Goal: Task Accomplishment & Management: Manage account settings

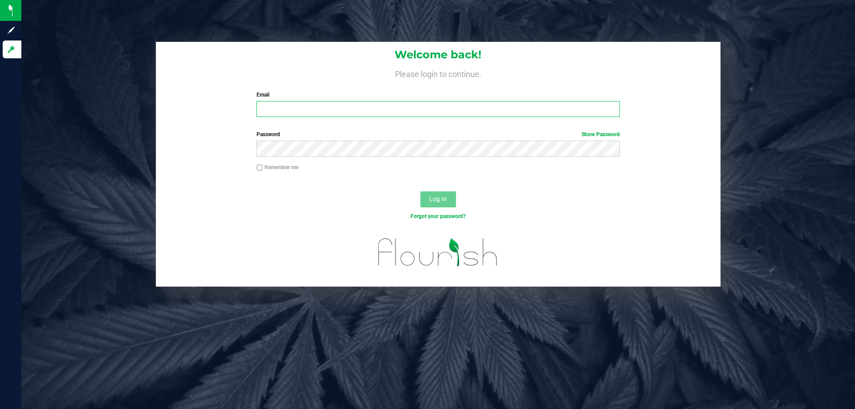
click at [279, 109] on input "Email" at bounding box center [437, 109] width 363 height 16
type input "asams@liveparallel.com"
click at [420, 191] on button "Log In" at bounding box center [438, 199] width 36 height 16
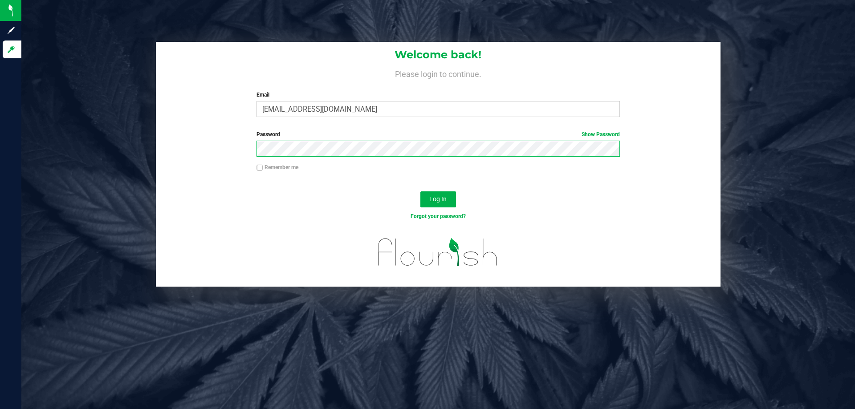
click at [420, 191] on button "Log In" at bounding box center [438, 199] width 36 height 16
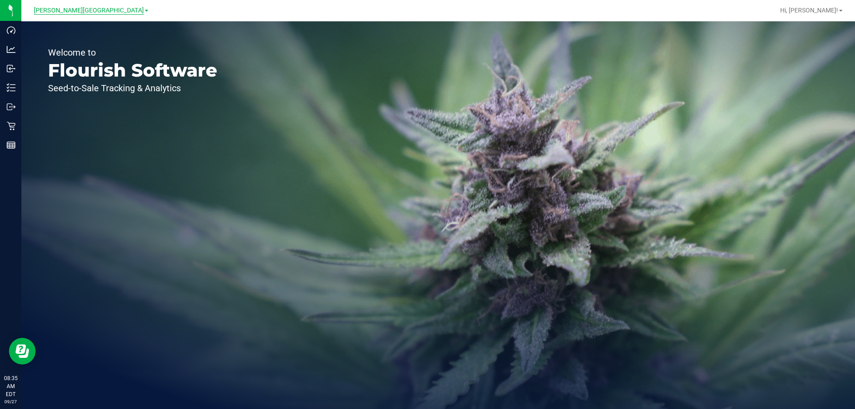
click at [74, 10] on span "[PERSON_NAME][GEOGRAPHIC_DATA]" at bounding box center [89, 11] width 110 height 8
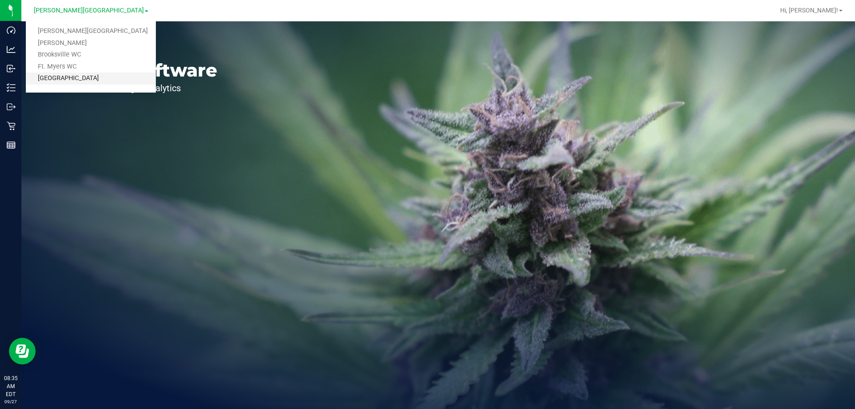
click at [68, 79] on link "[GEOGRAPHIC_DATA]" at bounding box center [91, 79] width 130 height 12
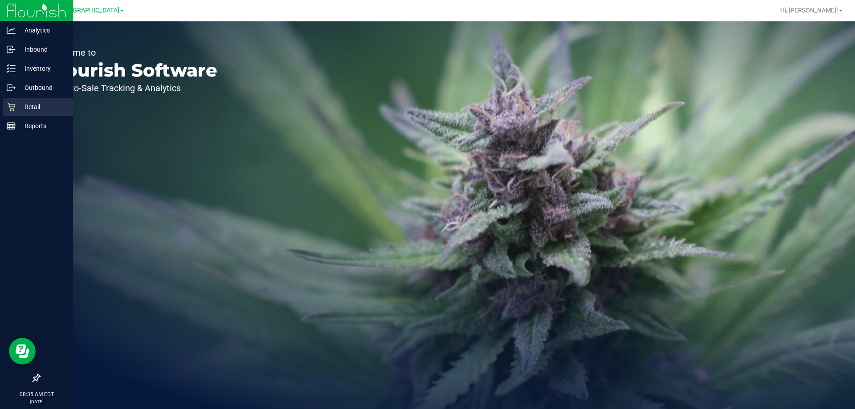
click at [13, 104] on icon at bounding box center [11, 107] width 8 height 8
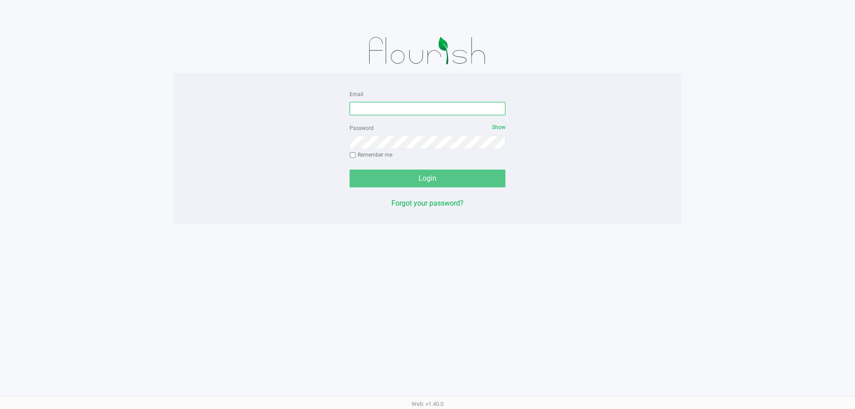
click at [369, 110] on input "Email" at bounding box center [427, 108] width 156 height 13
type input "[EMAIL_ADDRESS][DOMAIN_NAME]"
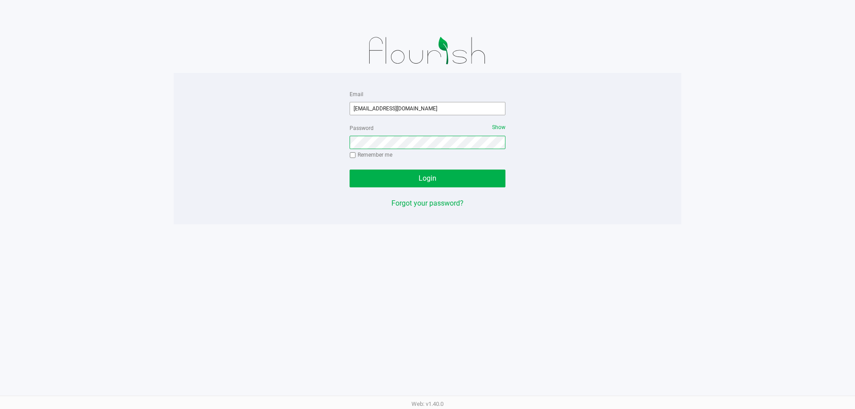
click at [349, 170] on button "Login" at bounding box center [427, 179] width 156 height 18
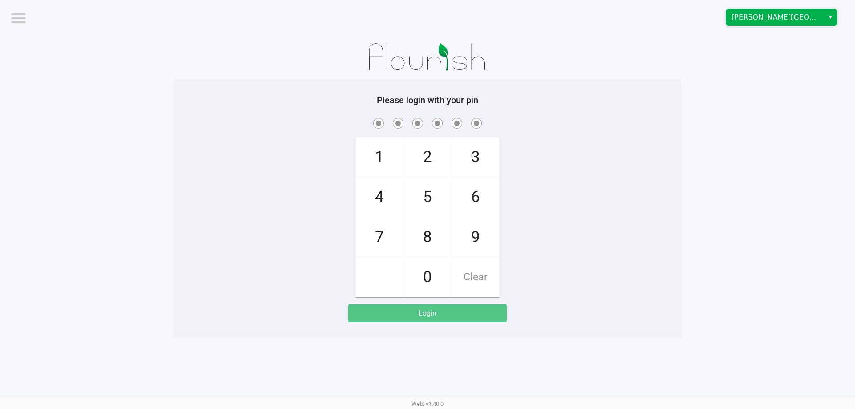
click at [757, 19] on span "[PERSON_NAME][GEOGRAPHIC_DATA]" at bounding box center [774, 17] width 87 height 11
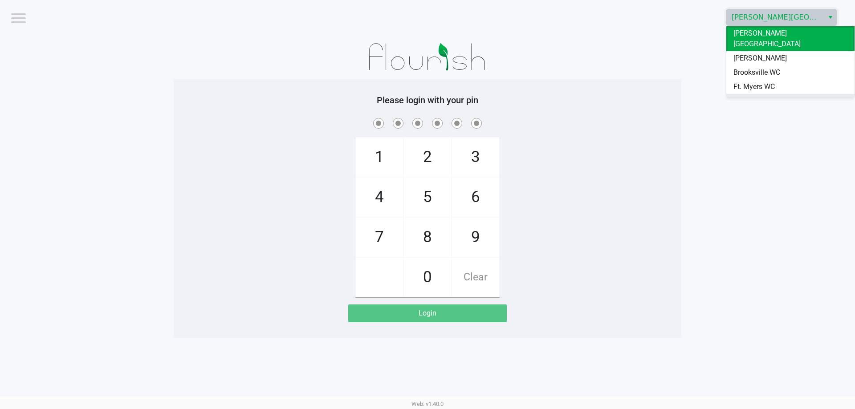
click at [749, 96] on span "[GEOGRAPHIC_DATA]" at bounding box center [766, 101] width 67 height 11
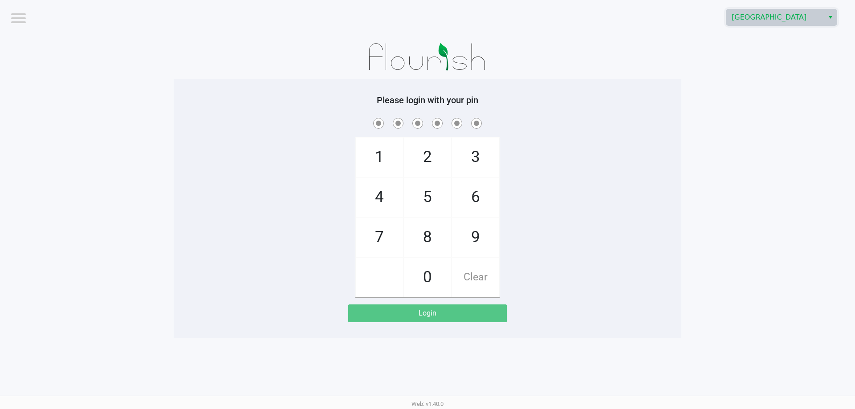
click at [381, 237] on span "7" at bounding box center [379, 237] width 47 height 39
checkbox input "true"
click at [381, 237] on span "7" at bounding box center [379, 237] width 47 height 39
checkbox input "true"
click at [414, 196] on span "5" at bounding box center [427, 197] width 47 height 39
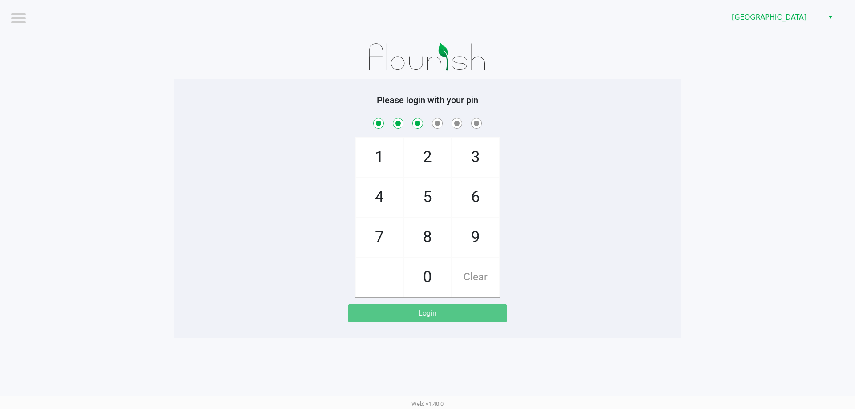
checkbox input "true"
drag, startPoint x: 422, startPoint y: 226, endPoint x: 422, endPoint y: 246, distance: 19.6
click at [422, 227] on span "8" at bounding box center [427, 237] width 47 height 39
checkbox input "true"
click at [423, 280] on span "0" at bounding box center [427, 277] width 47 height 39
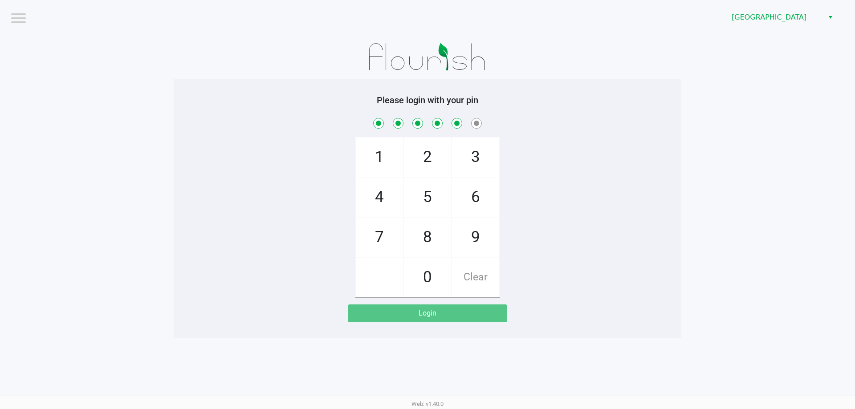
checkbox input "true"
click at [423, 280] on span "0" at bounding box center [427, 277] width 47 height 39
checkbox input "true"
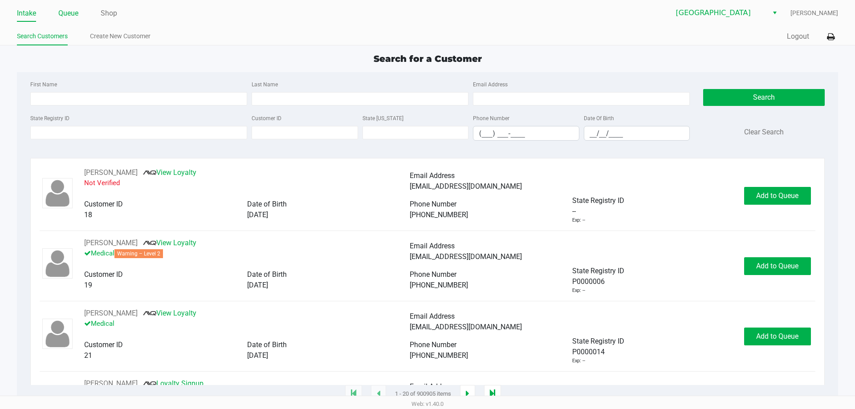
click at [71, 12] on link "Queue" at bounding box center [68, 13] width 20 height 12
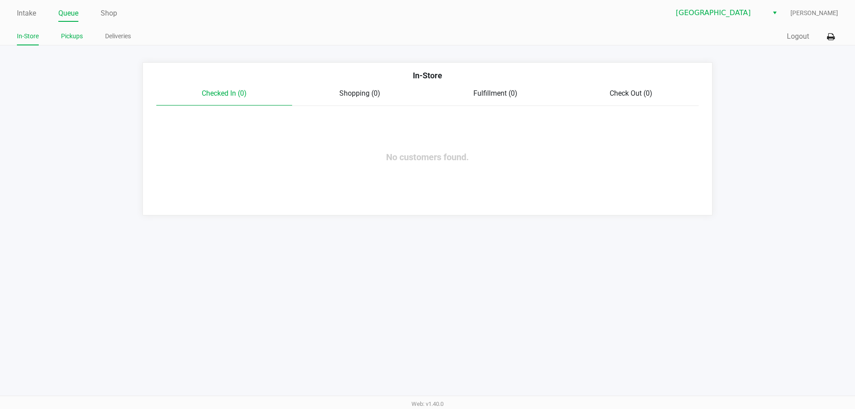
click at [74, 33] on link "Pickups" at bounding box center [72, 36] width 22 height 11
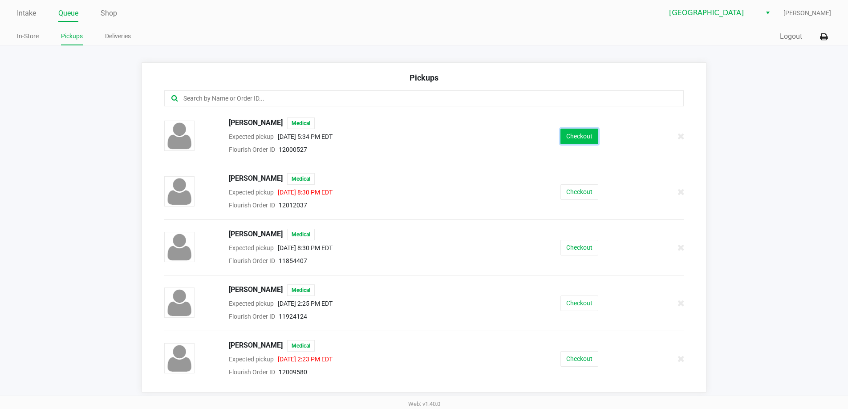
click at [567, 136] on button "Checkout" at bounding box center [579, 137] width 38 height 16
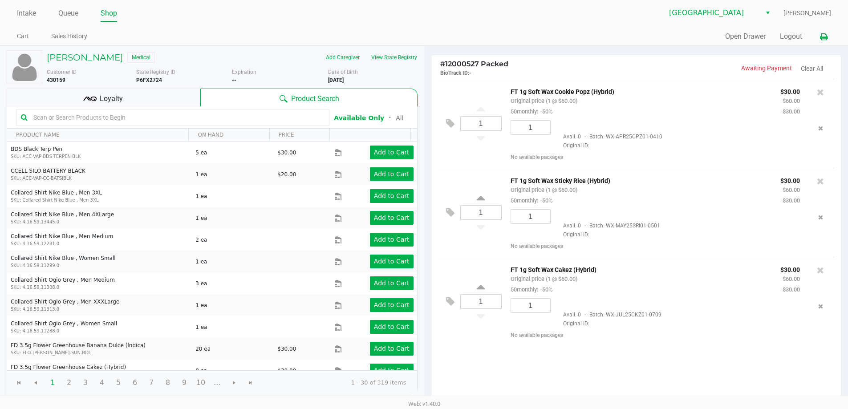
click at [827, 38] on icon at bounding box center [824, 37] width 8 height 6
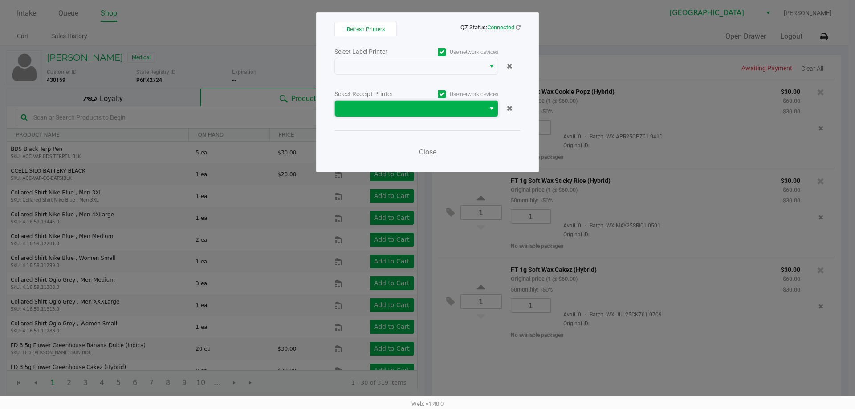
click at [484, 112] on span at bounding box center [410, 109] width 150 height 16
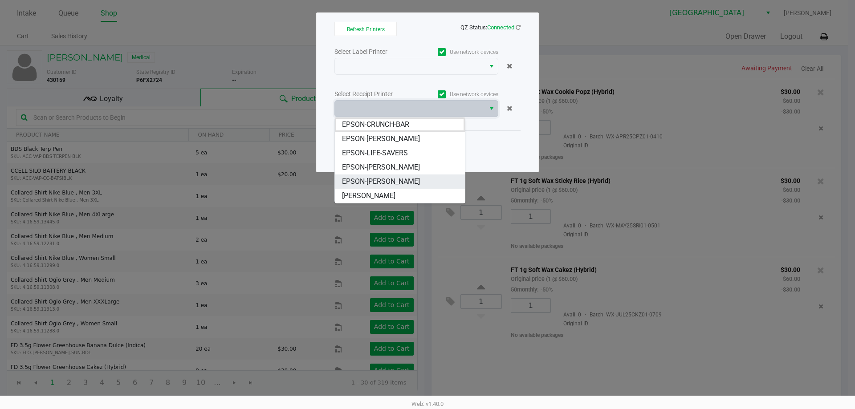
click at [387, 179] on span "EPSON-[PERSON_NAME]" at bounding box center [381, 181] width 78 height 11
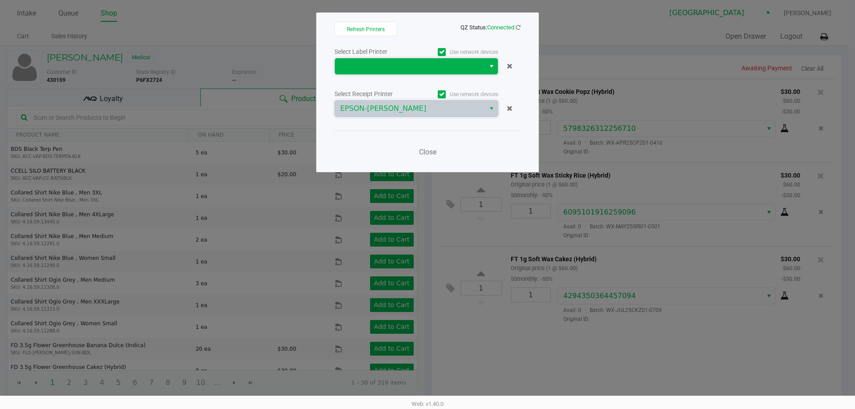
click at [483, 68] on span at bounding box center [410, 66] width 150 height 16
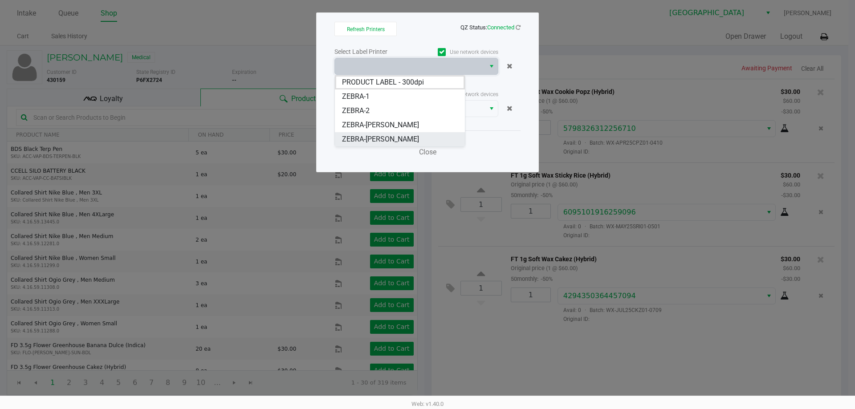
click at [395, 138] on span "ZEBRA-[PERSON_NAME]" at bounding box center [380, 139] width 77 height 11
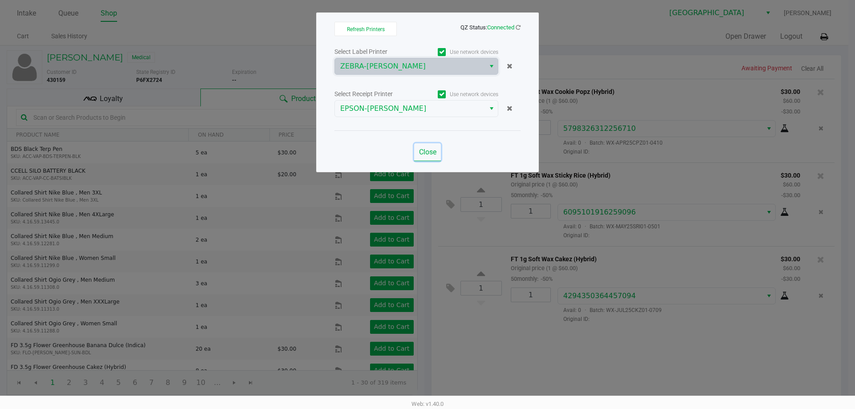
click at [428, 153] on span "Close" at bounding box center [427, 152] width 17 height 8
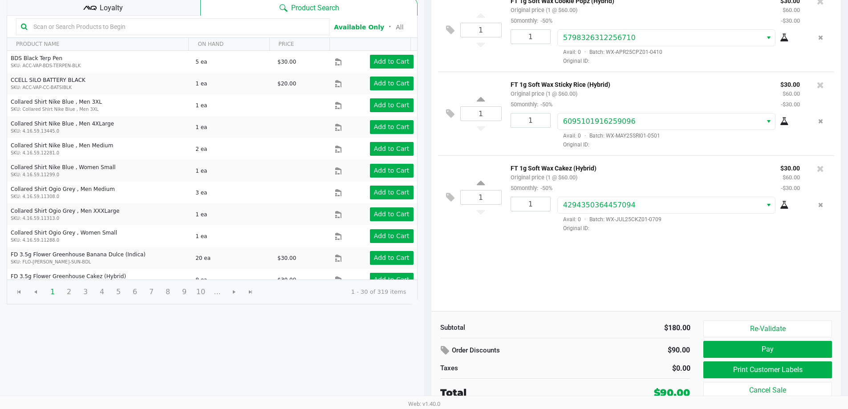
scroll to position [91, 0]
click at [755, 349] on button "Pay" at bounding box center [767, 348] width 128 height 17
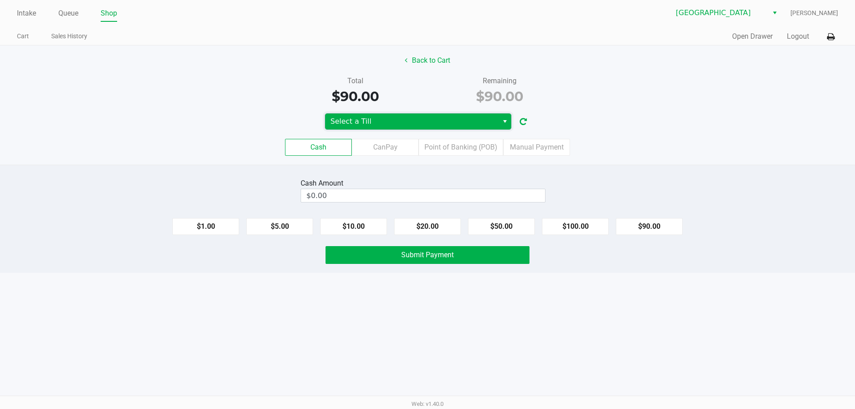
click at [449, 122] on span "Select a Till" at bounding box center [411, 121] width 162 height 11
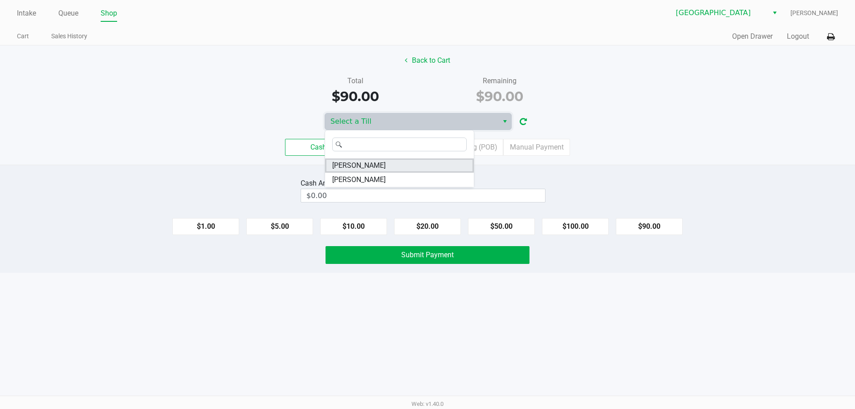
click at [369, 163] on span "VANCE-JOY" at bounding box center [358, 165] width 53 height 11
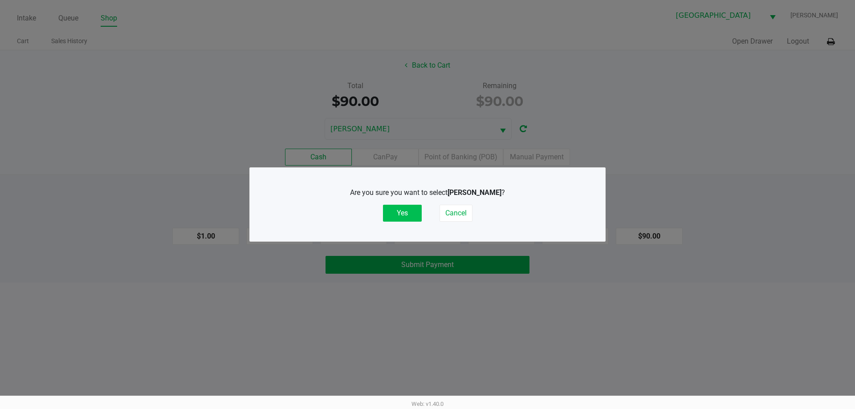
click at [396, 210] on button "Yes" at bounding box center [402, 213] width 39 height 17
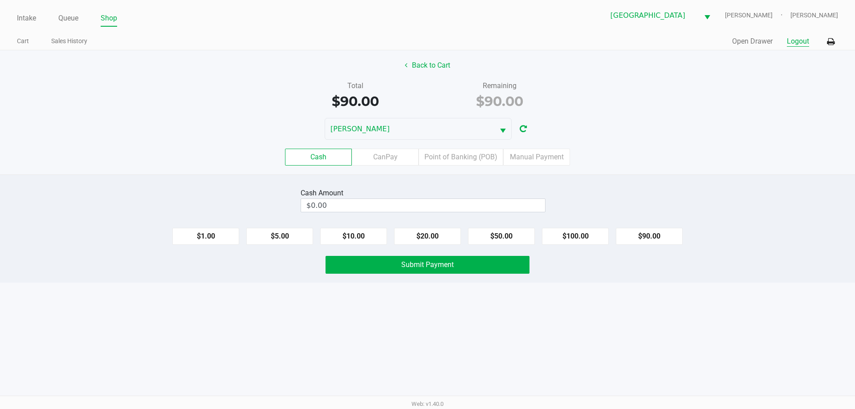
click at [800, 43] on button "Logout" at bounding box center [797, 41] width 22 height 11
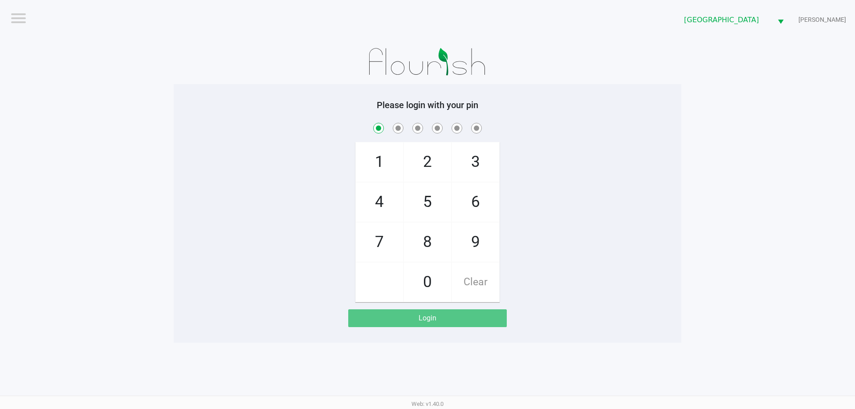
checkbox input "true"
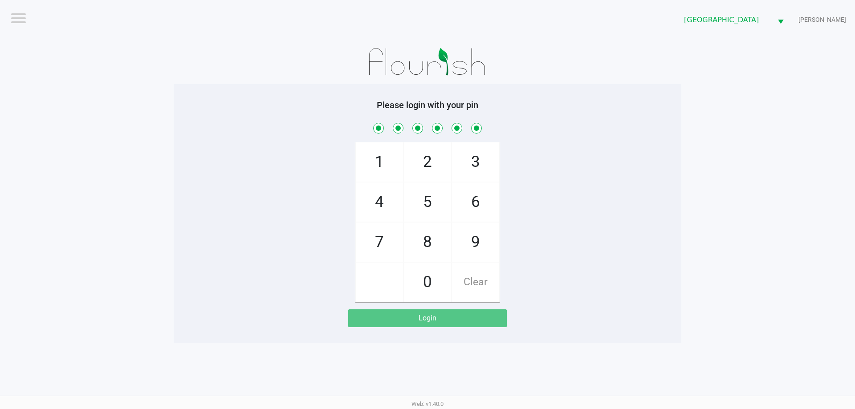
checkbox input "true"
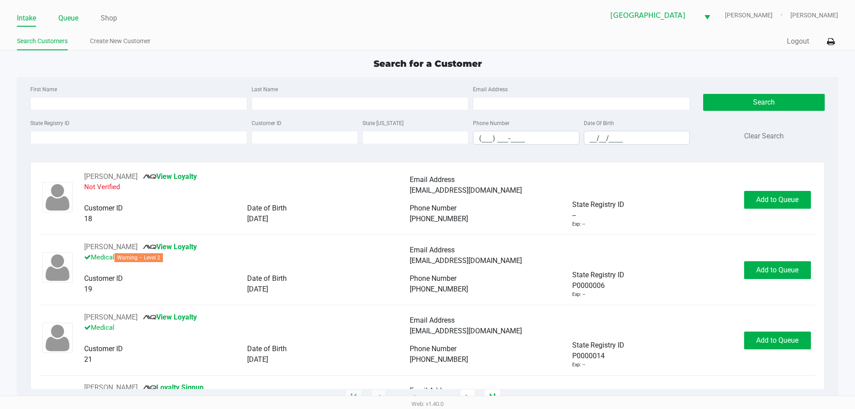
click at [69, 16] on link "Queue" at bounding box center [68, 18] width 20 height 12
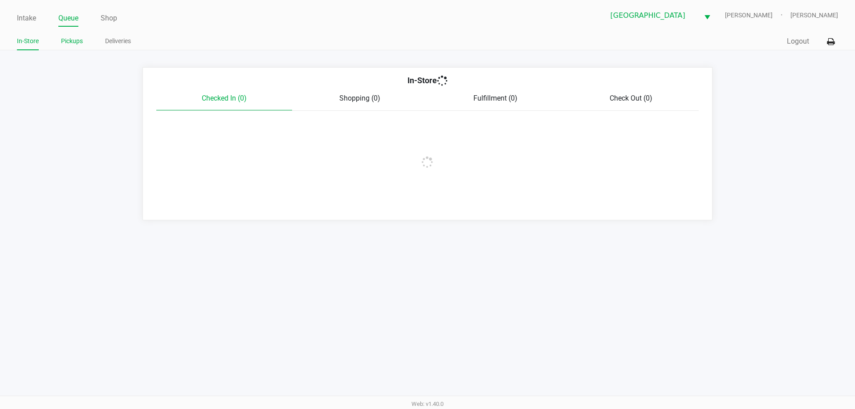
click at [73, 39] on link "Pickups" at bounding box center [72, 41] width 22 height 11
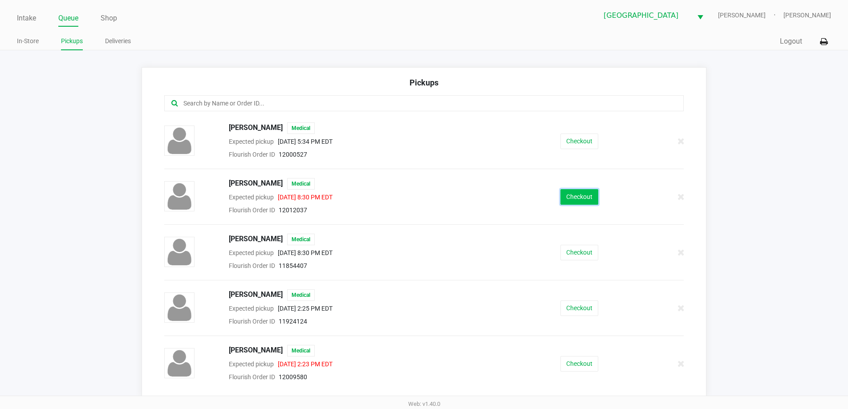
click at [565, 195] on button "Checkout" at bounding box center [579, 197] width 38 height 16
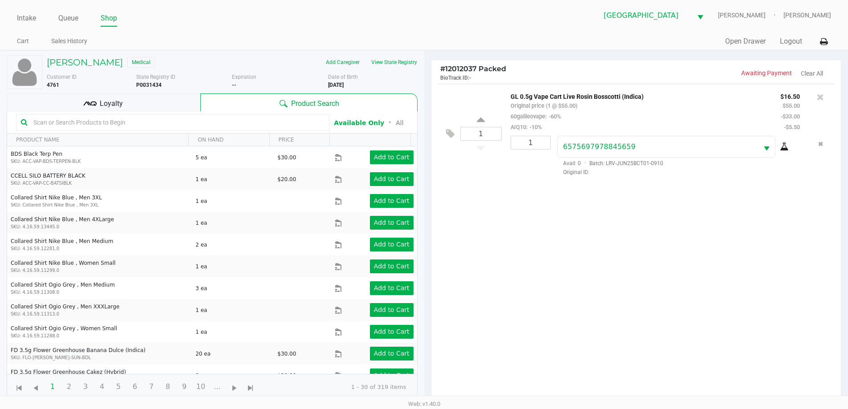
scroll to position [96, 0]
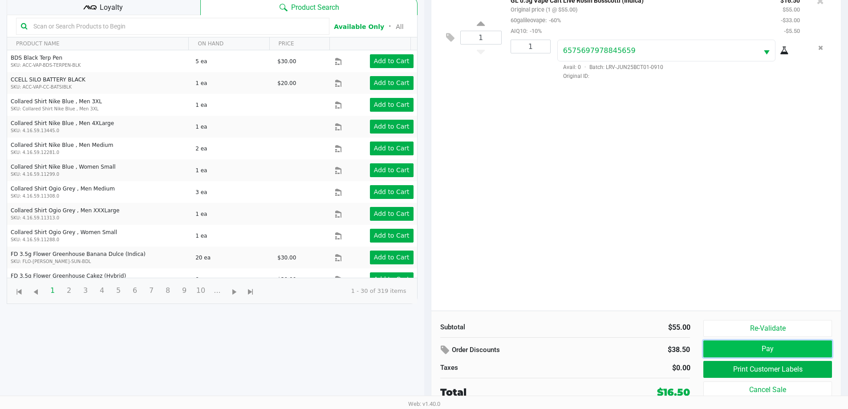
click at [758, 346] on button "Pay" at bounding box center [767, 348] width 128 height 17
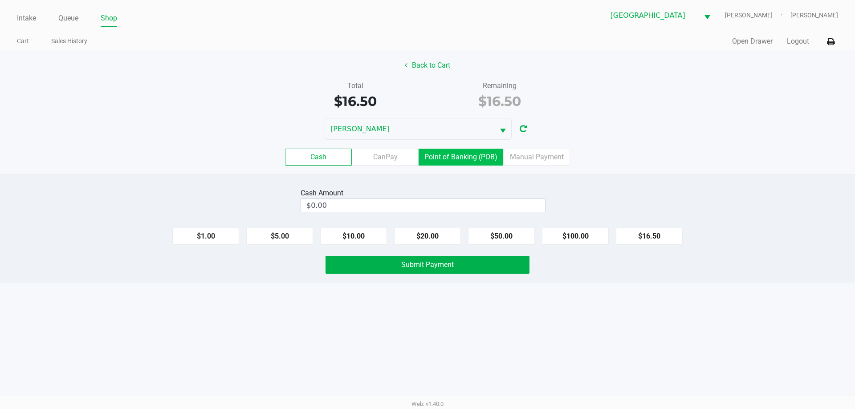
click at [470, 157] on label "Point of Banking (POB)" at bounding box center [460, 157] width 85 height 17
click at [0, 0] on 7 "Point of Banking (POB)" at bounding box center [0, 0] width 0 height 0
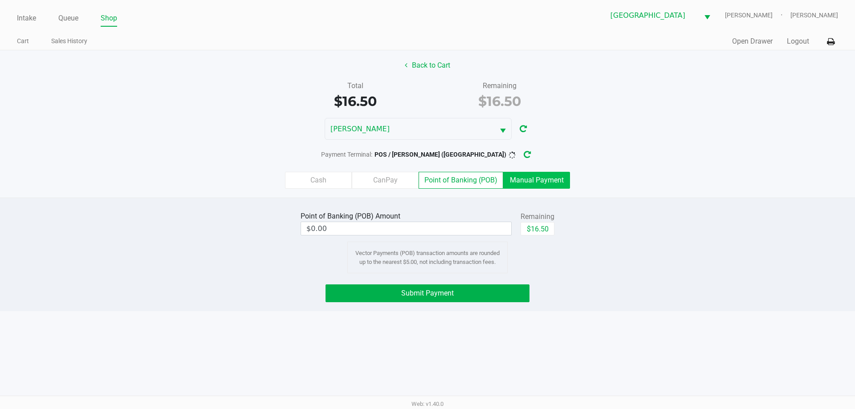
click at [539, 179] on label "Manual Payment" at bounding box center [536, 180] width 67 height 17
click at [0, 0] on 8 "Manual Payment" at bounding box center [0, 0] width 0 height 0
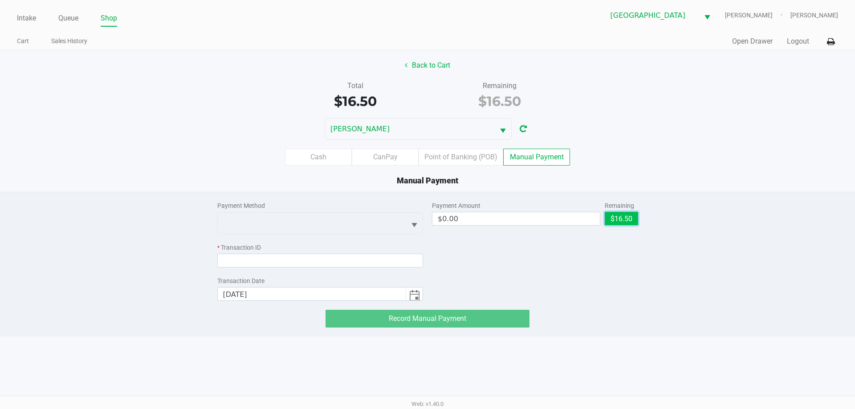
click at [617, 219] on button "$16.50" at bounding box center [620, 218] width 33 height 13
type input "$16.50"
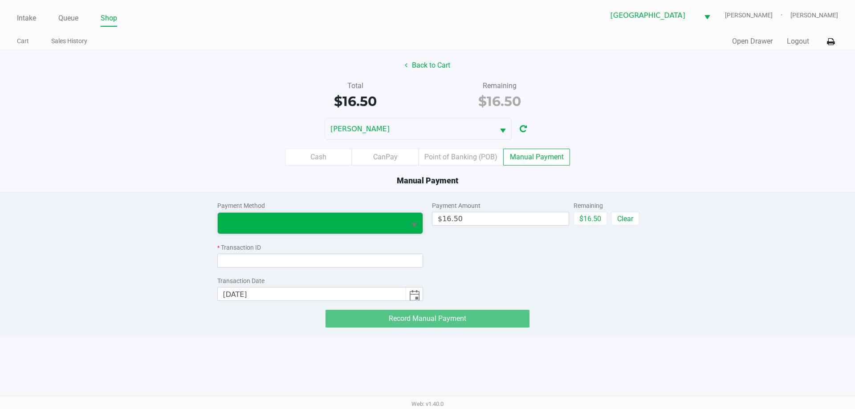
click at [397, 220] on span at bounding box center [312, 223] width 178 height 11
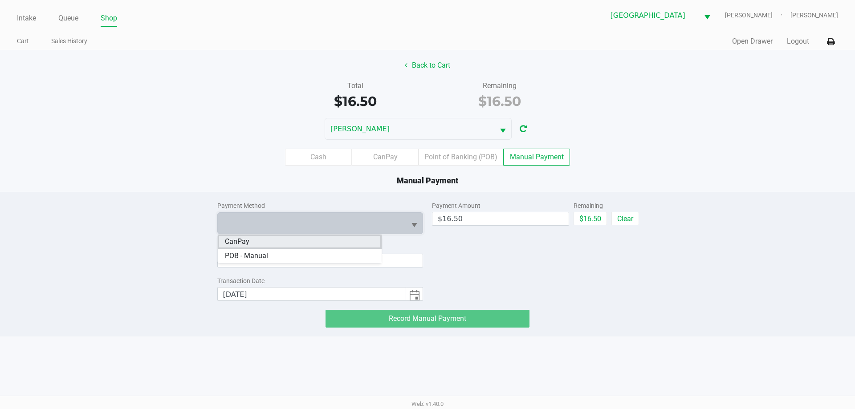
click at [252, 241] on li "CanPay" at bounding box center [300, 242] width 164 height 14
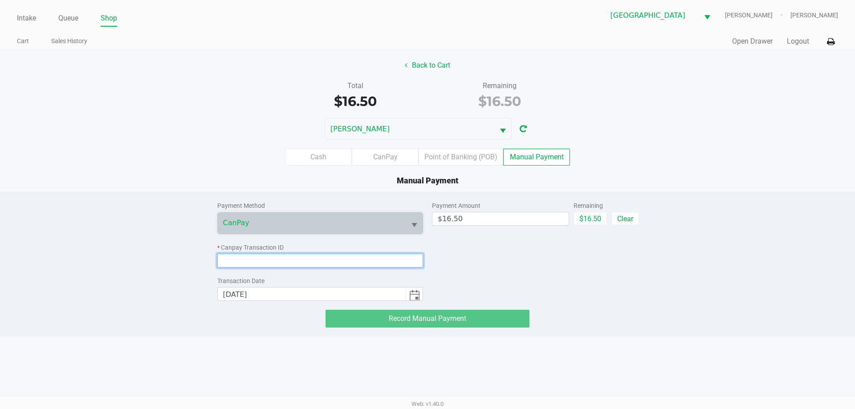
click at [290, 258] on input at bounding box center [320, 261] width 206 height 14
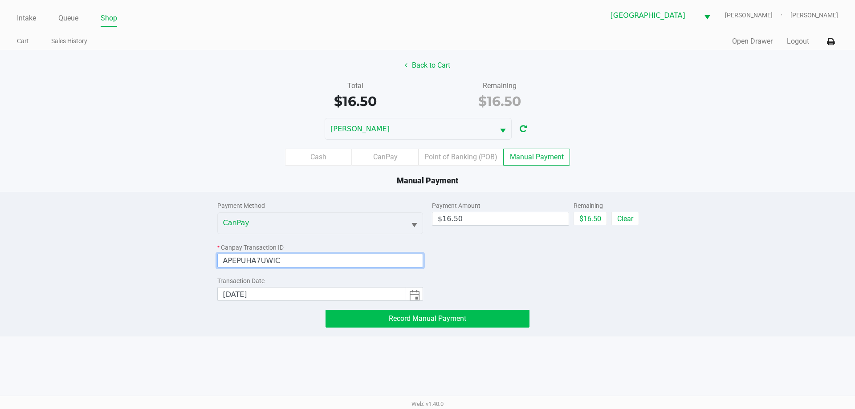
type input "APEPUHA7UWIC"
click at [398, 319] on span "Record Manual Payment" at bounding box center [427, 318] width 77 height 8
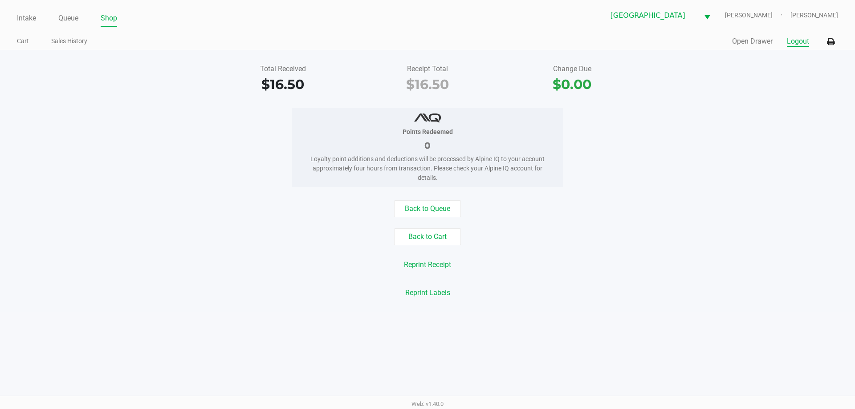
click at [790, 39] on button "Logout" at bounding box center [797, 41] width 22 height 11
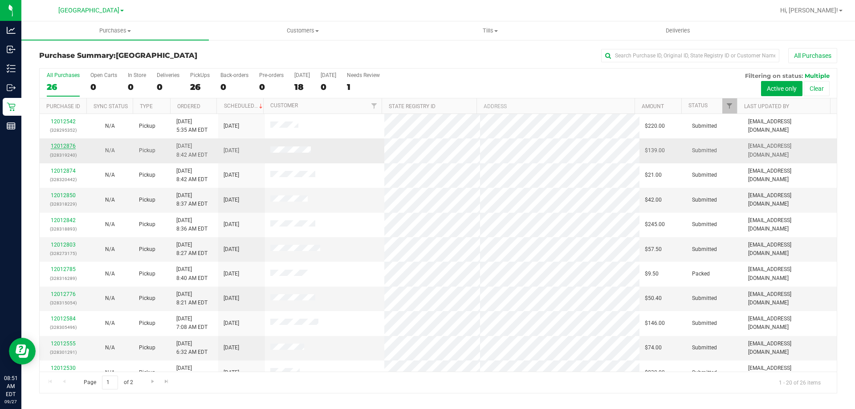
click at [61, 145] on link "12012876" at bounding box center [63, 146] width 25 height 6
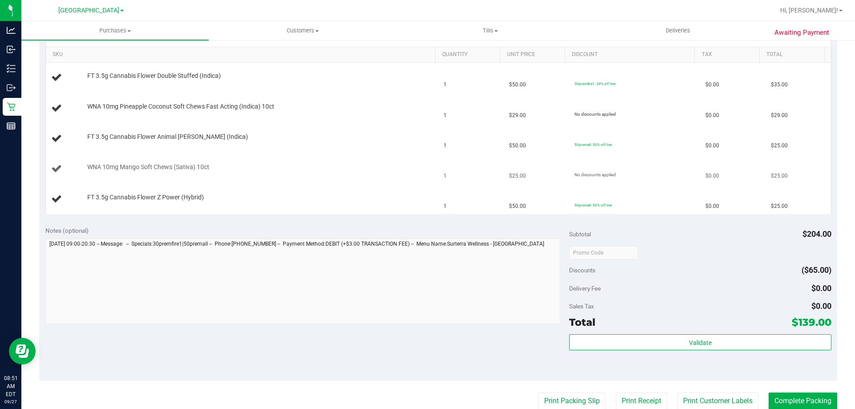
scroll to position [178, 0]
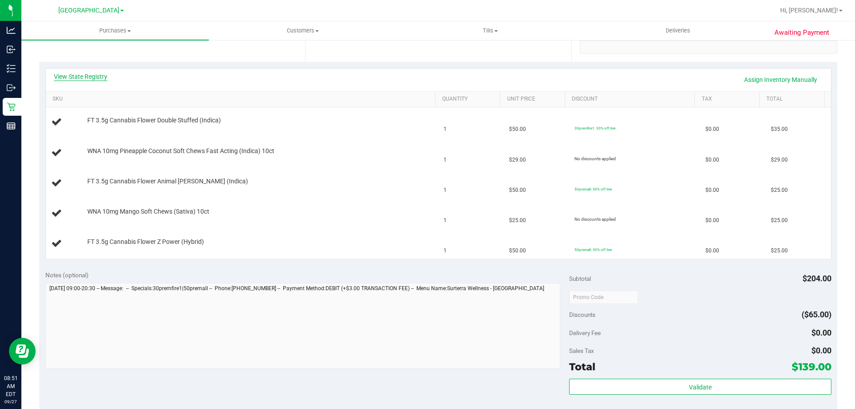
click at [98, 73] on link "View State Registry" at bounding box center [80, 76] width 53 height 9
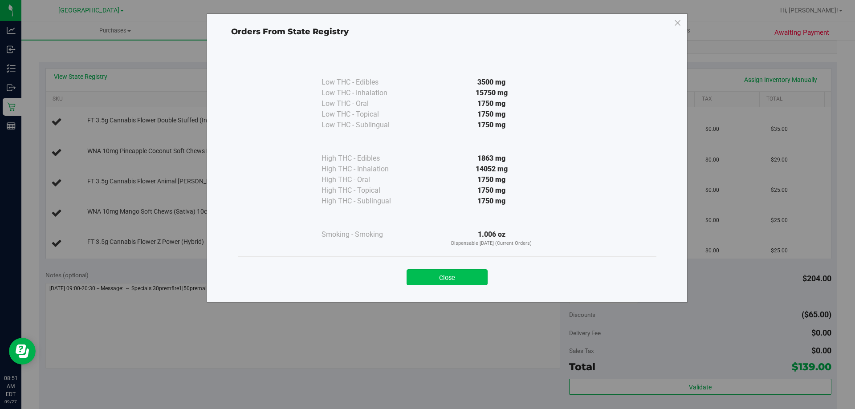
click at [462, 276] on button "Close" at bounding box center [446, 277] width 81 height 16
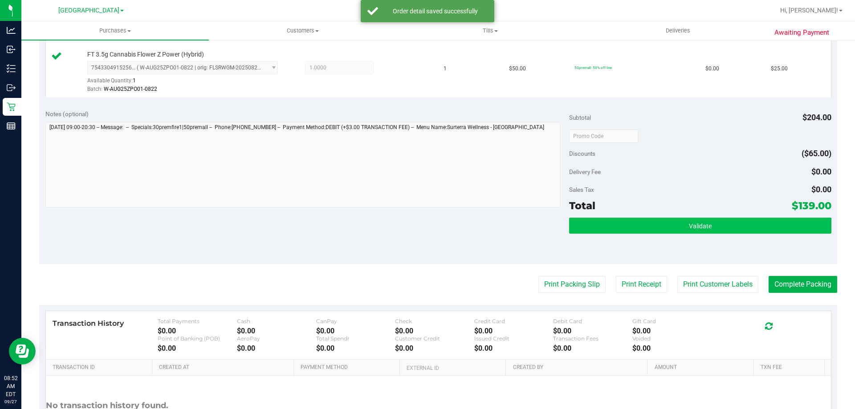
scroll to position [445, 0]
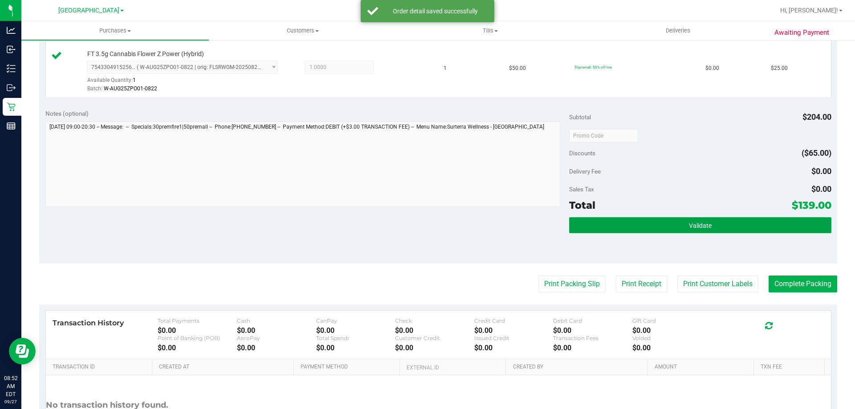
click at [662, 221] on button "Validate" at bounding box center [700, 225] width 262 height 16
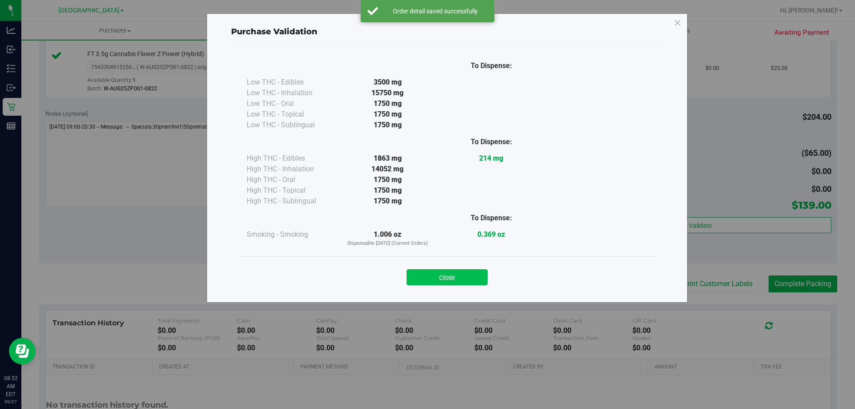
click at [474, 271] on button "Close" at bounding box center [446, 277] width 81 height 16
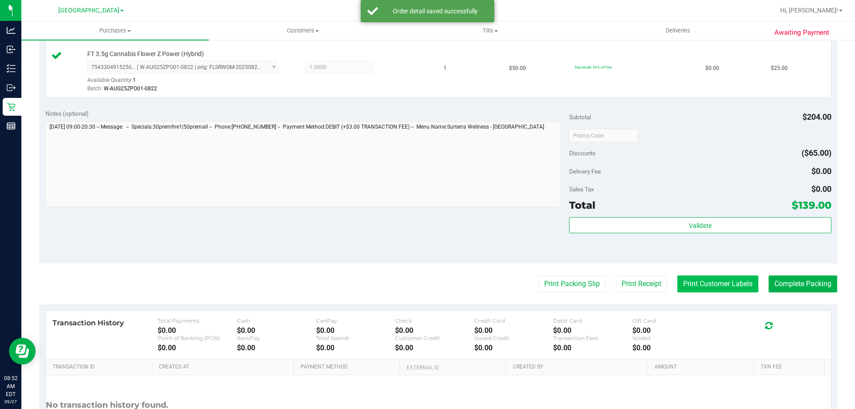
click at [677, 281] on button "Print Customer Labels" at bounding box center [717, 284] width 81 height 17
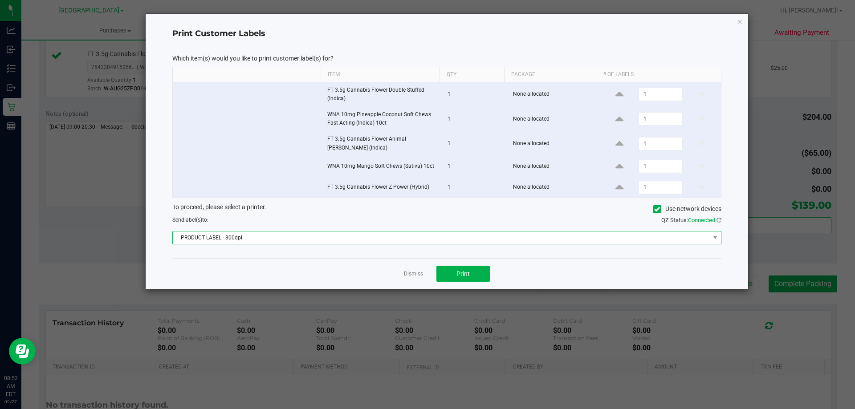
click at [447, 240] on span "PRODUCT LABEL - 300dpi" at bounding box center [441, 237] width 537 height 12
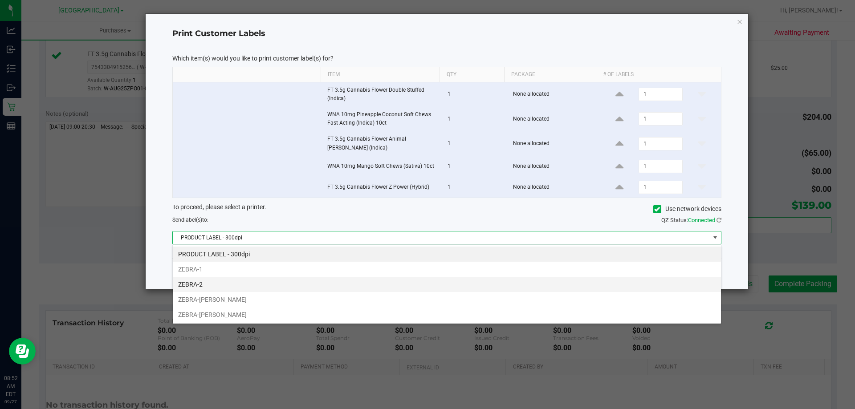
scroll to position [13, 548]
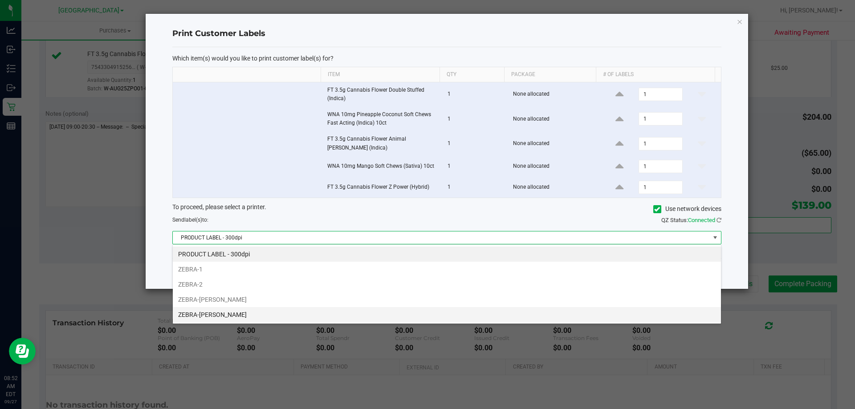
click at [215, 313] on li "ZEBRA-[PERSON_NAME]" at bounding box center [447, 314] width 548 height 15
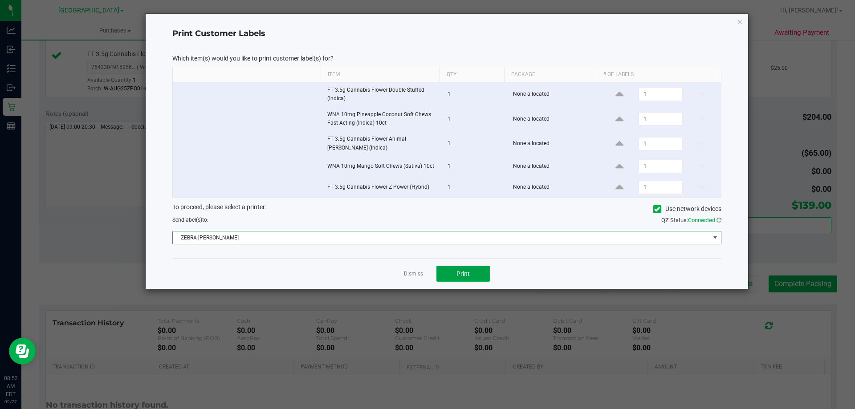
click at [465, 274] on span "Print" at bounding box center [462, 273] width 13 height 7
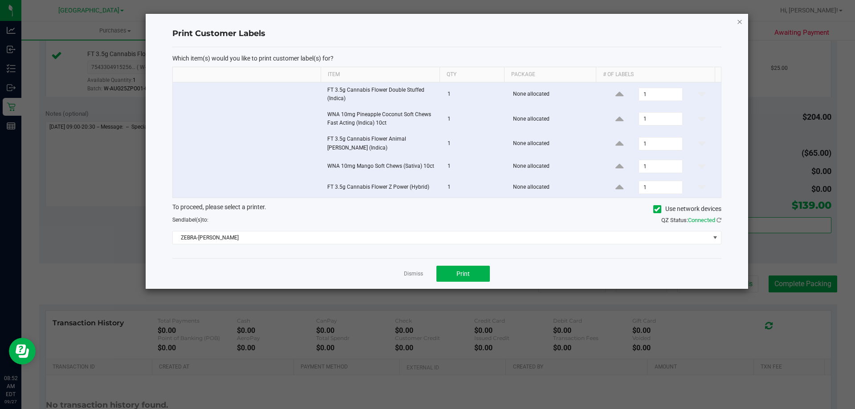
click at [738, 21] on icon "button" at bounding box center [739, 21] width 6 height 11
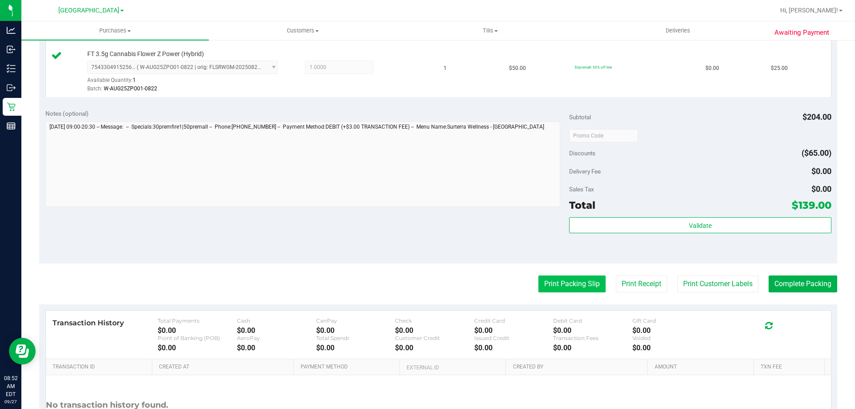
click at [571, 278] on button "Print Packing Slip" at bounding box center [571, 284] width 67 height 17
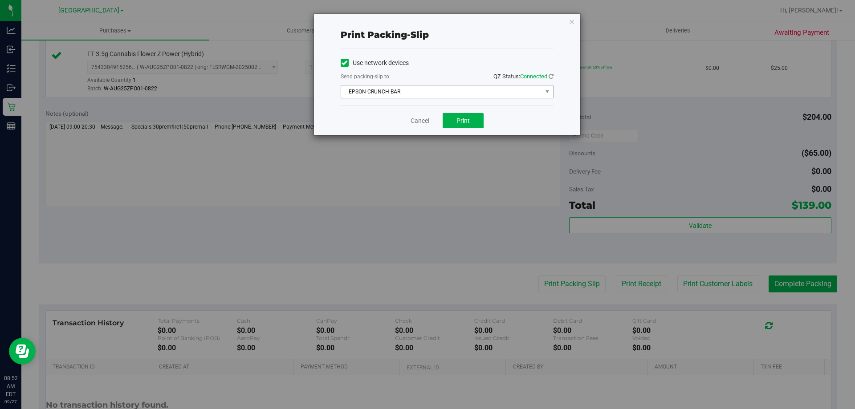
click at [479, 96] on span "EPSON-CRUNCH-BAR" at bounding box center [441, 91] width 201 height 12
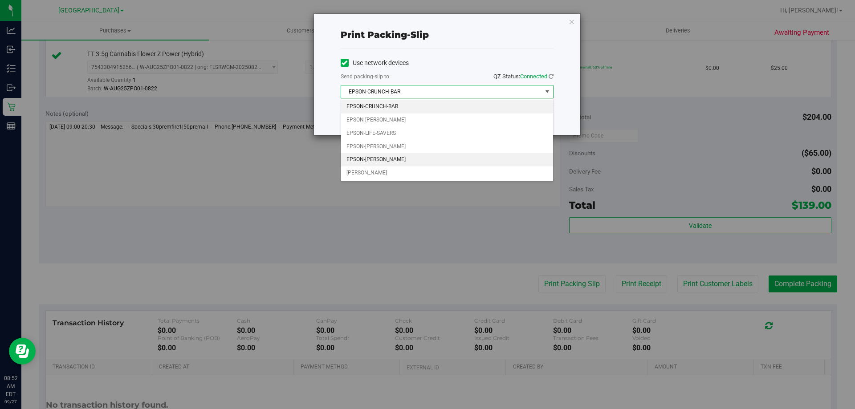
click at [420, 158] on li "EPSON-[PERSON_NAME]" at bounding box center [447, 159] width 212 height 13
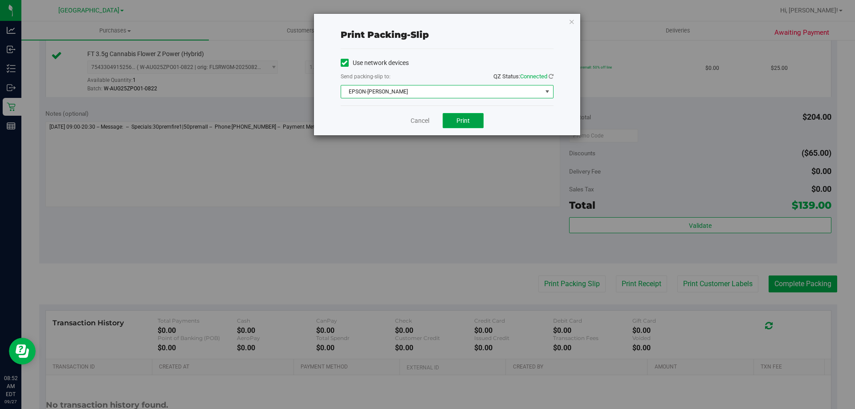
click at [454, 122] on button "Print" at bounding box center [462, 120] width 41 height 15
click at [571, 20] on icon "button" at bounding box center [571, 21] width 6 height 11
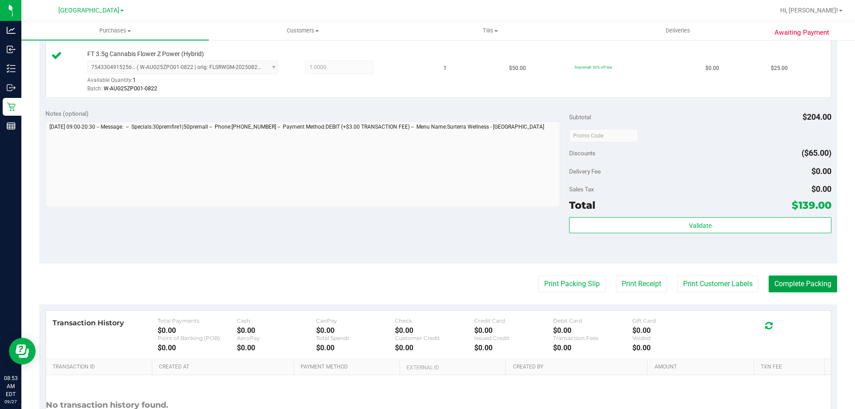
click at [787, 289] on button "Complete Packing" at bounding box center [802, 284] width 69 height 17
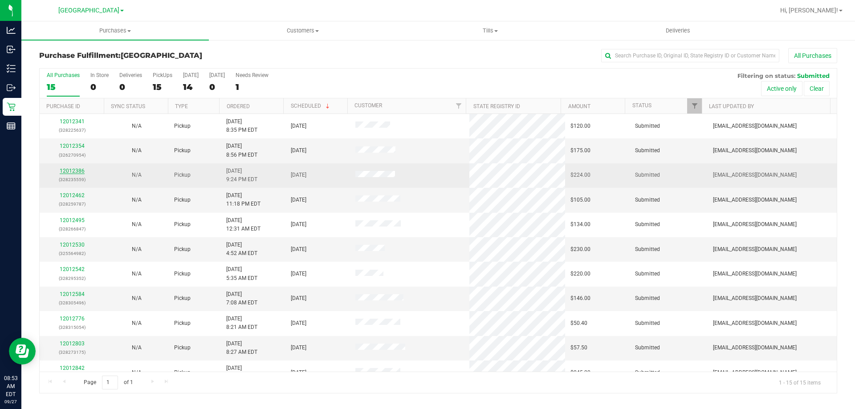
click at [73, 170] on link "12012386" at bounding box center [72, 171] width 25 height 6
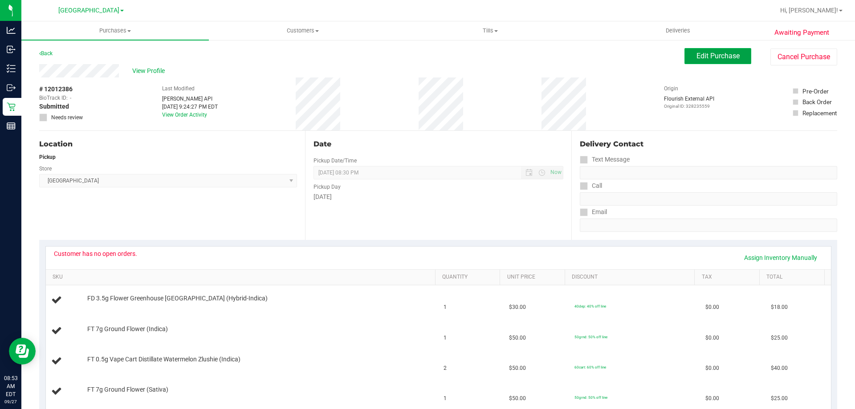
click at [709, 58] on span "Edit Purchase" at bounding box center [717, 56] width 43 height 8
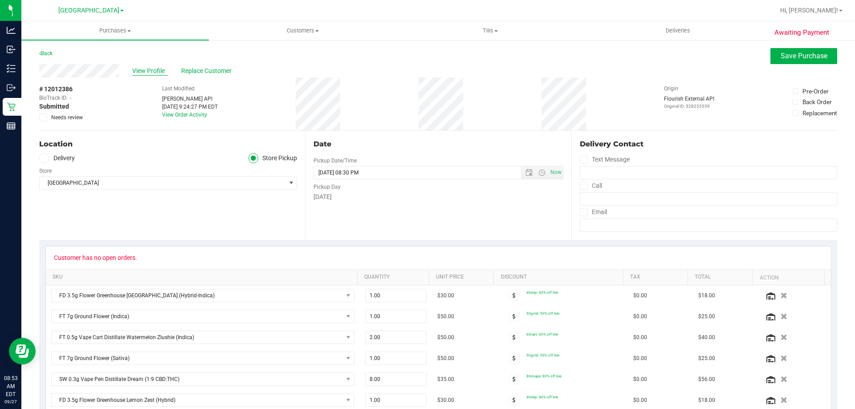
click at [152, 73] on span "View Profile" at bounding box center [150, 70] width 36 height 9
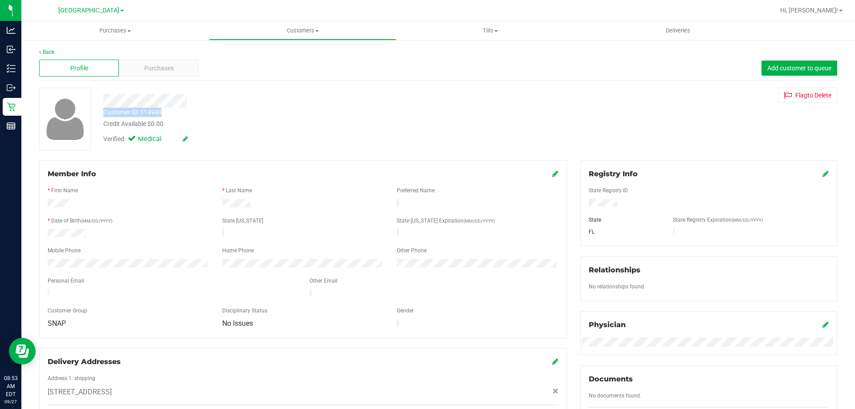
drag, startPoint x: 171, startPoint y: 111, endPoint x: 102, endPoint y: 111, distance: 69.0
click at [102, 111] on div "Customer ID: 114940 Credit Available: $0.00" at bounding box center [299, 118] width 405 height 21
copy div "Customer ID: 114940"
click at [51, 52] on link "Back" at bounding box center [46, 52] width 15 height 6
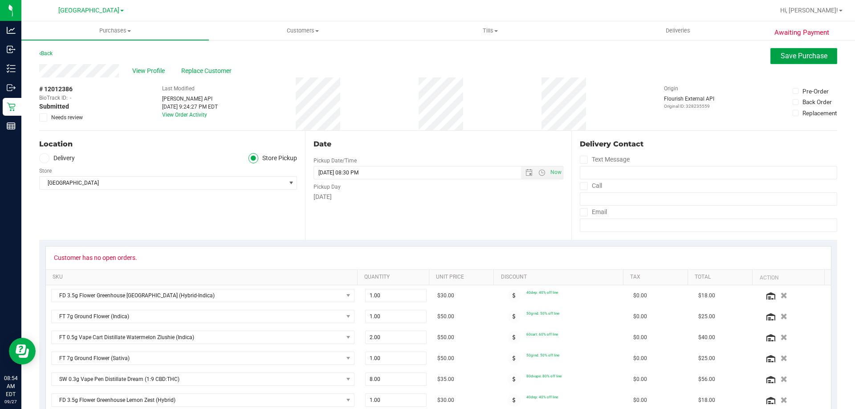
click at [786, 56] on span "Save Purchase" at bounding box center [803, 56] width 47 height 8
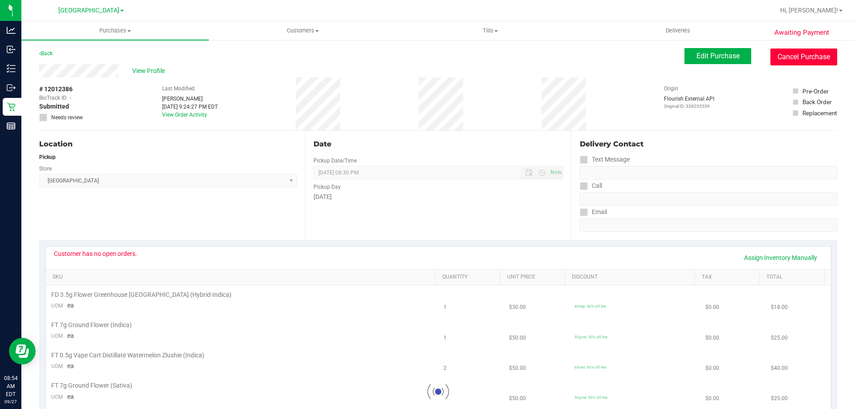
click at [788, 60] on button "Cancel Purchase" at bounding box center [803, 57] width 67 height 17
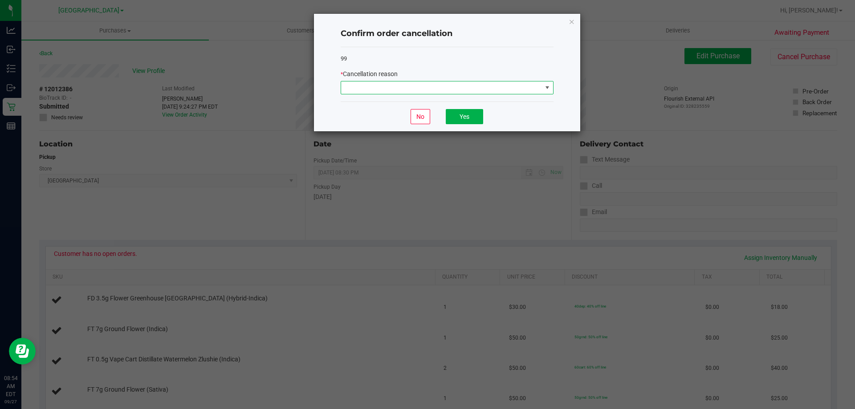
click at [530, 94] on span at bounding box center [446, 87] width 213 height 13
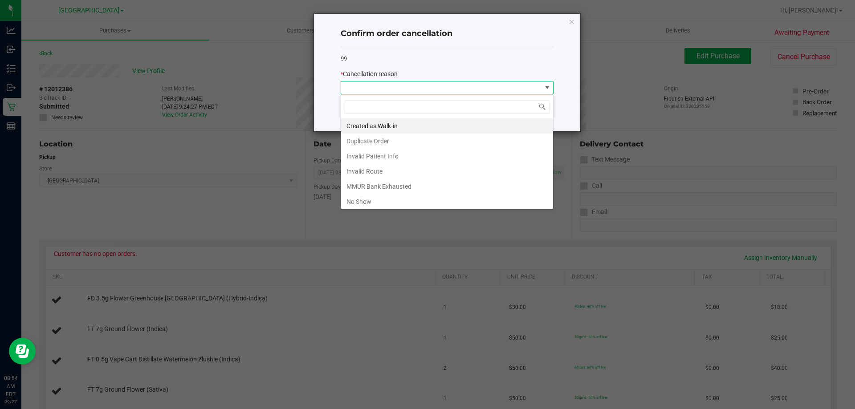
scroll to position [13, 213]
click at [374, 183] on li "MMUR Bank Exhausted" at bounding box center [447, 186] width 212 height 15
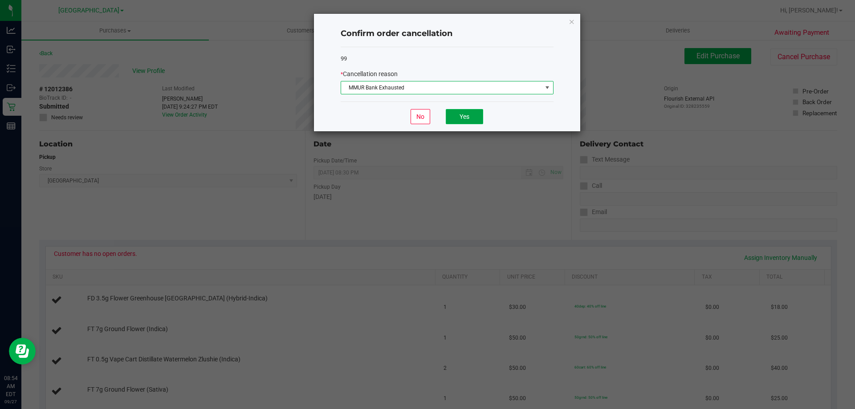
click at [465, 115] on button "Yes" at bounding box center [464, 116] width 37 height 15
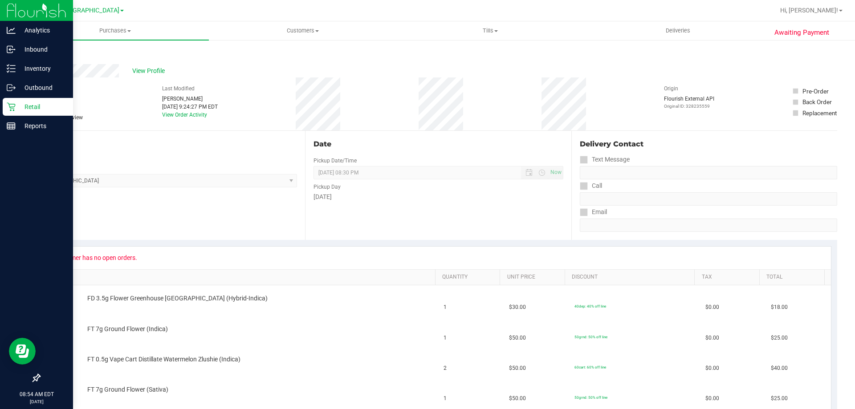
click at [28, 108] on p "Retail" at bounding box center [42, 106] width 53 height 11
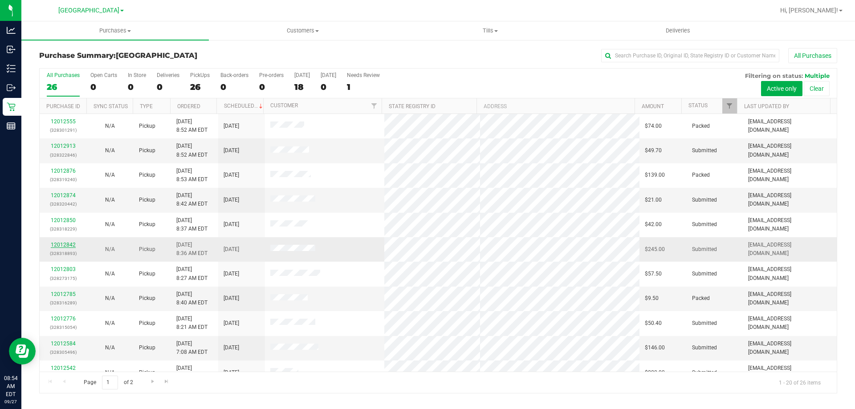
click at [62, 244] on link "12012842" at bounding box center [63, 245] width 25 height 6
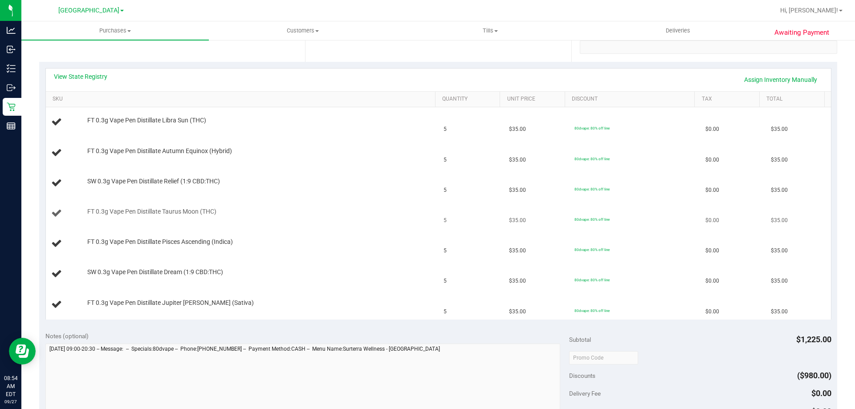
scroll to position [134, 0]
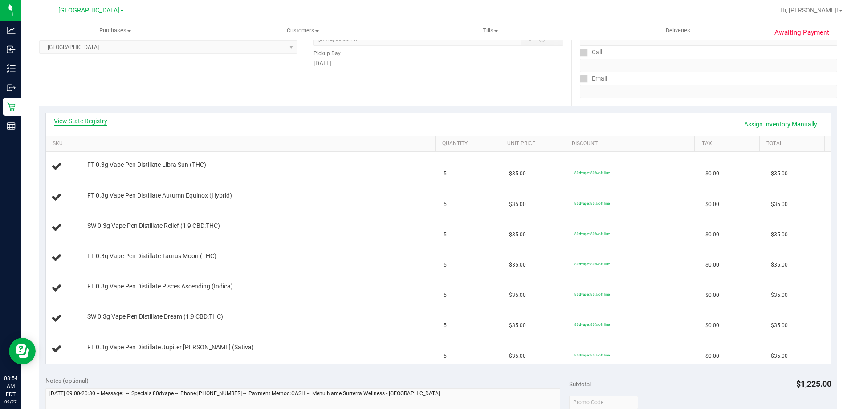
click at [99, 120] on link "View State Registry" at bounding box center [80, 121] width 53 height 9
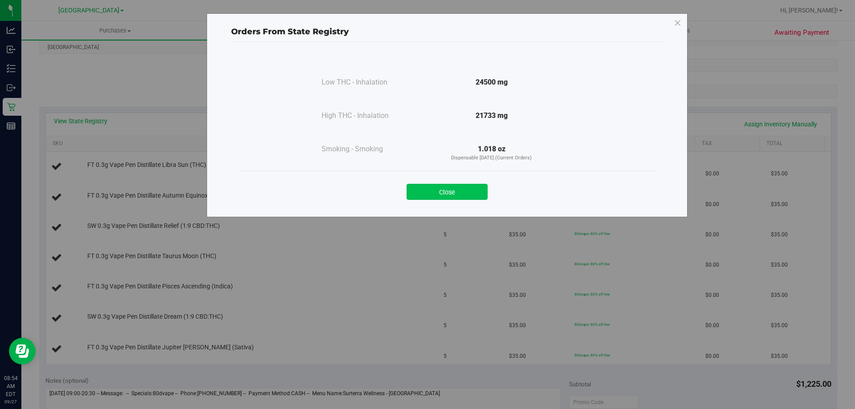
click at [443, 193] on button "Close" at bounding box center [446, 192] width 81 height 16
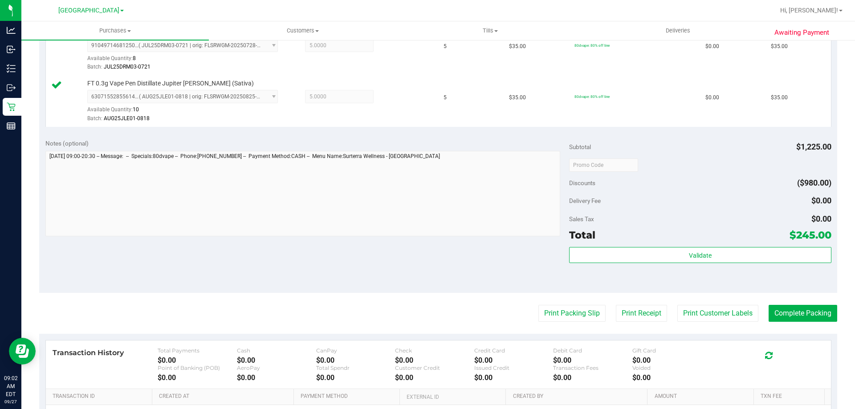
scroll to position [490, 0]
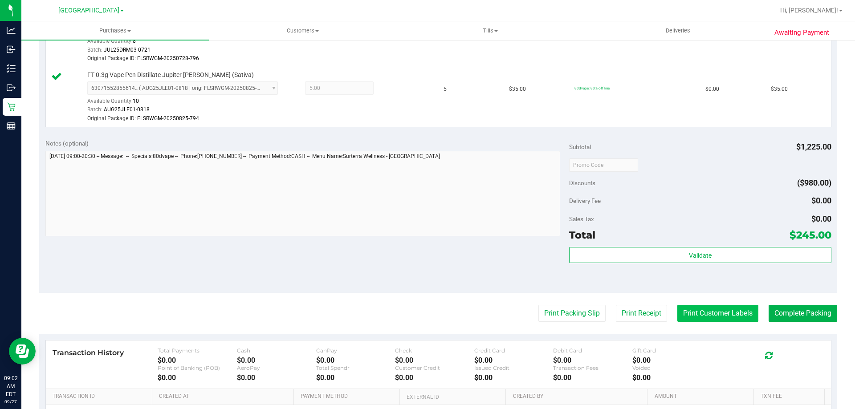
scroll to position [757, 0]
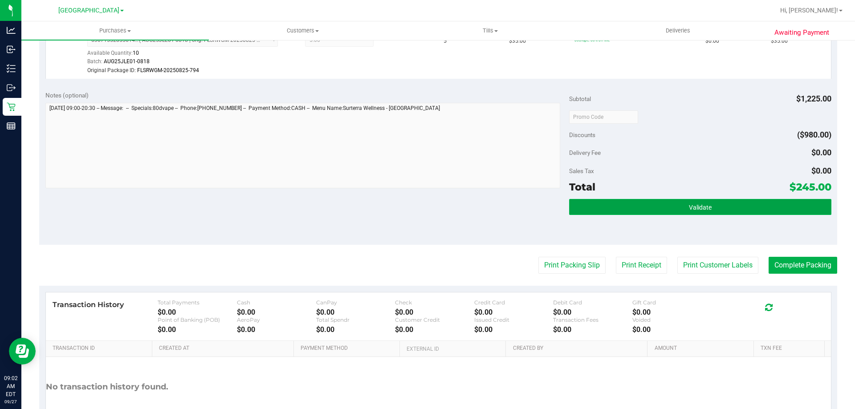
click at [676, 207] on button "Validate" at bounding box center [700, 207] width 262 height 16
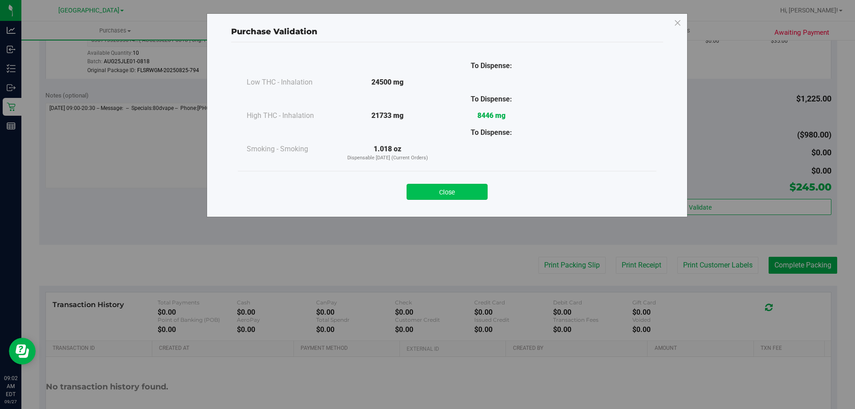
click at [454, 194] on button "Close" at bounding box center [446, 192] width 81 height 16
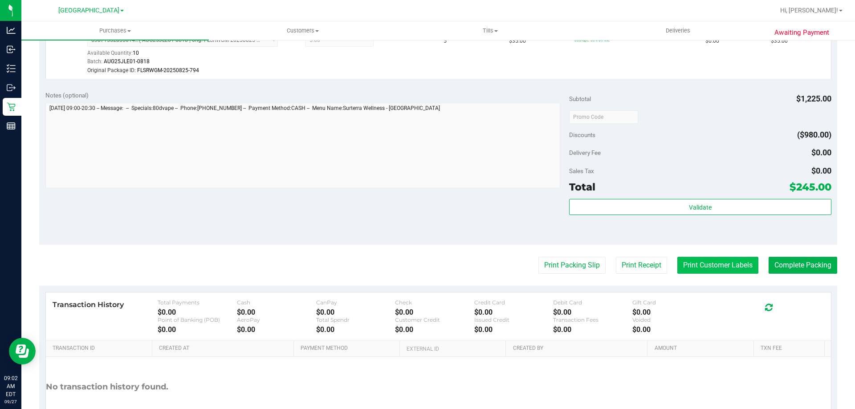
click at [698, 266] on button "Print Customer Labels" at bounding box center [717, 265] width 81 height 17
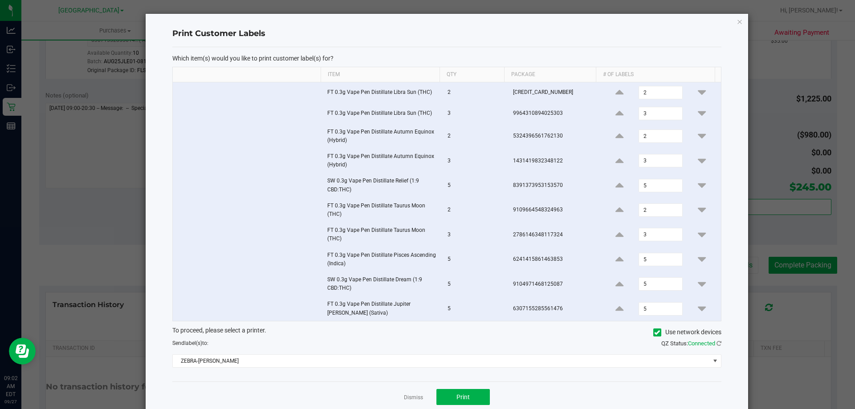
scroll to position [17, 0]
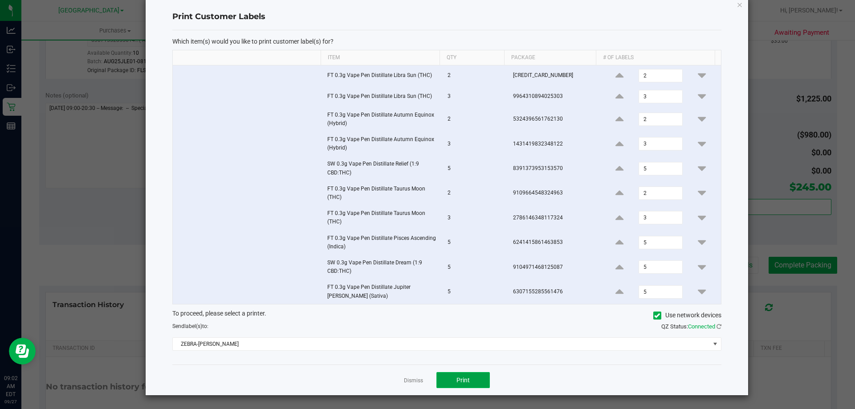
click at [464, 381] on span "Print" at bounding box center [462, 380] width 13 height 7
click at [736, 5] on icon "button" at bounding box center [739, 4] width 6 height 11
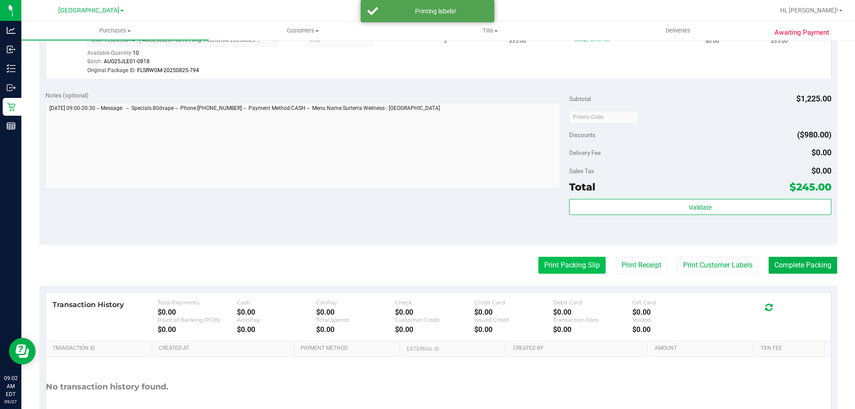
click at [571, 262] on button "Print Packing Slip" at bounding box center [571, 265] width 67 height 17
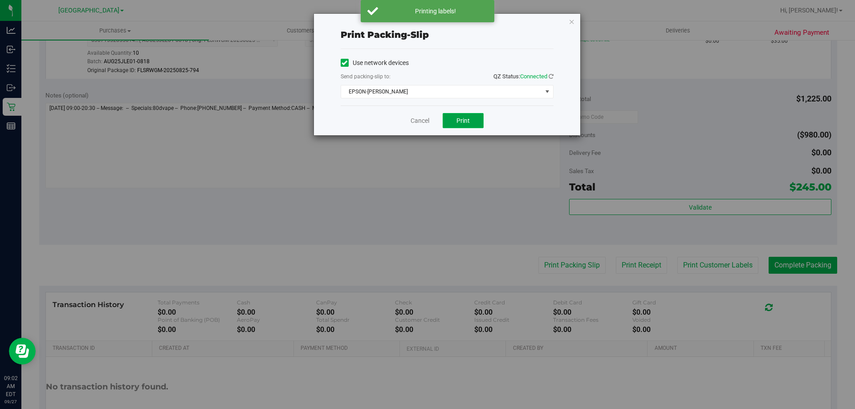
click at [453, 113] on button "Print" at bounding box center [462, 120] width 41 height 15
click at [568, 21] on icon "button" at bounding box center [571, 21] width 6 height 11
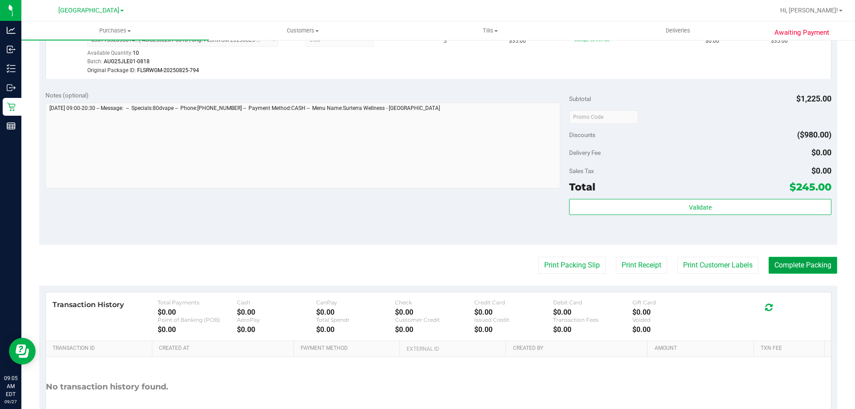
click at [786, 270] on button "Complete Packing" at bounding box center [802, 265] width 69 height 17
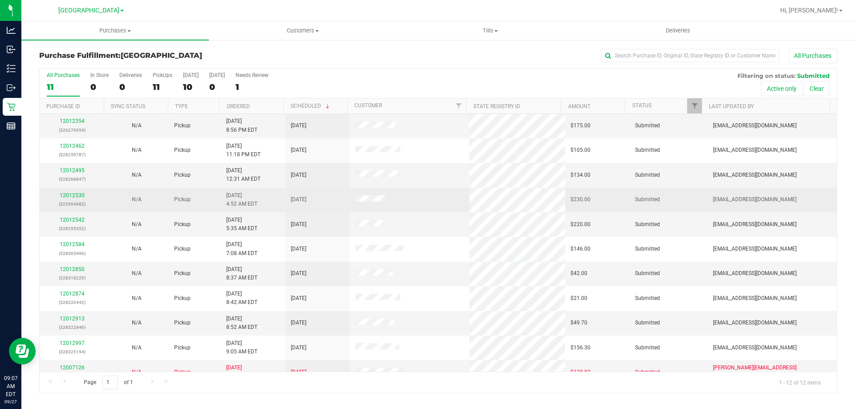
scroll to position [38, 0]
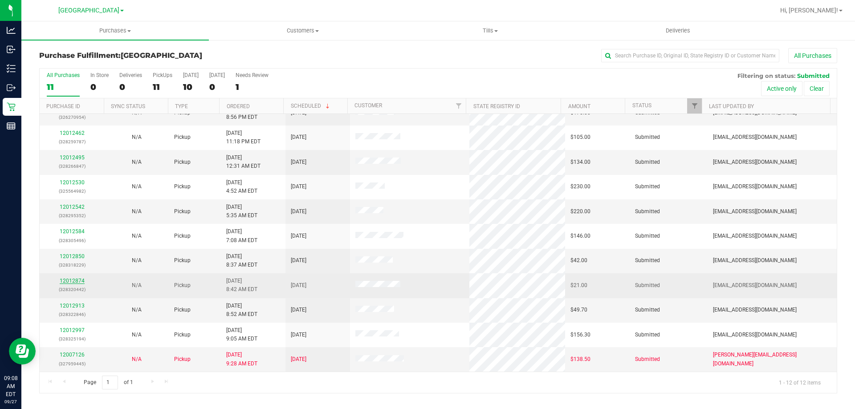
click at [79, 280] on link "12012874" at bounding box center [72, 281] width 25 height 6
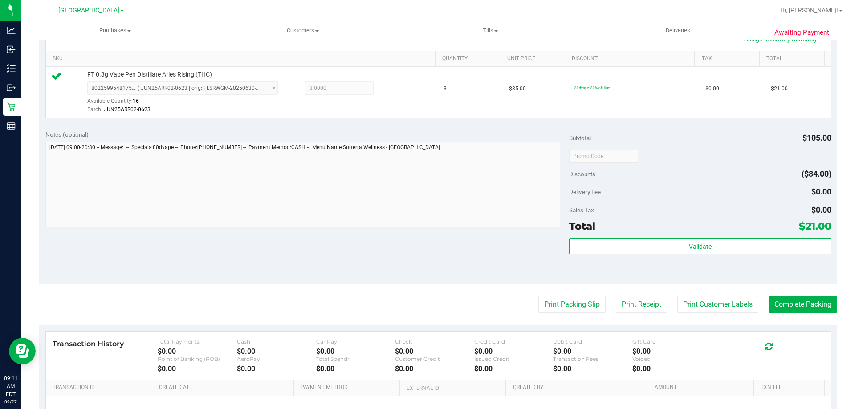
scroll to position [223, 0]
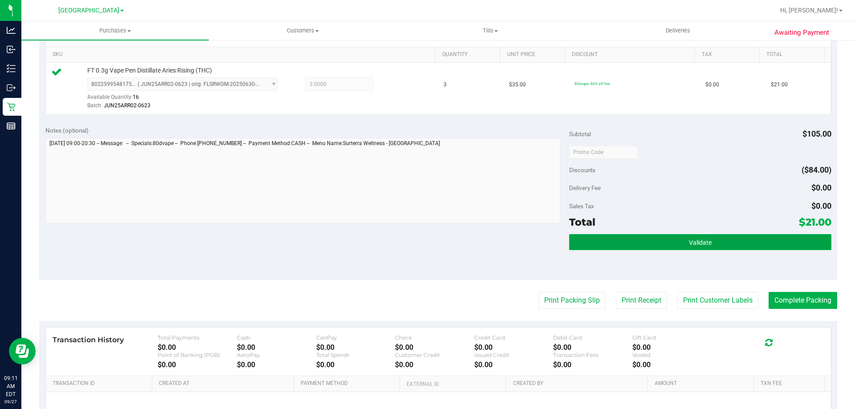
click at [667, 239] on button "Validate" at bounding box center [700, 242] width 262 height 16
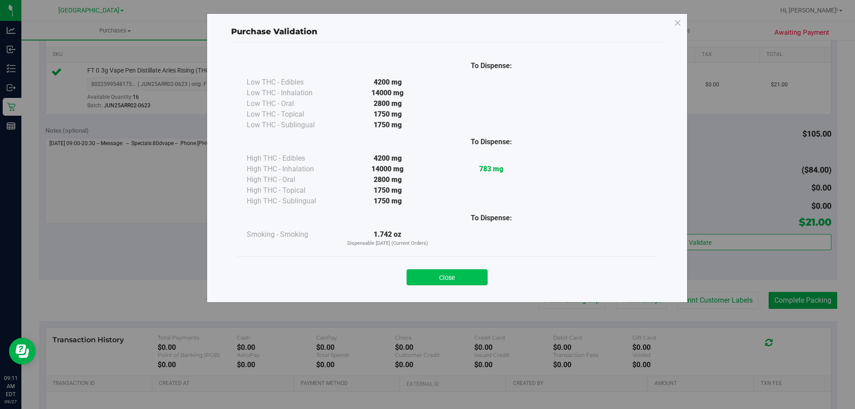
click at [456, 276] on button "Close" at bounding box center [446, 277] width 81 height 16
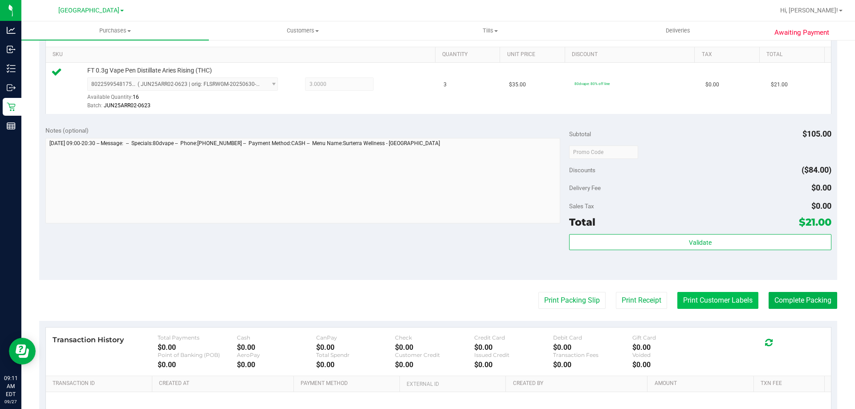
click at [705, 301] on button "Print Customer Labels" at bounding box center [717, 300] width 81 height 17
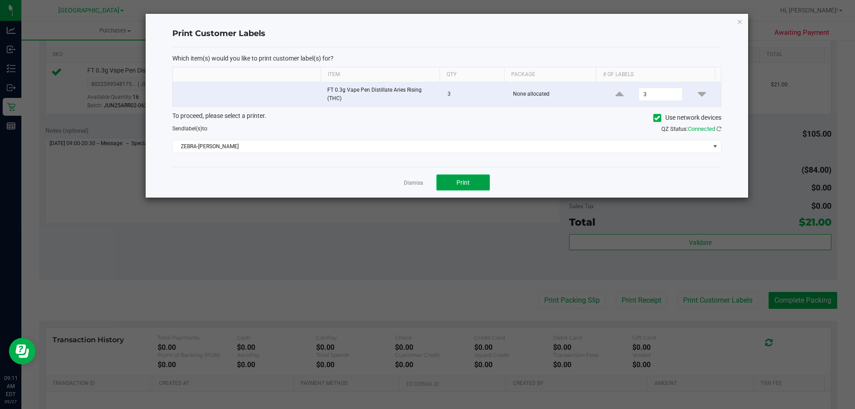
click at [466, 183] on span "Print" at bounding box center [462, 182] width 13 height 7
click at [738, 22] on icon "button" at bounding box center [739, 21] width 6 height 11
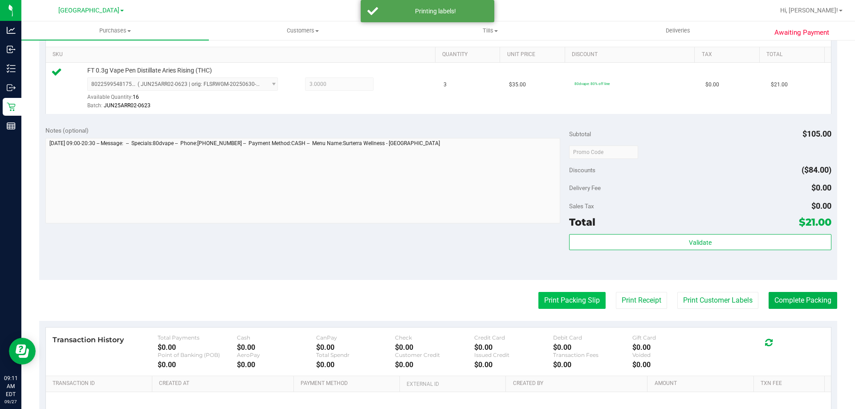
click at [576, 297] on button "Print Packing Slip" at bounding box center [571, 300] width 67 height 17
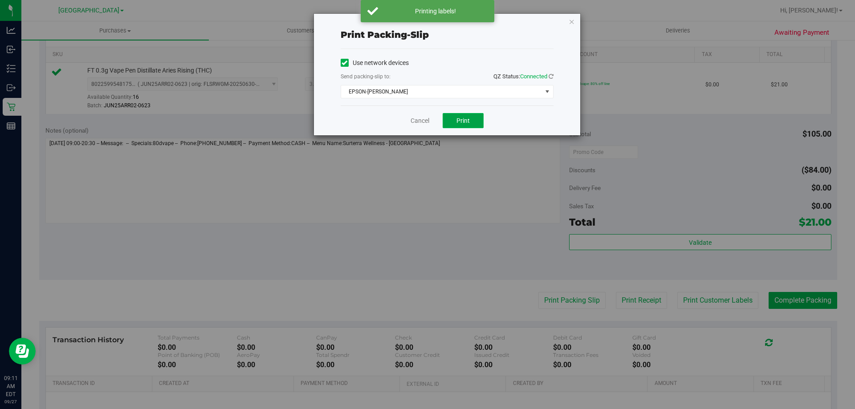
click at [462, 120] on span "Print" at bounding box center [462, 120] width 13 height 7
click at [571, 20] on icon "button" at bounding box center [571, 21] width 6 height 11
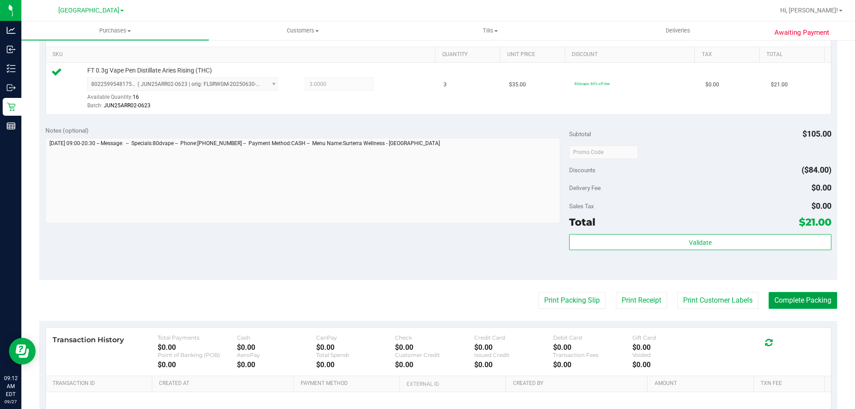
click at [781, 297] on button "Complete Packing" at bounding box center [802, 300] width 69 height 17
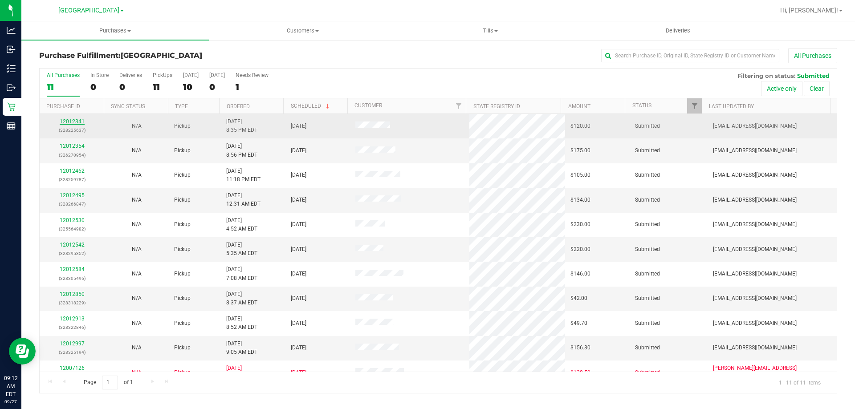
click at [74, 121] on link "12012341" at bounding box center [72, 121] width 25 height 6
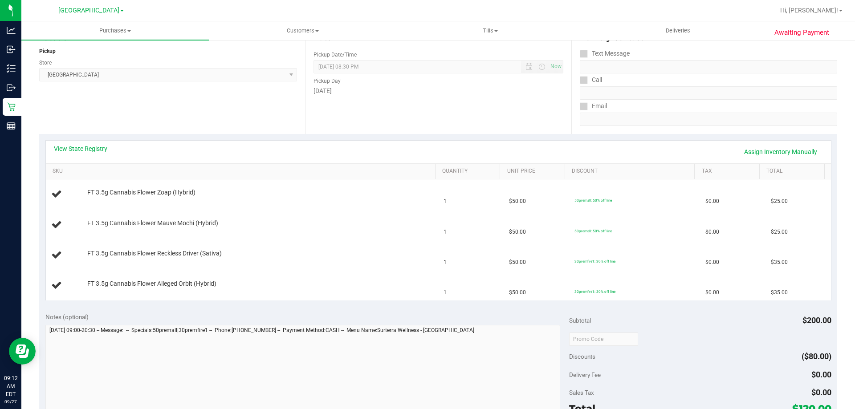
scroll to position [134, 0]
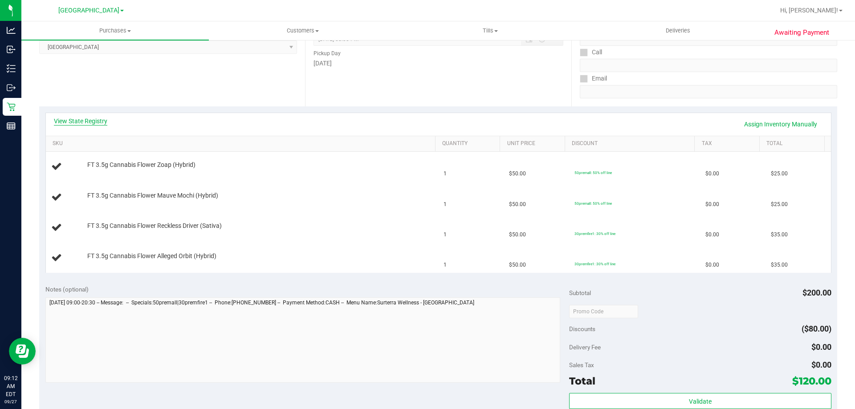
click at [89, 120] on link "View State Registry" at bounding box center [80, 121] width 53 height 9
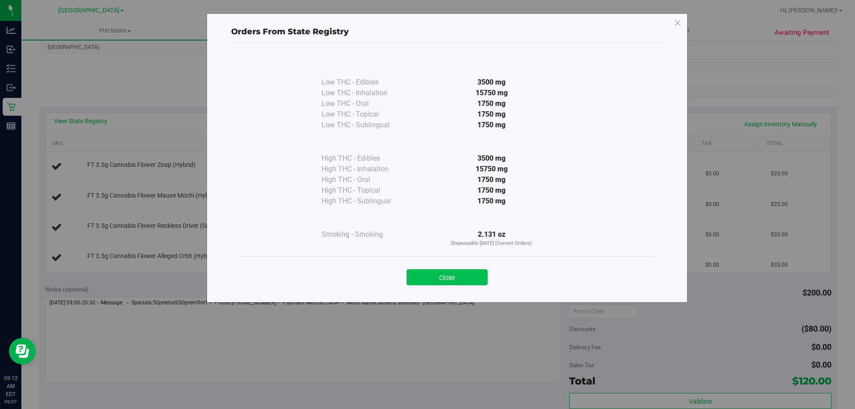
click at [451, 277] on button "Close" at bounding box center [446, 277] width 81 height 16
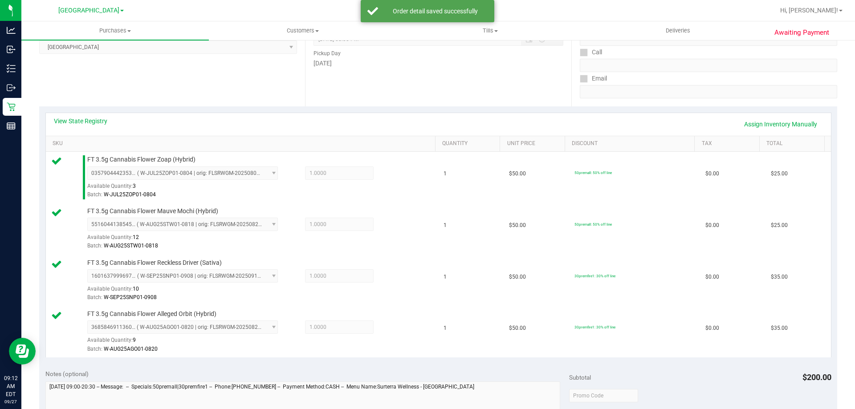
scroll to position [312, 0]
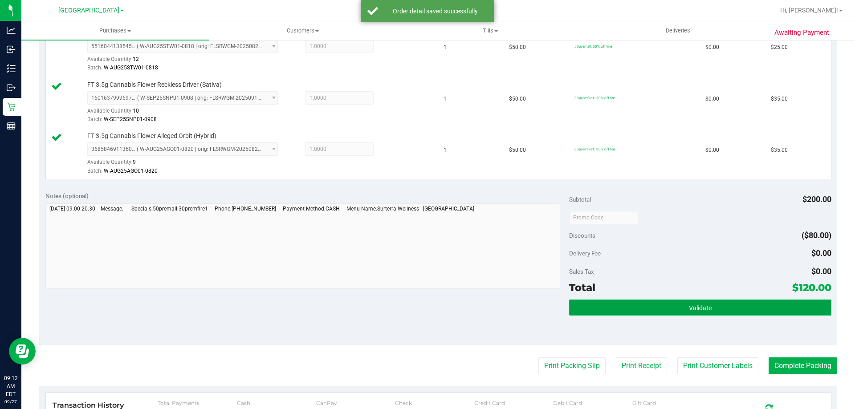
click at [704, 308] on span "Validate" at bounding box center [700, 307] width 23 height 7
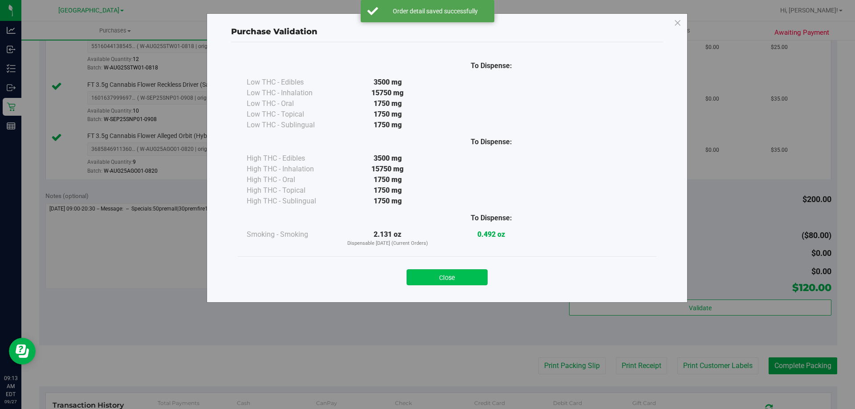
click at [454, 278] on button "Close" at bounding box center [446, 277] width 81 height 16
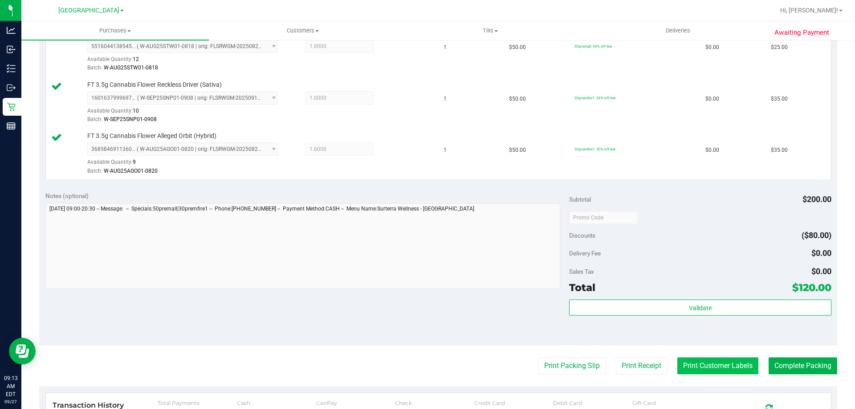
click at [701, 369] on button "Print Customer Labels" at bounding box center [717, 365] width 81 height 17
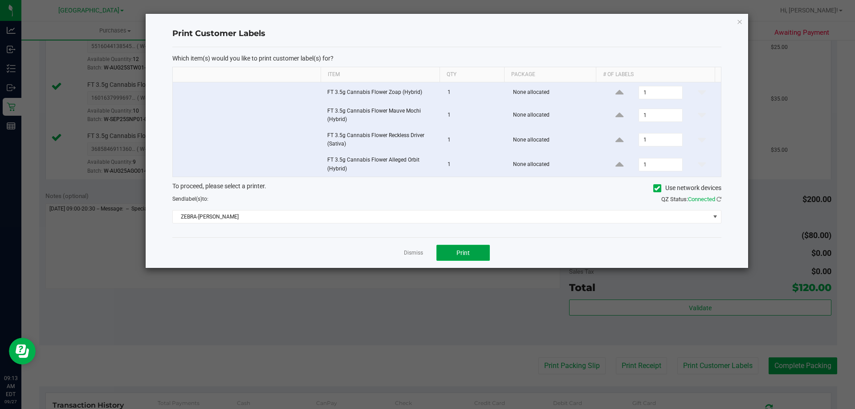
click at [457, 250] on span "Print" at bounding box center [462, 252] width 13 height 7
click at [739, 21] on icon "button" at bounding box center [739, 21] width 6 height 11
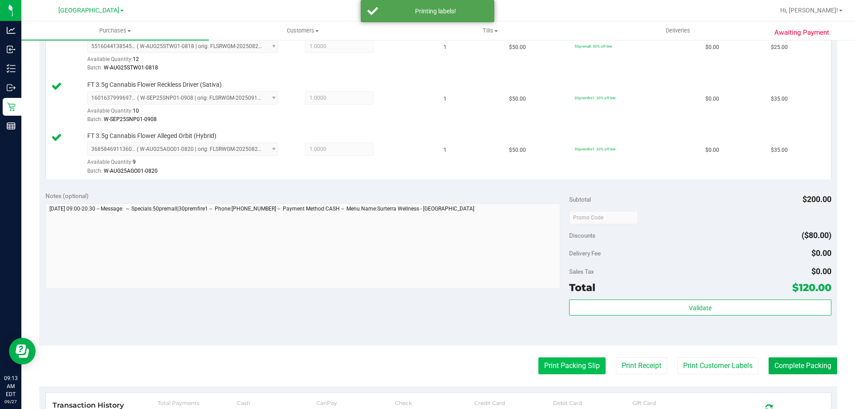
click at [559, 369] on button "Print Packing Slip" at bounding box center [571, 365] width 67 height 17
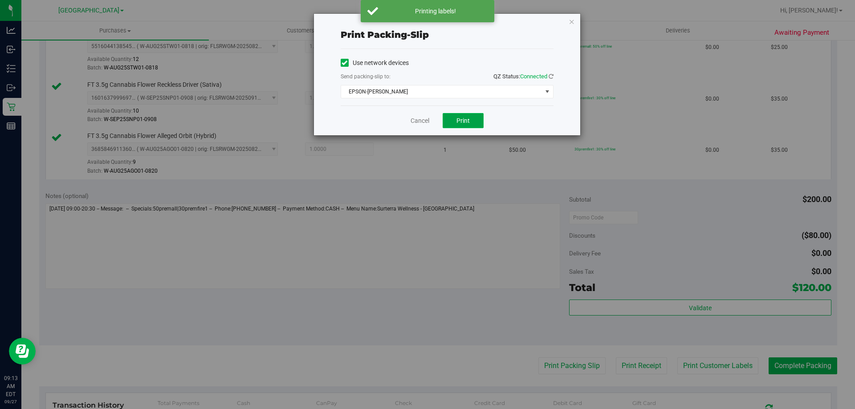
click at [459, 119] on span "Print" at bounding box center [462, 120] width 13 height 7
click at [568, 23] on icon "button" at bounding box center [571, 21] width 6 height 11
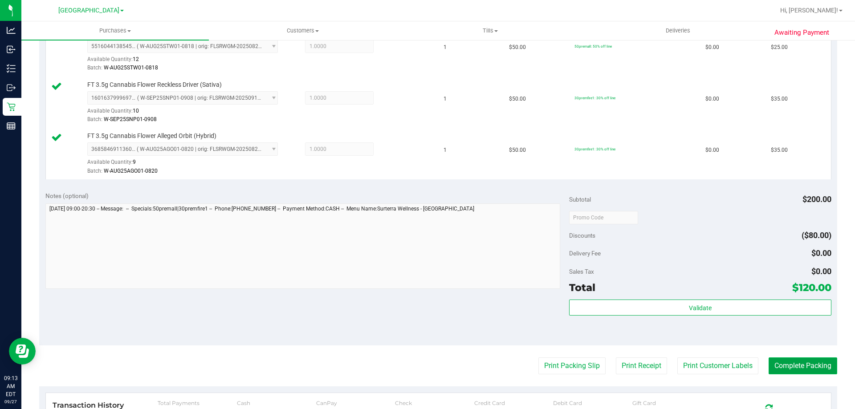
click at [798, 367] on button "Complete Packing" at bounding box center [802, 365] width 69 height 17
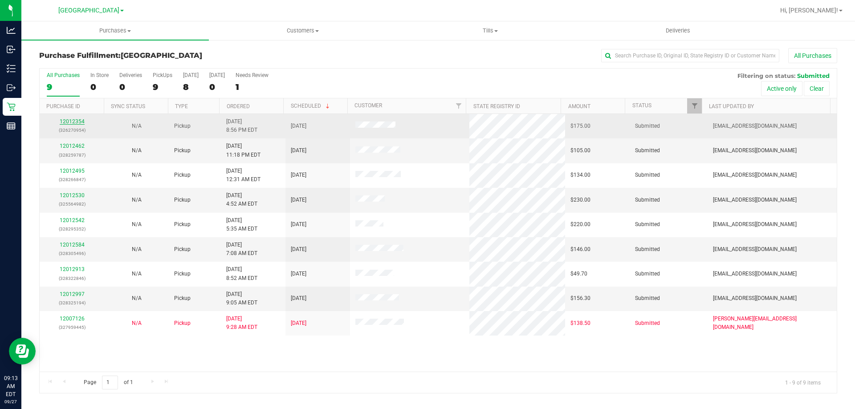
click at [77, 121] on link "12012354" at bounding box center [72, 121] width 25 height 6
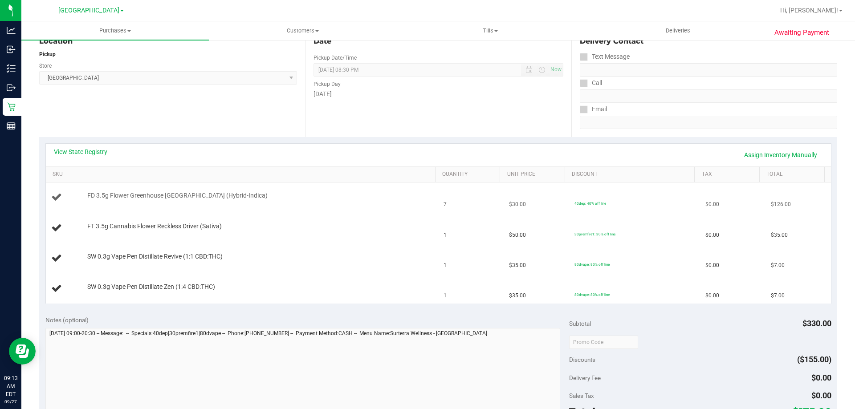
scroll to position [134, 0]
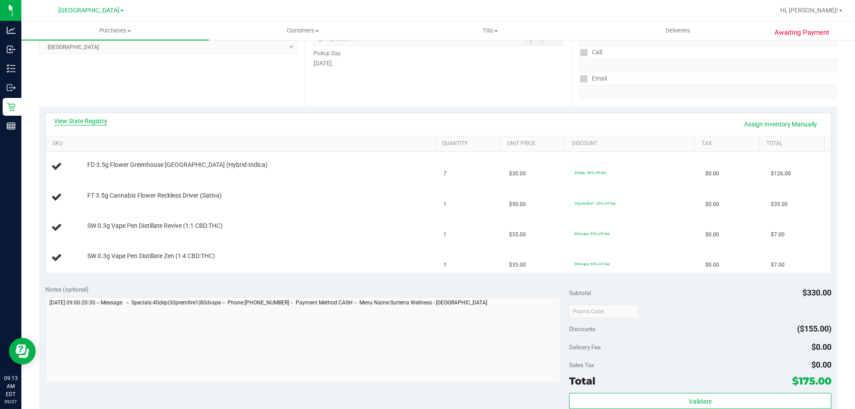
click at [95, 121] on link "View State Registry" at bounding box center [80, 121] width 53 height 9
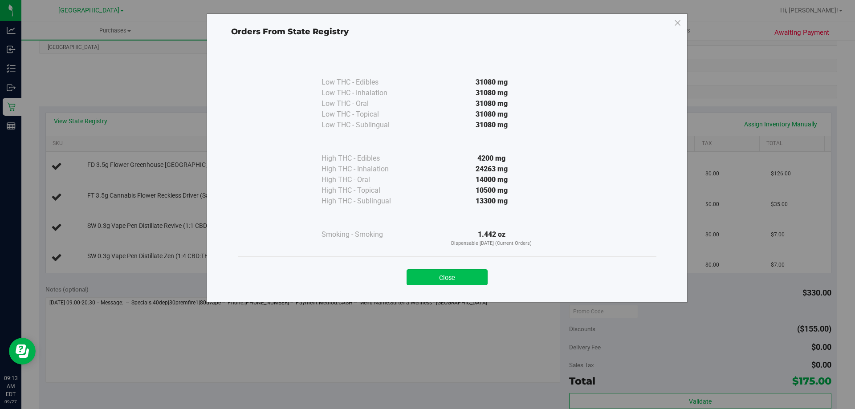
click at [449, 280] on button "Close" at bounding box center [446, 277] width 81 height 16
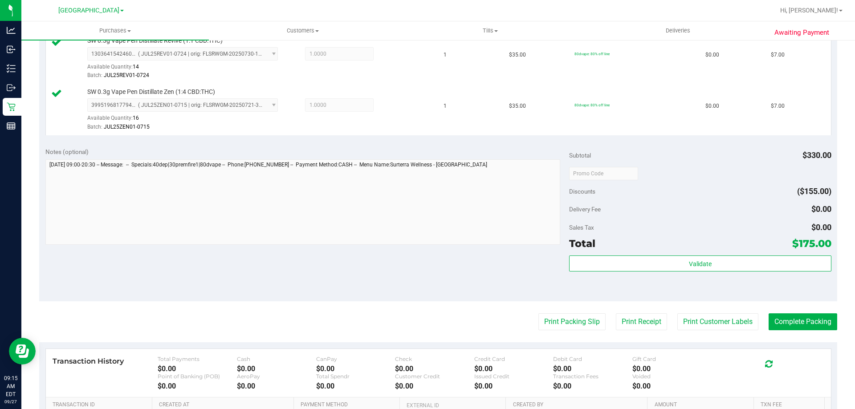
scroll to position [401, 0]
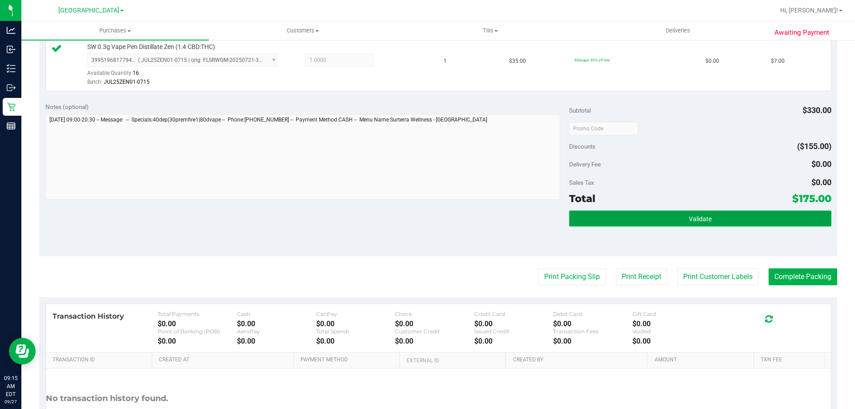
click at [667, 217] on button "Validate" at bounding box center [700, 219] width 262 height 16
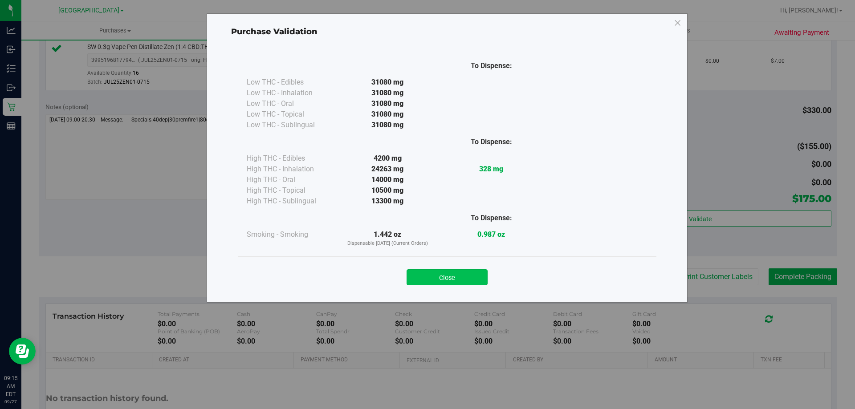
click at [455, 279] on button "Close" at bounding box center [446, 277] width 81 height 16
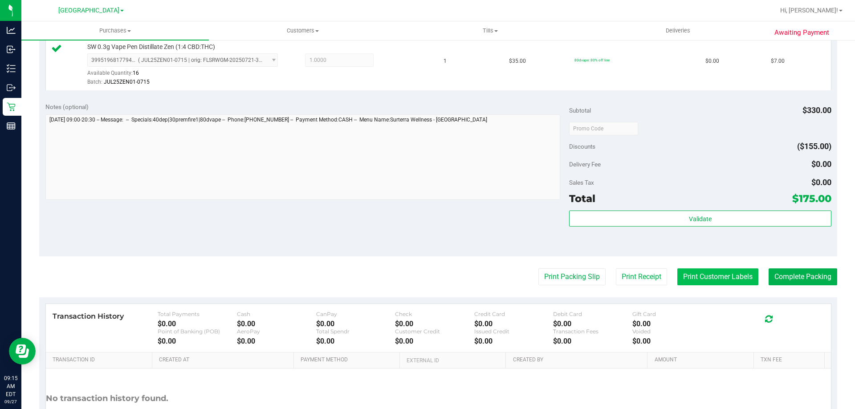
click at [718, 269] on button "Print Customer Labels" at bounding box center [717, 276] width 81 height 17
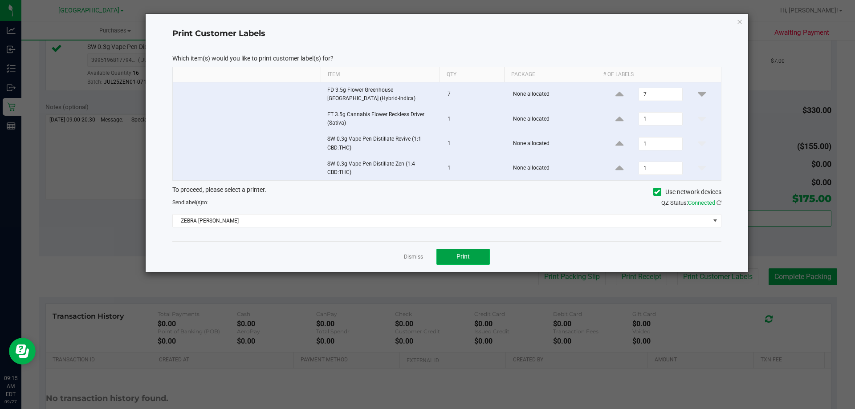
click at [461, 251] on button "Print" at bounding box center [462, 257] width 53 height 16
click at [739, 22] on icon "button" at bounding box center [739, 21] width 6 height 11
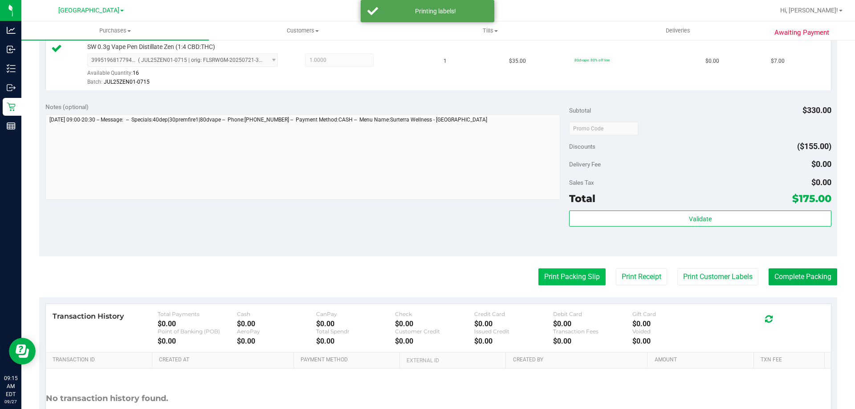
click at [576, 273] on button "Print Packing Slip" at bounding box center [571, 276] width 67 height 17
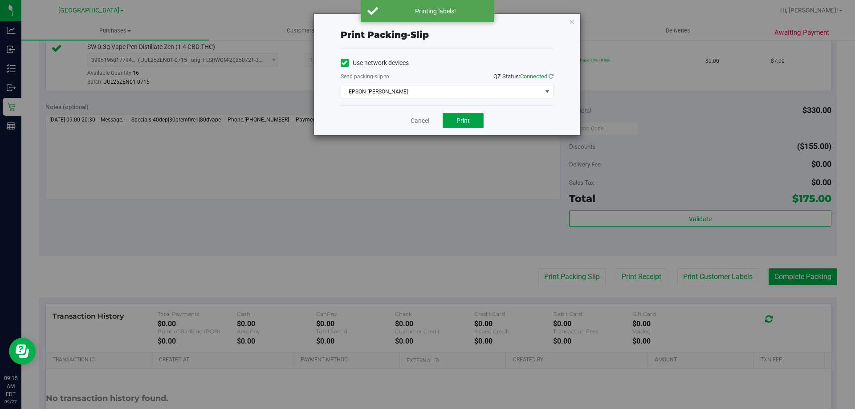
click at [470, 121] on button "Print" at bounding box center [462, 120] width 41 height 15
click at [572, 26] on icon "button" at bounding box center [571, 21] width 6 height 11
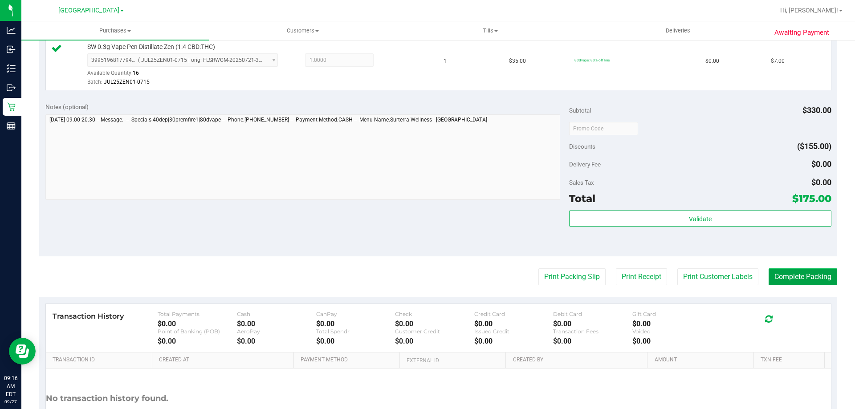
click at [800, 279] on button "Complete Packing" at bounding box center [802, 276] width 69 height 17
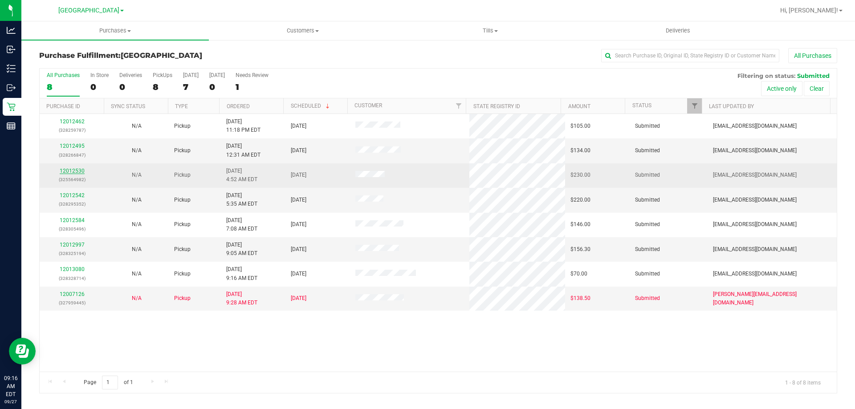
click at [74, 171] on link "12012530" at bounding box center [72, 171] width 25 height 6
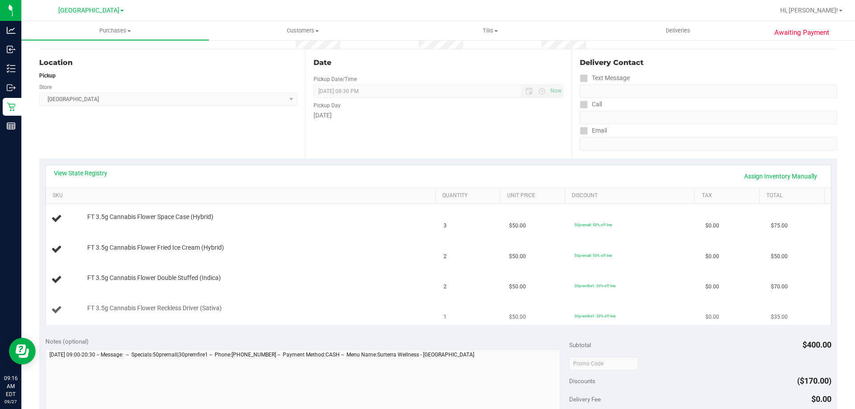
scroll to position [89, 0]
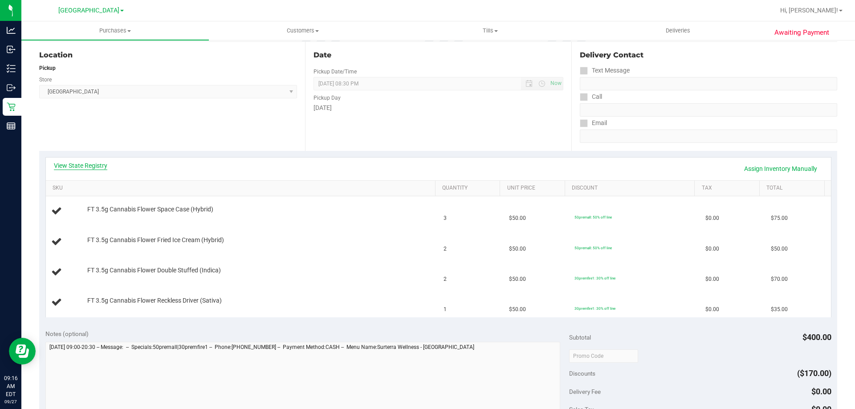
click at [94, 166] on link "View State Registry" at bounding box center [80, 165] width 53 height 9
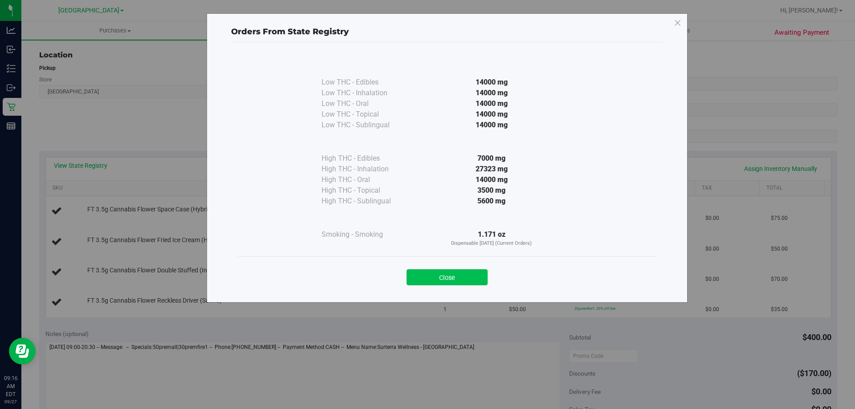
click at [448, 275] on button "Close" at bounding box center [446, 277] width 81 height 16
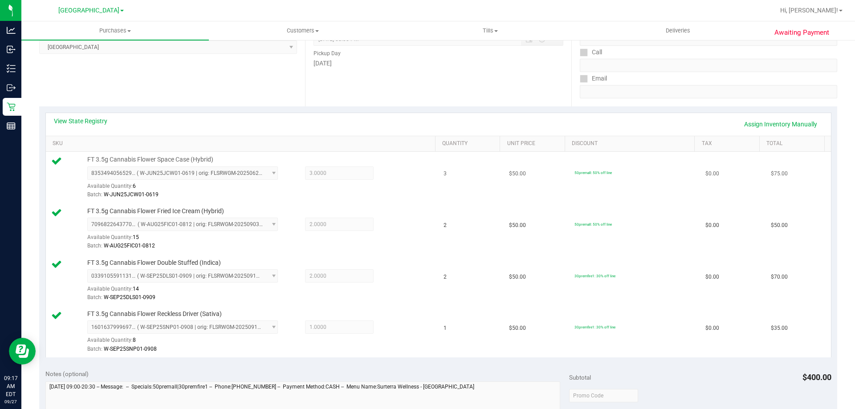
scroll to position [401, 0]
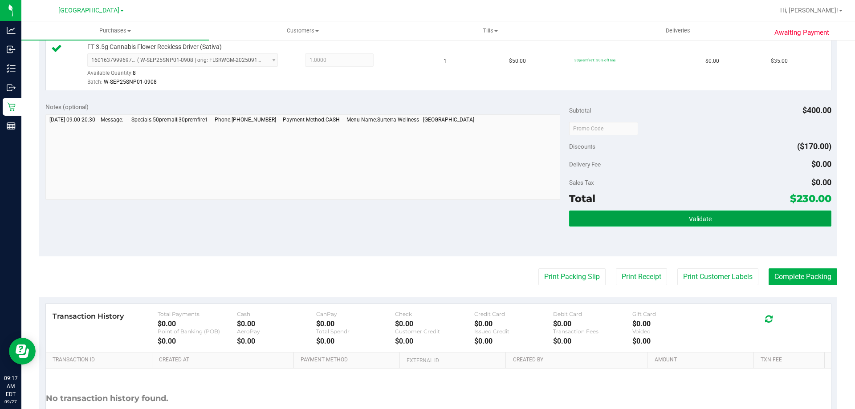
click at [653, 215] on button "Validate" at bounding box center [700, 219] width 262 height 16
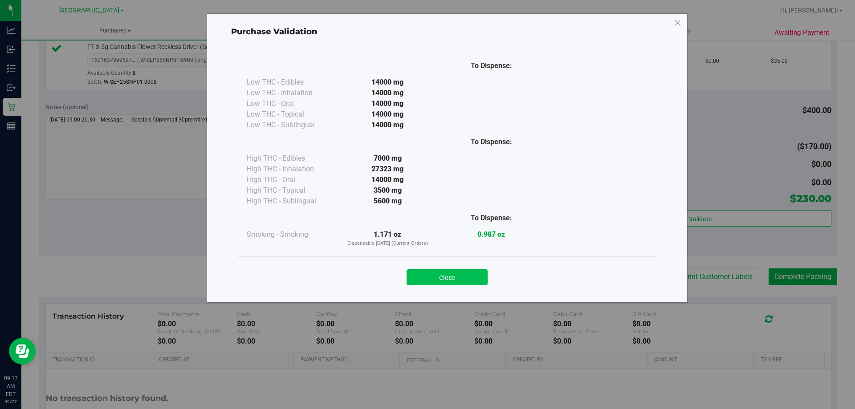
click at [459, 275] on button "Close" at bounding box center [446, 277] width 81 height 16
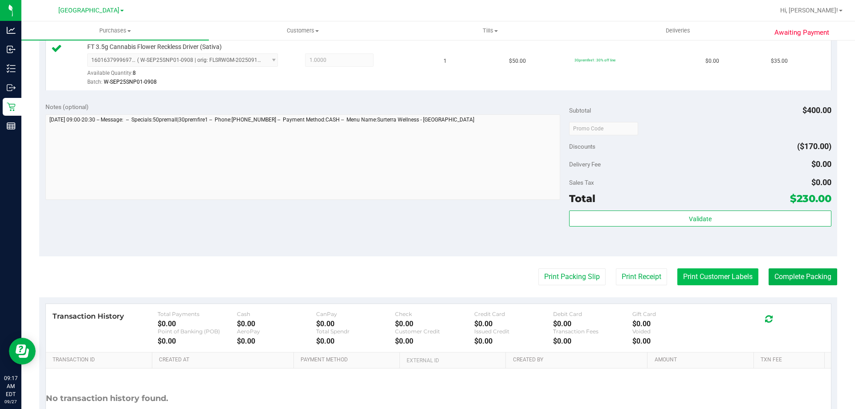
click at [711, 278] on button "Print Customer Labels" at bounding box center [717, 276] width 81 height 17
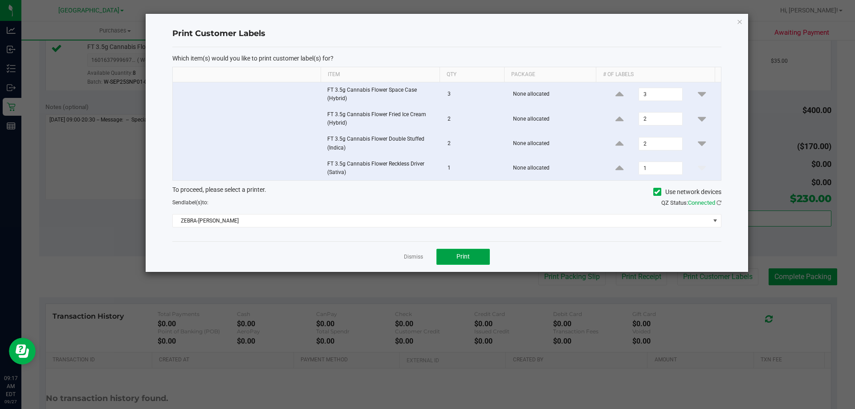
click at [474, 256] on button "Print" at bounding box center [462, 257] width 53 height 16
click at [739, 24] on icon "button" at bounding box center [739, 21] width 6 height 11
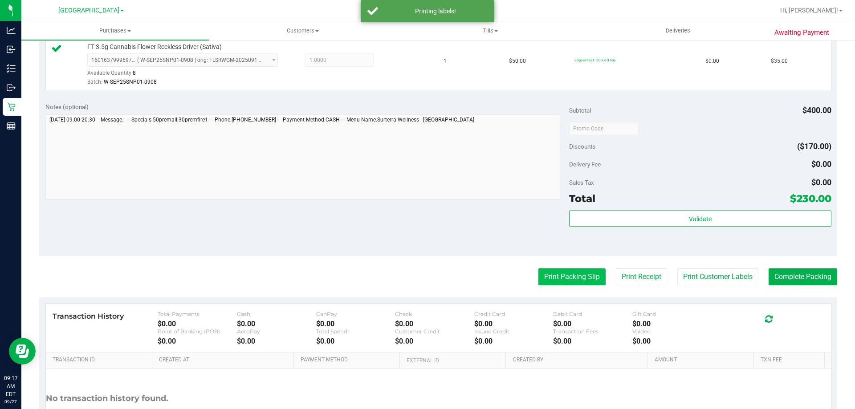
click at [574, 276] on button "Print Packing Slip" at bounding box center [571, 276] width 67 height 17
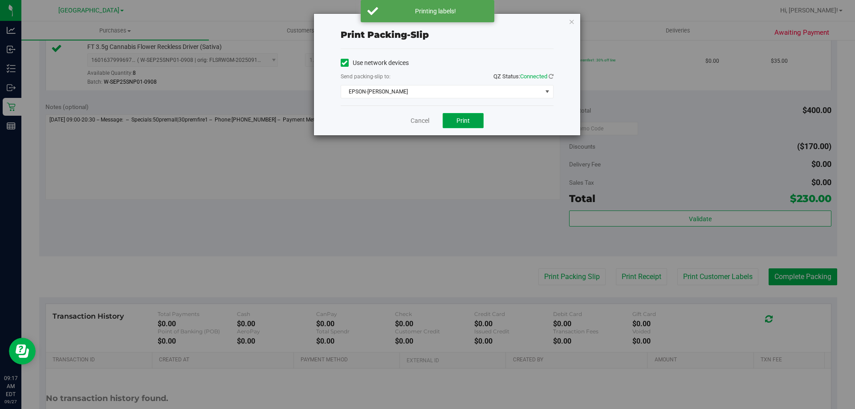
click at [471, 121] on button "Print" at bounding box center [462, 120] width 41 height 15
click at [571, 26] on icon "button" at bounding box center [571, 21] width 6 height 11
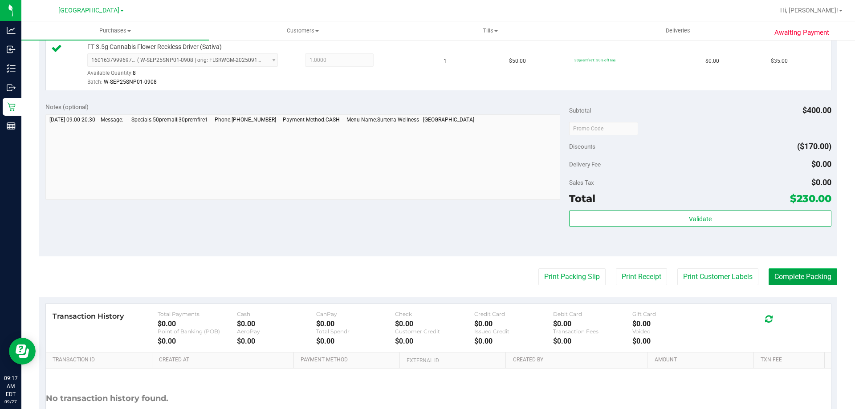
click at [800, 283] on button "Complete Packing" at bounding box center [802, 276] width 69 height 17
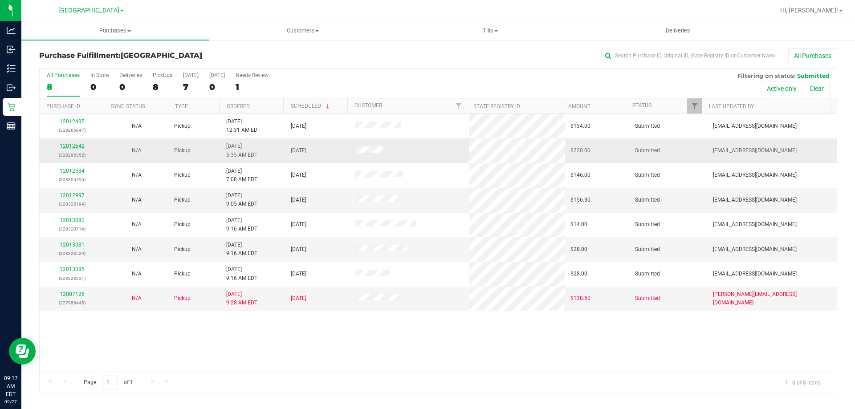
click at [76, 145] on link "12012542" at bounding box center [72, 146] width 25 height 6
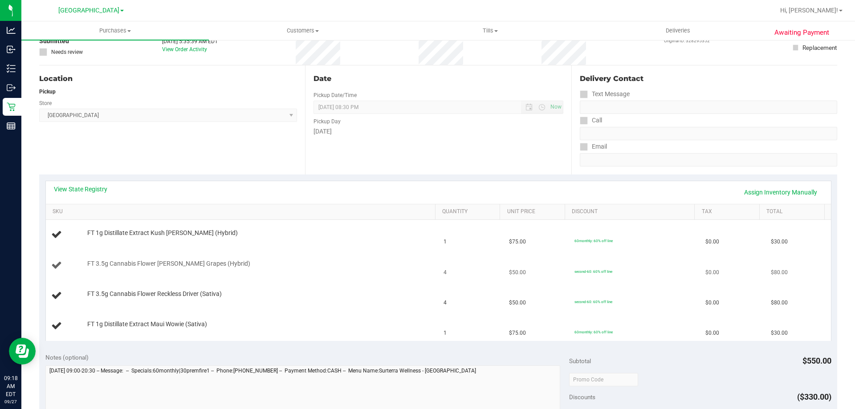
scroll to position [89, 0]
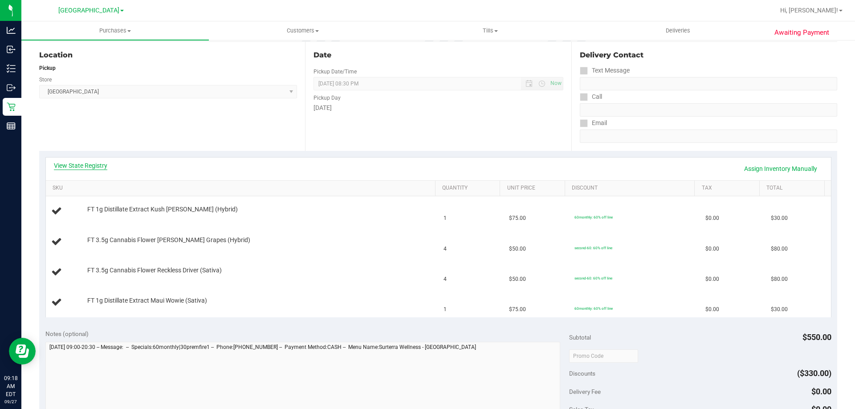
click at [94, 164] on link "View State Registry" at bounding box center [80, 165] width 53 height 9
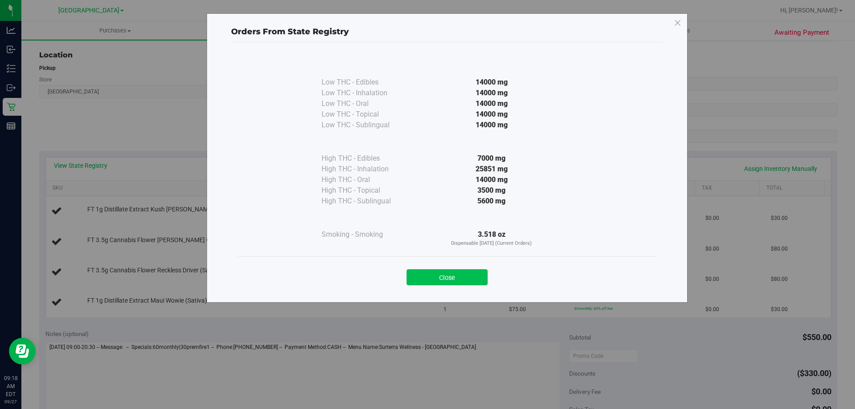
click at [458, 280] on button "Close" at bounding box center [446, 277] width 81 height 16
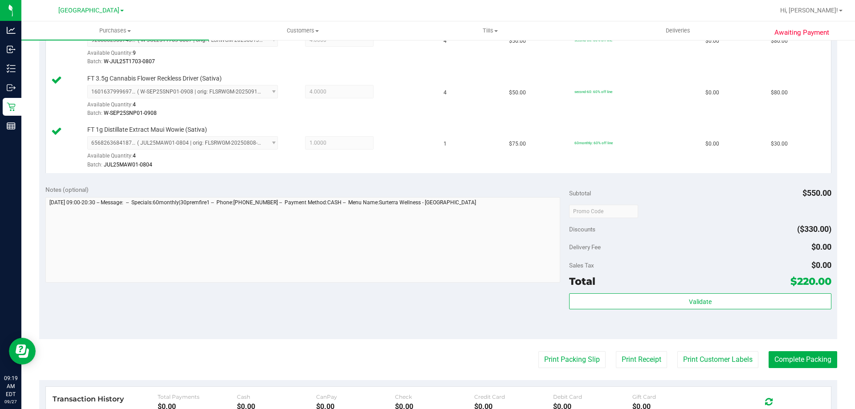
scroll to position [445, 0]
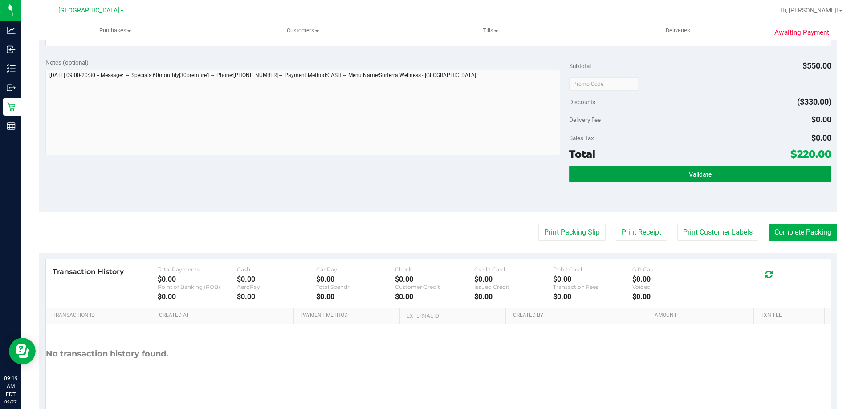
click at [693, 177] on span "Validate" at bounding box center [700, 174] width 23 height 7
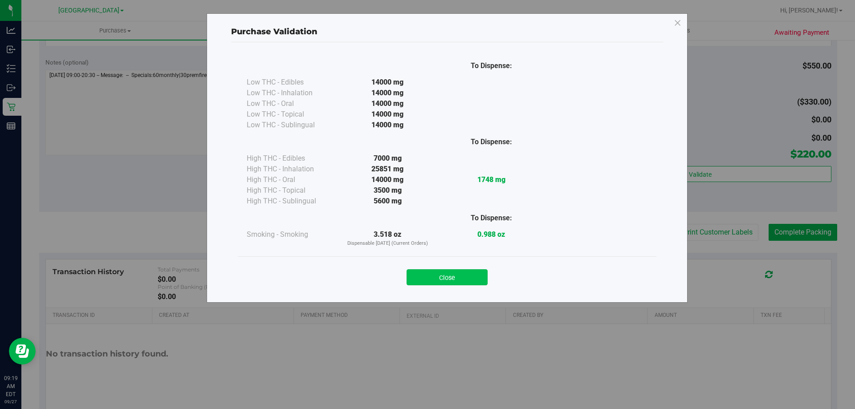
click at [453, 282] on button "Close" at bounding box center [446, 277] width 81 height 16
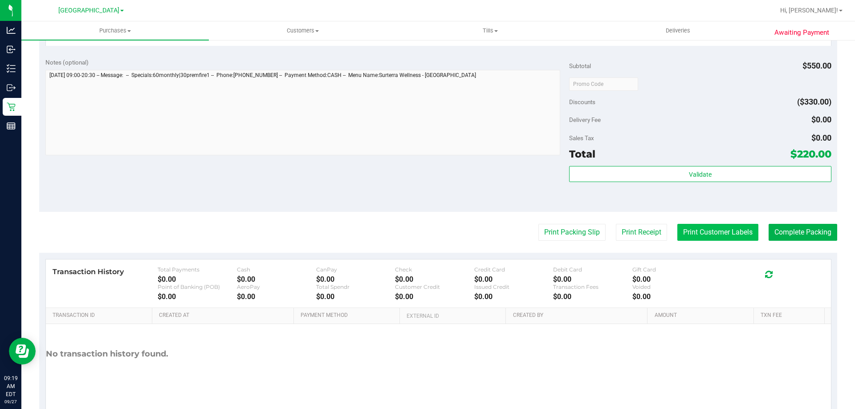
click at [685, 233] on button "Print Customer Labels" at bounding box center [717, 232] width 81 height 17
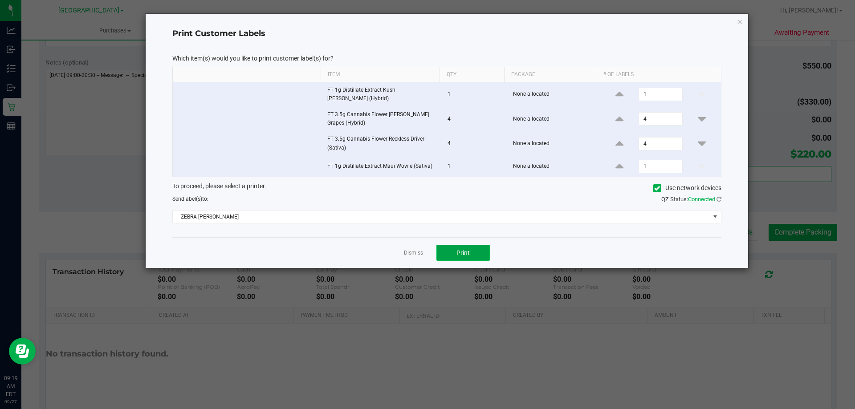
click at [468, 249] on span "Print" at bounding box center [462, 252] width 13 height 7
click at [738, 20] on icon "button" at bounding box center [739, 21] width 6 height 11
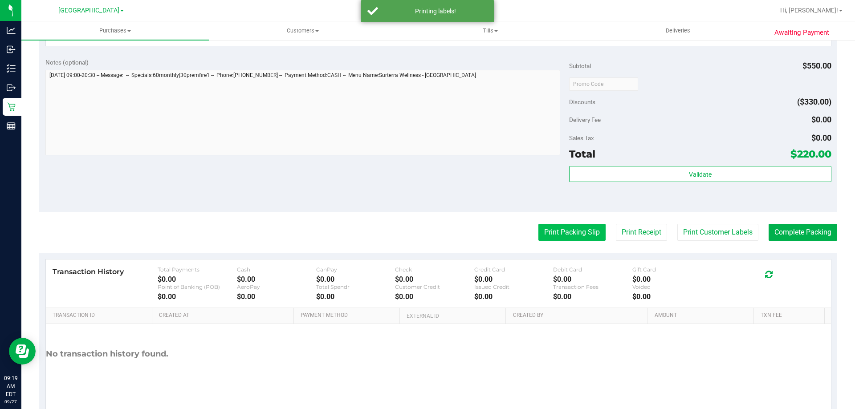
click at [582, 235] on button "Print Packing Slip" at bounding box center [571, 232] width 67 height 17
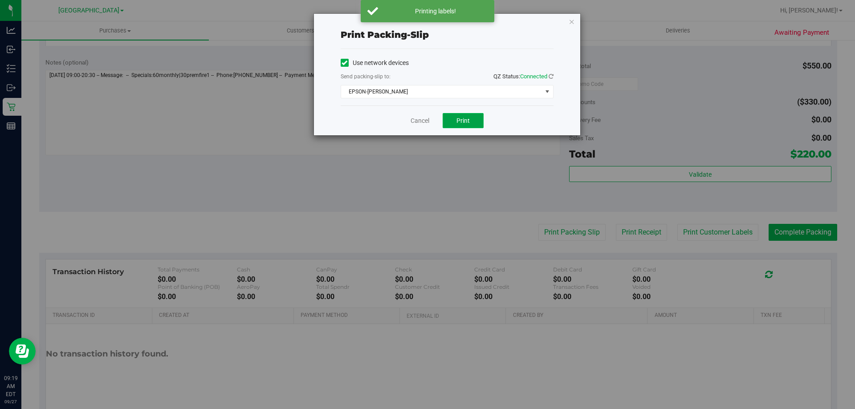
click at [469, 125] on button "Print" at bounding box center [462, 120] width 41 height 15
click at [568, 20] on icon "button" at bounding box center [571, 21] width 6 height 11
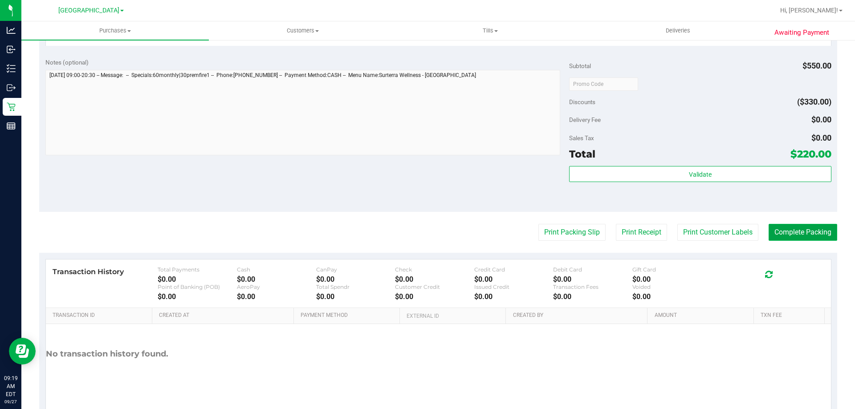
click at [800, 237] on button "Complete Packing" at bounding box center [802, 232] width 69 height 17
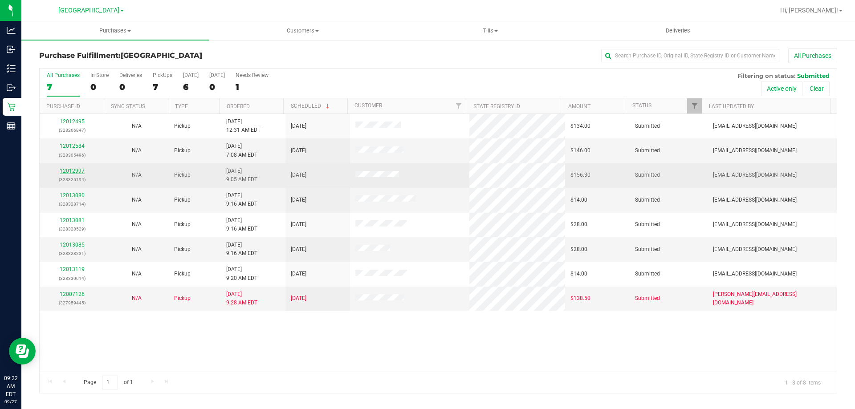
click at [74, 169] on link "12012997" at bounding box center [72, 171] width 25 height 6
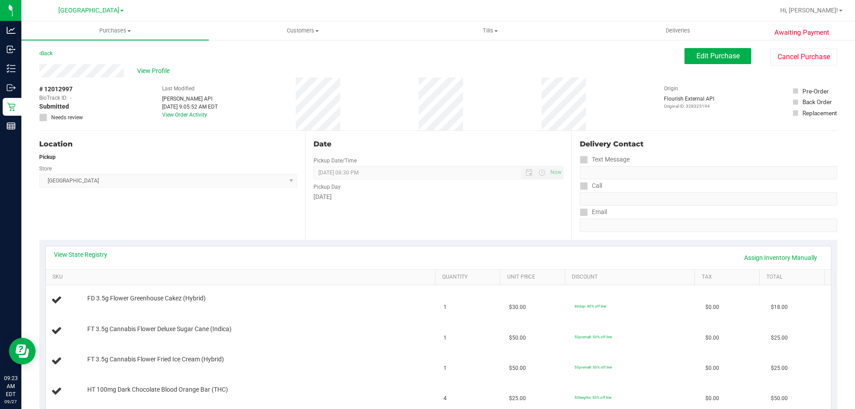
scroll to position [134, 0]
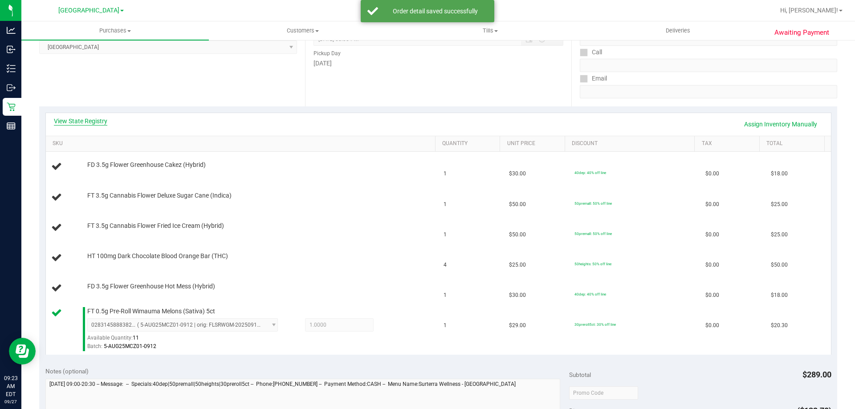
click at [73, 123] on link "View State Registry" at bounding box center [80, 121] width 53 height 9
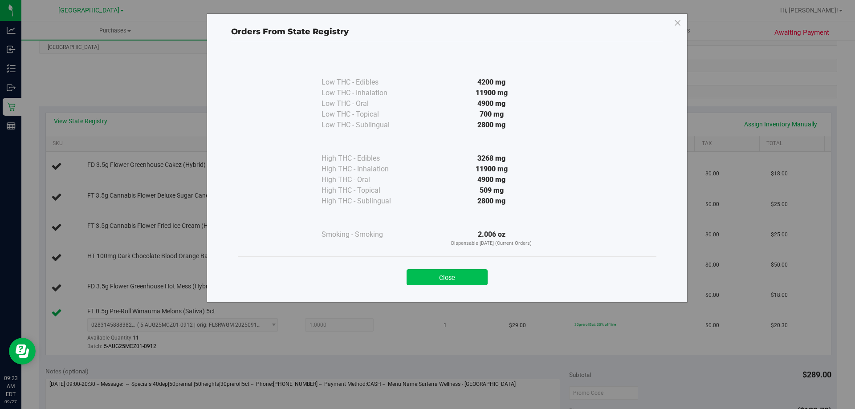
click at [438, 278] on button "Close" at bounding box center [446, 277] width 81 height 16
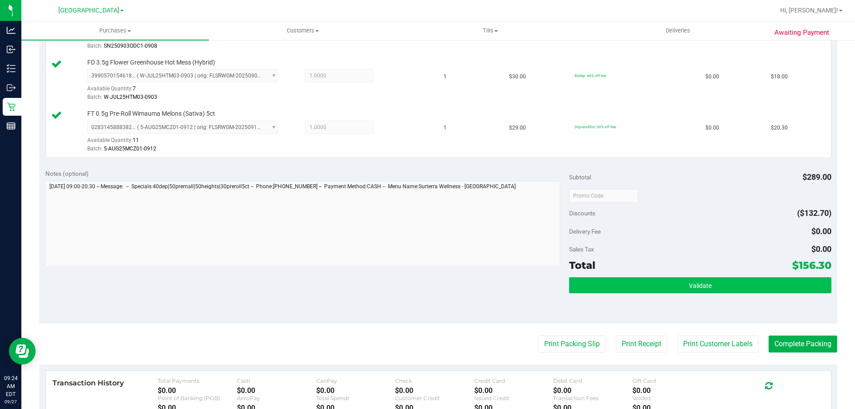
scroll to position [445, 0]
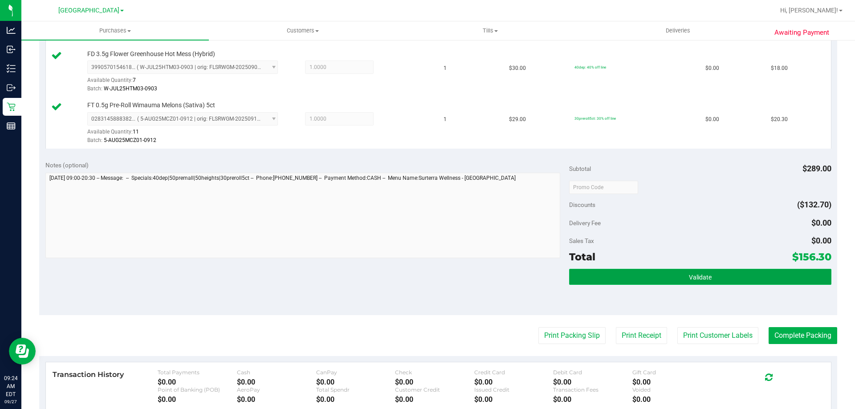
click at [653, 279] on button "Validate" at bounding box center [700, 277] width 262 height 16
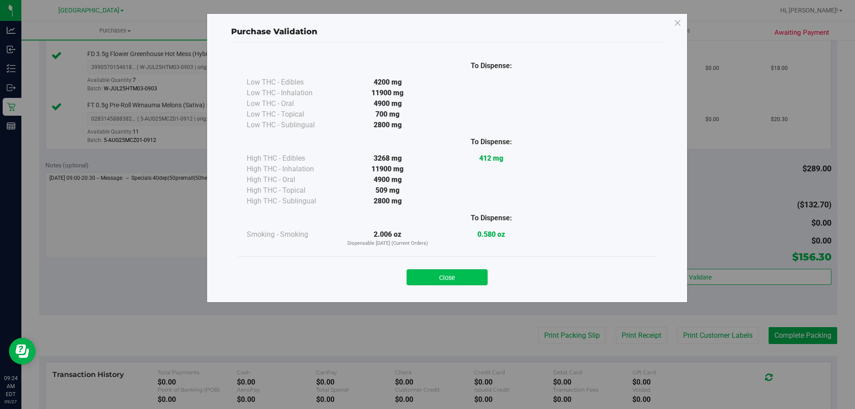
click at [471, 273] on button "Close" at bounding box center [446, 277] width 81 height 16
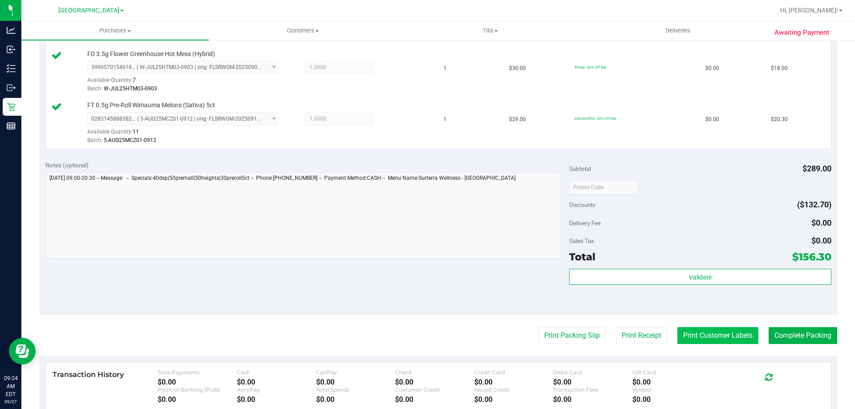
click at [703, 332] on button "Print Customer Labels" at bounding box center [717, 335] width 81 height 17
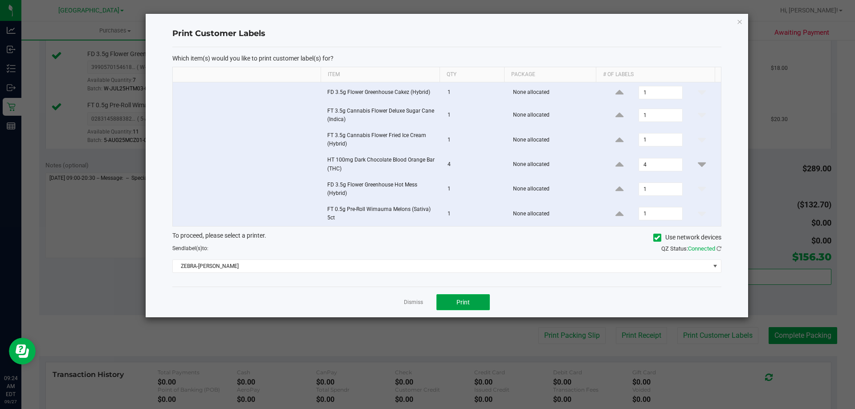
click at [462, 303] on span "Print" at bounding box center [462, 302] width 13 height 7
click at [738, 23] on icon "button" at bounding box center [739, 21] width 6 height 11
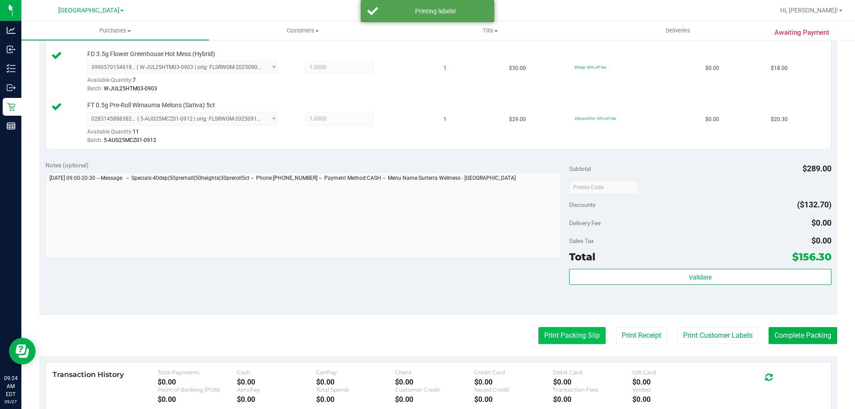
click at [561, 332] on button "Print Packing Slip" at bounding box center [571, 335] width 67 height 17
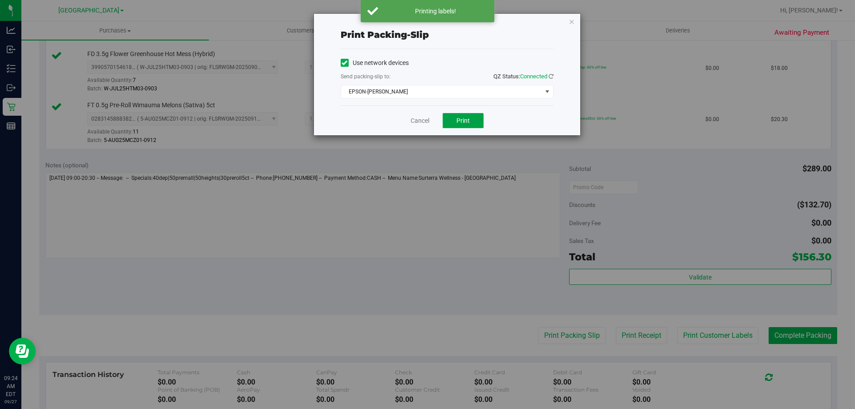
click at [470, 121] on button "Print" at bounding box center [462, 120] width 41 height 15
click at [568, 23] on icon "button" at bounding box center [571, 21] width 6 height 11
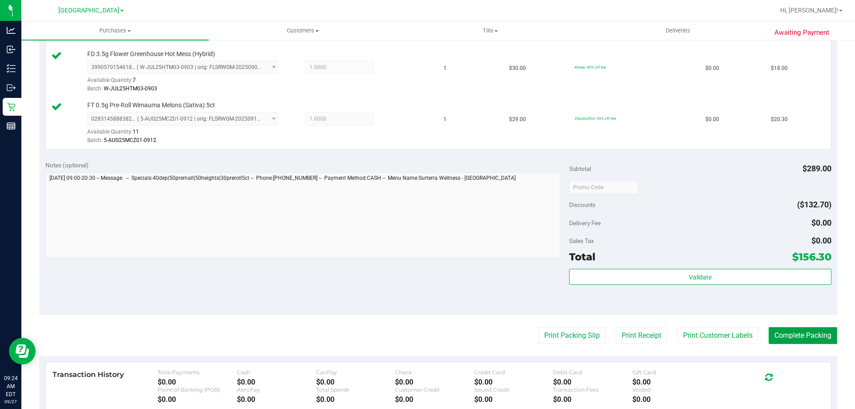
click at [791, 340] on button "Complete Packing" at bounding box center [802, 335] width 69 height 17
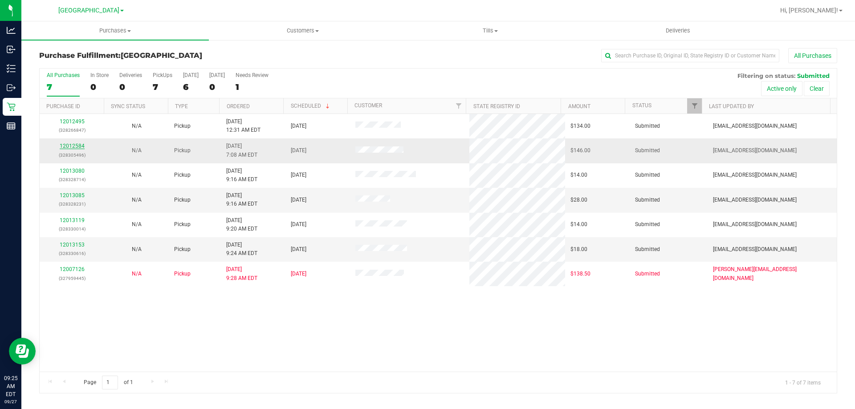
click at [77, 146] on link "12012584" at bounding box center [72, 146] width 25 height 6
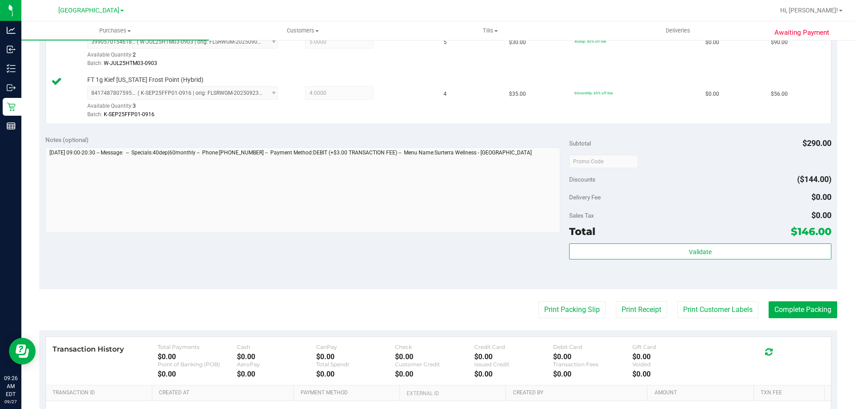
scroll to position [356, 0]
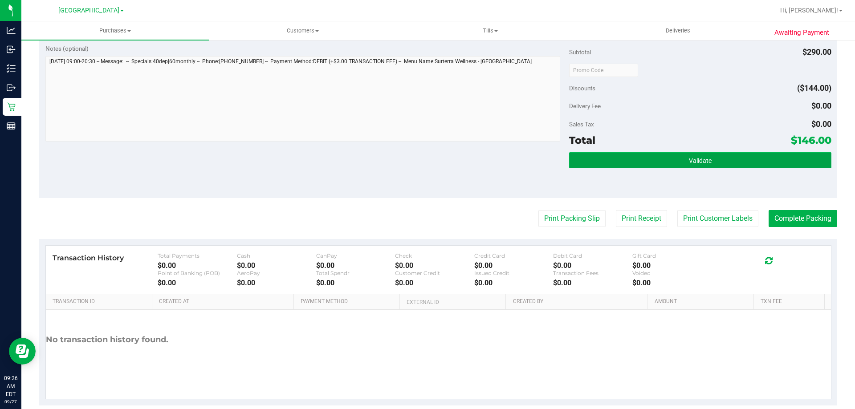
click at [689, 160] on span "Validate" at bounding box center [700, 160] width 23 height 7
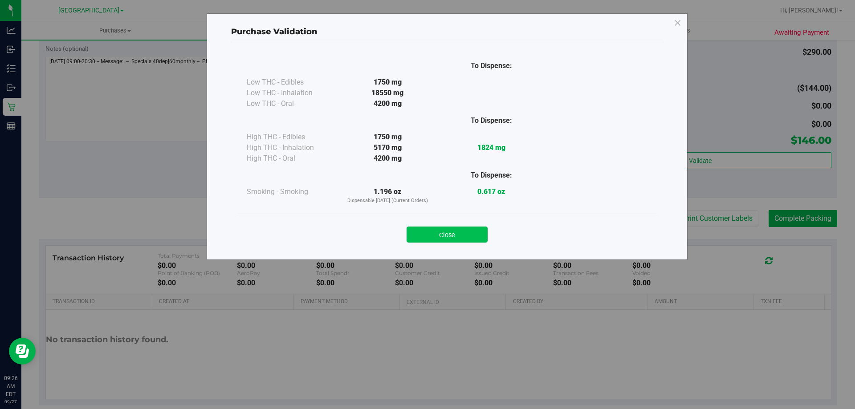
click at [457, 236] on button "Close" at bounding box center [446, 235] width 81 height 16
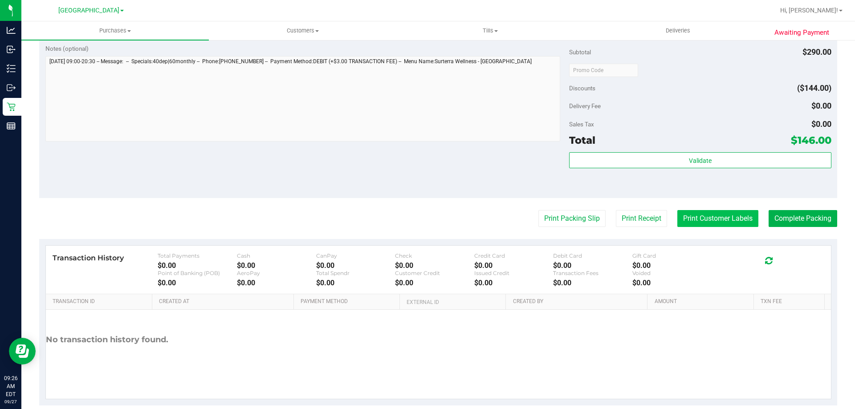
click at [701, 217] on button "Print Customer Labels" at bounding box center [717, 218] width 81 height 17
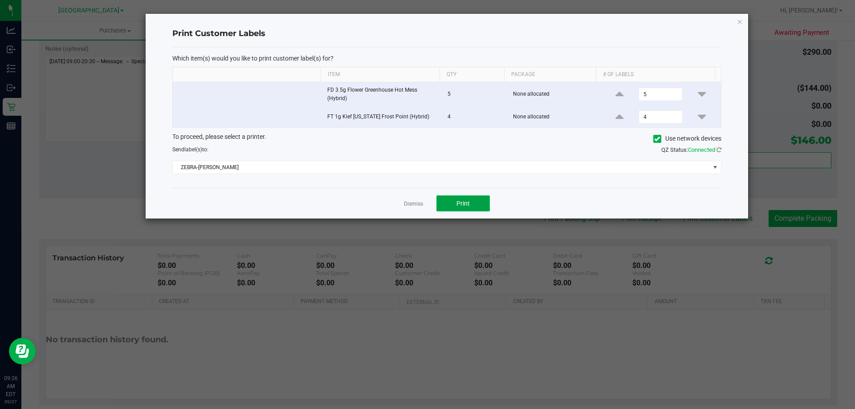
click at [456, 200] on span "Print" at bounding box center [462, 203] width 13 height 7
click at [739, 21] on icon "button" at bounding box center [739, 21] width 6 height 11
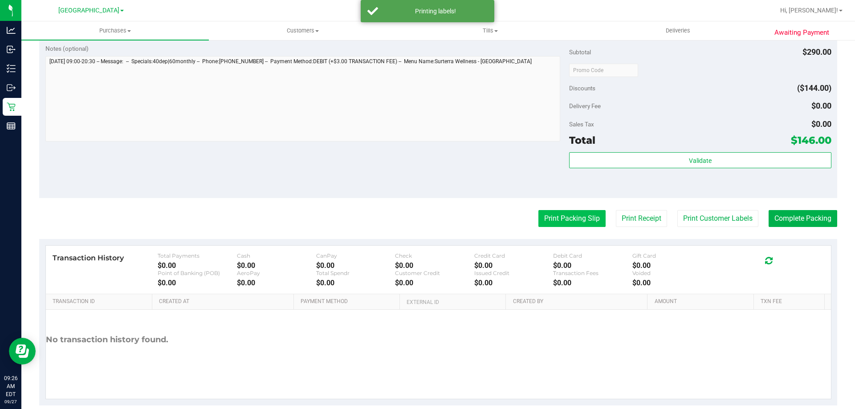
click at [579, 219] on button "Print Packing Slip" at bounding box center [571, 218] width 67 height 17
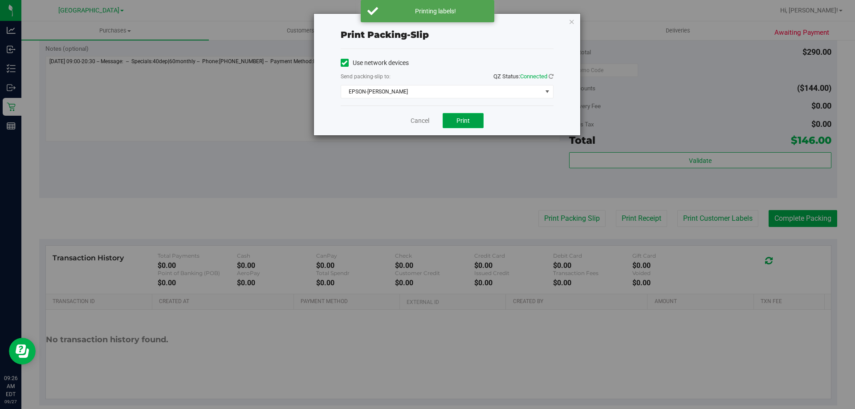
click at [467, 122] on span "Print" at bounding box center [462, 120] width 13 height 7
click at [570, 25] on icon "button" at bounding box center [571, 21] width 6 height 11
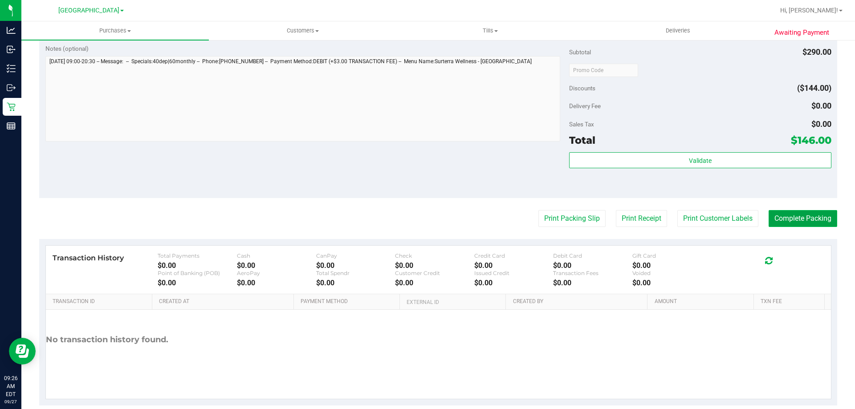
click at [805, 215] on button "Complete Packing" at bounding box center [802, 218] width 69 height 17
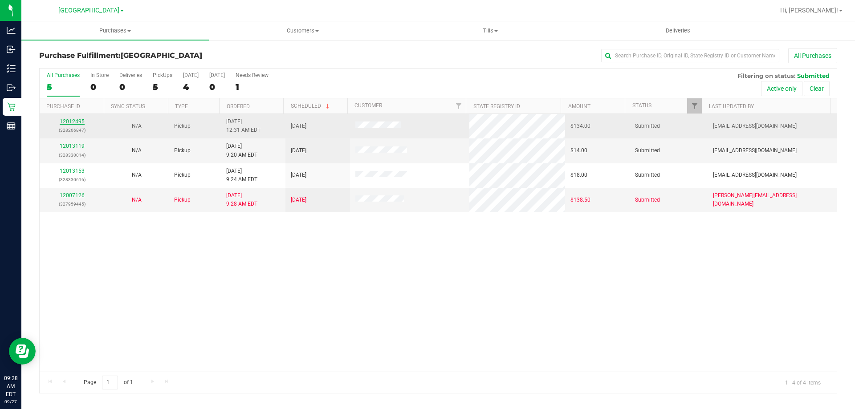
click at [74, 122] on link "12012495" at bounding box center [72, 121] width 25 height 6
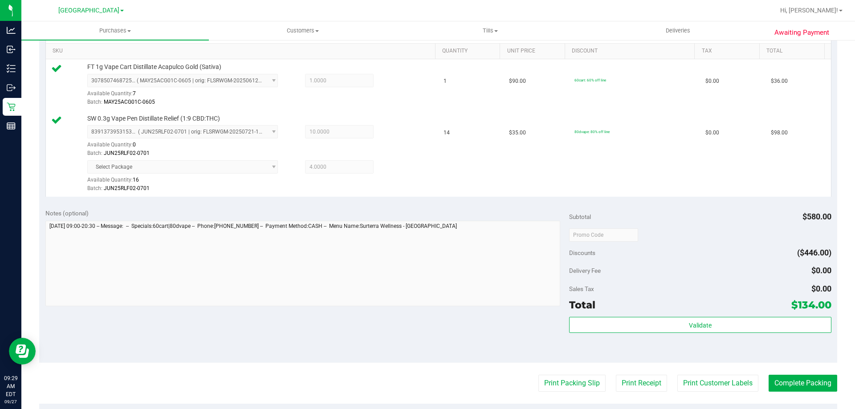
scroll to position [267, 0]
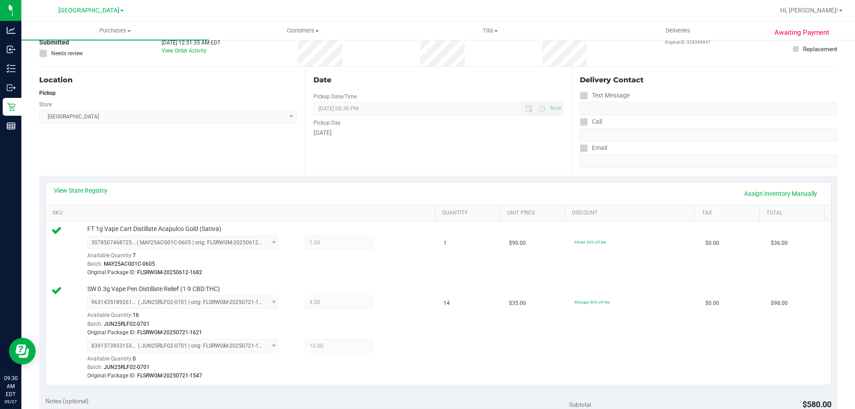
scroll to position [138, 0]
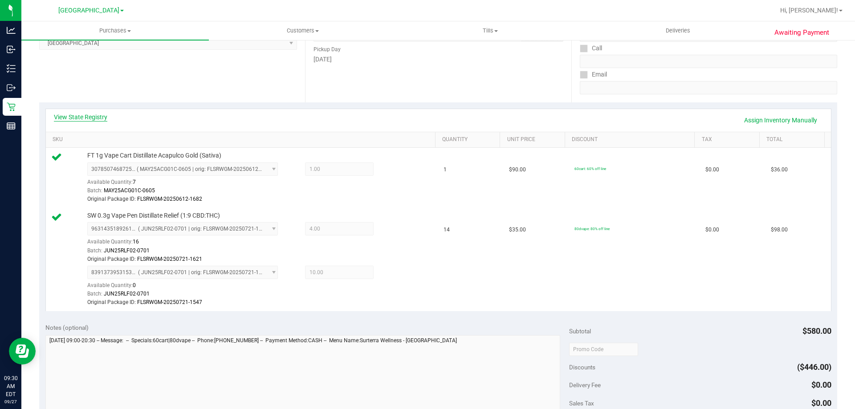
click at [88, 120] on link "View State Registry" at bounding box center [80, 117] width 53 height 9
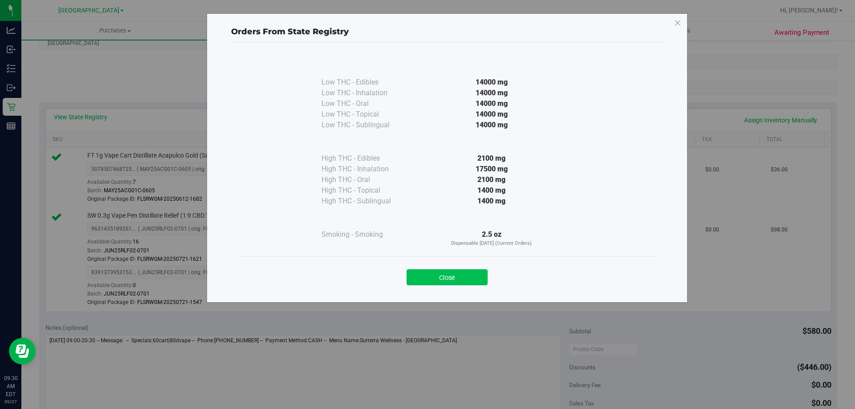
click at [453, 280] on button "Close" at bounding box center [446, 277] width 81 height 16
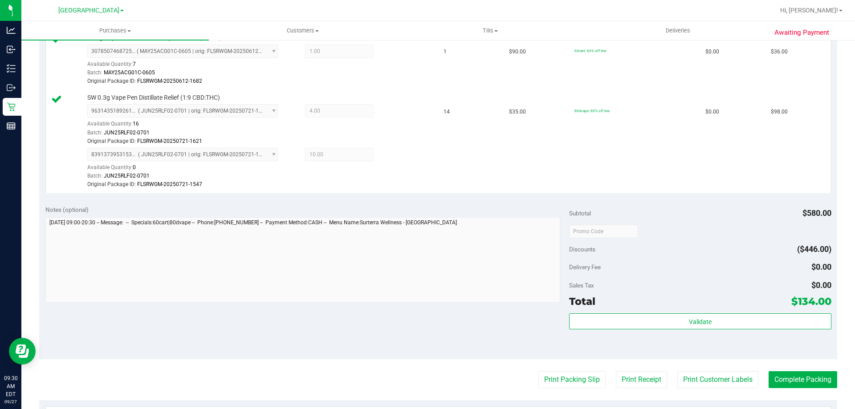
scroll to position [306, 0]
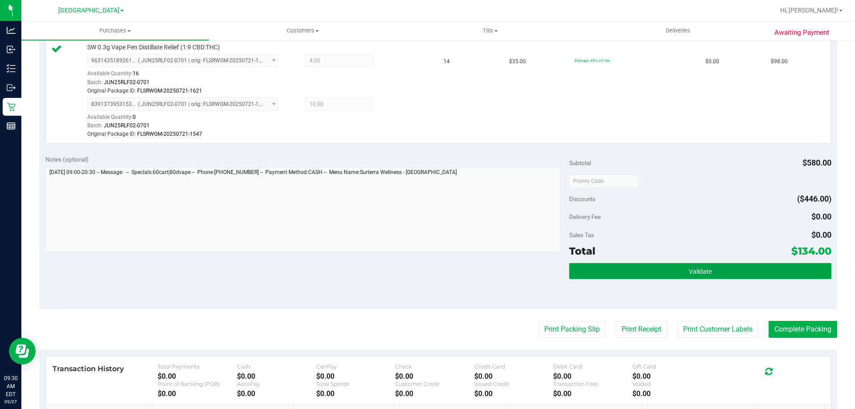
click at [691, 270] on span "Validate" at bounding box center [700, 271] width 23 height 7
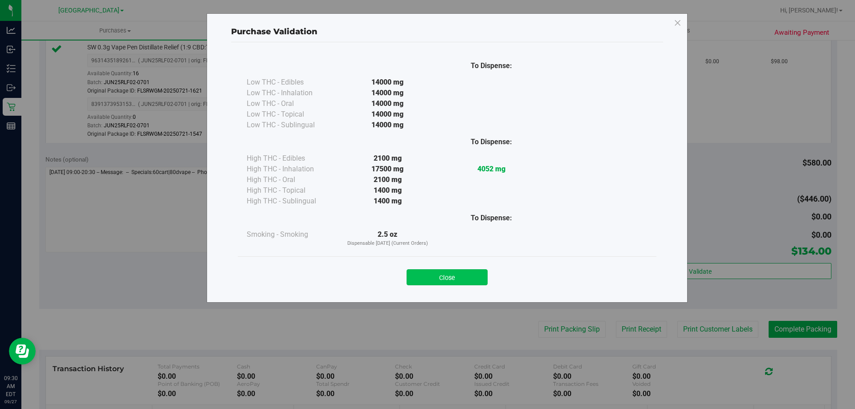
click at [452, 274] on button "Close" at bounding box center [446, 277] width 81 height 16
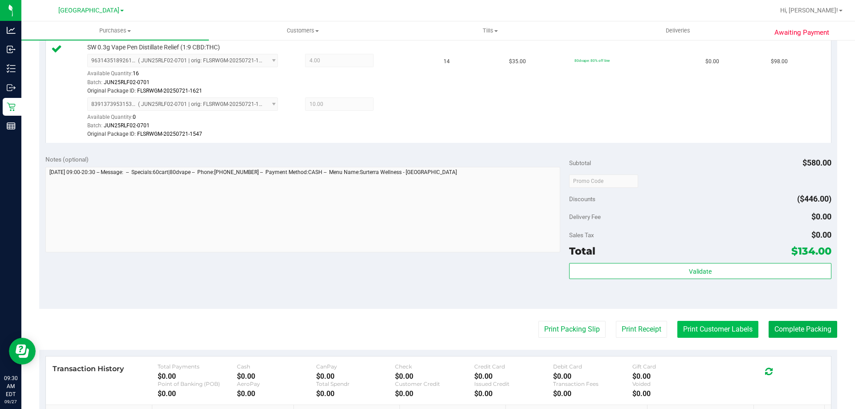
click at [713, 334] on button "Print Customer Labels" at bounding box center [717, 329] width 81 height 17
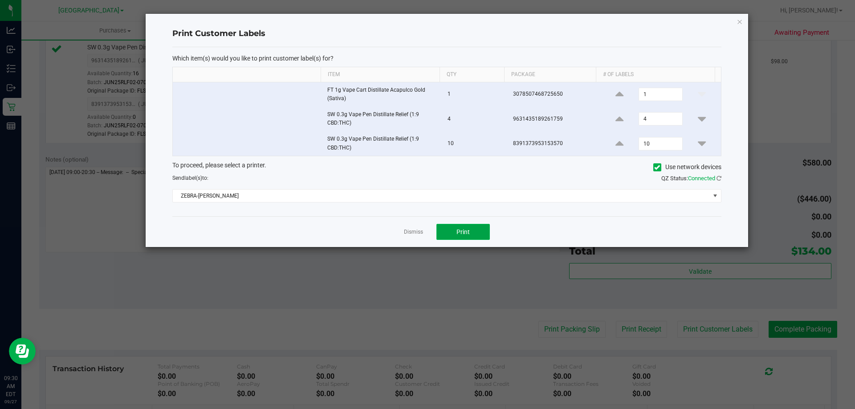
click at [474, 232] on button "Print" at bounding box center [462, 232] width 53 height 16
click at [738, 21] on icon "button" at bounding box center [739, 21] width 6 height 11
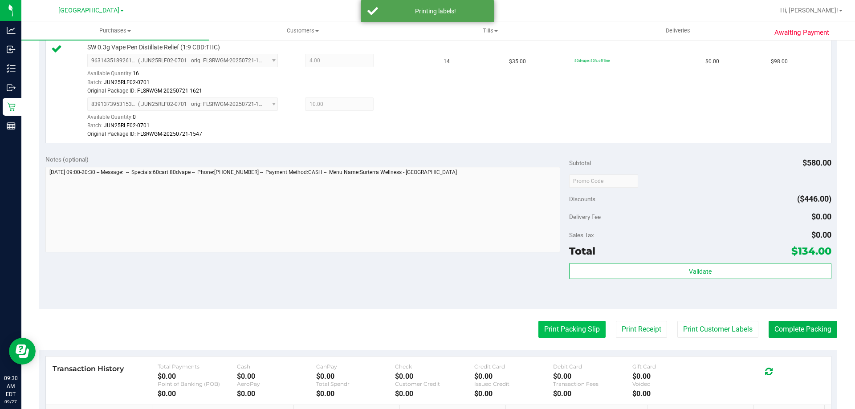
click at [562, 329] on button "Print Packing Slip" at bounding box center [571, 329] width 67 height 17
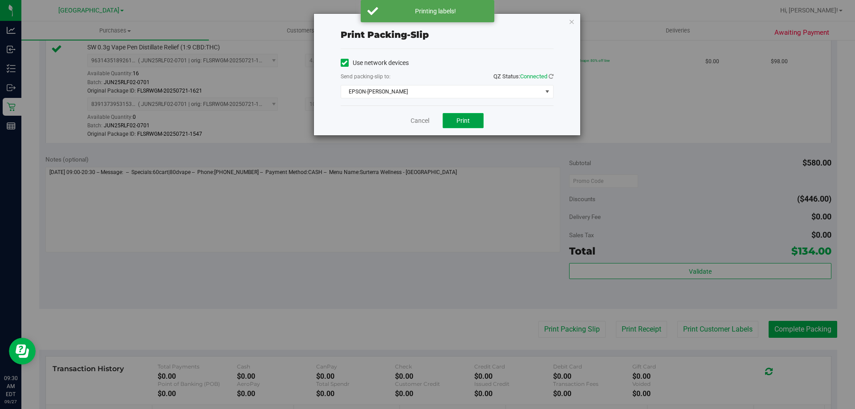
click at [459, 124] on button "Print" at bounding box center [462, 120] width 41 height 15
click at [572, 24] on icon "button" at bounding box center [571, 21] width 6 height 11
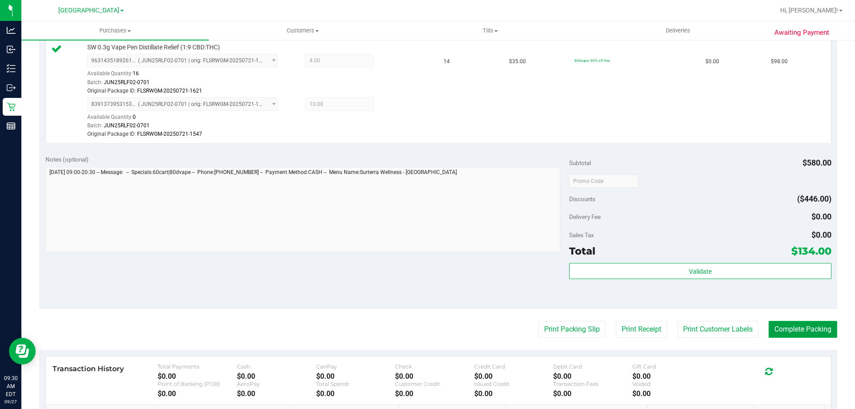
click at [797, 329] on button "Complete Packing" at bounding box center [802, 329] width 69 height 17
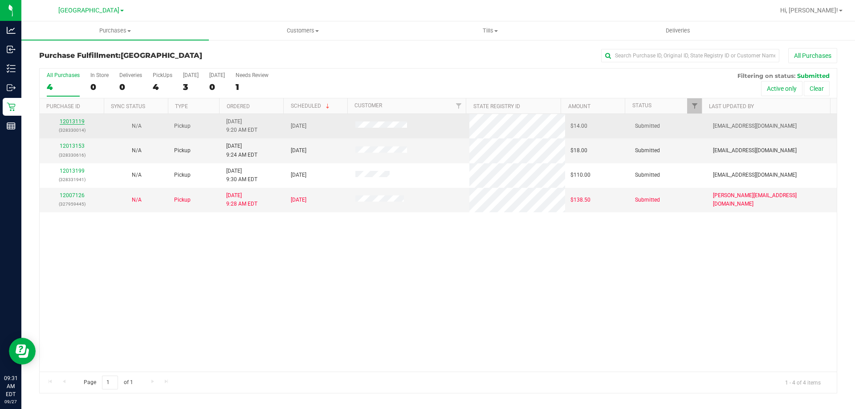
click at [81, 119] on link "12013119" at bounding box center [72, 121] width 25 height 6
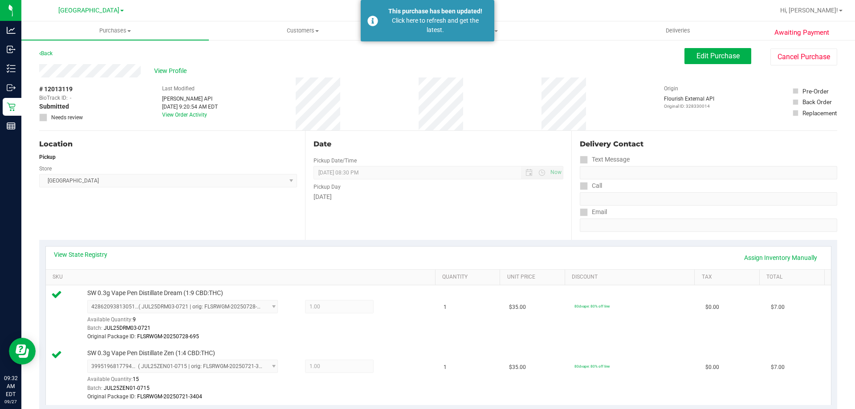
click at [52, 52] on link "Back" at bounding box center [45, 53] width 13 height 6
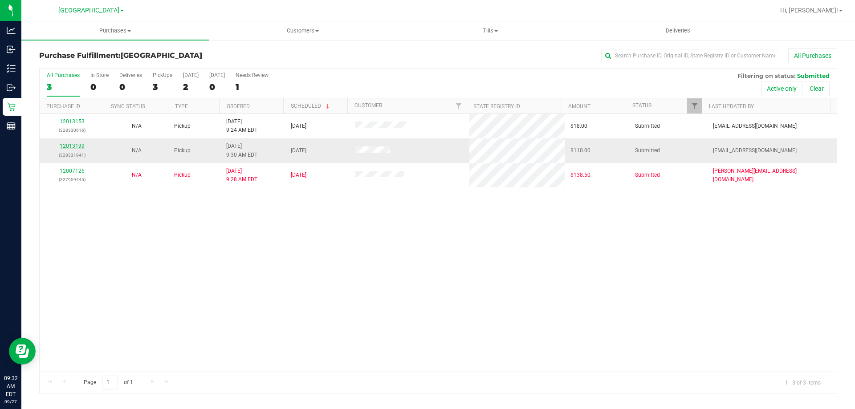
click at [78, 147] on link "12013199" at bounding box center [72, 146] width 25 height 6
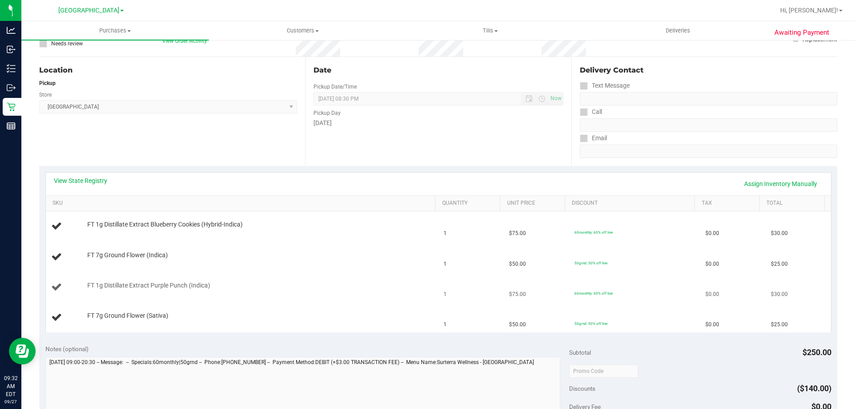
scroll to position [89, 0]
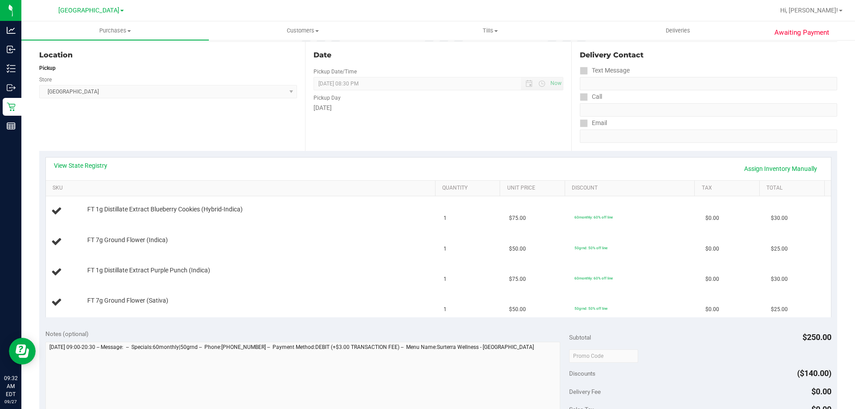
click at [87, 158] on div "View State Registry Assign Inventory Manually" at bounding box center [438, 169] width 785 height 23
click at [91, 163] on link "View State Registry" at bounding box center [80, 165] width 53 height 9
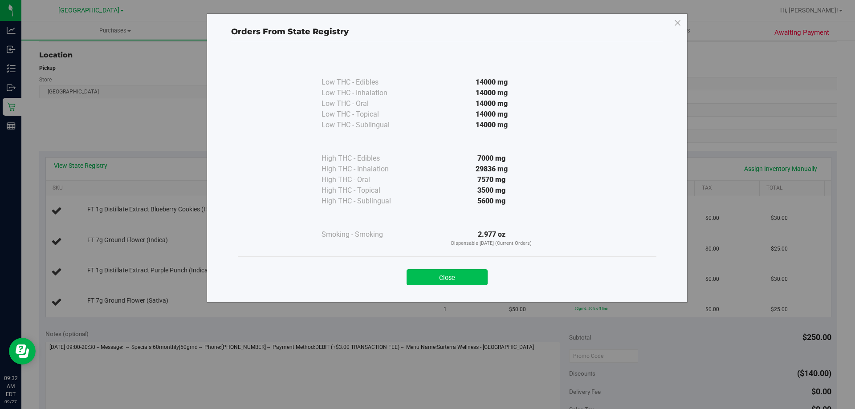
click at [450, 278] on button "Close" at bounding box center [446, 277] width 81 height 16
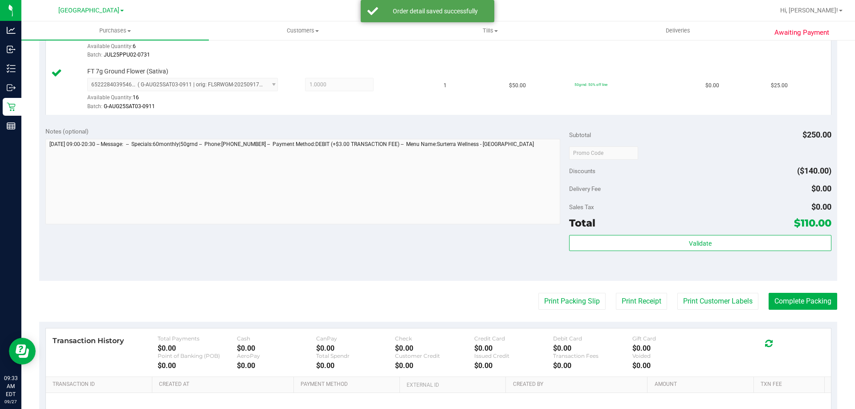
scroll to position [445, 0]
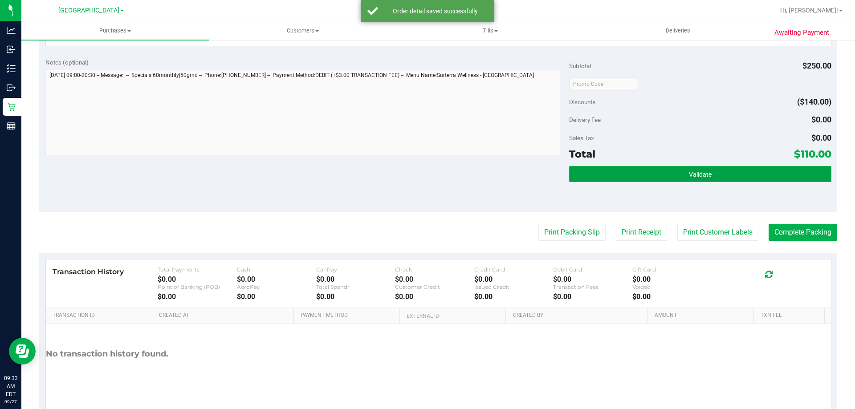
click at [716, 175] on button "Validate" at bounding box center [700, 174] width 262 height 16
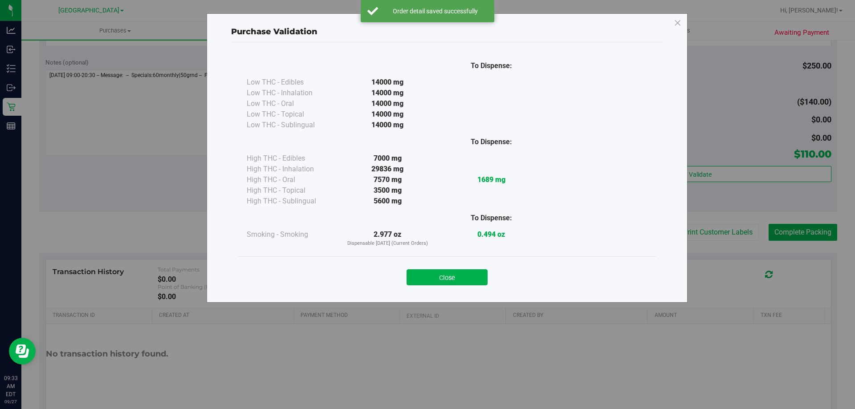
click at [466, 278] on button "Close" at bounding box center [446, 277] width 81 height 16
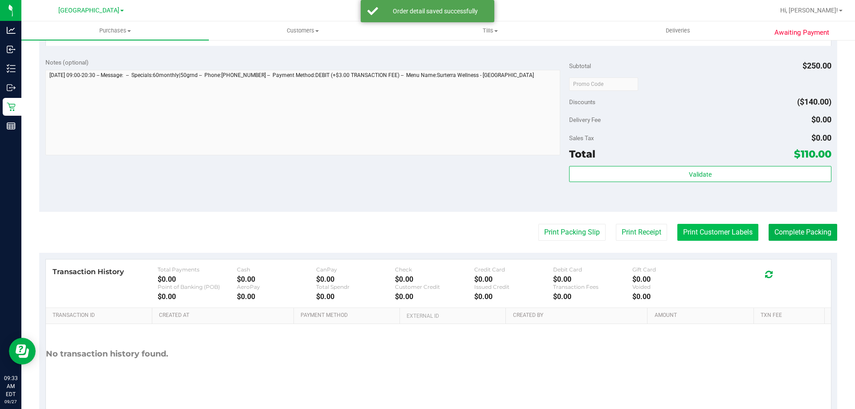
click at [699, 229] on button "Print Customer Labels" at bounding box center [717, 232] width 81 height 17
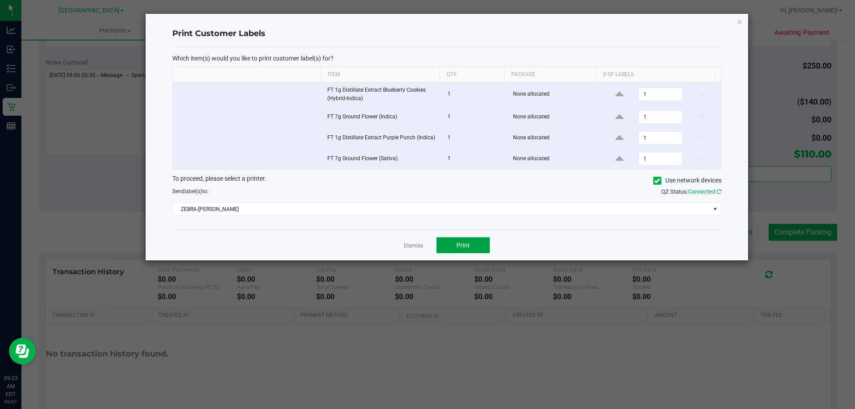
click at [480, 245] on button "Print" at bounding box center [462, 245] width 53 height 16
click at [738, 20] on icon "button" at bounding box center [739, 21] width 6 height 11
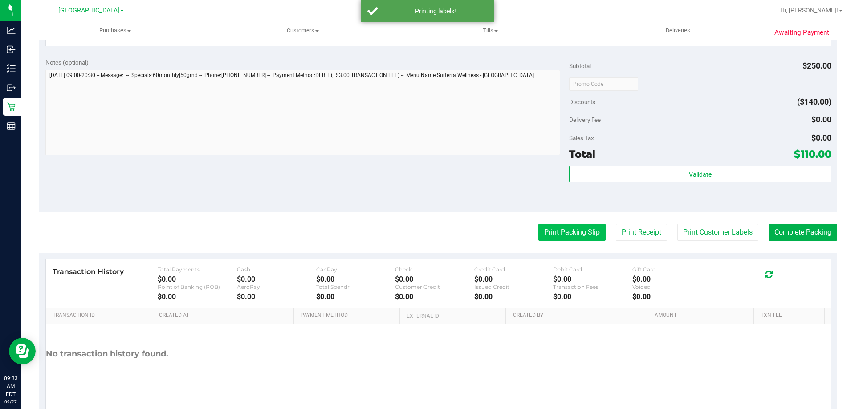
click at [556, 232] on button "Print Packing Slip" at bounding box center [571, 232] width 67 height 17
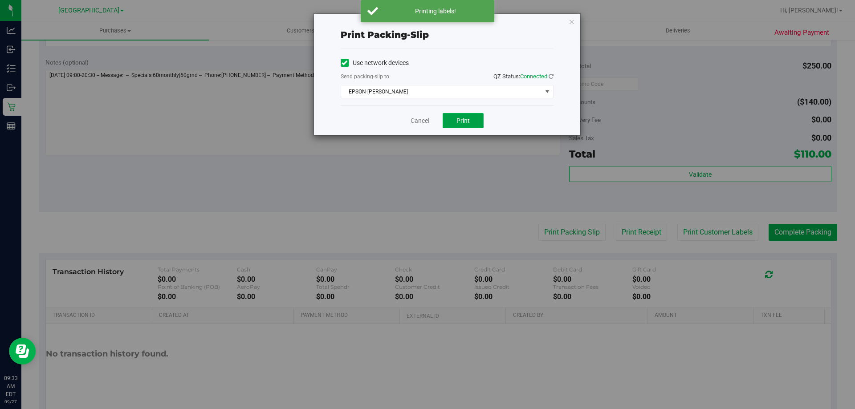
click at [458, 121] on span "Print" at bounding box center [462, 120] width 13 height 7
click at [571, 23] on icon "button" at bounding box center [571, 21] width 6 height 11
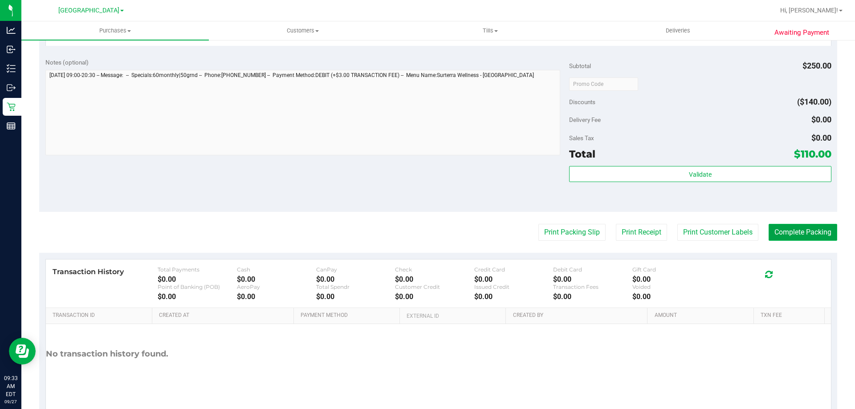
click at [798, 228] on button "Complete Packing" at bounding box center [802, 232] width 69 height 17
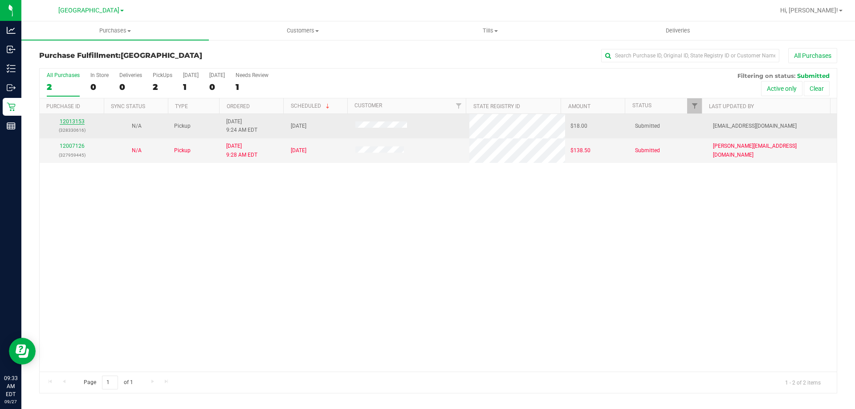
click at [71, 118] on link "12013153" at bounding box center [72, 121] width 25 height 6
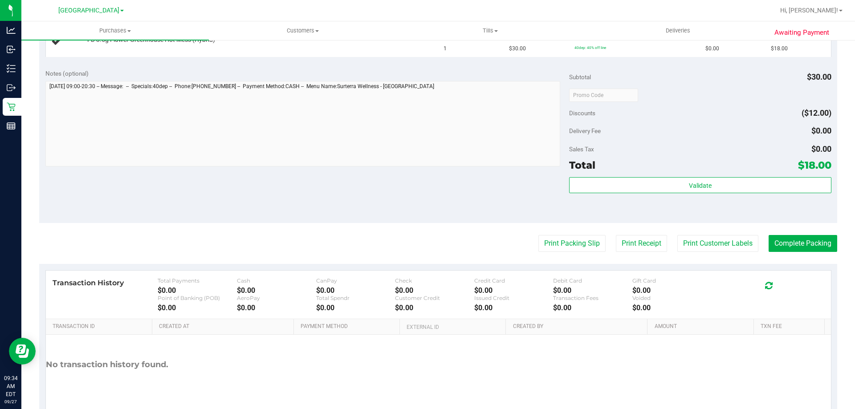
scroll to position [267, 0]
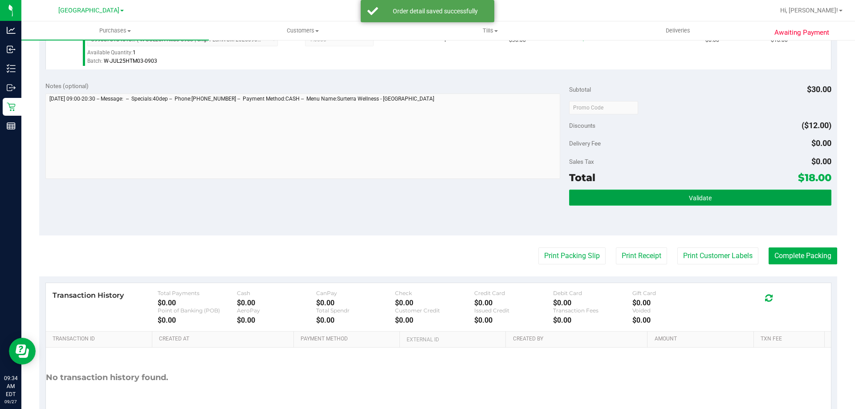
click at [704, 204] on button "Validate" at bounding box center [700, 198] width 262 height 16
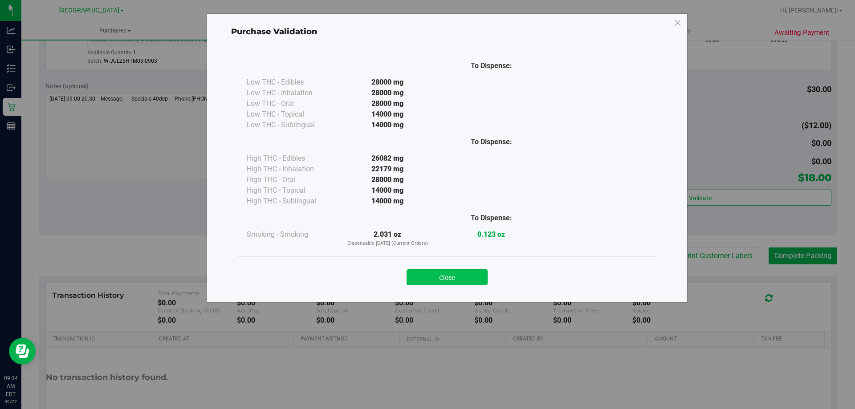
click at [440, 274] on button "Close" at bounding box center [446, 277] width 81 height 16
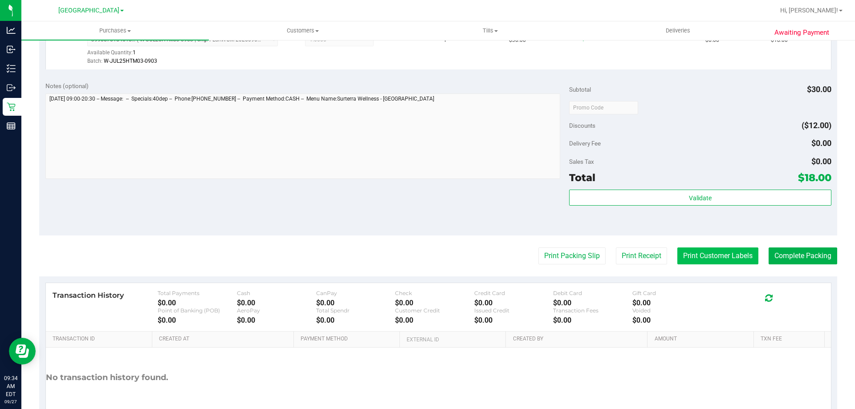
click at [697, 258] on button "Print Customer Labels" at bounding box center [717, 255] width 81 height 17
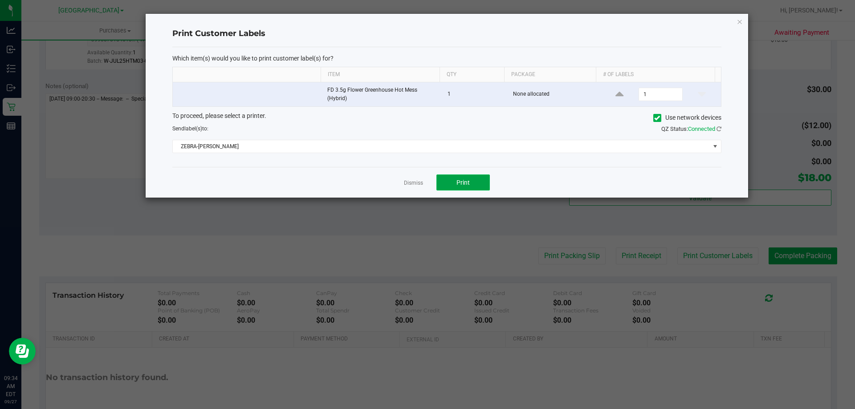
click at [453, 178] on button "Print" at bounding box center [462, 182] width 53 height 16
click at [737, 24] on icon "button" at bounding box center [739, 21] width 6 height 11
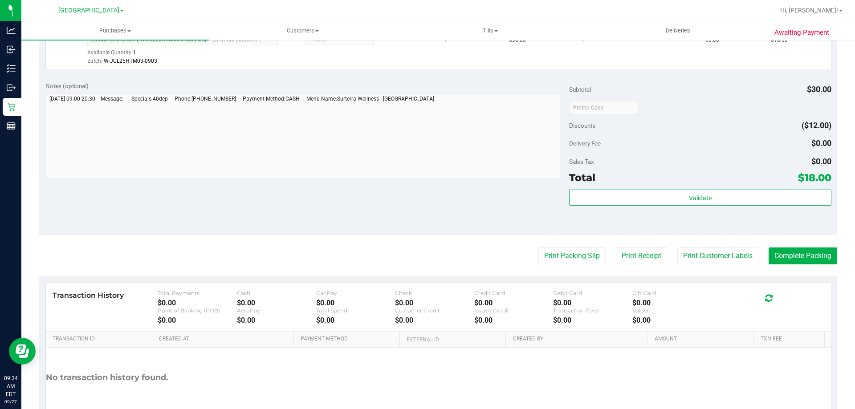
click at [571, 245] on purchase-details "Back Edit Purchase Cancel Purchase View Profile # 12013153 BioTrack ID: - Submi…" at bounding box center [438, 112] width 798 height 662
click at [566, 261] on button "Print Packing Slip" at bounding box center [571, 255] width 67 height 17
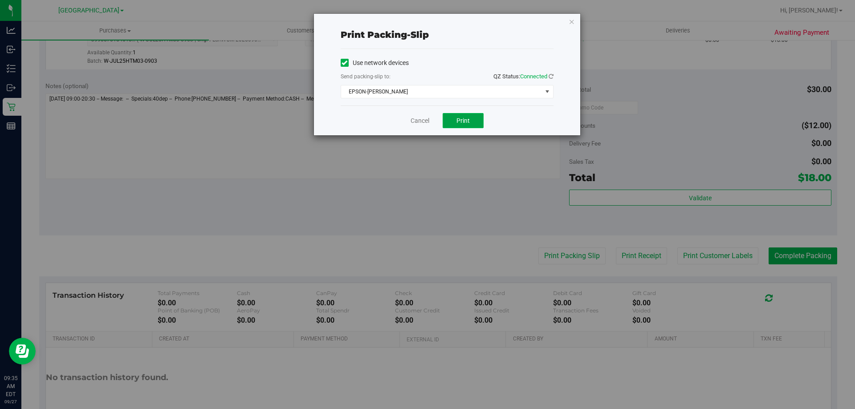
click at [455, 122] on button "Print" at bounding box center [462, 120] width 41 height 15
click at [571, 23] on icon "button" at bounding box center [571, 21] width 6 height 11
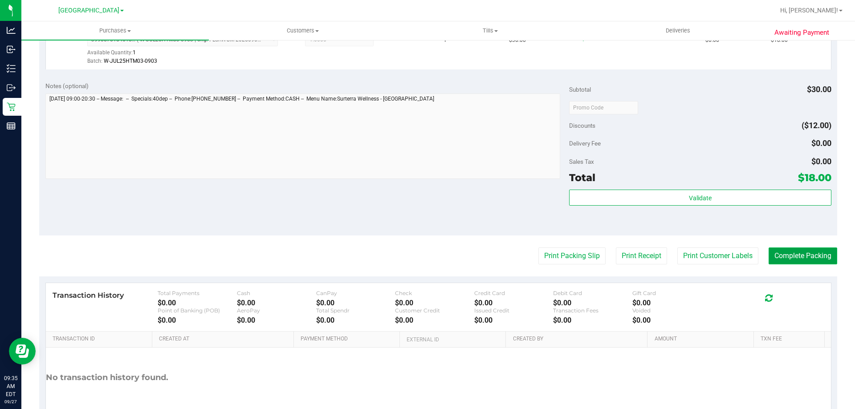
click at [784, 251] on button "Complete Packing" at bounding box center [802, 255] width 69 height 17
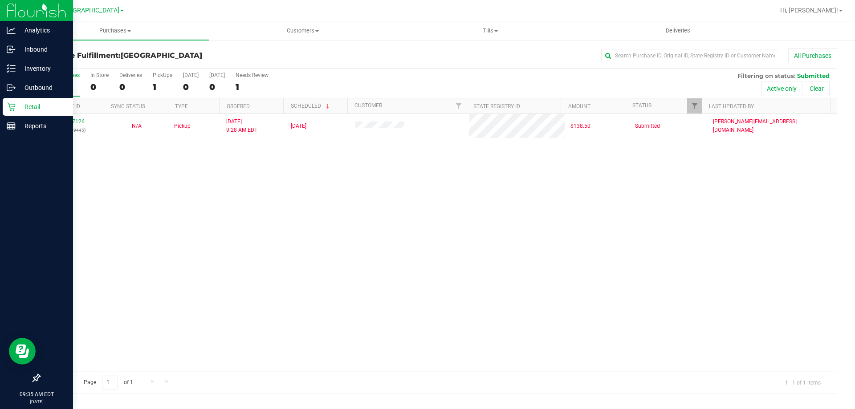
click at [16, 105] on p "Retail" at bounding box center [42, 106] width 53 height 11
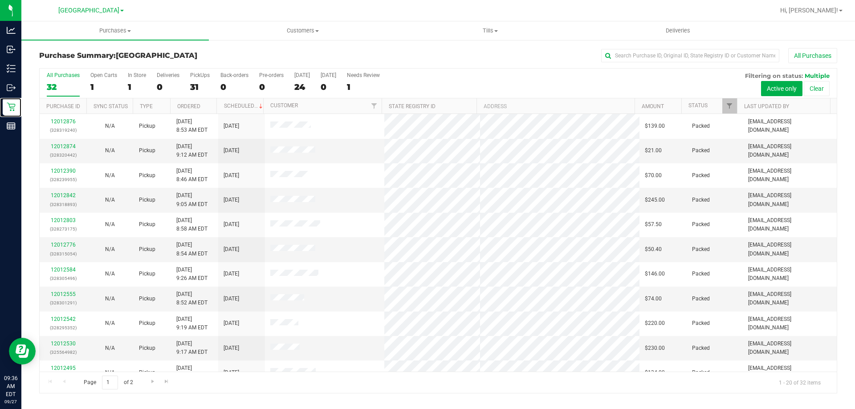
scroll to position [235, 0]
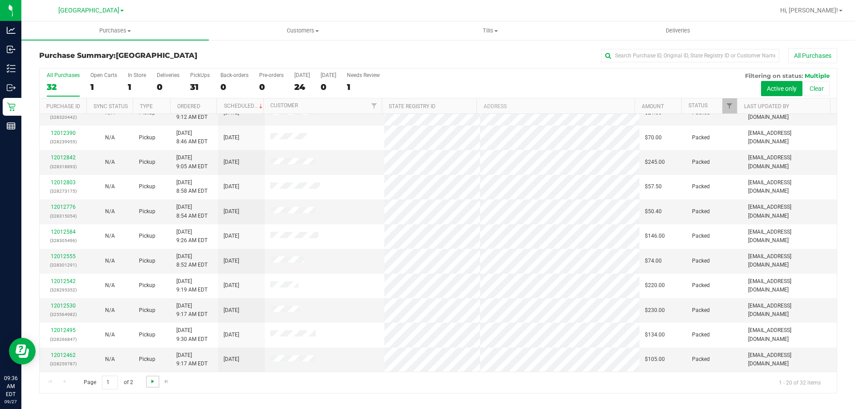
click at [151, 380] on span "Go to the next page" at bounding box center [152, 381] width 7 height 7
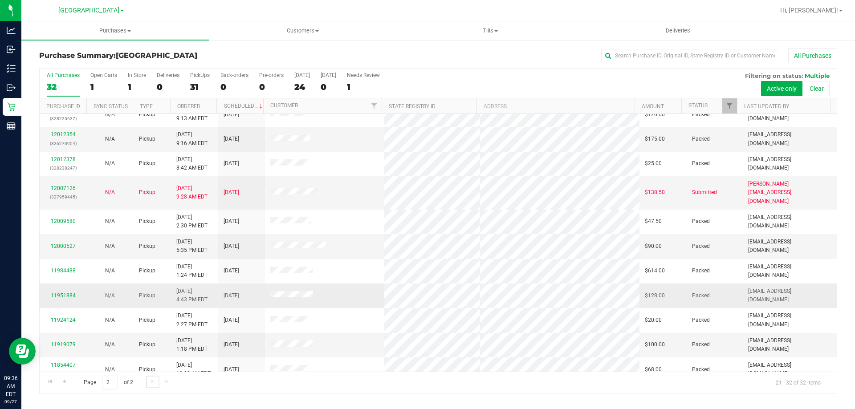
scroll to position [0, 0]
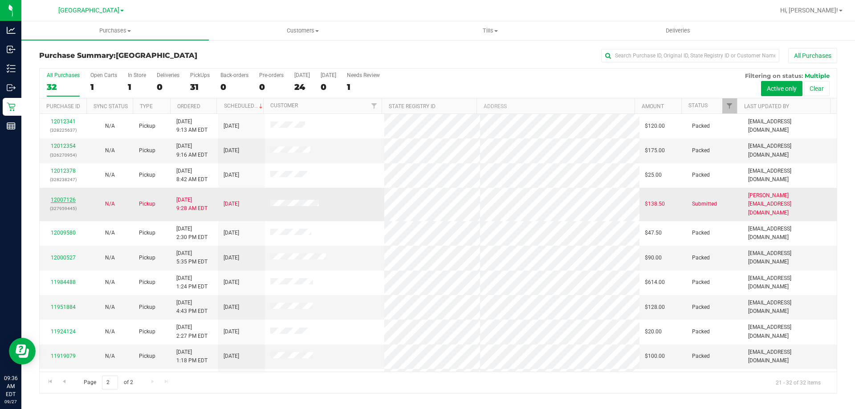
click at [64, 197] on link "12007126" at bounding box center [63, 200] width 25 height 6
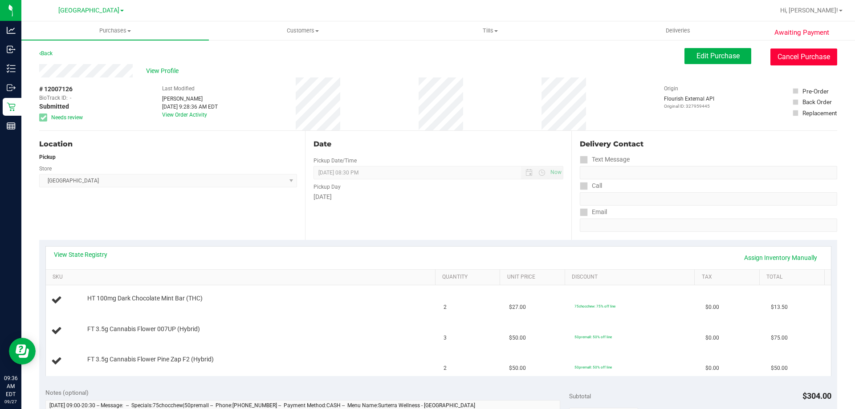
click at [776, 53] on button "Cancel Purchase" at bounding box center [803, 57] width 67 height 17
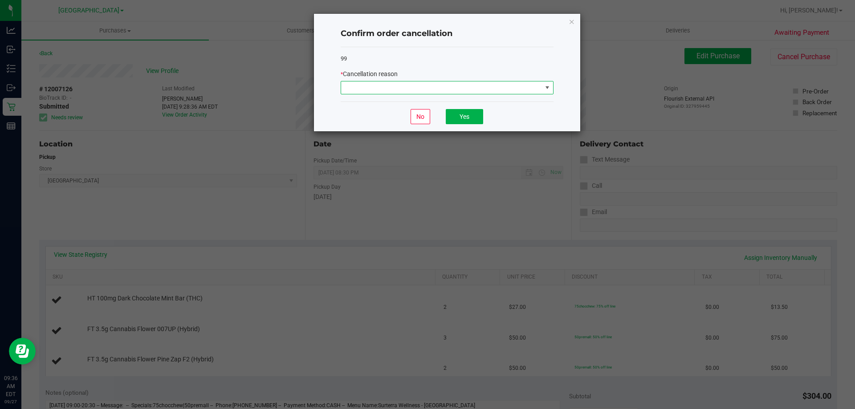
click at [527, 88] on span at bounding box center [441, 87] width 201 height 12
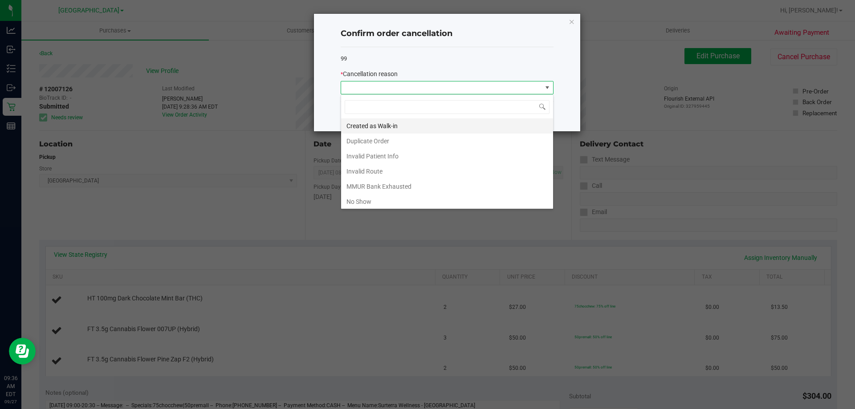
scroll to position [13, 213]
click at [358, 203] on li "No Show" at bounding box center [447, 201] width 212 height 15
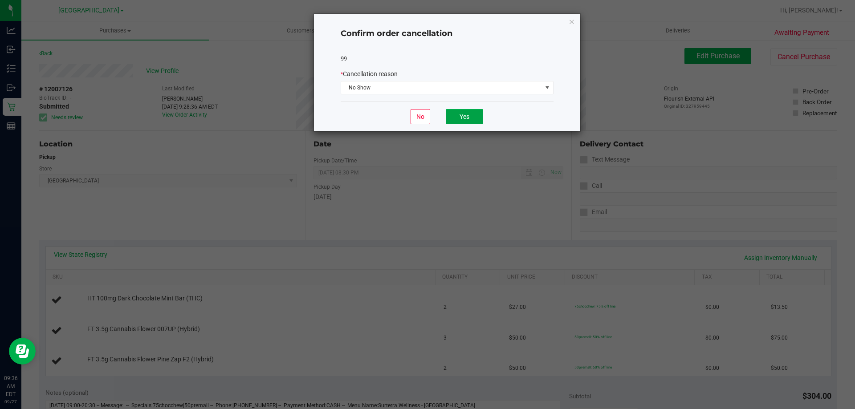
click at [453, 113] on button "Yes" at bounding box center [464, 116] width 37 height 15
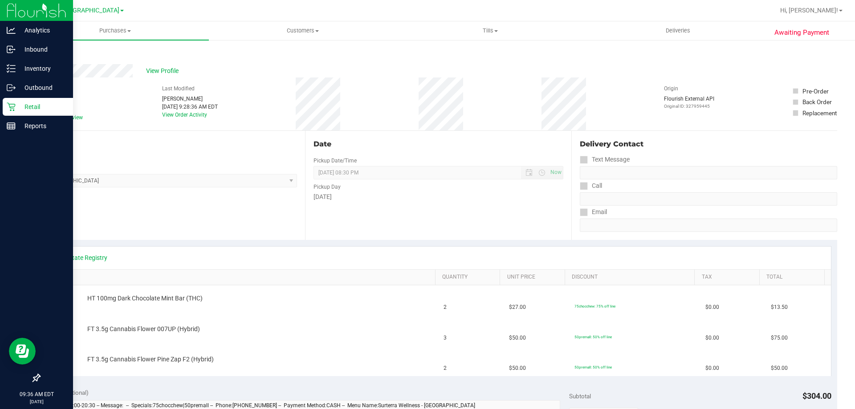
click at [21, 109] on p "Retail" at bounding box center [42, 106] width 53 height 11
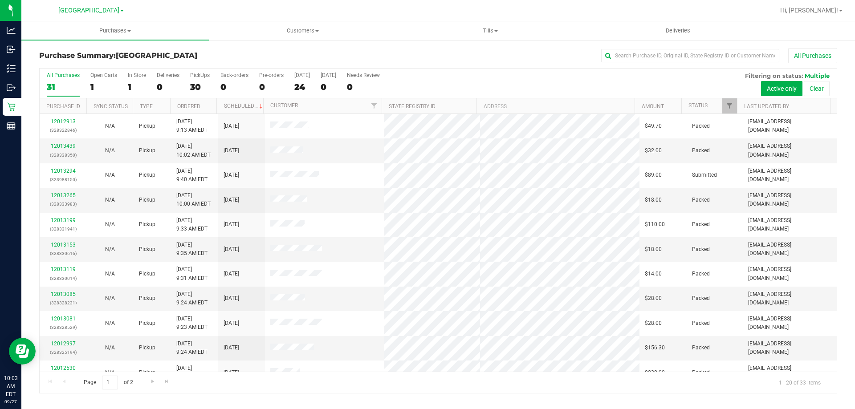
click at [360, 53] on div "All Purchases" at bounding box center [571, 55] width 532 height 15
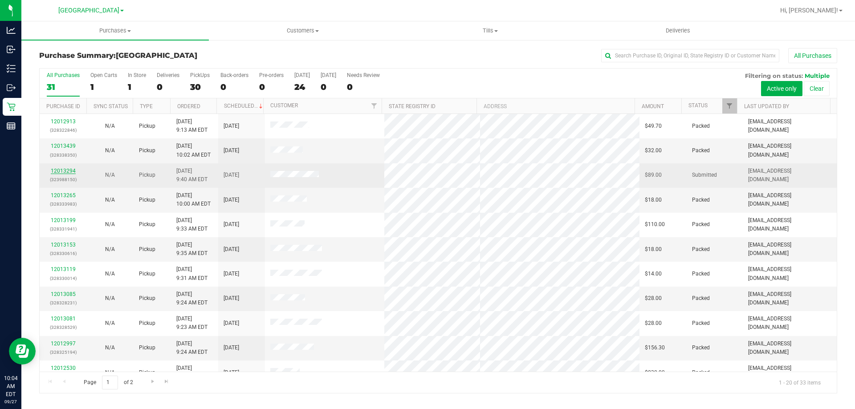
click at [63, 169] on link "12013294" at bounding box center [63, 171] width 25 height 6
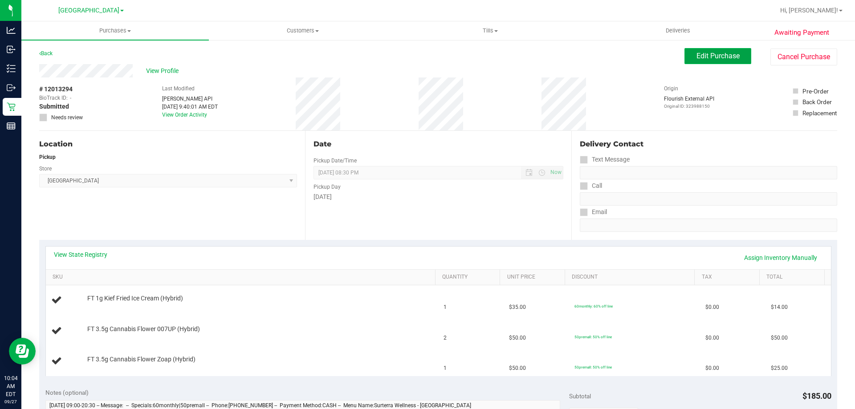
click at [696, 55] on span "Edit Purchase" at bounding box center [717, 56] width 43 height 8
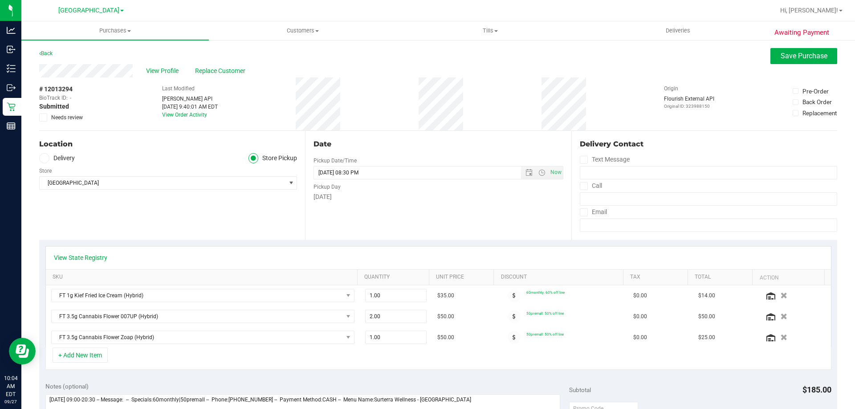
click at [45, 118] on icon at bounding box center [44, 118] width 6 height 0
click at [0, 0] on input "Needs review" at bounding box center [0, 0] width 0 height 0
click at [780, 54] on span "Save Purchase" at bounding box center [803, 56] width 47 height 8
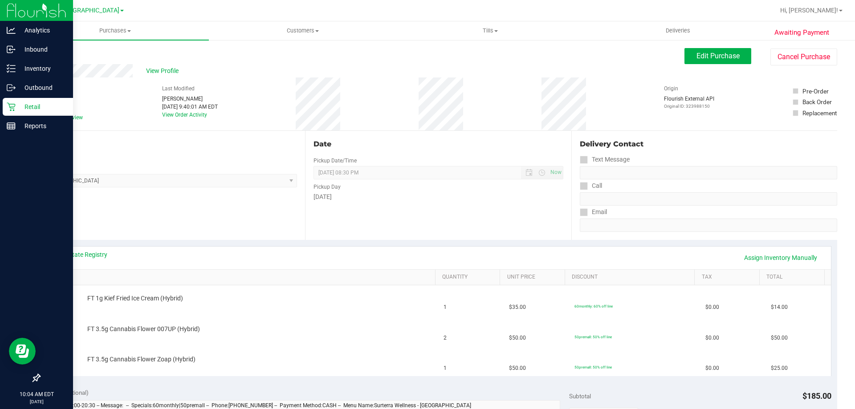
click at [23, 108] on p "Retail" at bounding box center [42, 106] width 53 height 11
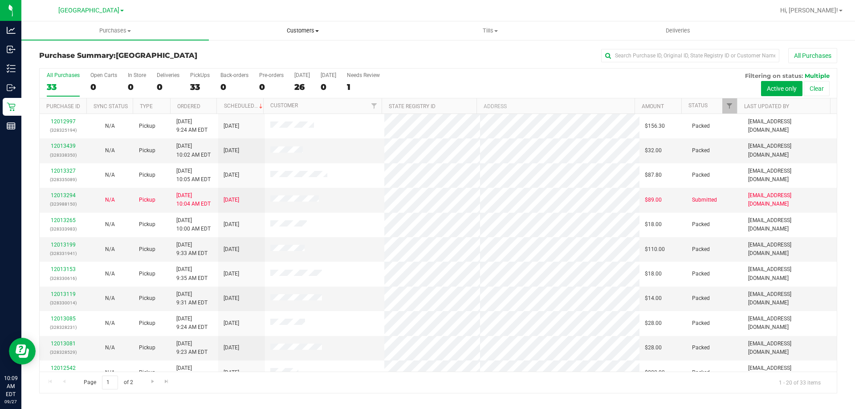
click at [292, 33] on span "Customers" at bounding box center [302, 31] width 186 height 8
click at [265, 52] on span "All customers" at bounding box center [241, 54] width 64 height 8
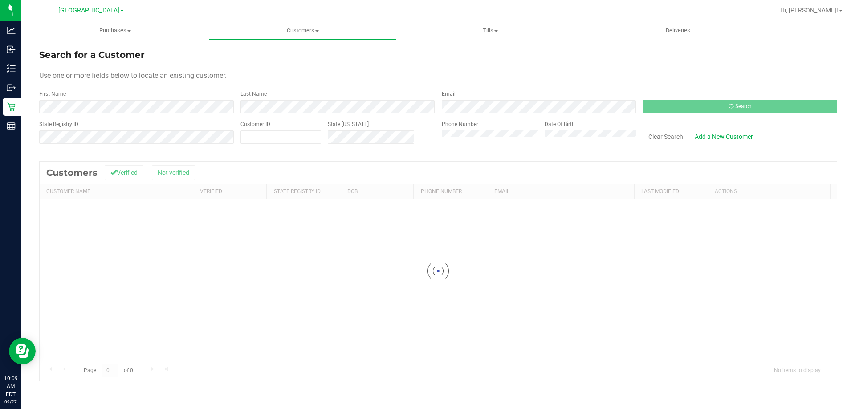
click at [174, 98] on div "First Name" at bounding box center [136, 102] width 195 height 24
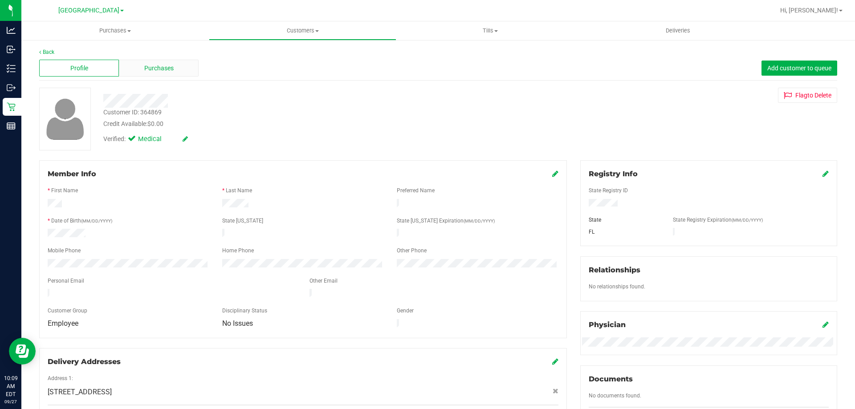
click at [147, 69] on span "Purchases" at bounding box center [158, 68] width 29 height 9
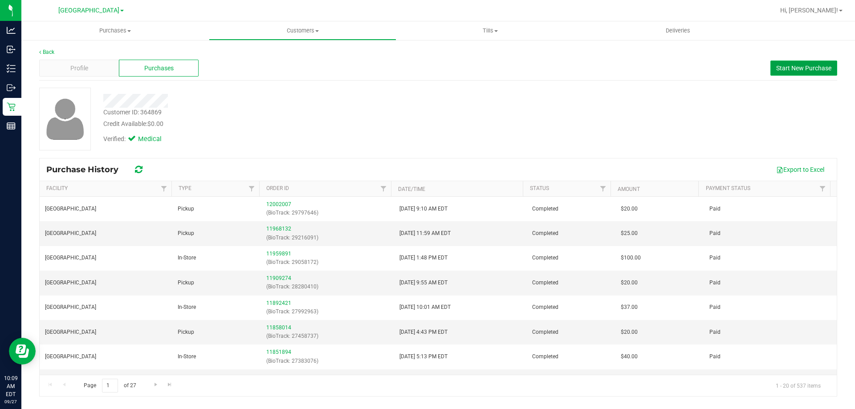
click at [798, 72] on button "Start New Purchase" at bounding box center [803, 68] width 67 height 15
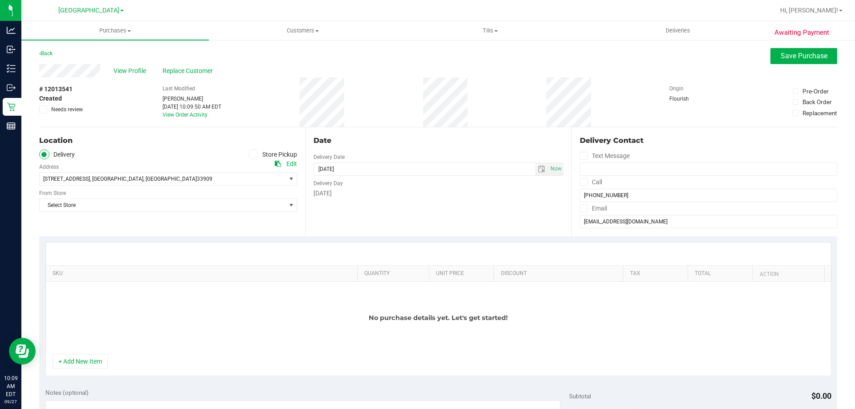
click at [251, 154] on icon at bounding box center [253, 154] width 5 height 0
click at [0, 0] on input "Store Pickup" at bounding box center [0, 0] width 0 height 0
click at [276, 178] on span "Select Store" at bounding box center [163, 179] width 246 height 12
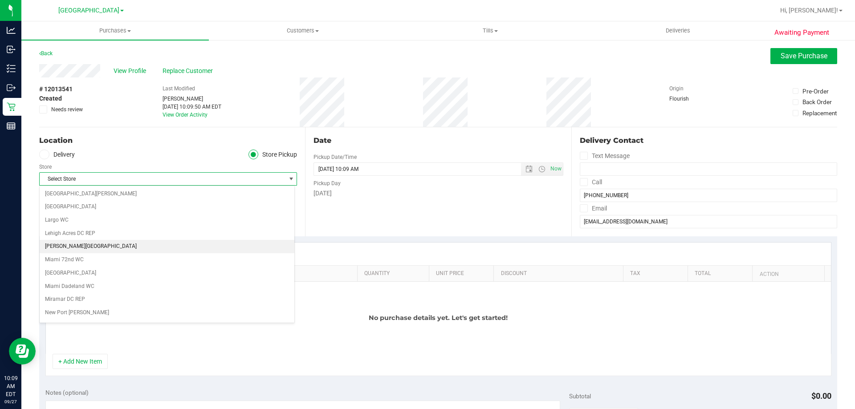
scroll to position [267, 0]
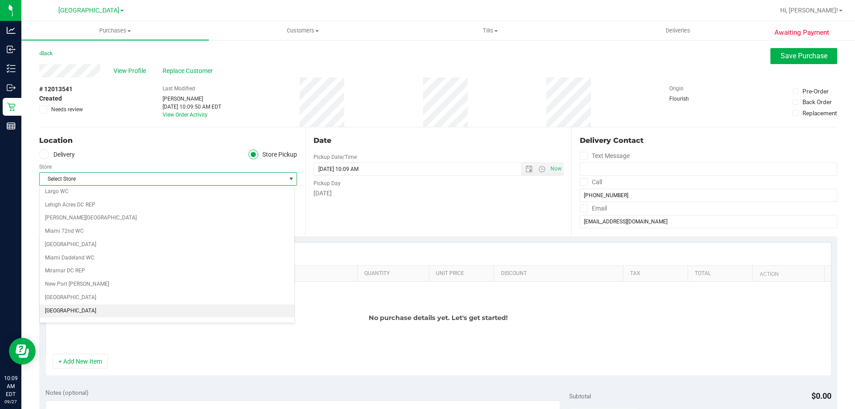
click at [68, 306] on li "[GEOGRAPHIC_DATA]" at bounding box center [167, 310] width 255 height 13
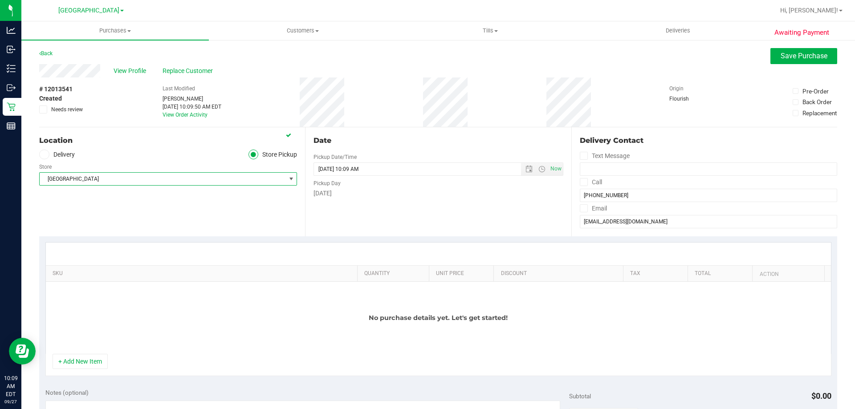
click at [160, 205] on div "Location Delivery Store Pickup Store [GEOGRAPHIC_DATA] Select Store [PERSON_NAM…" at bounding box center [172, 181] width 266 height 109
click at [89, 362] on button "+ Add New Item" at bounding box center [80, 361] width 55 height 15
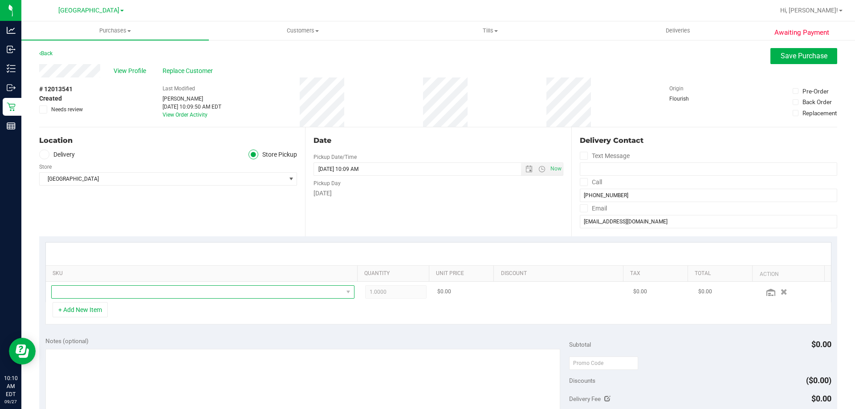
click at [128, 289] on span "NO DATA FOUND" at bounding box center [197, 292] width 291 height 12
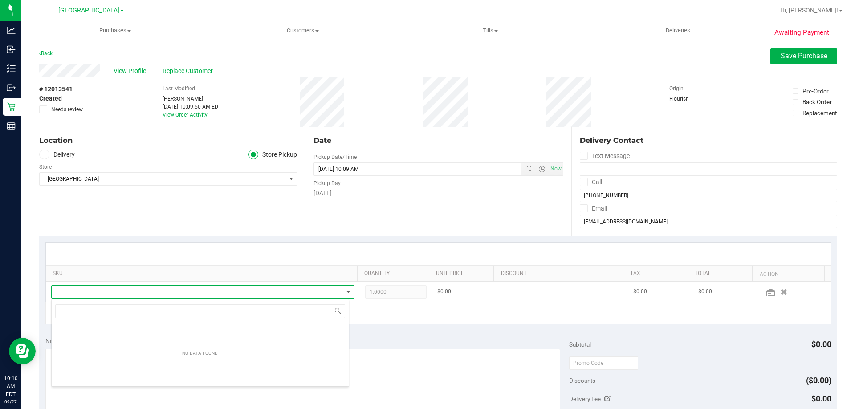
scroll to position [13, 295]
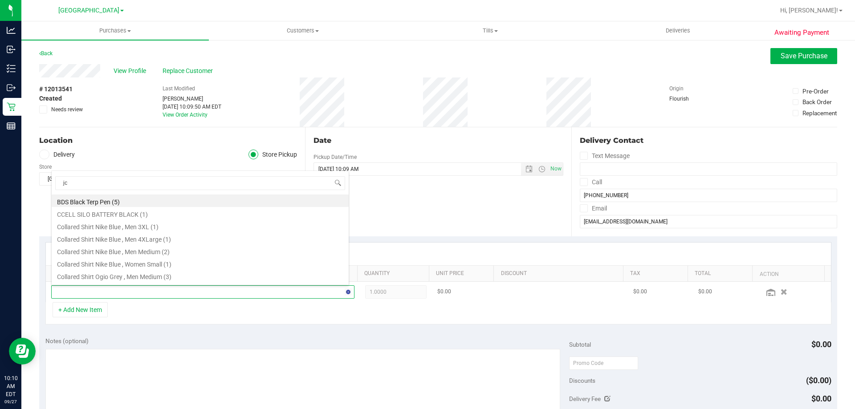
type input "jcw"
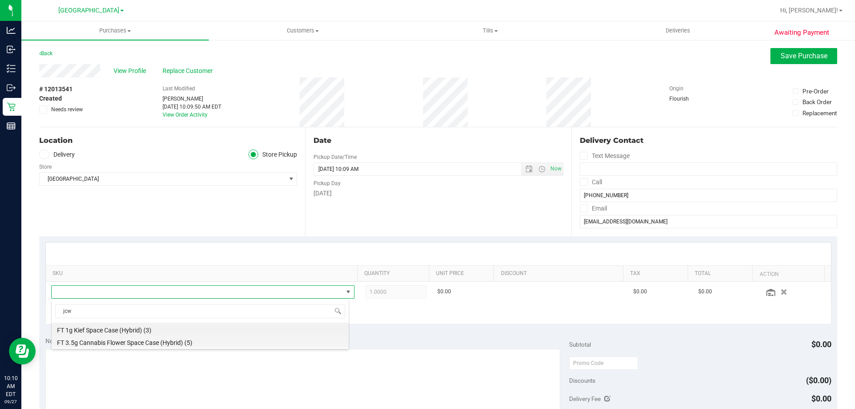
click at [135, 343] on li "FT 3.5g Cannabis Flower Space Case (Hybrid) (5)" at bounding box center [200, 341] width 297 height 12
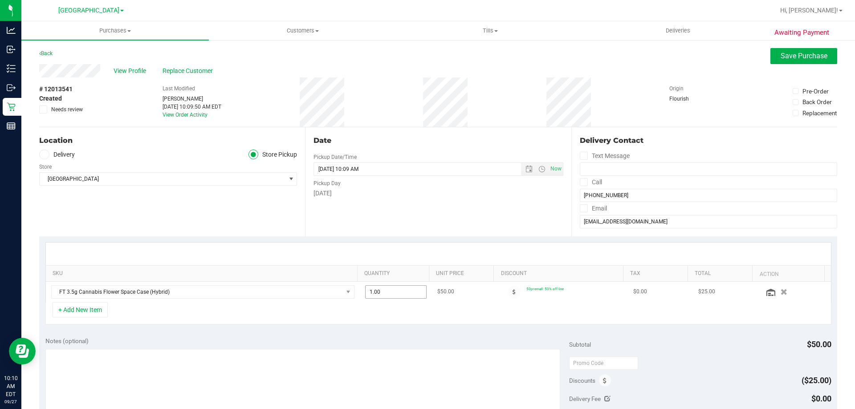
click at [376, 293] on span "1.00 1" at bounding box center [396, 291] width 62 height 13
type input "2"
type input "2.00"
click at [388, 312] on div "+ Add New Item" at bounding box center [438, 313] width 786 height 22
click at [77, 312] on button "+ Add New Item" at bounding box center [80, 309] width 55 height 15
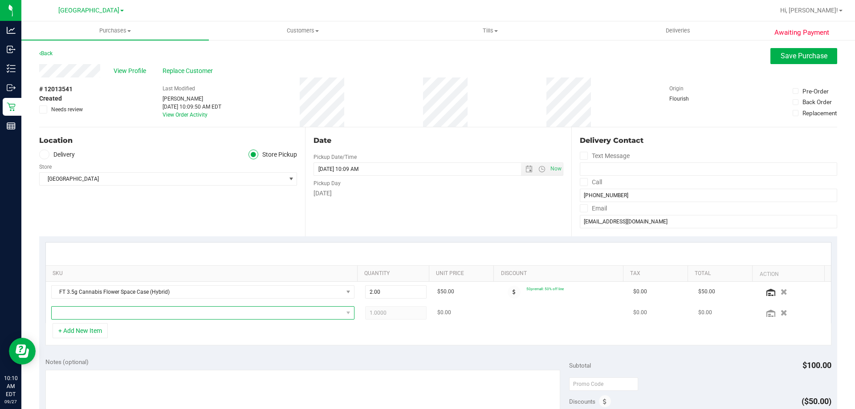
click at [89, 314] on span "NO DATA FOUND" at bounding box center [197, 313] width 291 height 12
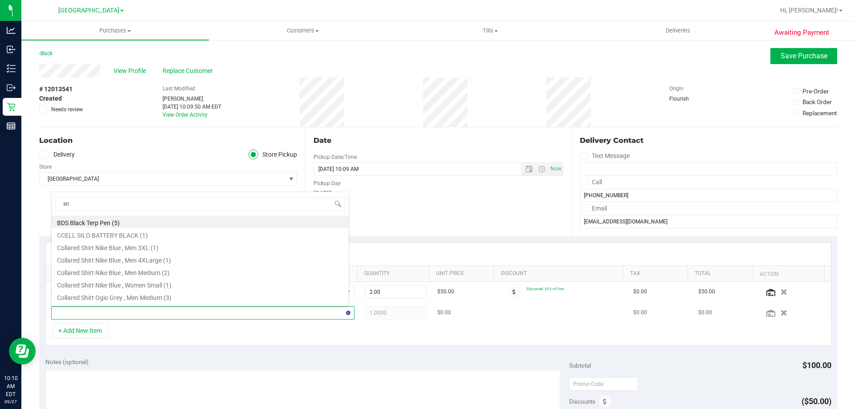
type input "snp"
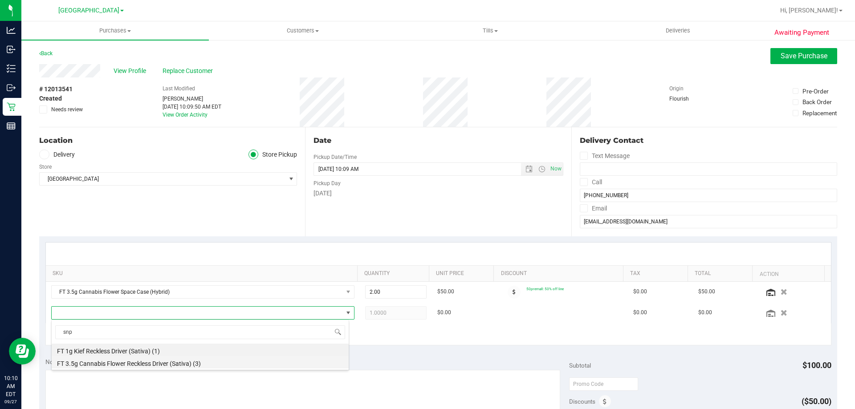
click at [117, 364] on li "FT 3.5g Cannabis Flower Reckless Driver (Sativa) (3)" at bounding box center [200, 362] width 297 height 12
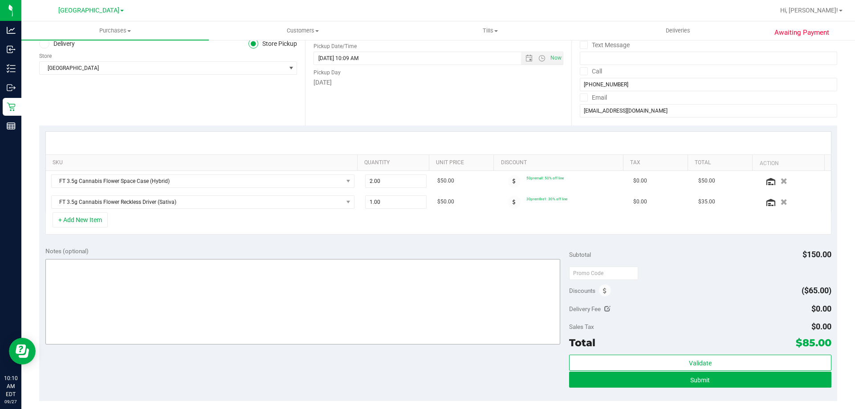
scroll to position [134, 0]
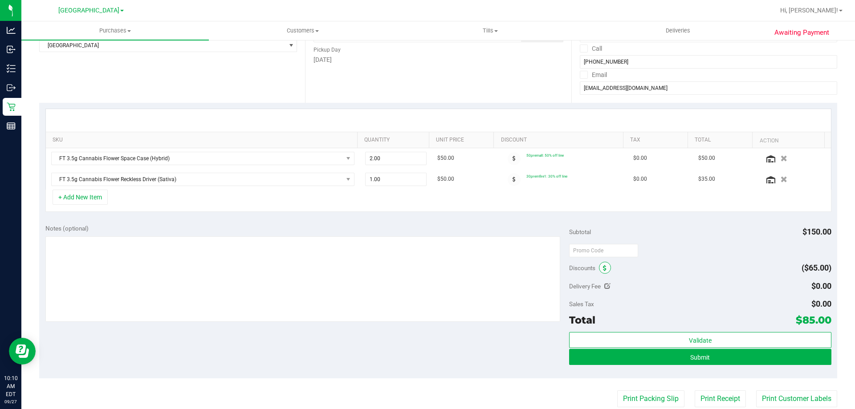
click at [599, 268] on span at bounding box center [605, 268] width 12 height 12
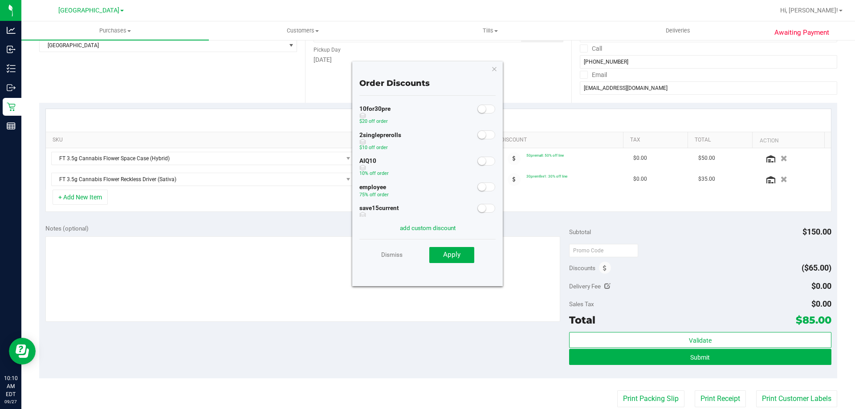
click at [480, 161] on span at bounding box center [486, 161] width 18 height 9
click at [454, 254] on span "Apply" at bounding box center [451, 255] width 17 height 8
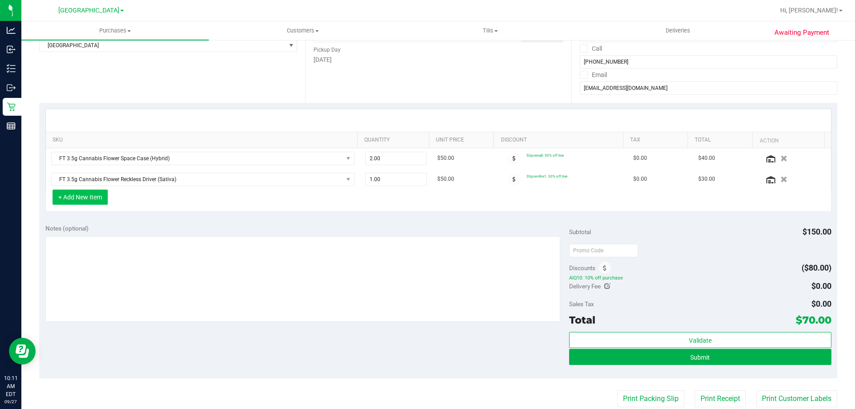
click at [81, 200] on button "+ Add New Item" at bounding box center [80, 197] width 55 height 15
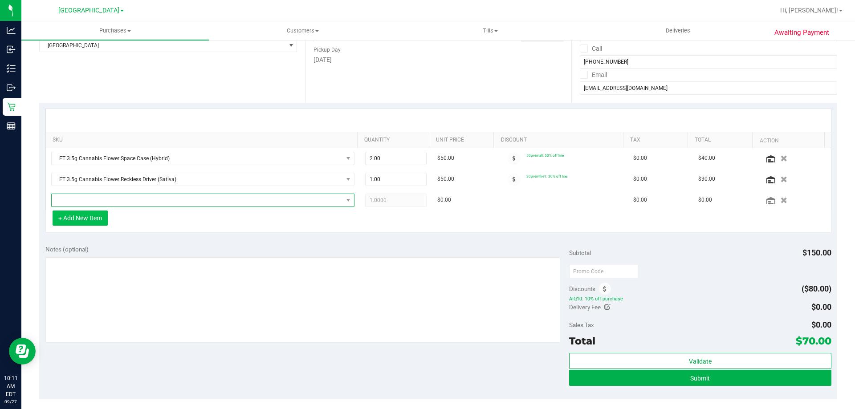
click at [81, 200] on span "NO DATA FOUND" at bounding box center [197, 200] width 291 height 12
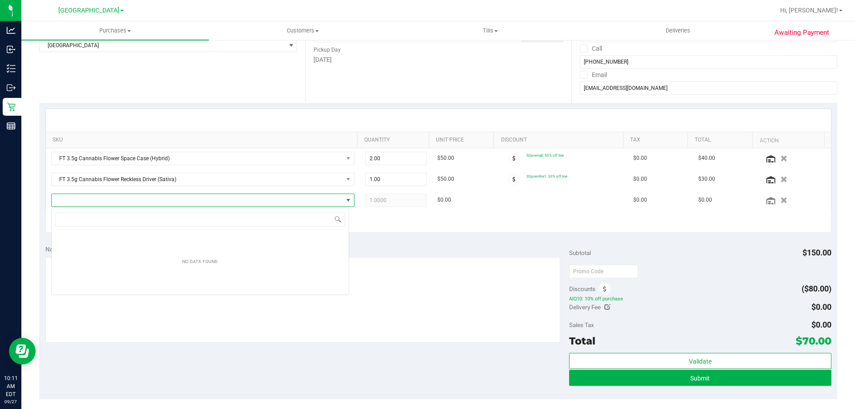
scroll to position [13, 298]
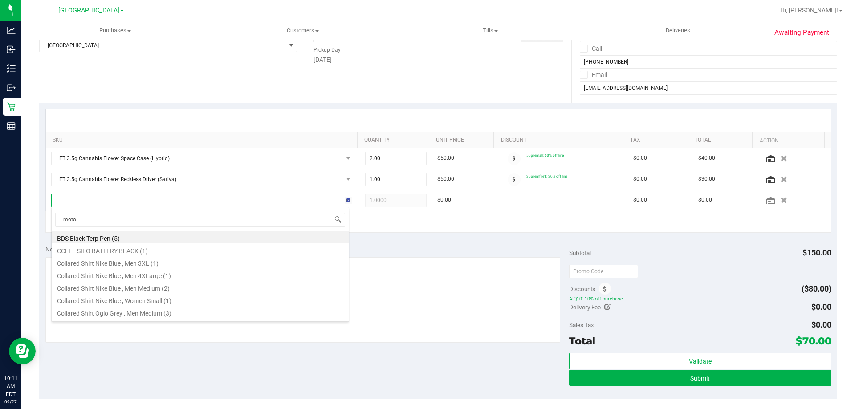
type input "motor"
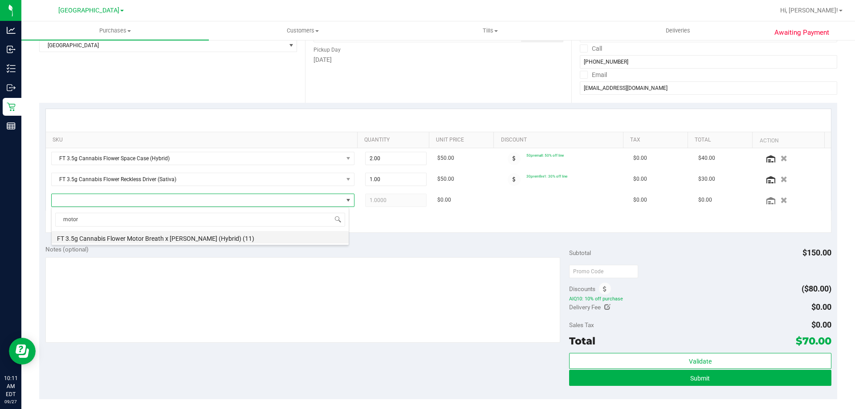
click at [105, 238] on li "FT 3.5g Cannabis Flower Motor Breath x Mike Larry (Hybrid) (11)" at bounding box center [200, 237] width 297 height 12
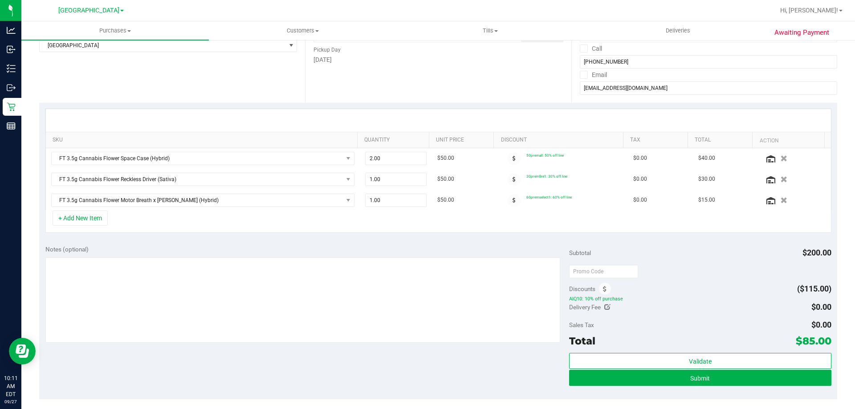
click at [463, 222] on div "+ Add New Item" at bounding box center [438, 222] width 786 height 22
click at [371, 203] on span "1.00 1" at bounding box center [396, 200] width 62 height 13
type input "2"
type input "2.00"
click at [381, 218] on div "+ Add New Item" at bounding box center [438, 222] width 786 height 22
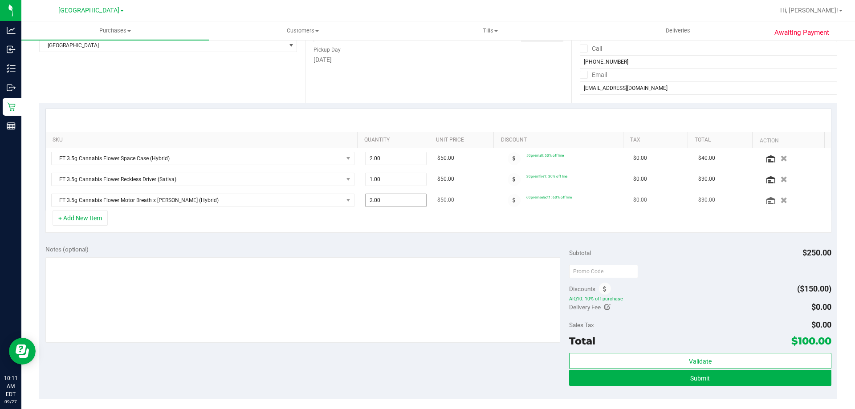
click at [368, 202] on span "2.00 2" at bounding box center [396, 200] width 62 height 13
type input "1"
type input "1.00"
click at [365, 213] on div "+ Add New Item" at bounding box center [438, 222] width 786 height 22
click at [84, 216] on button "+ Add New Item" at bounding box center [80, 218] width 55 height 15
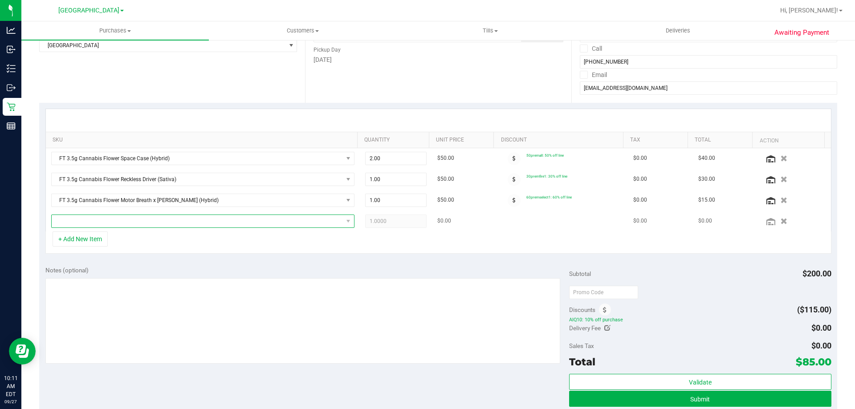
click at [105, 219] on span "NO DATA FOUND" at bounding box center [197, 221] width 291 height 12
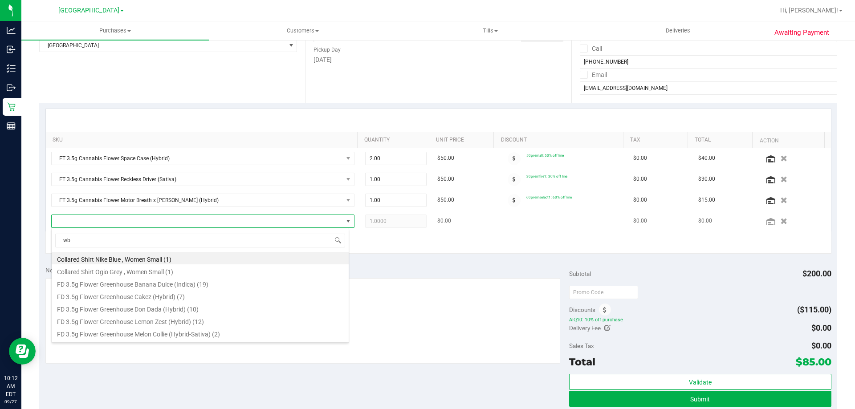
type input "wbv"
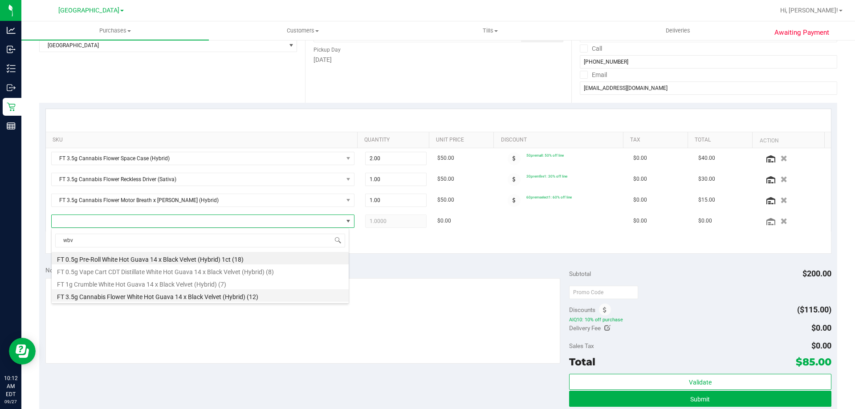
click at [139, 293] on li "FT 3.5g Cannabis Flower White Hot Guava 14 x Black Velvet (Hybrid) (12)" at bounding box center [200, 295] width 297 height 12
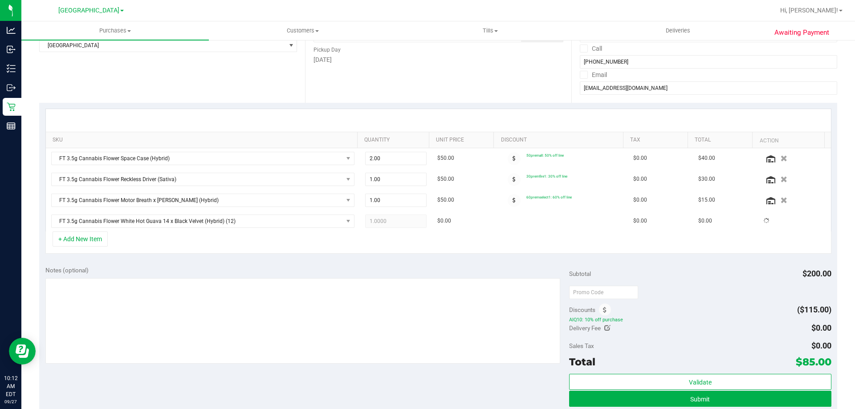
click at [203, 243] on div "+ Add New Item" at bounding box center [438, 242] width 786 height 22
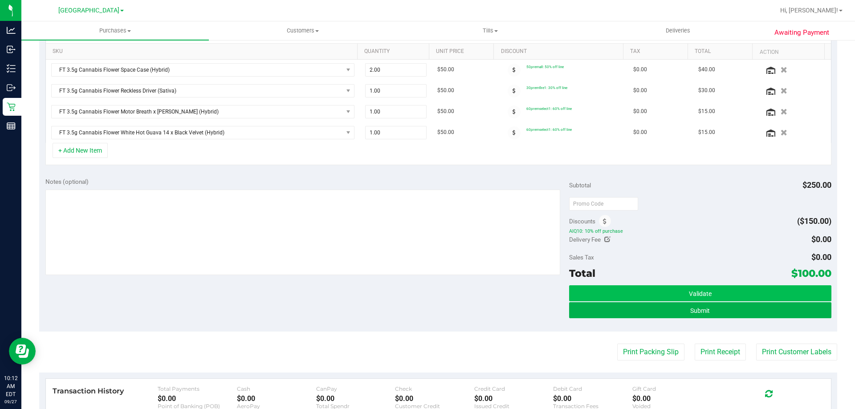
scroll to position [223, 0]
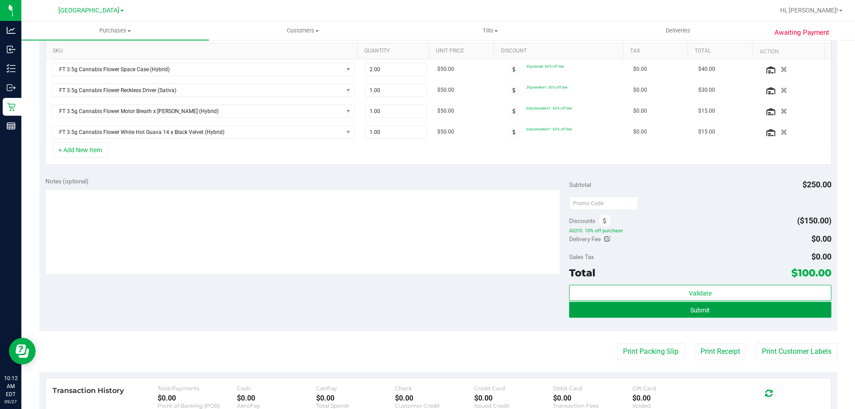
click at [681, 307] on button "Submit" at bounding box center [700, 310] width 262 height 16
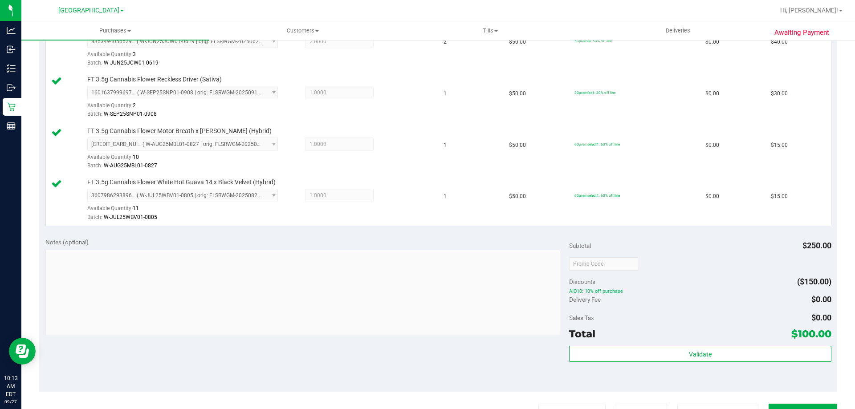
scroll to position [401, 0]
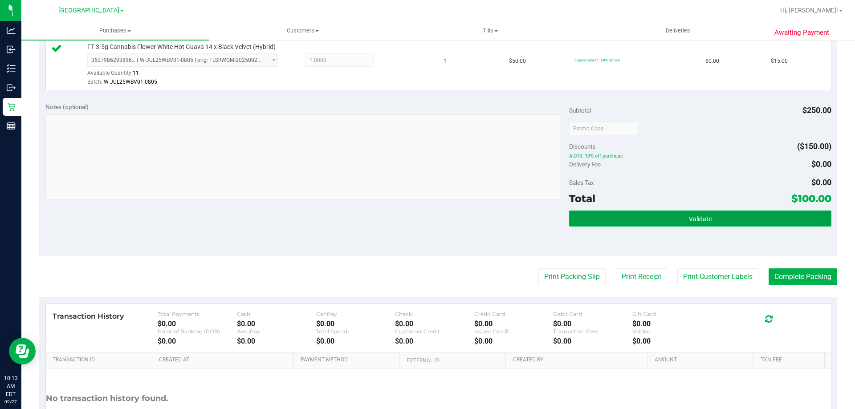
click at [704, 215] on span "Validate" at bounding box center [700, 218] width 23 height 7
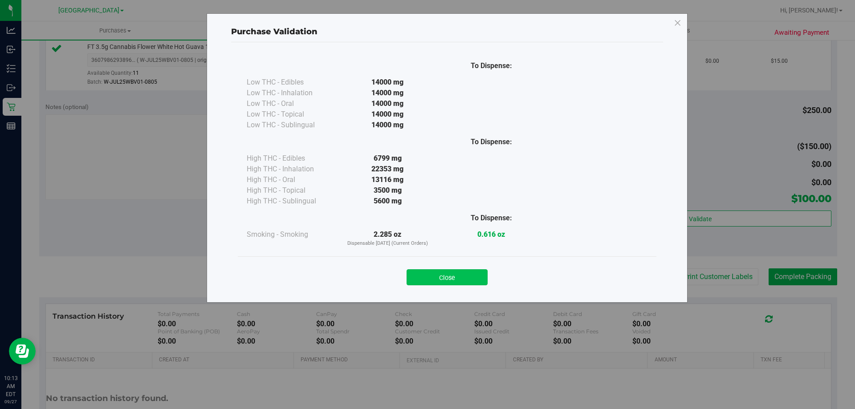
click at [468, 276] on button "Close" at bounding box center [446, 277] width 81 height 16
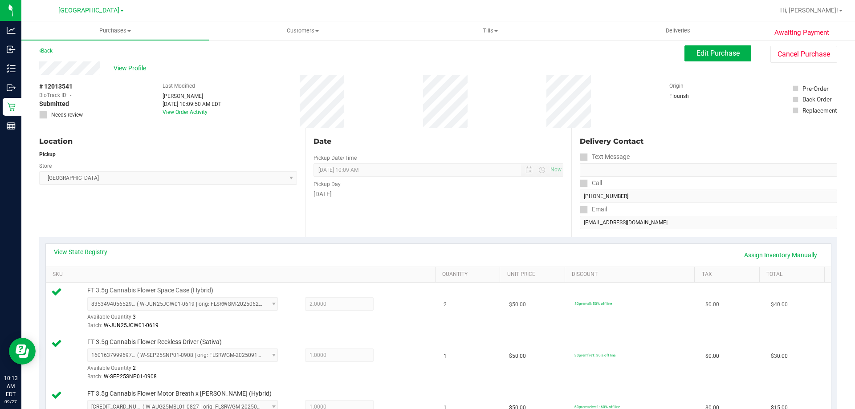
scroll to position [0, 0]
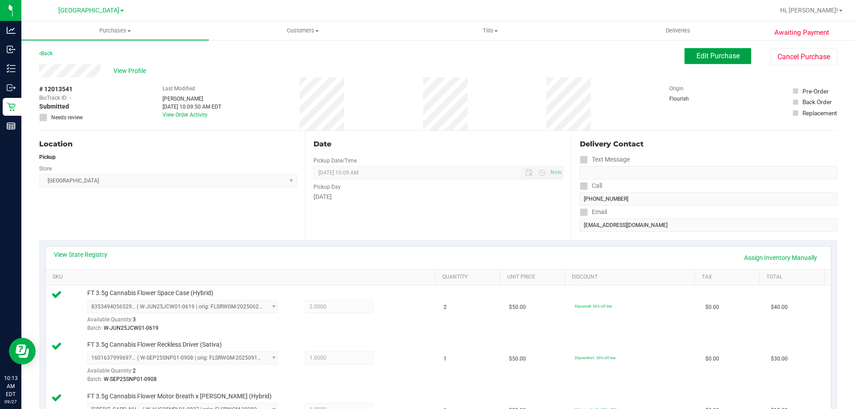
click at [698, 56] on span "Edit Purchase" at bounding box center [717, 56] width 43 height 8
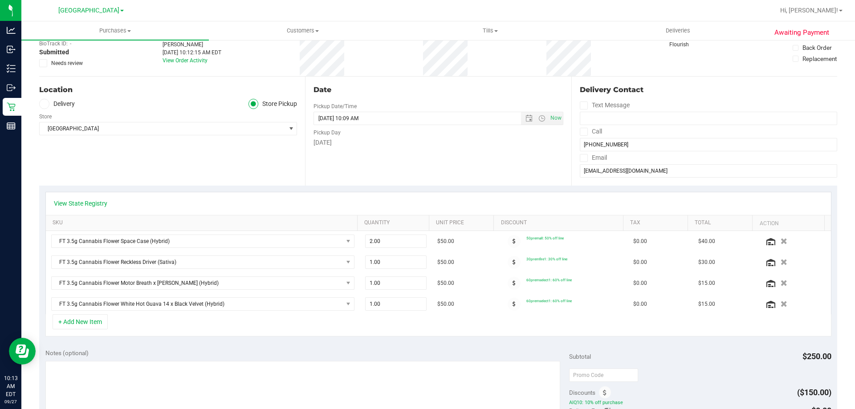
scroll to position [134, 0]
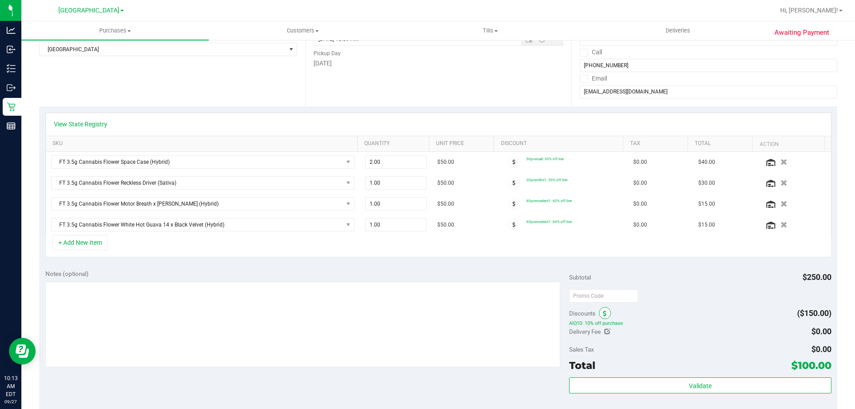
click at [605, 312] on span at bounding box center [605, 313] width 12 height 12
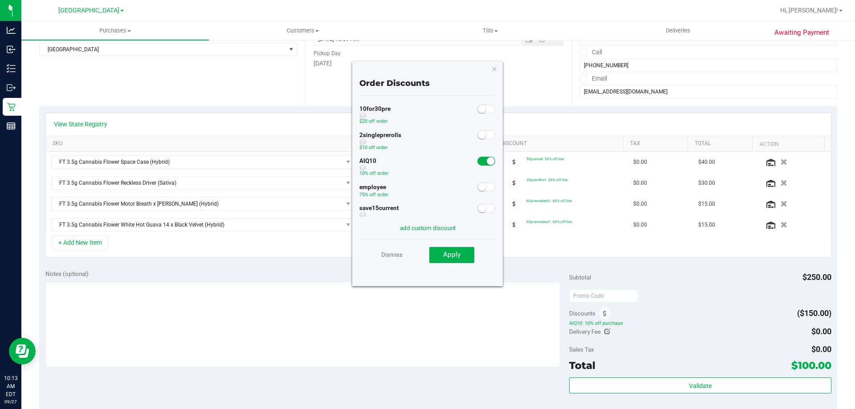
click at [486, 163] on small at bounding box center [490, 161] width 8 height 8
click at [450, 257] on span "Apply" at bounding box center [451, 255] width 17 height 8
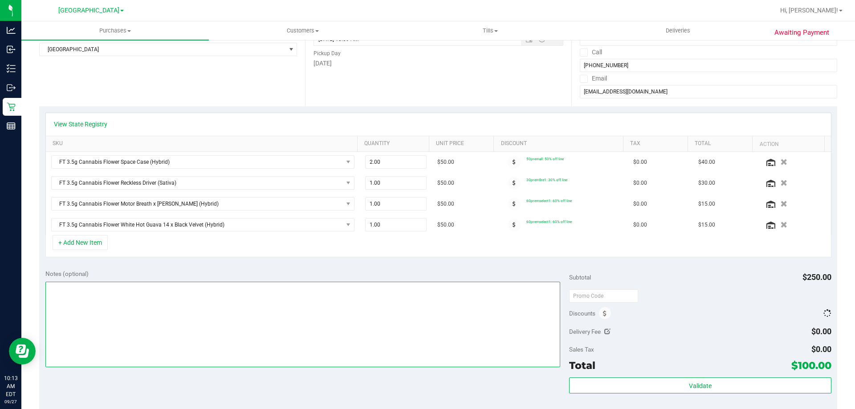
click at [219, 315] on textarea at bounding box center [302, 324] width 515 height 85
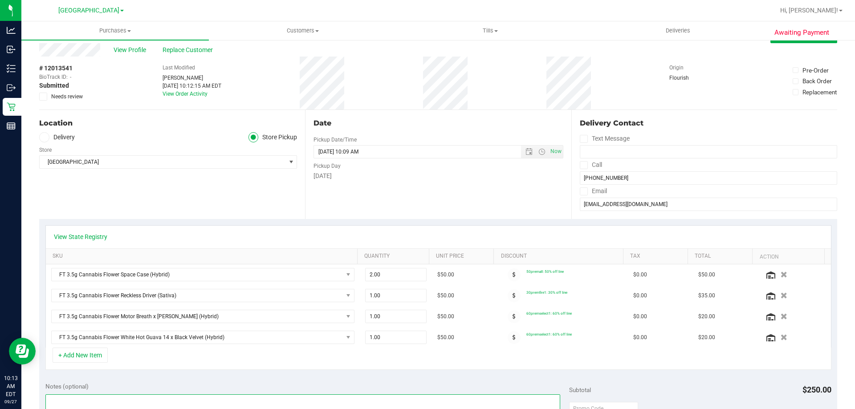
scroll to position [0, 0]
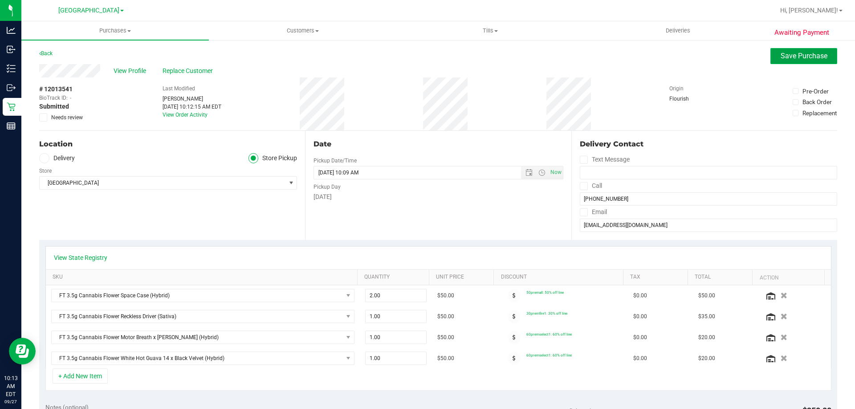
click at [784, 60] on span "Save Purchase" at bounding box center [803, 56] width 47 height 8
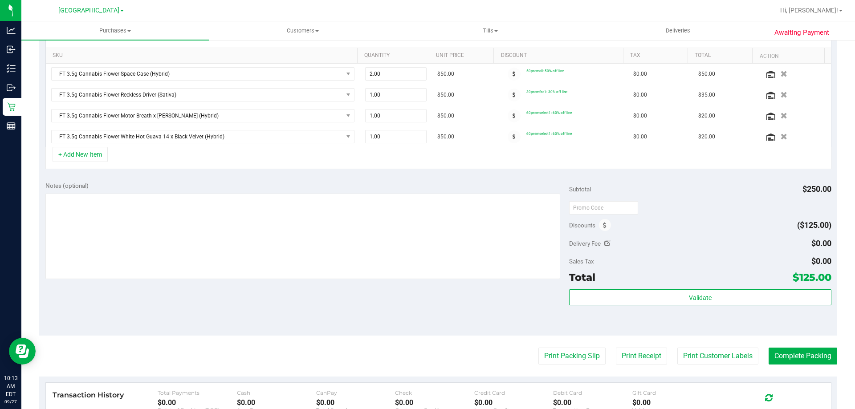
scroll to position [267, 0]
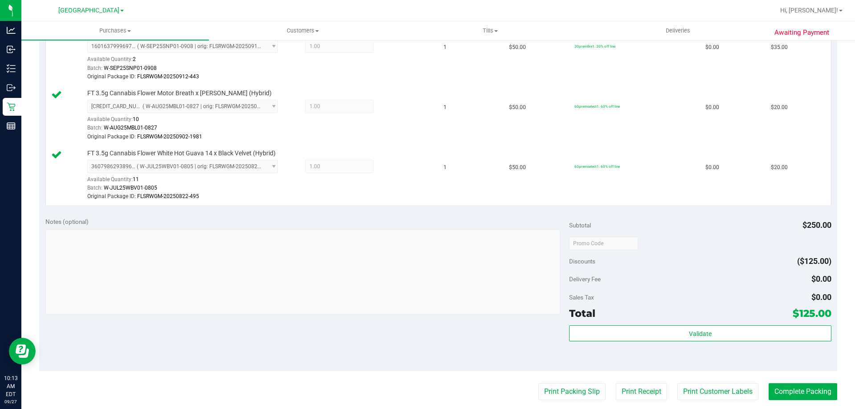
scroll to position [445, 0]
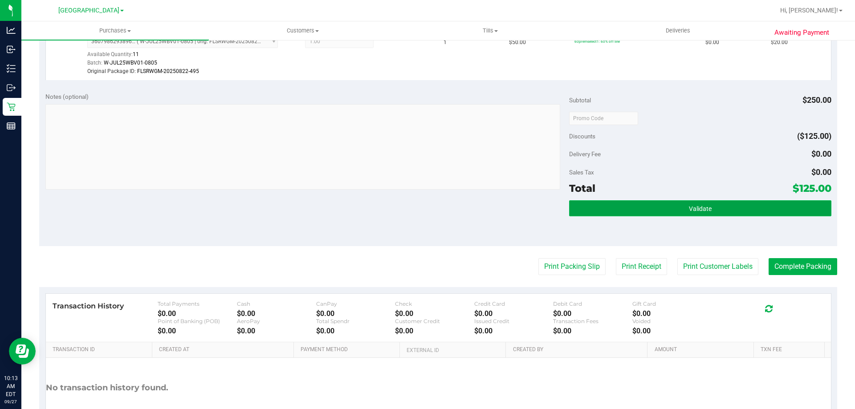
click at [696, 201] on button "Validate" at bounding box center [700, 208] width 262 height 16
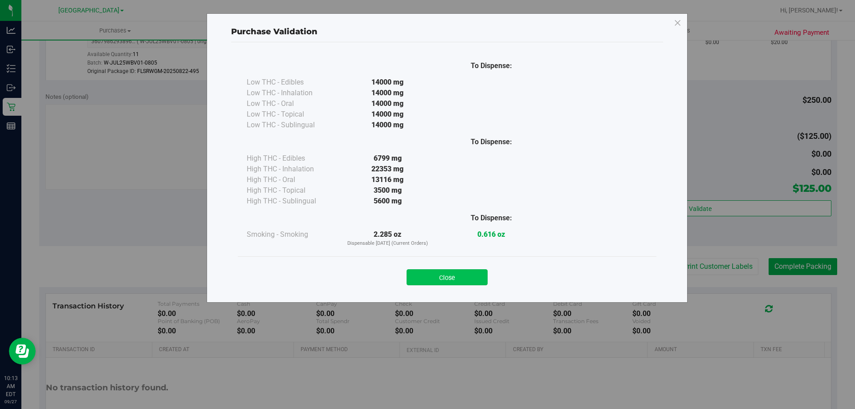
click at [464, 280] on button "Close" at bounding box center [446, 277] width 81 height 16
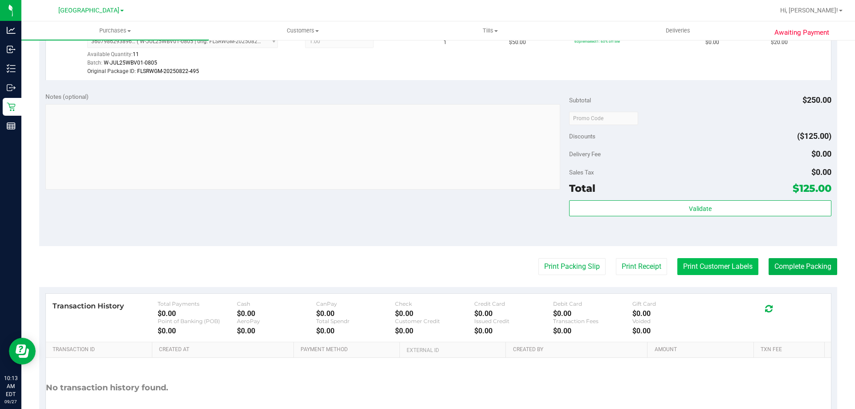
click at [725, 272] on button "Print Customer Labels" at bounding box center [717, 266] width 81 height 17
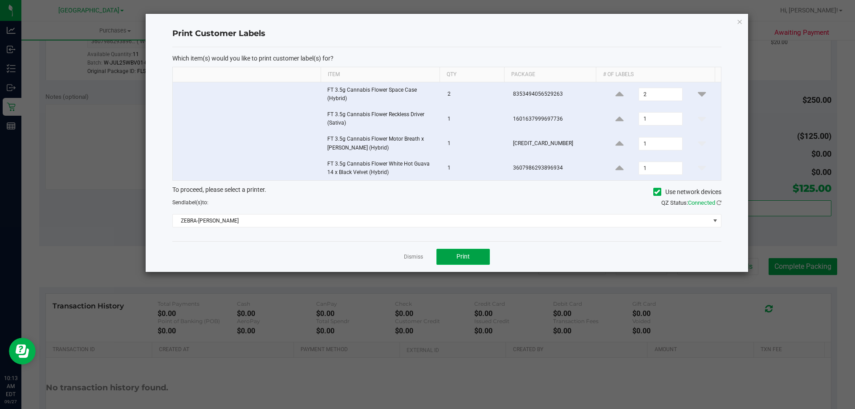
click at [465, 255] on span "Print" at bounding box center [462, 256] width 13 height 7
drag, startPoint x: 736, startPoint y: 23, endPoint x: 731, endPoint y: 34, distance: 12.6
click at [737, 22] on icon "button" at bounding box center [739, 21] width 6 height 11
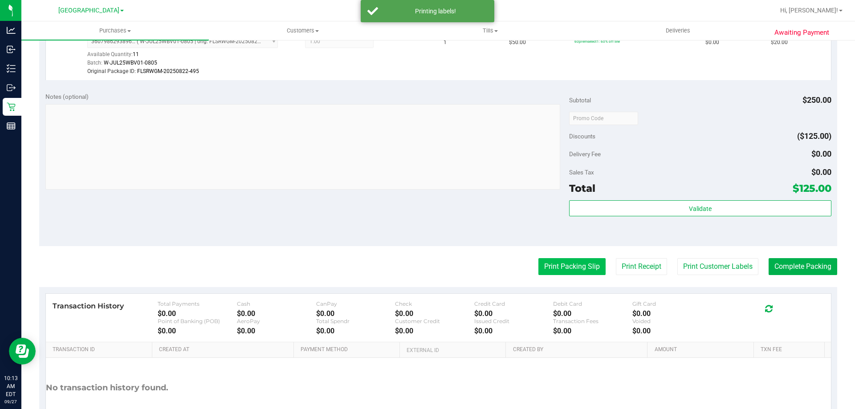
click at [573, 271] on button "Print Packing Slip" at bounding box center [571, 266] width 67 height 17
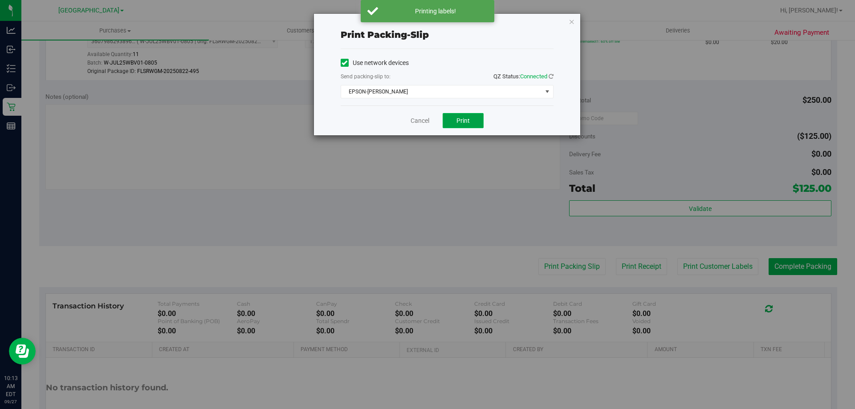
click at [470, 124] on button "Print" at bounding box center [462, 120] width 41 height 15
click at [573, 26] on icon "button" at bounding box center [571, 21] width 6 height 11
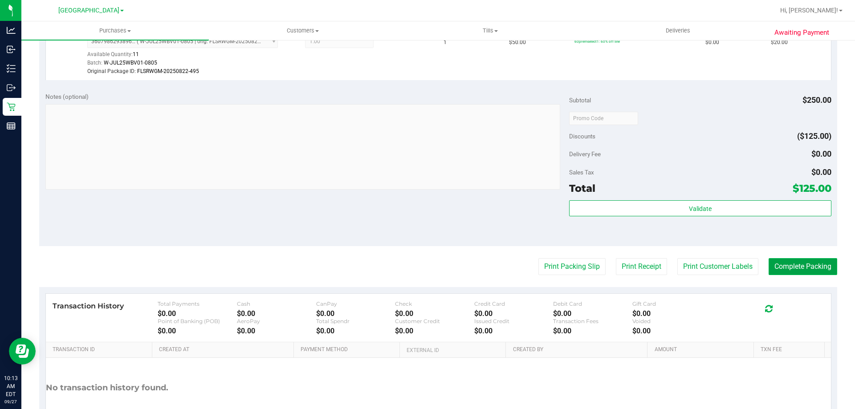
click at [801, 265] on button "Complete Packing" at bounding box center [802, 266] width 69 height 17
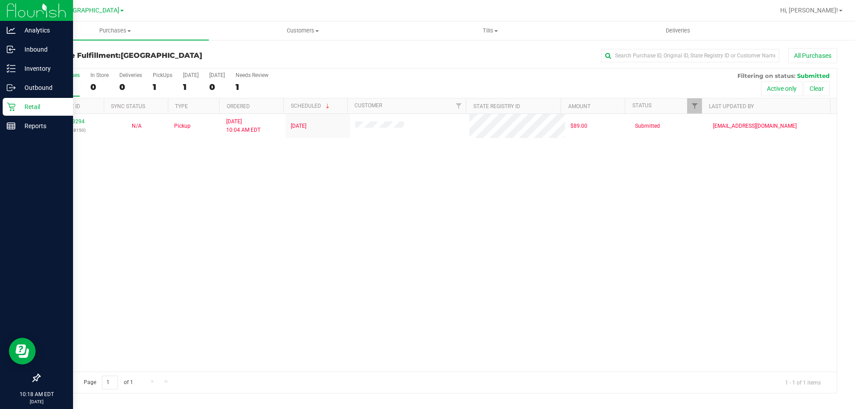
click at [24, 104] on p "Retail" at bounding box center [42, 106] width 53 height 11
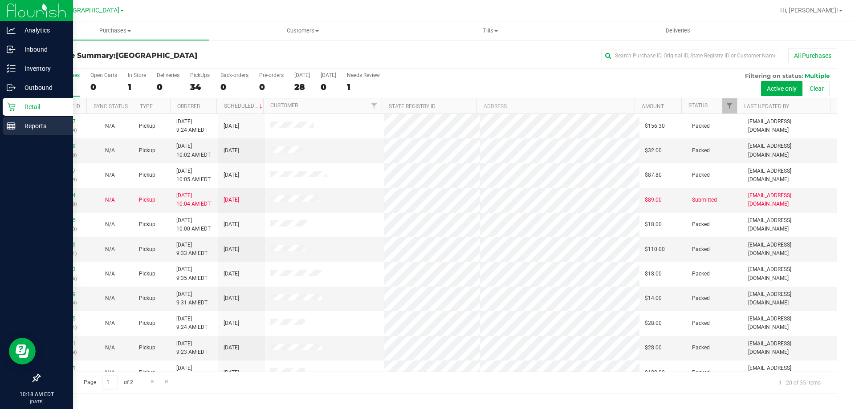
click at [27, 123] on p "Reports" at bounding box center [42, 126] width 53 height 11
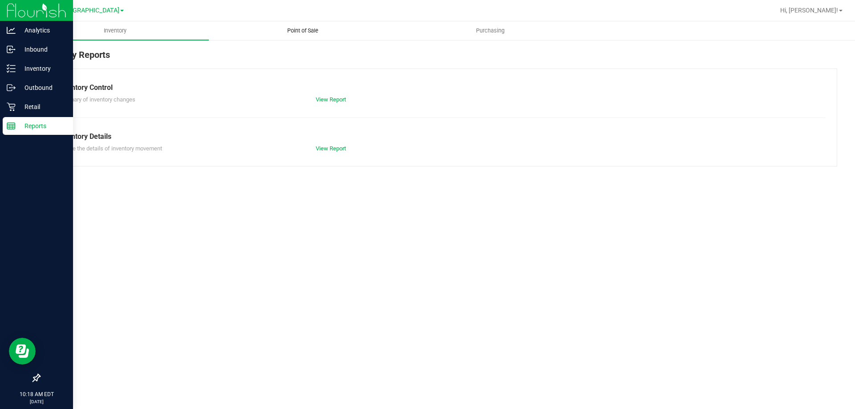
click at [301, 27] on span "Point of Sale" at bounding box center [302, 31] width 55 height 8
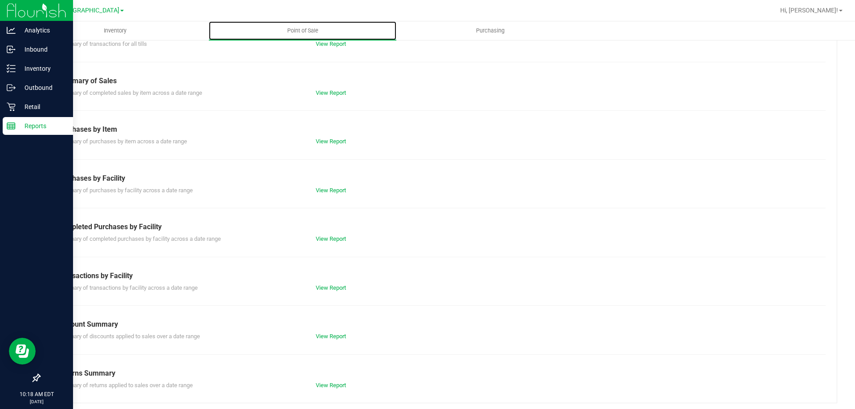
scroll to position [59, 0]
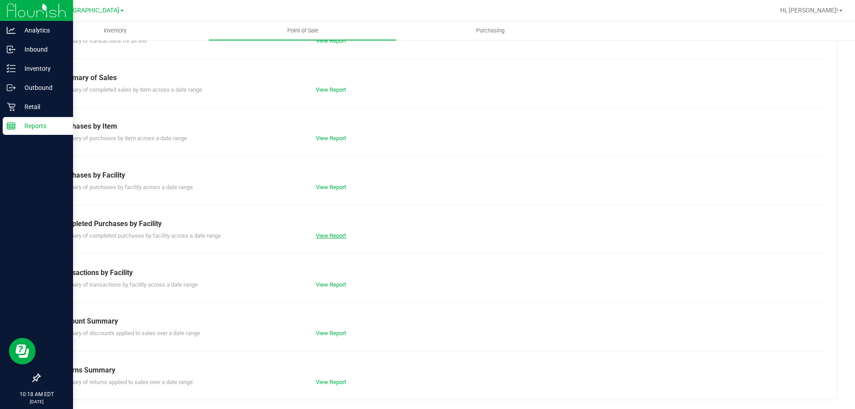
click at [328, 235] on link "View Report" at bounding box center [331, 235] width 30 height 7
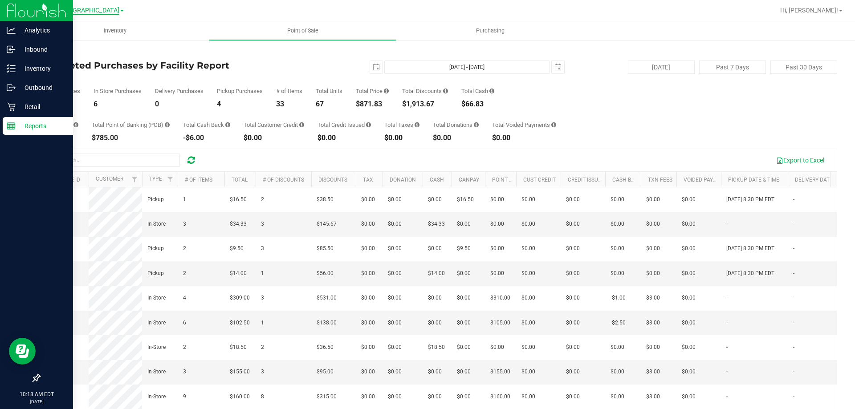
click at [94, 9] on span "[GEOGRAPHIC_DATA]" at bounding box center [88, 11] width 61 height 8
click at [74, 30] on link "[PERSON_NAME][GEOGRAPHIC_DATA]" at bounding box center [91, 31] width 130 height 12
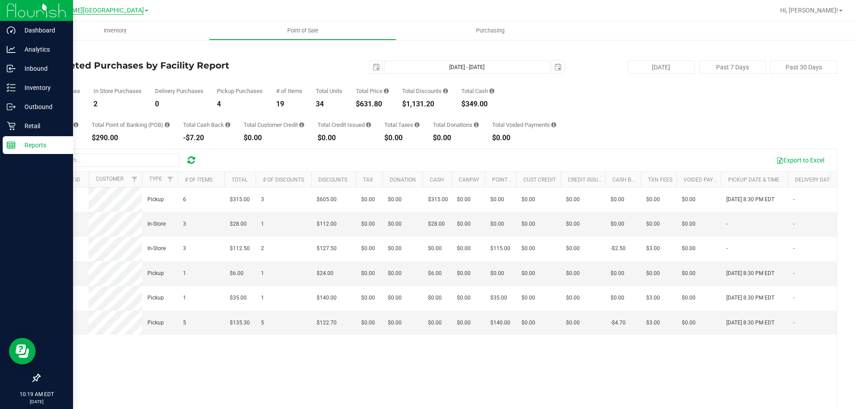
click at [94, 11] on span "[PERSON_NAME][GEOGRAPHIC_DATA]" at bounding box center [89, 11] width 110 height 8
click at [78, 62] on link "Ft. Myers WC" at bounding box center [91, 67] width 130 height 12
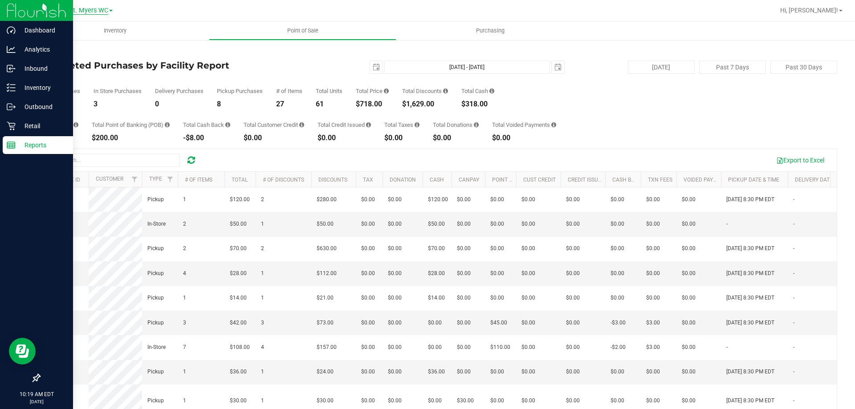
click at [94, 7] on span "Ft. Myers WC" at bounding box center [88, 11] width 39 height 8
click at [72, 56] on link "Brooksville WC" at bounding box center [91, 55] width 130 height 12
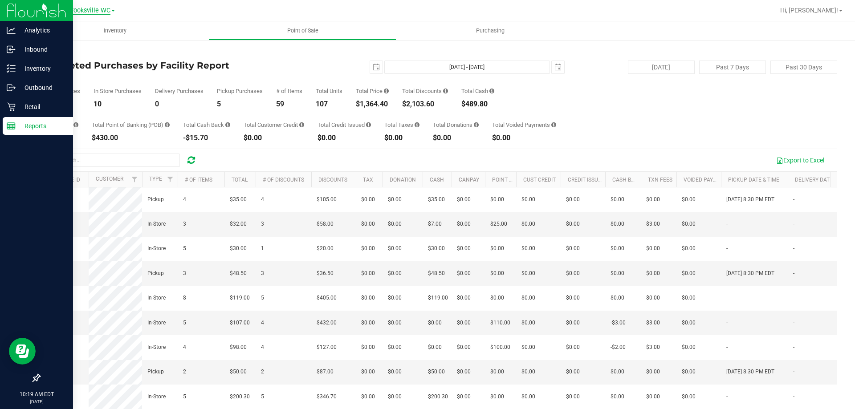
click at [104, 11] on span "Brooksville WC" at bounding box center [88, 11] width 43 height 8
click at [84, 45] on link "[PERSON_NAME]" at bounding box center [91, 43] width 130 height 12
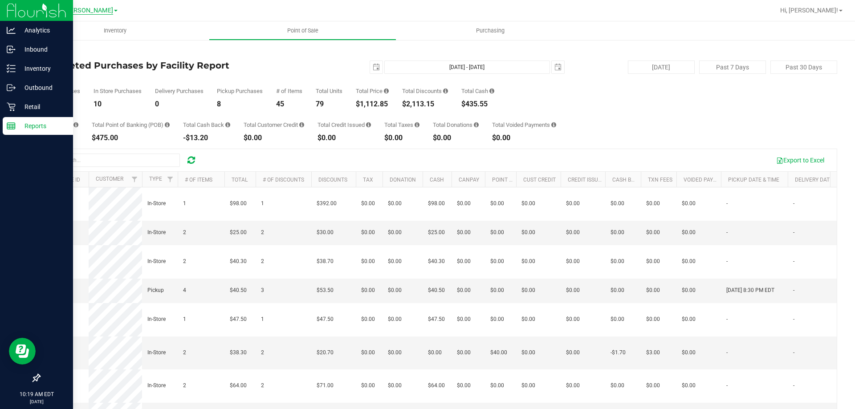
click at [89, 10] on span "[PERSON_NAME]" at bounding box center [88, 11] width 49 height 8
click at [70, 75] on link "[GEOGRAPHIC_DATA]" at bounding box center [91, 79] width 130 height 12
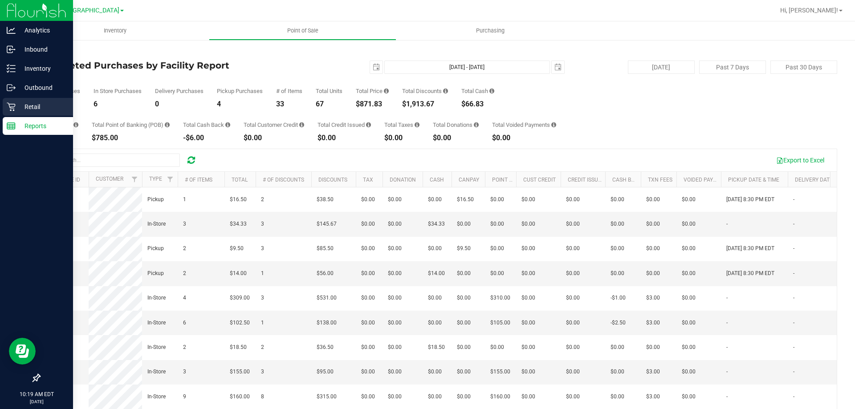
click at [20, 105] on p "Retail" at bounding box center [42, 106] width 53 height 11
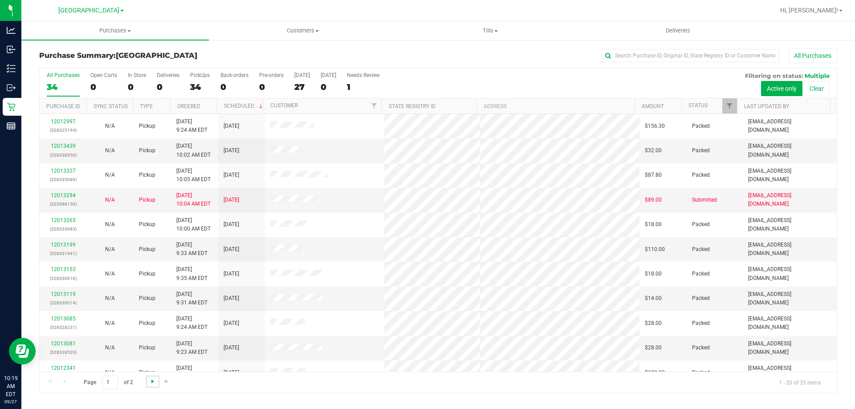
click at [154, 381] on span "Go to the next page" at bounding box center [152, 381] width 7 height 7
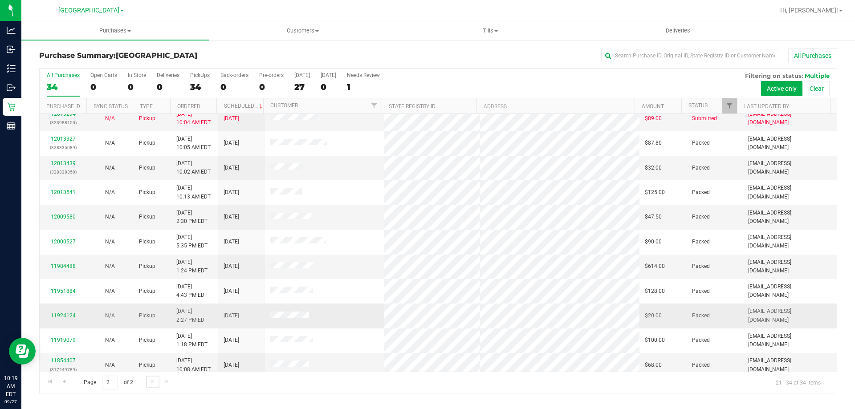
scroll to position [87, 0]
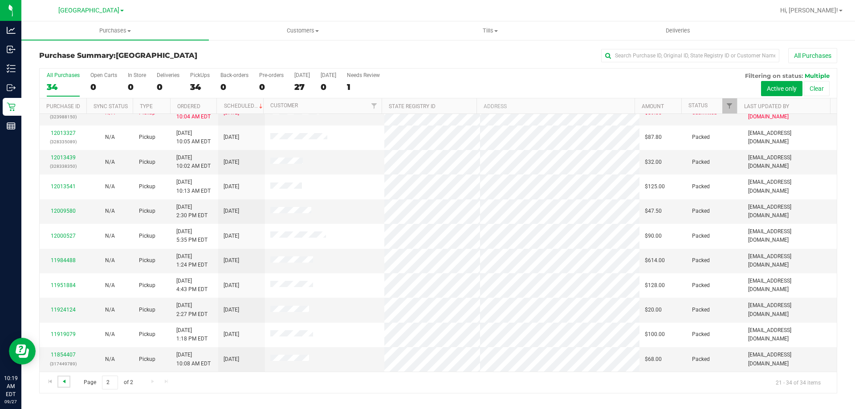
click at [64, 381] on span "Go to the previous page" at bounding box center [64, 381] width 7 height 7
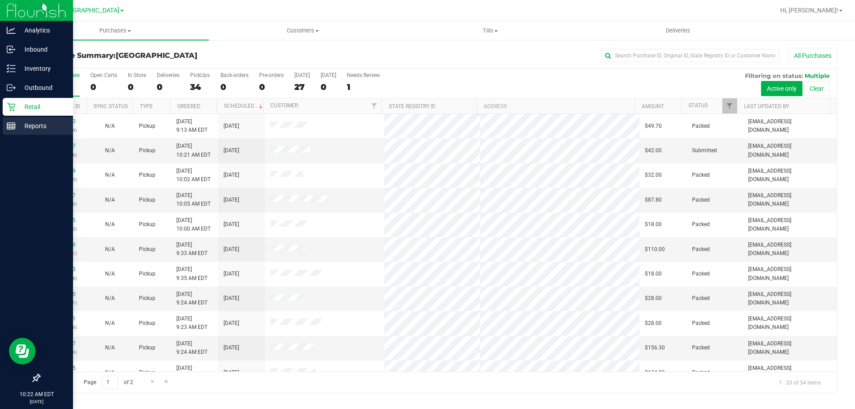
click at [19, 127] on p "Reports" at bounding box center [42, 126] width 53 height 11
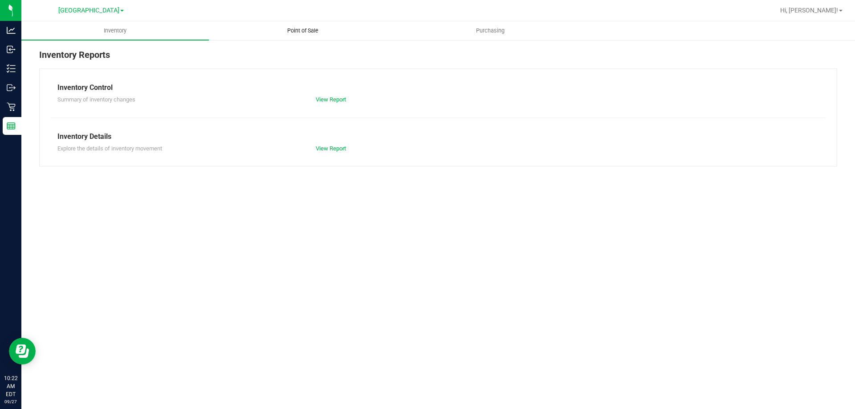
click at [296, 28] on span "Point of Sale" at bounding box center [302, 31] width 55 height 8
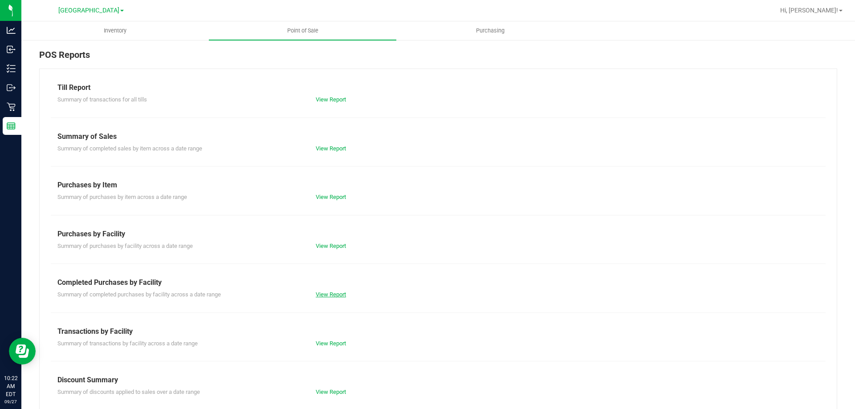
click at [341, 292] on link "View Report" at bounding box center [331, 294] width 30 height 7
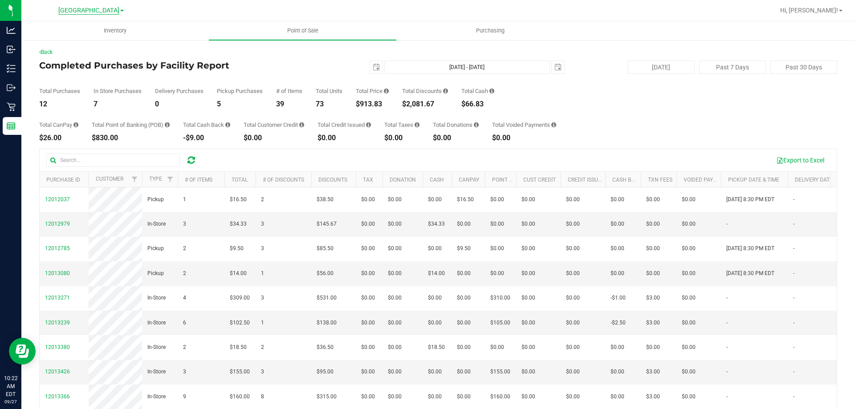
click at [86, 9] on span "[GEOGRAPHIC_DATA]" at bounding box center [88, 11] width 61 height 8
click at [69, 69] on link "Ft. Myers WC" at bounding box center [91, 67] width 130 height 12
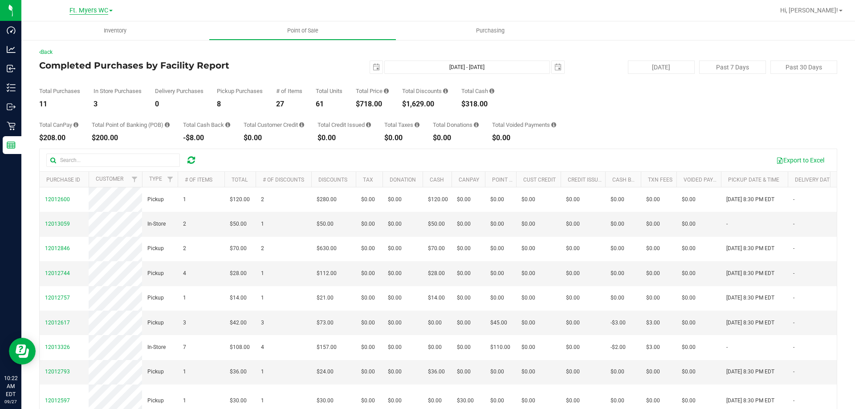
click at [87, 11] on span "Ft. Myers WC" at bounding box center [88, 11] width 39 height 8
click at [71, 34] on link "Bonita Springs WC" at bounding box center [91, 31] width 130 height 12
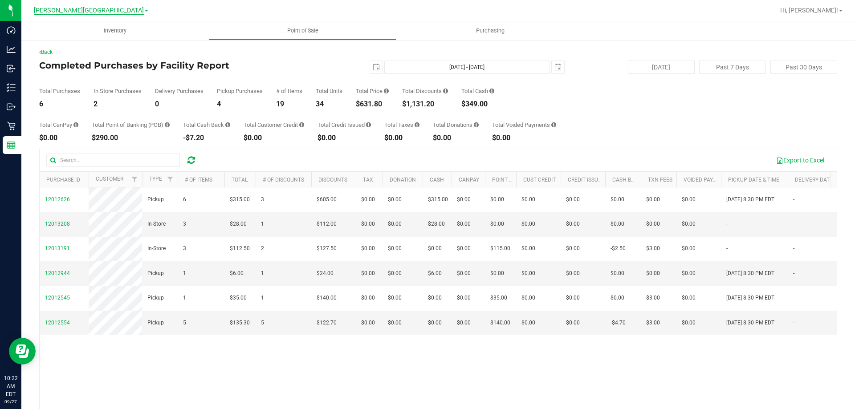
click at [71, 7] on span "[PERSON_NAME][GEOGRAPHIC_DATA]" at bounding box center [89, 11] width 110 height 8
click at [63, 50] on link "Brooksville WC" at bounding box center [91, 55] width 130 height 12
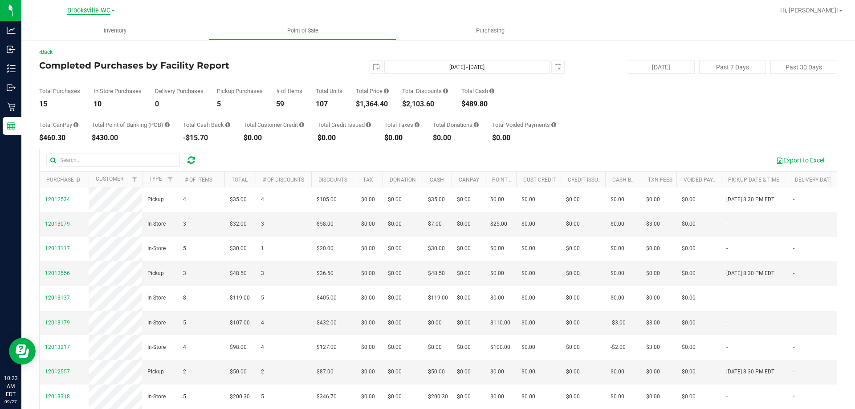
click at [89, 10] on span "Brooksville WC" at bounding box center [88, 11] width 43 height 8
click at [64, 78] on link "[GEOGRAPHIC_DATA]" at bounding box center [91, 79] width 130 height 12
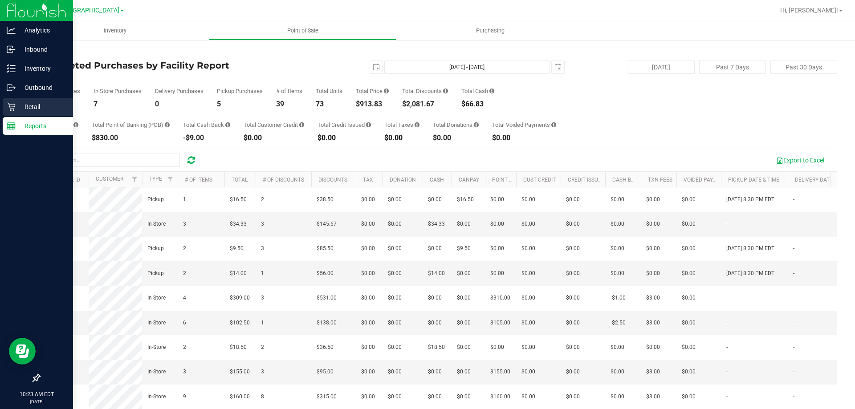
click at [13, 105] on icon at bounding box center [11, 106] width 9 height 9
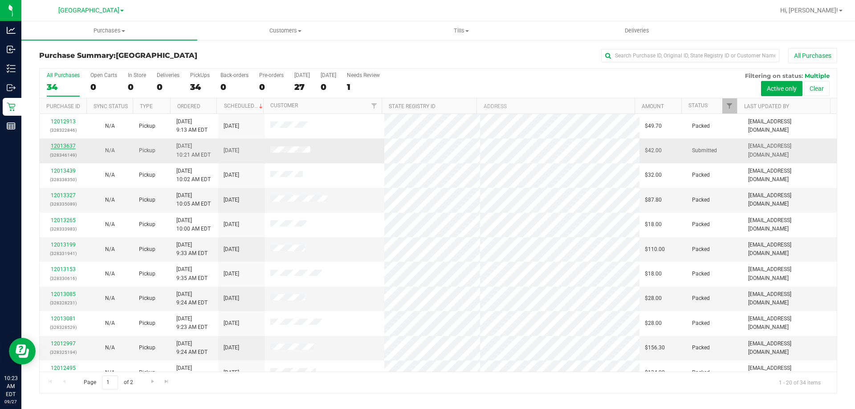
click at [67, 146] on link "12013637" at bounding box center [63, 146] width 25 height 6
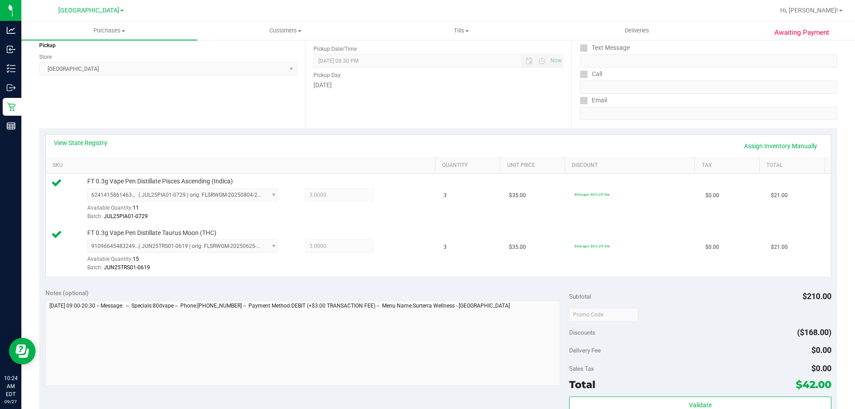
scroll to position [267, 0]
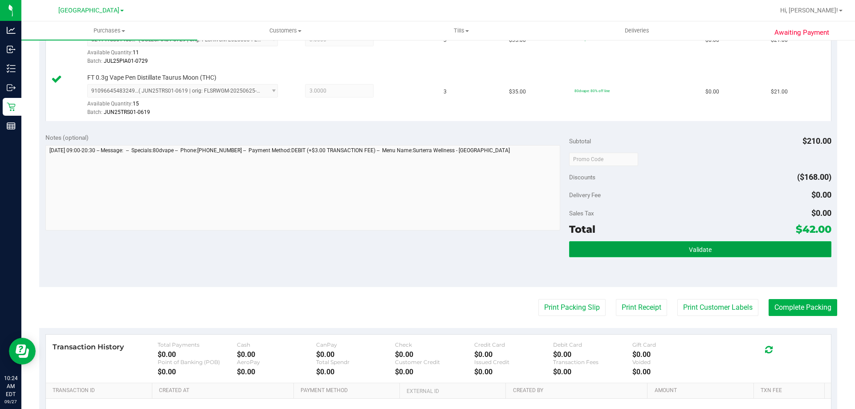
click at [705, 249] on span "Validate" at bounding box center [700, 249] width 23 height 7
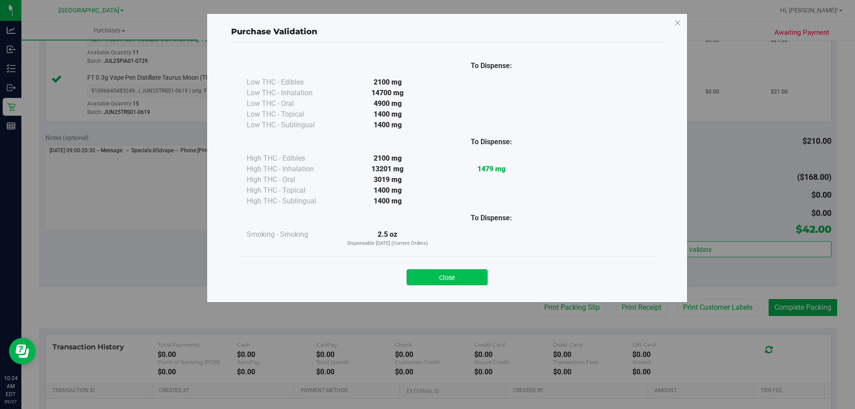
click at [446, 275] on button "Close" at bounding box center [446, 277] width 81 height 16
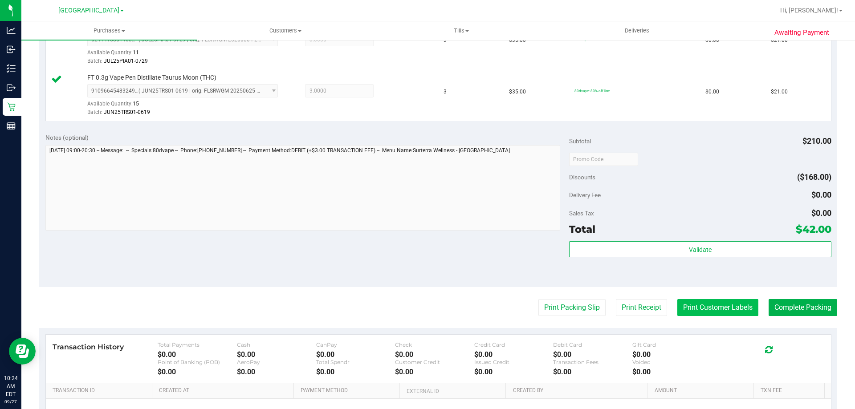
click at [703, 308] on button "Print Customer Labels" at bounding box center [717, 307] width 81 height 17
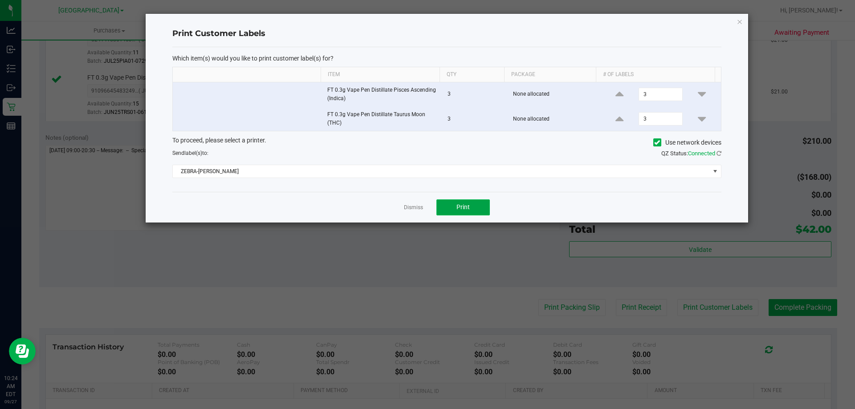
click at [474, 205] on button "Print" at bounding box center [462, 207] width 53 height 16
click at [739, 22] on icon "button" at bounding box center [739, 21] width 6 height 11
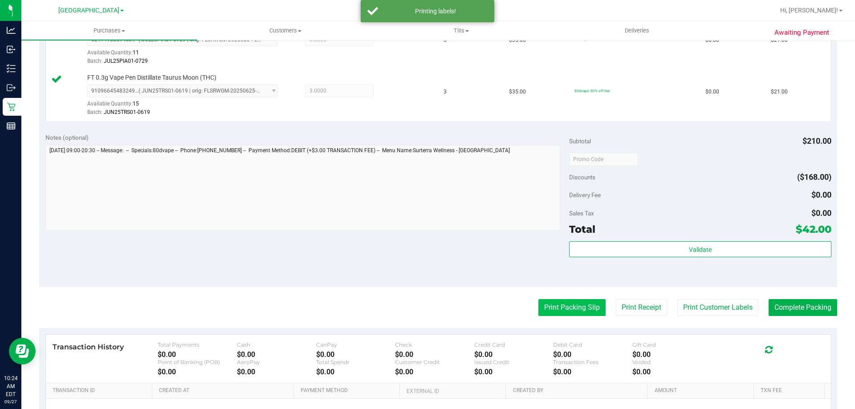
click at [575, 309] on button "Print Packing Slip" at bounding box center [571, 307] width 67 height 17
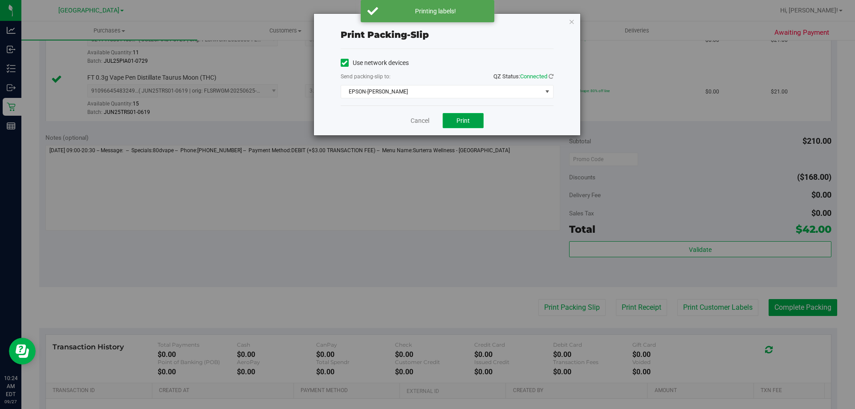
click at [474, 124] on button "Print" at bounding box center [462, 120] width 41 height 15
click at [571, 26] on icon "button" at bounding box center [571, 21] width 6 height 11
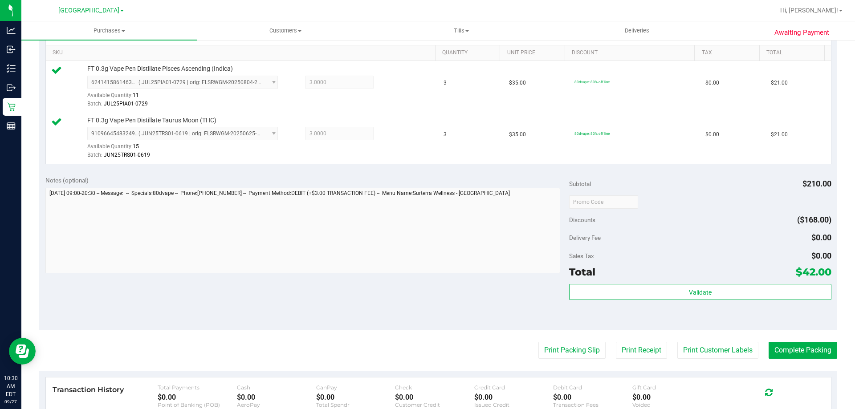
scroll to position [244, 0]
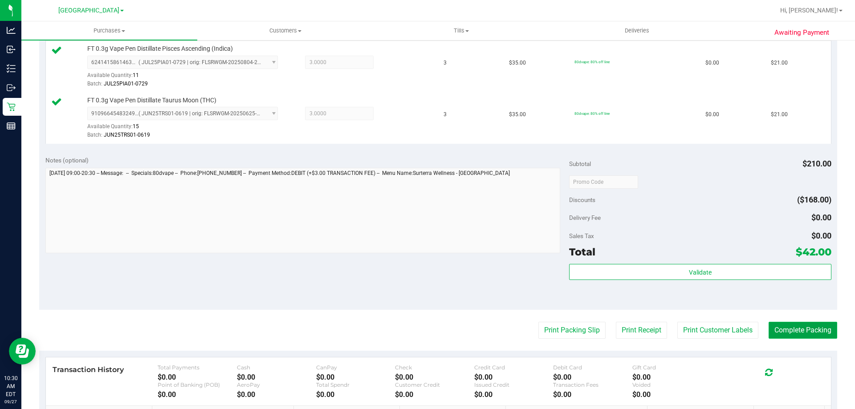
click at [801, 331] on button "Complete Packing" at bounding box center [802, 330] width 69 height 17
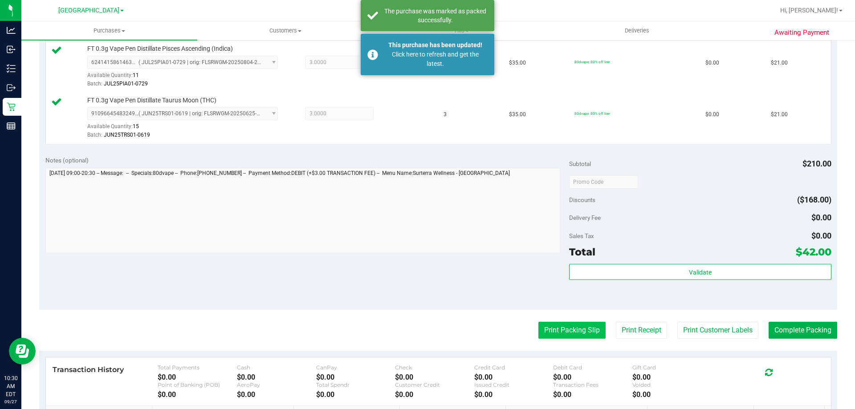
click at [556, 332] on button "Print Packing Slip" at bounding box center [571, 330] width 67 height 17
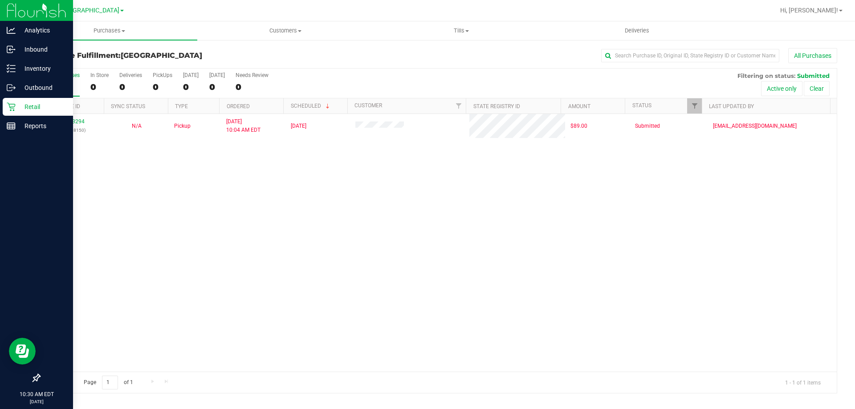
click at [18, 113] on div "Retail" at bounding box center [38, 107] width 70 height 18
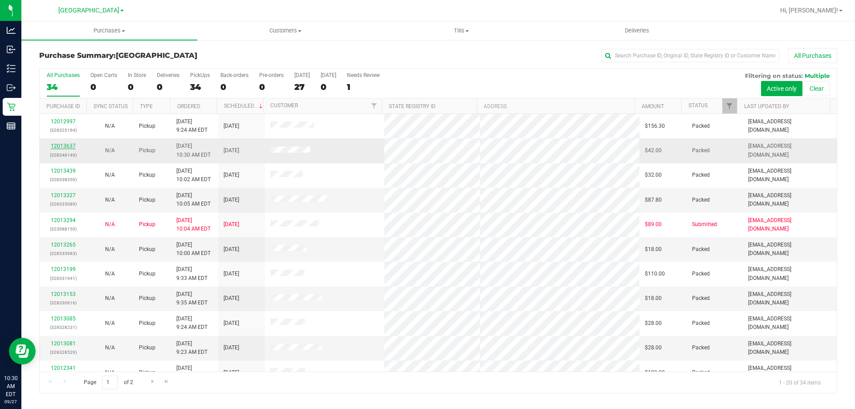
click at [67, 146] on link "12013637" at bounding box center [63, 146] width 25 height 6
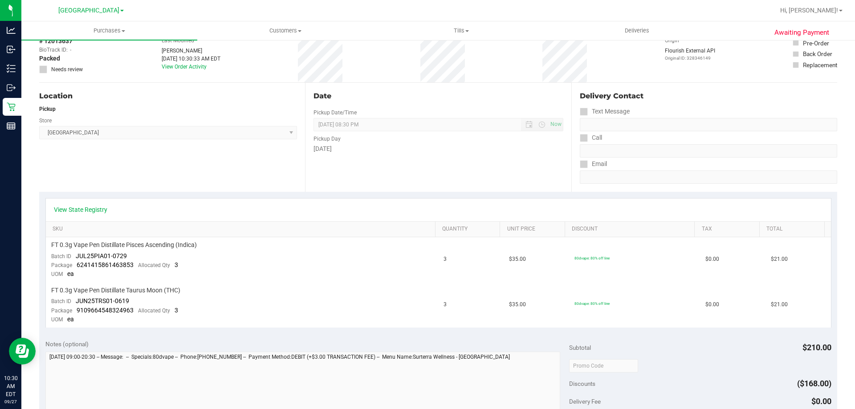
scroll to position [178, 0]
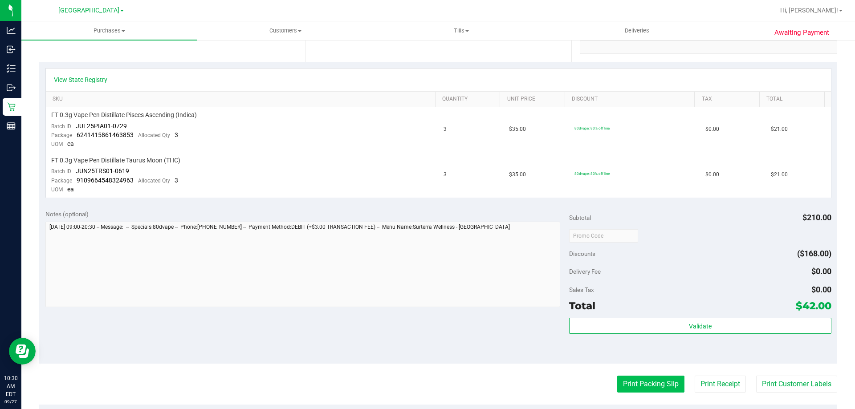
click at [648, 390] on button "Print Packing Slip" at bounding box center [650, 384] width 67 height 17
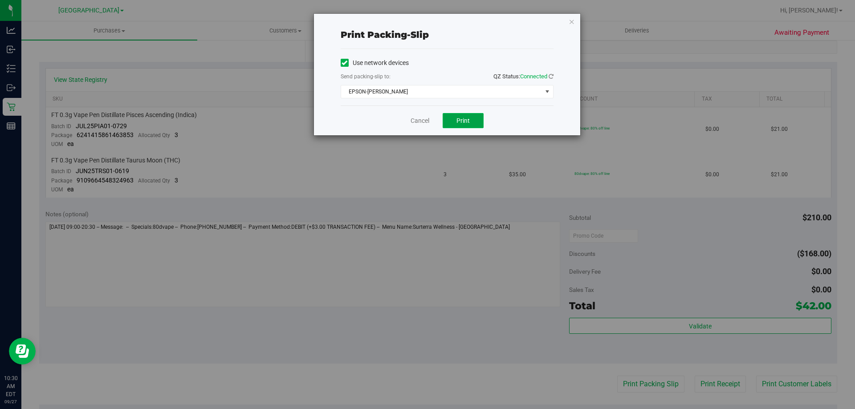
click at [459, 121] on span "Print" at bounding box center [462, 120] width 13 height 7
click at [571, 24] on icon "button" at bounding box center [571, 21] width 6 height 11
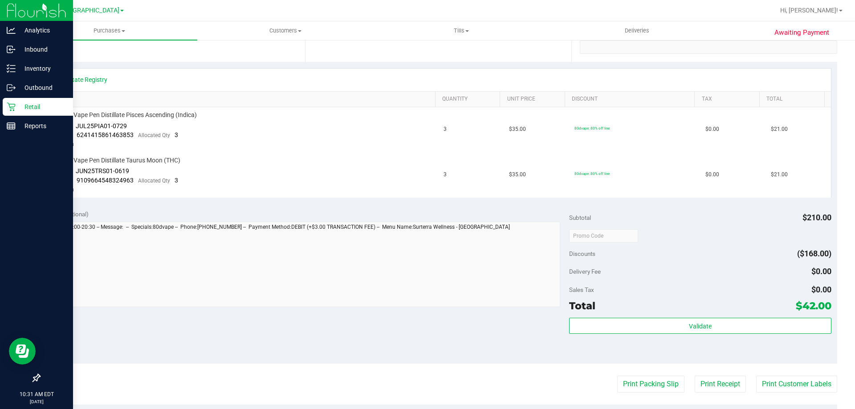
click at [14, 113] on div "Retail" at bounding box center [38, 107] width 70 height 18
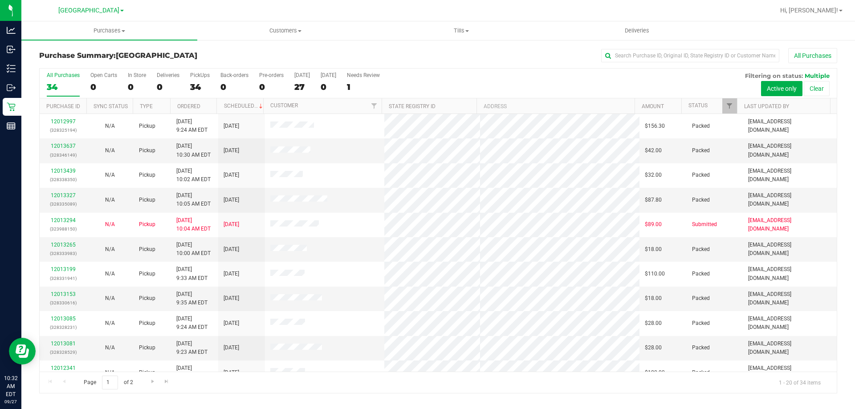
click at [408, 62] on div "All Purchases" at bounding box center [571, 55] width 532 height 15
click at [494, 53] on div "All Purchases" at bounding box center [571, 55] width 532 height 15
click at [470, 59] on div "All Purchases" at bounding box center [571, 55] width 532 height 15
click at [354, 50] on div "All Purchases" at bounding box center [571, 55] width 532 height 15
click at [432, 55] on div "All Purchases" at bounding box center [571, 55] width 532 height 15
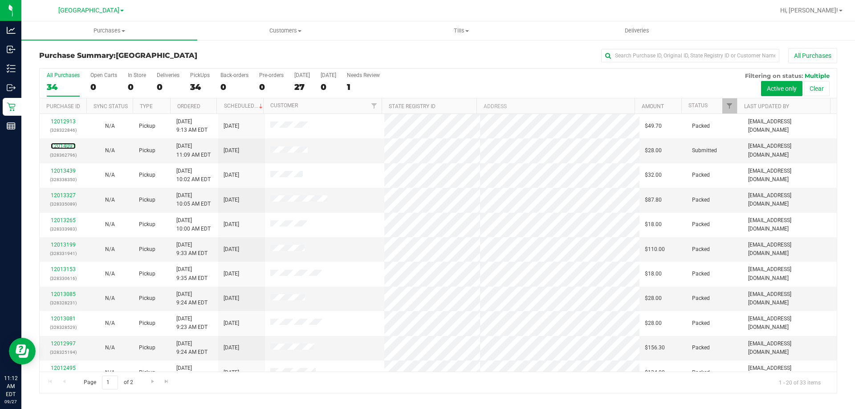
click at [69, 144] on link "12014091" at bounding box center [63, 146] width 25 height 6
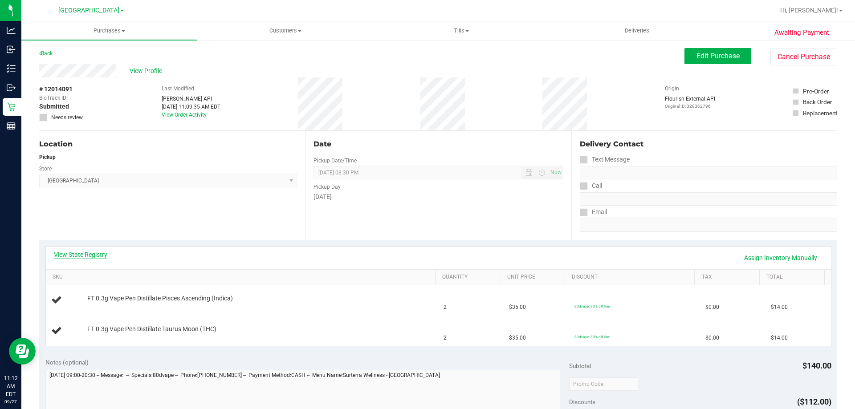
click at [73, 253] on link "View State Registry" at bounding box center [80, 254] width 53 height 9
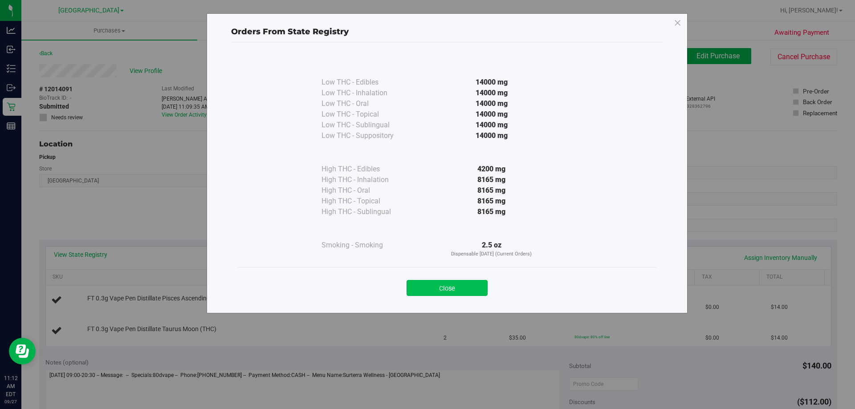
click at [434, 282] on button "Close" at bounding box center [446, 288] width 81 height 16
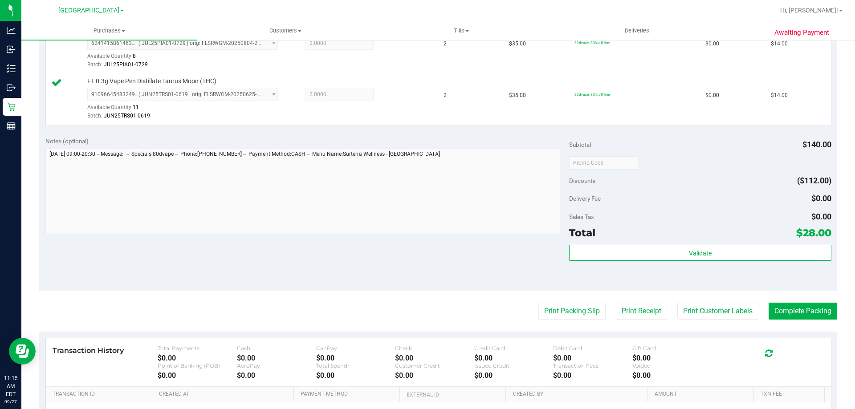
scroll to position [312, 0]
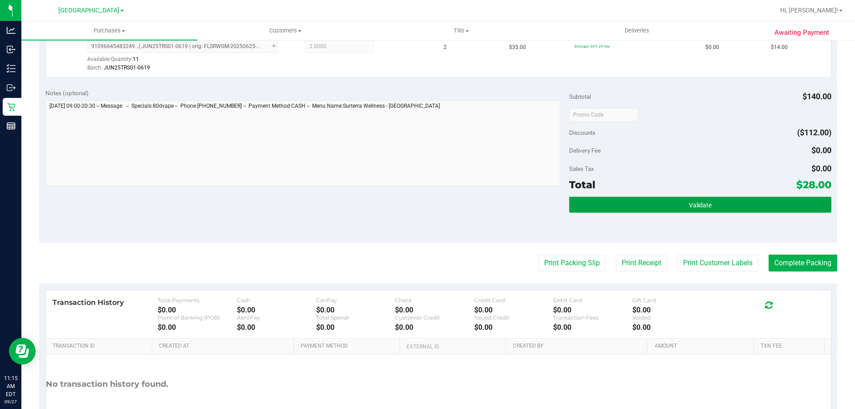
click at [693, 205] on span "Validate" at bounding box center [700, 205] width 23 height 7
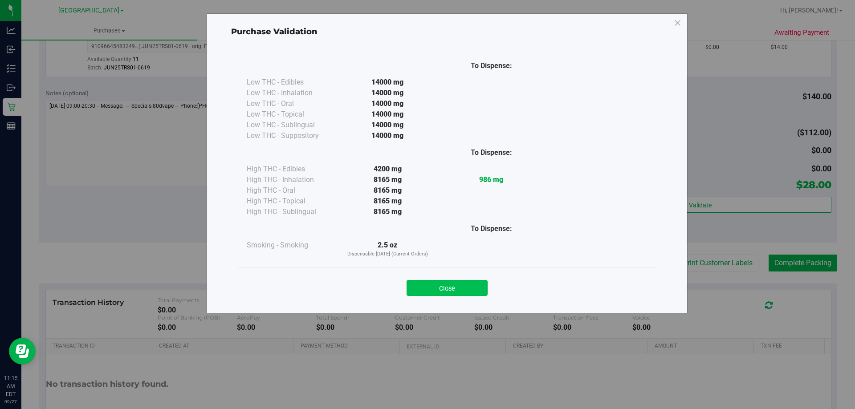
click at [459, 293] on button "Close" at bounding box center [446, 288] width 81 height 16
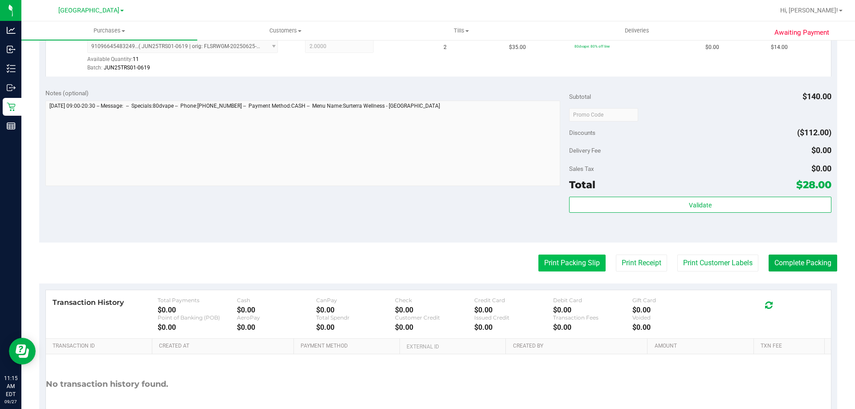
click at [564, 266] on button "Print Packing Slip" at bounding box center [571, 263] width 67 height 17
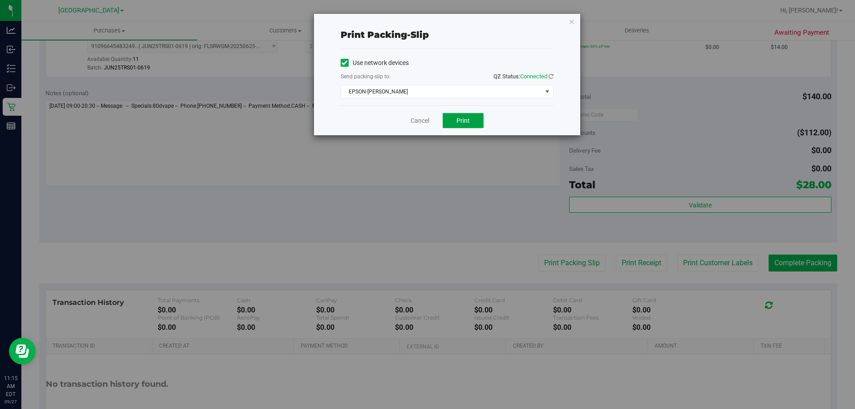
click at [458, 123] on span "Print" at bounding box center [462, 120] width 13 height 7
click at [573, 25] on icon "button" at bounding box center [571, 21] width 6 height 11
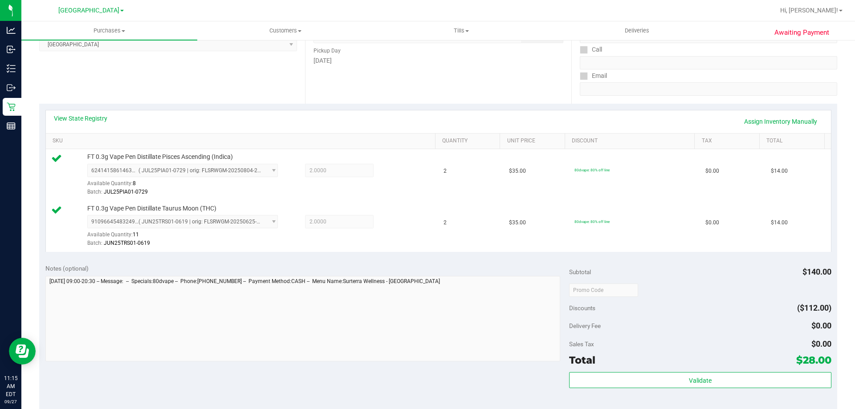
scroll to position [370, 0]
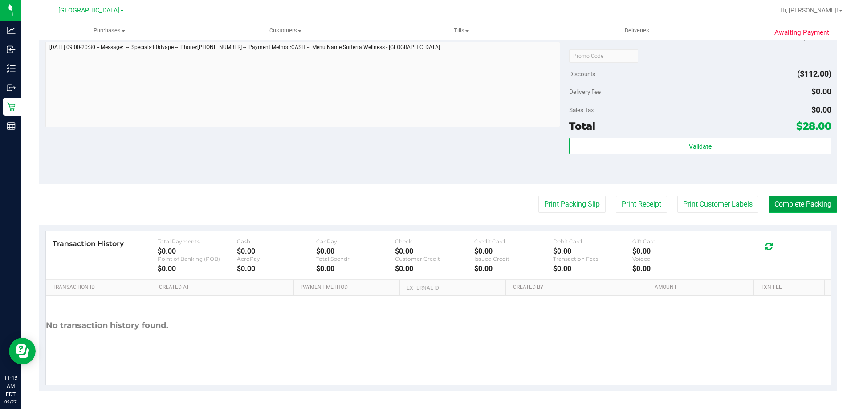
click at [801, 202] on button "Complete Packing" at bounding box center [802, 204] width 69 height 17
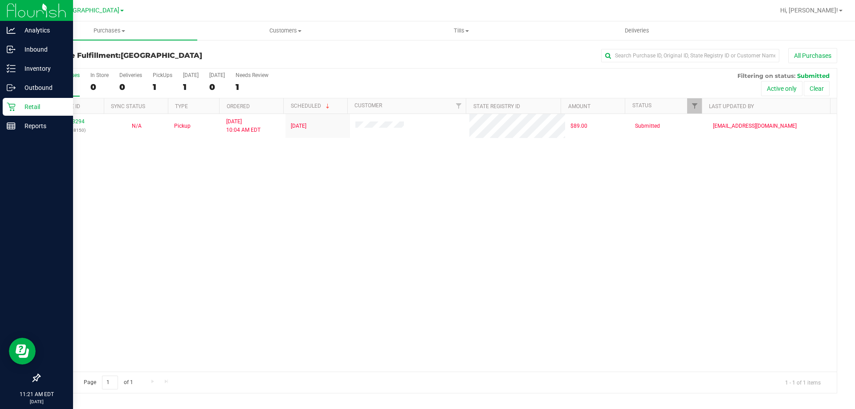
click at [15, 109] on icon at bounding box center [11, 106] width 9 height 9
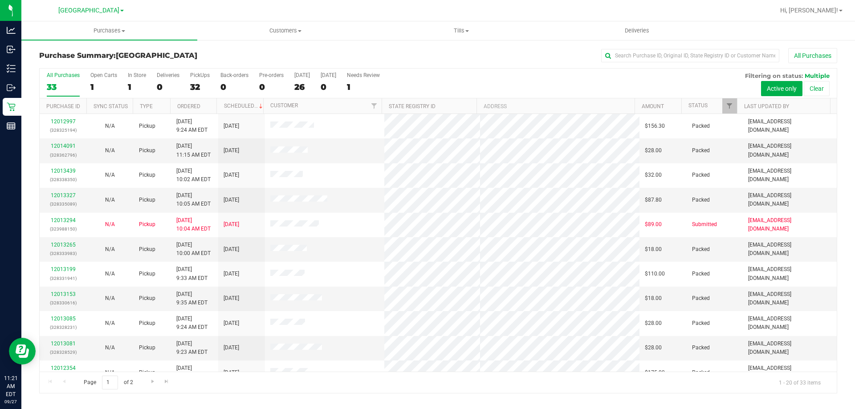
click at [510, 61] on div "All Purchases" at bounding box center [571, 55] width 532 height 15
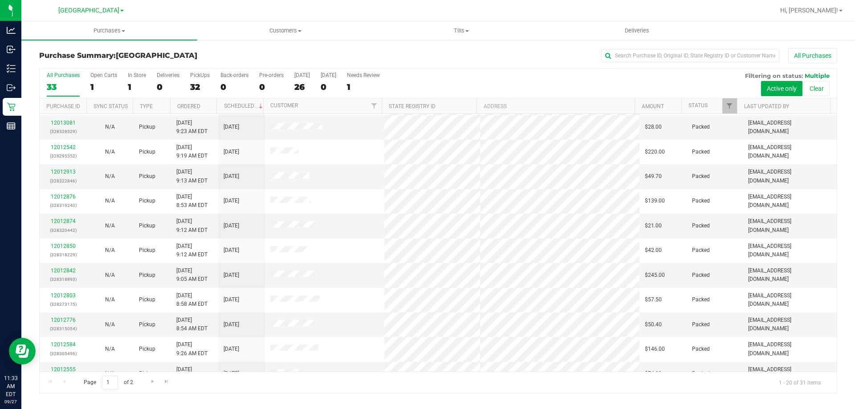
scroll to position [235, 0]
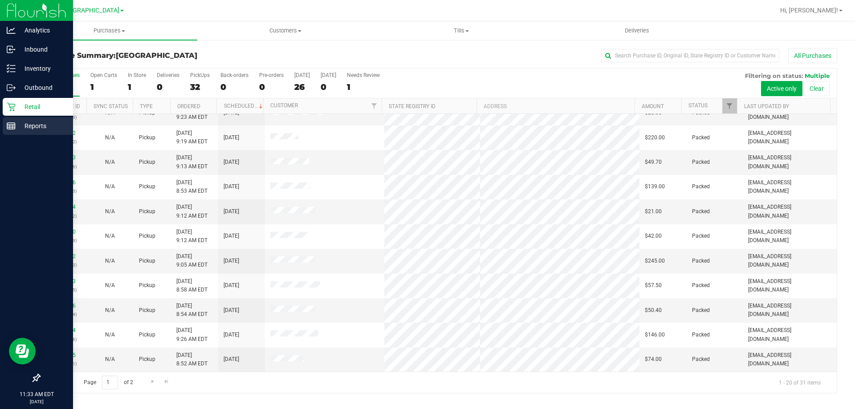
click at [12, 125] on icon at bounding box center [11, 126] width 9 height 9
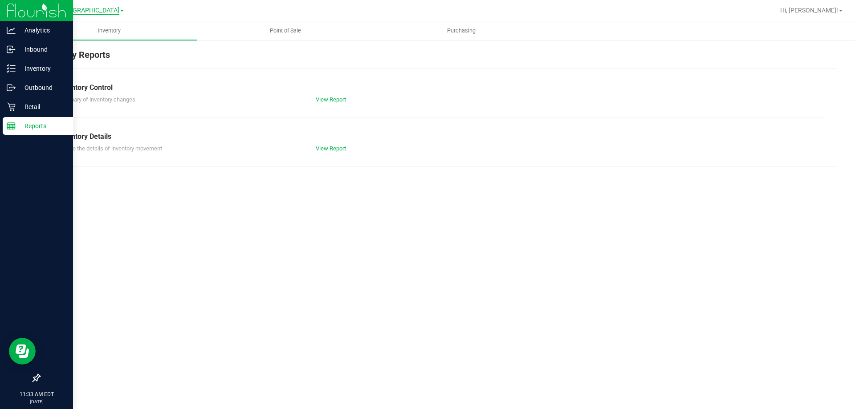
click at [97, 11] on span "[GEOGRAPHIC_DATA]" at bounding box center [88, 11] width 61 height 8
click at [281, 30] on span "Point of Sale" at bounding box center [285, 31] width 55 height 8
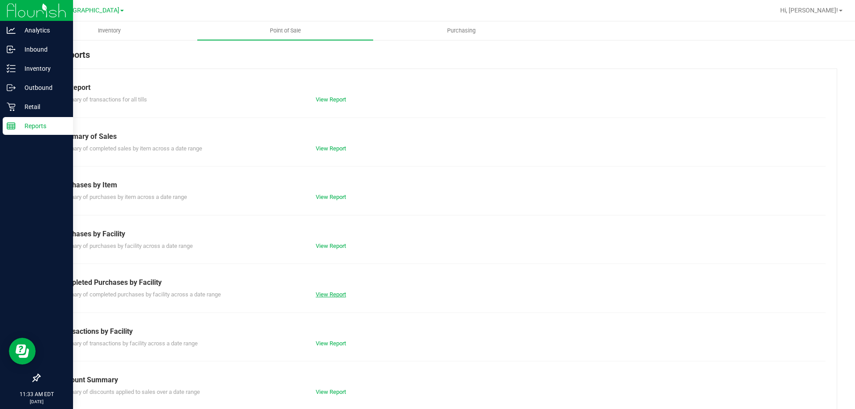
click at [332, 296] on link "View Report" at bounding box center [331, 294] width 30 height 7
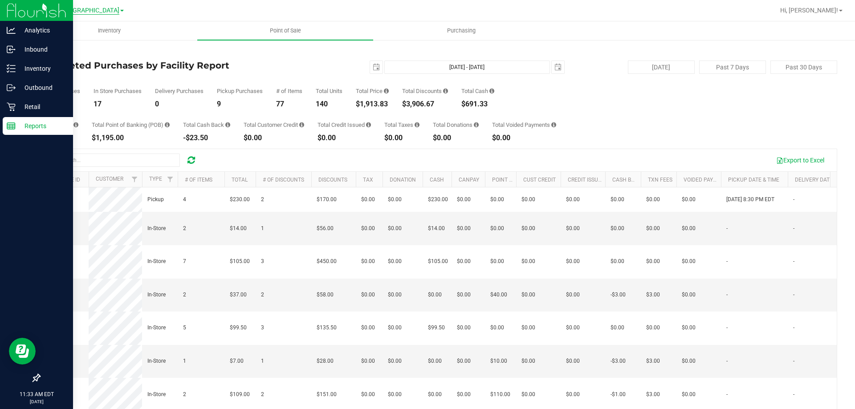
click at [85, 11] on span "[GEOGRAPHIC_DATA]" at bounding box center [88, 11] width 61 height 8
click at [69, 68] on link "Ft. Myers WC" at bounding box center [91, 67] width 130 height 12
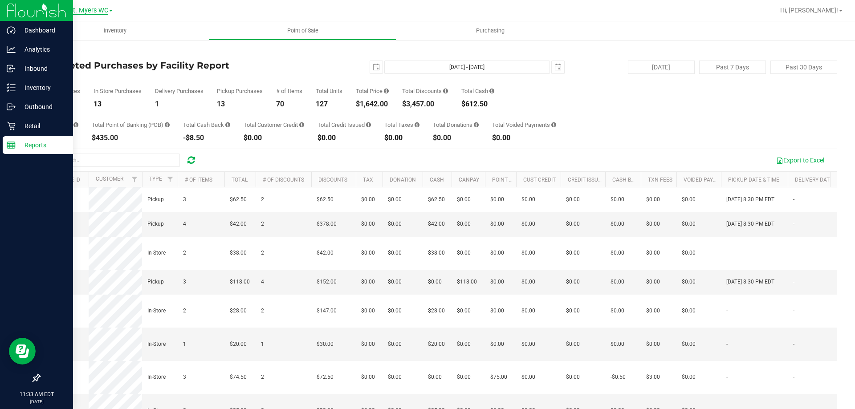
click at [88, 12] on span "Ft. Myers WC" at bounding box center [88, 11] width 39 height 8
click at [83, 29] on link "[PERSON_NAME][GEOGRAPHIC_DATA]" at bounding box center [91, 31] width 130 height 12
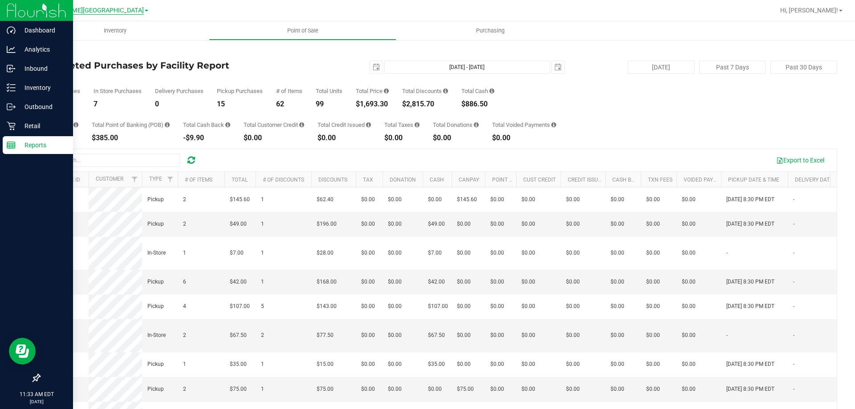
click at [74, 11] on span "[PERSON_NAME][GEOGRAPHIC_DATA]" at bounding box center [89, 11] width 110 height 8
click at [59, 76] on link "[GEOGRAPHIC_DATA]" at bounding box center [91, 79] width 130 height 12
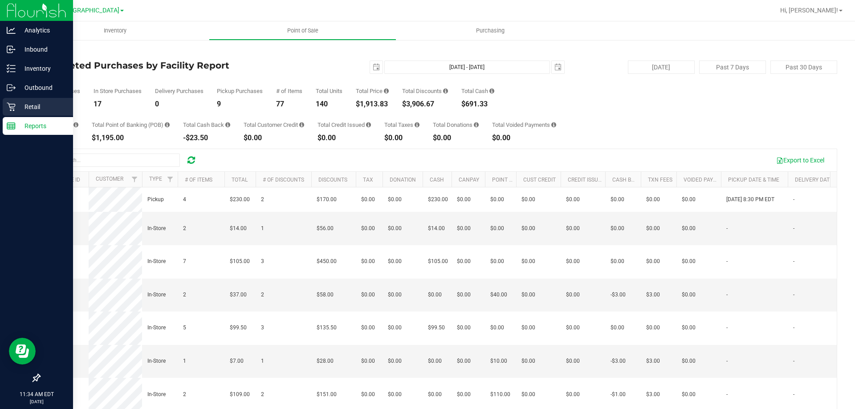
click at [24, 105] on p "Retail" at bounding box center [42, 106] width 53 height 11
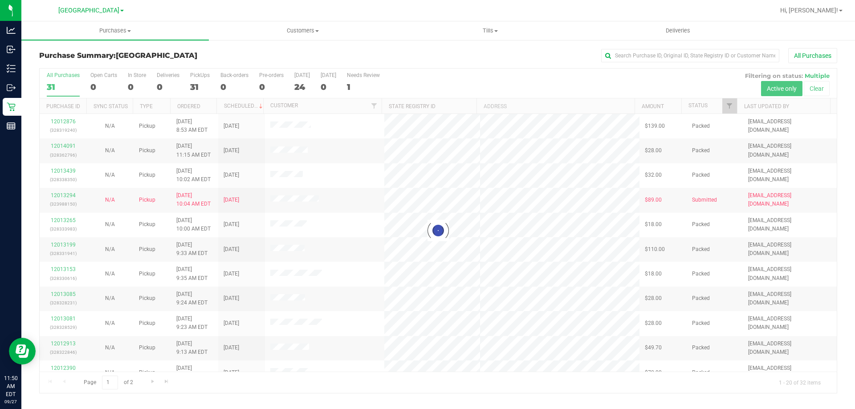
click at [391, 14] on div at bounding box center [466, 10] width 615 height 17
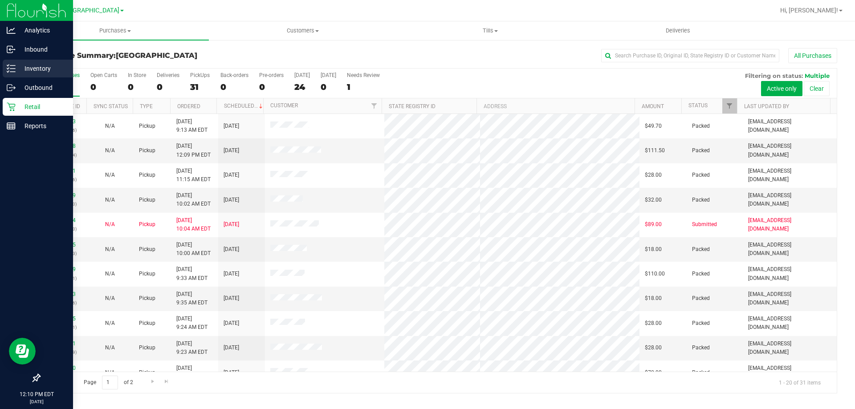
click at [20, 66] on p "Inventory" at bounding box center [42, 68] width 53 height 11
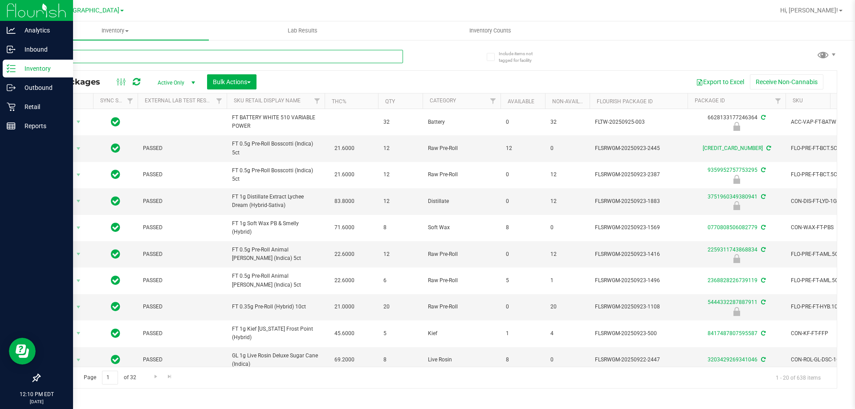
click at [172, 59] on input "text" at bounding box center [221, 56] width 364 height 13
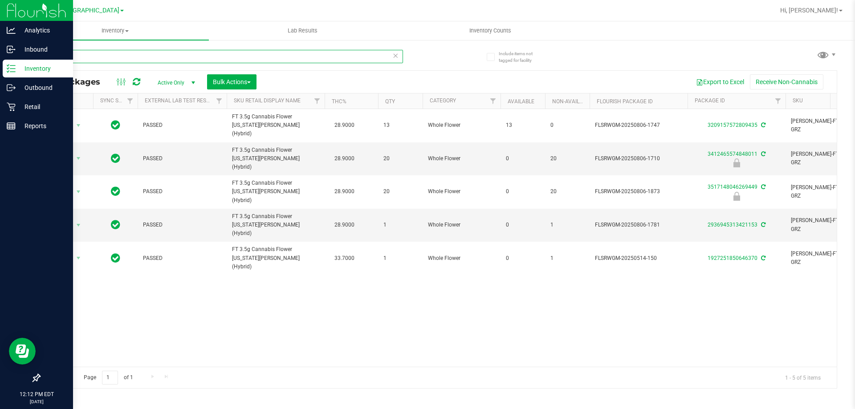
type input "g"
click at [19, 106] on p "Retail" at bounding box center [42, 106] width 53 height 11
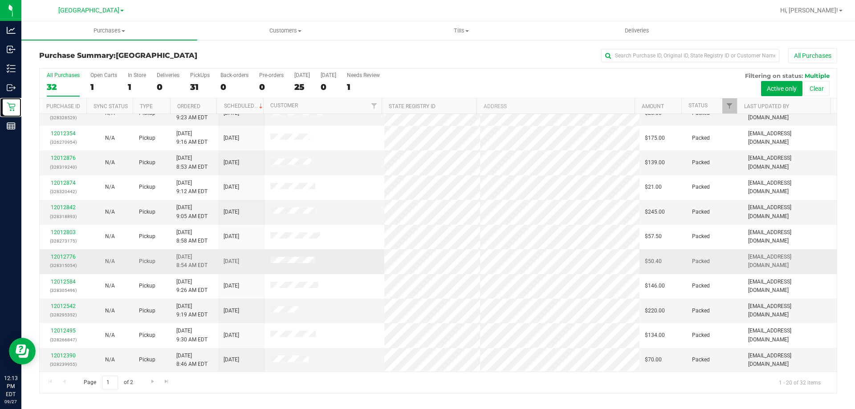
scroll to position [235, 0]
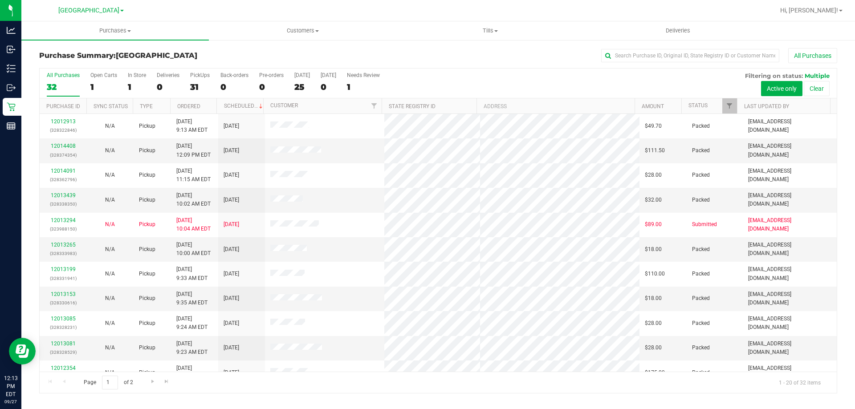
scroll to position [235, 0]
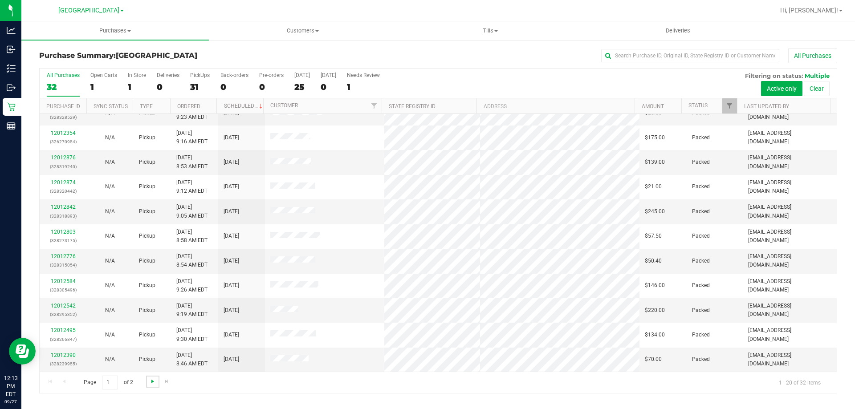
click at [149, 383] on span "Go to the next page" at bounding box center [152, 381] width 7 height 7
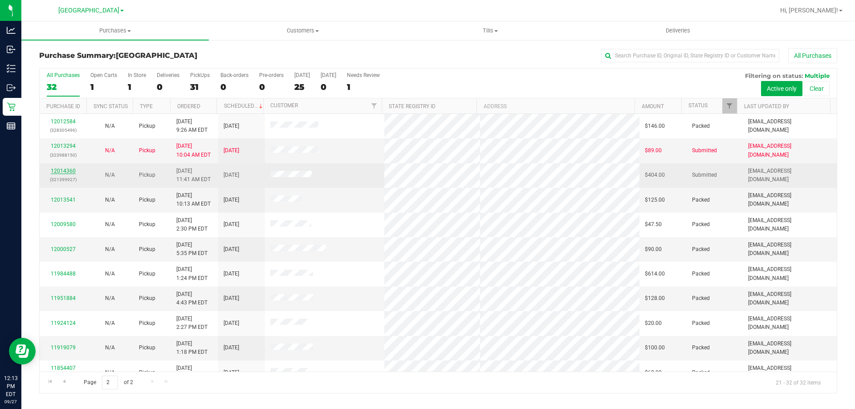
click at [55, 170] on link "12014360" at bounding box center [63, 171] width 25 height 6
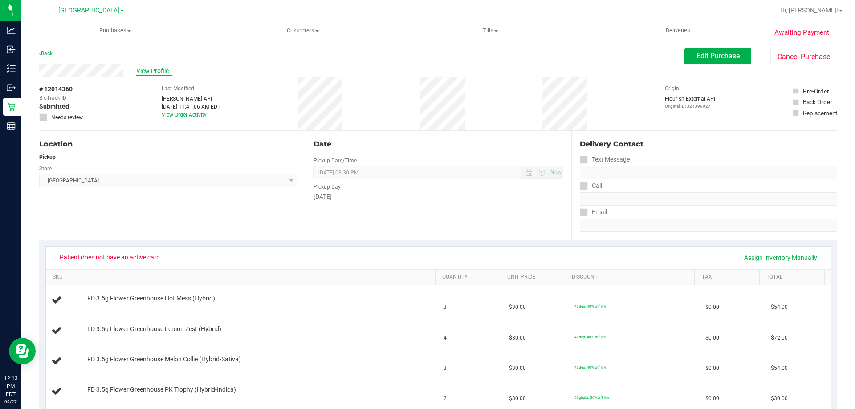
click at [146, 72] on span "View Profile" at bounding box center [154, 70] width 36 height 9
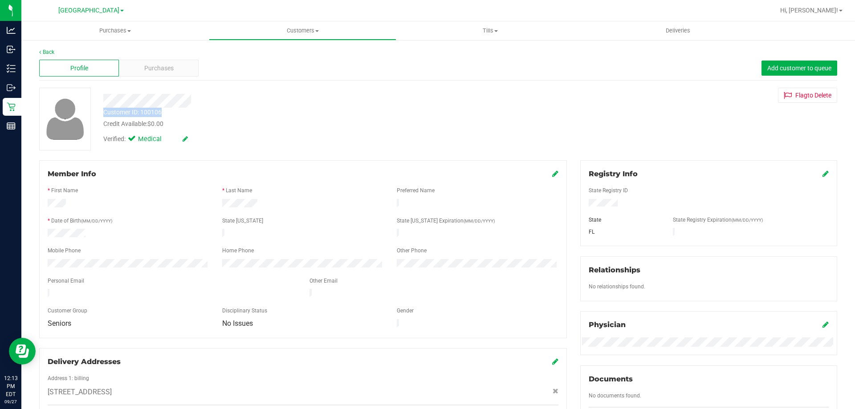
drag, startPoint x: 168, startPoint y: 114, endPoint x: 104, endPoint y: 112, distance: 63.7
click at [104, 112] on div "Customer ID: 100106 Credit Available: $0.00" at bounding box center [299, 118] width 405 height 21
copy div "Customer ID: 100106"
click at [48, 52] on link "Back" at bounding box center [46, 52] width 15 height 6
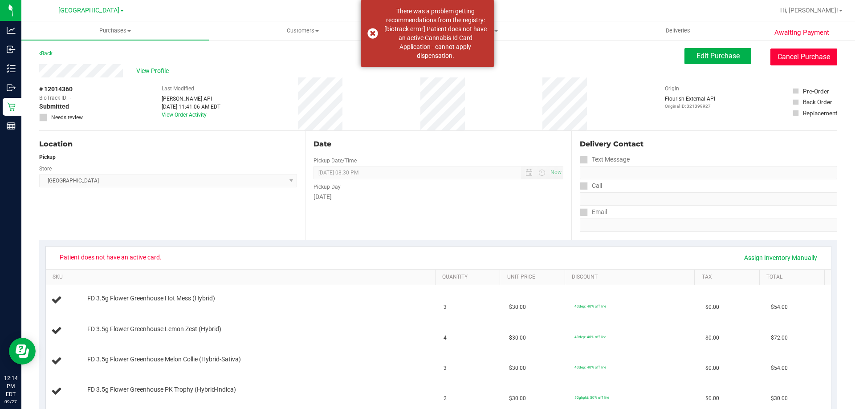
click at [785, 49] on button "Cancel Purchase" at bounding box center [803, 57] width 67 height 17
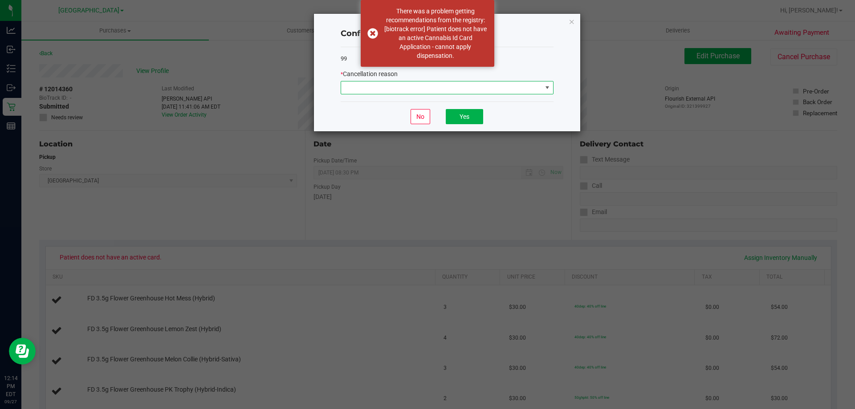
click at [486, 88] on span at bounding box center [441, 87] width 201 height 12
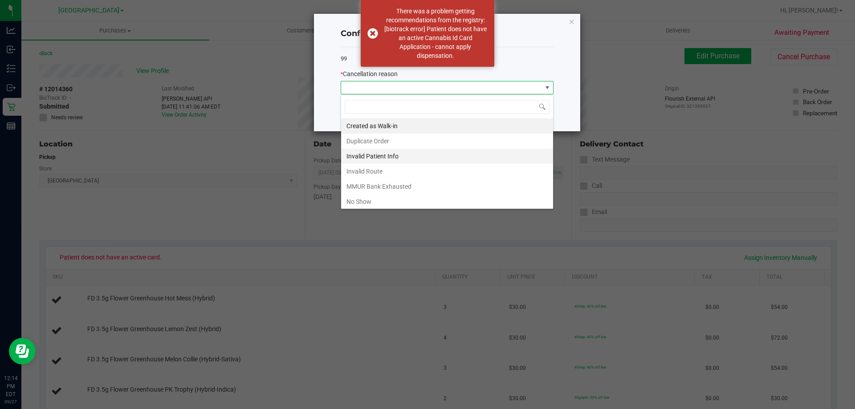
scroll to position [13, 213]
click at [378, 183] on li "MMUR Bank Exhausted" at bounding box center [447, 186] width 212 height 15
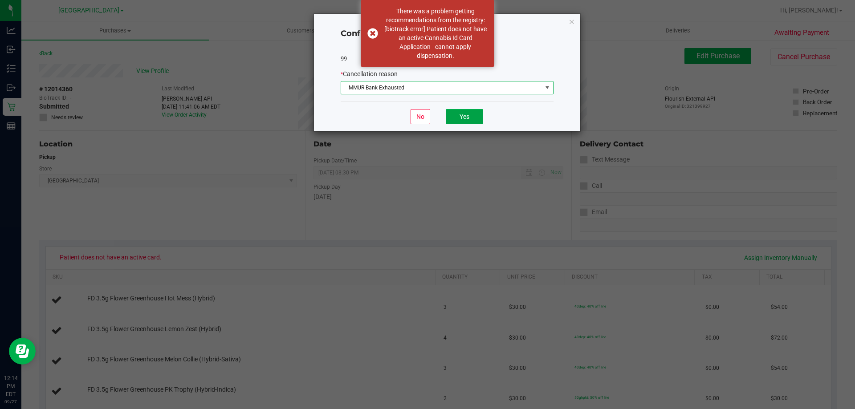
click at [459, 118] on button "Yes" at bounding box center [464, 116] width 37 height 15
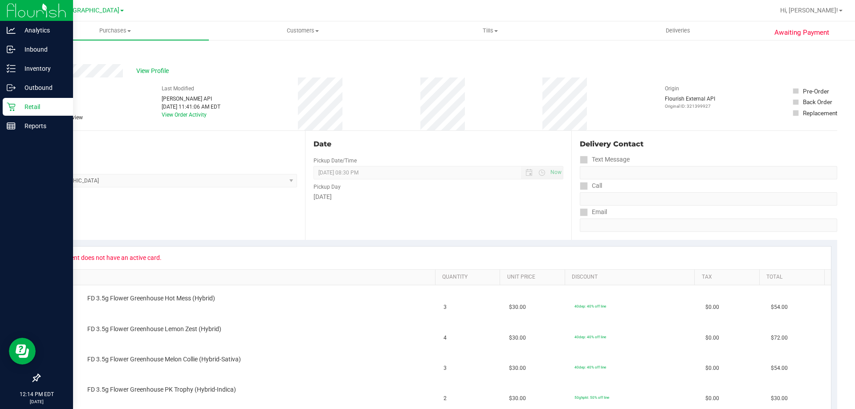
click at [20, 109] on p "Retail" at bounding box center [42, 106] width 53 height 11
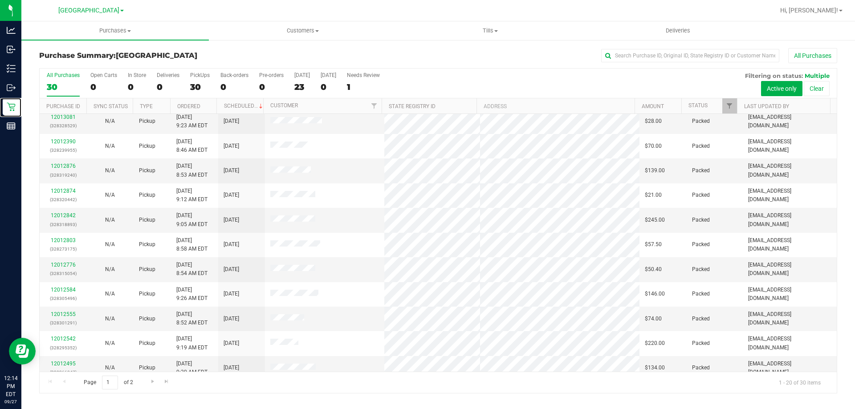
scroll to position [235, 0]
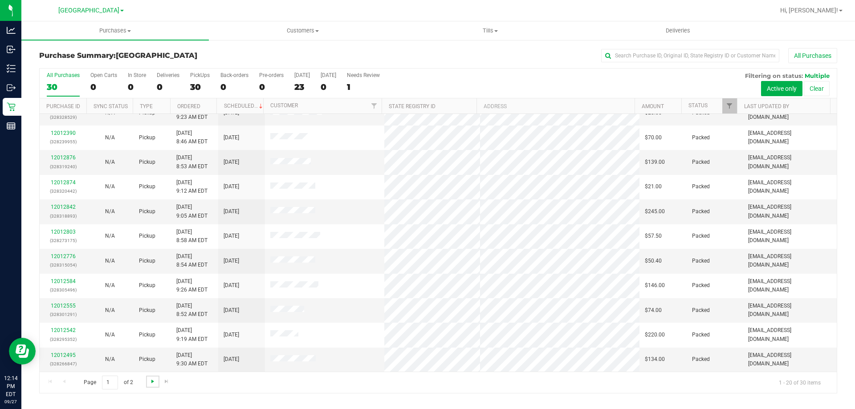
click at [153, 380] on span "Go to the next page" at bounding box center [152, 381] width 7 height 7
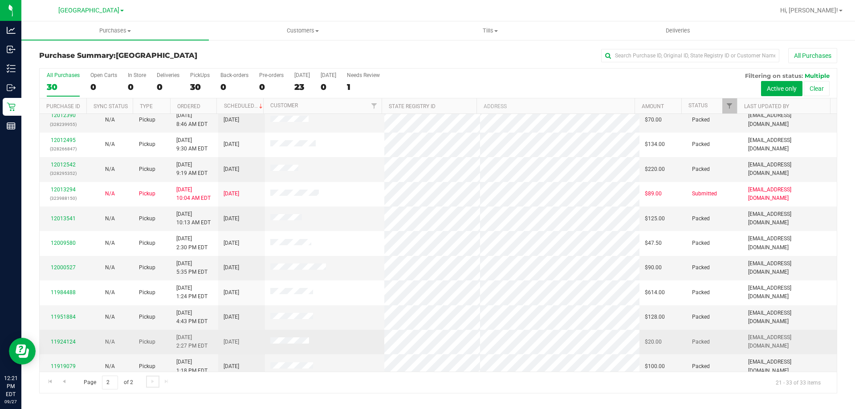
scroll to position [62, 0]
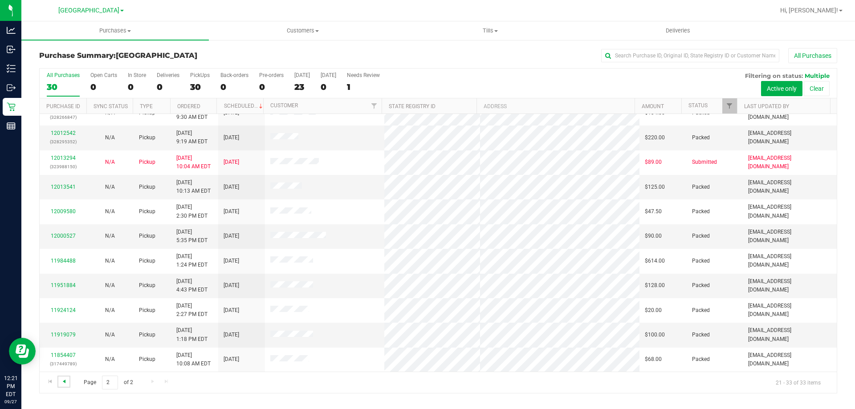
click at [64, 383] on span "Go to the previous page" at bounding box center [64, 381] width 7 height 7
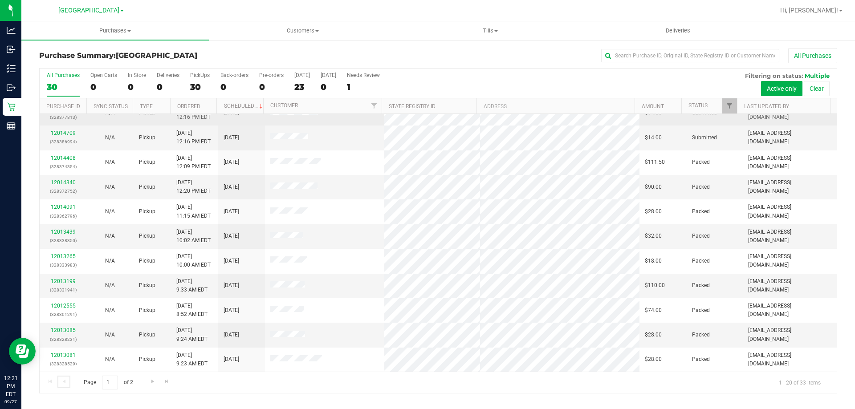
scroll to position [0, 0]
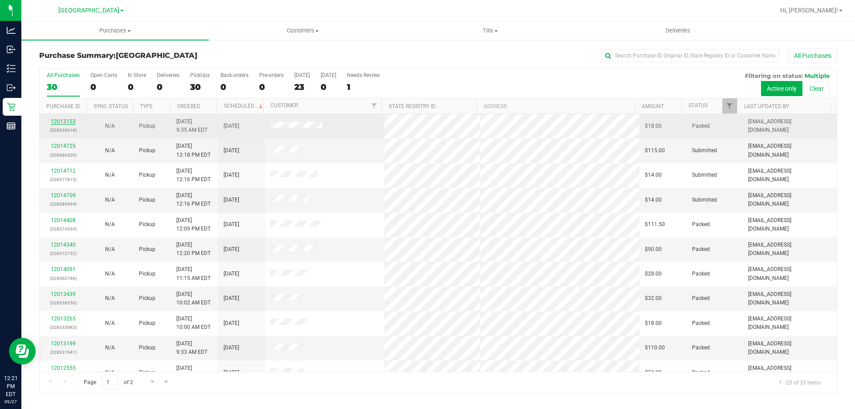
click at [69, 122] on link "12013153" at bounding box center [63, 121] width 25 height 6
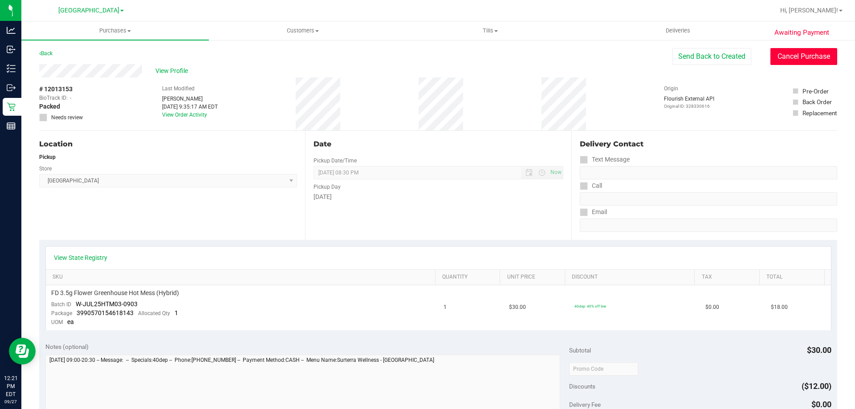
click at [772, 53] on button "Cancel Purchase" at bounding box center [803, 56] width 67 height 17
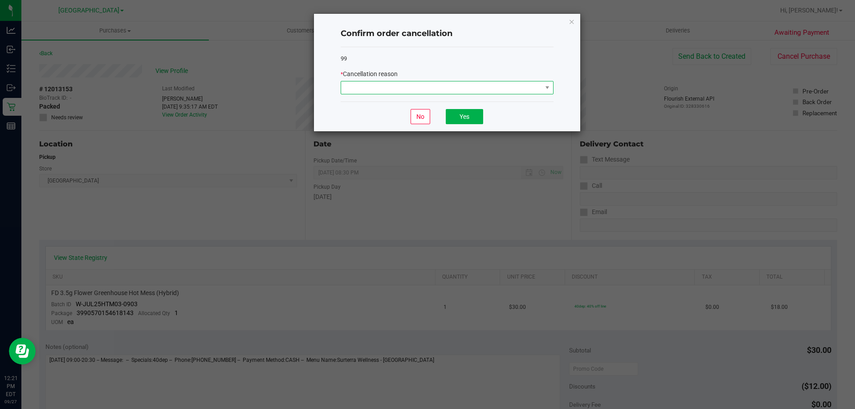
click at [503, 88] on span at bounding box center [441, 87] width 201 height 12
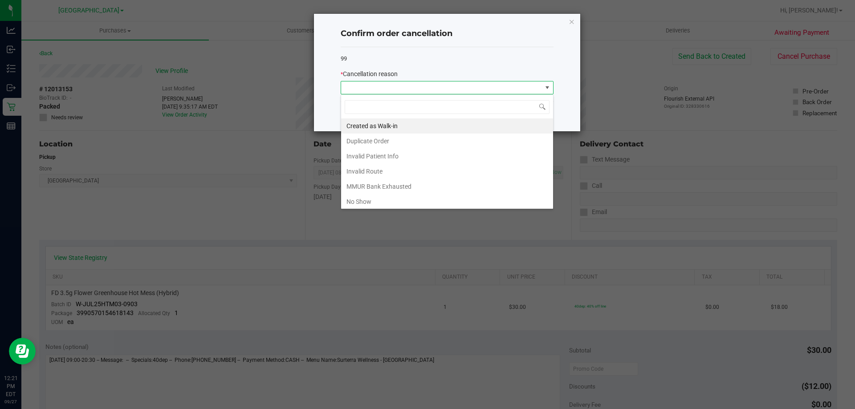
scroll to position [13, 213]
click at [387, 122] on li "Created as Walk-in" at bounding box center [447, 125] width 212 height 15
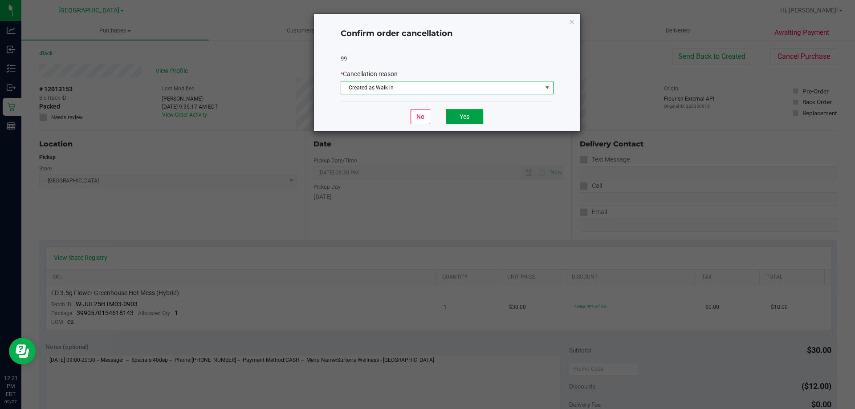
click at [463, 121] on button "Yes" at bounding box center [464, 116] width 37 height 15
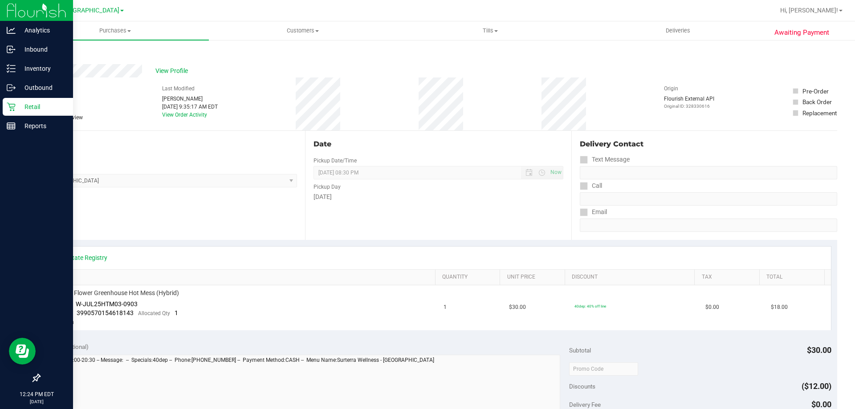
click at [22, 101] on div "Retail" at bounding box center [38, 107] width 70 height 18
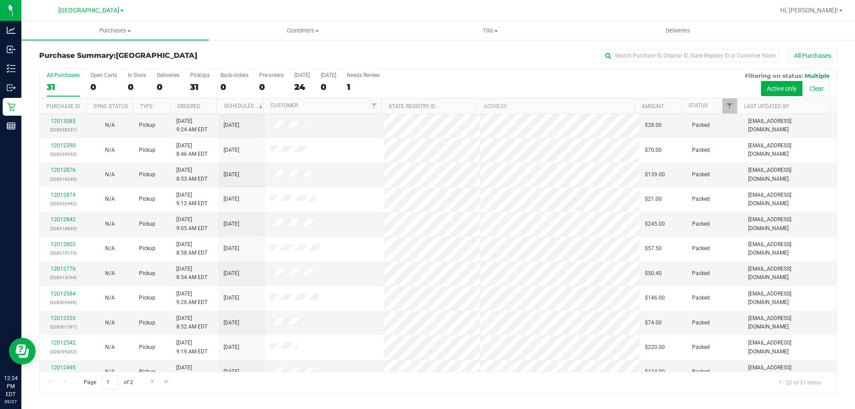
scroll to position [235, 0]
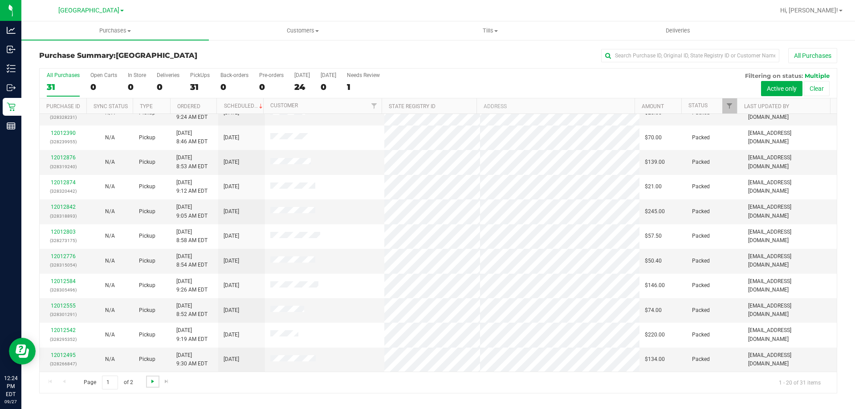
click at [153, 382] on span "Go to the next page" at bounding box center [152, 381] width 7 height 7
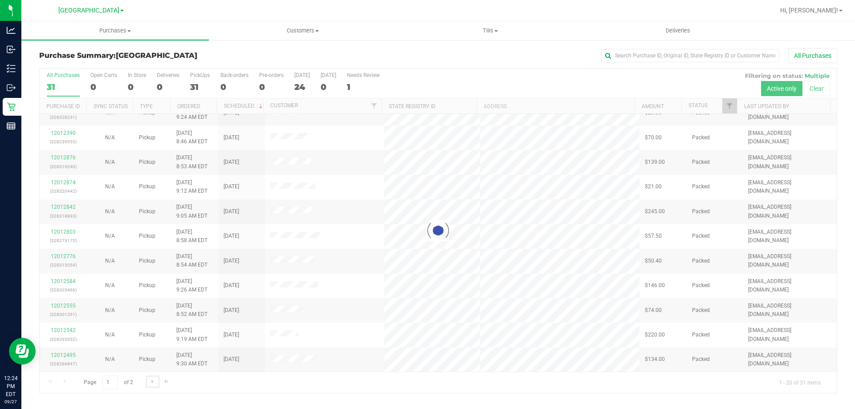
scroll to position [0, 0]
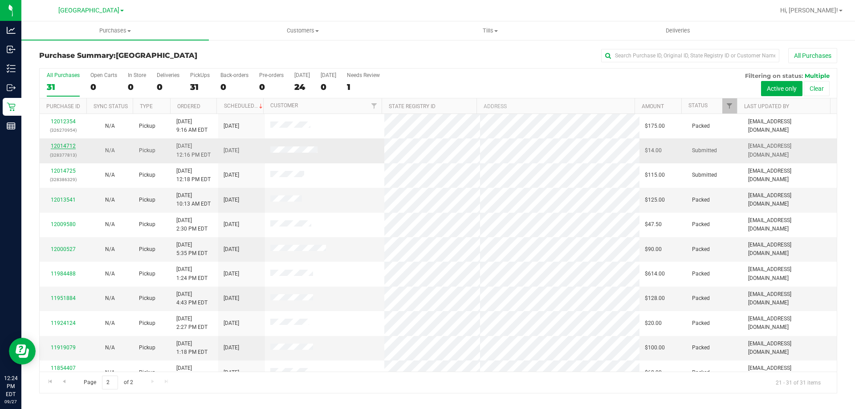
click at [68, 147] on link "12014712" at bounding box center [63, 146] width 25 height 6
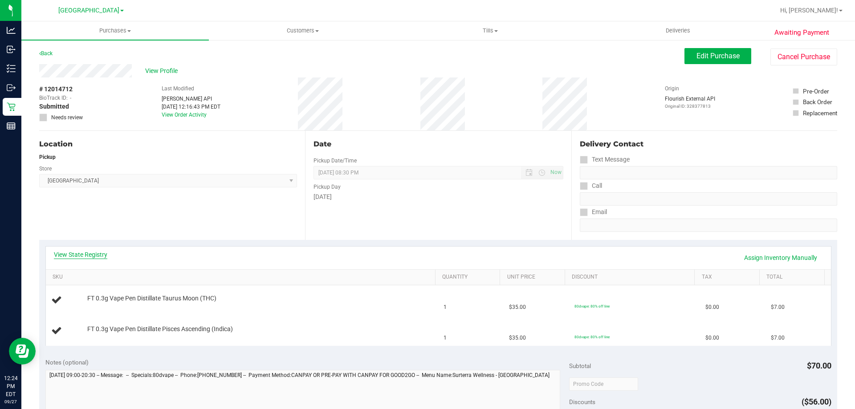
click at [97, 255] on link "View State Registry" at bounding box center [80, 254] width 53 height 9
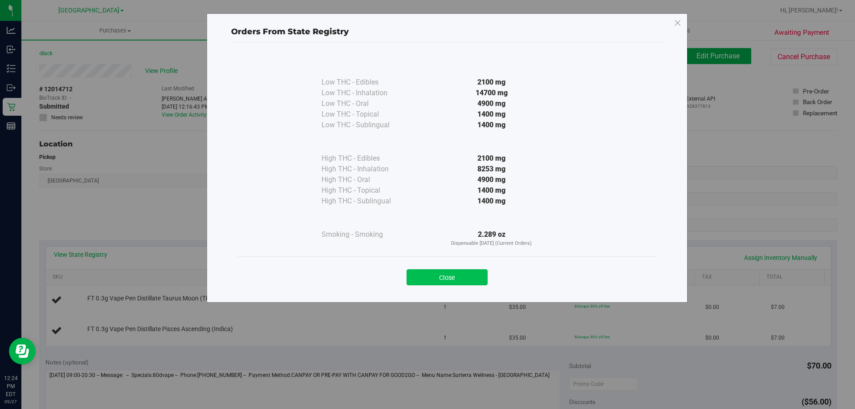
click at [432, 276] on button "Close" at bounding box center [446, 277] width 81 height 16
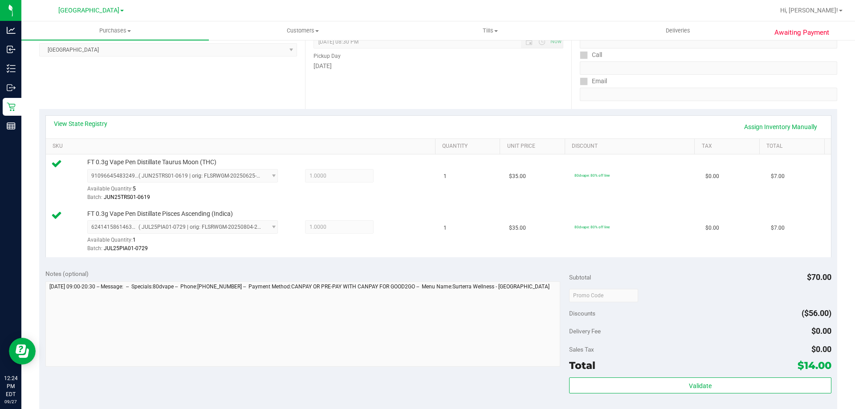
scroll to position [223, 0]
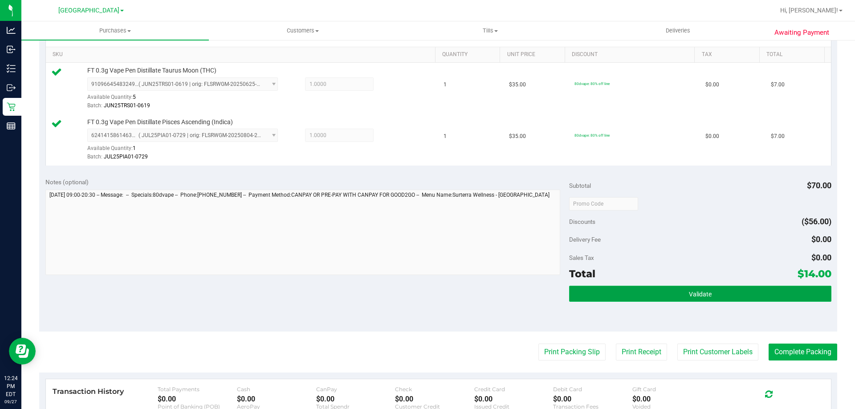
click at [670, 288] on button "Validate" at bounding box center [700, 294] width 262 height 16
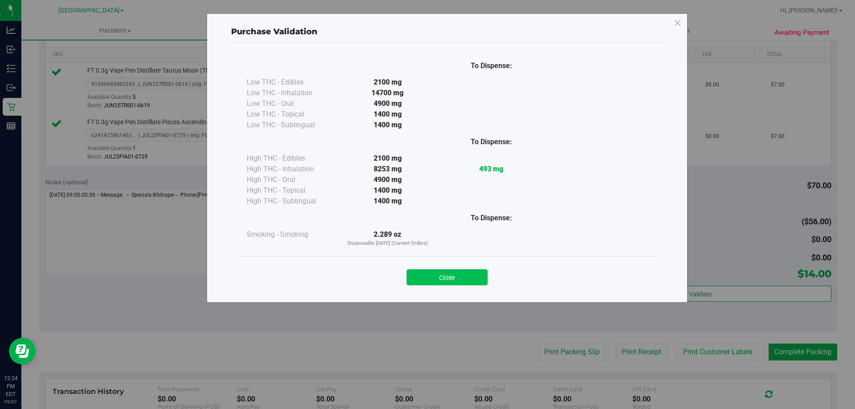
click at [467, 280] on button "Close" at bounding box center [446, 277] width 81 height 16
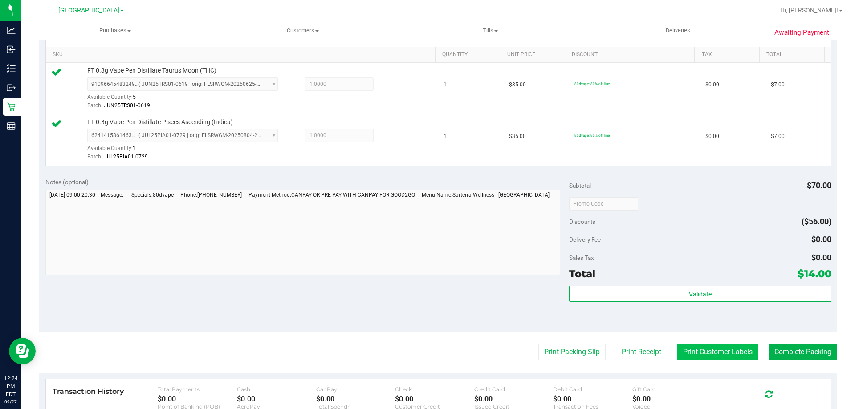
click at [690, 349] on button "Print Customer Labels" at bounding box center [717, 352] width 81 height 17
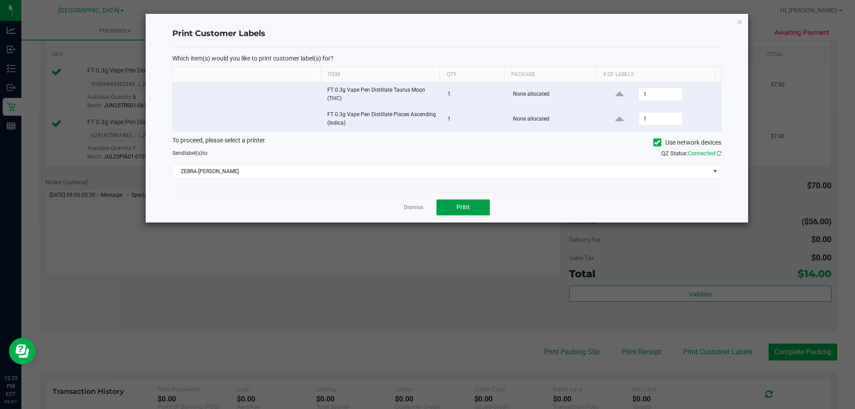
click at [468, 203] on span "Print" at bounding box center [462, 206] width 13 height 7
click at [738, 24] on icon "button" at bounding box center [739, 21] width 6 height 11
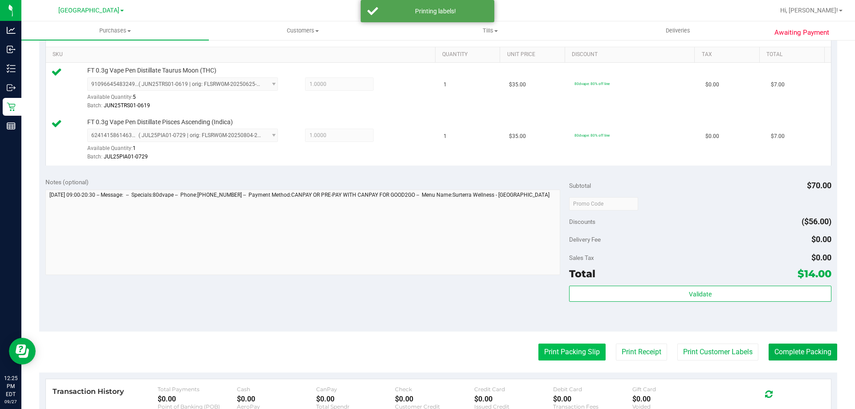
click at [582, 344] on button "Print Packing Slip" at bounding box center [571, 352] width 67 height 17
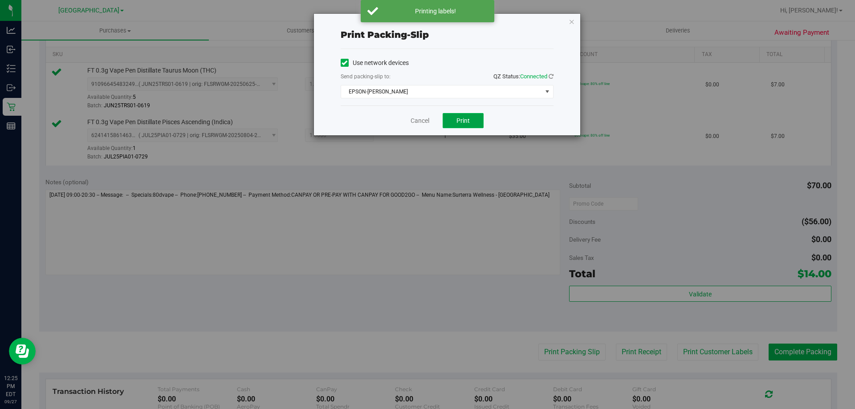
click at [453, 124] on button "Print" at bounding box center [462, 120] width 41 height 15
click at [572, 23] on icon "button" at bounding box center [571, 21] width 6 height 11
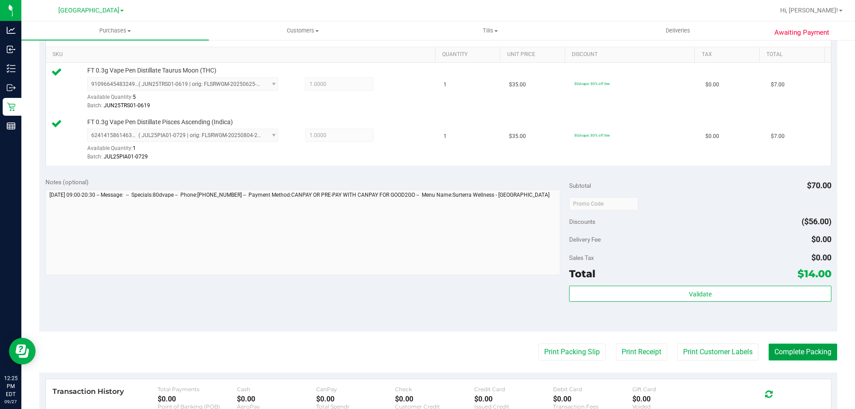
click at [791, 353] on button "Complete Packing" at bounding box center [802, 352] width 69 height 17
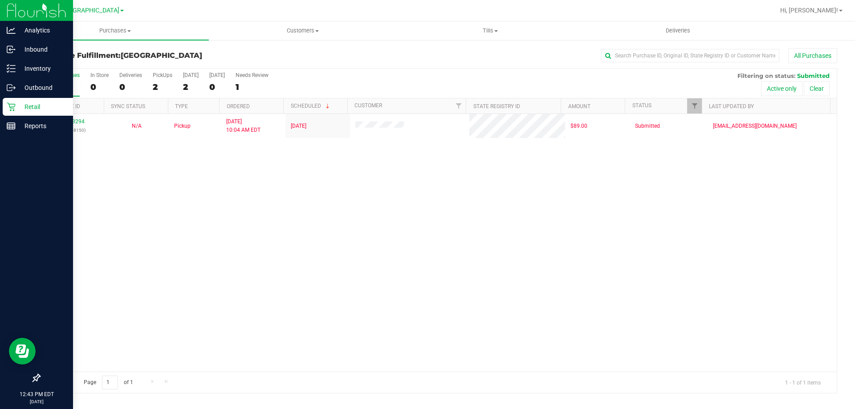
click at [12, 108] on icon at bounding box center [11, 106] width 9 height 9
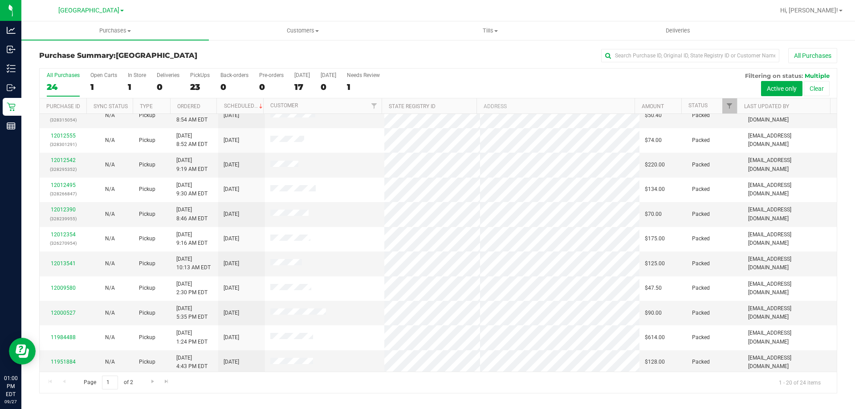
scroll to position [235, 0]
click at [150, 381] on span "Go to the next page" at bounding box center [152, 381] width 7 height 7
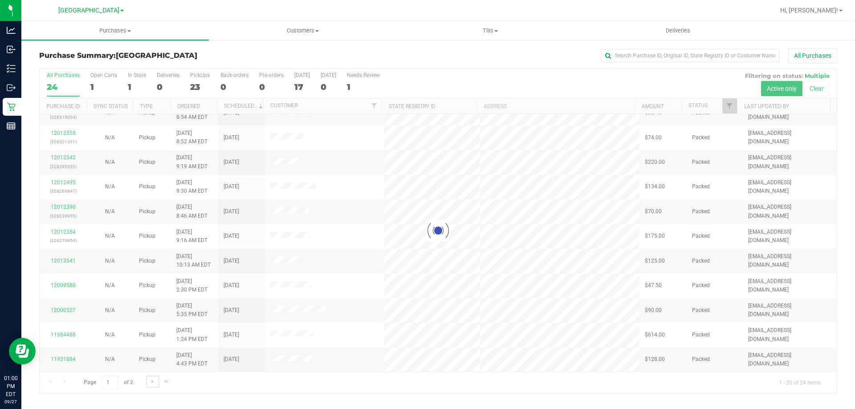
scroll to position [0, 0]
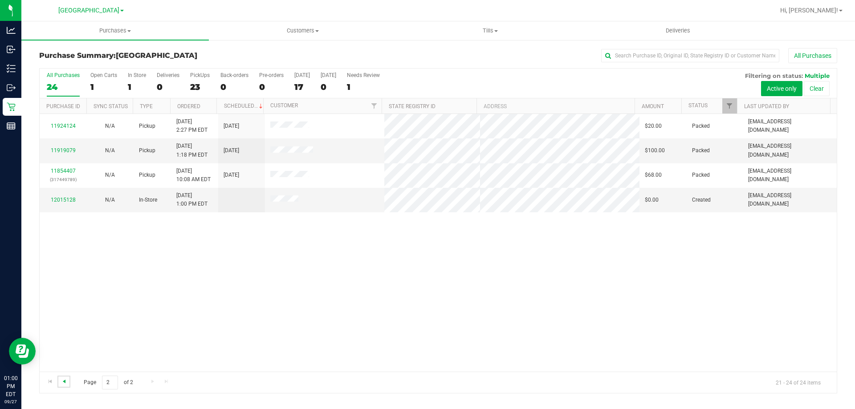
click at [65, 381] on span "Go to the previous page" at bounding box center [64, 381] width 7 height 7
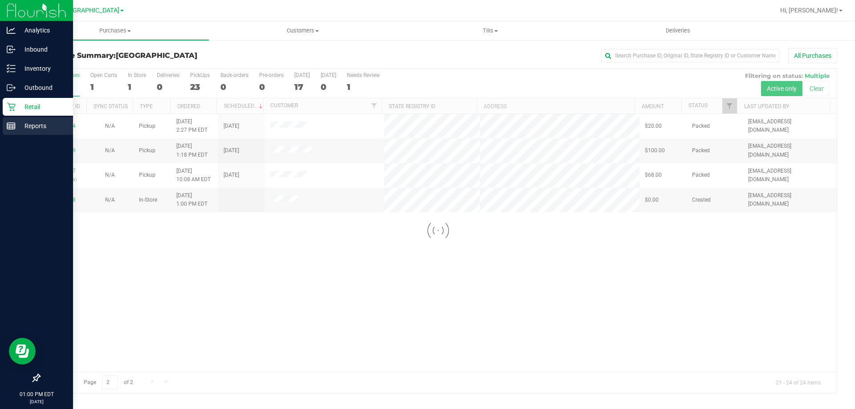
click at [17, 129] on p "Reports" at bounding box center [42, 126] width 53 height 11
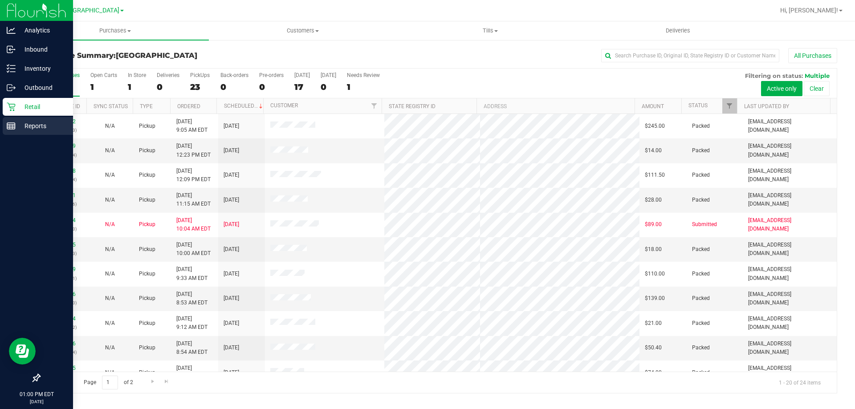
click at [33, 125] on p "Reports" at bounding box center [42, 126] width 53 height 11
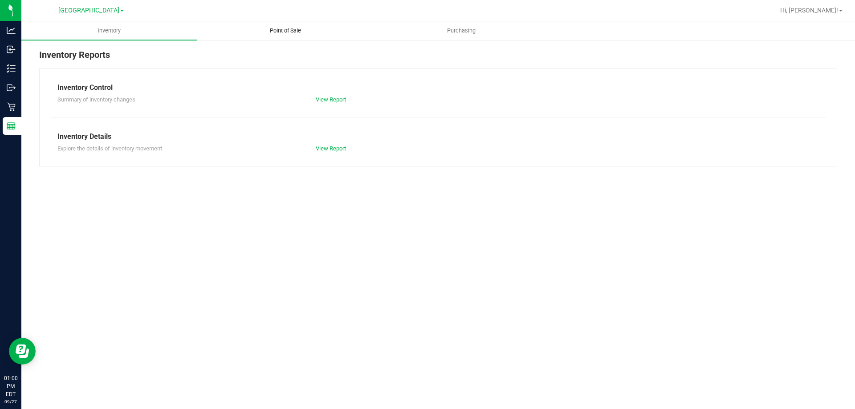
click at [289, 32] on span "Point of Sale" at bounding box center [285, 31] width 55 height 8
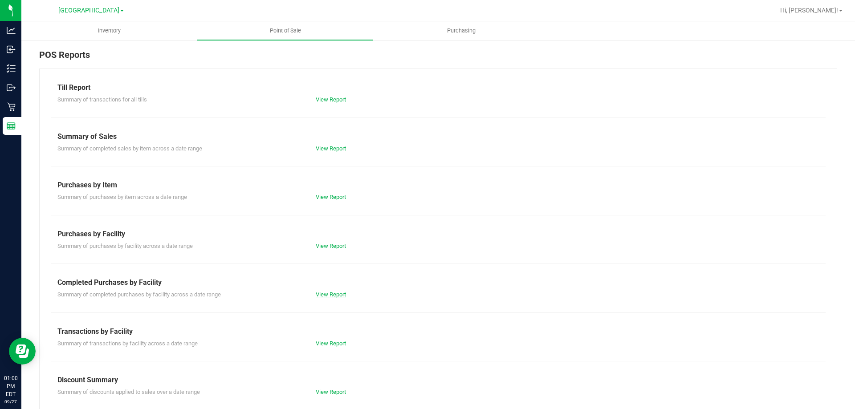
click at [331, 296] on link "View Report" at bounding box center [331, 294] width 30 height 7
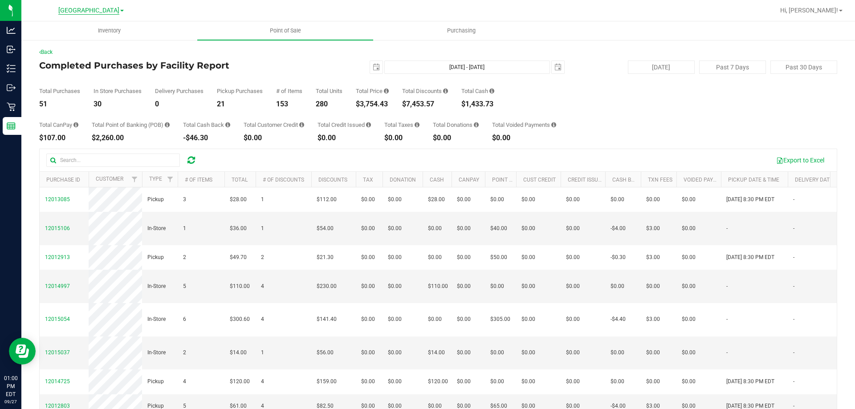
click at [87, 12] on span "[GEOGRAPHIC_DATA]" at bounding box center [88, 11] width 61 height 8
click at [89, 66] on link "Ft. Myers WC" at bounding box center [91, 67] width 130 height 12
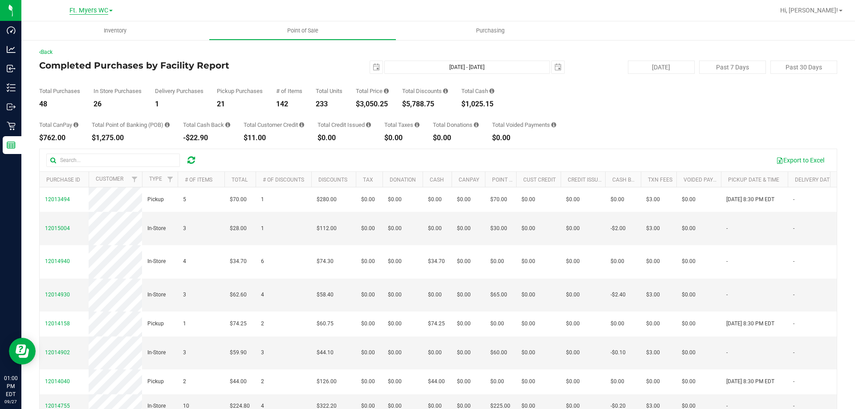
click at [89, 10] on span "Ft. Myers WC" at bounding box center [88, 11] width 39 height 8
click at [78, 76] on link "[GEOGRAPHIC_DATA]" at bounding box center [91, 79] width 130 height 12
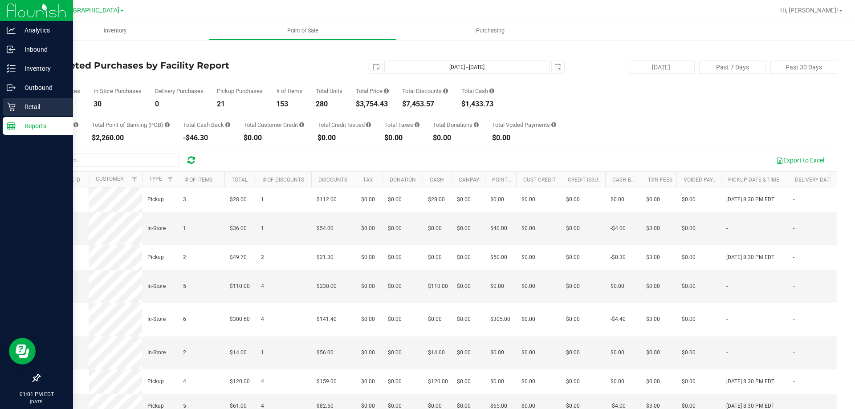
click at [24, 104] on p "Retail" at bounding box center [42, 106] width 53 height 11
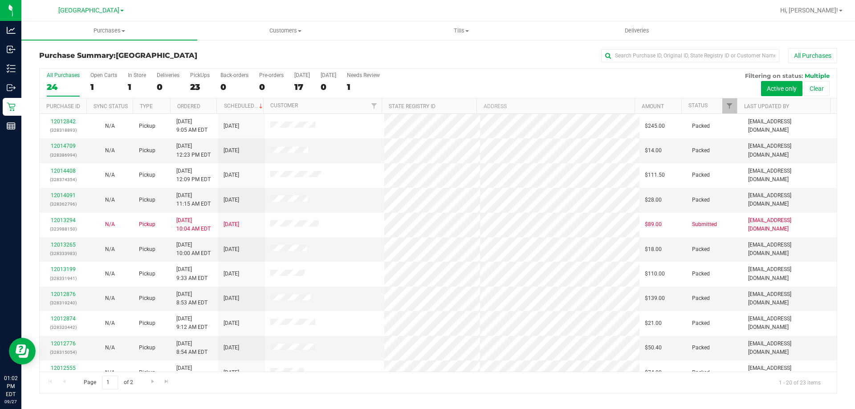
click at [322, 5] on div at bounding box center [466, 10] width 615 height 17
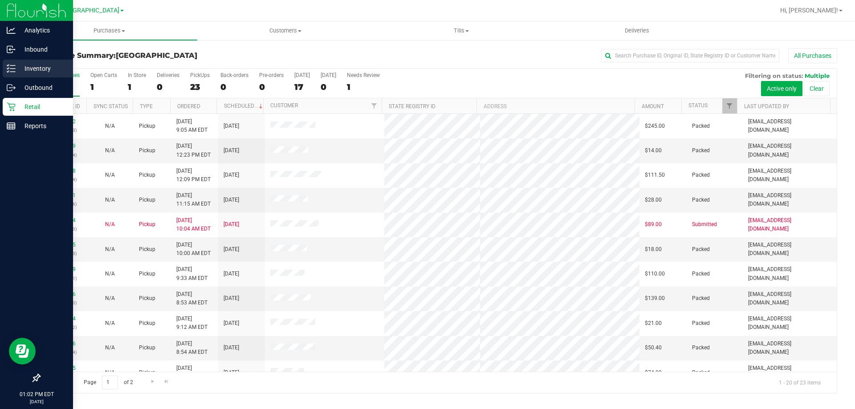
click at [14, 65] on line at bounding box center [12, 65] width 5 height 0
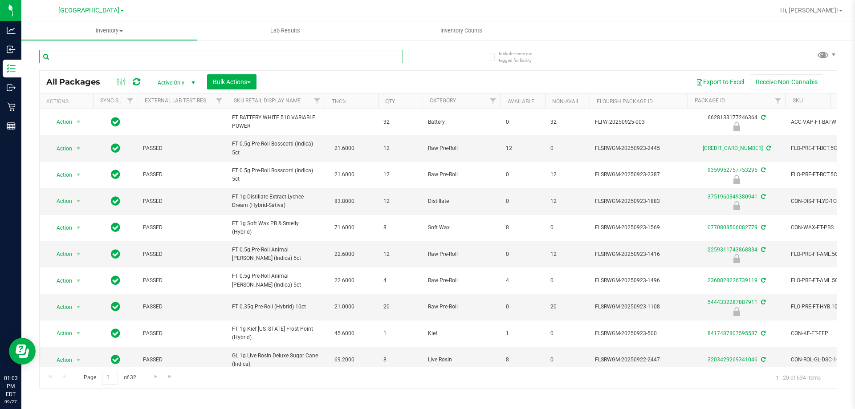
click at [94, 57] on input "text" at bounding box center [221, 56] width 364 height 13
type input "mfu"
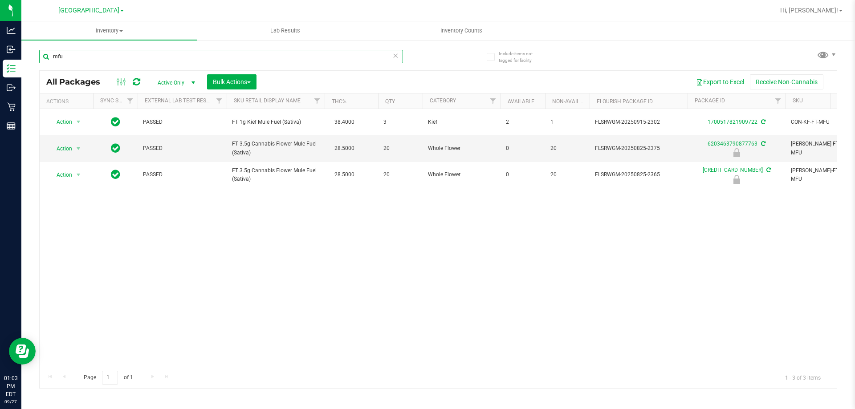
click at [107, 55] on input "mfu" at bounding box center [221, 56] width 364 height 13
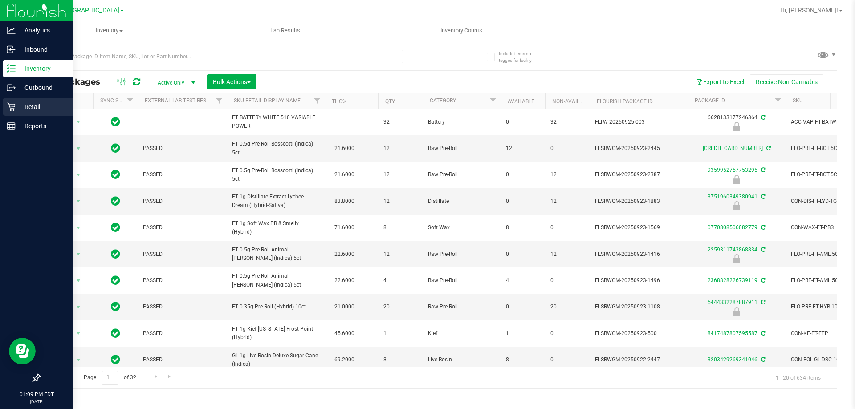
click at [16, 105] on p "Retail" at bounding box center [42, 106] width 53 height 11
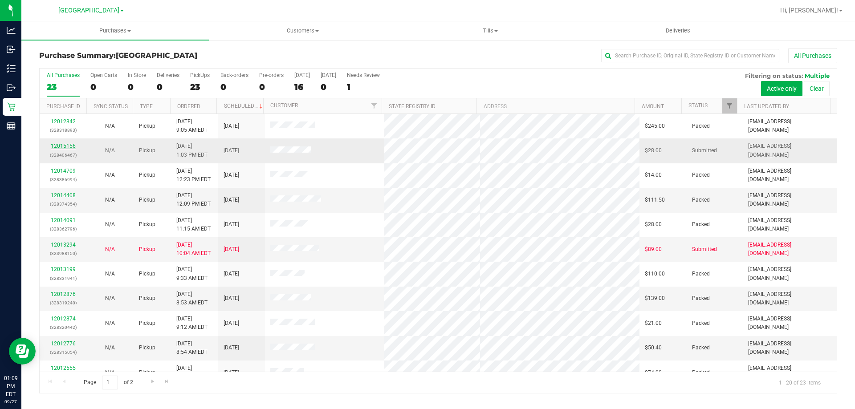
click at [64, 146] on link "12015156" at bounding box center [63, 146] width 25 height 6
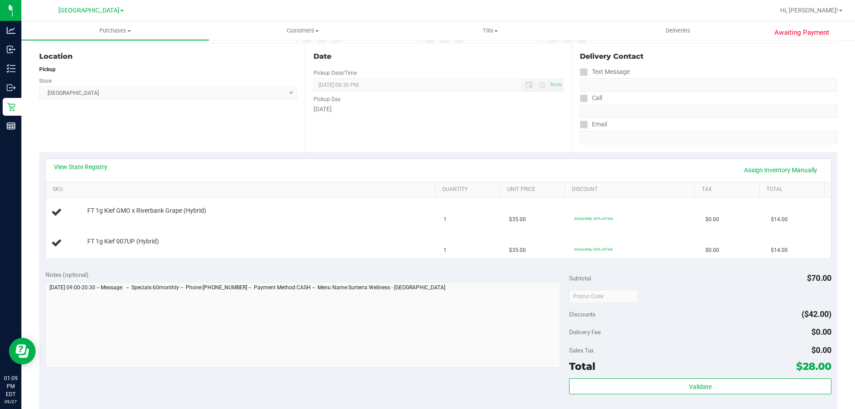
scroll to position [89, 0]
click at [95, 165] on link "View State Registry" at bounding box center [80, 165] width 53 height 9
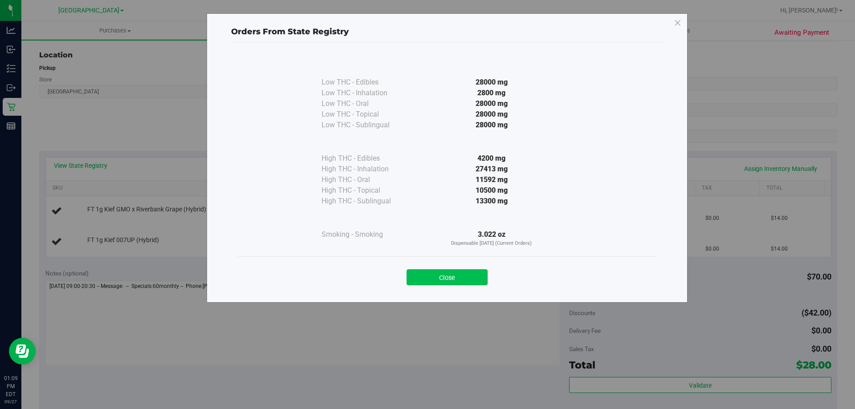
click at [431, 274] on button "Close" at bounding box center [446, 277] width 81 height 16
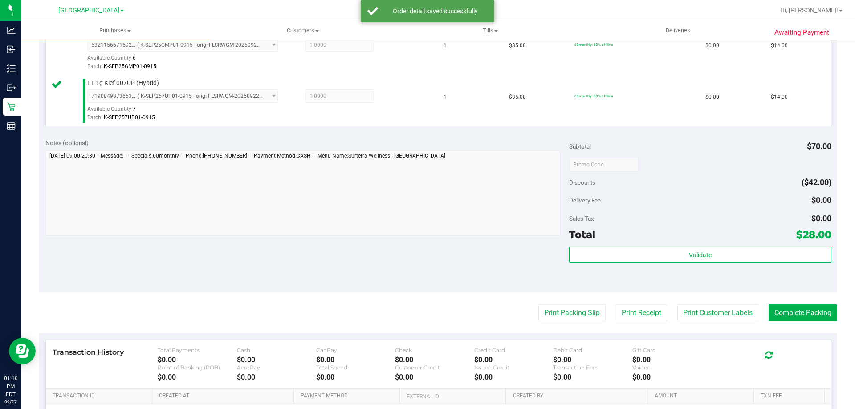
scroll to position [267, 0]
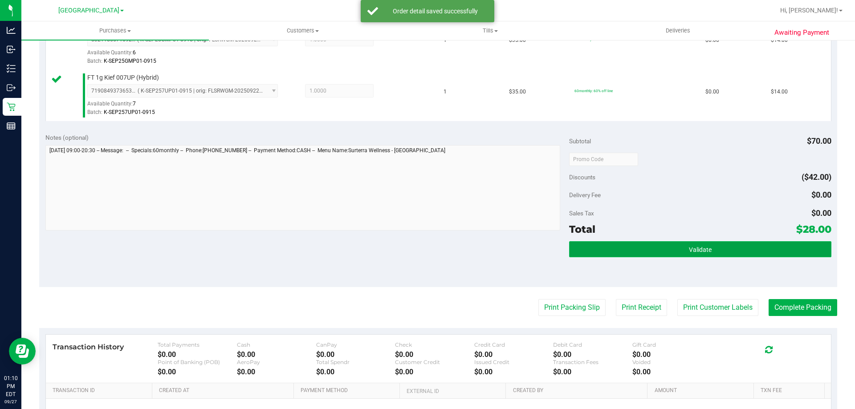
click at [667, 253] on button "Validate" at bounding box center [700, 249] width 262 height 16
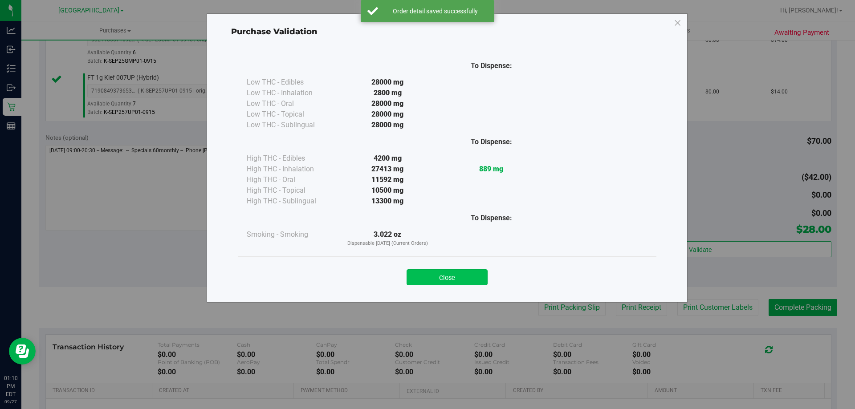
click at [461, 276] on button "Close" at bounding box center [446, 277] width 81 height 16
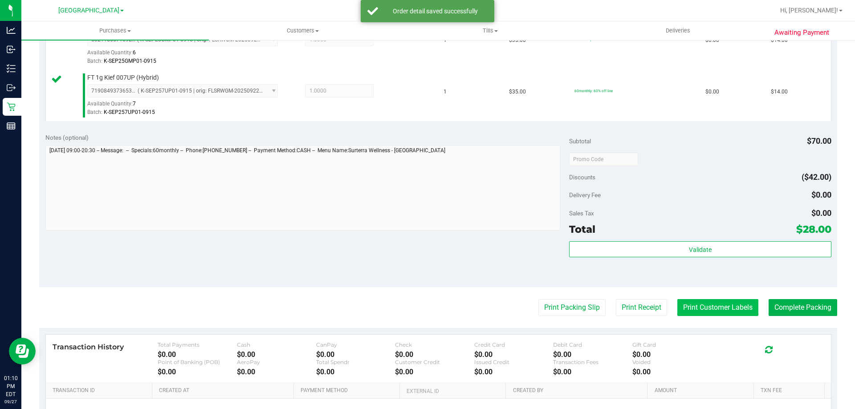
click at [695, 303] on button "Print Customer Labels" at bounding box center [717, 307] width 81 height 17
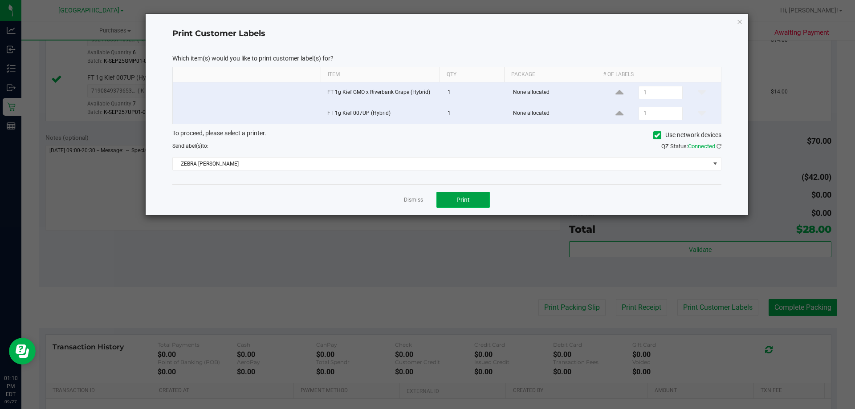
click at [451, 203] on button "Print" at bounding box center [462, 200] width 53 height 16
click at [739, 21] on icon "button" at bounding box center [739, 21] width 6 height 11
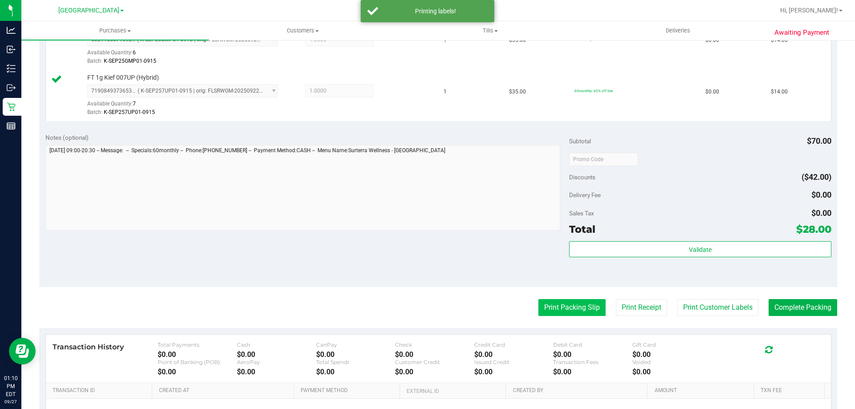
click at [560, 301] on button "Print Packing Slip" at bounding box center [571, 307] width 67 height 17
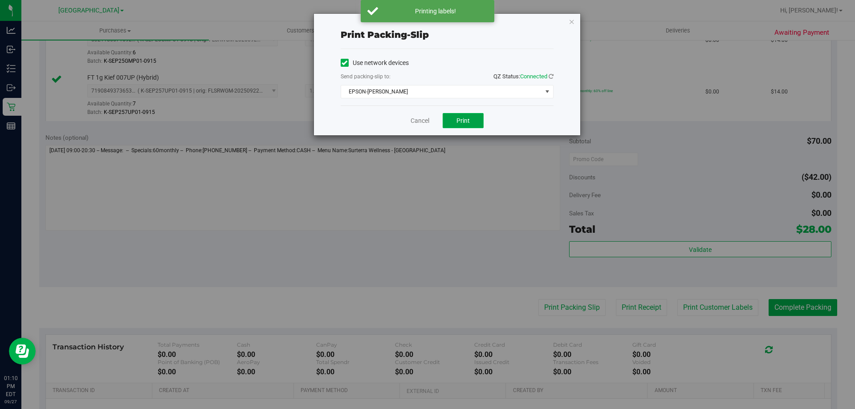
click at [465, 118] on span "Print" at bounding box center [462, 120] width 13 height 7
click at [572, 21] on icon "button" at bounding box center [571, 21] width 6 height 11
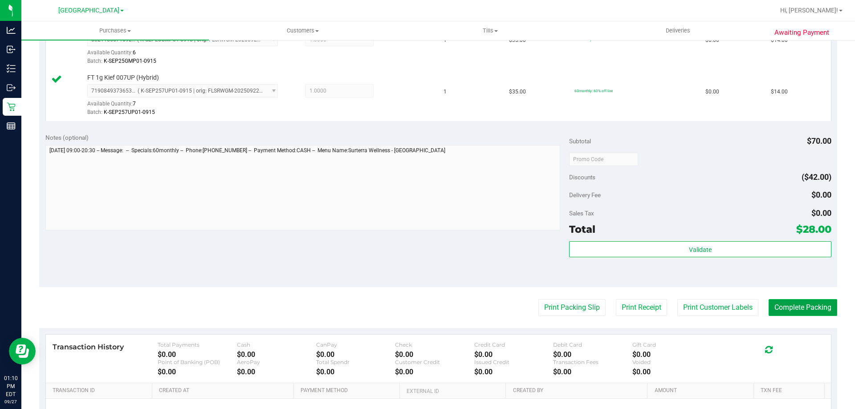
click at [801, 302] on button "Complete Packing" at bounding box center [802, 307] width 69 height 17
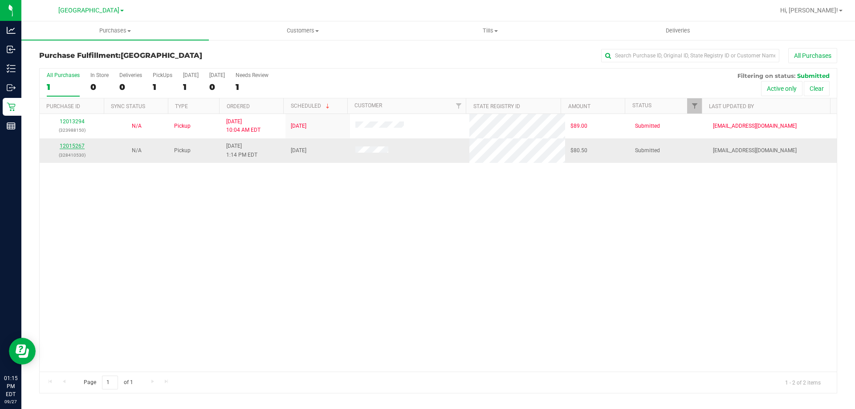
click at [78, 145] on link "12015267" at bounding box center [72, 146] width 25 height 6
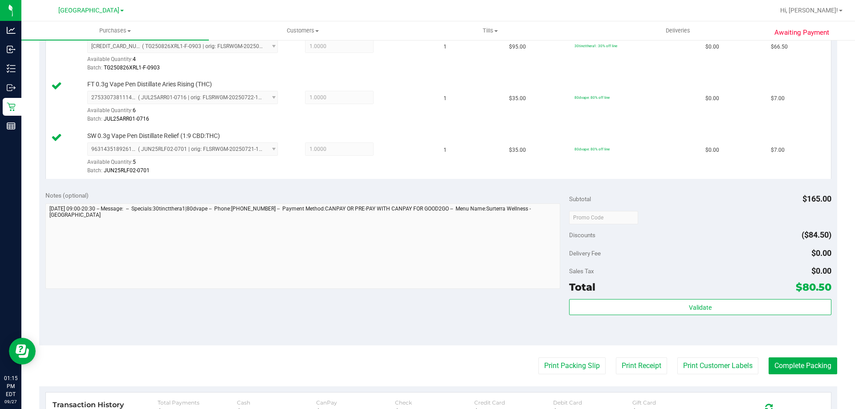
scroll to position [312, 0]
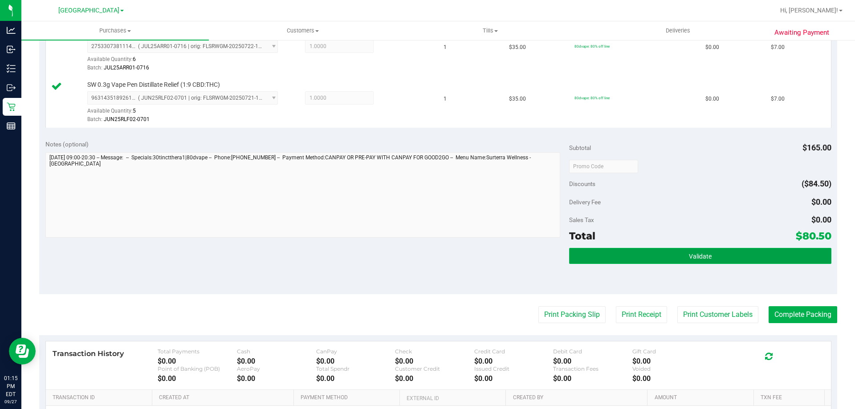
click at [678, 253] on button "Validate" at bounding box center [700, 256] width 262 height 16
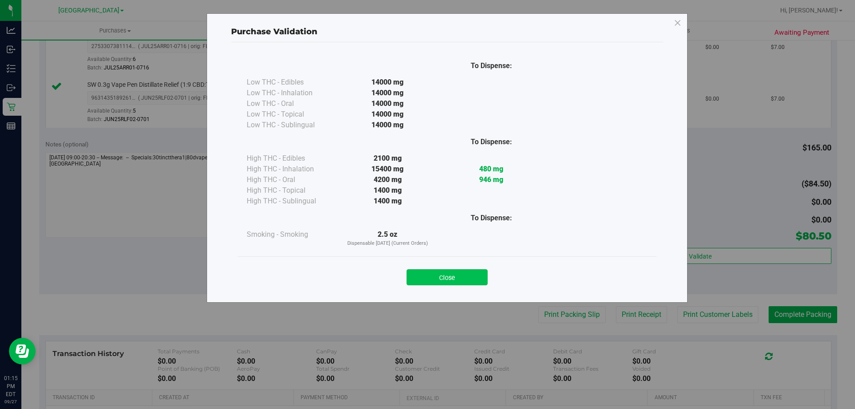
click at [464, 272] on button "Close" at bounding box center [446, 277] width 81 height 16
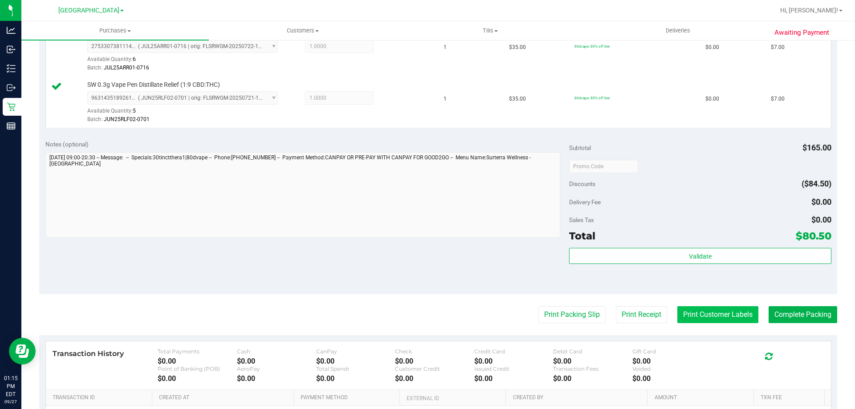
click at [712, 315] on button "Print Customer Labels" at bounding box center [717, 314] width 81 height 17
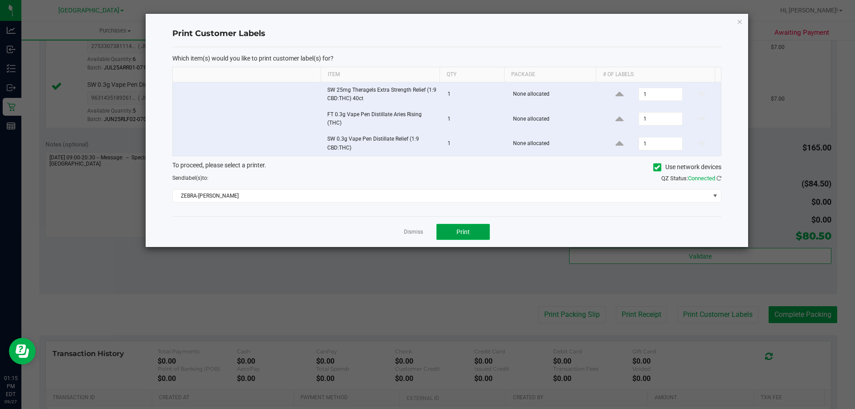
click at [477, 236] on button "Print" at bounding box center [462, 232] width 53 height 16
click at [736, 23] on icon "button" at bounding box center [739, 21] width 6 height 11
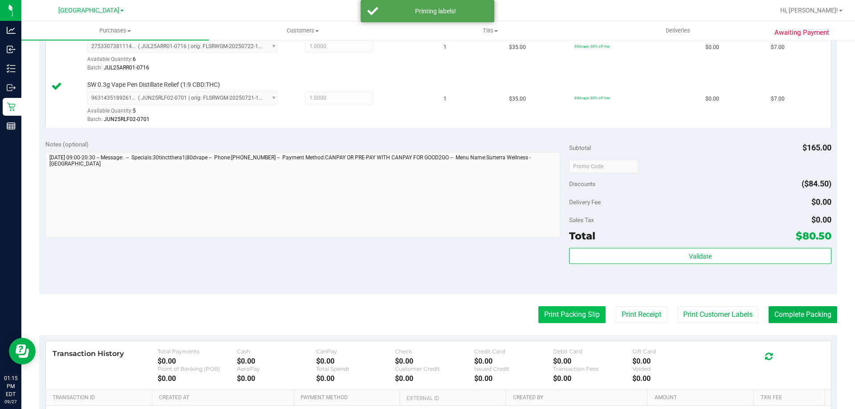
click at [575, 314] on button "Print Packing Slip" at bounding box center [571, 314] width 67 height 17
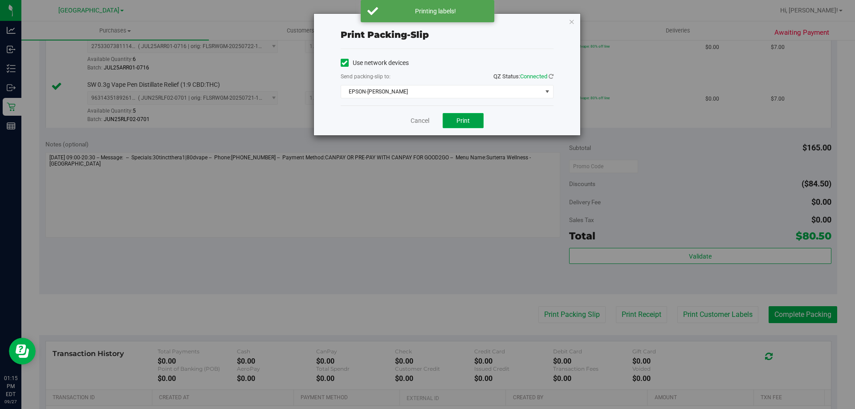
click at [467, 118] on span "Print" at bounding box center [462, 120] width 13 height 7
click at [571, 20] on icon "button" at bounding box center [571, 21] width 6 height 11
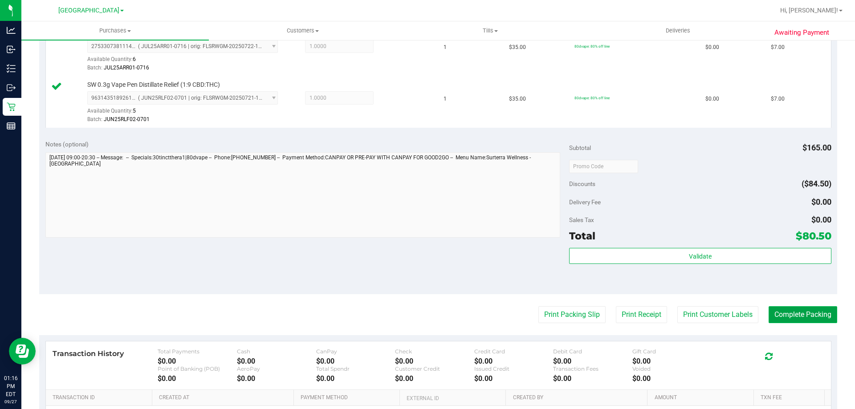
click at [798, 319] on button "Complete Packing" at bounding box center [802, 314] width 69 height 17
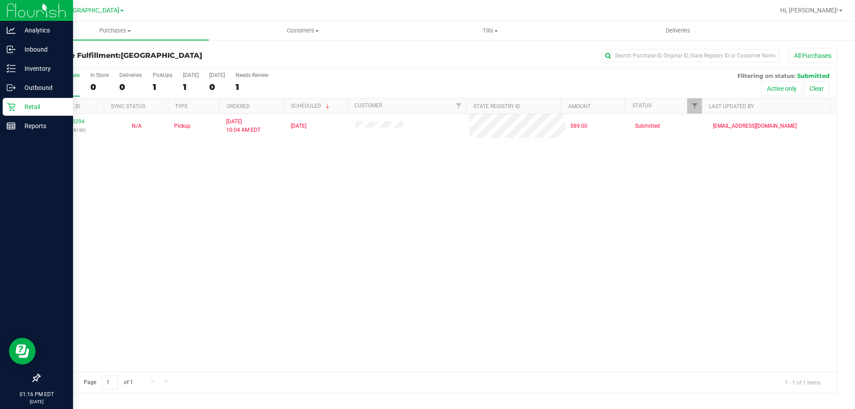
click at [15, 110] on icon at bounding box center [11, 106] width 9 height 9
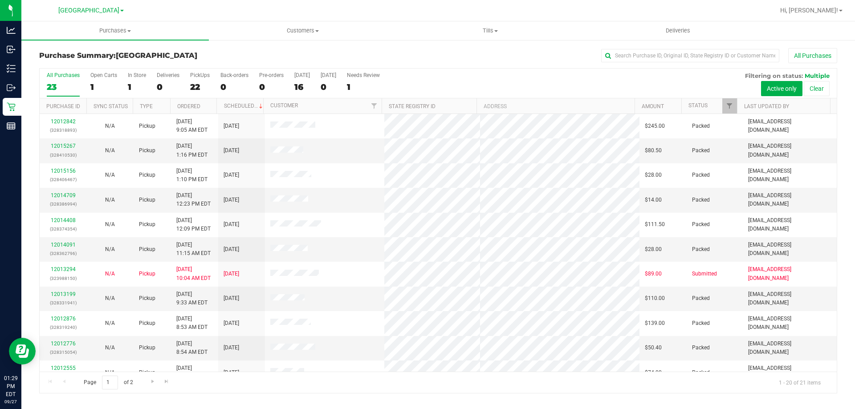
click at [341, 15] on div at bounding box center [466, 10] width 615 height 17
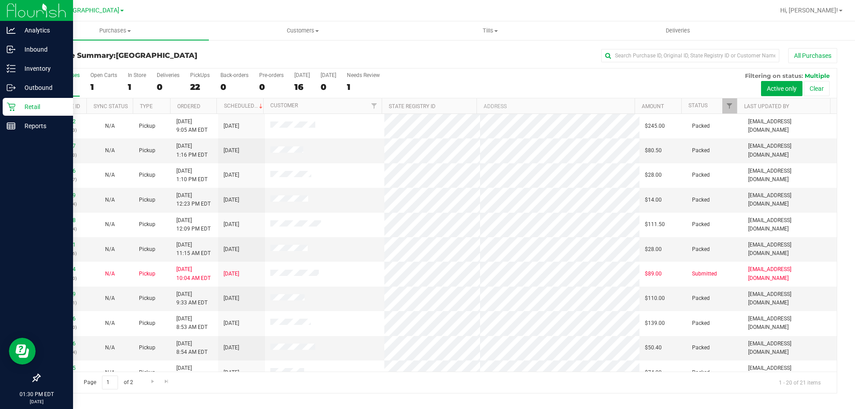
click at [16, 114] on div "Retail" at bounding box center [38, 107] width 70 height 18
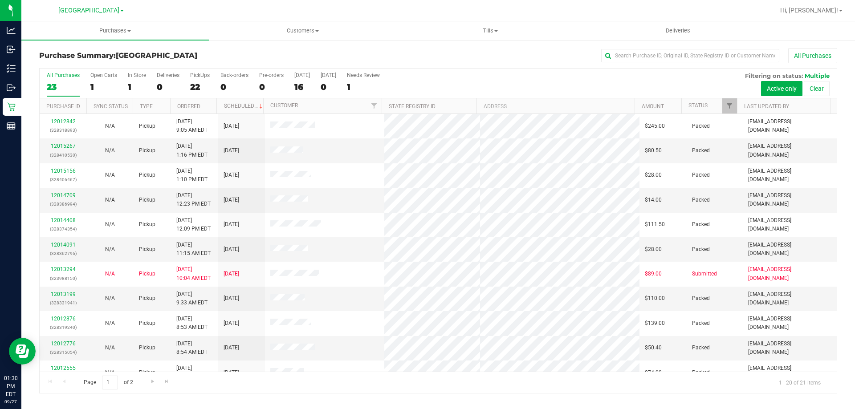
click at [211, 81] on div "All Purchases 23 Open Carts 1 In Store 1 Deliveries 0 PickUps 22 Back-orders 0 …" at bounding box center [438, 84] width 797 height 30
click at [194, 82] on div "22" at bounding box center [200, 87] width 20 height 10
click at [0, 0] on input "PickUps 22" at bounding box center [0, 0] width 0 height 0
click at [62, 85] on div "21" at bounding box center [63, 87] width 33 height 10
click at [0, 0] on input "All Purchases 21" at bounding box center [0, 0] width 0 height 0
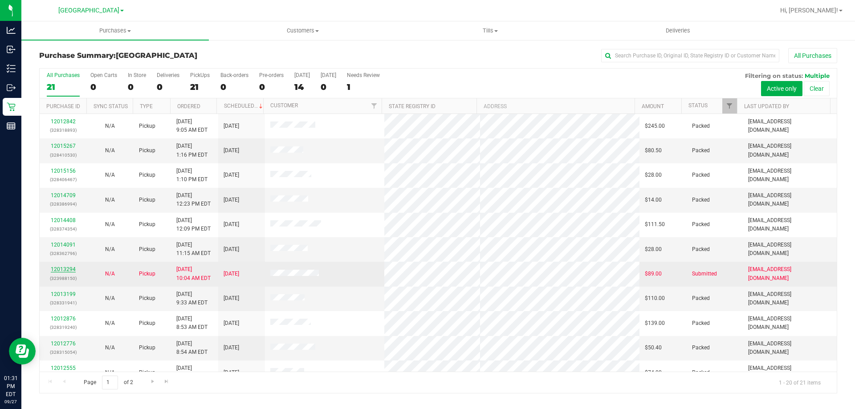
click at [63, 267] on link "12013294" at bounding box center [63, 269] width 25 height 6
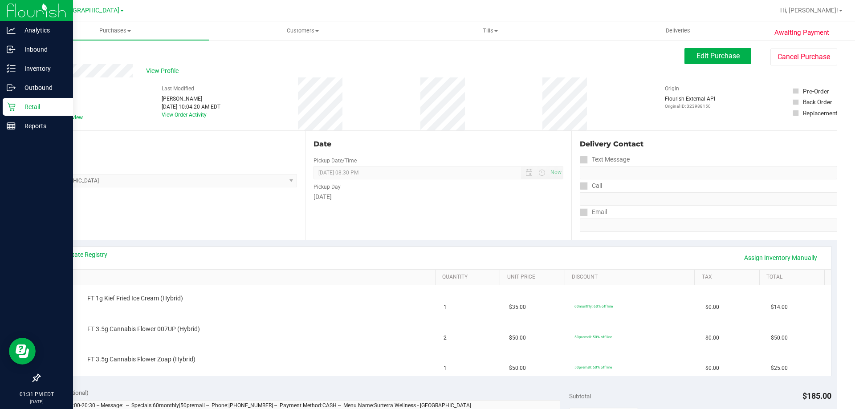
click at [24, 103] on p "Retail" at bounding box center [42, 106] width 53 height 11
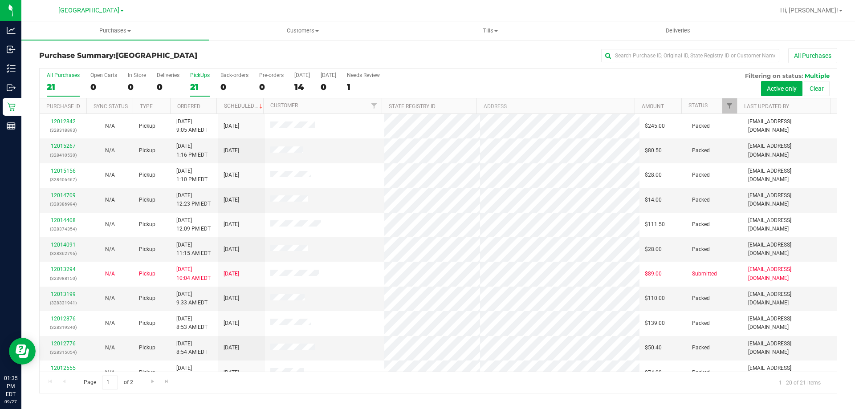
click at [194, 93] on label "PickUps 21" at bounding box center [200, 84] width 20 height 24
click at [0, 0] on input "PickUps 21" at bounding box center [0, 0] width 0 height 0
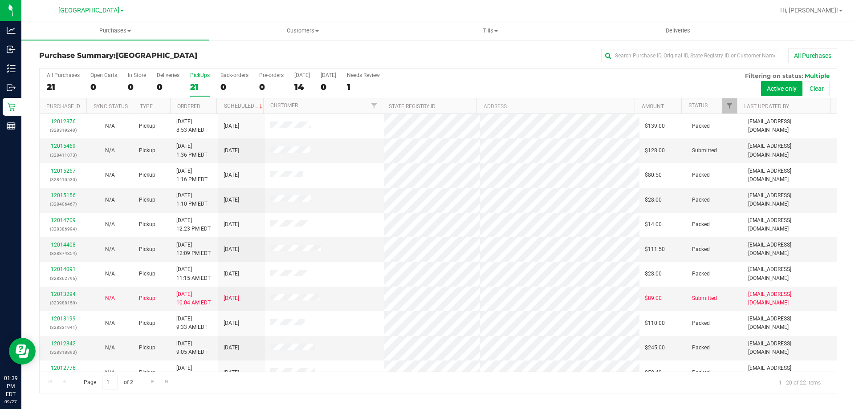
click at [206, 86] on div "21" at bounding box center [200, 87] width 20 height 10
click at [0, 0] on input "PickUps 21" at bounding box center [0, 0] width 0 height 0
click at [67, 145] on link "12015469" at bounding box center [63, 146] width 25 height 6
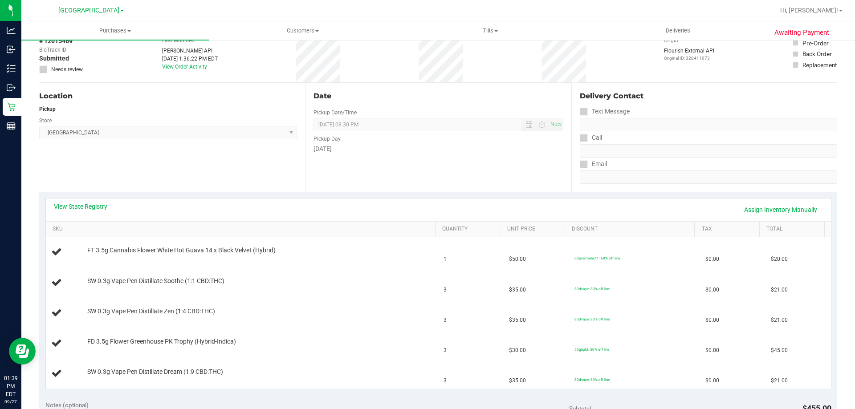
scroll to position [89, 0]
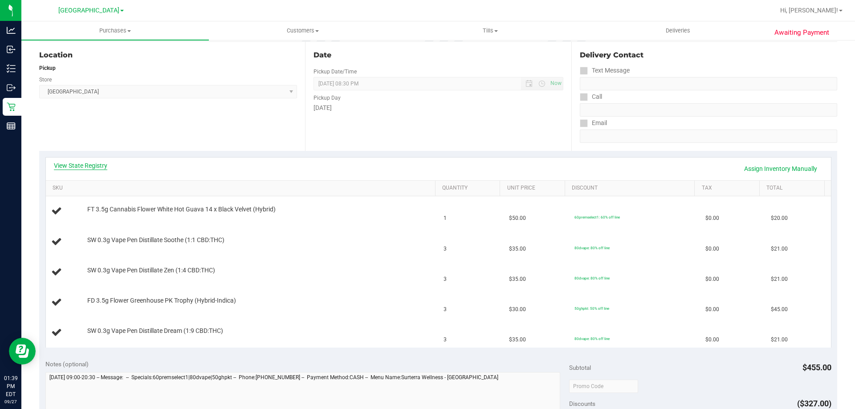
click at [77, 166] on link "View State Registry" at bounding box center [80, 165] width 53 height 9
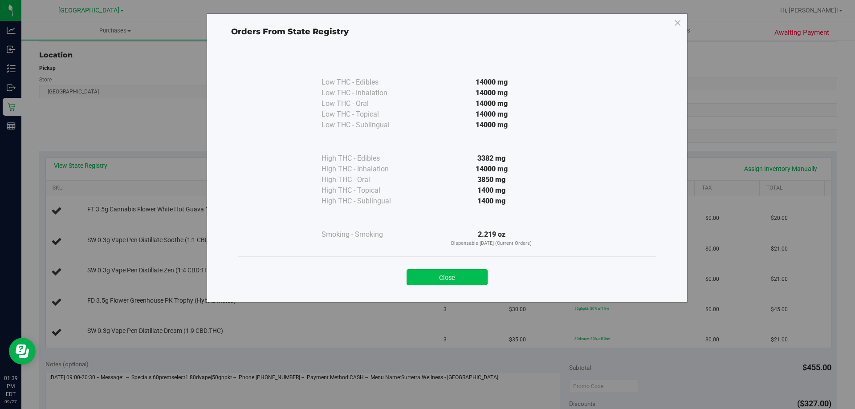
click at [435, 276] on button "Close" at bounding box center [446, 277] width 81 height 16
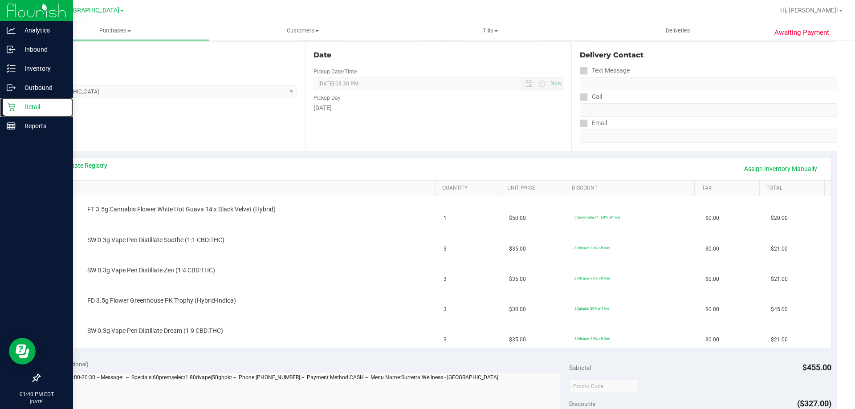
drag, startPoint x: 16, startPoint y: 107, endPoint x: 37, endPoint y: 16, distance: 94.2
click at [16, 108] on p "Retail" at bounding box center [42, 106] width 53 height 11
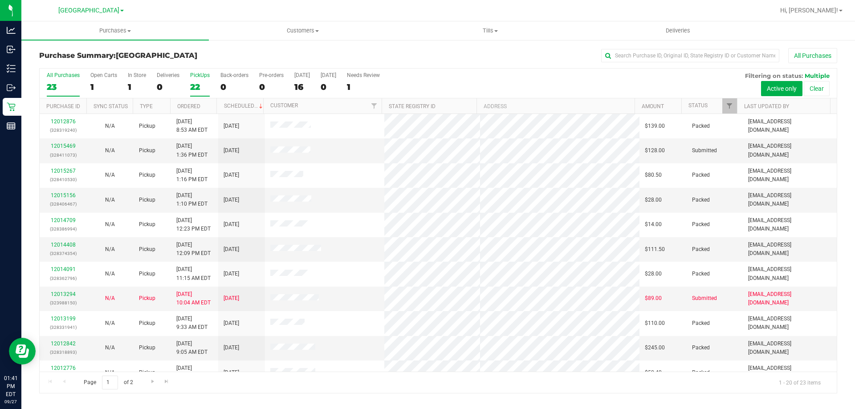
click at [199, 81] on label "PickUps 22" at bounding box center [200, 84] width 20 height 24
click at [0, 0] on input "PickUps 22" at bounding box center [0, 0] width 0 height 0
click at [61, 149] on link "12015469" at bounding box center [63, 146] width 25 height 6
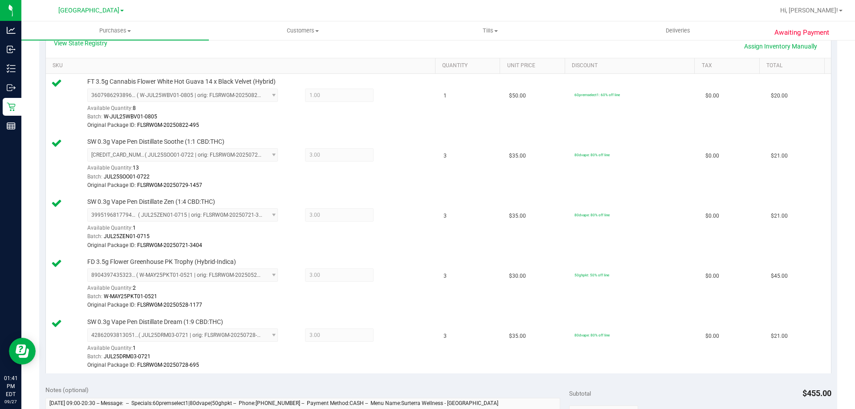
scroll to position [478, 0]
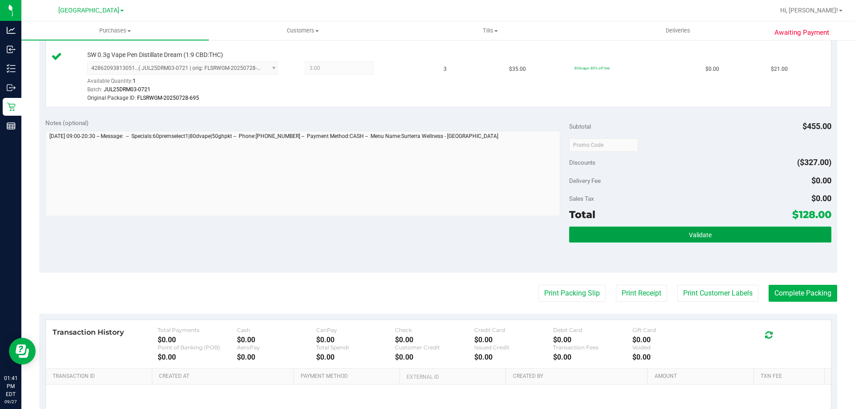
click at [631, 237] on button "Validate" at bounding box center [700, 235] width 262 height 16
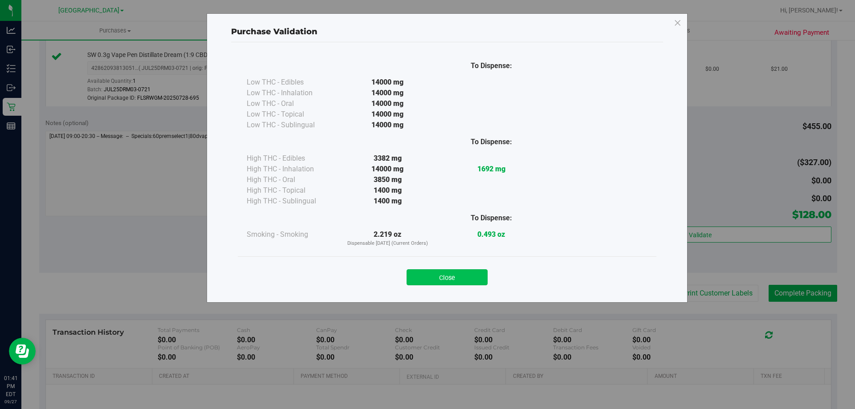
click at [441, 272] on button "Close" at bounding box center [446, 277] width 81 height 16
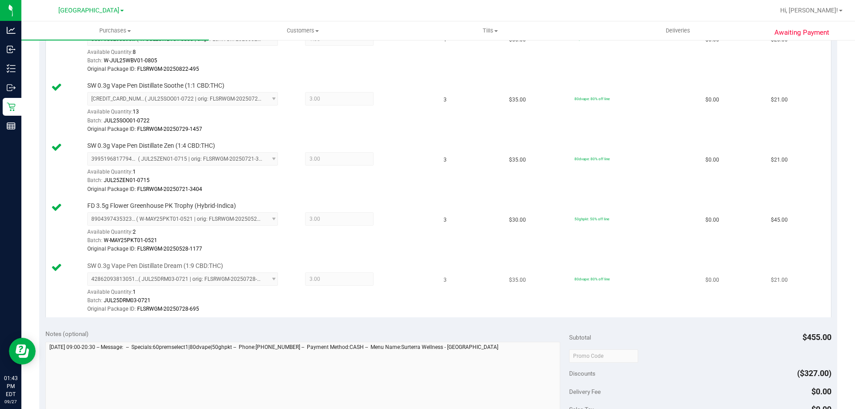
scroll to position [389, 0]
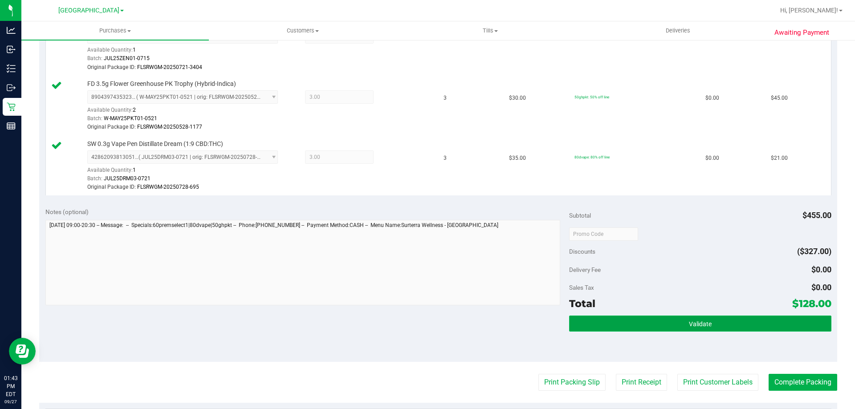
click at [606, 323] on button "Validate" at bounding box center [700, 324] width 262 height 16
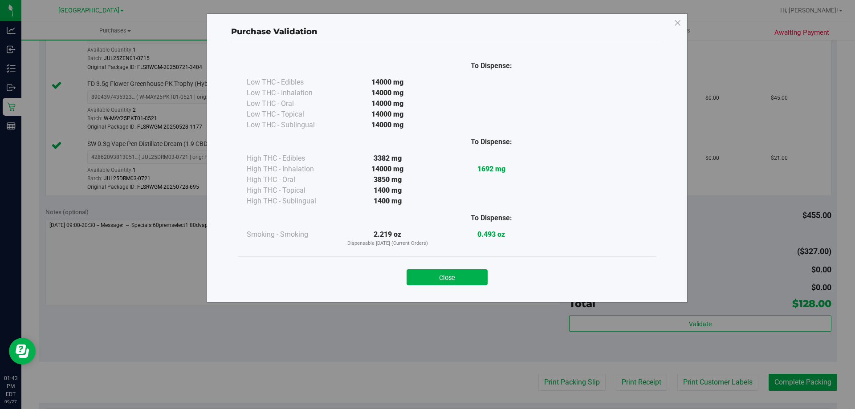
click at [445, 285] on button "Close" at bounding box center [446, 277] width 81 height 16
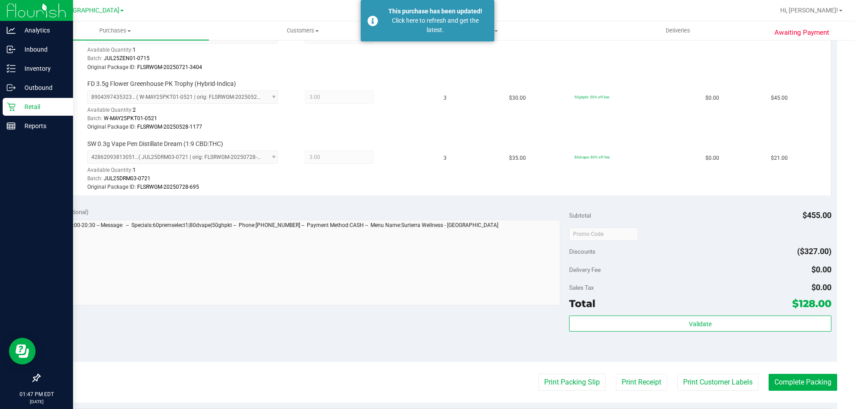
click at [11, 106] on icon at bounding box center [11, 106] width 9 height 9
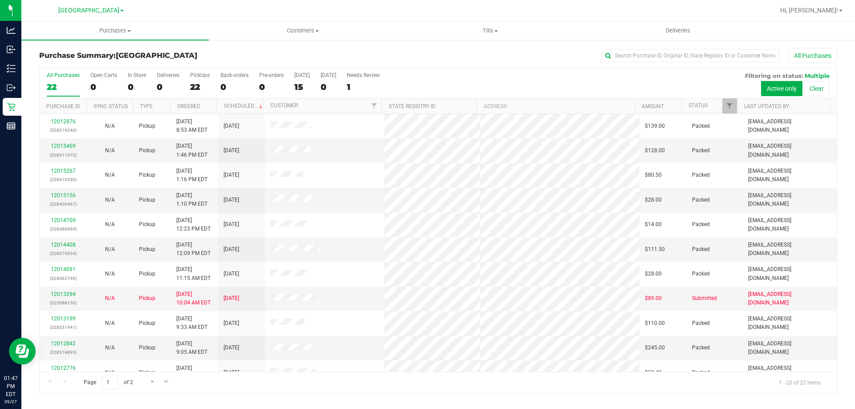
click at [197, 86] on div "22" at bounding box center [200, 87] width 20 height 10
click at [0, 0] on input "PickUps 22" at bounding box center [0, 0] width 0 height 0
click at [64, 82] on div "22" at bounding box center [63, 87] width 33 height 10
click at [0, 0] on input "All Purchases 22" at bounding box center [0, 0] width 0 height 0
click at [203, 82] on div "22" at bounding box center [200, 87] width 20 height 10
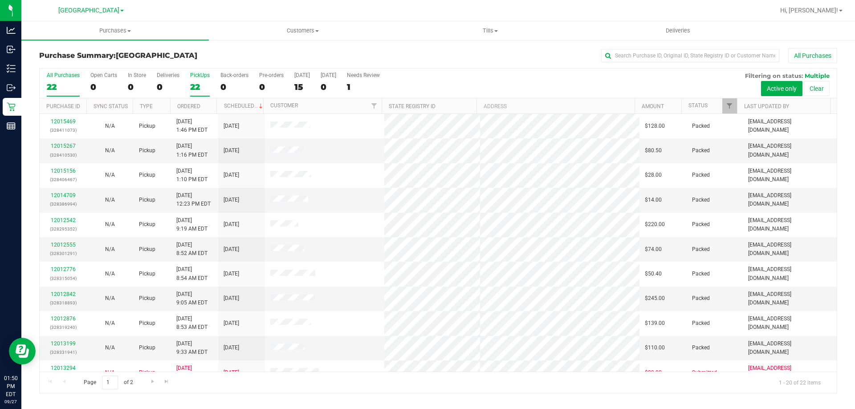
click at [0, 0] on input "PickUps 22" at bounding box center [0, 0] width 0 height 0
click at [61, 90] on div "22" at bounding box center [63, 87] width 33 height 10
click at [0, 0] on input "All Purchases 22" at bounding box center [0, 0] width 0 height 0
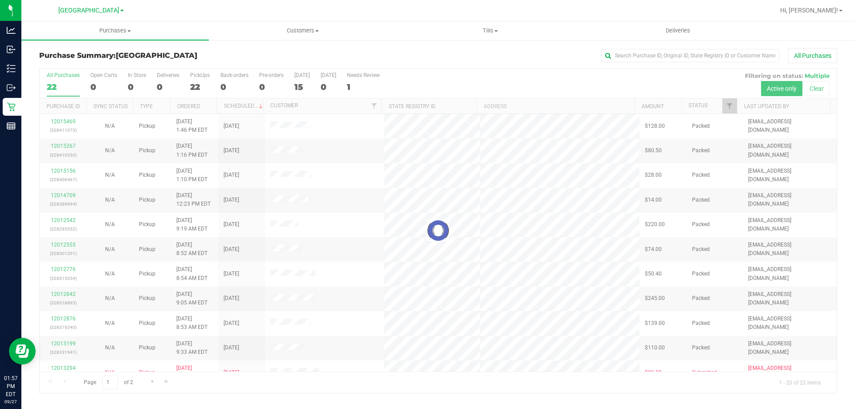
click at [195, 87] on div at bounding box center [438, 231] width 797 height 324
click at [196, 79] on div at bounding box center [438, 231] width 797 height 324
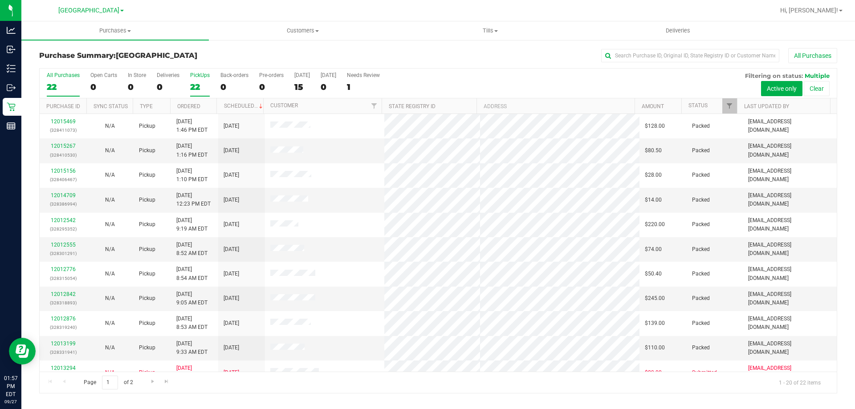
click at [203, 88] on div "22" at bounding box center [200, 87] width 20 height 10
click at [0, 0] on input "PickUps 22" at bounding box center [0, 0] width 0 height 0
click at [65, 89] on div "22" at bounding box center [63, 87] width 33 height 10
click at [0, 0] on input "All Purchases 22" at bounding box center [0, 0] width 0 height 0
click at [199, 87] on div "22" at bounding box center [200, 87] width 20 height 10
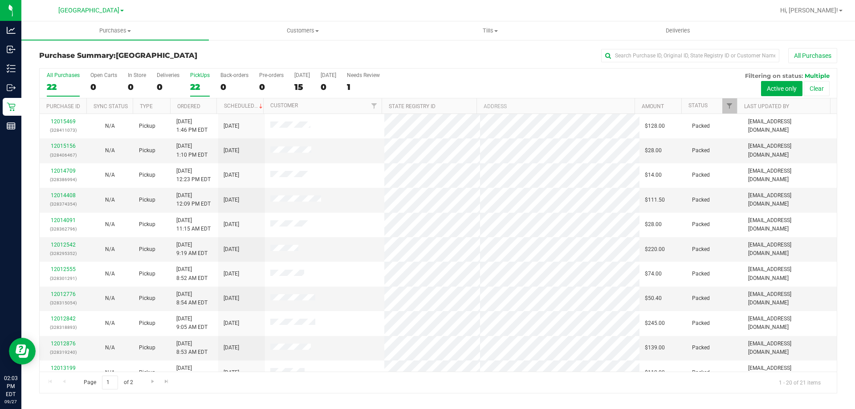
click at [0, 0] on input "PickUps 22" at bounding box center [0, 0] width 0 height 0
click at [60, 85] on div "21" at bounding box center [63, 87] width 33 height 10
click at [0, 0] on input "All Purchases 21" at bounding box center [0, 0] width 0 height 0
click at [205, 86] on div "21" at bounding box center [200, 87] width 20 height 10
click at [0, 0] on input "PickUps 21" at bounding box center [0, 0] width 0 height 0
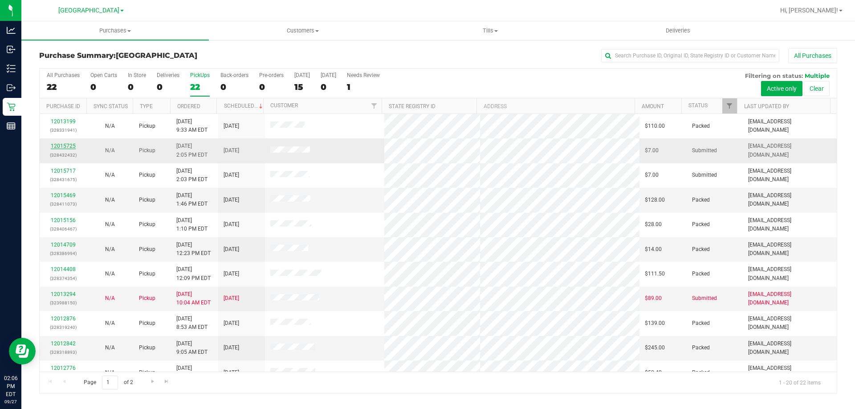
click at [62, 146] on link "12015725" at bounding box center [63, 146] width 25 height 6
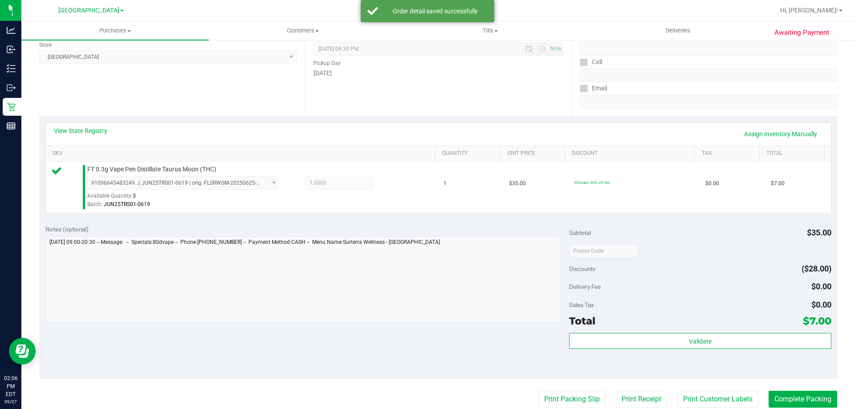
scroll to position [216, 0]
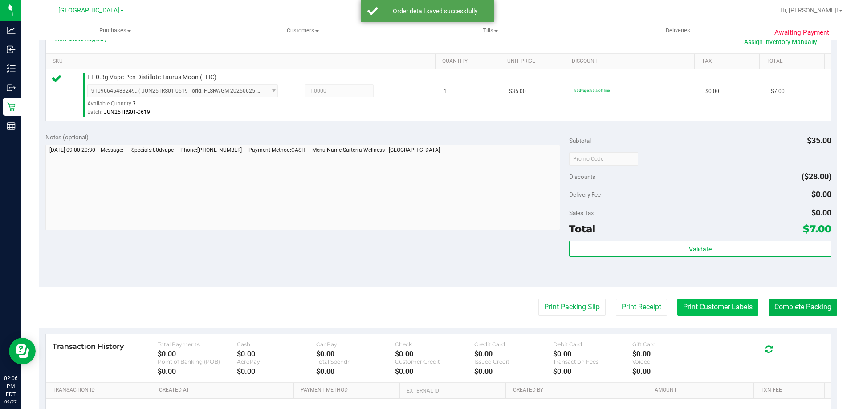
click at [702, 301] on button "Print Customer Labels" at bounding box center [717, 307] width 81 height 17
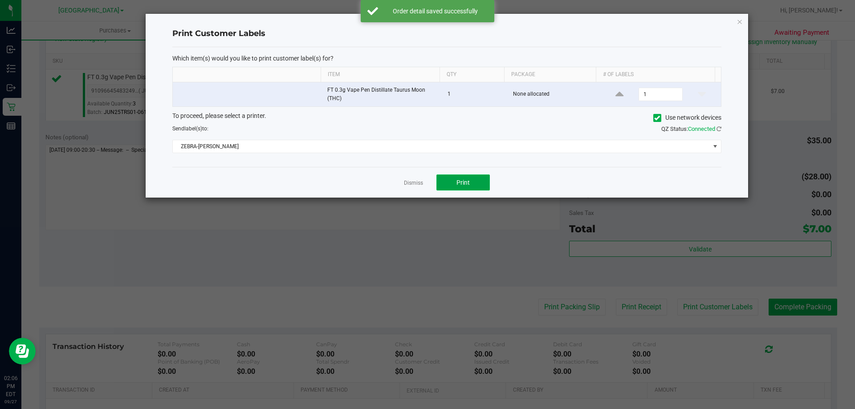
click at [464, 186] on span "Print" at bounding box center [462, 182] width 13 height 7
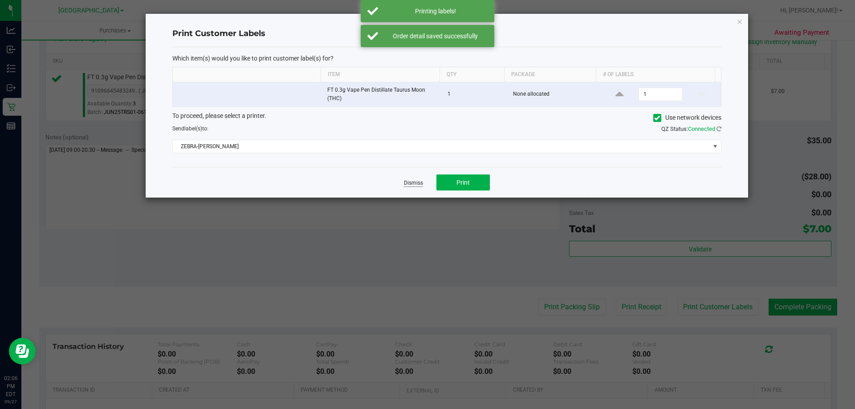
click at [410, 186] on link "Dismiss" at bounding box center [413, 183] width 19 height 8
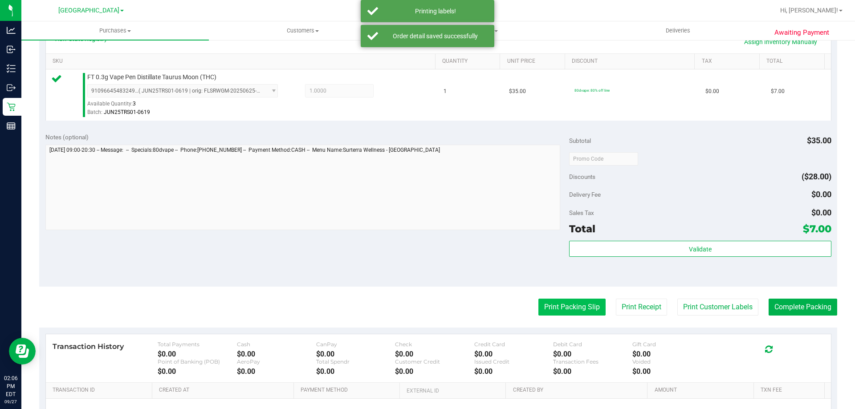
click at [561, 301] on button "Print Packing Slip" at bounding box center [571, 307] width 67 height 17
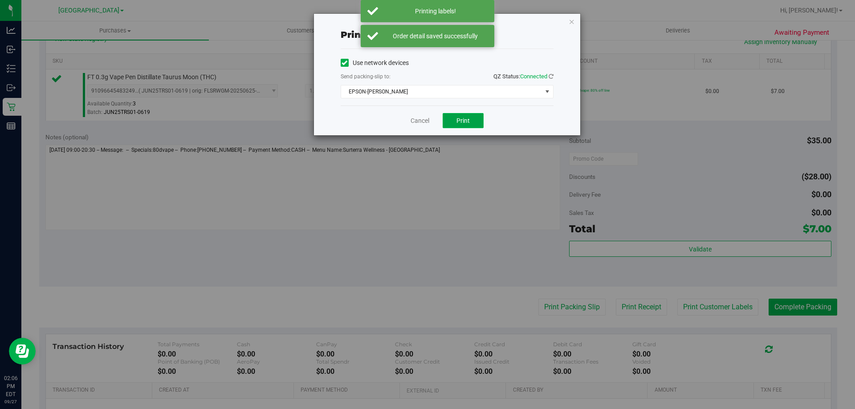
click at [470, 118] on button "Print" at bounding box center [462, 120] width 41 height 15
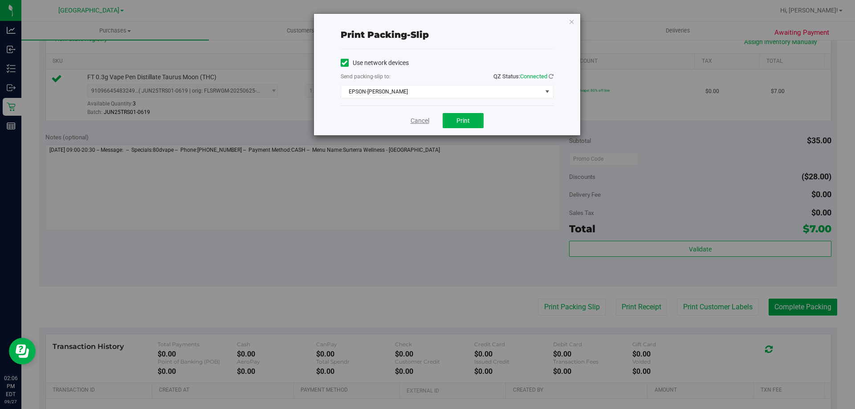
click at [416, 123] on link "Cancel" at bounding box center [419, 120] width 19 height 9
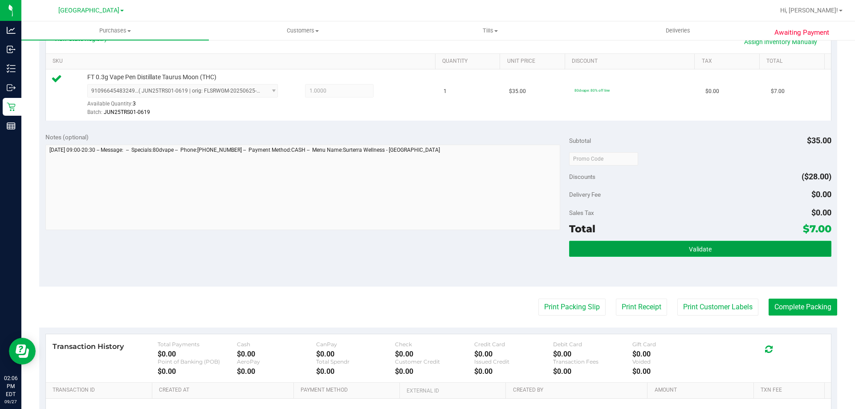
click at [585, 251] on button "Validate" at bounding box center [700, 249] width 262 height 16
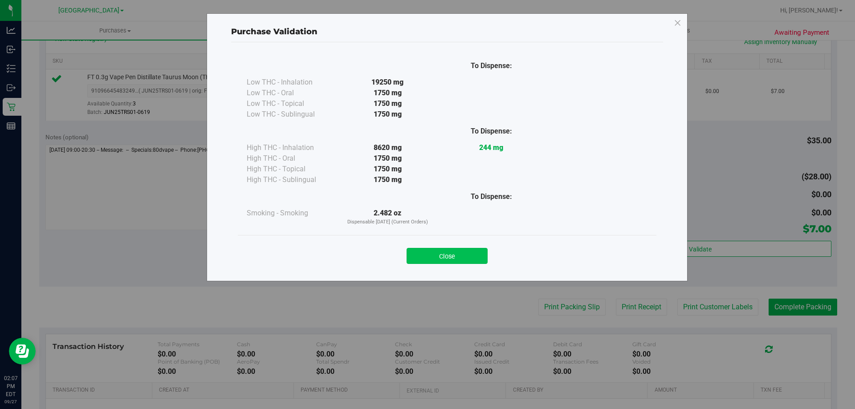
click at [437, 250] on button "Close" at bounding box center [446, 256] width 81 height 16
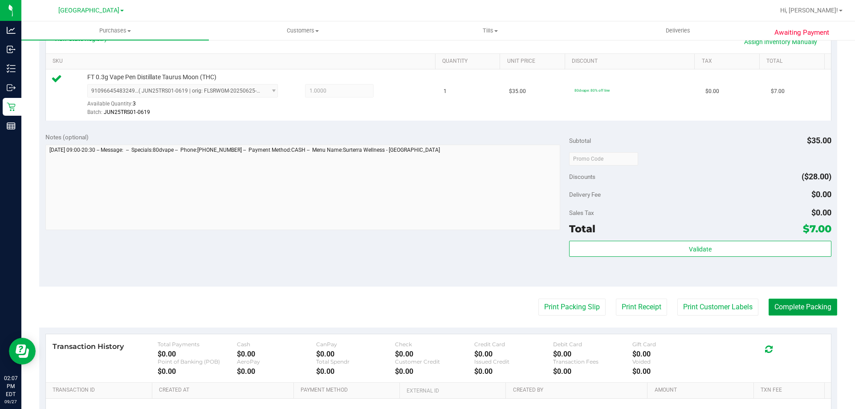
click at [793, 299] on button "Complete Packing" at bounding box center [802, 307] width 69 height 17
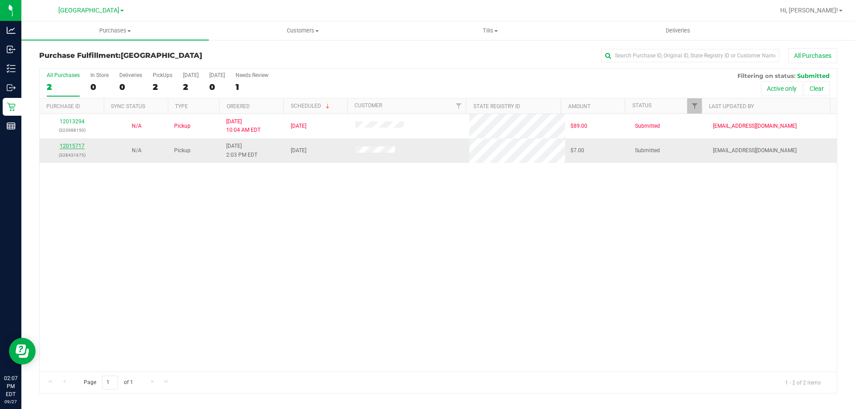
click at [69, 144] on link "12015717" at bounding box center [72, 146] width 25 height 6
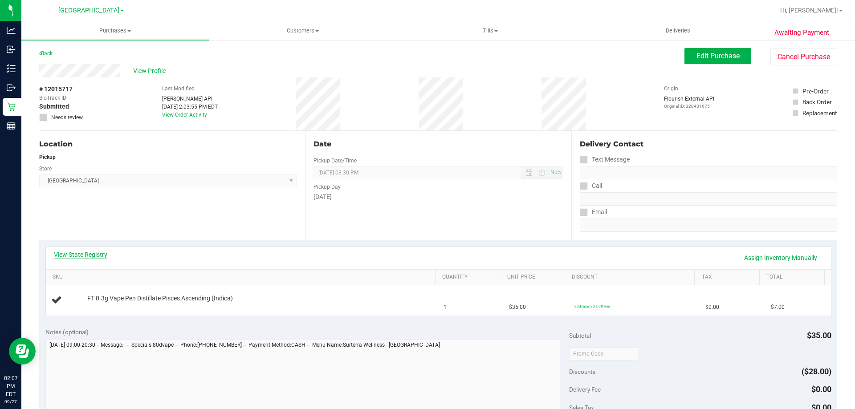
click at [85, 256] on link "View State Registry" at bounding box center [80, 254] width 53 height 9
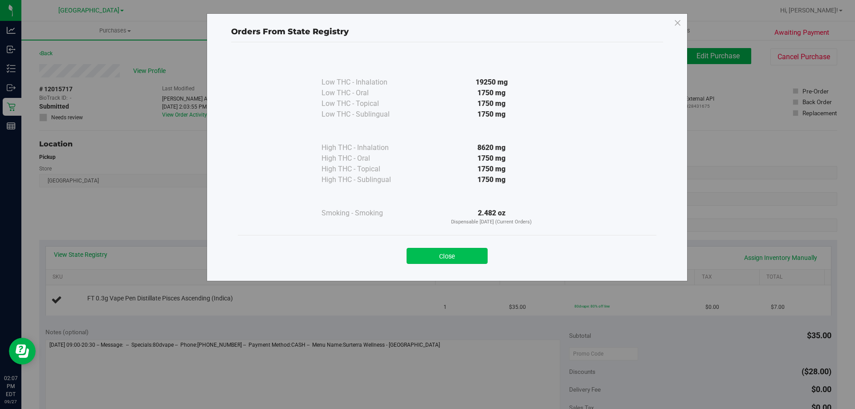
click at [431, 257] on button "Close" at bounding box center [446, 256] width 81 height 16
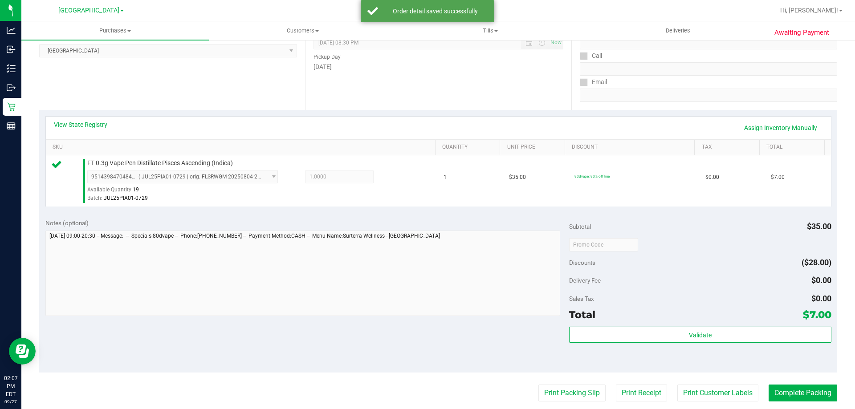
scroll to position [207, 0]
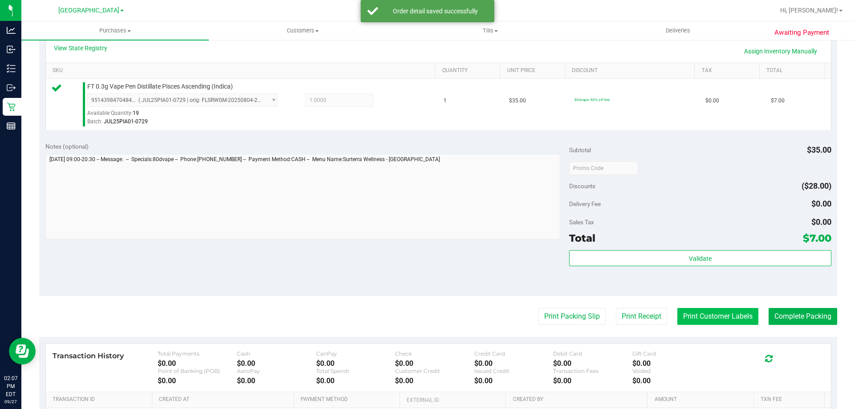
click at [705, 310] on button "Print Customer Labels" at bounding box center [717, 316] width 81 height 17
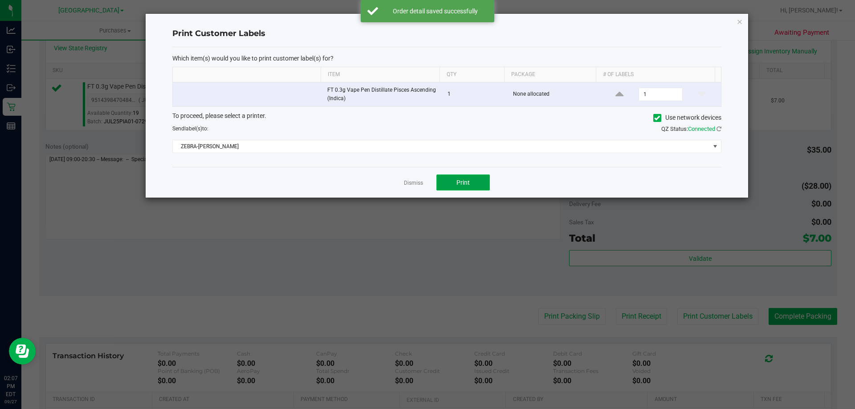
click at [466, 188] on button "Print" at bounding box center [462, 182] width 53 height 16
click at [416, 182] on link "Dismiss" at bounding box center [413, 183] width 19 height 8
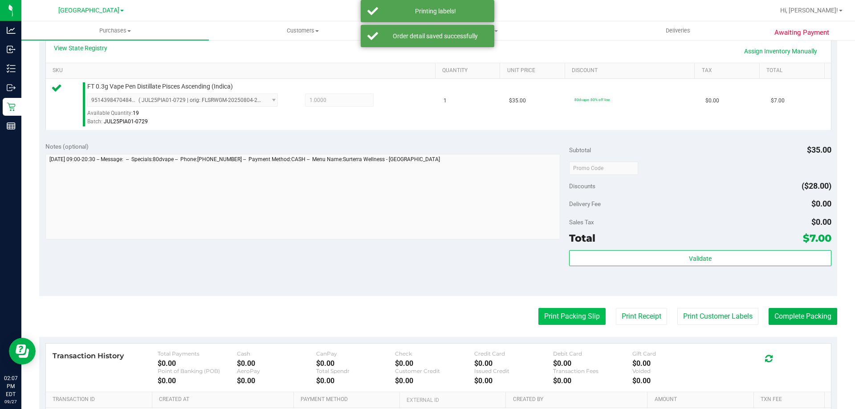
click at [554, 310] on button "Print Packing Slip" at bounding box center [571, 316] width 67 height 17
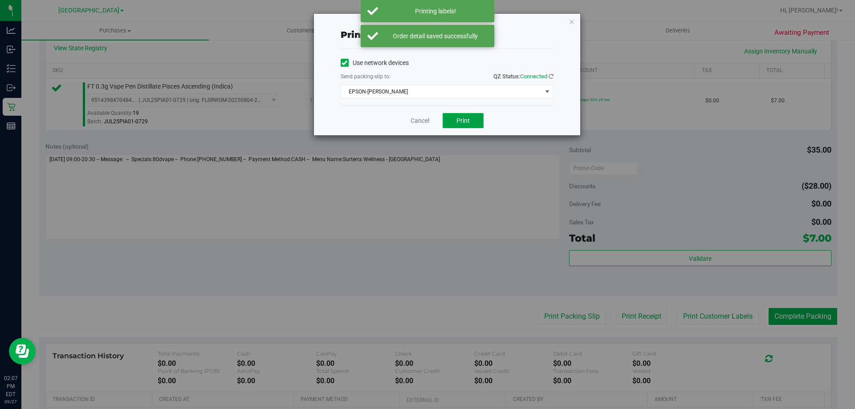
click at [467, 115] on button "Print" at bounding box center [462, 120] width 41 height 15
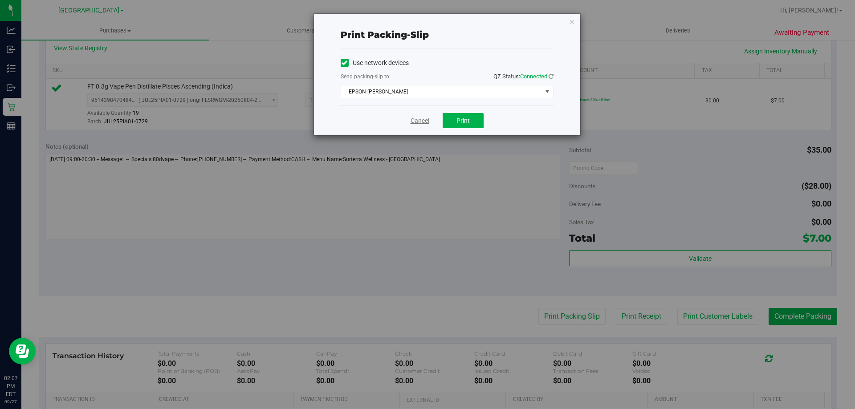
click at [413, 124] on link "Cancel" at bounding box center [419, 120] width 19 height 9
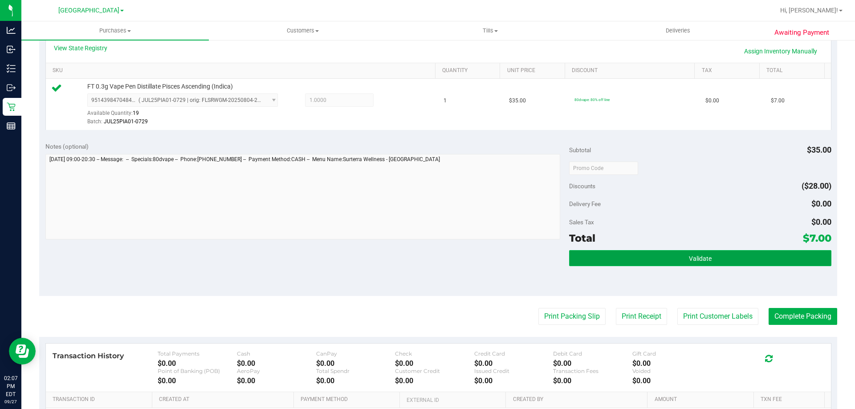
click at [628, 258] on button "Validate" at bounding box center [700, 258] width 262 height 16
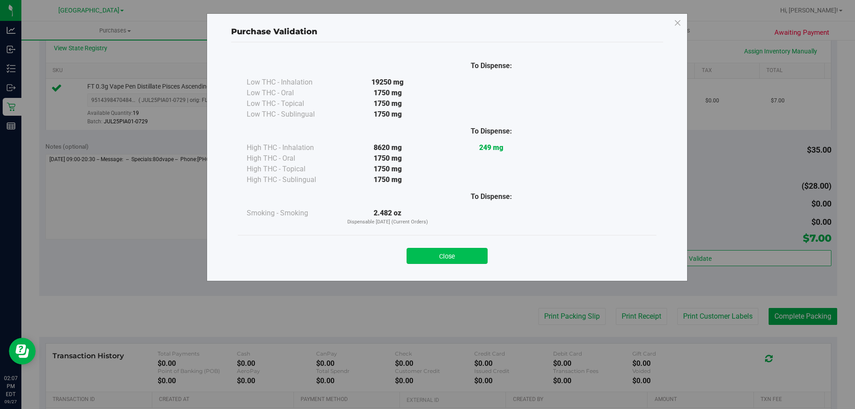
click at [438, 255] on button "Close" at bounding box center [446, 256] width 81 height 16
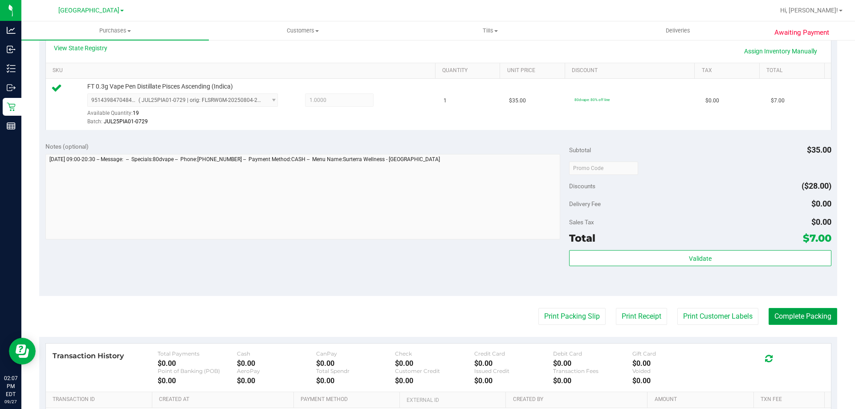
click at [780, 310] on button "Complete Packing" at bounding box center [802, 316] width 69 height 17
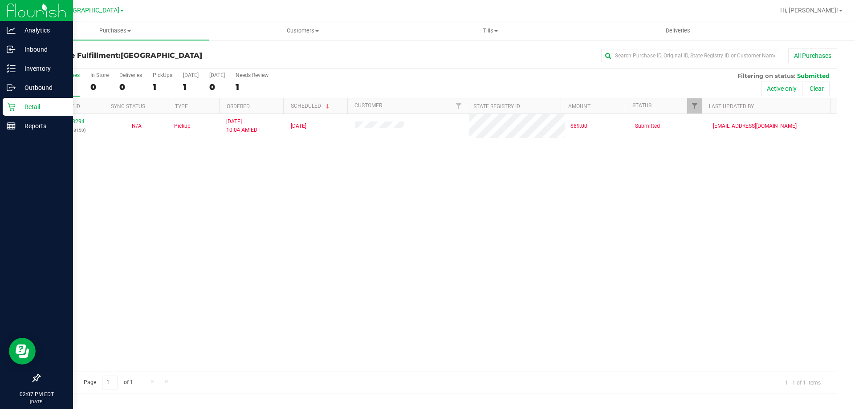
click at [4, 110] on div "Retail" at bounding box center [38, 107] width 70 height 18
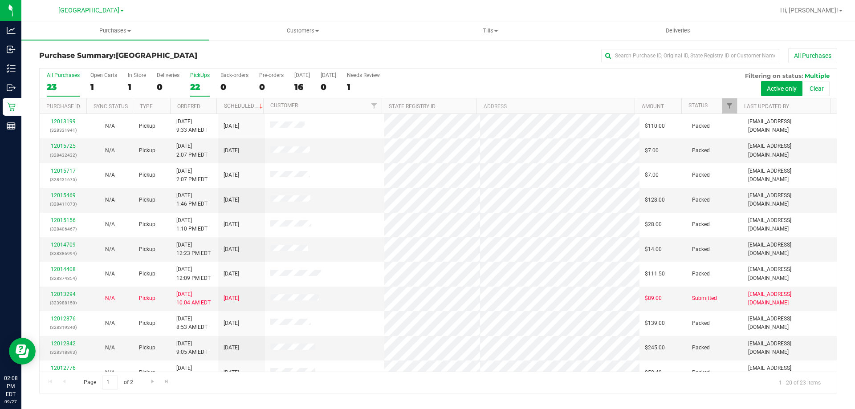
click at [198, 78] on label "PickUps 22" at bounding box center [200, 84] width 20 height 24
click at [0, 0] on input "PickUps 22" at bounding box center [0, 0] width 0 height 0
click at [53, 85] on div "23" at bounding box center [63, 87] width 33 height 10
click at [0, 0] on input "All Purchases 23" at bounding box center [0, 0] width 0 height 0
click at [200, 83] on div "22" at bounding box center [200, 87] width 20 height 10
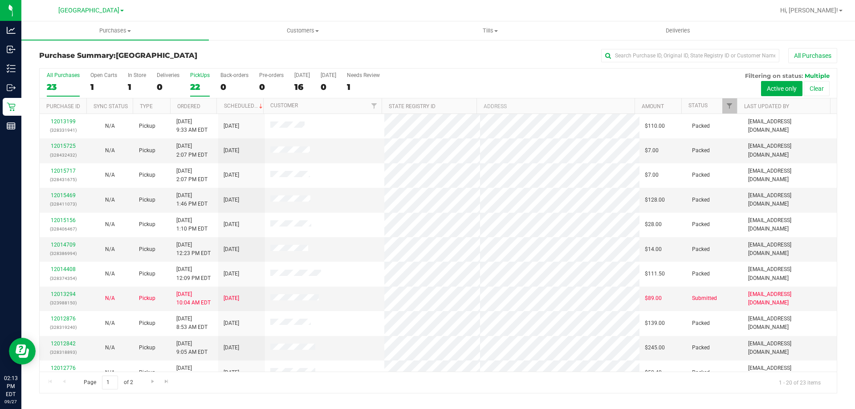
click at [0, 0] on input "PickUps 22" at bounding box center [0, 0] width 0 height 0
click at [62, 88] on div "22" at bounding box center [63, 87] width 33 height 10
click at [0, 0] on input "All Purchases 22" at bounding box center [0, 0] width 0 height 0
click at [199, 83] on div "22" at bounding box center [200, 87] width 20 height 10
click at [0, 0] on input "PickUps 22" at bounding box center [0, 0] width 0 height 0
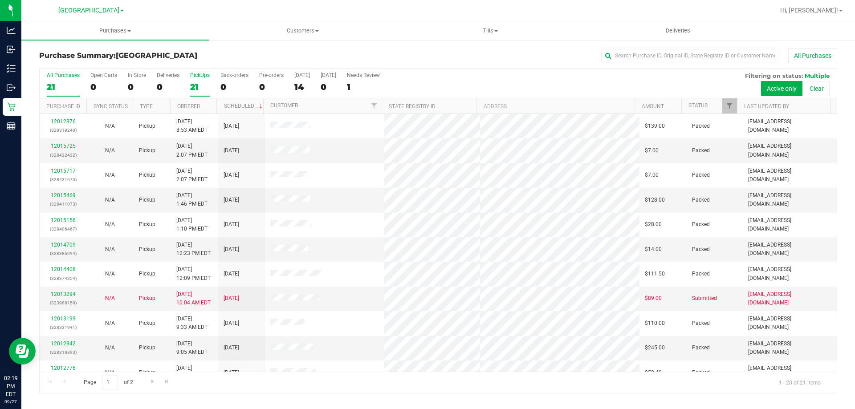
click at [72, 82] on div "21" at bounding box center [63, 87] width 33 height 10
click at [0, 0] on input "All Purchases 21" at bounding box center [0, 0] width 0 height 0
click at [196, 79] on label "PickUps 21" at bounding box center [200, 84] width 20 height 24
click at [0, 0] on input "PickUps 21" at bounding box center [0, 0] width 0 height 0
click at [59, 85] on div "20" at bounding box center [63, 87] width 33 height 10
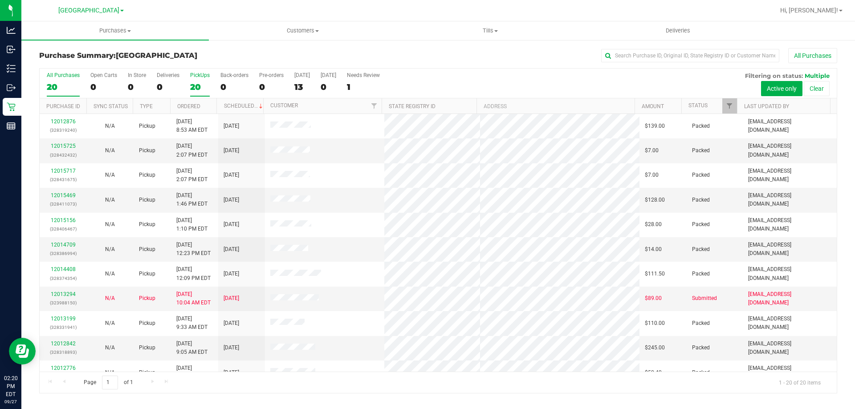
click at [0, 0] on input "All Purchases 20" at bounding box center [0, 0] width 0 height 0
click at [191, 90] on div "20" at bounding box center [200, 87] width 20 height 10
click at [0, 0] on input "PickUps 20" at bounding box center [0, 0] width 0 height 0
click at [60, 83] on div "20" at bounding box center [63, 87] width 33 height 10
click at [0, 0] on input "All Purchases 20" at bounding box center [0, 0] width 0 height 0
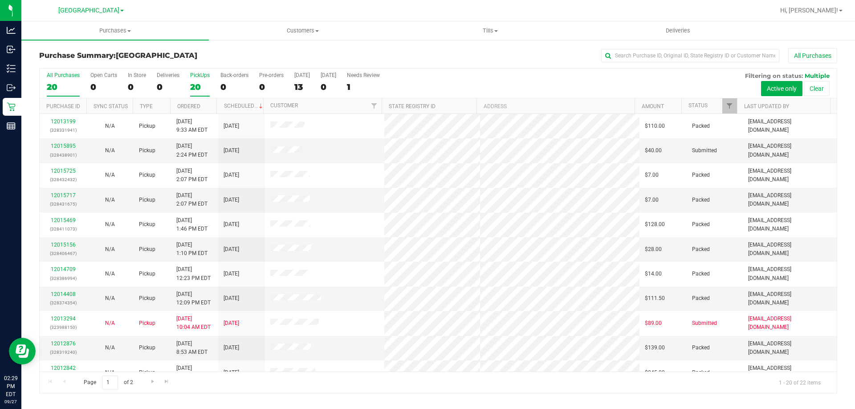
click at [204, 82] on div "20" at bounding box center [200, 87] width 20 height 10
click at [0, 0] on input "PickUps 20" at bounding box center [0, 0] width 0 height 0
click at [69, 144] on link "12015895" at bounding box center [63, 146] width 25 height 6
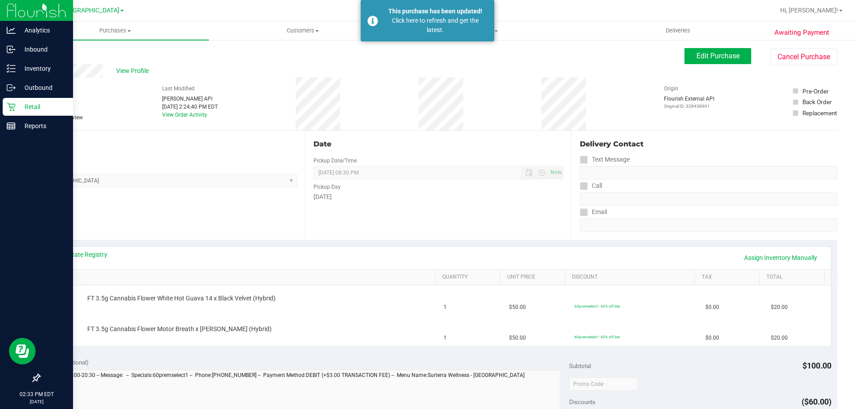
click at [13, 113] on div "Retail" at bounding box center [38, 107] width 70 height 18
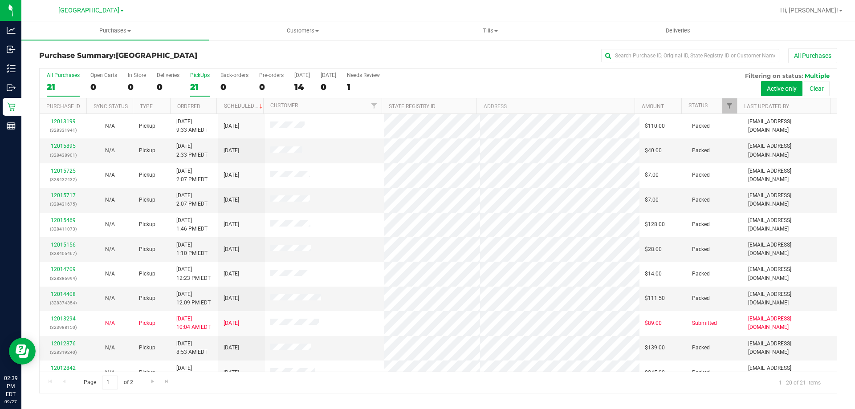
click at [202, 84] on div "21" at bounding box center [200, 87] width 20 height 10
click at [0, 0] on input "PickUps 21" at bounding box center [0, 0] width 0 height 0
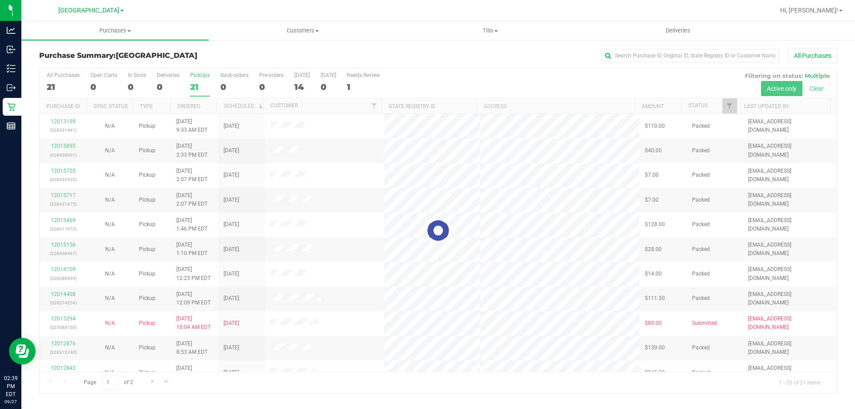
click at [68, 74] on div at bounding box center [438, 231] width 797 height 324
click at [67, 84] on div at bounding box center [438, 231] width 797 height 324
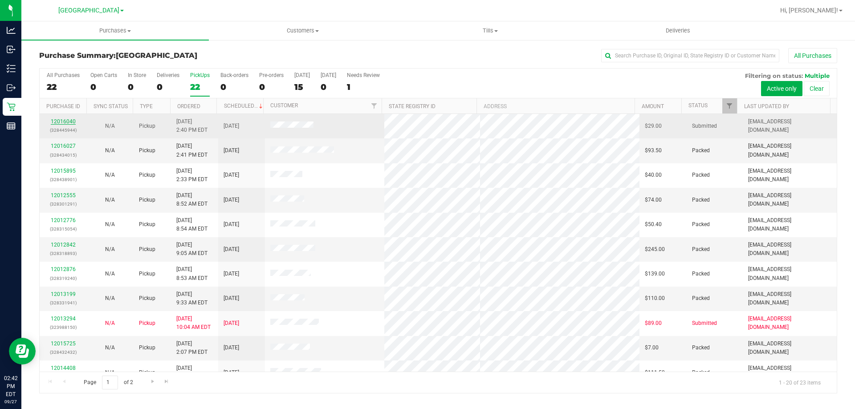
click at [60, 120] on link "12016040" at bounding box center [63, 121] width 25 height 6
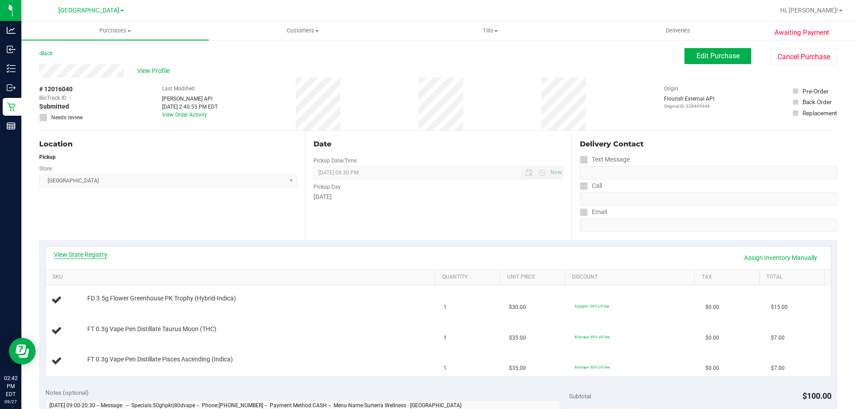
click at [79, 256] on link "View State Registry" at bounding box center [80, 254] width 53 height 9
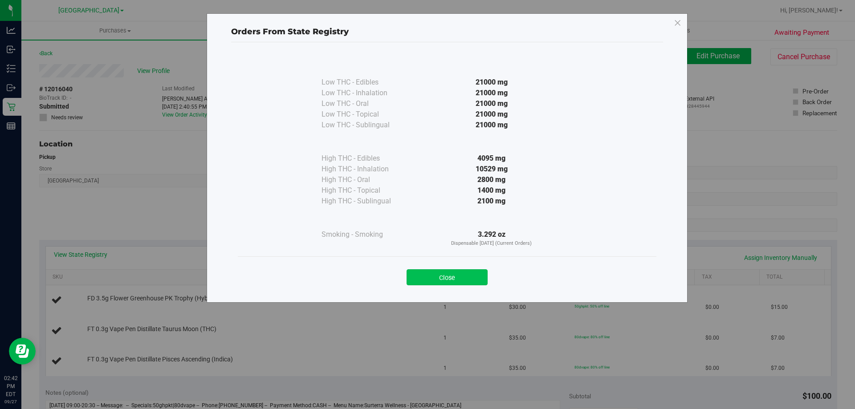
click at [439, 276] on button "Close" at bounding box center [446, 277] width 81 height 16
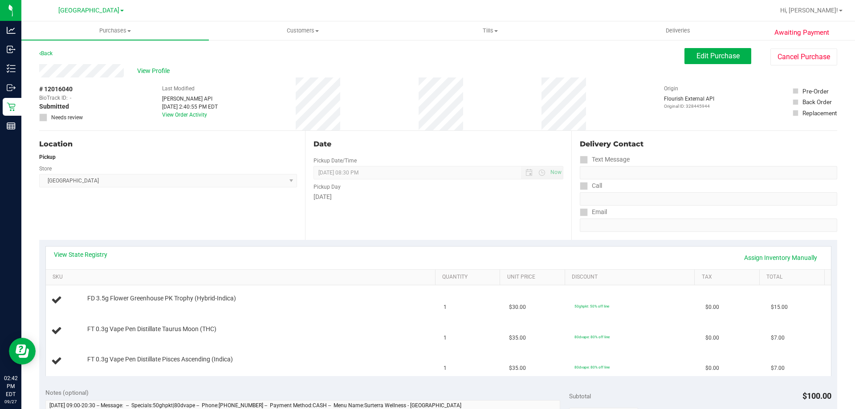
click at [438, 231] on div "Date Pickup Date/Time 09/27/2025 Now 09/27/2025 08:30 PM Now Pickup Day Saturday" at bounding box center [438, 185] width 266 height 109
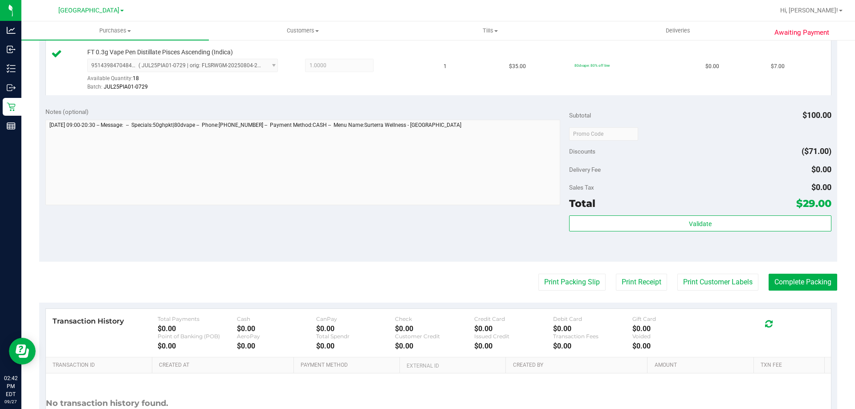
scroll to position [344, 0]
click at [729, 277] on button "Print Customer Labels" at bounding box center [717, 281] width 81 height 17
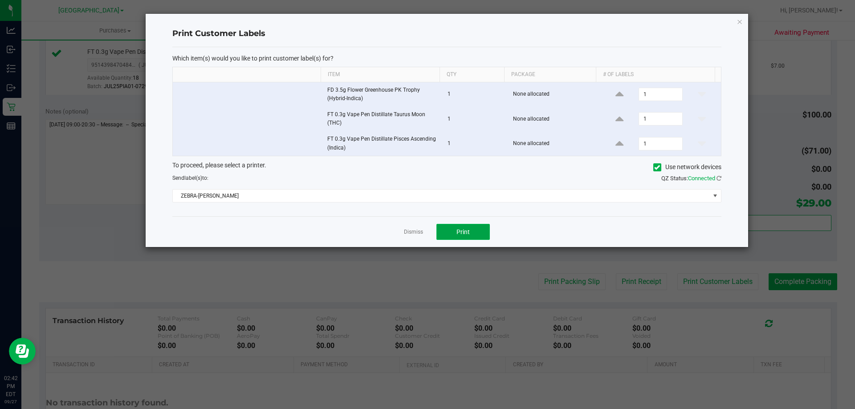
click at [470, 234] on button "Print" at bounding box center [462, 232] width 53 height 16
click at [408, 234] on link "Dismiss" at bounding box center [413, 232] width 19 height 8
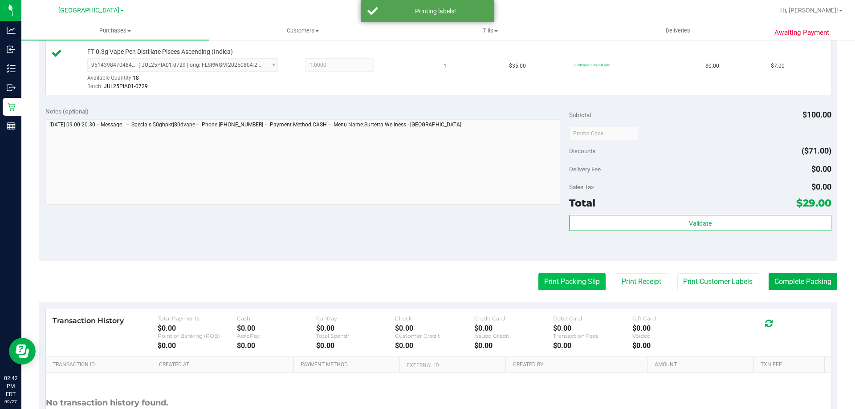
click at [540, 286] on button "Print Packing Slip" at bounding box center [571, 281] width 67 height 17
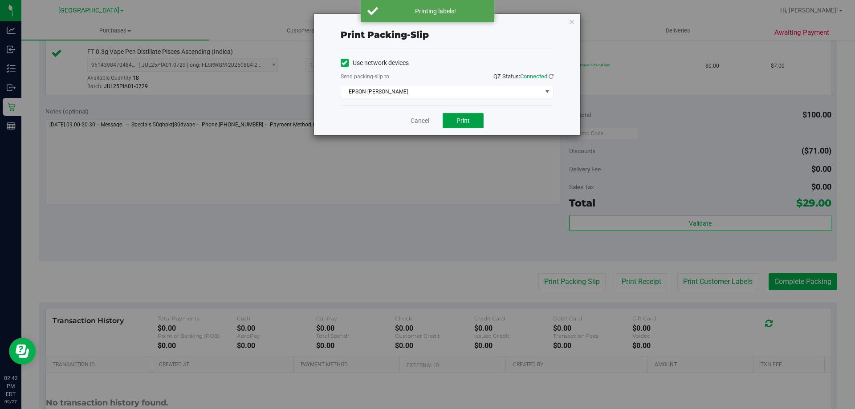
click at [464, 121] on span "Print" at bounding box center [462, 120] width 13 height 7
click at [412, 118] on link "Cancel" at bounding box center [419, 120] width 19 height 9
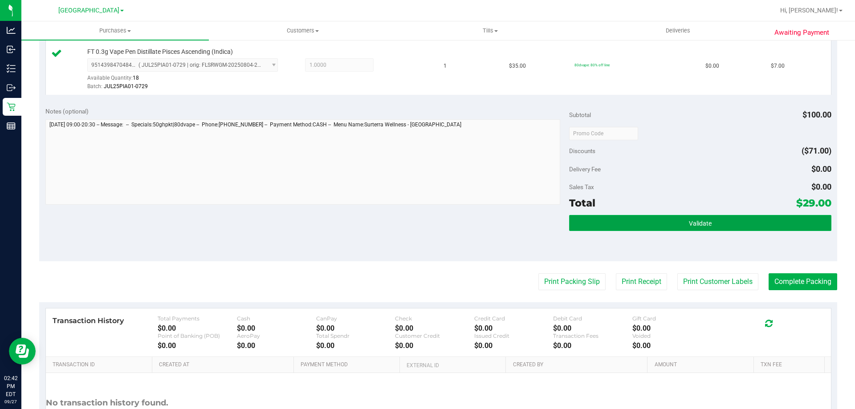
click at [617, 221] on button "Validate" at bounding box center [700, 223] width 262 height 16
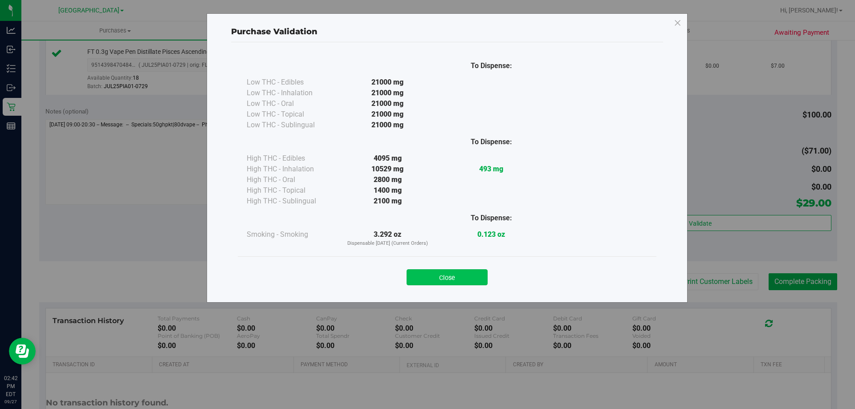
click at [444, 274] on button "Close" at bounding box center [446, 277] width 81 height 16
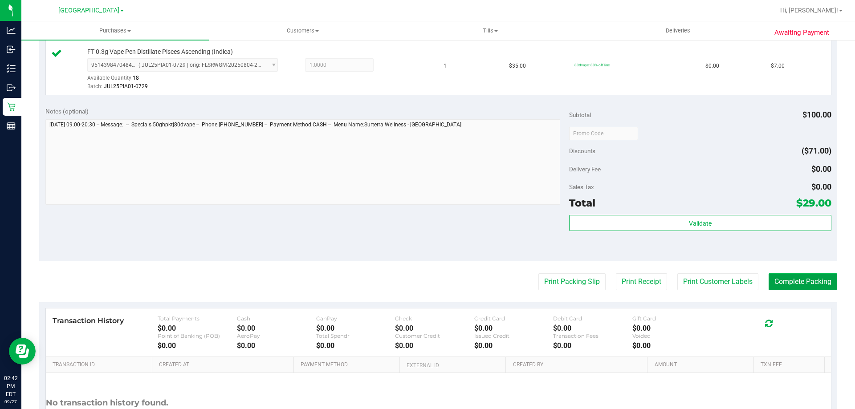
click at [794, 290] on button "Complete Packing" at bounding box center [802, 281] width 69 height 17
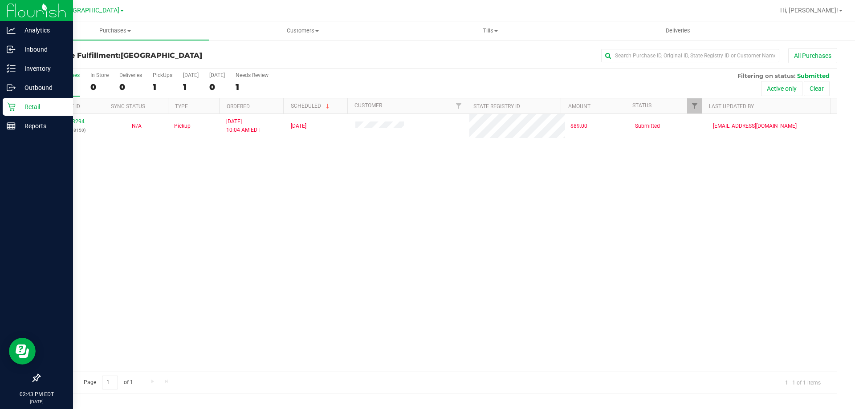
click at [27, 101] on p "Retail" at bounding box center [42, 106] width 53 height 11
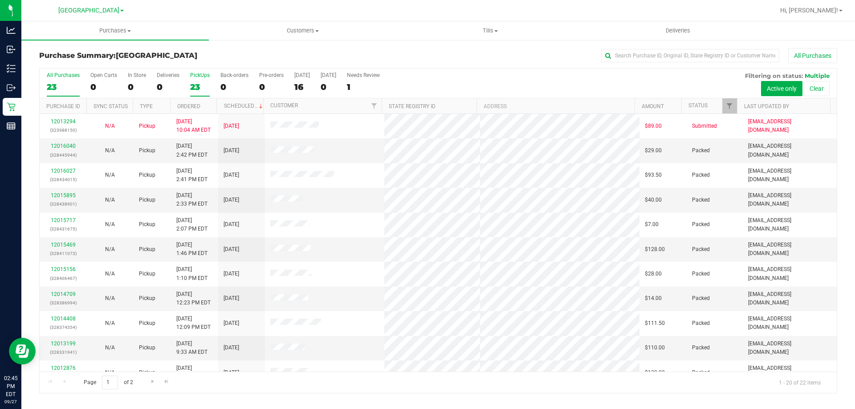
click at [202, 83] on div "23" at bounding box center [200, 87] width 20 height 10
click at [0, 0] on input "PickUps 23" at bounding box center [0, 0] width 0 height 0
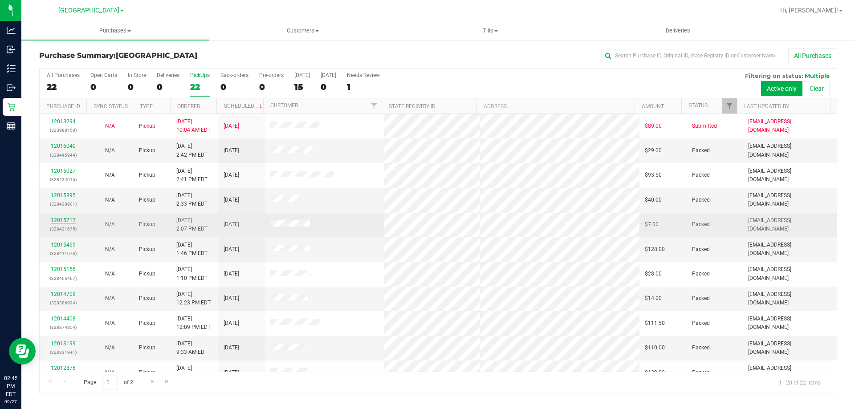
click at [67, 219] on link "12015717" at bounding box center [63, 220] width 25 height 6
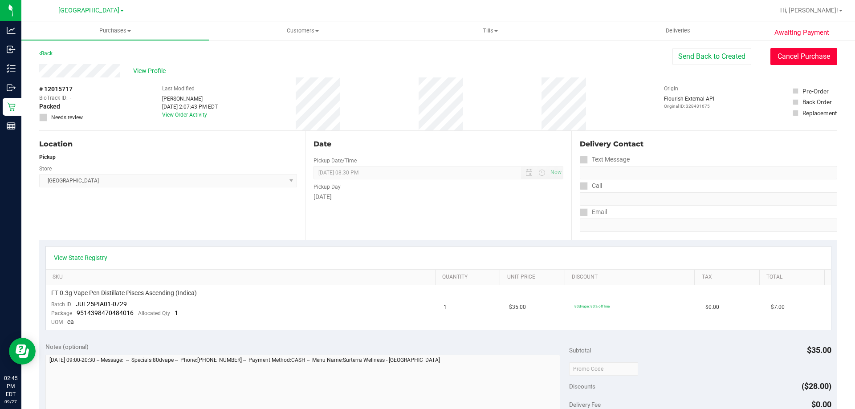
click at [803, 58] on button "Cancel Purchase" at bounding box center [803, 56] width 67 height 17
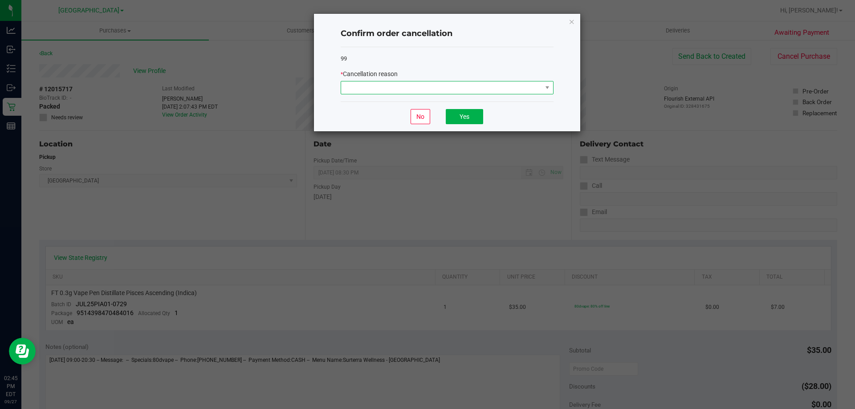
click at [480, 85] on span at bounding box center [441, 87] width 201 height 12
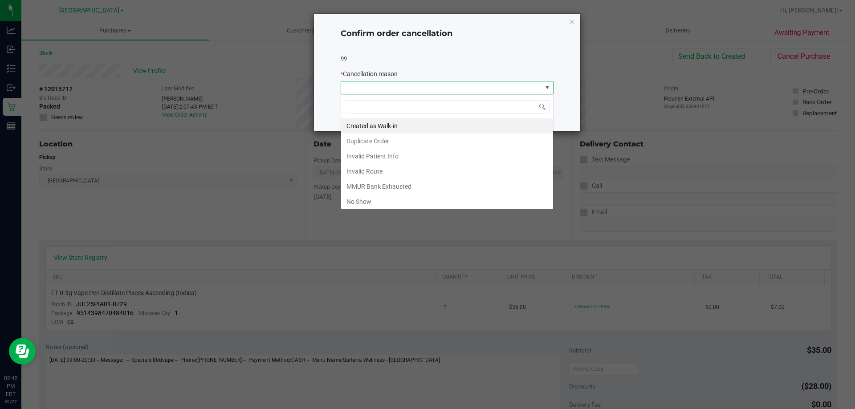
scroll to position [13, 213]
click at [393, 139] on li "Duplicate Order" at bounding box center [447, 141] width 212 height 15
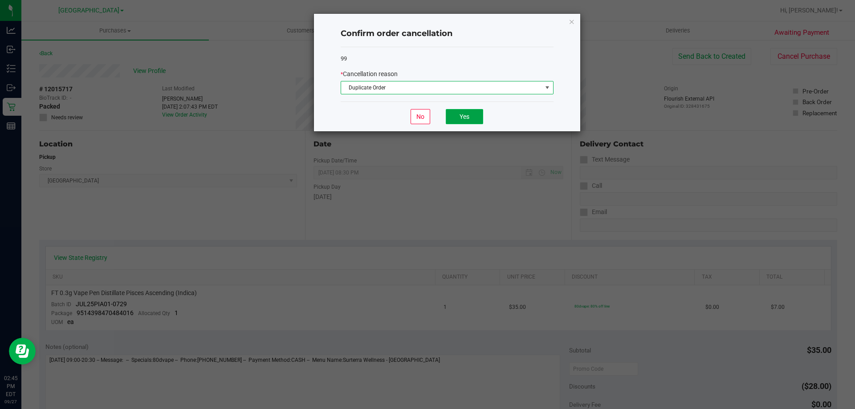
click at [468, 117] on button "Yes" at bounding box center [464, 116] width 37 height 15
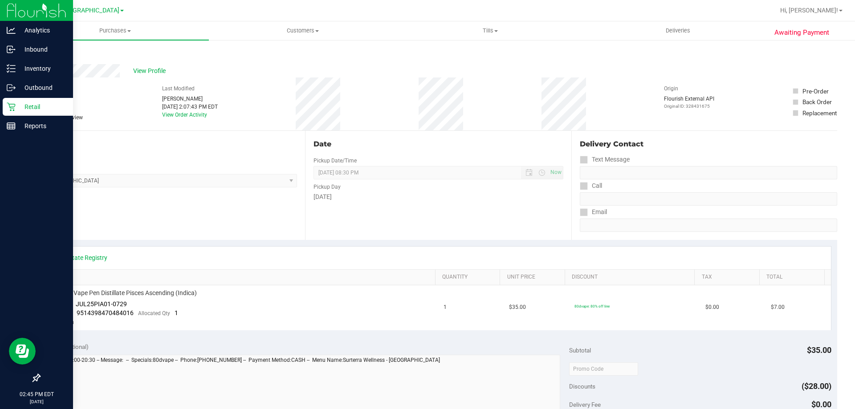
click at [53, 103] on p "Retail" at bounding box center [42, 106] width 53 height 11
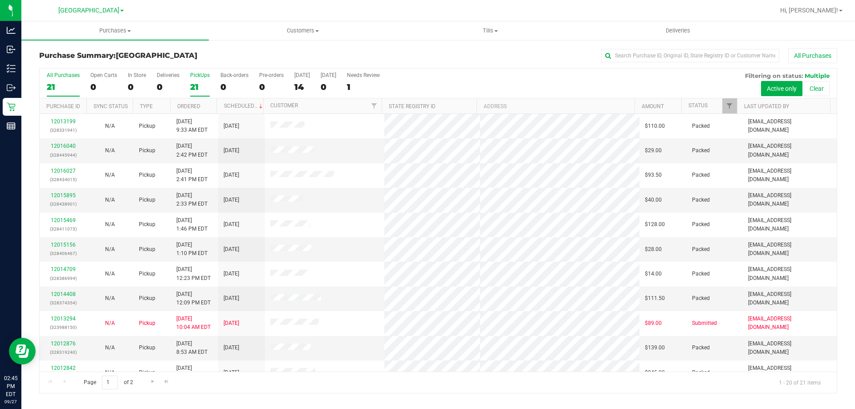
click at [194, 84] on div "21" at bounding box center [200, 87] width 20 height 10
click at [0, 0] on input "PickUps 21" at bounding box center [0, 0] width 0 height 0
drag, startPoint x: 95, startPoint y: 81, endPoint x: 89, endPoint y: 82, distance: 5.4
click at [90, 82] on div "0" at bounding box center [103, 87] width 27 height 10
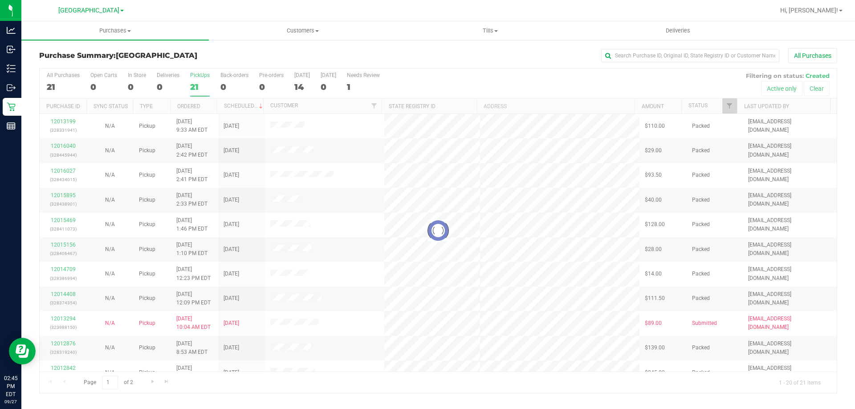
click at [72, 85] on div at bounding box center [438, 231] width 797 height 324
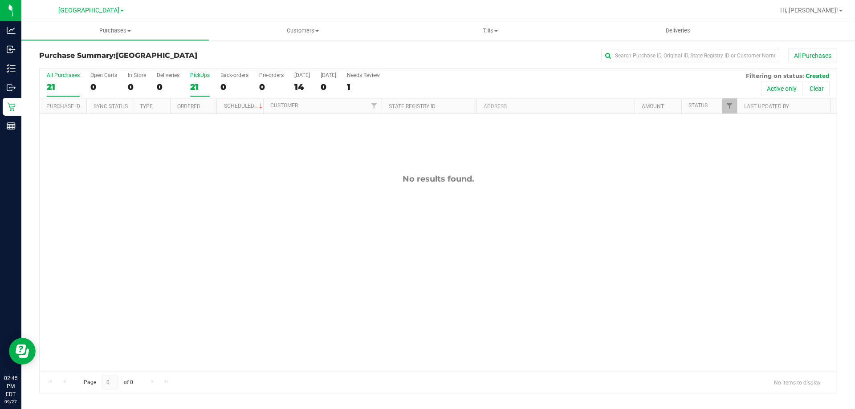
click at [66, 86] on div "21" at bounding box center [63, 87] width 33 height 10
click at [0, 0] on input "All Purchases 21" at bounding box center [0, 0] width 0 height 0
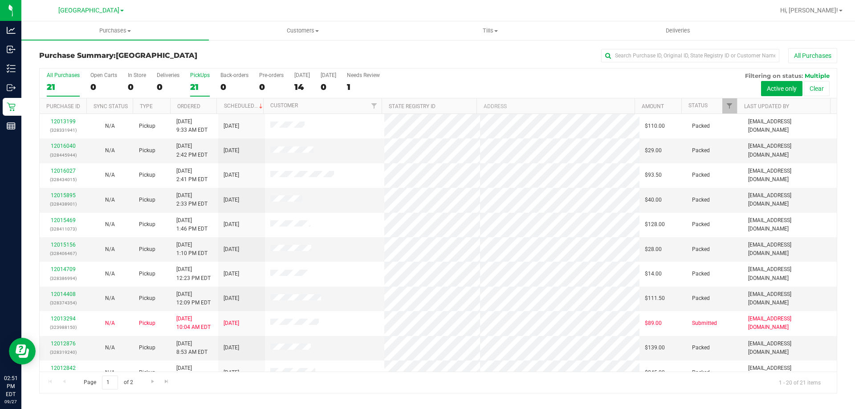
click at [198, 84] on div "21" at bounding box center [200, 87] width 20 height 10
click at [0, 0] on input "PickUps 21" at bounding box center [0, 0] width 0 height 0
click at [76, 77] on div "All Purchases" at bounding box center [63, 75] width 33 height 6
click at [0, 0] on input "All Purchases 21" at bounding box center [0, 0] width 0 height 0
click at [63, 150] on div "12016122 (328449280)" at bounding box center [63, 150] width 36 height 17
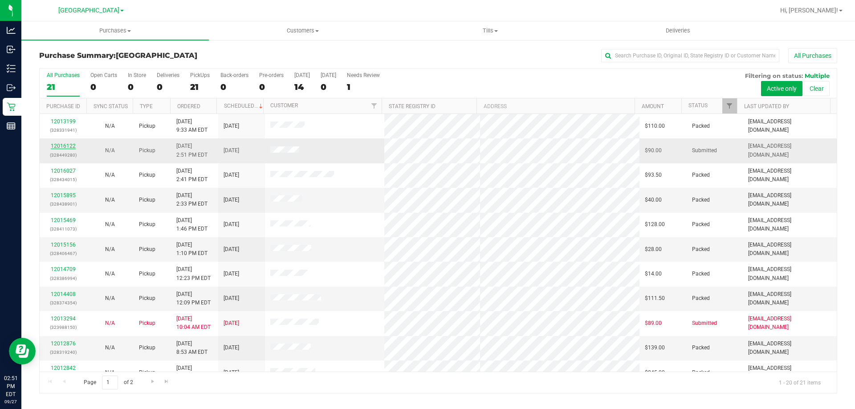
click at [64, 146] on link "12016122" at bounding box center [63, 146] width 25 height 6
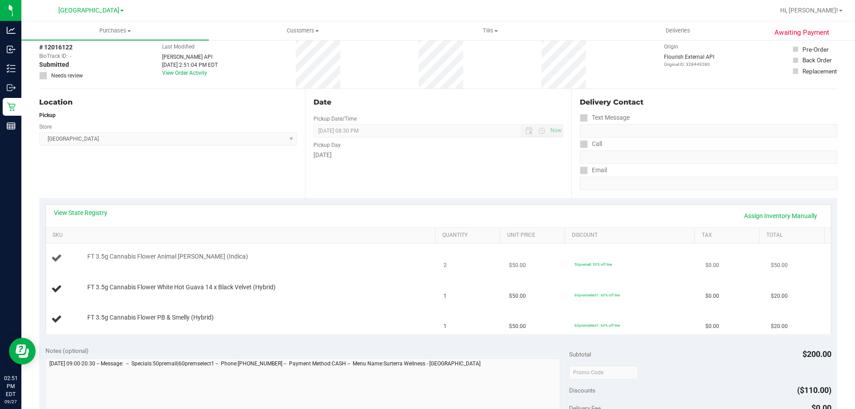
scroll to position [89, 0]
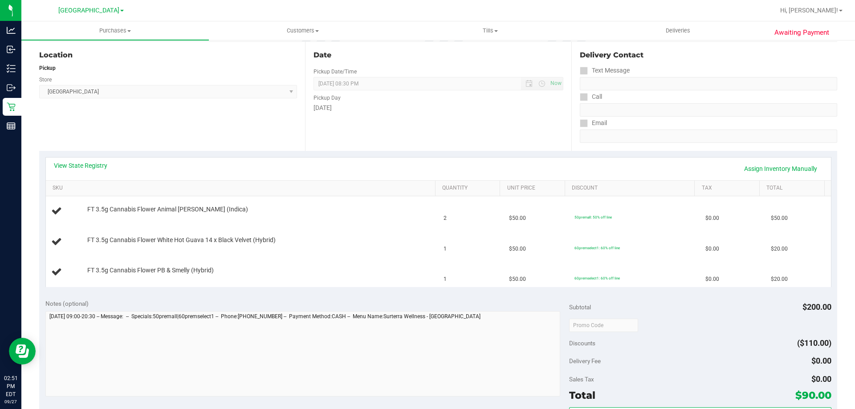
click at [78, 158] on div "View State Registry Assign Inventory Manually" at bounding box center [438, 169] width 785 height 23
click at [77, 166] on link "View State Registry" at bounding box center [80, 165] width 53 height 9
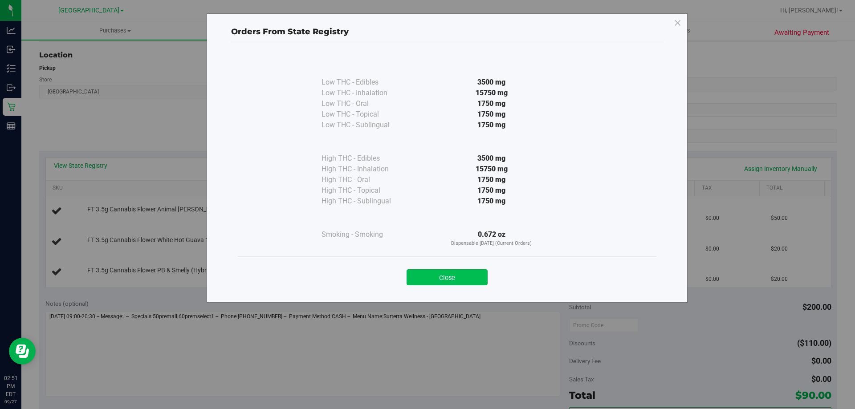
click at [430, 278] on button "Close" at bounding box center [446, 277] width 81 height 16
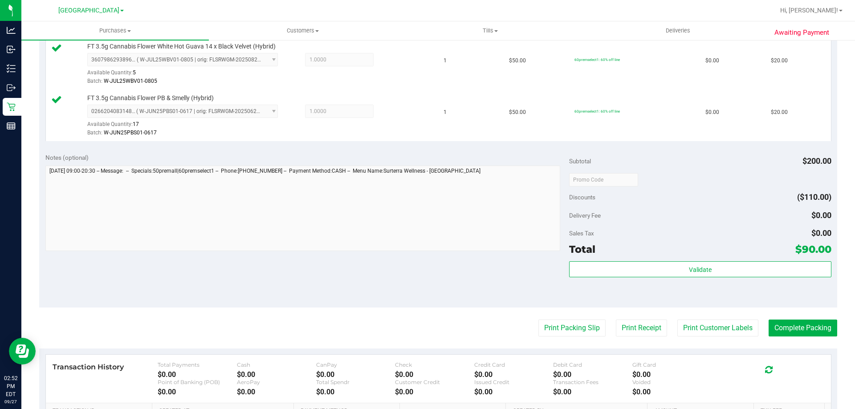
scroll to position [298, 0]
click at [709, 322] on button "Print Customer Labels" at bounding box center [717, 328] width 81 height 17
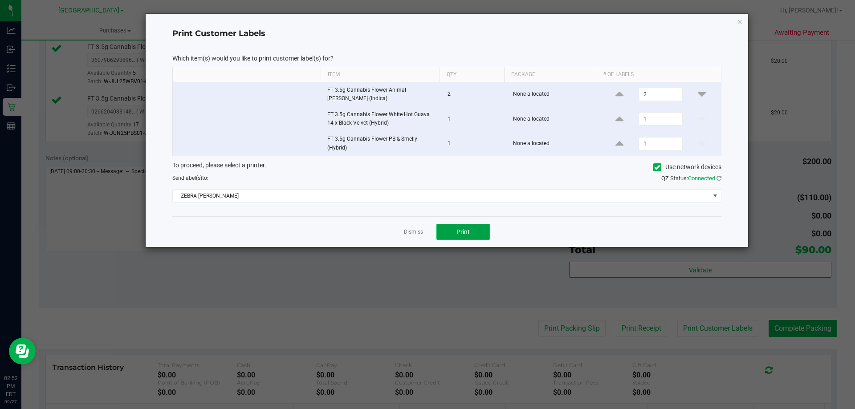
click at [467, 232] on span "Print" at bounding box center [462, 231] width 13 height 7
click at [415, 234] on link "Dismiss" at bounding box center [413, 232] width 19 height 8
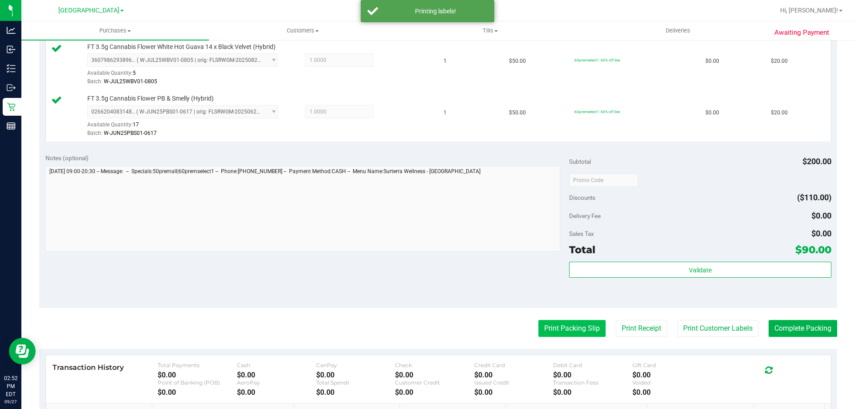
click at [545, 331] on button "Print Packing Slip" at bounding box center [571, 328] width 67 height 17
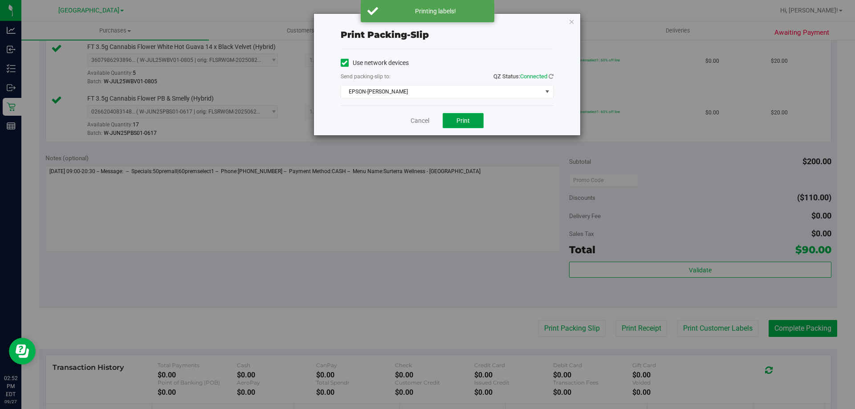
click at [467, 126] on button "Print" at bounding box center [462, 120] width 41 height 15
click at [417, 106] on div "Cancel Print" at bounding box center [446, 120] width 213 height 30
click at [416, 120] on link "Cancel" at bounding box center [419, 120] width 19 height 9
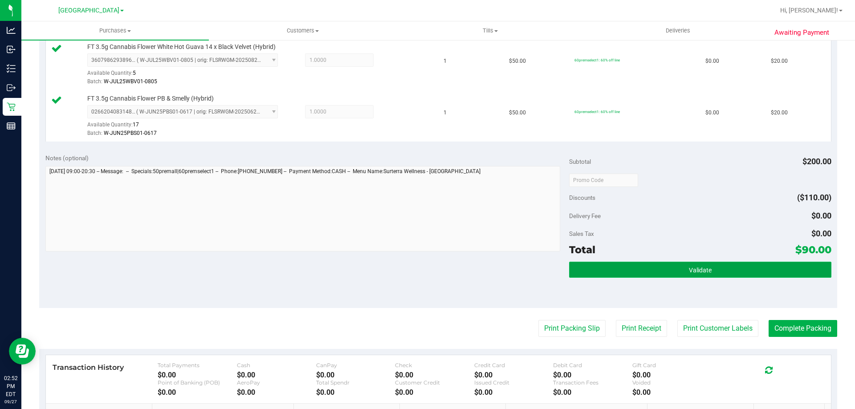
click at [629, 278] on button "Validate" at bounding box center [700, 270] width 262 height 16
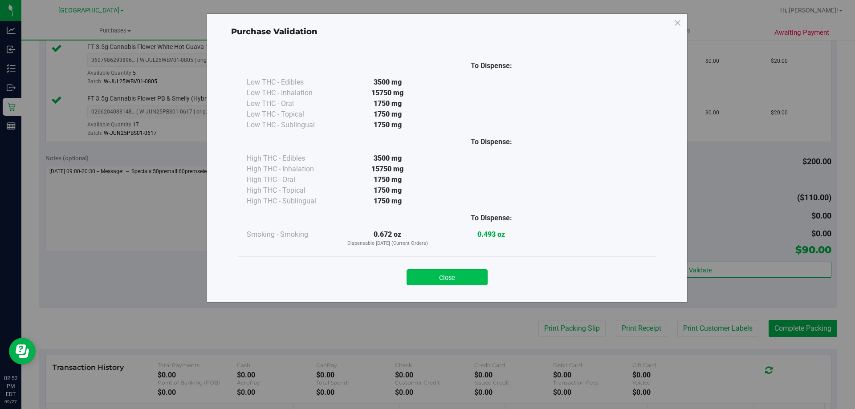
click at [445, 282] on button "Close" at bounding box center [446, 277] width 81 height 16
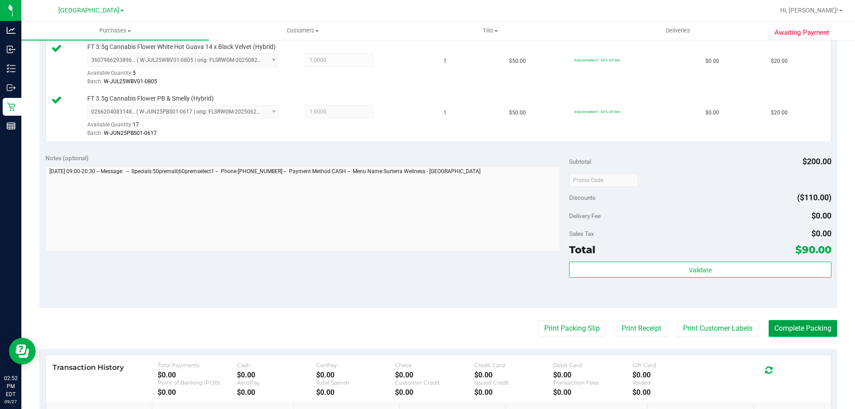
click at [811, 326] on button "Complete Packing" at bounding box center [802, 328] width 69 height 17
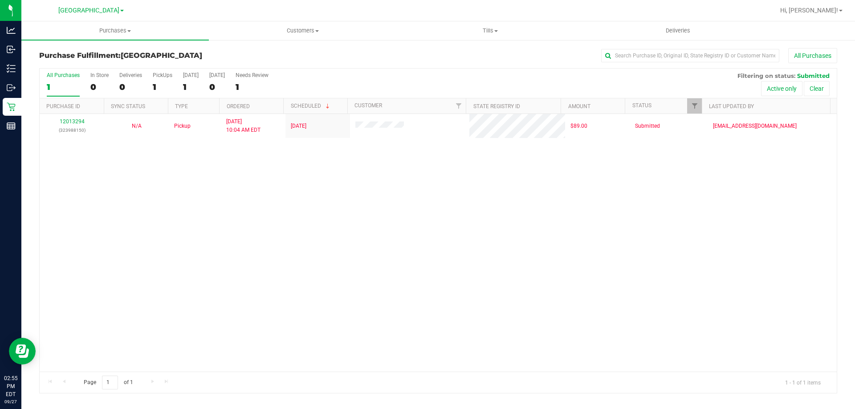
click at [22, 107] on div "Purchase Fulfillment: North Port WC All Purchases All Purchases 1 In Store 0 De…" at bounding box center [437, 220] width 833 height 363
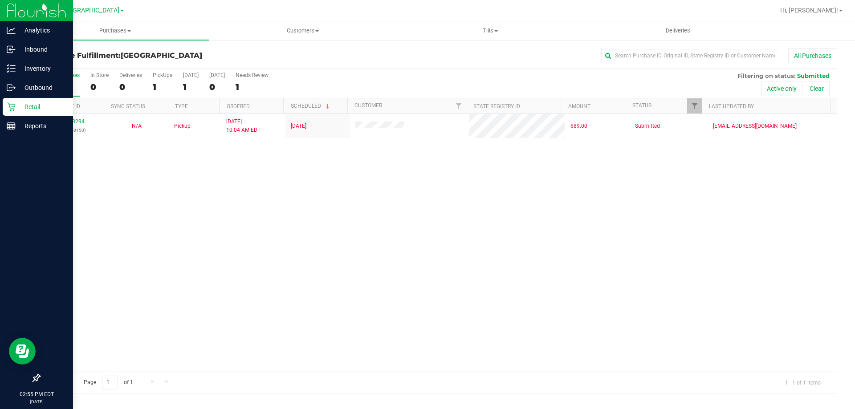
click at [20, 106] on p "Retail" at bounding box center [42, 106] width 53 height 11
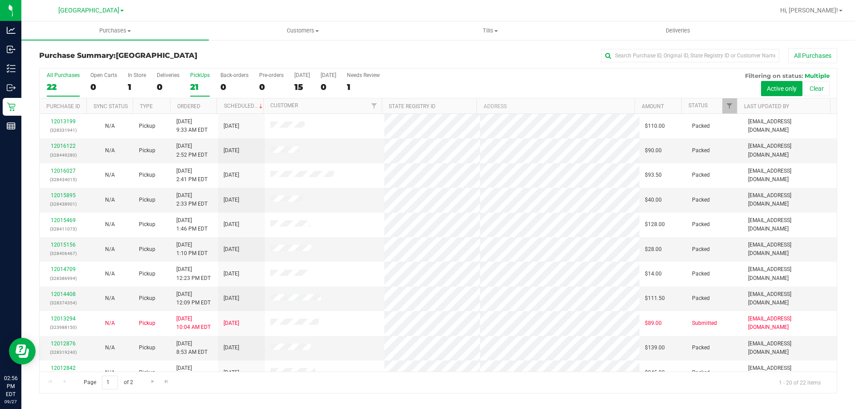
click at [190, 81] on label "PickUps 21" at bounding box center [200, 84] width 20 height 24
click at [0, 0] on input "PickUps 21" at bounding box center [0, 0] width 0 height 0
click at [62, 81] on label "All Purchases 21" at bounding box center [63, 84] width 33 height 24
click at [0, 0] on input "All Purchases 21" at bounding box center [0, 0] width 0 height 0
click at [200, 85] on div "21" at bounding box center [200, 87] width 20 height 10
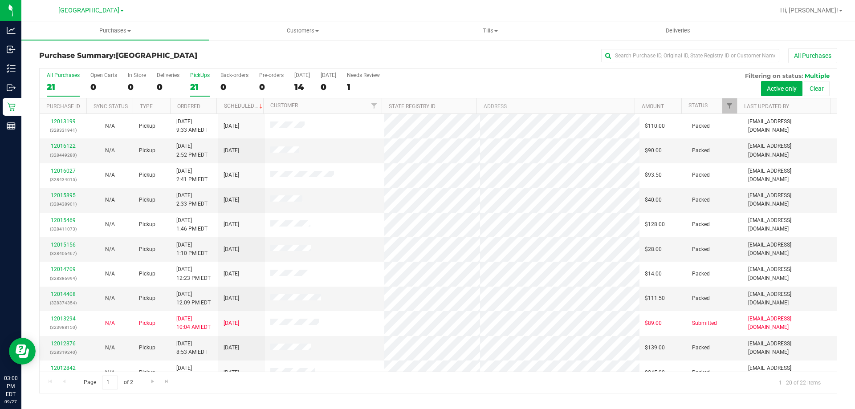
click at [0, 0] on input "PickUps 21" at bounding box center [0, 0] width 0 height 0
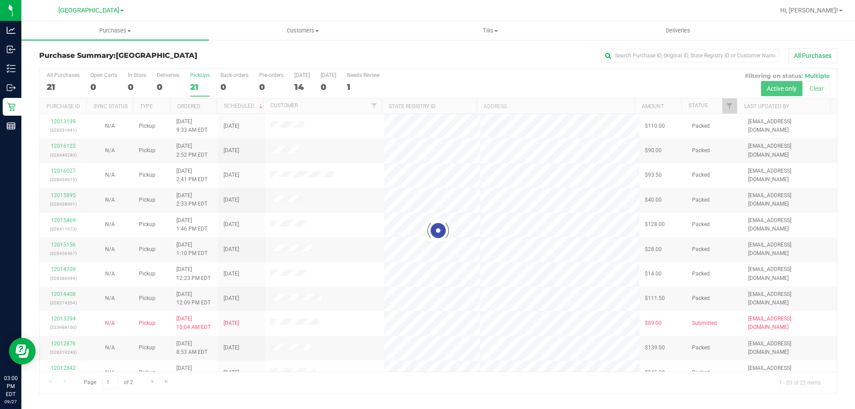
click at [55, 80] on div at bounding box center [438, 231] width 797 height 324
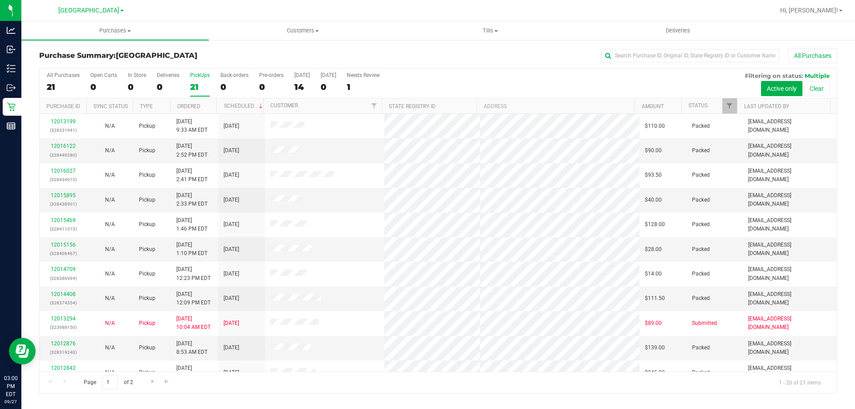
click at [55, 80] on label "All Purchases 21" at bounding box center [63, 84] width 33 height 24
click at [0, 0] on input "All Purchases 21" at bounding box center [0, 0] width 0 height 0
click at [195, 84] on div "21" at bounding box center [200, 87] width 20 height 10
click at [0, 0] on input "PickUps 21" at bounding box center [0, 0] width 0 height 0
click at [64, 82] on div "21" at bounding box center [63, 87] width 33 height 10
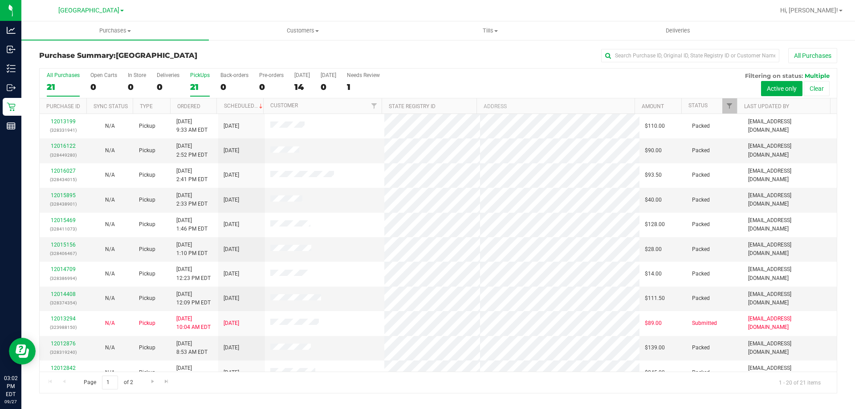
click at [0, 0] on input "All Purchases 21" at bounding box center [0, 0] width 0 height 0
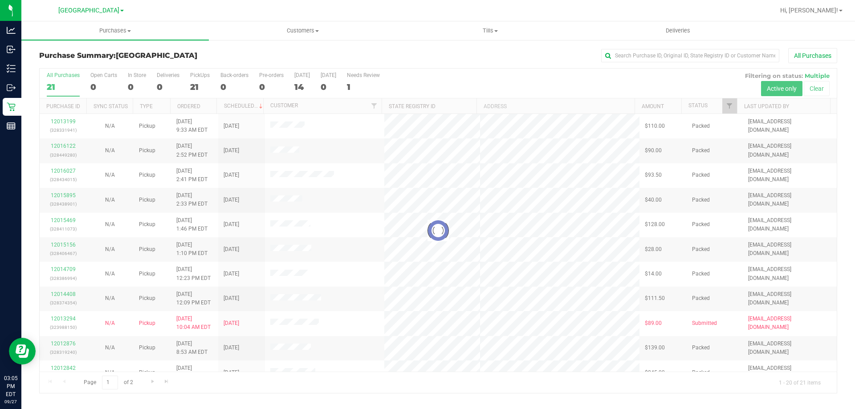
click at [195, 80] on div at bounding box center [438, 231] width 797 height 324
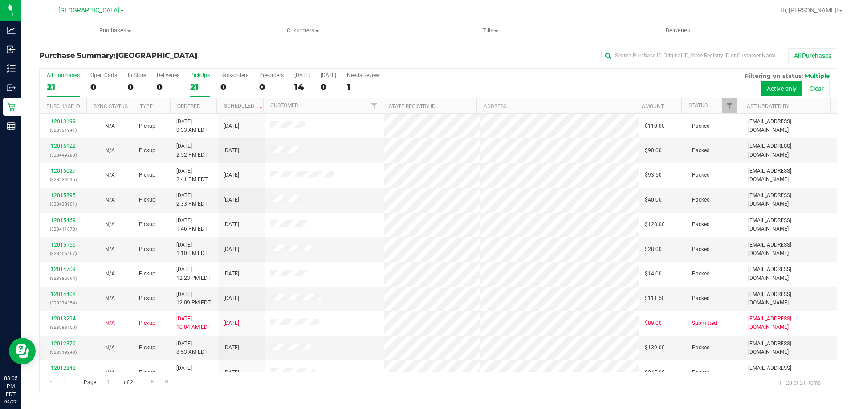
click at [196, 82] on div "21" at bounding box center [200, 87] width 20 height 10
click at [0, 0] on input "PickUps 21" at bounding box center [0, 0] width 0 height 0
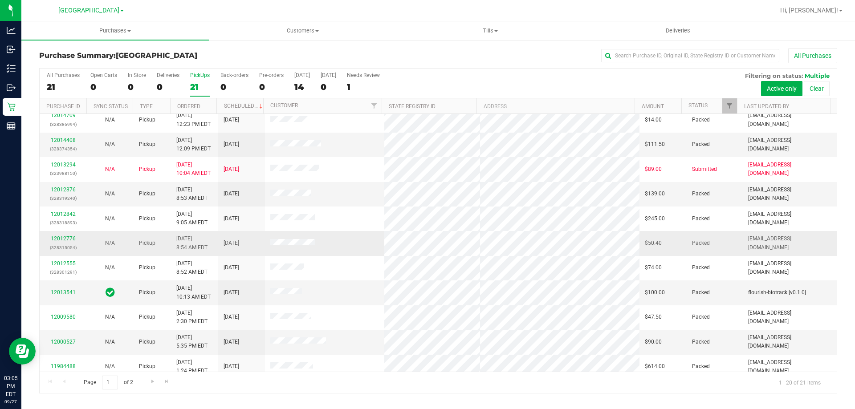
scroll to position [235, 0]
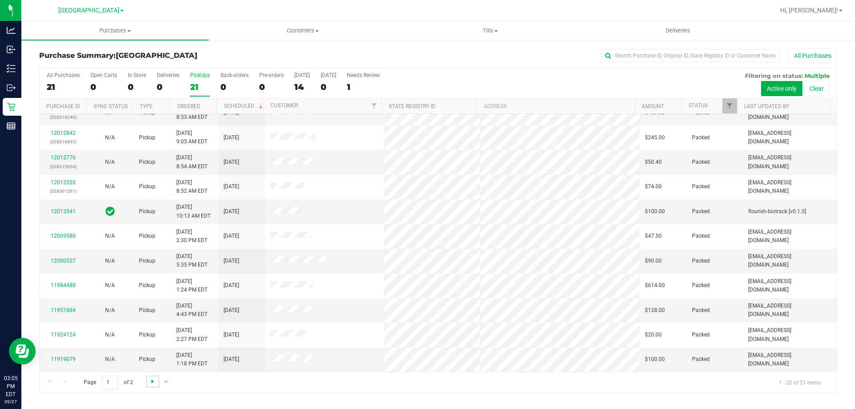
click at [151, 381] on span "Go to the next page" at bounding box center [152, 381] width 7 height 7
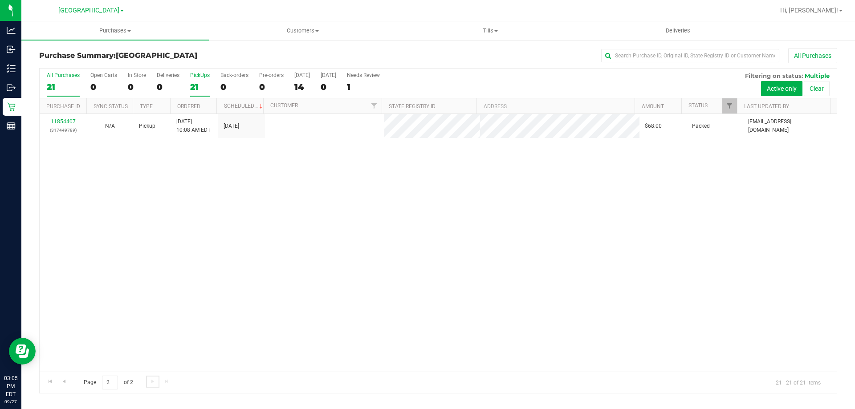
scroll to position [0, 0]
click at [51, 88] on div "21" at bounding box center [63, 87] width 33 height 10
click at [0, 0] on input "All Purchases 21" at bounding box center [0, 0] width 0 height 0
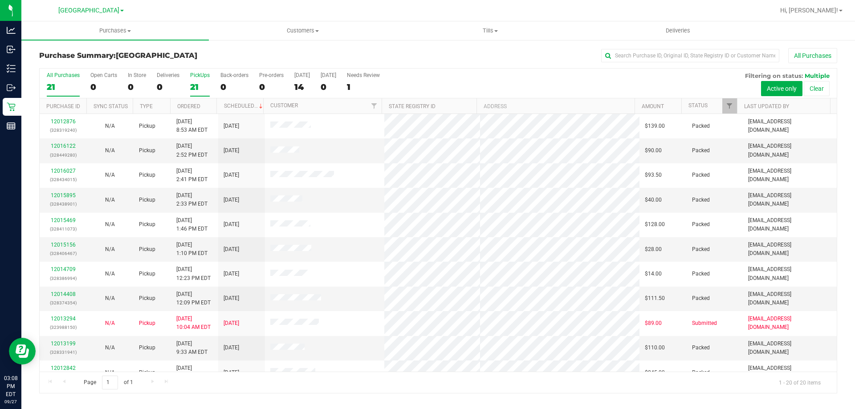
click at [195, 88] on div "21" at bounding box center [200, 87] width 20 height 10
click at [0, 0] on input "PickUps 21" at bounding box center [0, 0] width 0 height 0
click at [67, 86] on div "20" at bounding box center [63, 87] width 33 height 10
click at [0, 0] on input "All Purchases 20" at bounding box center [0, 0] width 0 height 0
click at [203, 79] on label "PickUps 20" at bounding box center [200, 84] width 20 height 24
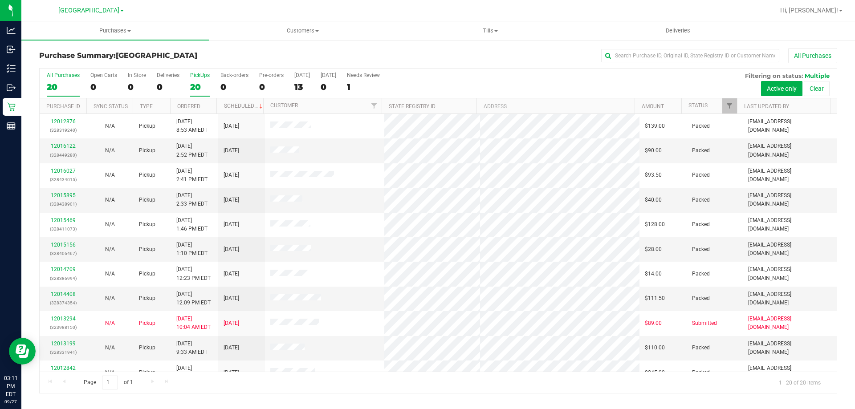
click at [0, 0] on input "PickUps 20" at bounding box center [0, 0] width 0 height 0
click at [62, 84] on div "20" at bounding box center [63, 87] width 33 height 10
click at [0, 0] on input "All Purchases 20" at bounding box center [0, 0] width 0 height 0
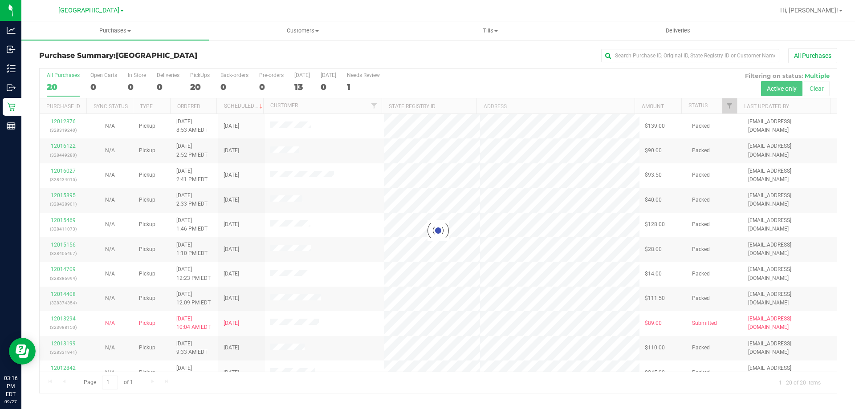
click at [207, 79] on div at bounding box center [438, 231] width 797 height 324
click at [203, 81] on div at bounding box center [438, 231] width 797 height 324
click at [201, 82] on div at bounding box center [438, 231] width 797 height 324
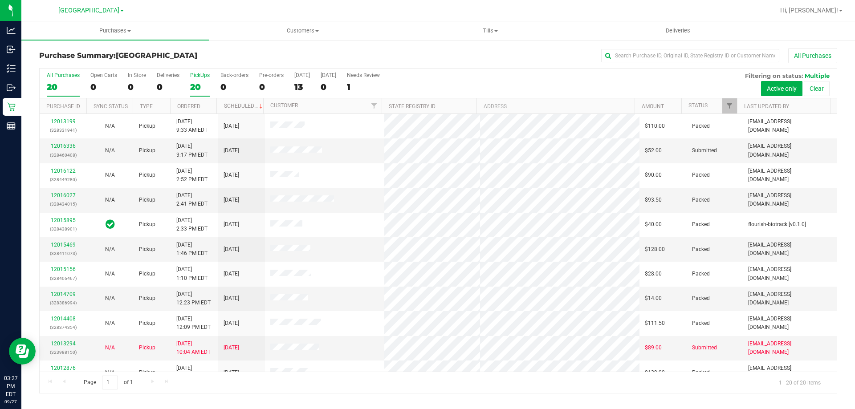
click at [202, 76] on div "PickUps" at bounding box center [200, 75] width 20 height 6
click at [0, 0] on input "PickUps 20" at bounding box center [0, 0] width 0 height 0
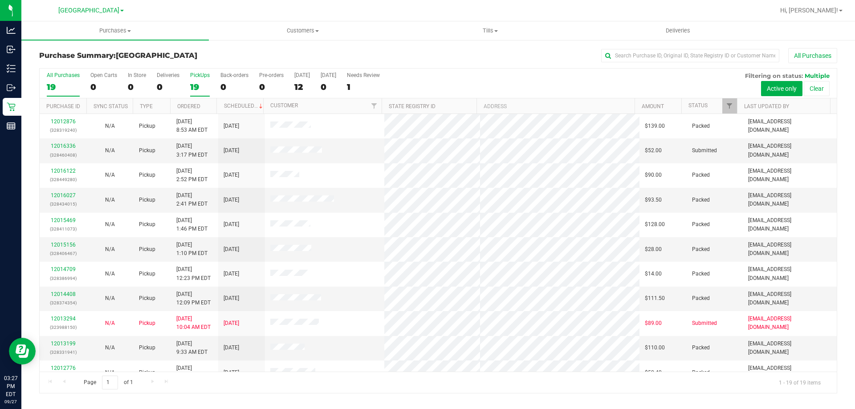
click at [62, 81] on label "All Purchases 19" at bounding box center [63, 84] width 33 height 24
click at [0, 0] on input "All Purchases 19" at bounding box center [0, 0] width 0 height 0
click at [65, 145] on link "12016336" at bounding box center [63, 146] width 25 height 6
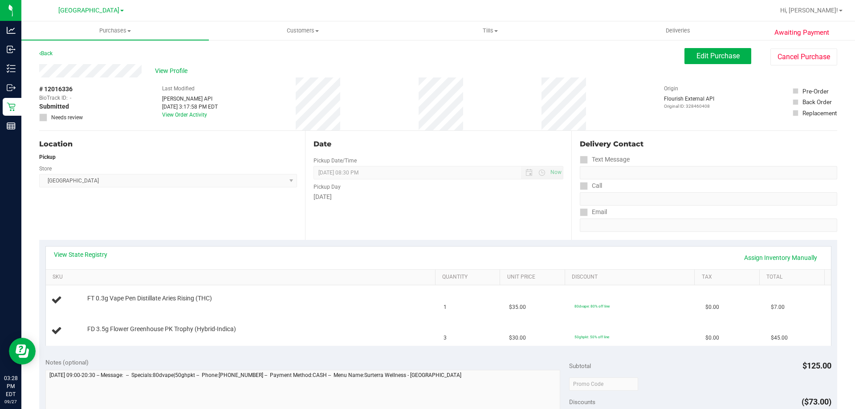
click at [97, 247] on div "View State Registry Assign Inventory Manually" at bounding box center [438, 258] width 785 height 23
click at [83, 255] on link "View State Registry" at bounding box center [80, 254] width 53 height 9
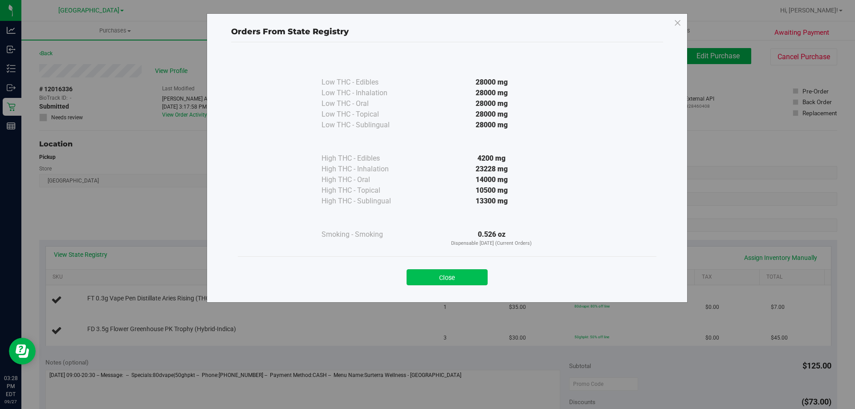
click at [449, 271] on button "Close" at bounding box center [446, 277] width 81 height 16
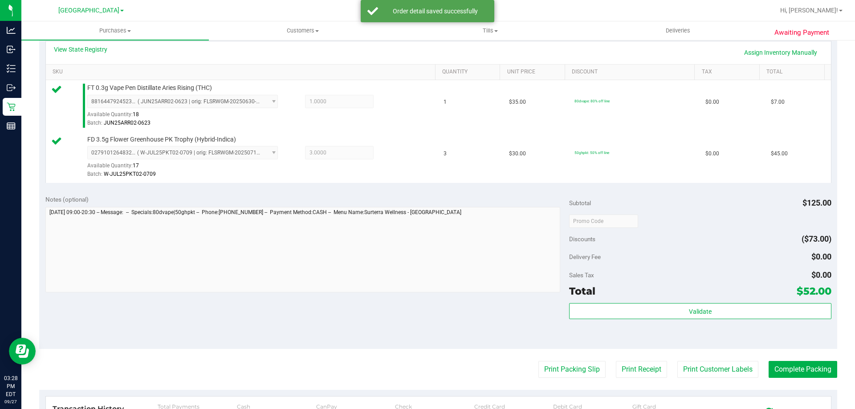
scroll to position [260, 0]
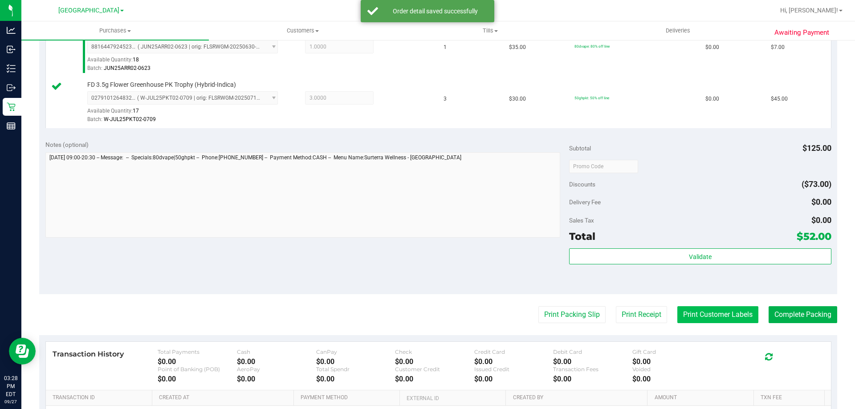
click at [734, 308] on button "Print Customer Labels" at bounding box center [717, 314] width 81 height 17
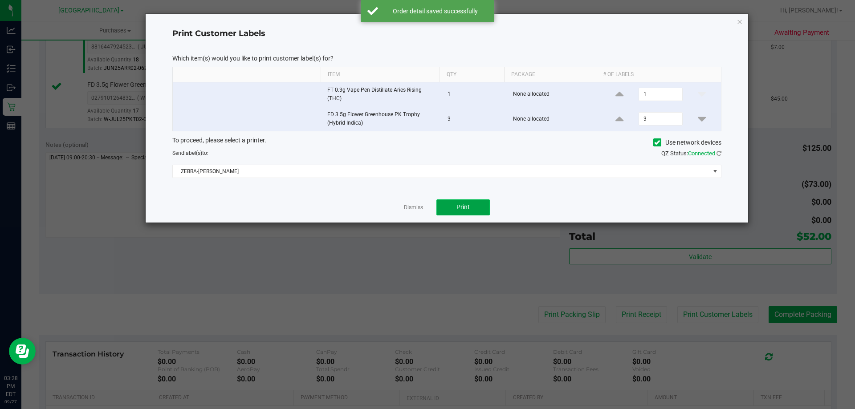
click at [477, 205] on button "Print" at bounding box center [462, 207] width 53 height 16
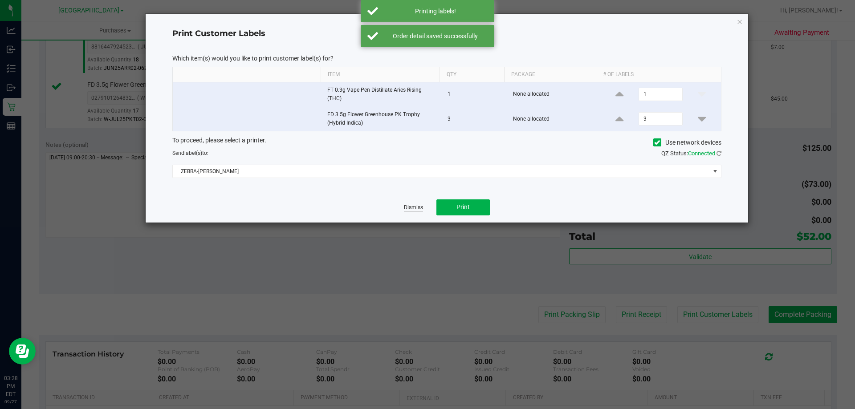
click at [406, 205] on link "Dismiss" at bounding box center [413, 208] width 19 height 8
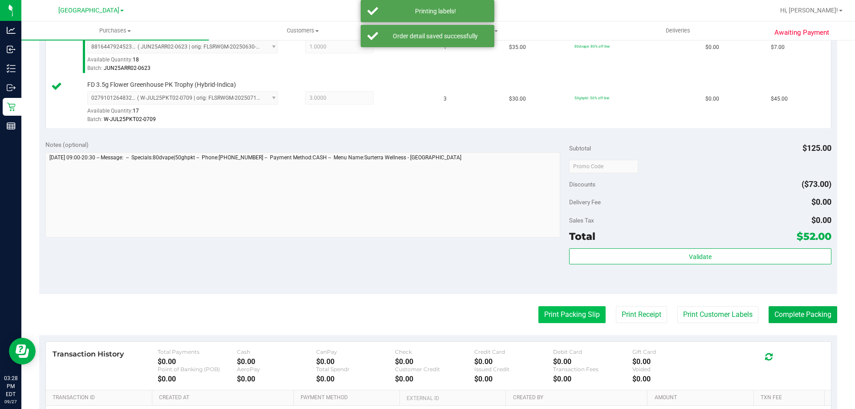
click at [558, 312] on button "Print Packing Slip" at bounding box center [571, 314] width 67 height 17
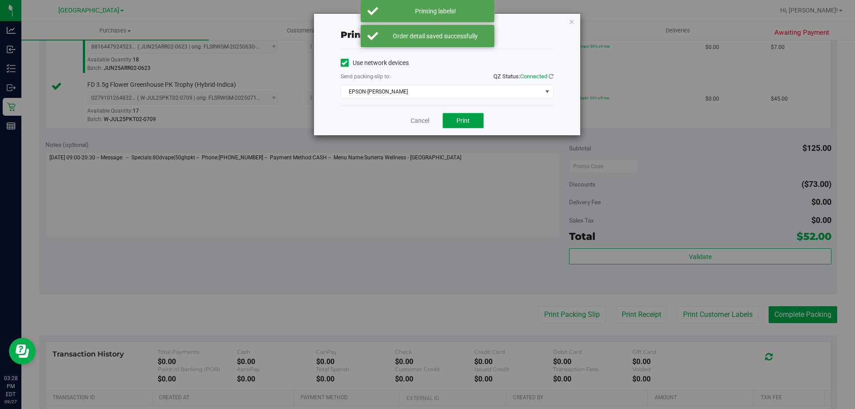
click at [474, 123] on button "Print" at bounding box center [462, 120] width 41 height 15
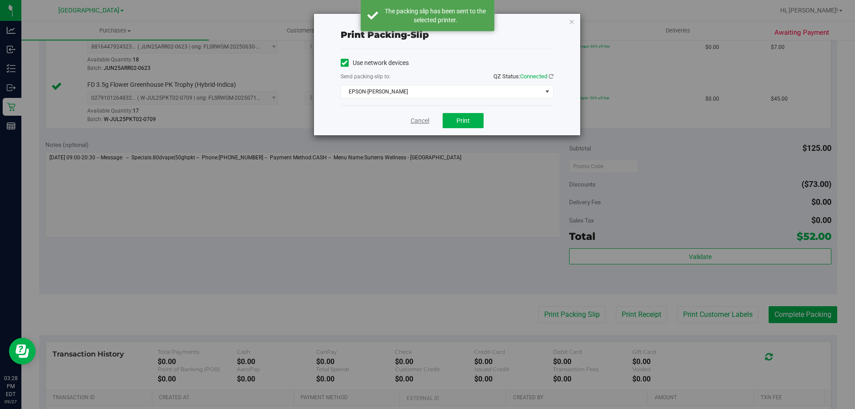
click at [415, 117] on link "Cancel" at bounding box center [419, 120] width 19 height 9
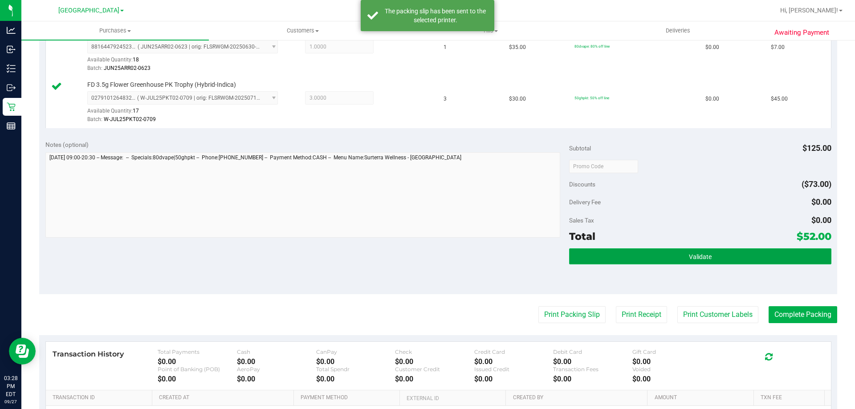
click at [621, 249] on button "Validate" at bounding box center [700, 256] width 262 height 16
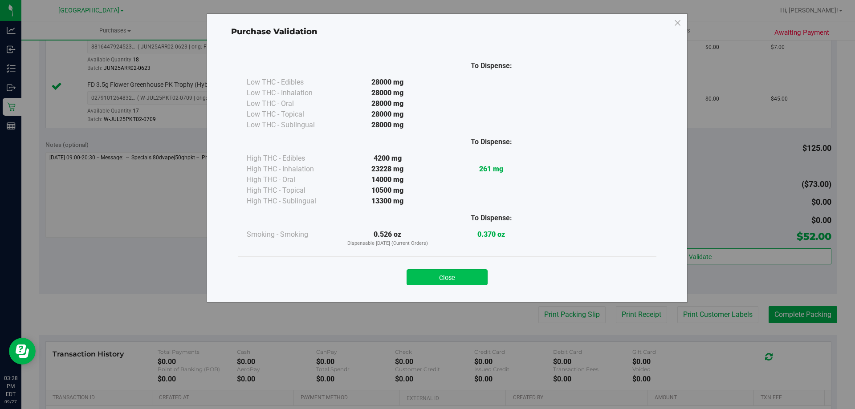
click at [435, 278] on button "Close" at bounding box center [446, 277] width 81 height 16
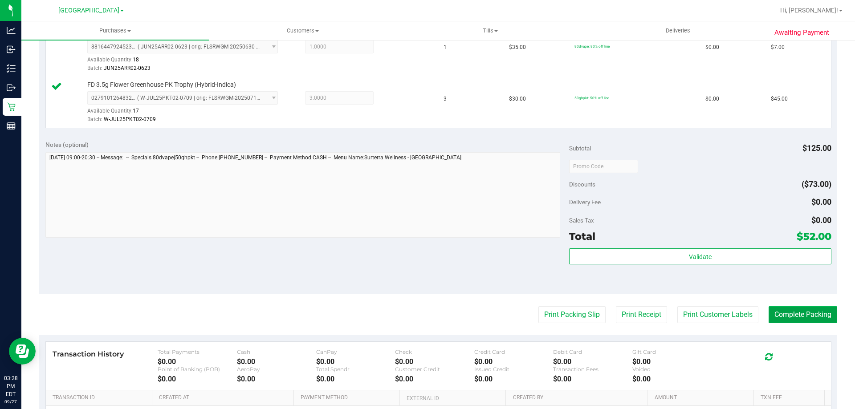
click at [802, 312] on button "Complete Packing" at bounding box center [802, 314] width 69 height 17
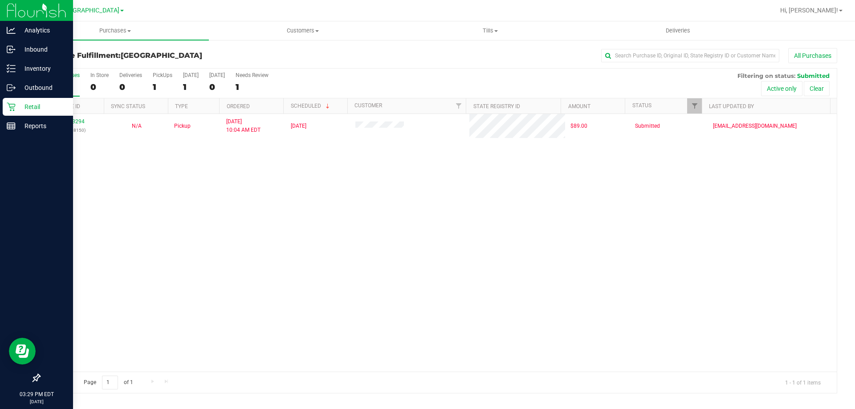
click at [14, 107] on icon at bounding box center [11, 106] width 9 height 9
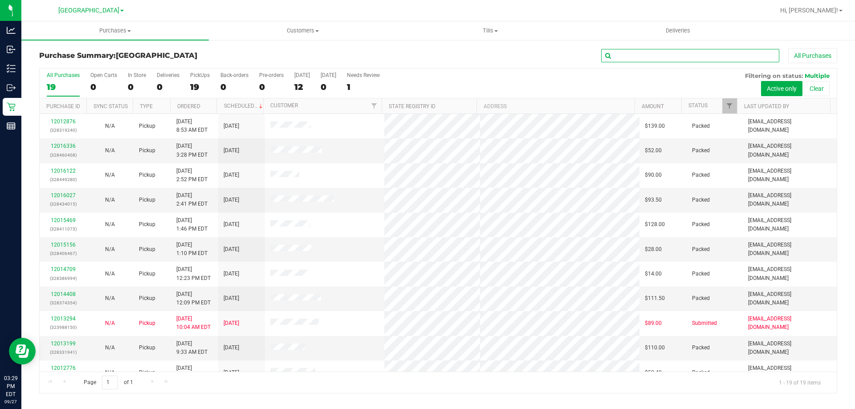
click at [622, 55] on input "text" at bounding box center [690, 55] width 178 height 13
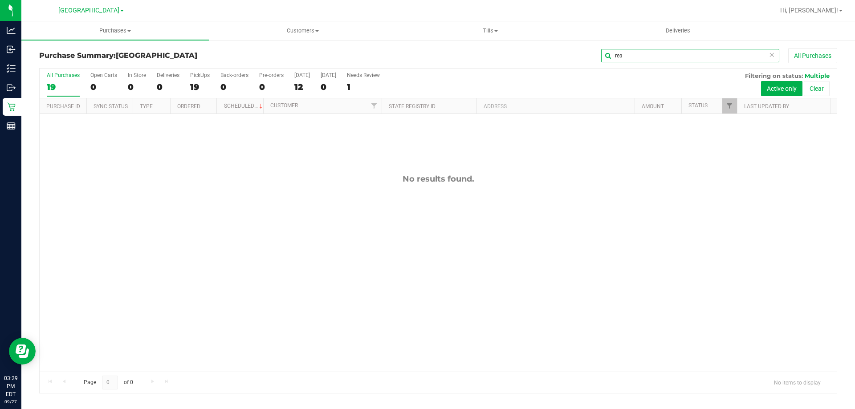
type input "rea"
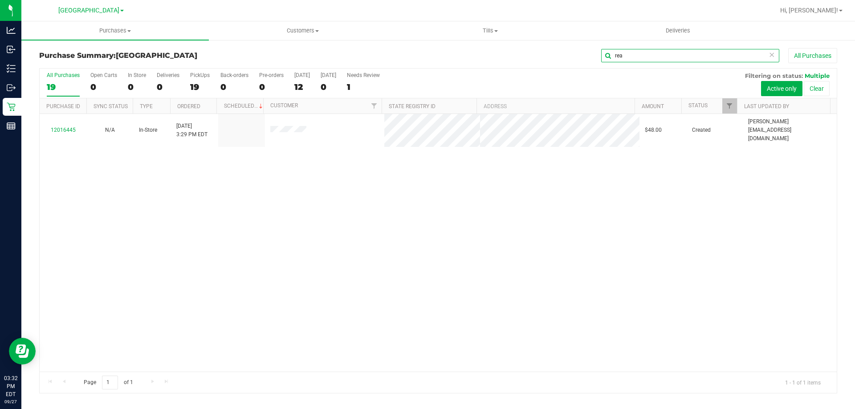
drag, startPoint x: 637, startPoint y: 58, endPoint x: 560, endPoint y: 53, distance: 77.2
click at [581, 54] on div "rea All Purchases" at bounding box center [571, 55] width 532 height 15
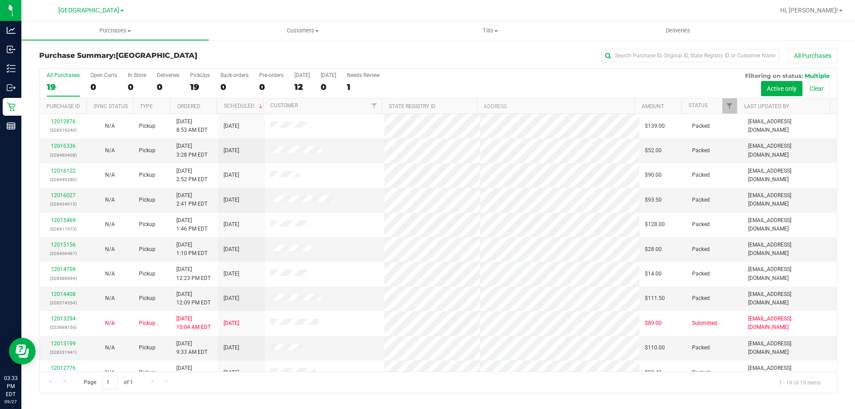
click at [212, 87] on div "All Purchases 19 Open Carts 0 In Store 0 Deliveries 0 PickUps 19 Back-orders 0 …" at bounding box center [438, 84] width 797 height 30
click at [205, 77] on div "PickUps" at bounding box center [200, 75] width 20 height 6
click at [0, 0] on input "PickUps 19" at bounding box center [0, 0] width 0 height 0
click at [59, 86] on div "19" at bounding box center [63, 87] width 33 height 10
click at [0, 0] on input "All Purchases 19" at bounding box center [0, 0] width 0 height 0
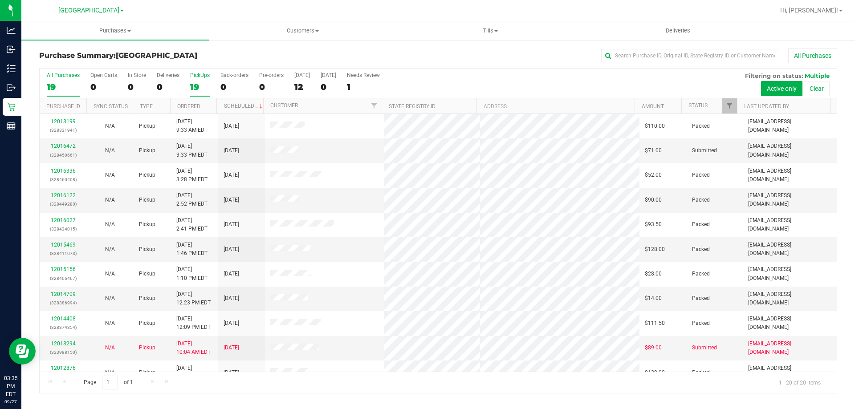
click at [194, 77] on div "PickUps" at bounding box center [200, 75] width 20 height 6
click at [0, 0] on input "PickUps 19" at bounding box center [0, 0] width 0 height 0
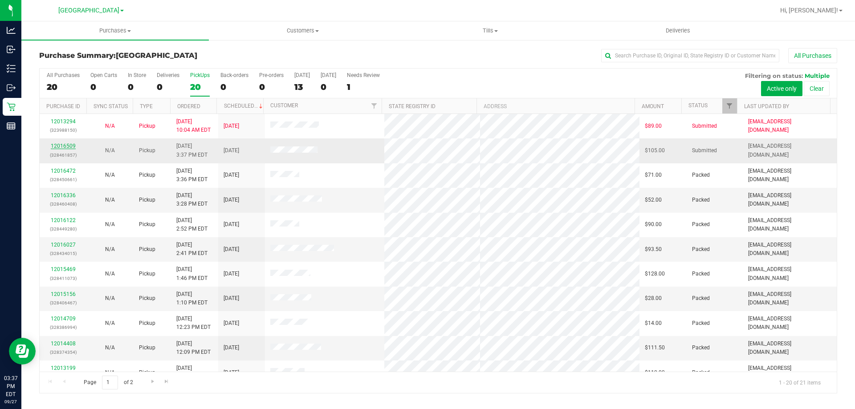
click at [56, 149] on link "12016509" at bounding box center [63, 146] width 25 height 6
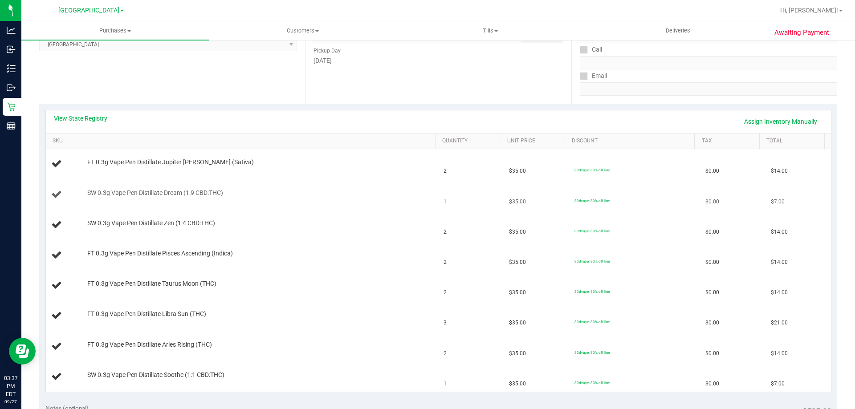
scroll to position [178, 0]
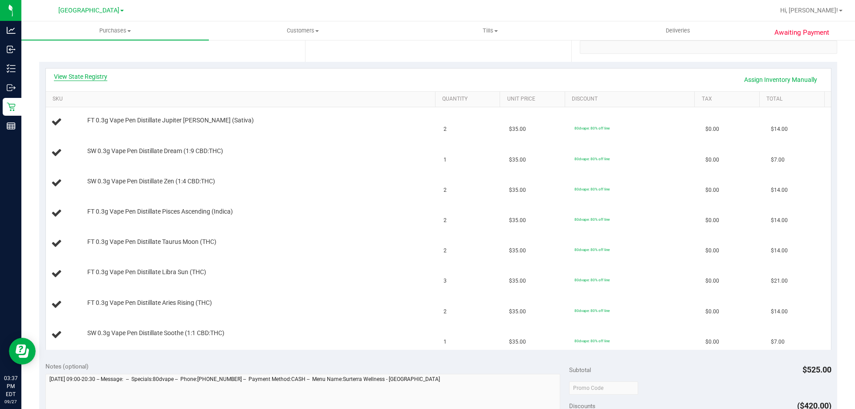
click at [91, 74] on link "View State Registry" at bounding box center [80, 76] width 53 height 9
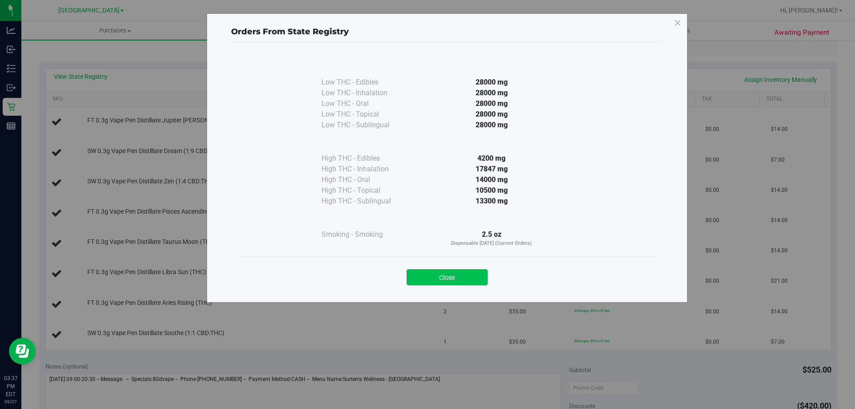
click at [442, 276] on button "Close" at bounding box center [446, 277] width 81 height 16
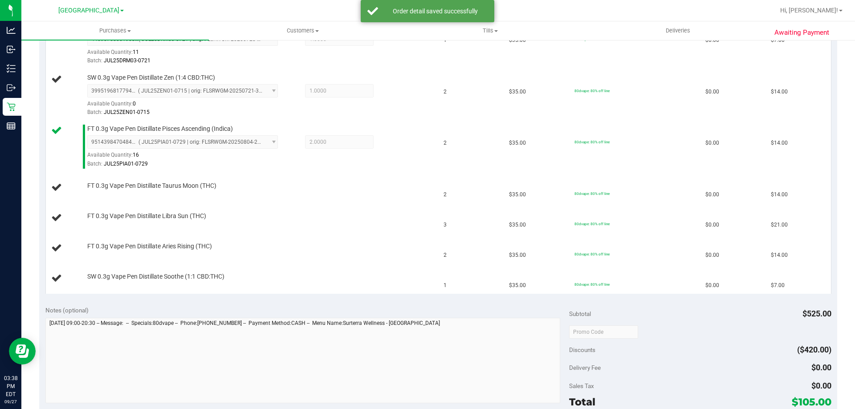
scroll to position [320, 0]
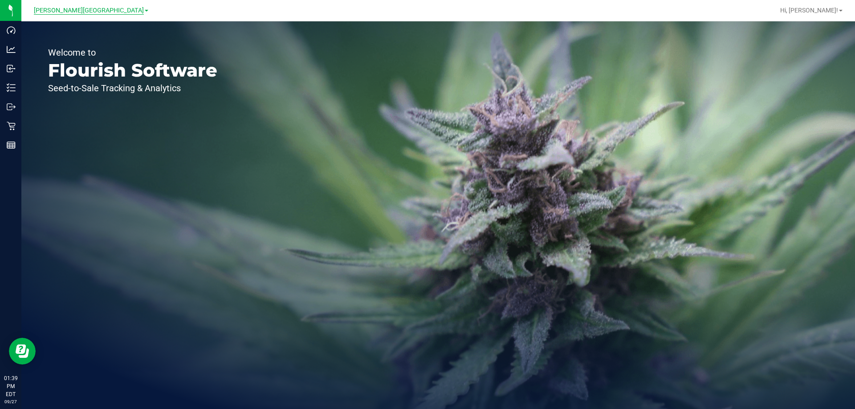
click at [98, 12] on span "[PERSON_NAME][GEOGRAPHIC_DATA]" at bounding box center [89, 11] width 110 height 8
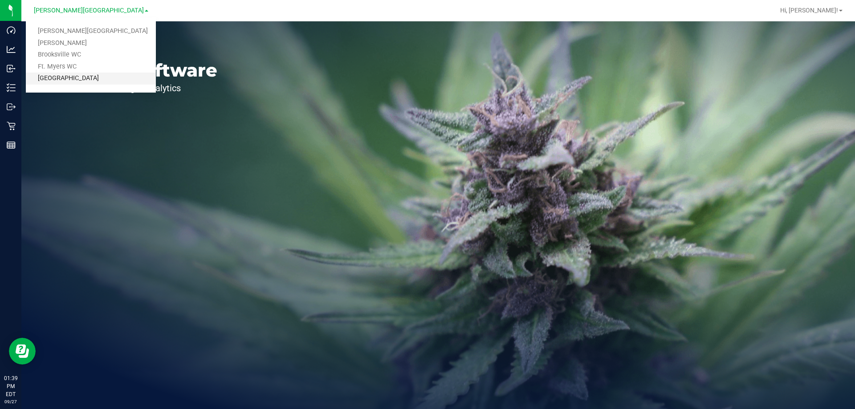
click at [69, 74] on link "[GEOGRAPHIC_DATA]" at bounding box center [91, 79] width 130 height 12
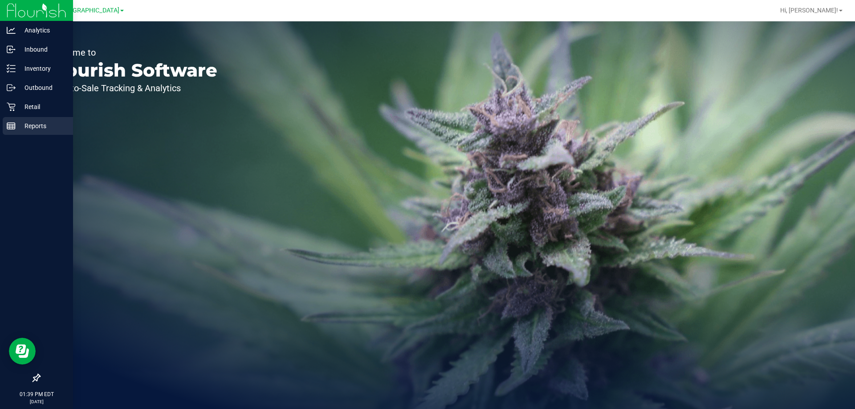
click at [18, 125] on p "Reports" at bounding box center [42, 126] width 53 height 11
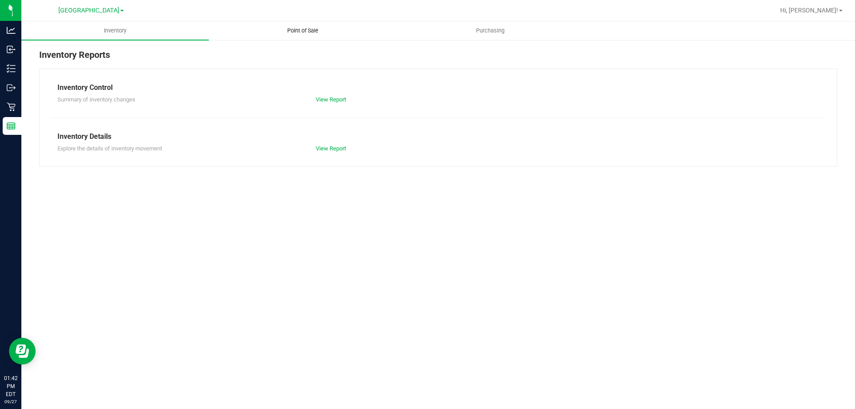
click at [283, 24] on uib-tab-heading "Point of Sale" at bounding box center [302, 31] width 186 height 18
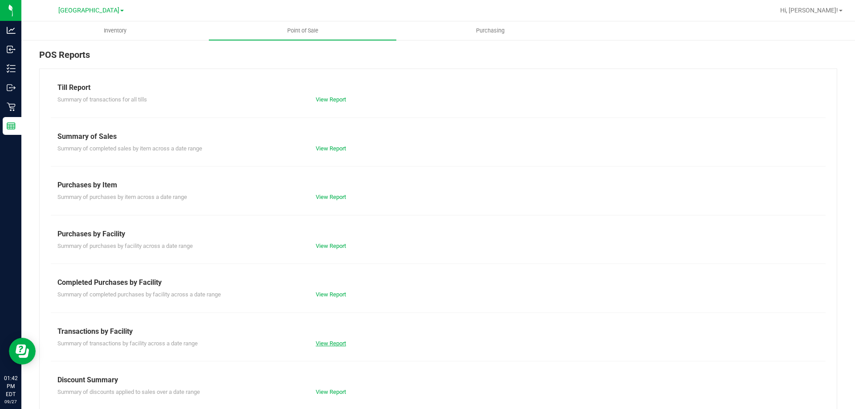
click at [325, 341] on link "View Report" at bounding box center [331, 343] width 30 height 7
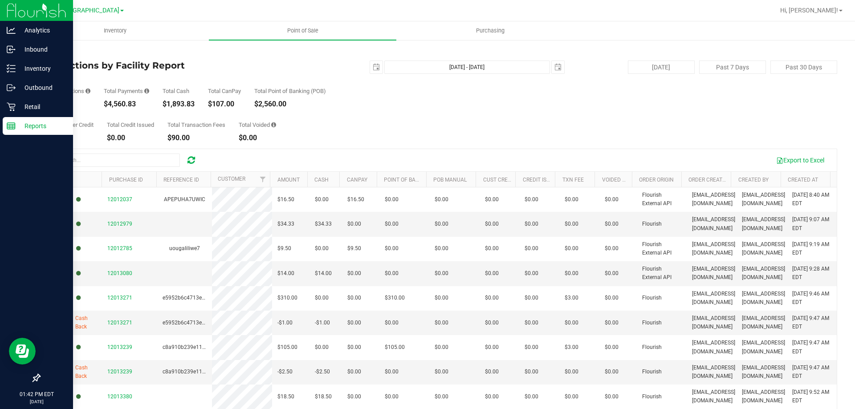
click at [34, 133] on div "Reports" at bounding box center [38, 126] width 70 height 18
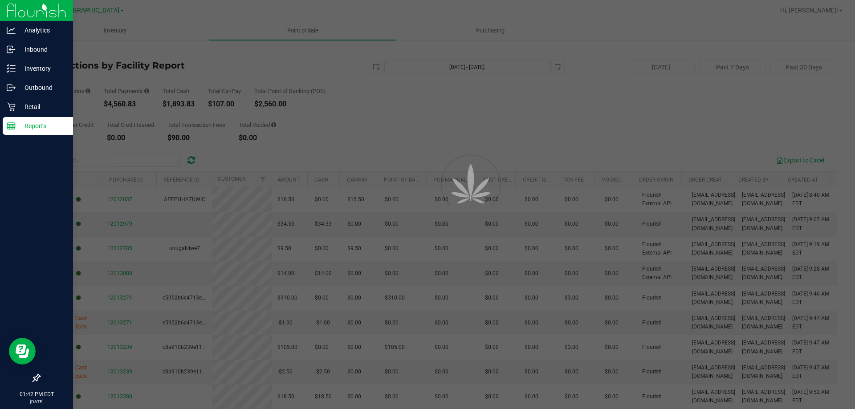
click at [34, 133] on div "Reports" at bounding box center [38, 126] width 70 height 18
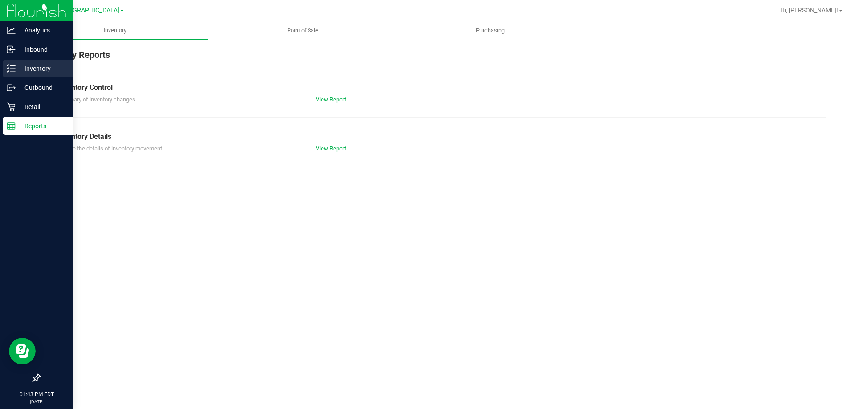
click at [16, 71] on p "Inventory" at bounding box center [42, 68] width 53 height 11
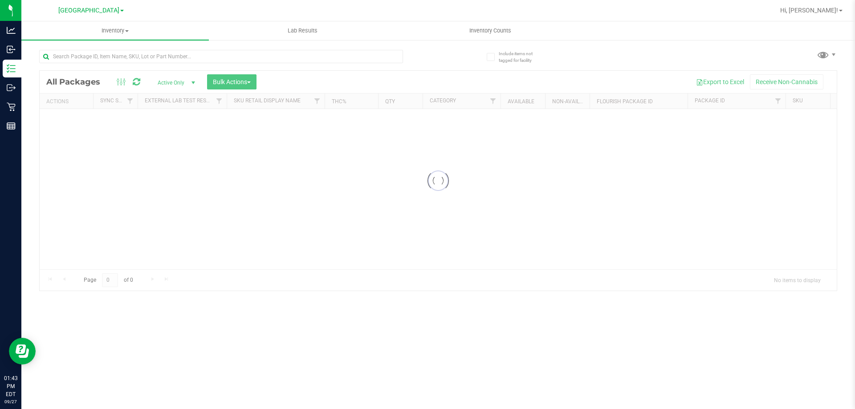
click at [155, 48] on div "Inventory All packages All inventory Waste log Create inventory Lab Results Inv…" at bounding box center [437, 215] width 833 height 388
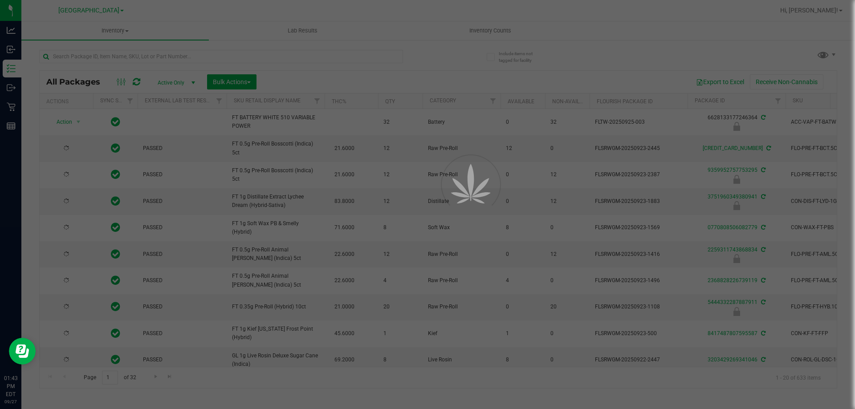
click at [151, 58] on div at bounding box center [427, 204] width 855 height 409
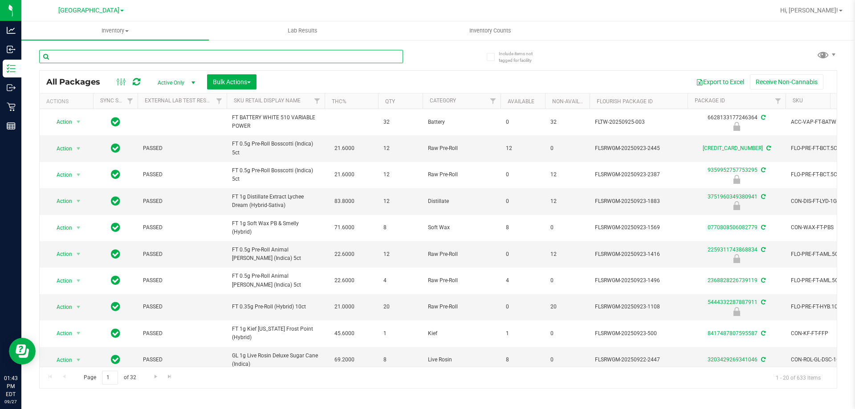
click at [151, 58] on input "text" at bounding box center [221, 56] width 364 height 13
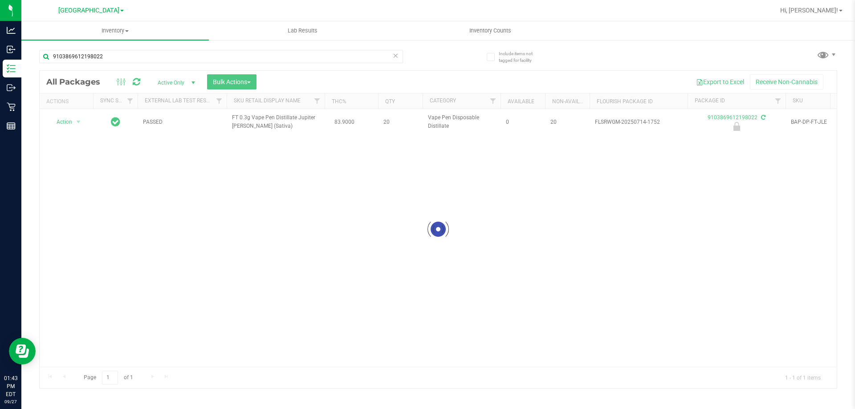
drag, startPoint x: 224, startPoint y: 118, endPoint x: 277, endPoint y: 125, distance: 53.3
click at [277, 125] on div at bounding box center [438, 229] width 797 height 317
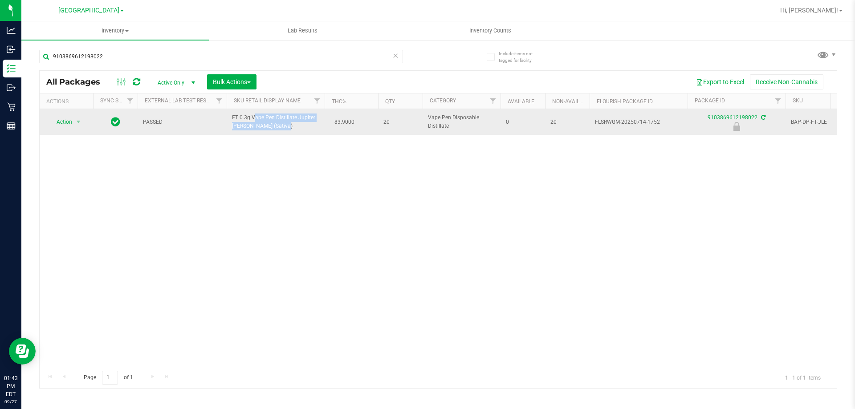
drag, startPoint x: 232, startPoint y: 114, endPoint x: 258, endPoint y: 127, distance: 28.7
click at [261, 127] on td "FT 0.3g Vape Pen Distillate Jupiter [PERSON_NAME] (Sativa)" at bounding box center [276, 122] width 98 height 26
copy span "FT 0.3g Vape Pen Distillate Jupiter [PERSON_NAME] (Sativa)"
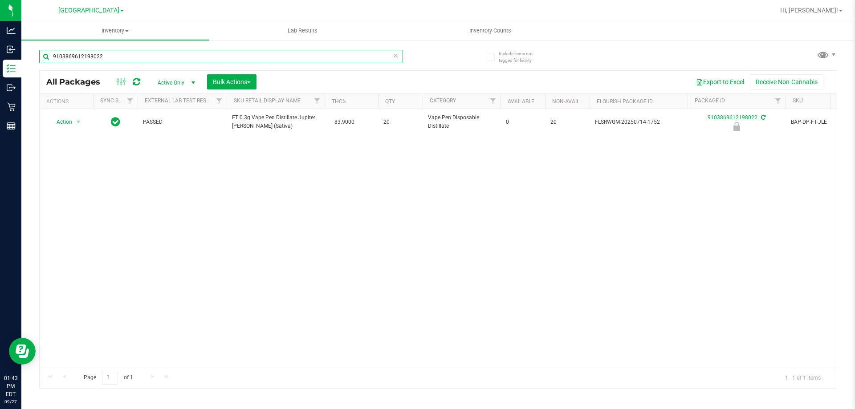
click at [106, 55] on input "9103869612198022" at bounding box center [221, 56] width 364 height 13
paste input "FT 0.3g Vape Pen Distillate Jupiter [PERSON_NAME] (Sativa)"
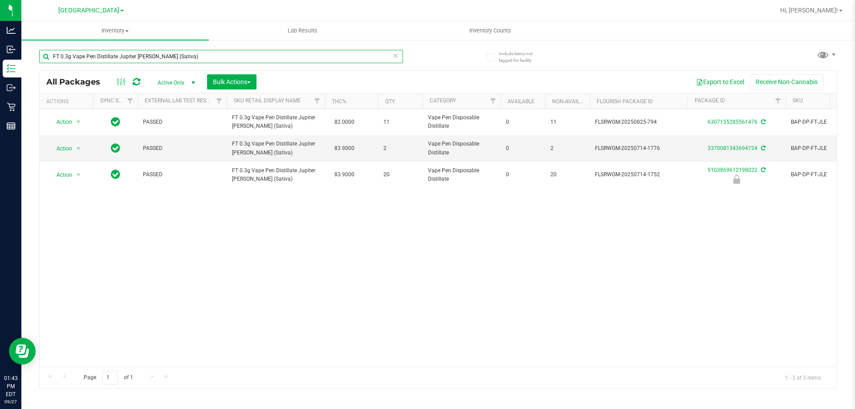
click at [157, 60] on input "FT 0.3g Vape Pen Distillate Jupiter [PERSON_NAME] (Sativa)" at bounding box center [221, 56] width 364 height 13
type input "9103869612198022"
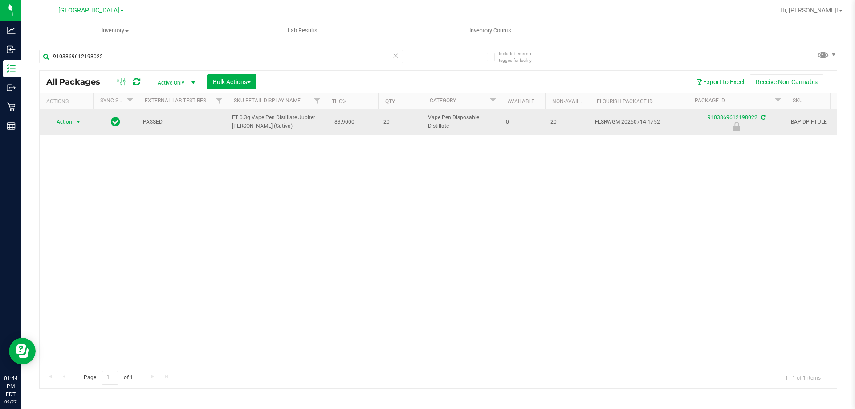
click at [70, 120] on span "Action" at bounding box center [61, 122] width 24 height 12
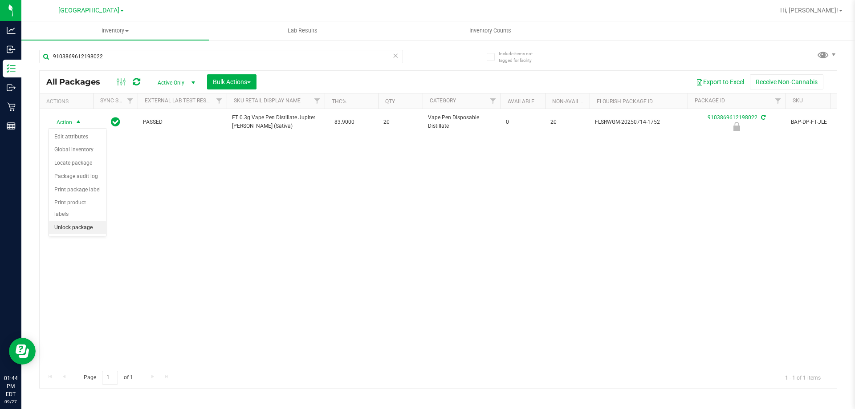
click at [80, 221] on li "Unlock package" at bounding box center [77, 227] width 57 height 13
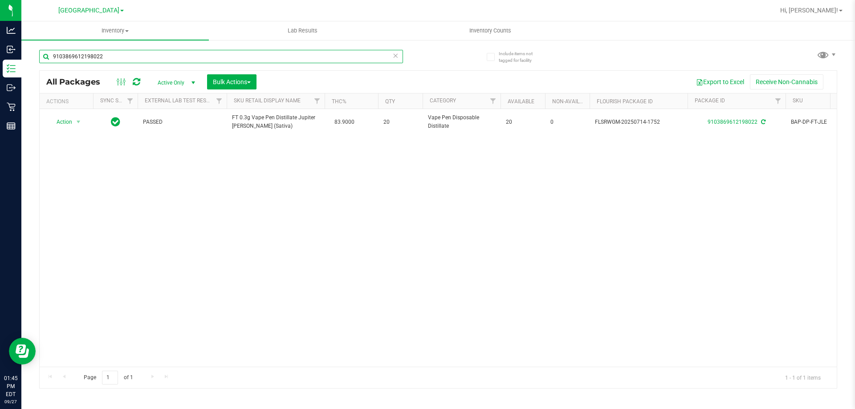
click at [142, 53] on input "9103869612198022" at bounding box center [221, 56] width 364 height 13
type input "9514398470484016"
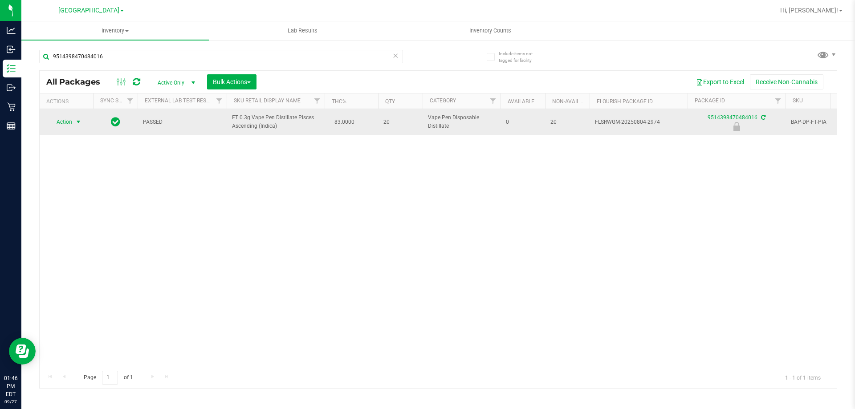
click at [76, 124] on span "select" at bounding box center [78, 121] width 7 height 7
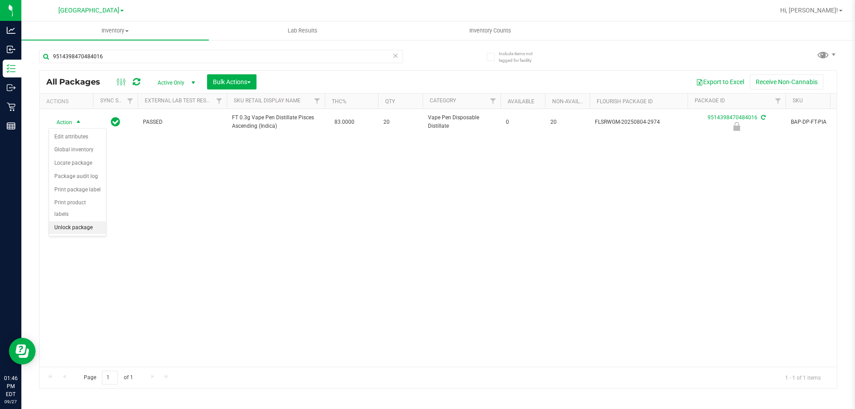
click at [90, 221] on li "Unlock package" at bounding box center [77, 227] width 57 height 13
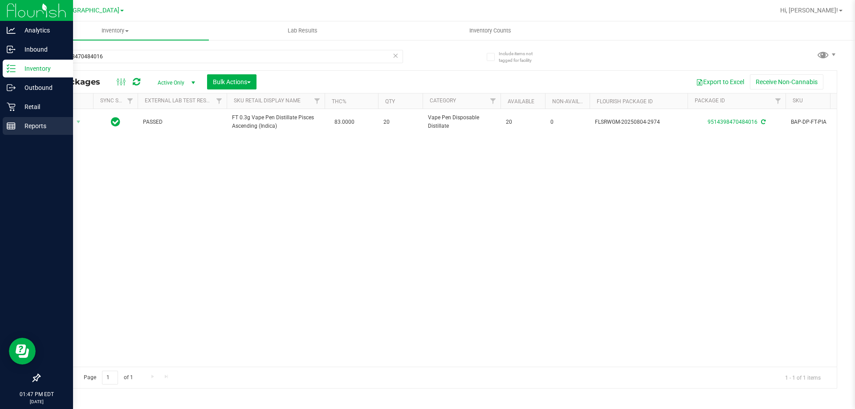
click at [28, 130] on p "Reports" at bounding box center [42, 126] width 53 height 11
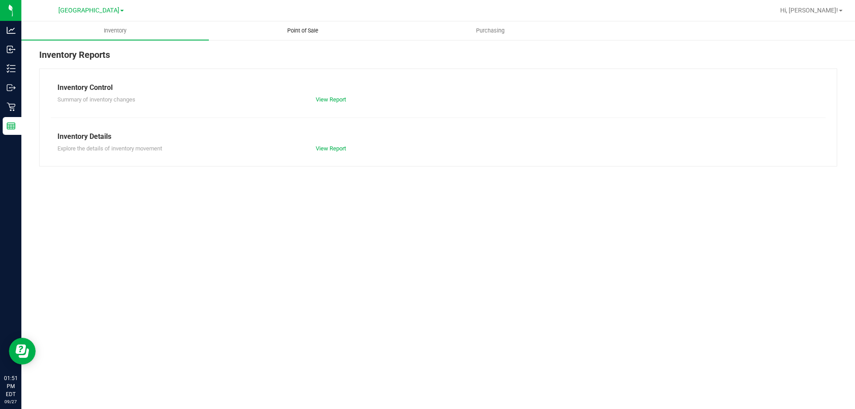
click at [299, 28] on span "Point of Sale" at bounding box center [302, 31] width 55 height 8
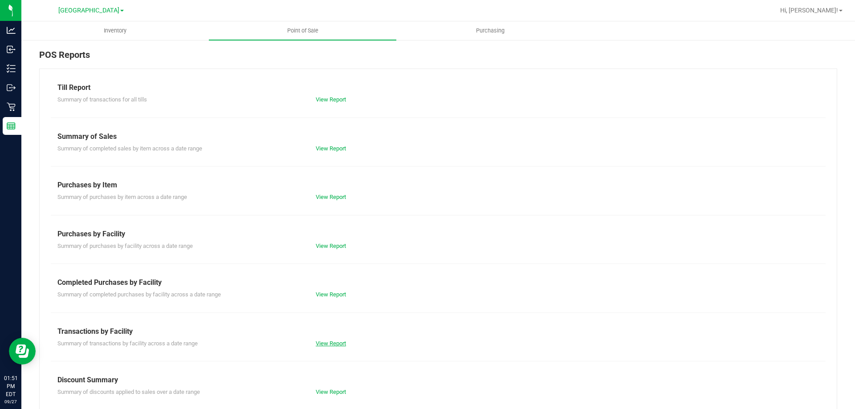
click at [324, 344] on link "View Report" at bounding box center [331, 343] width 30 height 7
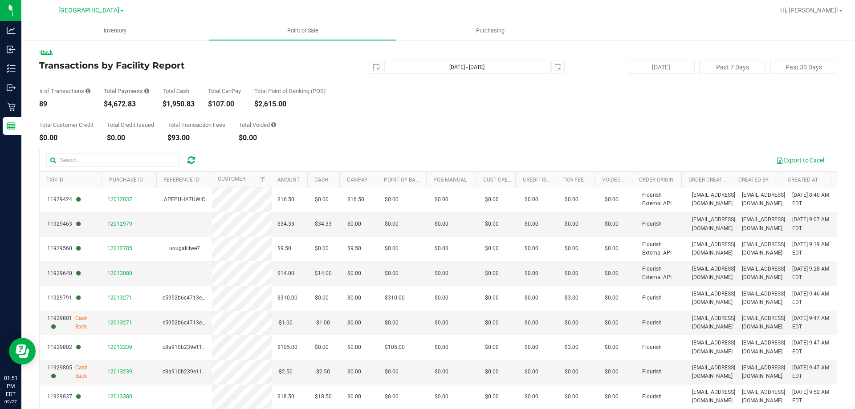
click at [49, 52] on link "Back" at bounding box center [45, 52] width 13 height 6
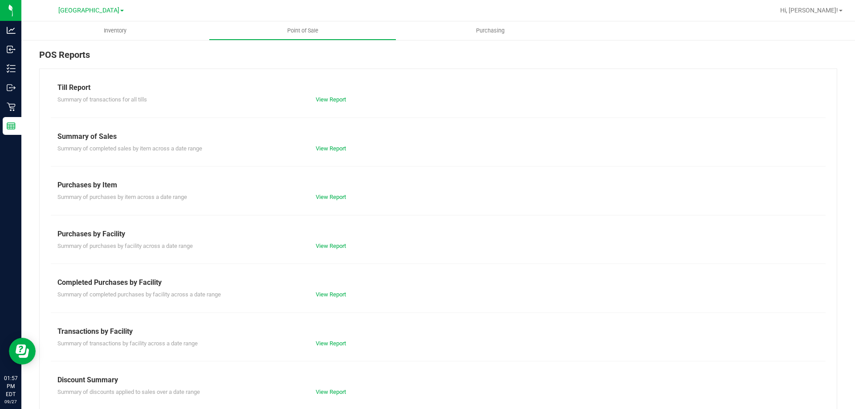
click at [330, 347] on div "View Report" at bounding box center [373, 343] width 129 height 9
click at [330, 346] on link "View Report" at bounding box center [331, 343] width 30 height 7
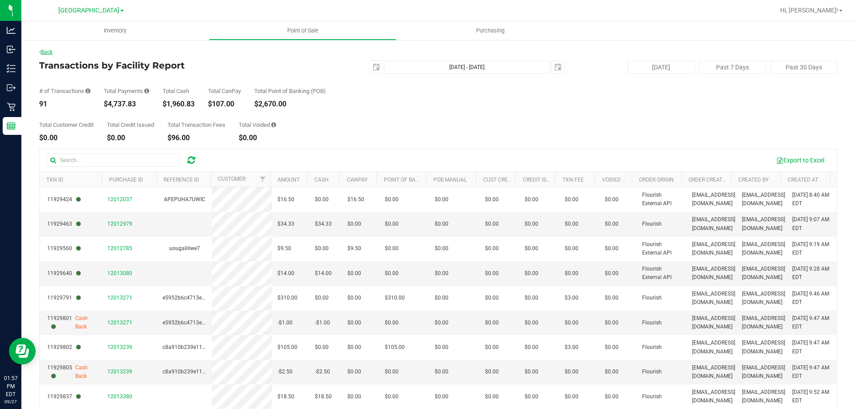
click at [45, 52] on link "Back" at bounding box center [45, 52] width 13 height 6
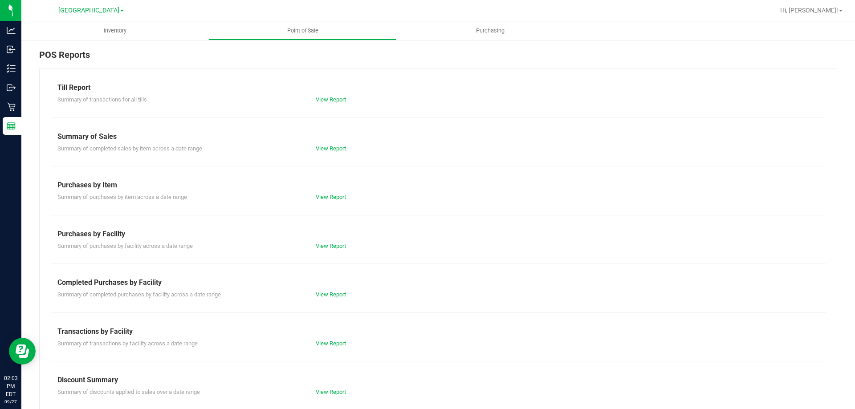
click at [336, 340] on link "View Report" at bounding box center [331, 343] width 30 height 7
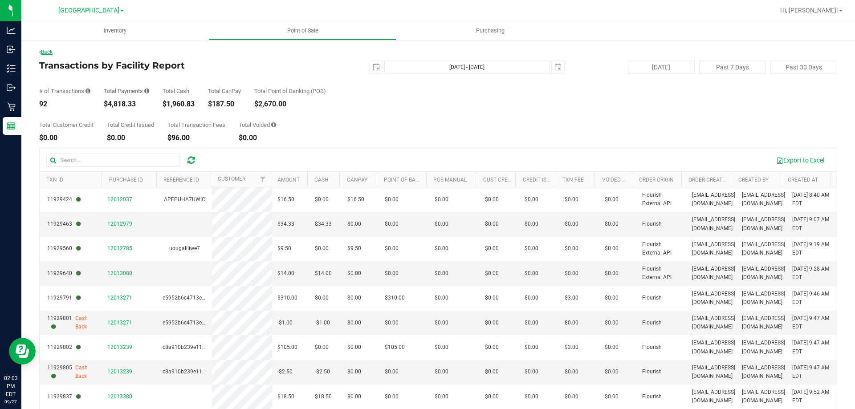
click at [49, 53] on link "Back" at bounding box center [45, 52] width 13 height 6
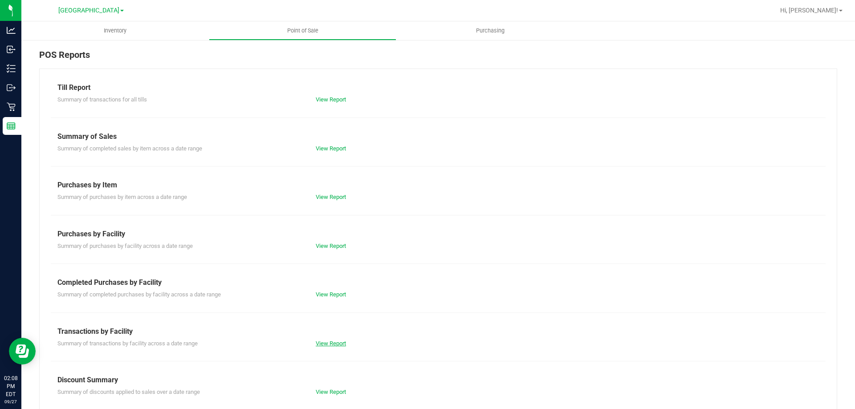
click at [322, 346] on link "View Report" at bounding box center [331, 343] width 30 height 7
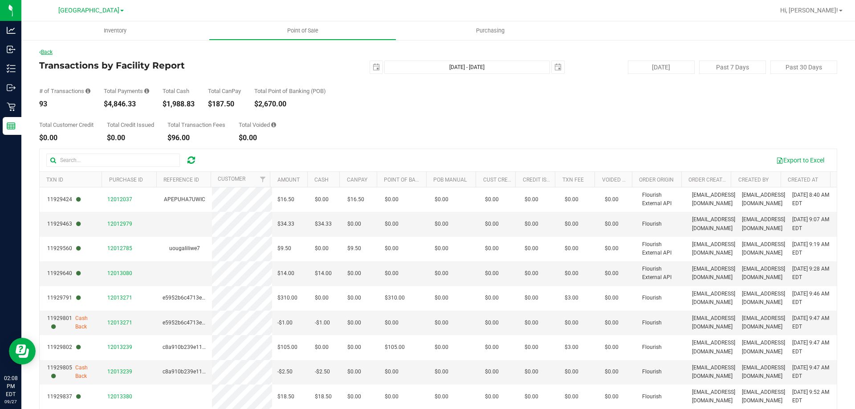
click at [47, 54] on link "Back" at bounding box center [45, 52] width 13 height 6
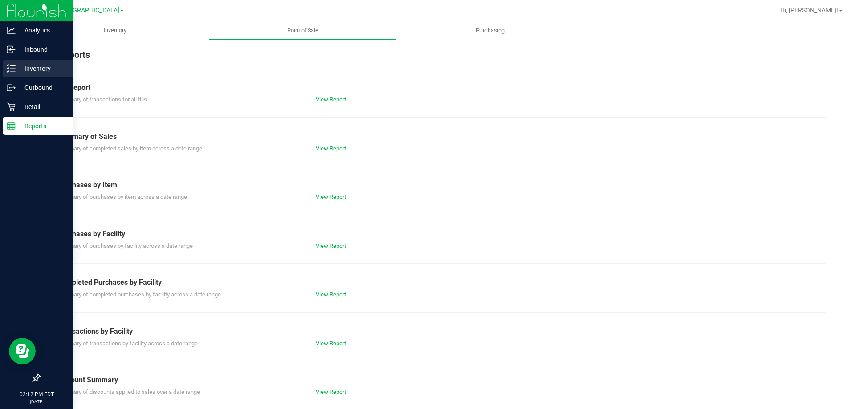
click at [6, 72] on div "Inventory" at bounding box center [38, 69] width 70 height 18
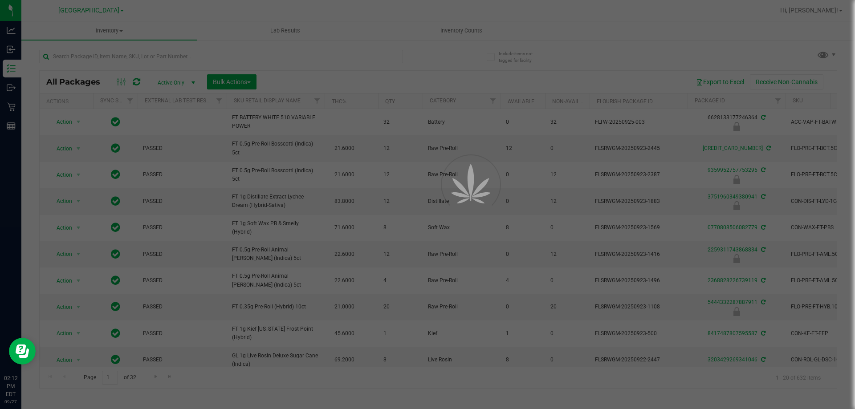
click at [167, 49] on div at bounding box center [427, 204] width 855 height 409
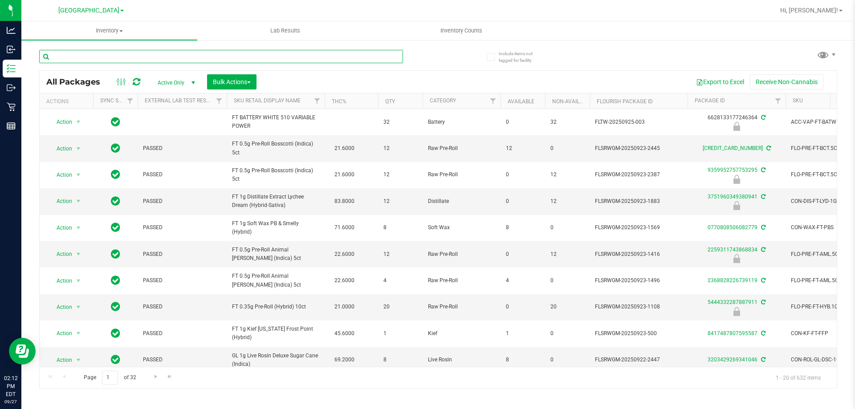
click at [146, 55] on input "text" at bounding box center [221, 56] width 364 height 13
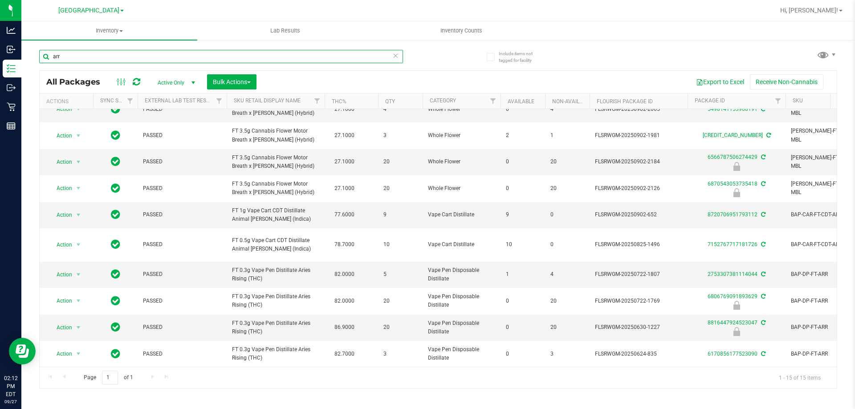
scroll to position [152, 0]
type input "arr"
click at [725, 271] on link "2753307381114044" at bounding box center [732, 274] width 50 height 6
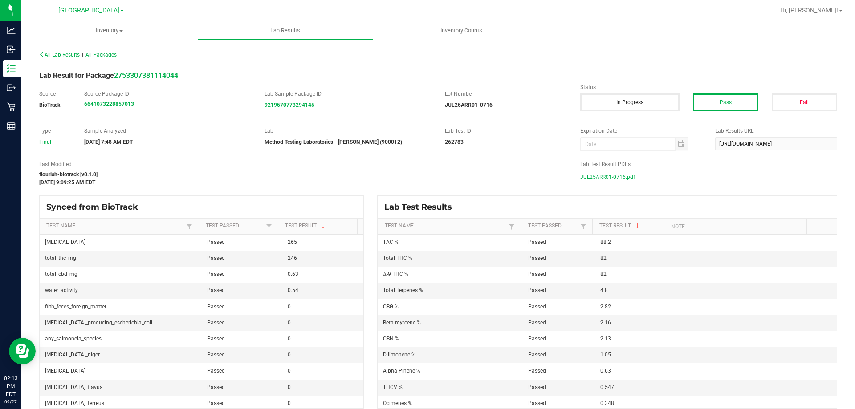
click at [604, 176] on span "JUL25ARR01-0716.pdf" at bounding box center [607, 176] width 55 height 13
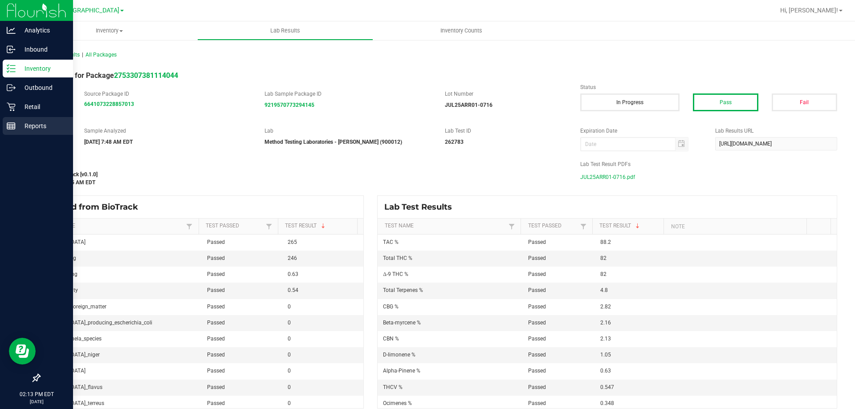
click at [9, 126] on icon at bounding box center [11, 126] width 9 height 9
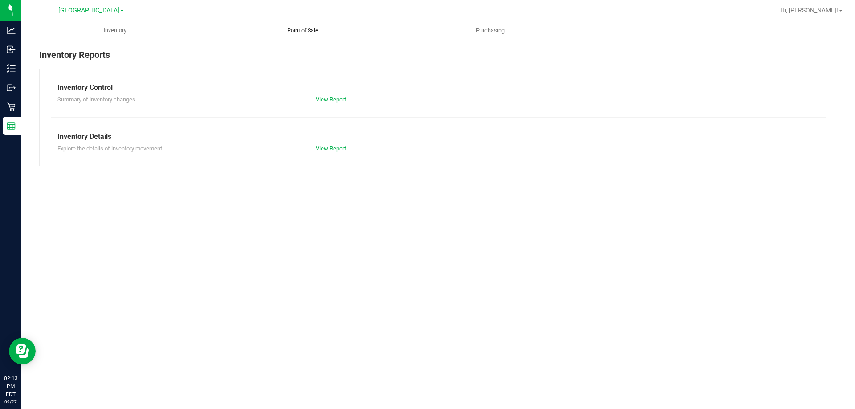
click at [291, 31] on span "Point of Sale" at bounding box center [302, 31] width 55 height 8
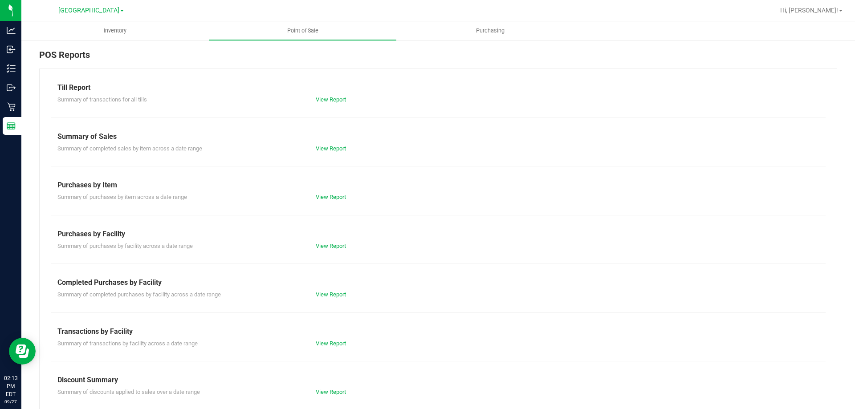
click at [319, 341] on link "View Report" at bounding box center [331, 343] width 30 height 7
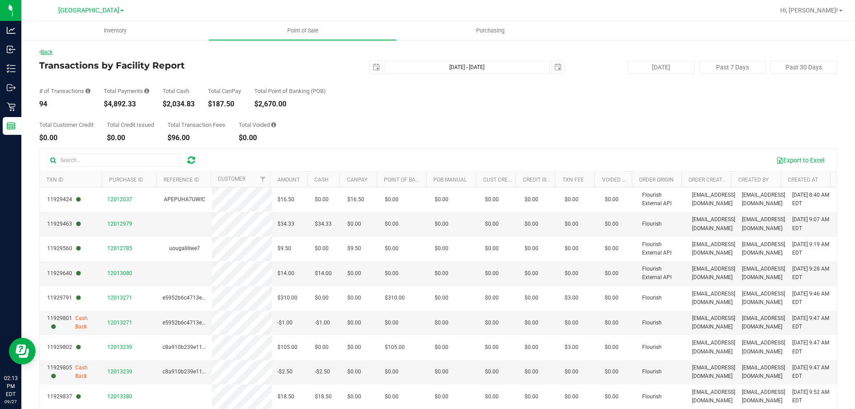
click at [52, 52] on link "Back" at bounding box center [45, 52] width 13 height 6
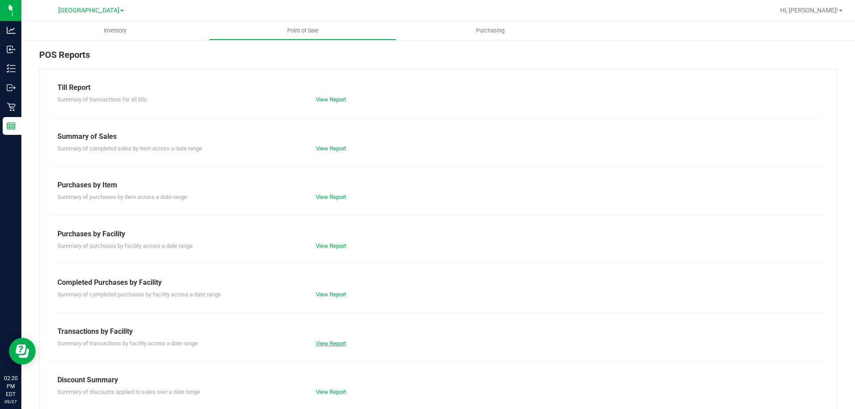
click at [319, 345] on link "View Report" at bounding box center [331, 343] width 30 height 7
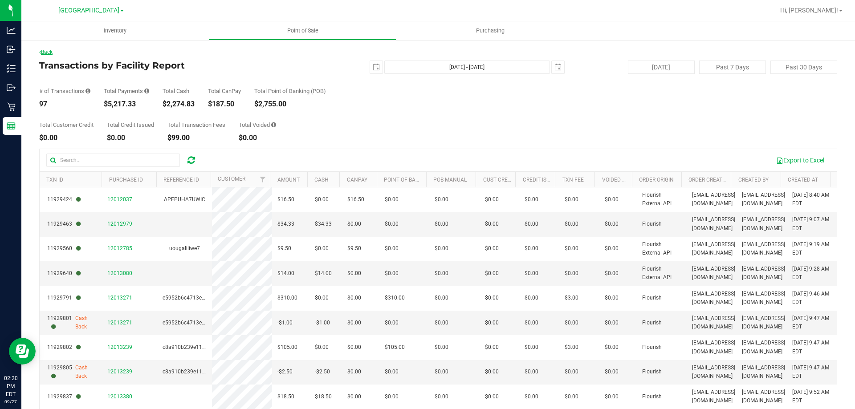
click at [51, 51] on link "Back" at bounding box center [45, 52] width 13 height 6
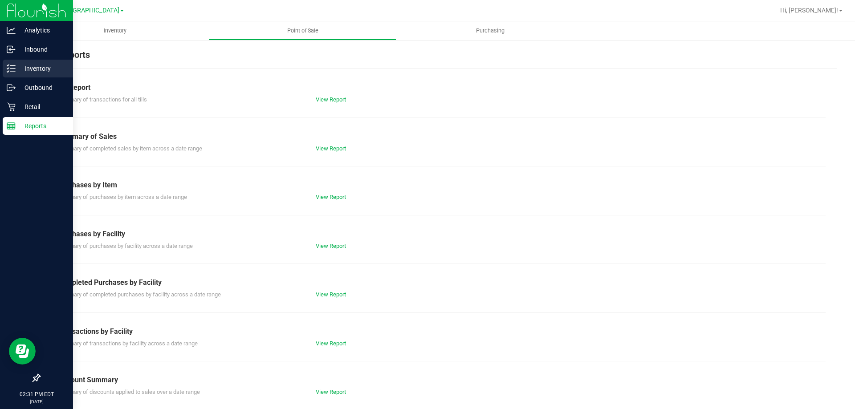
click at [4, 70] on div "Inventory" at bounding box center [38, 69] width 70 height 18
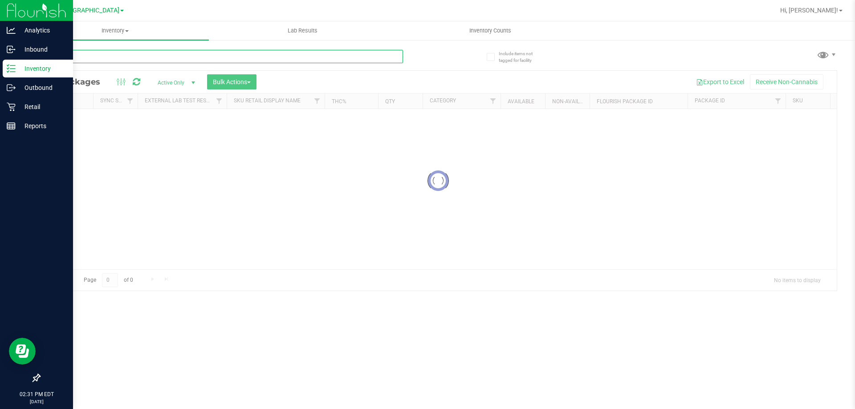
click at [166, 55] on div "Inventory All packages All inventory Waste log Create inventory Lab Results Inv…" at bounding box center [437, 215] width 833 height 388
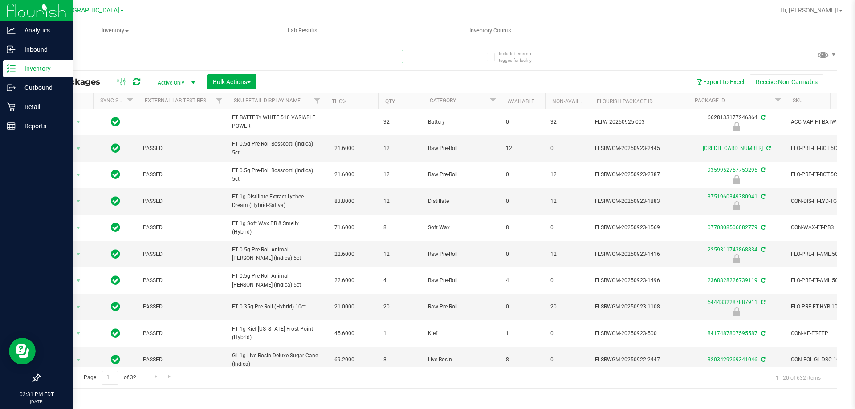
drag, startPoint x: 166, startPoint y: 55, endPoint x: 154, endPoint y: 61, distance: 13.3
paste input "SW 0.3g Vape Pen Distillate Dream (1:9 CBD:THC)"
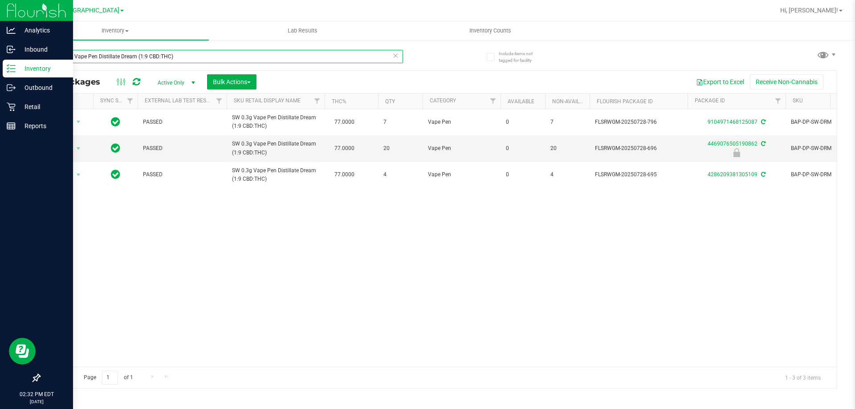
type input "SW 0.3g Vape Pen Distillate Dream (1:9 CBD:THC)"
click at [5, 131] on div "Reports" at bounding box center [38, 126] width 70 height 18
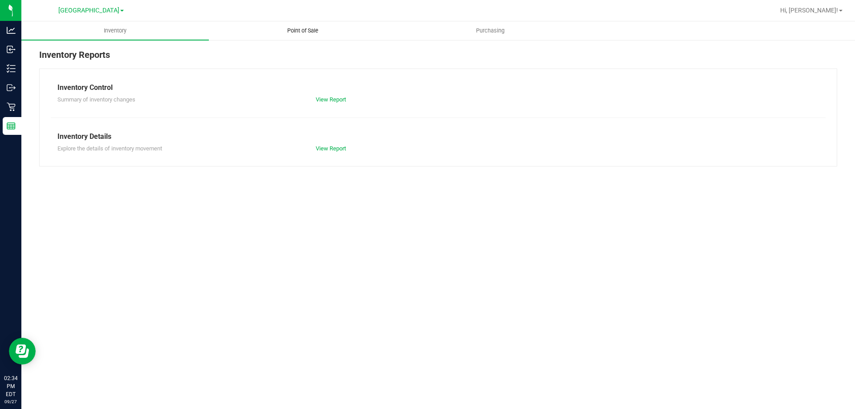
click at [298, 24] on uib-tab-heading "Point of Sale" at bounding box center [302, 31] width 186 height 18
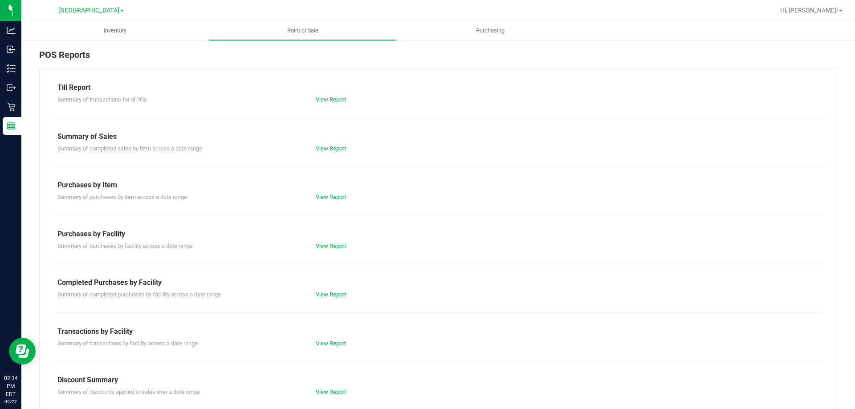
click at [332, 343] on link "View Report" at bounding box center [331, 343] width 30 height 7
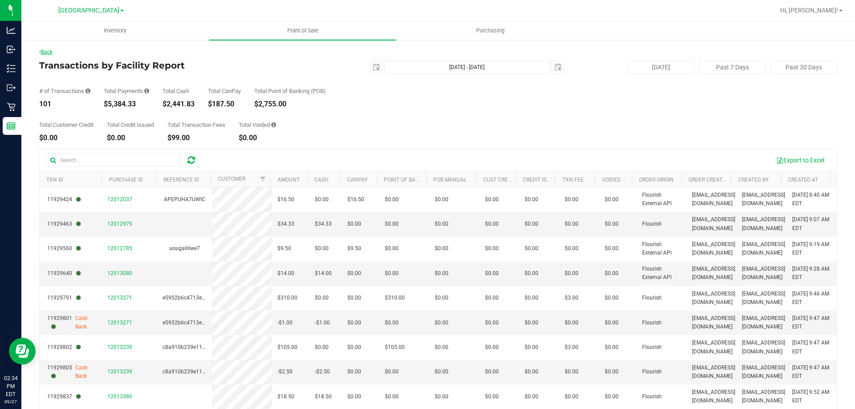
click at [53, 53] on link "Back" at bounding box center [45, 52] width 13 height 6
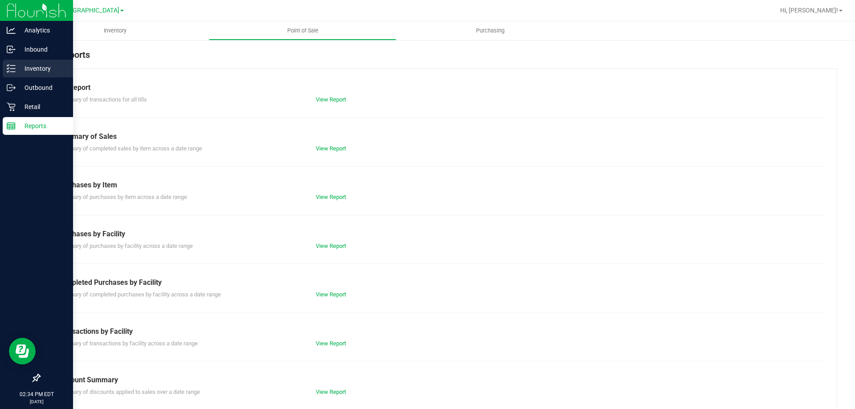
click at [24, 67] on p "Inventory" at bounding box center [42, 68] width 53 height 11
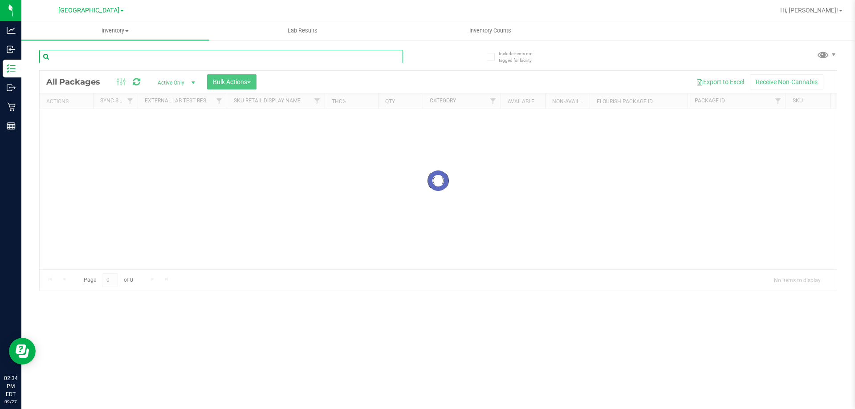
click at [194, 59] on input "text" at bounding box center [221, 56] width 364 height 13
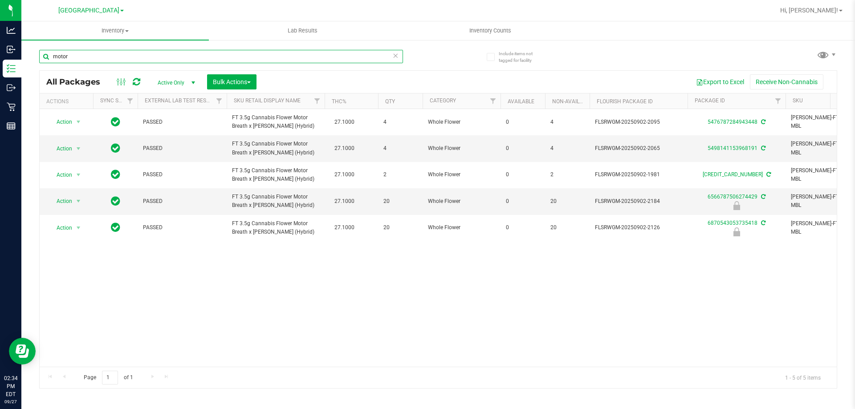
type input "motor"
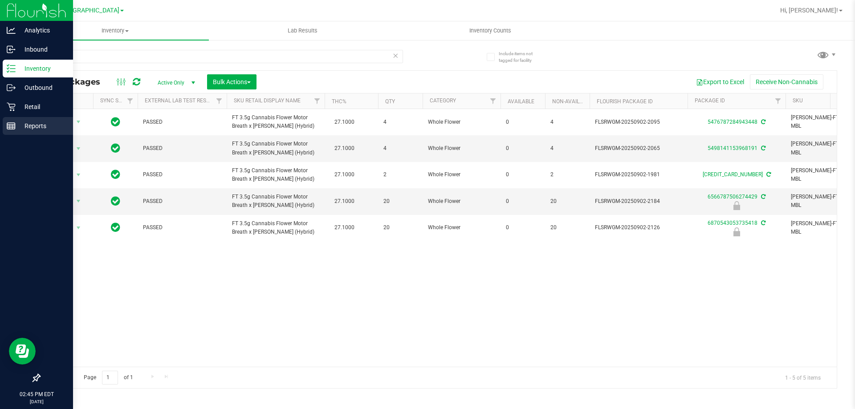
click at [13, 129] on rect at bounding box center [11, 126] width 8 height 6
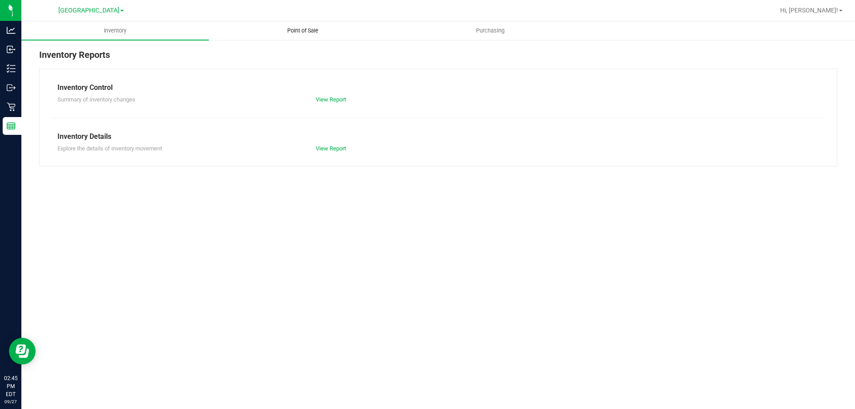
click at [288, 27] on span "Point of Sale" at bounding box center [302, 31] width 55 height 8
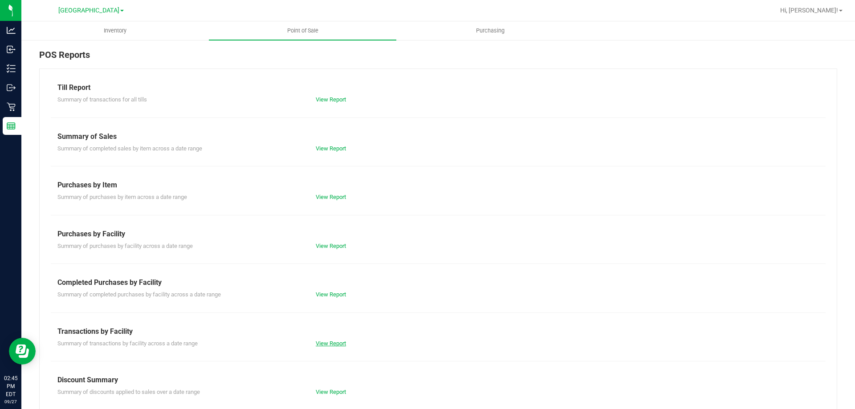
click at [332, 345] on link "View Report" at bounding box center [331, 343] width 30 height 7
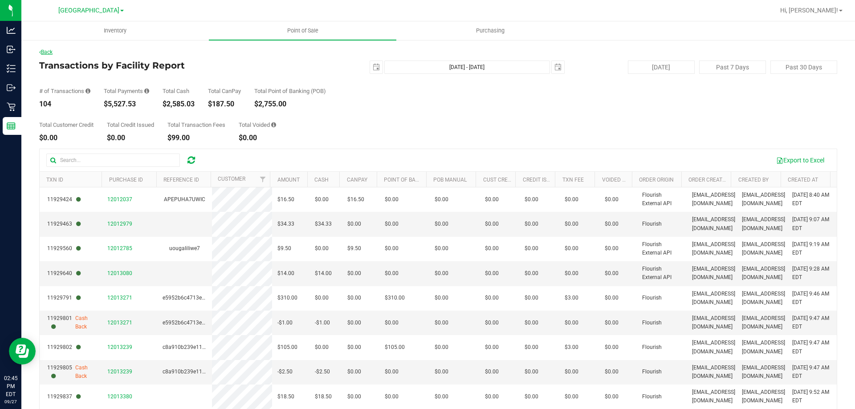
click at [49, 53] on link "Back" at bounding box center [45, 52] width 13 height 6
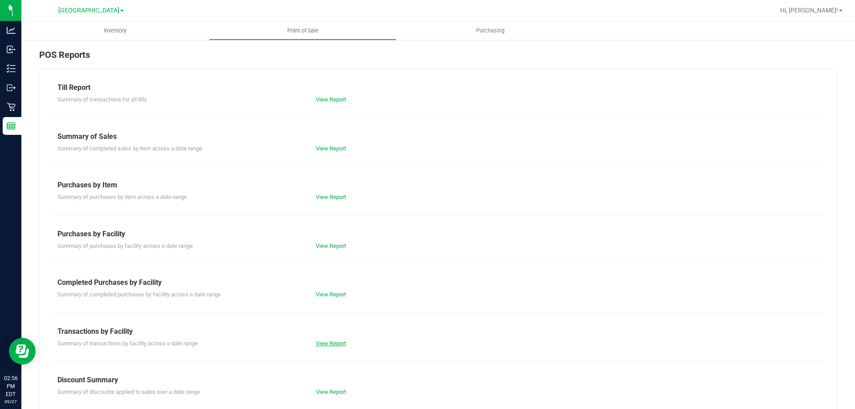
click at [323, 344] on link "View Report" at bounding box center [331, 343] width 30 height 7
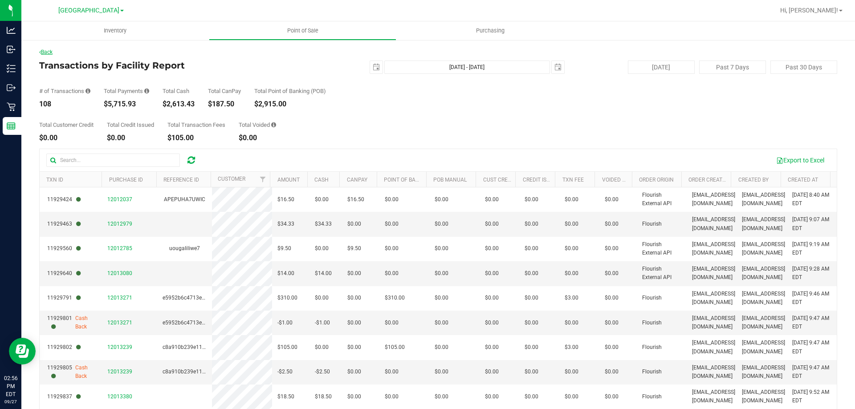
click at [48, 54] on link "Back" at bounding box center [45, 52] width 13 height 6
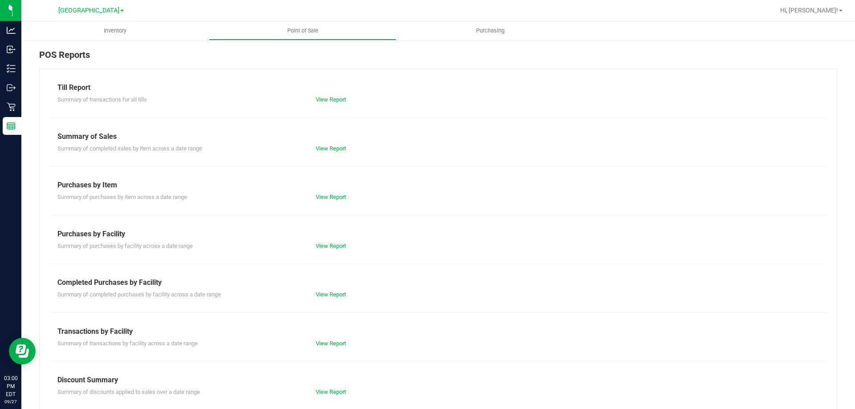
click at [323, 348] on div "Till Report Summary of transactions for all tills View Report Summary of Sales …" at bounding box center [438, 264] width 798 height 390
click at [328, 340] on link "View Report" at bounding box center [331, 343] width 30 height 7
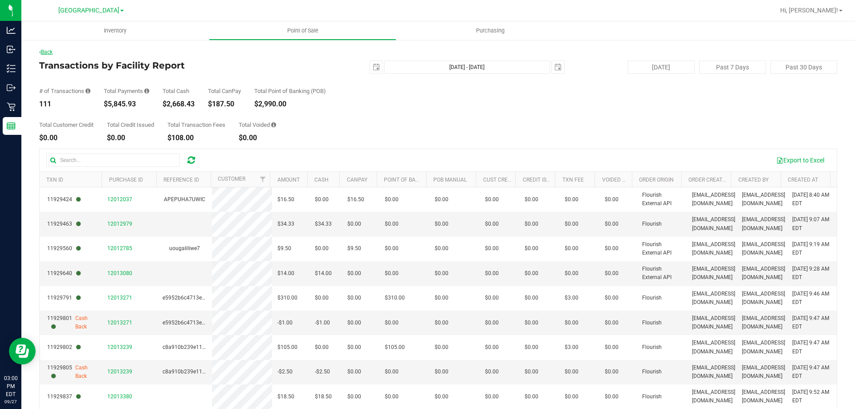
click at [50, 54] on link "Back" at bounding box center [45, 52] width 13 height 6
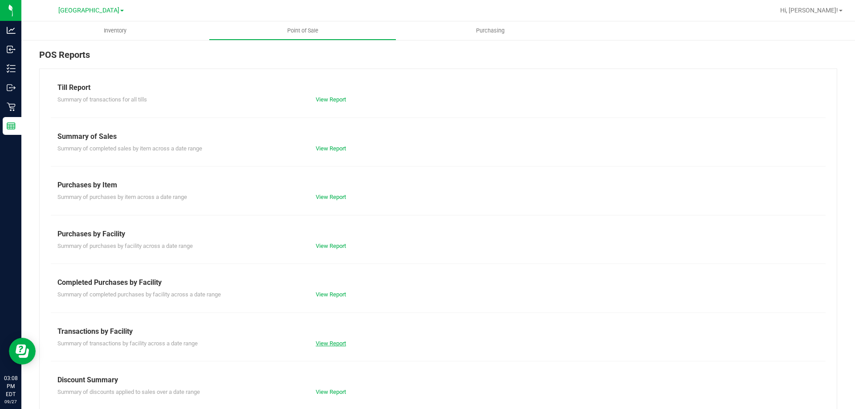
click at [317, 342] on link "View Report" at bounding box center [331, 343] width 30 height 7
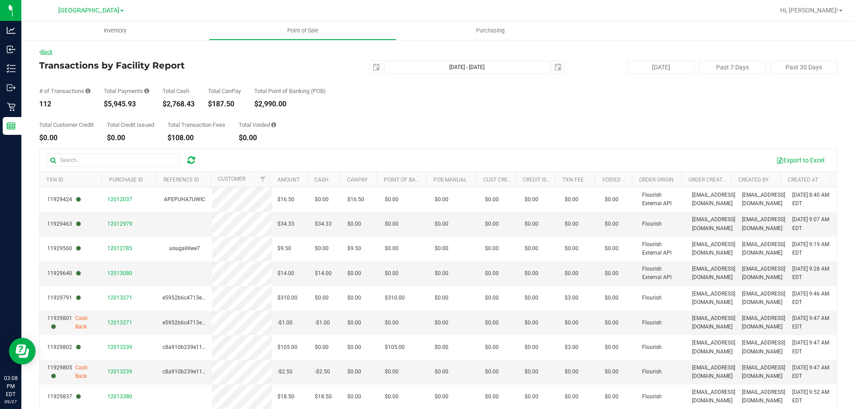
click at [40, 51] on icon at bounding box center [40, 51] width 2 height 5
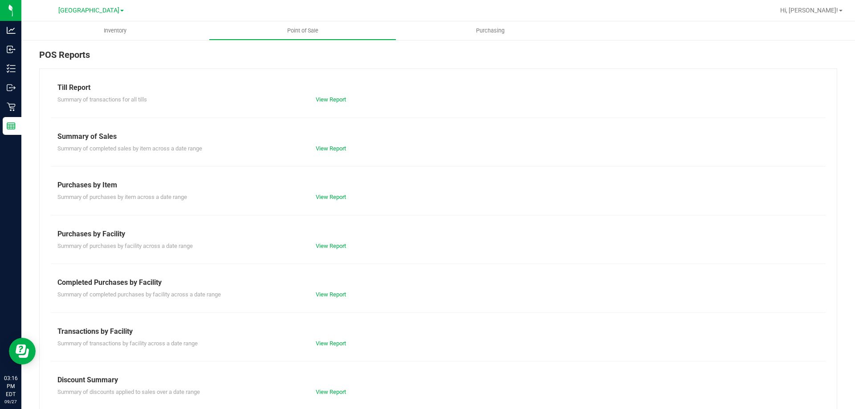
click at [329, 347] on div "View Report" at bounding box center [373, 343] width 129 height 9
click at [325, 345] on link "View Report" at bounding box center [331, 343] width 30 height 7
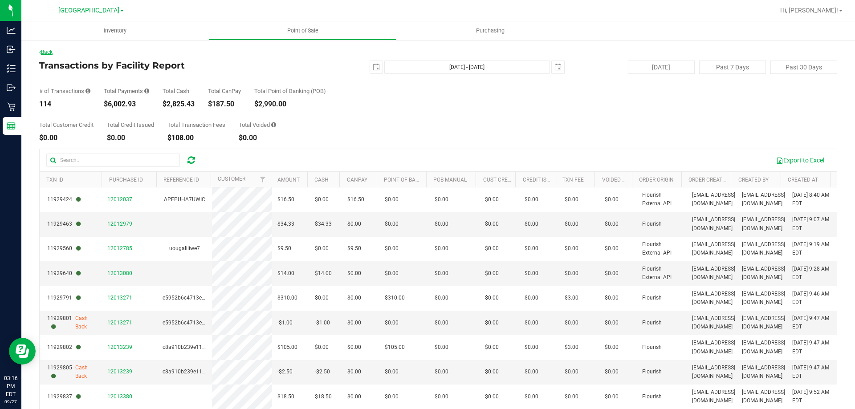
click at [50, 50] on link "Back" at bounding box center [45, 52] width 13 height 6
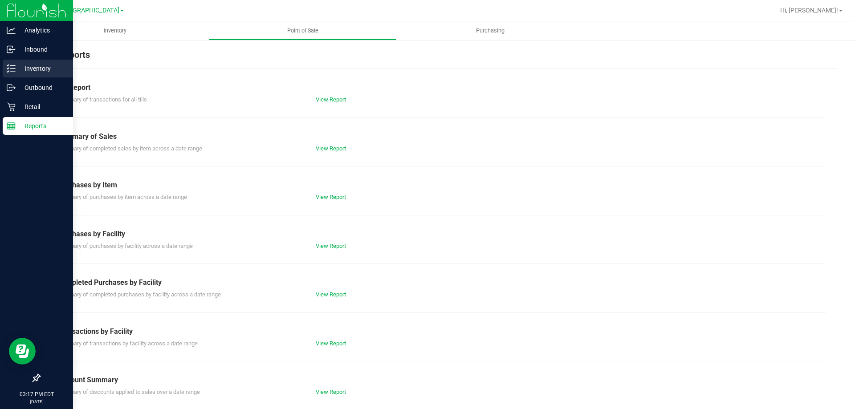
click at [4, 66] on div "Inventory" at bounding box center [38, 69] width 70 height 18
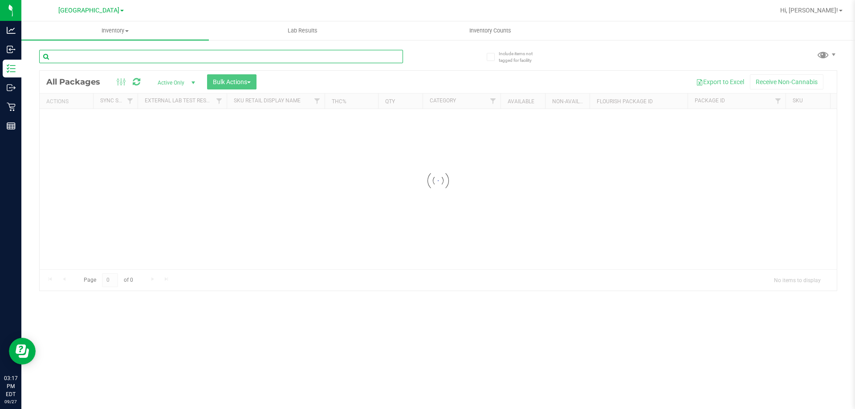
click at [207, 58] on input "text" at bounding box center [221, 56] width 364 height 13
type input "a"
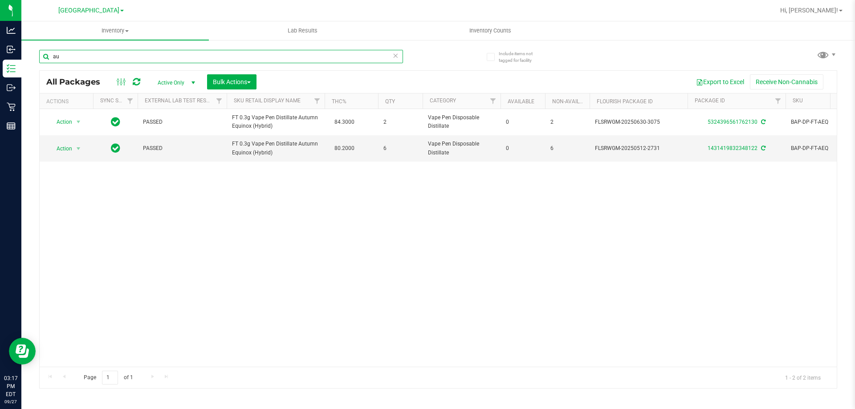
type input "a"
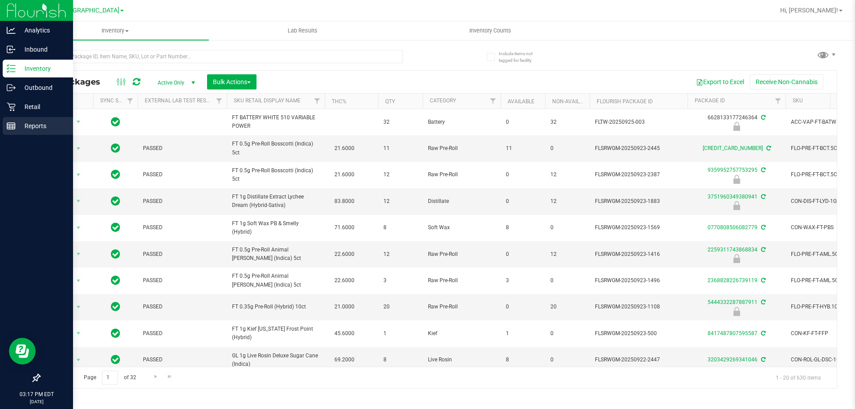
click at [14, 131] on div "Reports" at bounding box center [38, 126] width 70 height 18
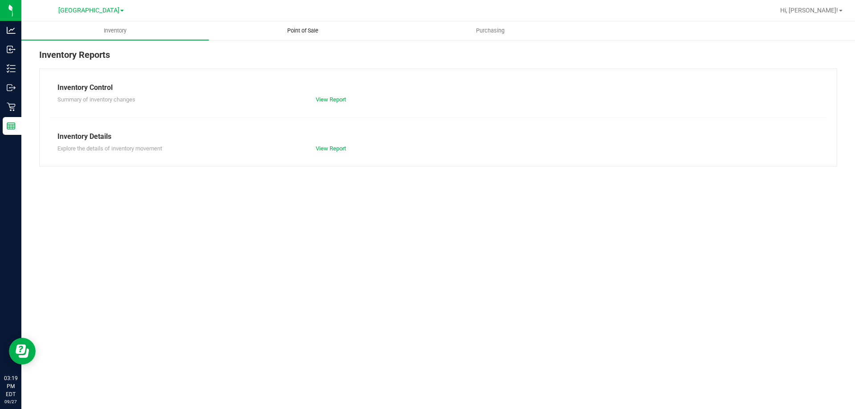
click at [292, 37] on uib-tab-heading "Point of Sale" at bounding box center [302, 31] width 186 height 18
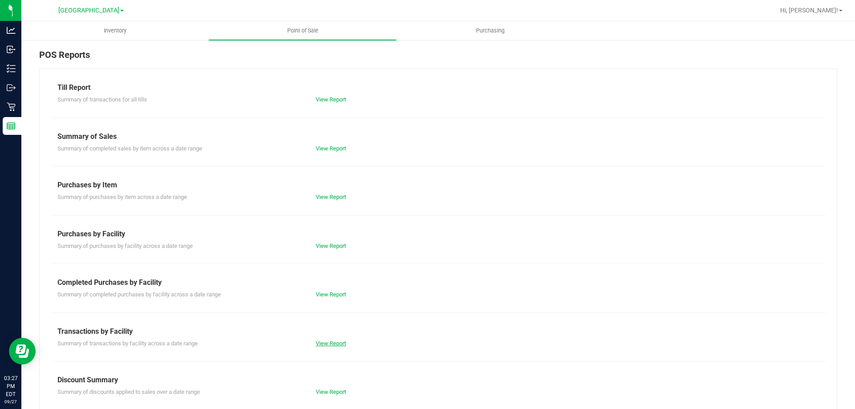
click at [325, 343] on link "View Report" at bounding box center [331, 343] width 30 height 7
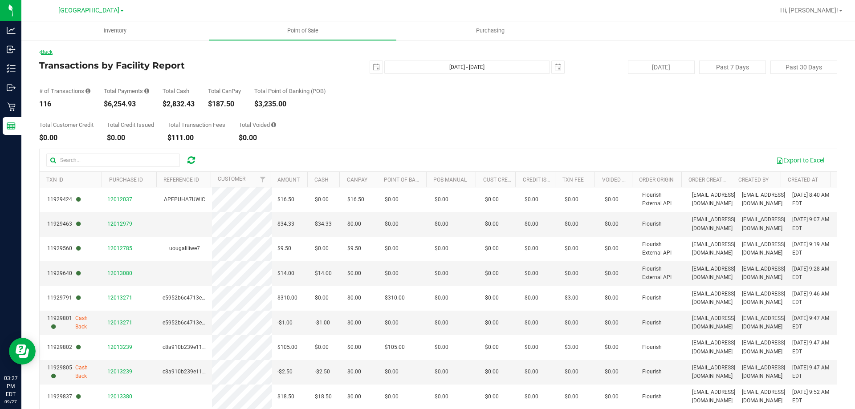
click at [49, 52] on link "Back" at bounding box center [45, 52] width 13 height 6
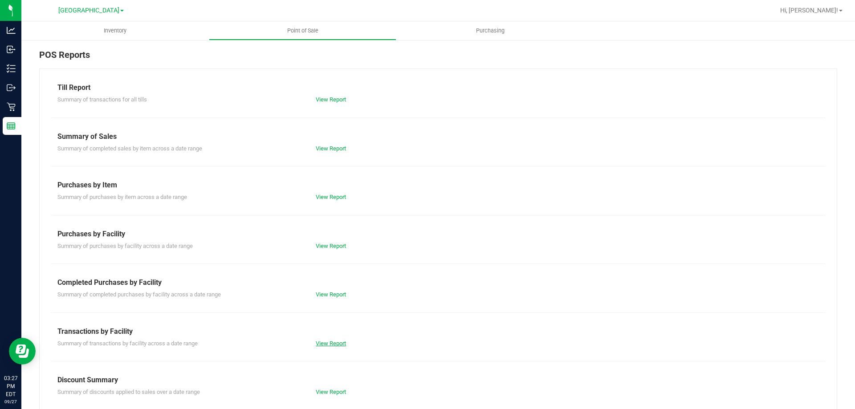
click at [327, 341] on link "View Report" at bounding box center [331, 343] width 30 height 7
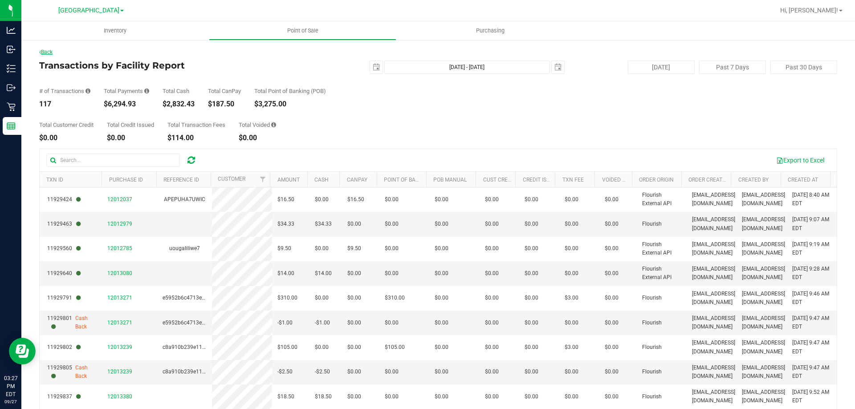
click at [53, 54] on link "Back" at bounding box center [45, 52] width 13 height 6
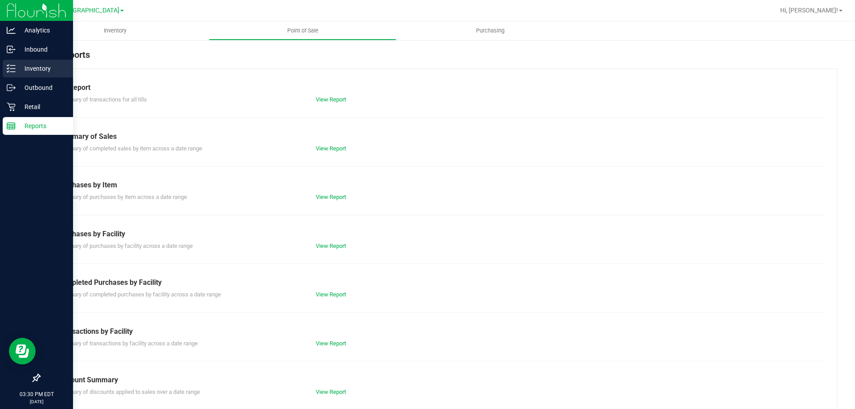
click at [15, 72] on line at bounding box center [12, 72] width 5 height 0
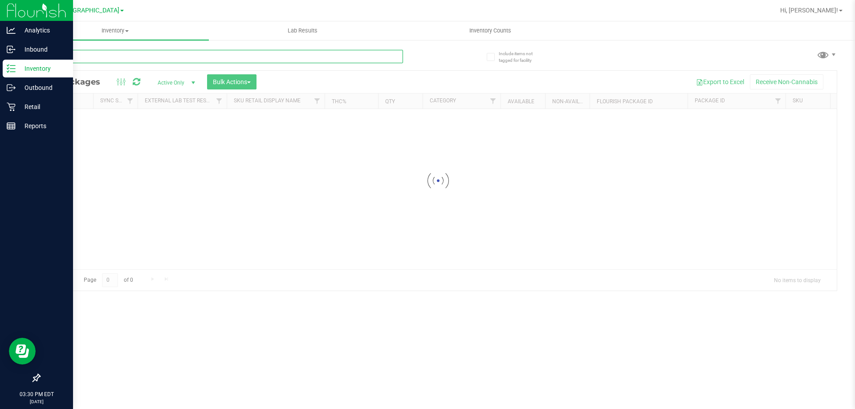
click at [172, 59] on input "text" at bounding box center [221, 56] width 364 height 13
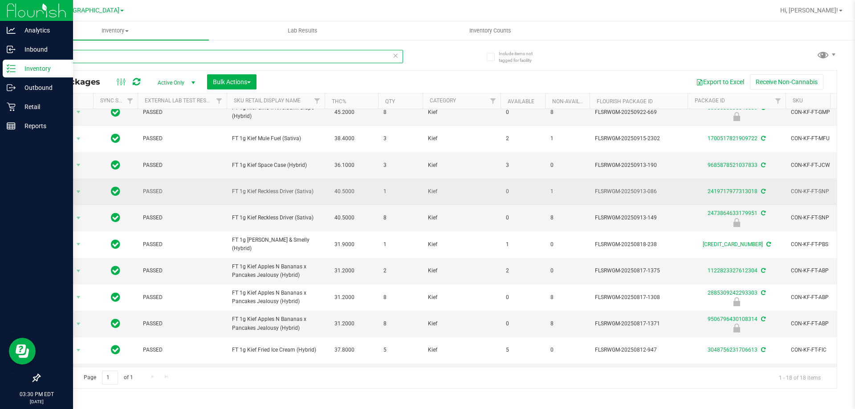
scroll to position [134, 0]
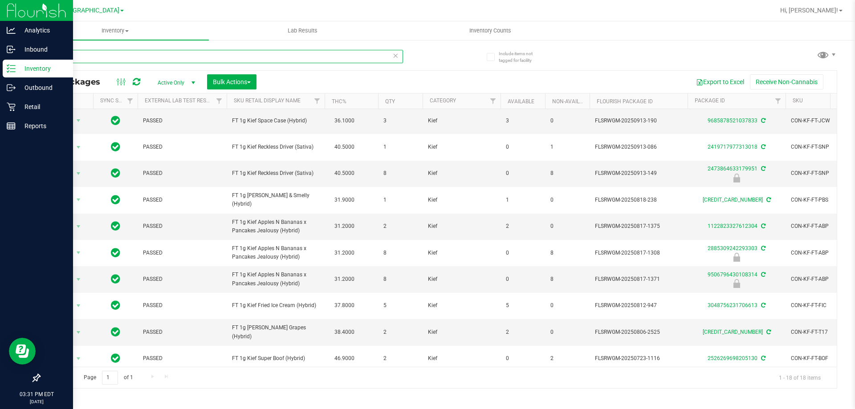
type input "kief"
click at [16, 124] on p "Reports" at bounding box center [42, 126] width 53 height 11
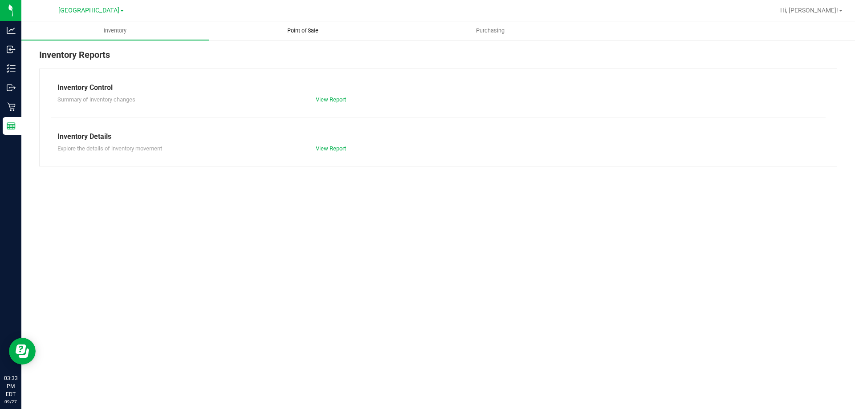
click at [312, 36] on uib-tab-heading "Point of Sale" at bounding box center [302, 31] width 186 height 18
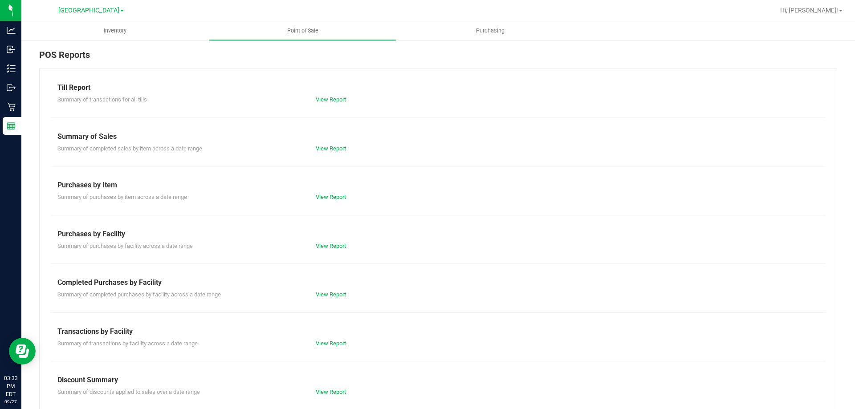
click at [332, 342] on link "View Report" at bounding box center [331, 343] width 30 height 7
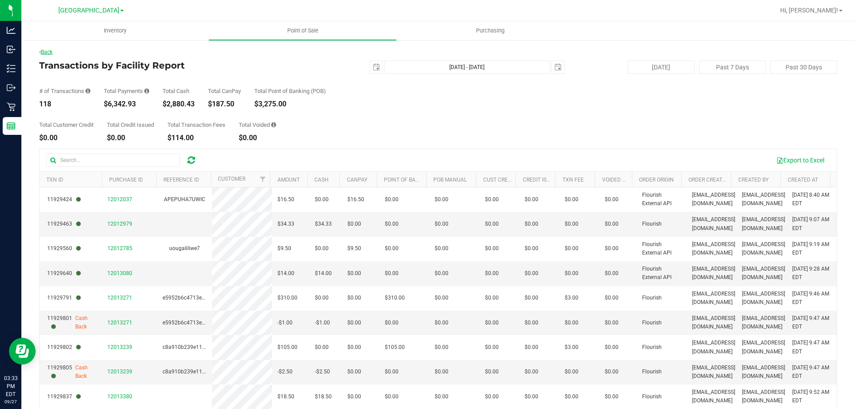
click at [47, 53] on link "Back" at bounding box center [45, 52] width 13 height 6
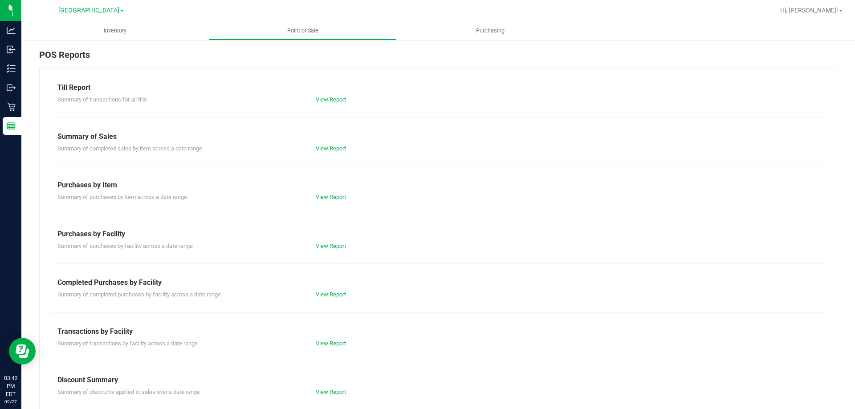
click at [328, 348] on div "Till Report Summary of transactions for all tills View Report Summary of Sales …" at bounding box center [438, 264] width 798 height 390
click at [331, 344] on link "View Report" at bounding box center [331, 343] width 30 height 7
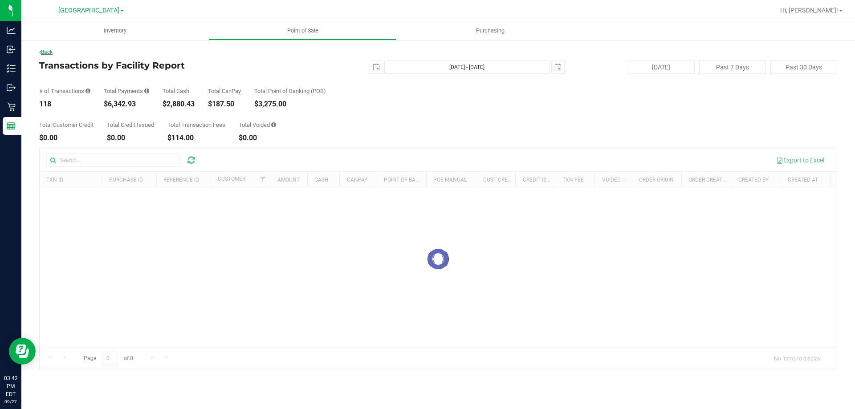
click at [49, 50] on link "Back" at bounding box center [45, 52] width 13 height 6
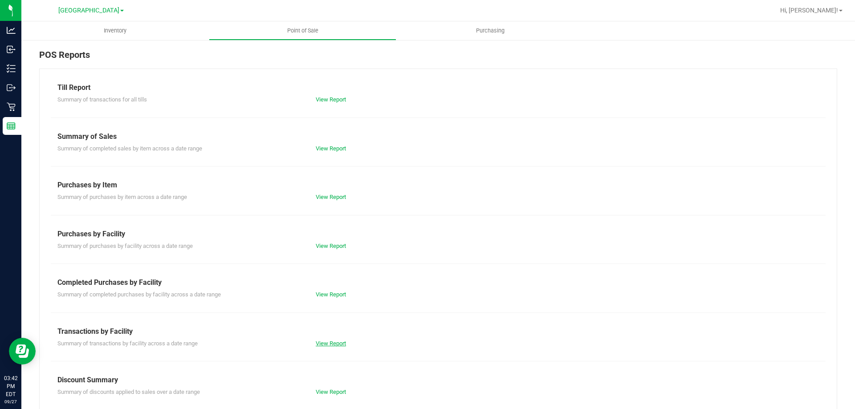
click at [321, 342] on link "View Report" at bounding box center [331, 343] width 30 height 7
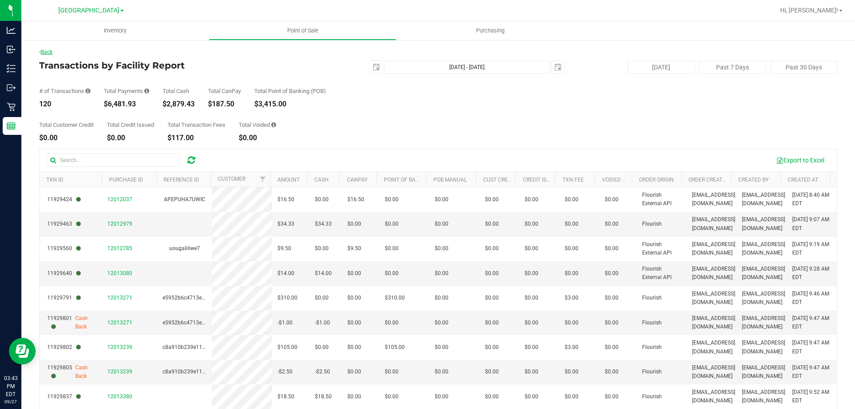
click at [47, 50] on link "Back" at bounding box center [45, 52] width 13 height 6
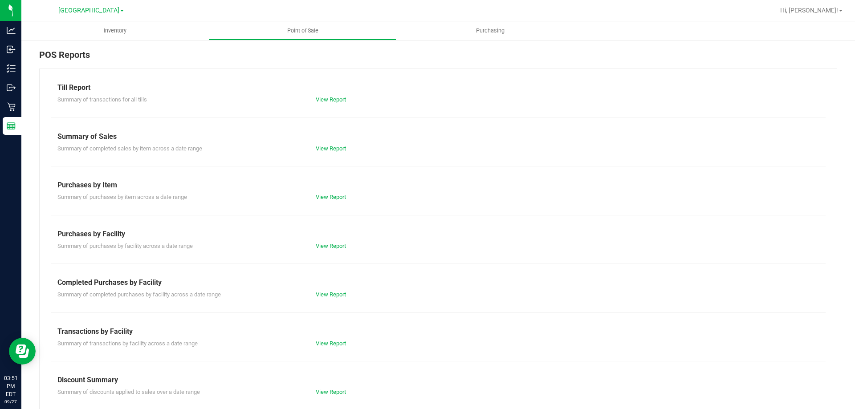
click at [328, 343] on link "View Report" at bounding box center [331, 343] width 30 height 7
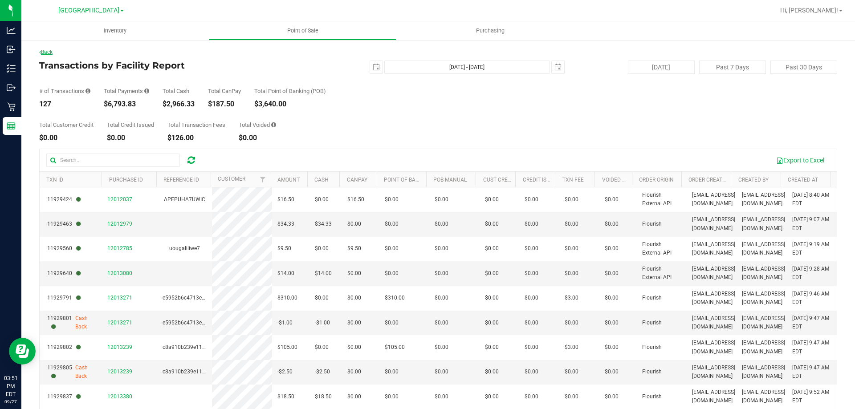
click at [46, 52] on link "Back" at bounding box center [45, 52] width 13 height 6
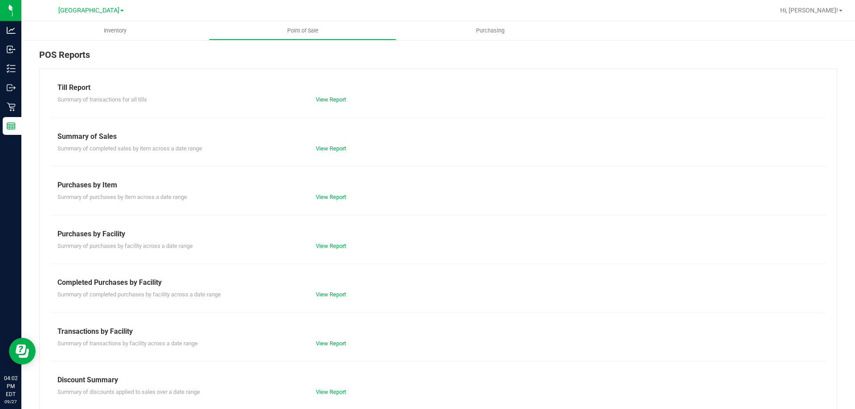
click at [329, 338] on div "Summary of transactions by facility across a date range View Report" at bounding box center [438, 342] width 774 height 11
click at [328, 344] on link "View Report" at bounding box center [331, 343] width 30 height 7
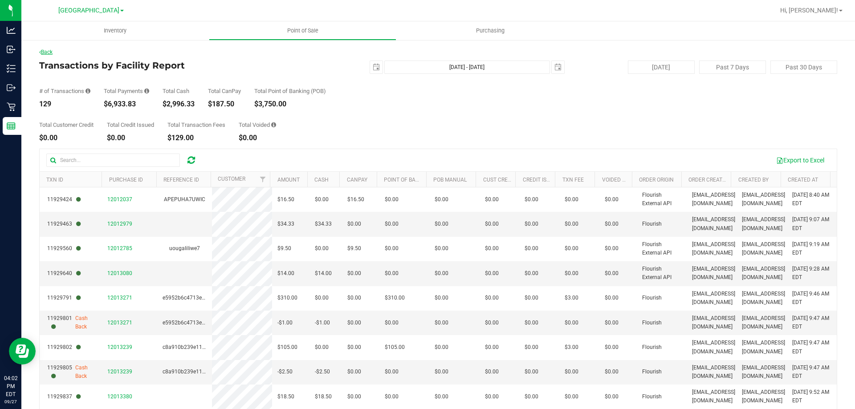
click at [48, 52] on link "Back" at bounding box center [45, 52] width 13 height 6
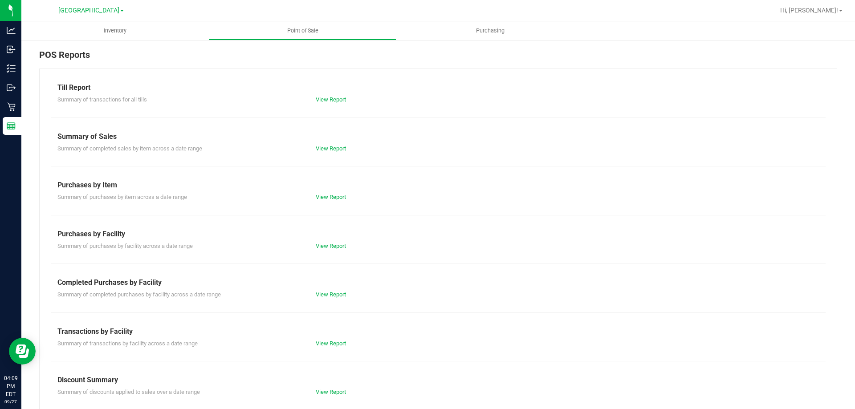
click at [328, 344] on link "View Report" at bounding box center [331, 343] width 30 height 7
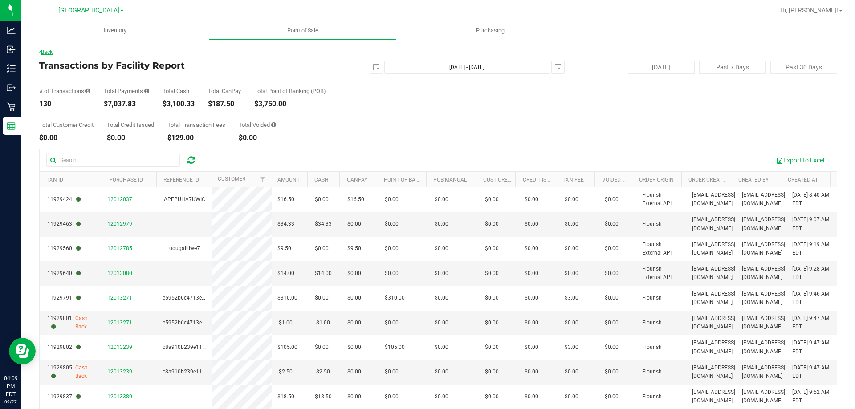
click at [49, 51] on link "Back" at bounding box center [45, 52] width 13 height 6
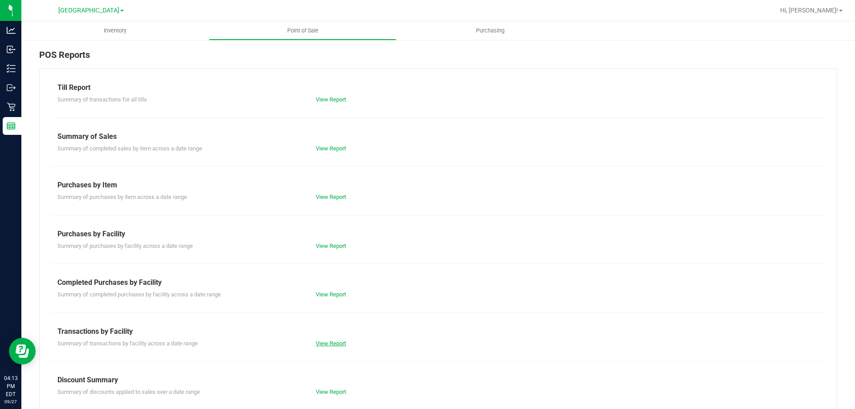
click at [322, 343] on link "View Report" at bounding box center [331, 343] width 30 height 7
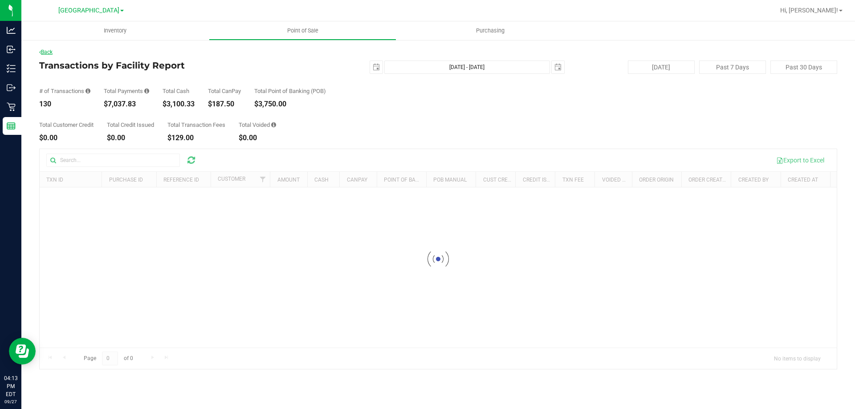
click at [53, 52] on link "Back" at bounding box center [45, 52] width 13 height 6
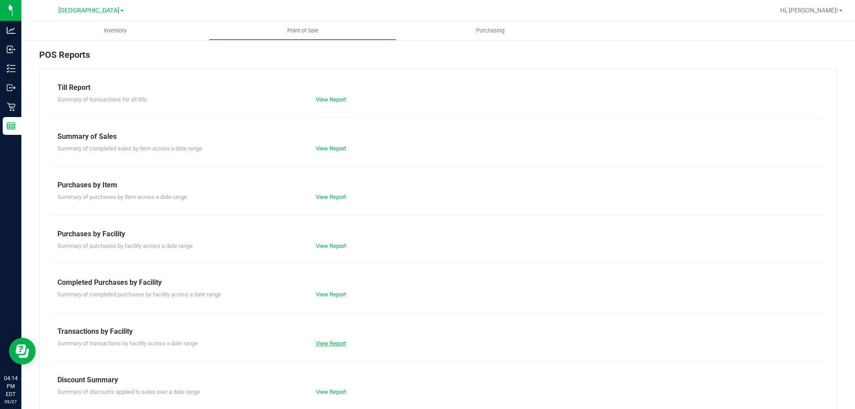
click at [321, 346] on link "View Report" at bounding box center [331, 343] width 30 height 7
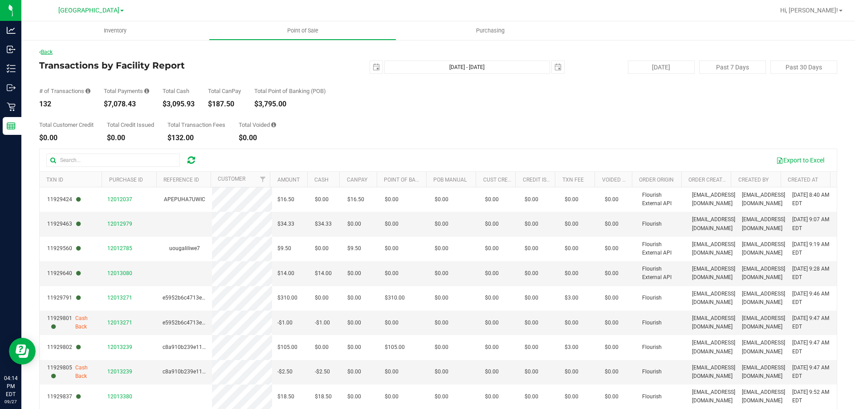
click at [50, 53] on link "Back" at bounding box center [45, 52] width 13 height 6
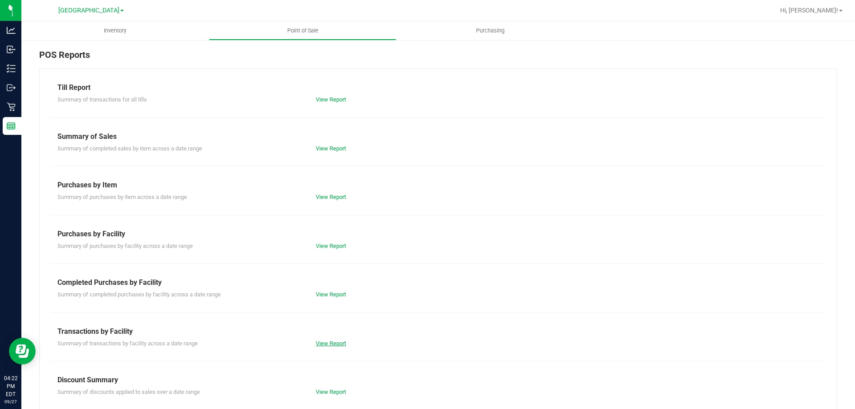
click at [325, 343] on link "View Report" at bounding box center [331, 343] width 30 height 7
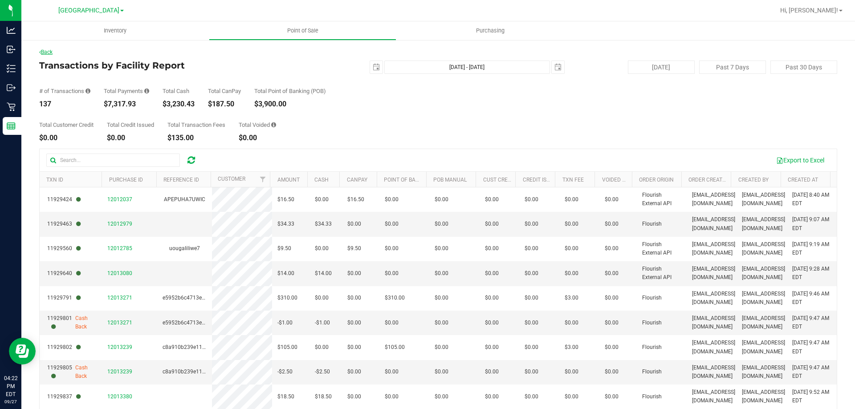
click at [50, 49] on link "Back" at bounding box center [45, 52] width 13 height 6
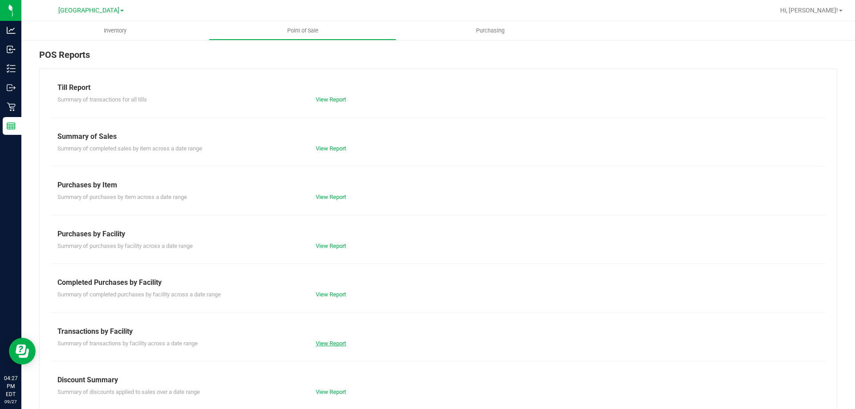
drag, startPoint x: 330, startPoint y: 334, endPoint x: 330, endPoint y: 345, distance: 10.7
click at [330, 341] on div "Transactions by Facility Summary of transactions by facility across a date rang…" at bounding box center [437, 337] width 761 height 22
click at [345, 330] on div "Transactions by Facility" at bounding box center [437, 331] width 761 height 11
click at [332, 339] on div "View Report" at bounding box center [373, 343] width 129 height 9
click at [328, 343] on link "View Report" at bounding box center [331, 343] width 30 height 7
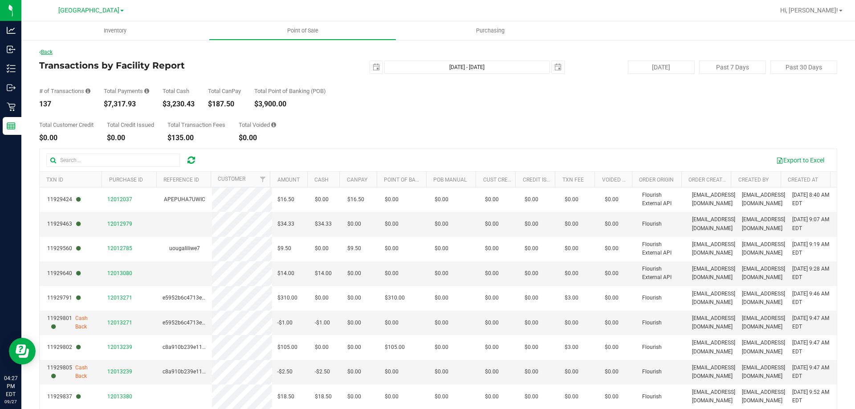
click at [53, 53] on link "Back" at bounding box center [45, 52] width 13 height 6
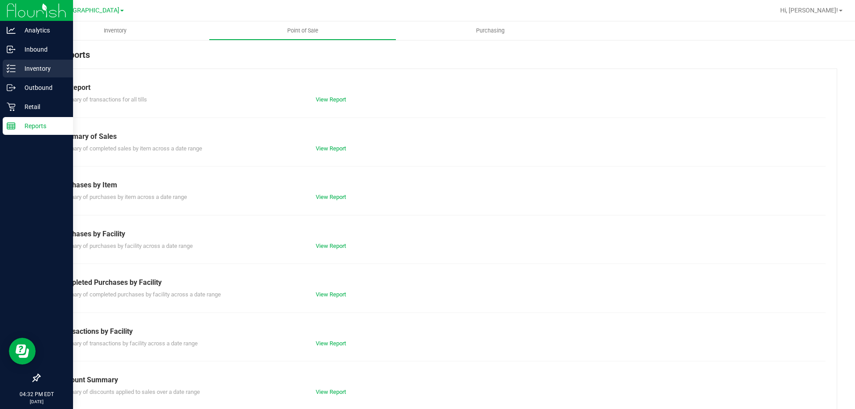
click at [0, 70] on link "Inventory" at bounding box center [36, 69] width 73 height 19
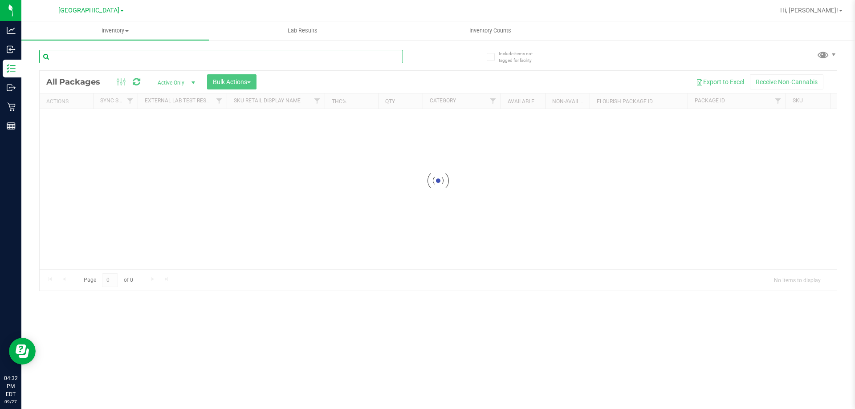
click at [210, 56] on div "Inventory All packages All inventory Waste log Create inventory Lab Results Inv…" at bounding box center [437, 215] width 833 height 388
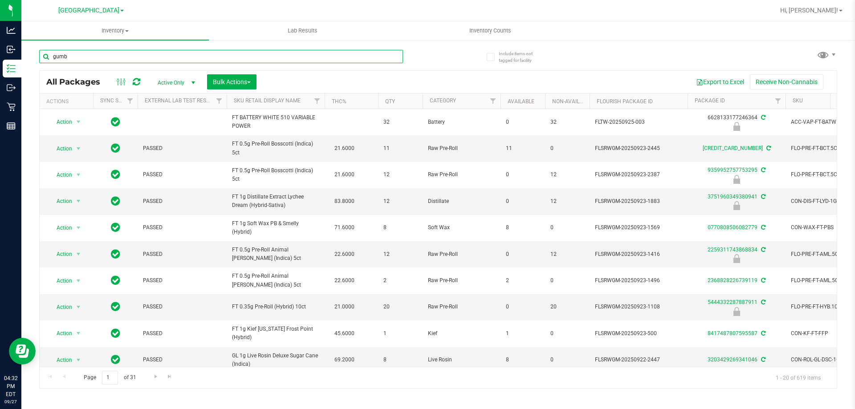
type input "gumbo"
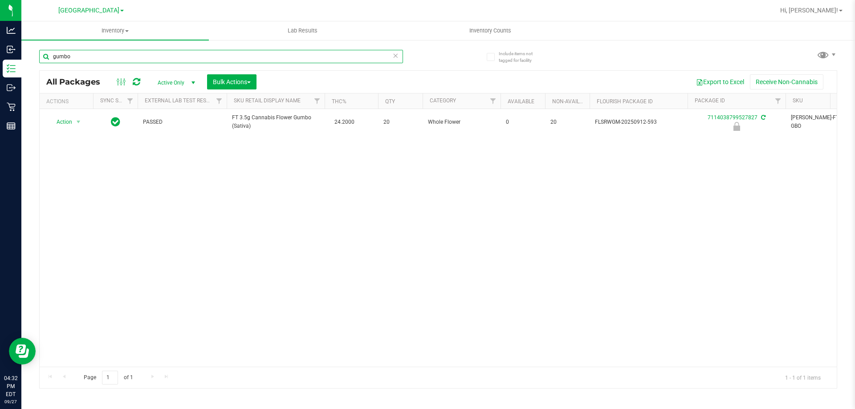
drag, startPoint x: 101, startPoint y: 59, endPoint x: 41, endPoint y: 58, distance: 60.5
click at [43, 58] on input "gumbo" at bounding box center [221, 56] width 364 height 13
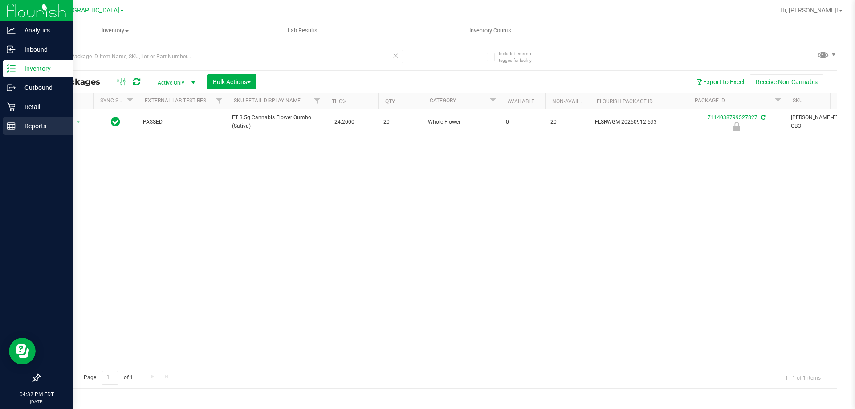
click at [13, 123] on icon at bounding box center [11, 126] width 9 height 9
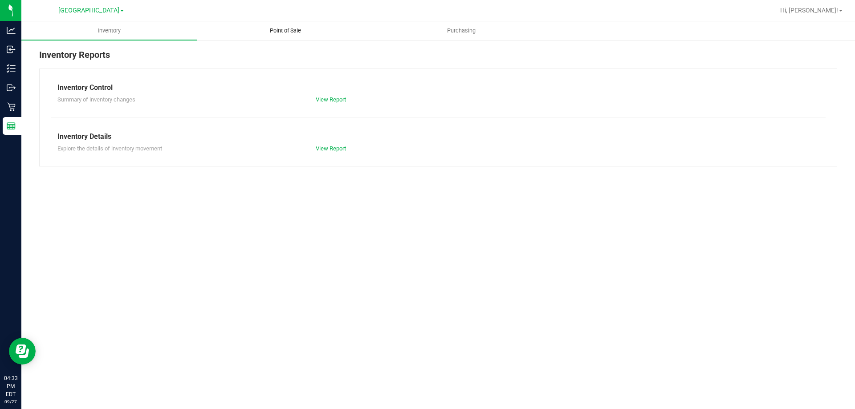
click at [276, 32] on span "Point of Sale" at bounding box center [285, 31] width 55 height 8
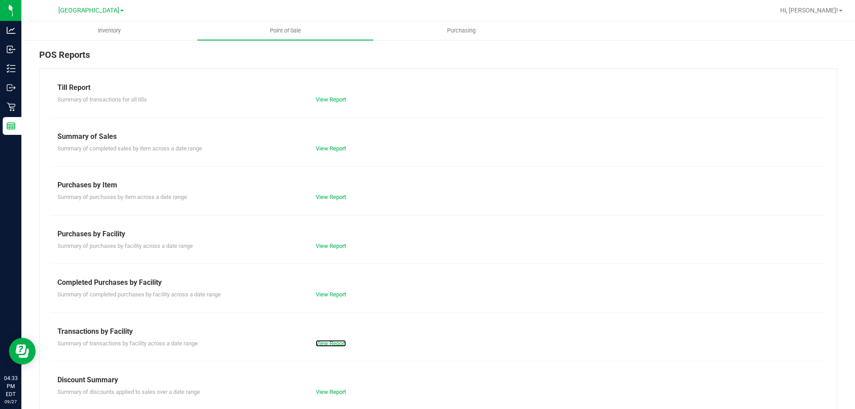
click at [323, 340] on link "View Report" at bounding box center [331, 343] width 30 height 7
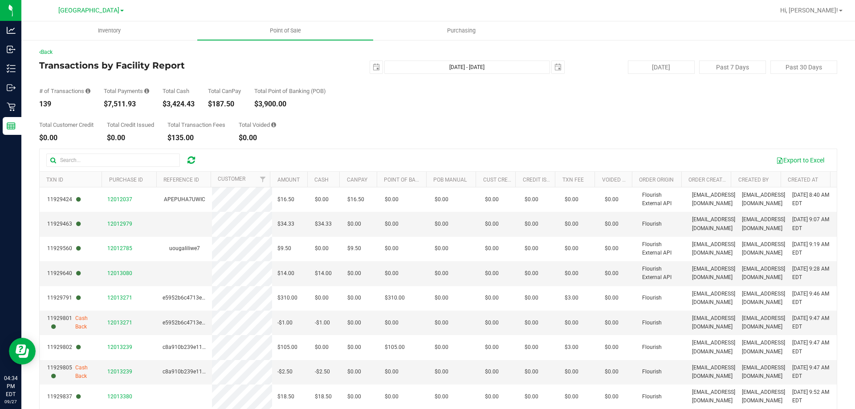
click at [48, 55] on div "Back" at bounding box center [438, 52] width 798 height 8
click at [47, 48] on div "Back" at bounding box center [438, 52] width 798 height 8
click at [44, 50] on link "Back" at bounding box center [45, 52] width 13 height 6
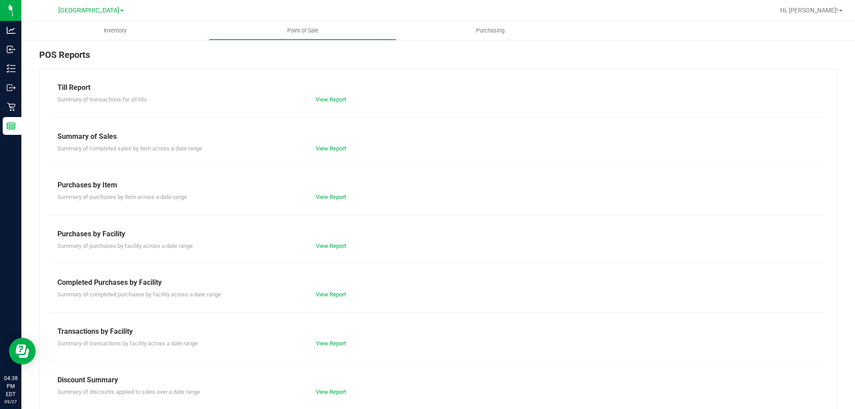
click at [333, 347] on div "View Report" at bounding box center [373, 343] width 129 height 9
click at [333, 344] on link "View Report" at bounding box center [331, 343] width 30 height 7
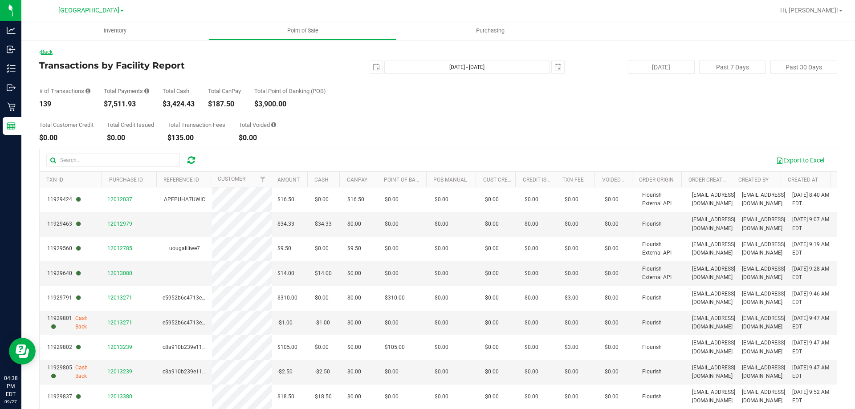
click at [52, 53] on link "Back" at bounding box center [45, 52] width 13 height 6
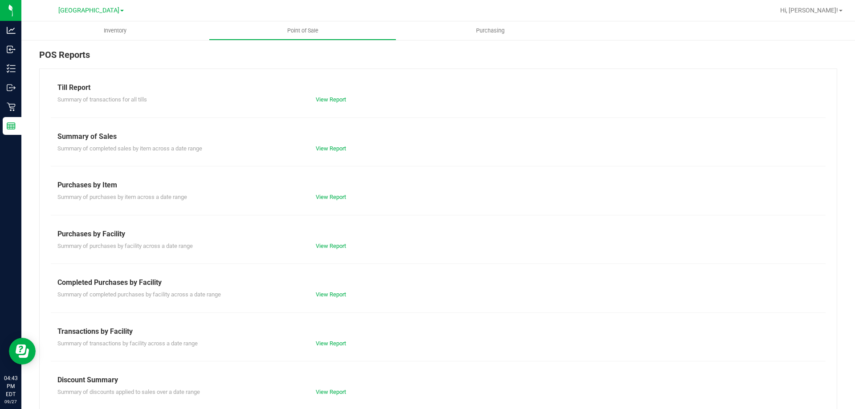
click at [324, 335] on div "Transactions by Facility" at bounding box center [437, 331] width 761 height 11
click at [325, 342] on link "View Report" at bounding box center [331, 343] width 30 height 7
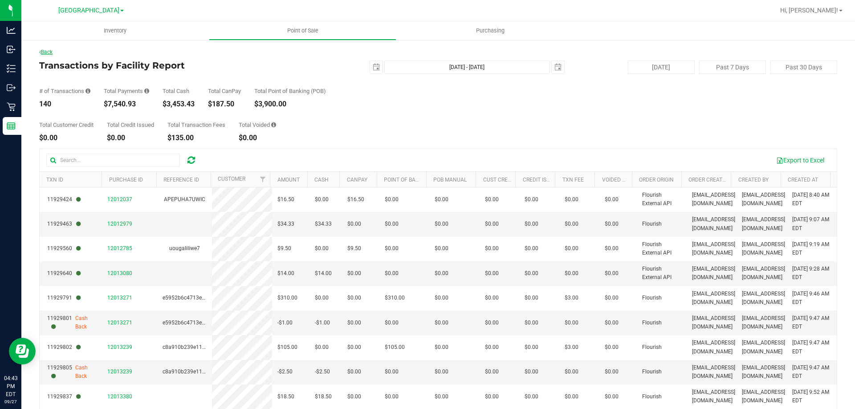
click at [50, 53] on link "Back" at bounding box center [45, 52] width 13 height 6
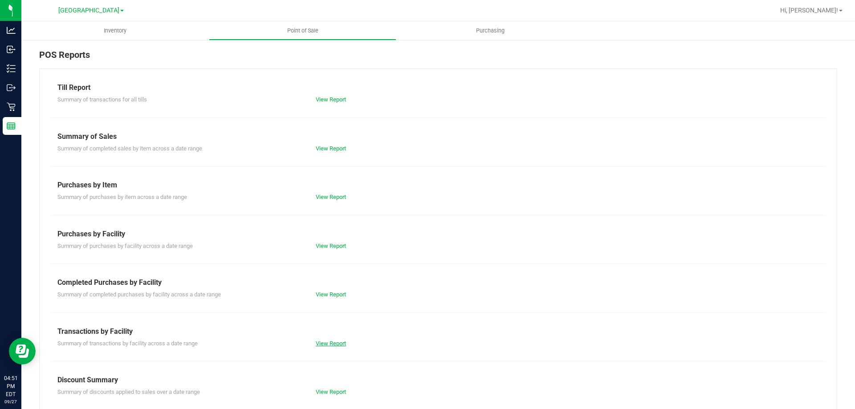
click at [329, 341] on link "View Report" at bounding box center [331, 343] width 30 height 7
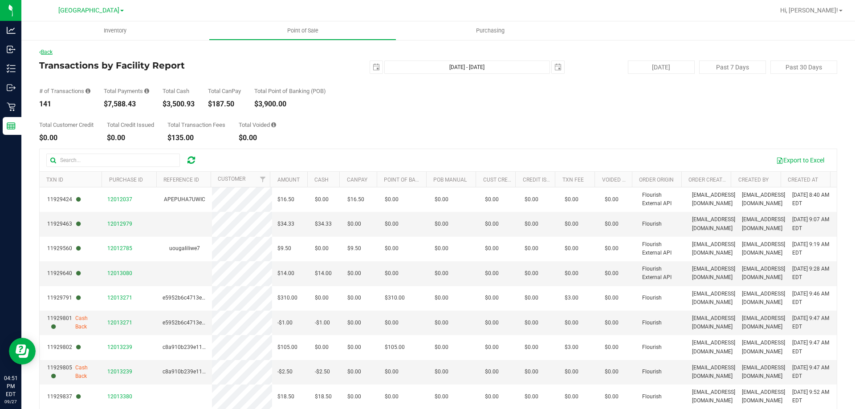
click at [49, 51] on link "Back" at bounding box center [45, 52] width 13 height 6
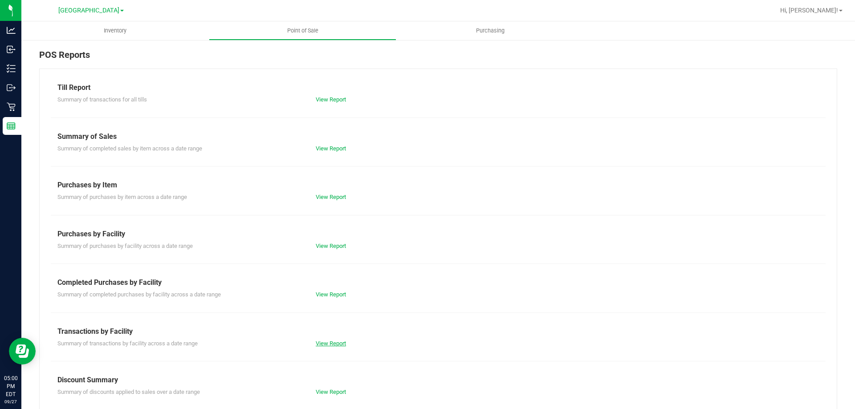
click at [335, 340] on link "View Report" at bounding box center [331, 343] width 30 height 7
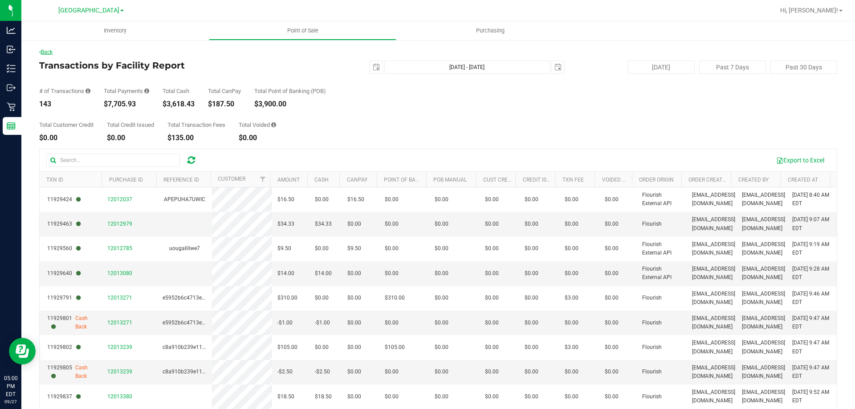
click at [49, 53] on link "Back" at bounding box center [45, 52] width 13 height 6
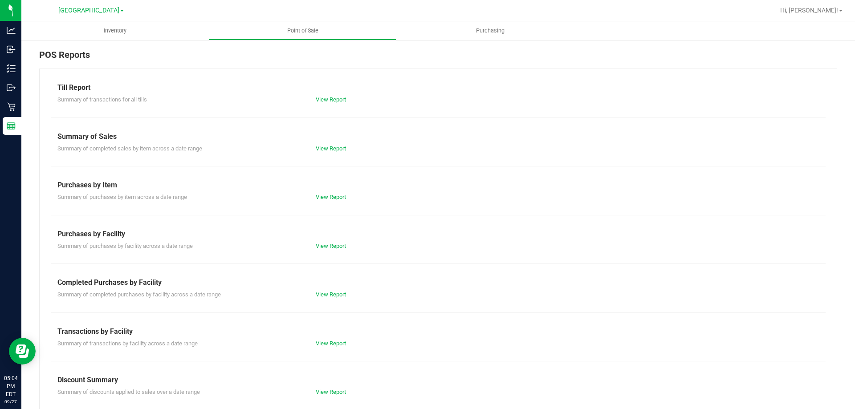
click at [335, 343] on link "View Report" at bounding box center [331, 343] width 30 height 7
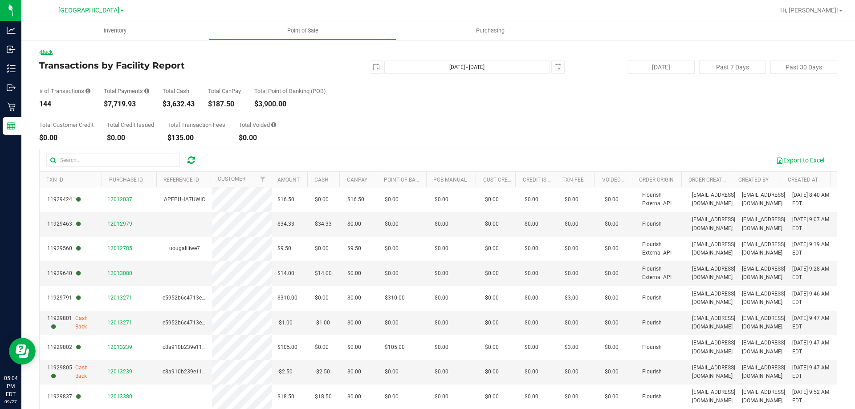
click at [49, 51] on link "Back" at bounding box center [45, 52] width 13 height 6
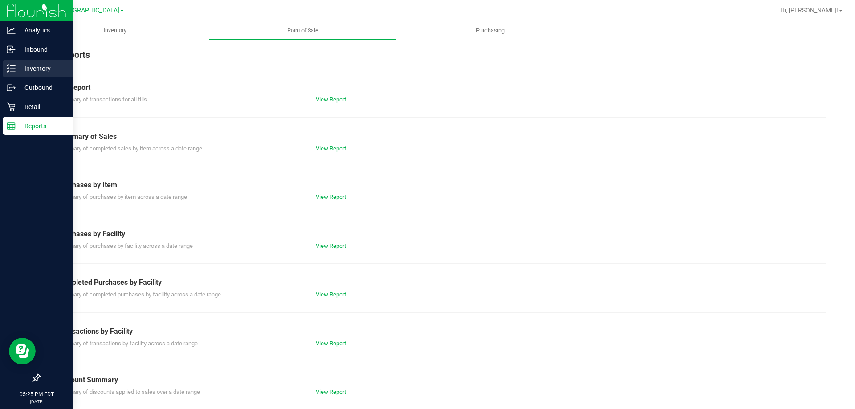
click at [8, 77] on div "Inventory" at bounding box center [38, 69] width 70 height 18
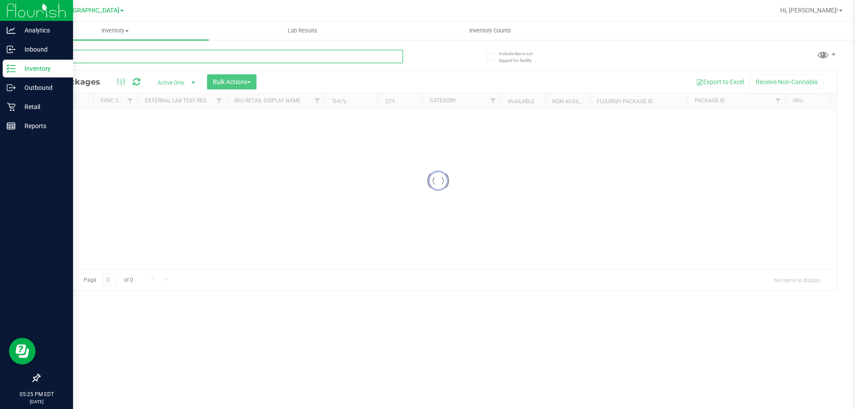
click at [156, 62] on div "Inventory All packages All inventory Waste log Create inventory Lab Results Inv…" at bounding box center [437, 215] width 833 height 388
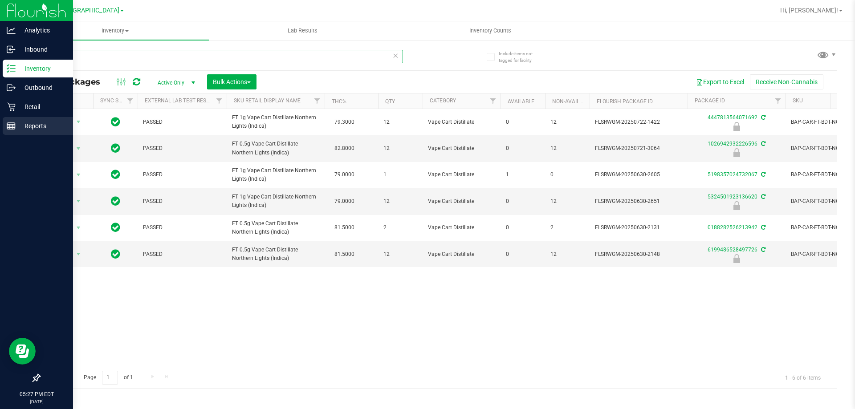
type input "nol"
click at [20, 130] on p "Reports" at bounding box center [42, 126] width 53 height 11
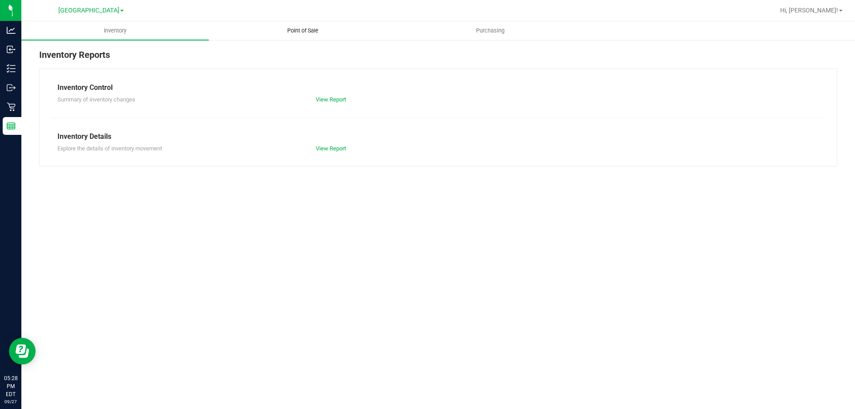
click at [308, 27] on span "Point of Sale" at bounding box center [302, 31] width 55 height 8
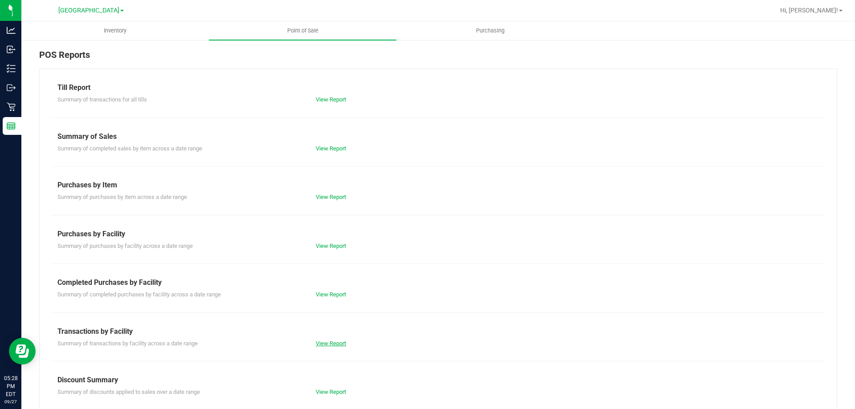
click at [324, 345] on link "View Report" at bounding box center [331, 343] width 30 height 7
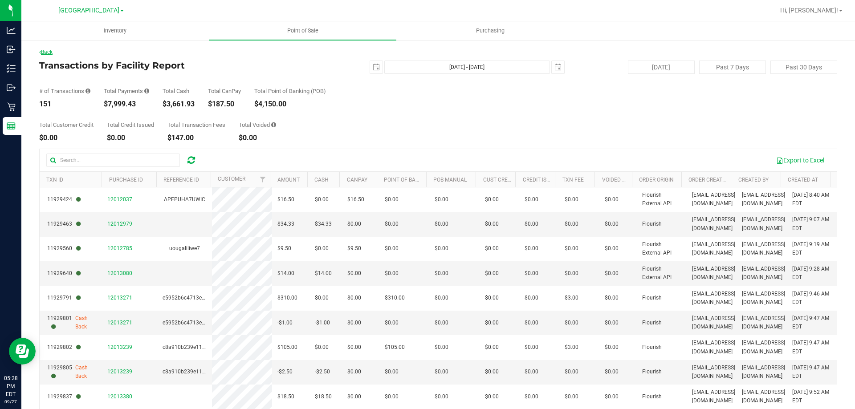
click at [45, 54] on link "Back" at bounding box center [45, 52] width 13 height 6
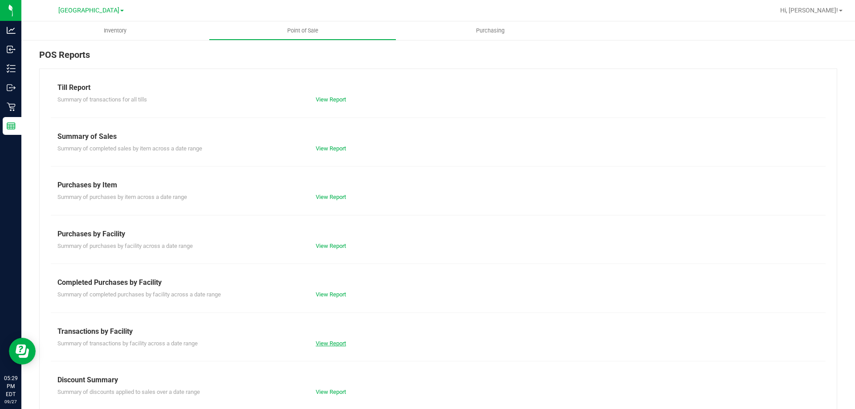
click at [323, 341] on link "View Report" at bounding box center [331, 343] width 30 height 7
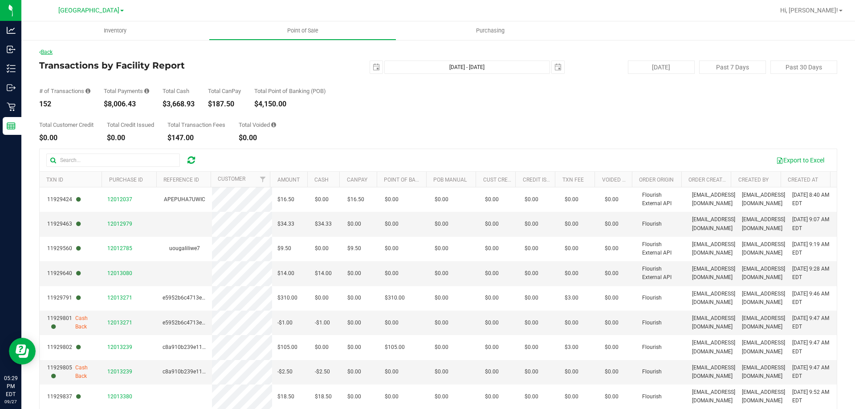
click at [46, 51] on link "Back" at bounding box center [45, 52] width 13 height 6
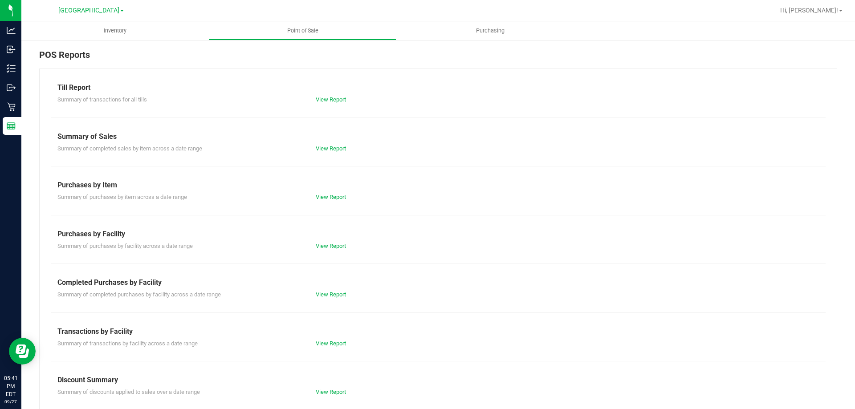
click at [326, 352] on div "Till Report Summary of transactions for all tills View Report Summary of Sales …" at bounding box center [438, 264] width 798 height 390
click at [332, 344] on link "View Report" at bounding box center [331, 343] width 30 height 7
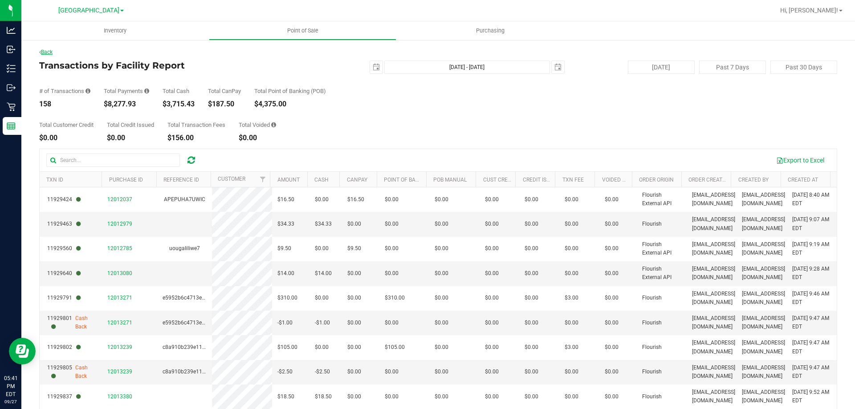
click at [49, 54] on link "Back" at bounding box center [45, 52] width 13 height 6
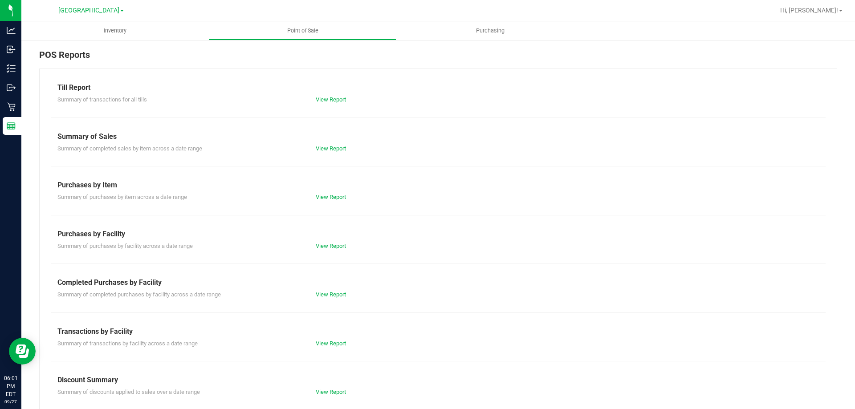
click at [325, 343] on link "View Report" at bounding box center [331, 343] width 30 height 7
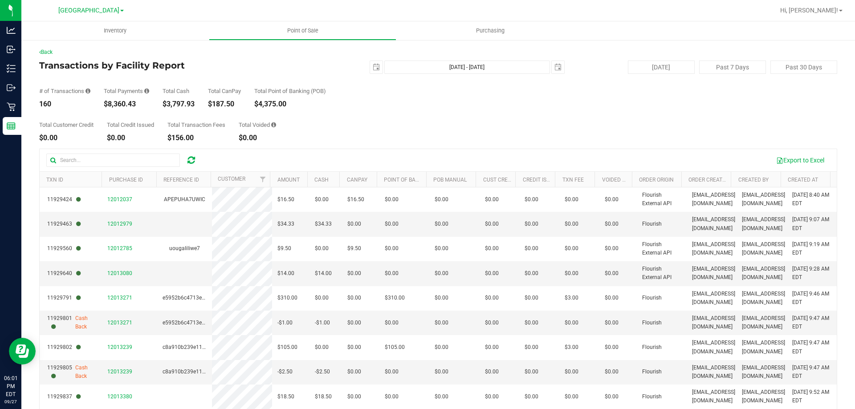
click at [47, 49] on div "Back" at bounding box center [438, 52] width 798 height 8
click at [44, 49] on link "Back" at bounding box center [45, 52] width 13 height 6
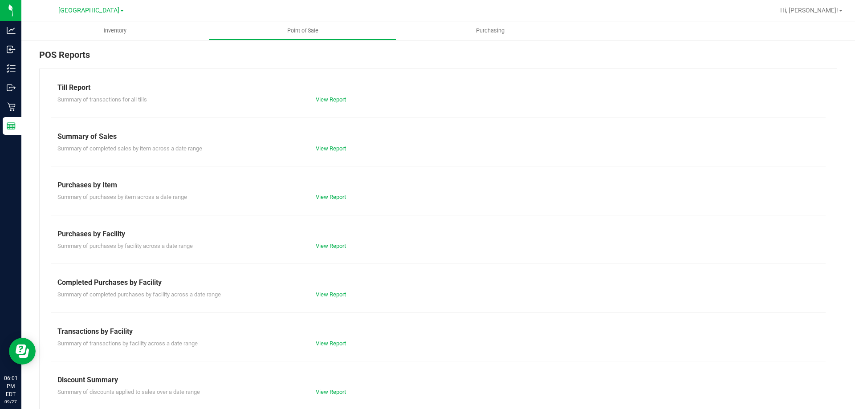
click at [331, 300] on div "Till Report Summary of transactions for all tills View Report Summary of Sales …" at bounding box center [438, 264] width 798 height 390
click at [328, 294] on link "View Report" at bounding box center [331, 294] width 30 height 7
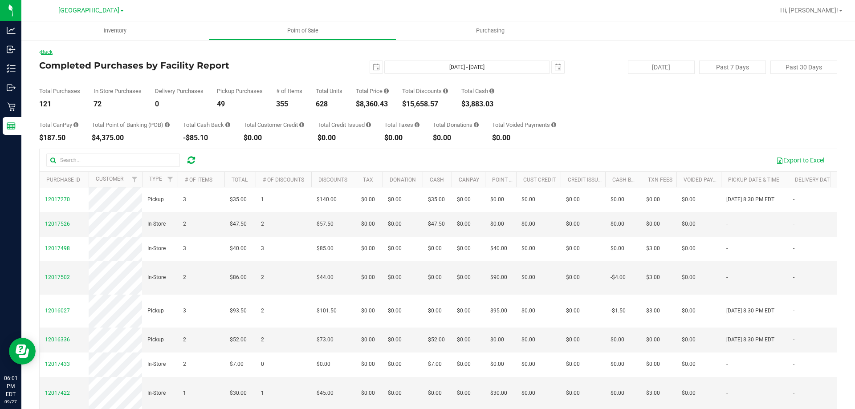
click at [45, 50] on link "Back" at bounding box center [45, 52] width 13 height 6
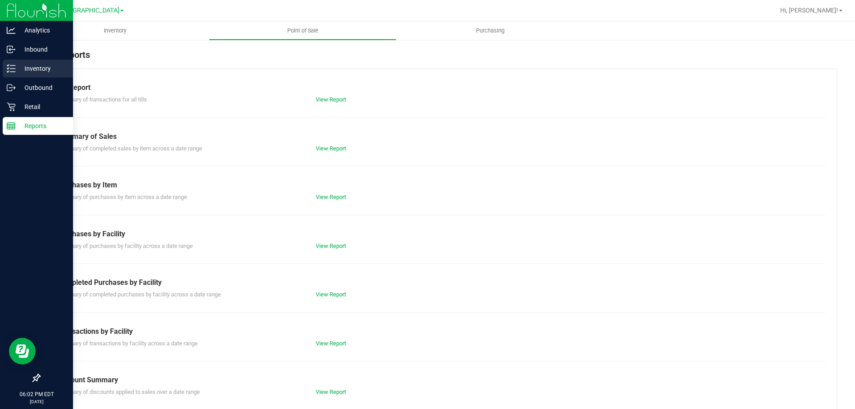
click at [14, 67] on icon at bounding box center [11, 68] width 9 height 9
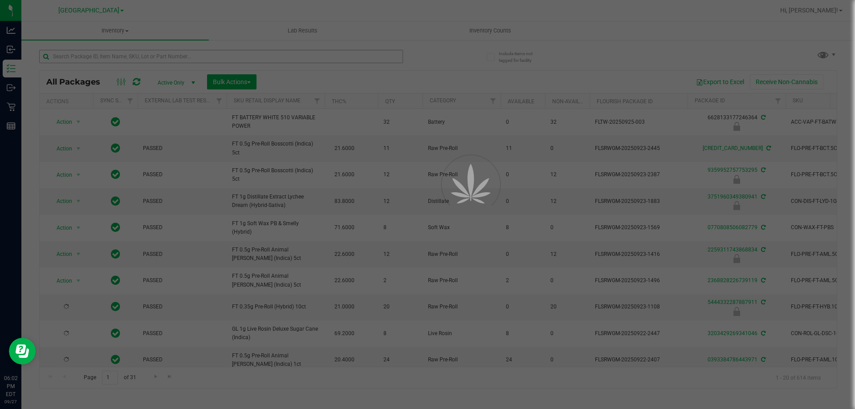
click at [128, 60] on div at bounding box center [427, 204] width 855 height 409
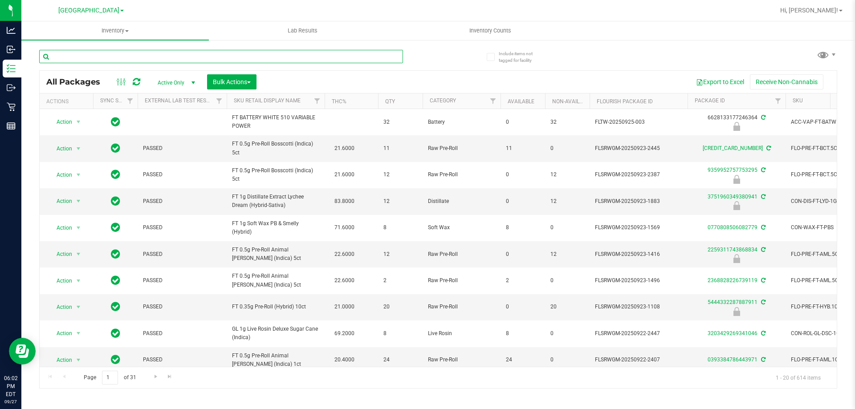
click at [123, 57] on input "text" at bounding box center [221, 56] width 364 height 13
paste input "BDS - VAPORIZER - BOUNDLESS - TERP PEN - BLACK"
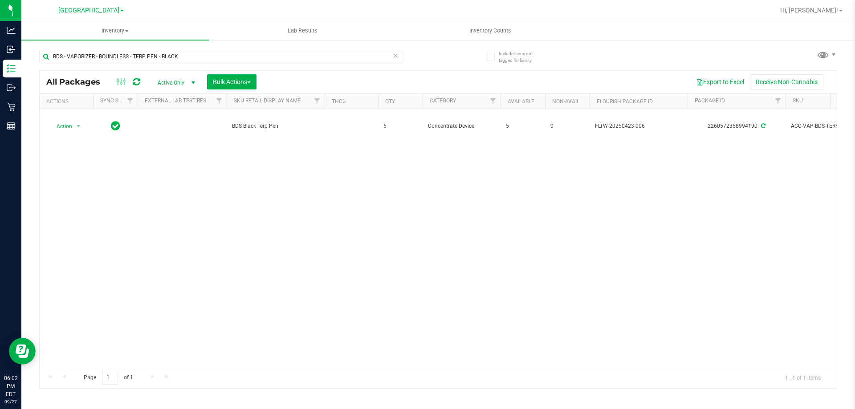
click at [170, 64] on div "BDS - VAPORIZER - BOUNDLESS - TERP PEN - BLACK" at bounding box center [221, 60] width 364 height 20
click at [170, 58] on input "BDS - VAPORIZER - BOUNDLESS - TERP PEN - BLACK" at bounding box center [221, 56] width 364 height 13
paste input "CCELL SILO BATTERY BL"
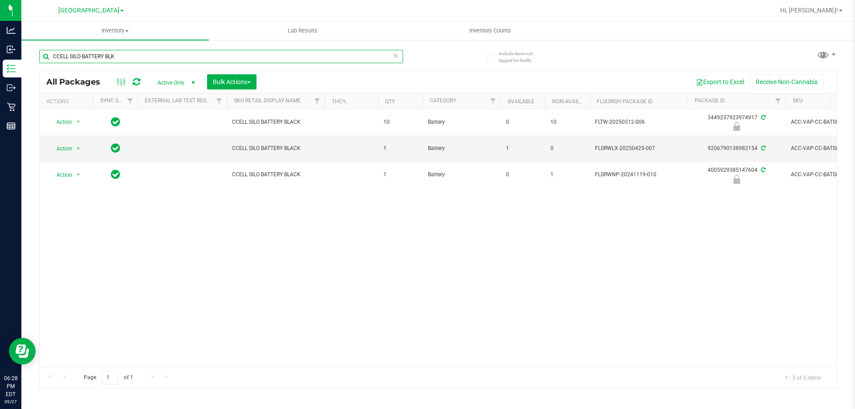
click at [146, 58] on input "CCELL SILO BATTERY BLK" at bounding box center [221, 56] width 364 height 13
paste input "FT - GRINDER - 4 PIECE - BLAC"
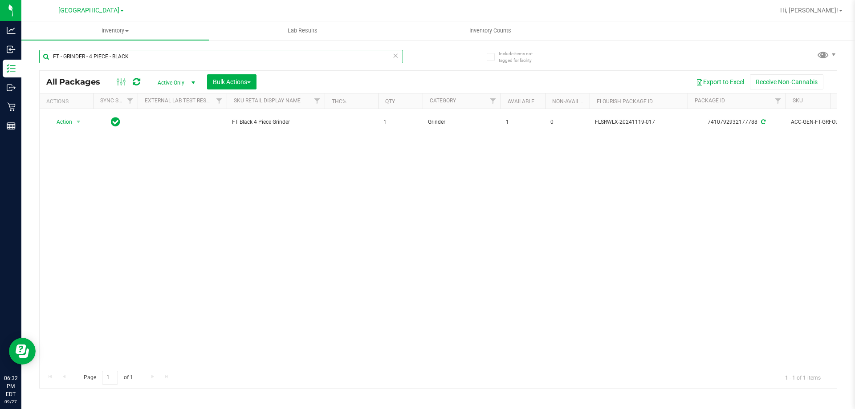
click at [173, 61] on input "FT - GRINDER - 4 PIECE - BLACK" at bounding box center [221, 56] width 364 height 13
type input "6806769091893629"
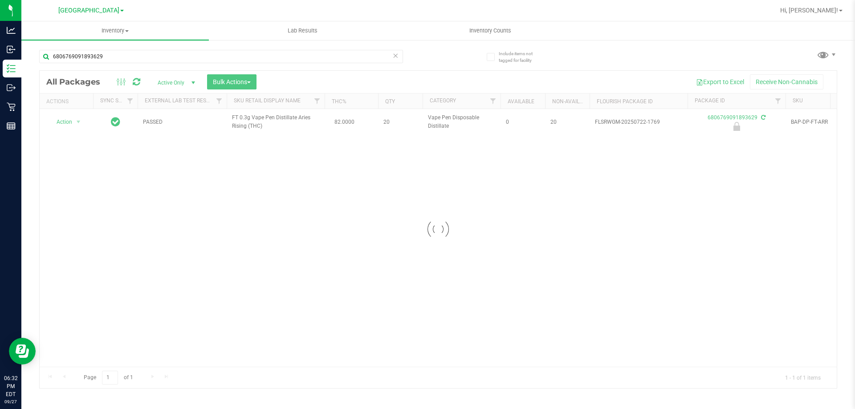
click at [69, 122] on div at bounding box center [438, 229] width 797 height 317
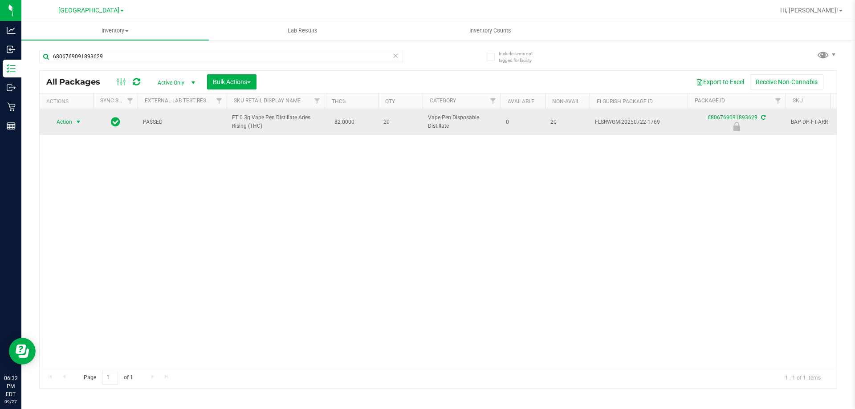
click at [72, 118] on span "Action" at bounding box center [61, 122] width 24 height 12
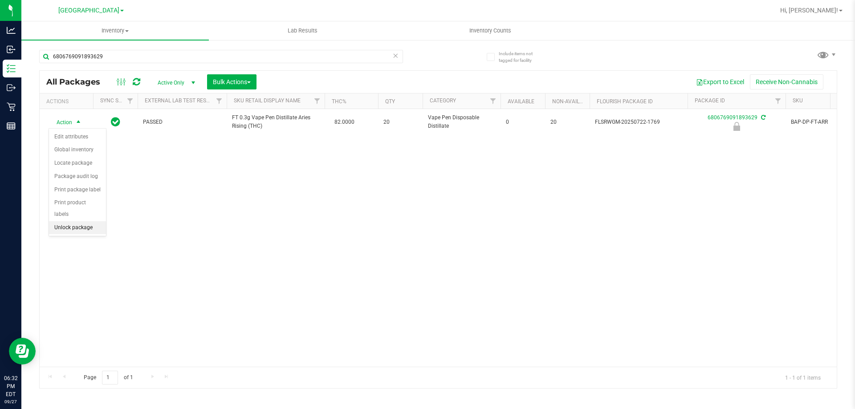
click at [79, 221] on li "Unlock package" at bounding box center [77, 227] width 57 height 13
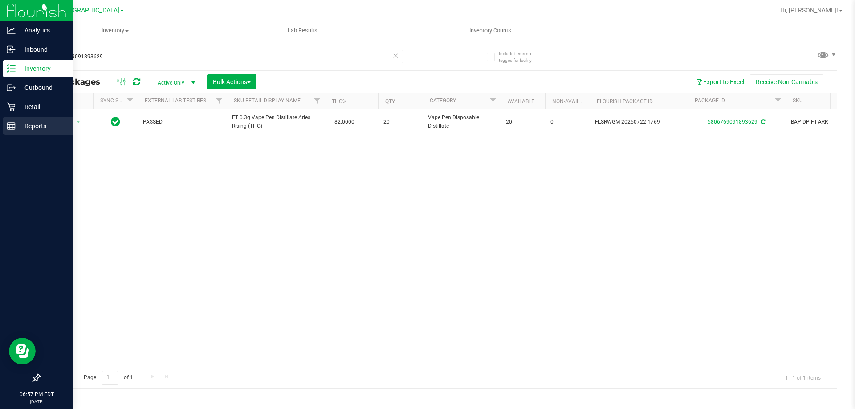
click at [19, 134] on div "Reports" at bounding box center [38, 126] width 70 height 18
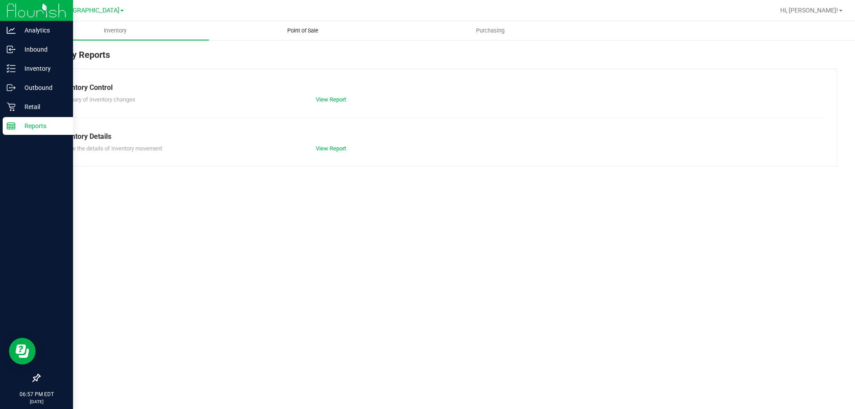
click at [295, 29] on span "Point of Sale" at bounding box center [302, 31] width 55 height 8
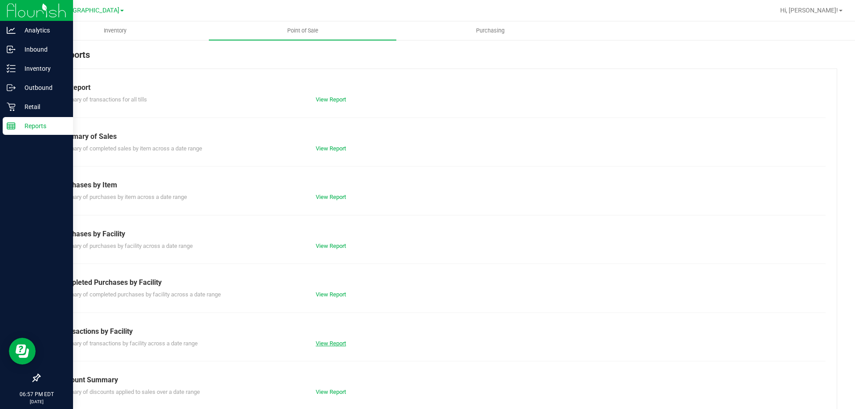
click at [333, 340] on link "View Report" at bounding box center [331, 343] width 30 height 7
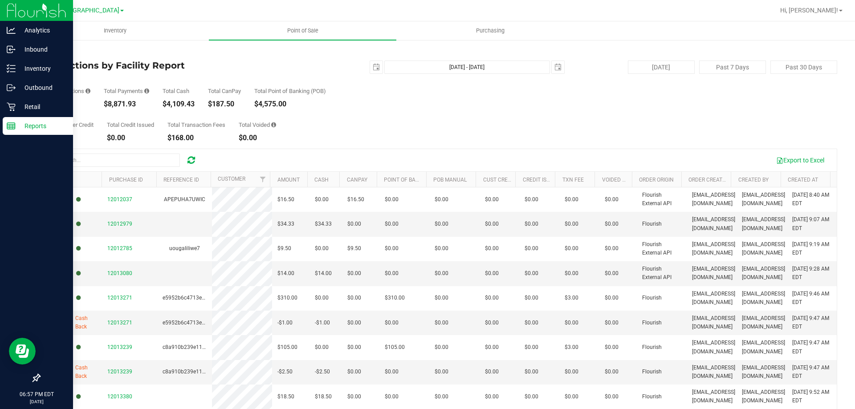
drag, startPoint x: 51, startPoint y: 53, endPoint x: 50, endPoint y: 16, distance: 36.5
click at [51, 54] on link "Back" at bounding box center [45, 52] width 13 height 6
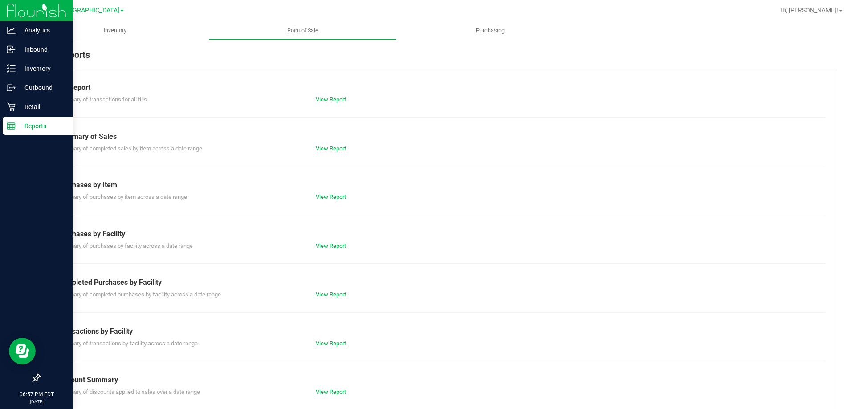
click at [321, 345] on link "View Report" at bounding box center [331, 343] width 30 height 7
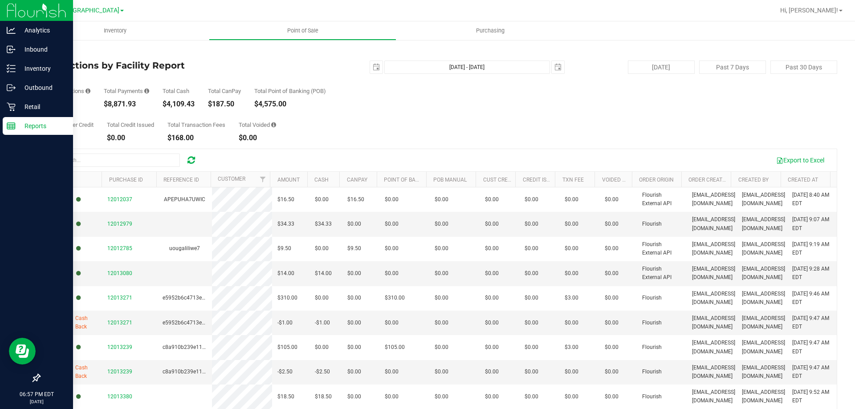
click at [49, 51] on link "Back" at bounding box center [45, 52] width 13 height 6
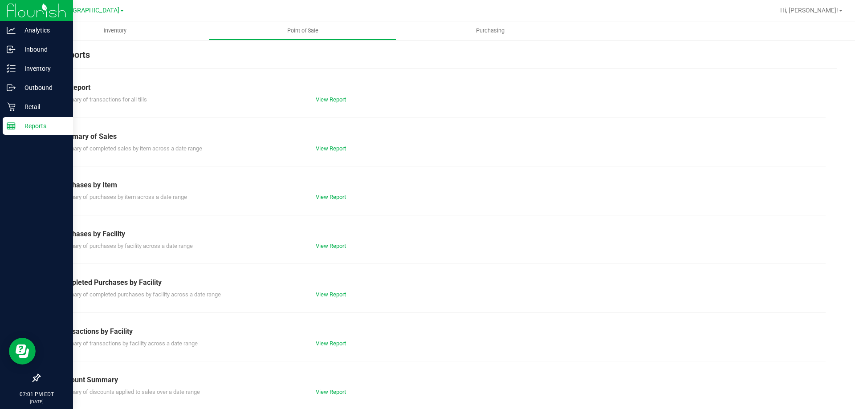
click at [320, 347] on div "View Report" at bounding box center [373, 343] width 129 height 9
click at [344, 334] on div "Transactions by Facility" at bounding box center [437, 331] width 761 height 11
click at [336, 340] on link "View Report" at bounding box center [331, 343] width 30 height 7
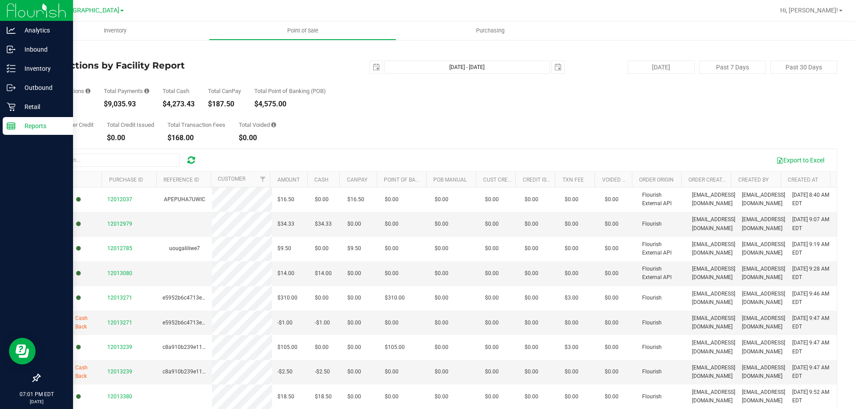
click at [48, 52] on link "Back" at bounding box center [45, 52] width 13 height 6
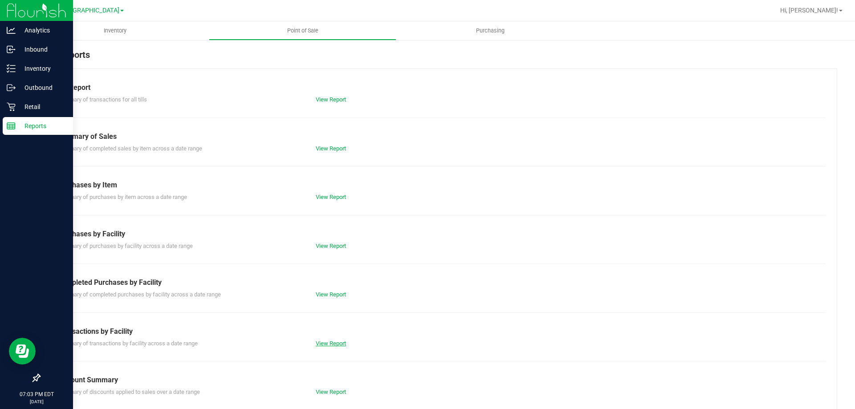
click at [328, 342] on link "View Report" at bounding box center [331, 343] width 30 height 7
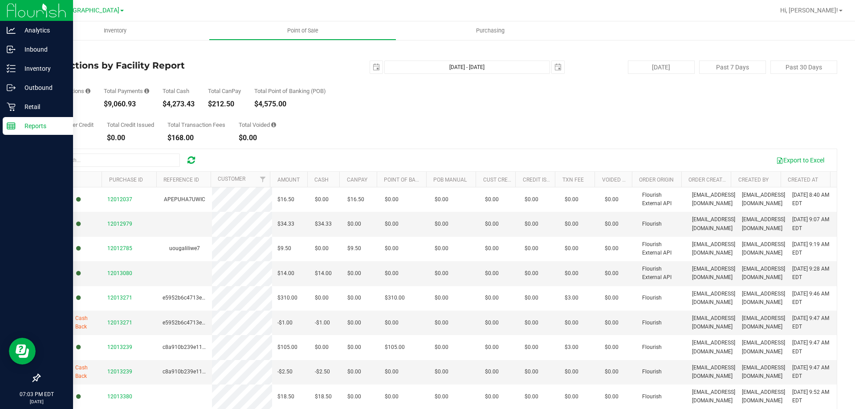
click at [49, 52] on link "Back" at bounding box center [45, 52] width 13 height 6
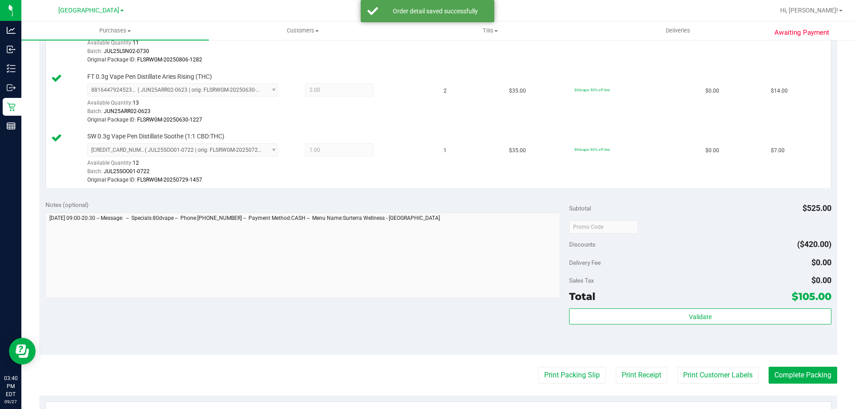
scroll to position [616, 0]
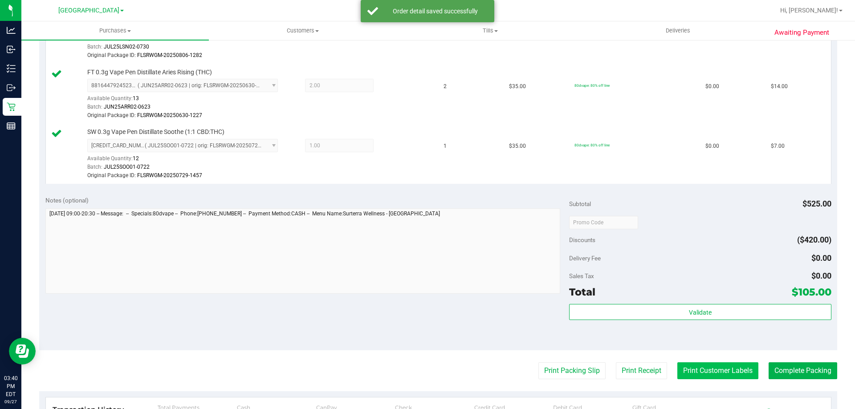
click at [697, 366] on button "Print Customer Labels" at bounding box center [717, 370] width 81 height 17
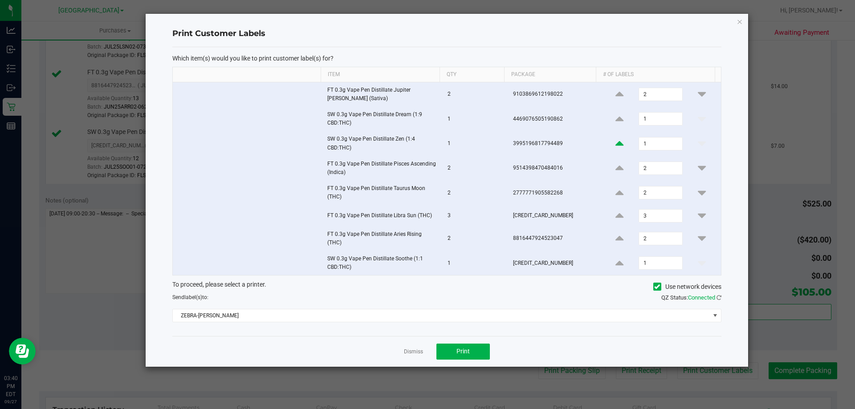
click at [615, 145] on icon at bounding box center [619, 143] width 8 height 11
type input "2"
click at [474, 356] on button "Print" at bounding box center [462, 352] width 53 height 16
click at [409, 352] on link "Dismiss" at bounding box center [413, 352] width 19 height 8
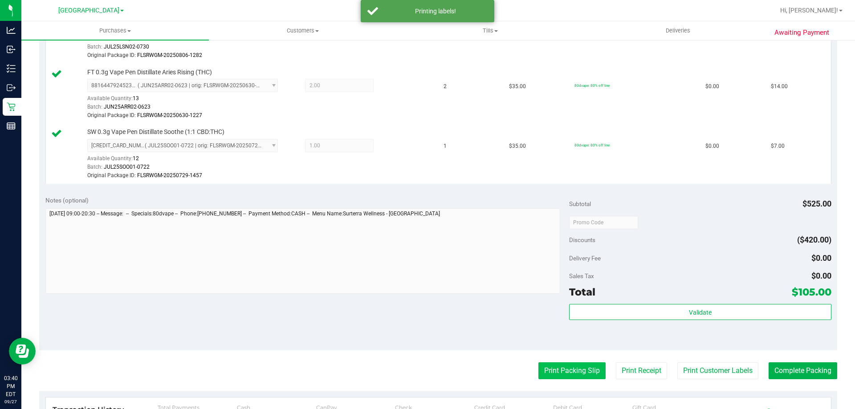
click at [582, 362] on button "Print Packing Slip" at bounding box center [571, 370] width 67 height 17
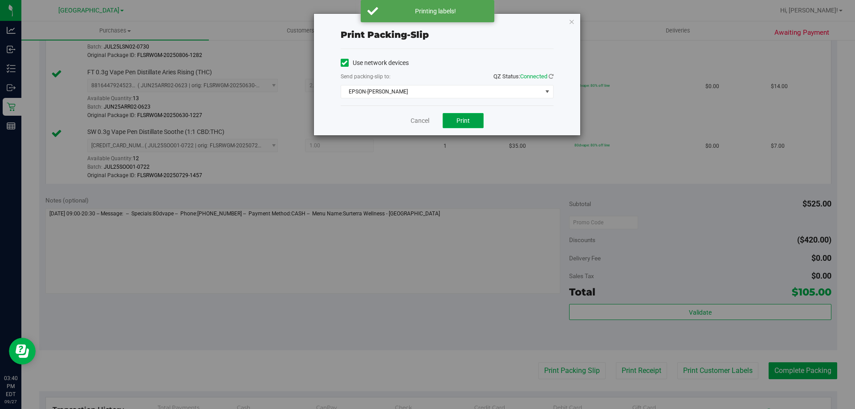
click at [467, 116] on button "Print" at bounding box center [462, 120] width 41 height 15
click at [410, 117] on link "Cancel" at bounding box center [419, 120] width 19 height 9
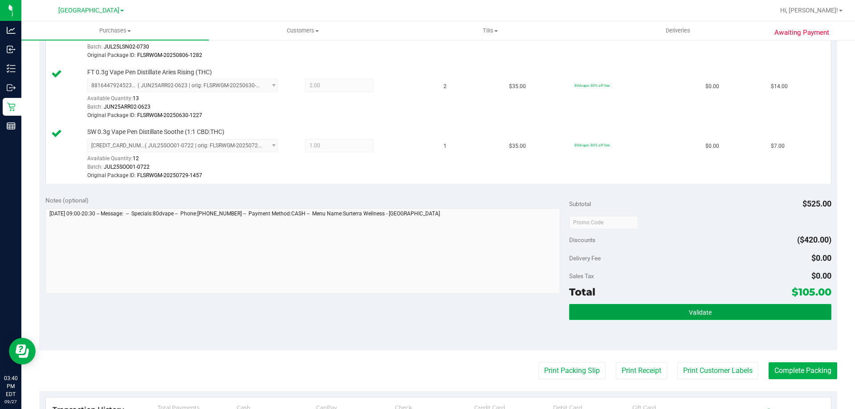
click at [649, 313] on button "Validate" at bounding box center [700, 312] width 262 height 16
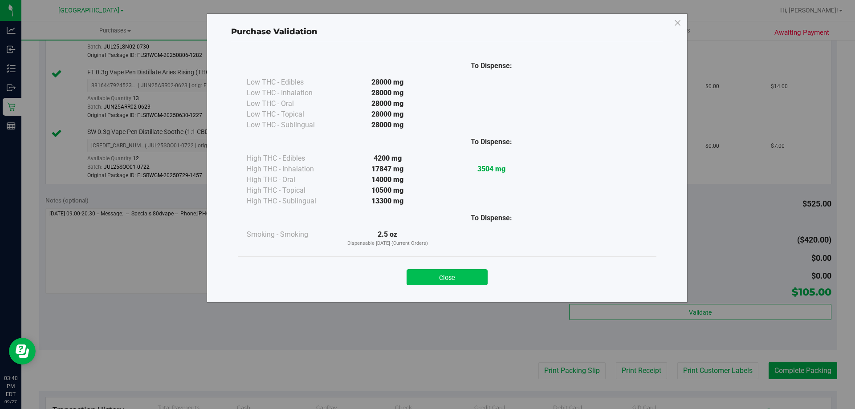
click at [450, 276] on button "Close" at bounding box center [446, 277] width 81 height 16
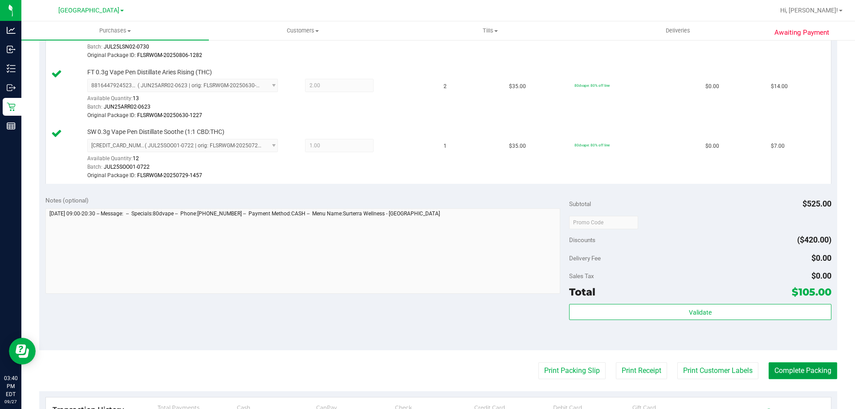
click at [804, 368] on button "Complete Packing" at bounding box center [802, 370] width 69 height 17
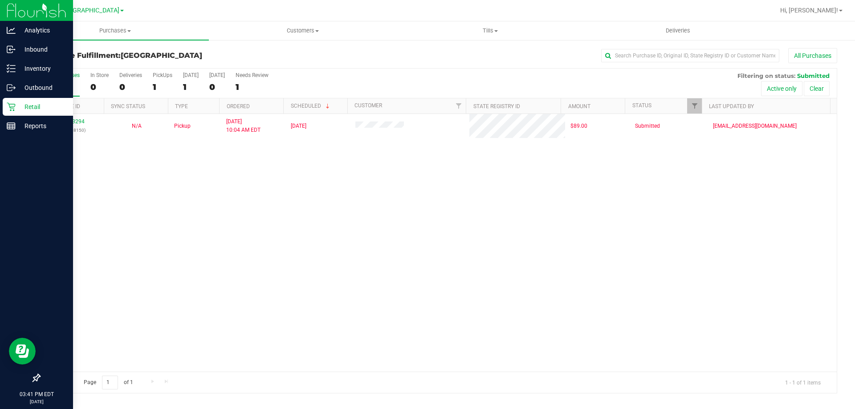
click at [15, 106] on icon at bounding box center [11, 107] width 8 height 8
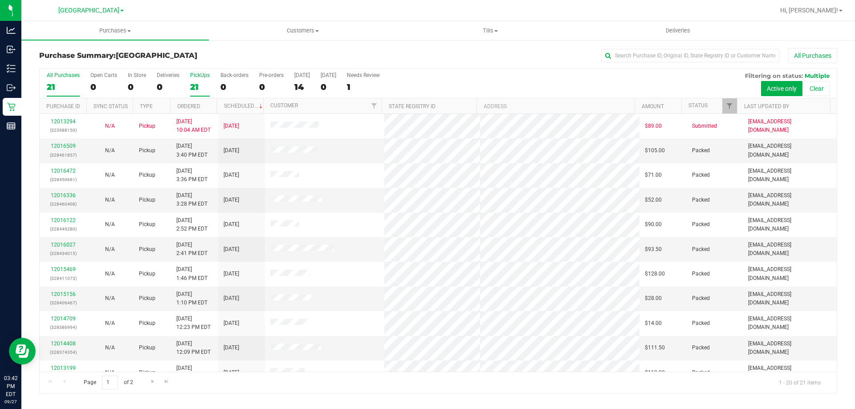
click at [203, 77] on div "PickUps" at bounding box center [200, 75] width 20 height 6
click at [0, 0] on input "PickUps 21" at bounding box center [0, 0] width 0 height 0
click at [56, 91] on div "20" at bounding box center [63, 87] width 33 height 10
click at [0, 0] on input "All Purchases 20" at bounding box center [0, 0] width 0 height 0
click at [71, 146] on link "12016557" at bounding box center [63, 146] width 25 height 6
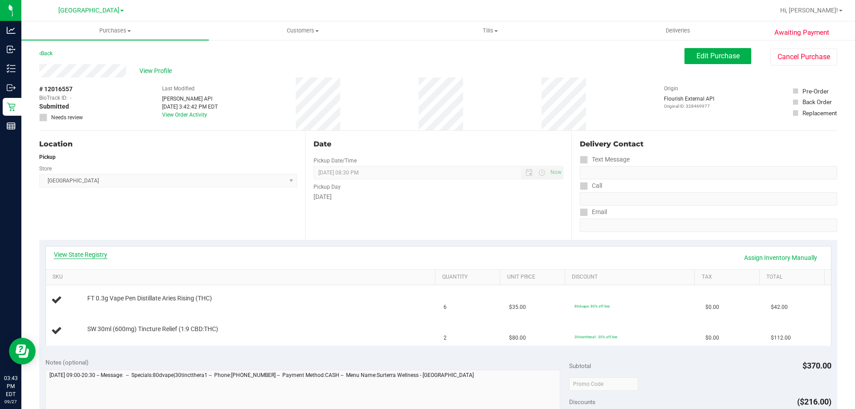
click at [88, 255] on link "View State Registry" at bounding box center [80, 254] width 53 height 9
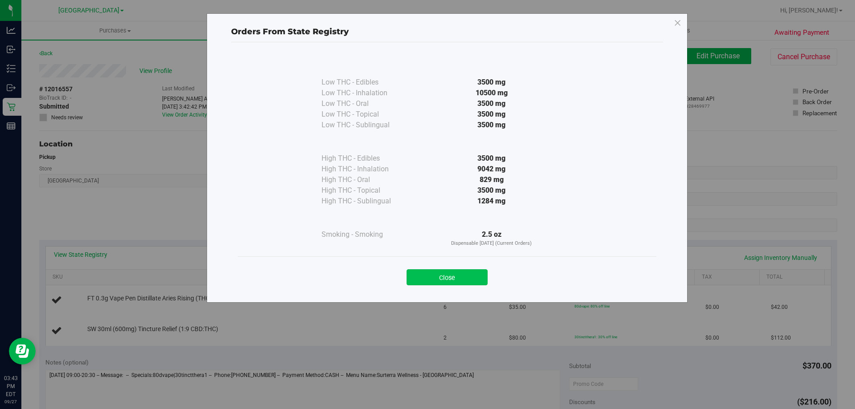
click at [439, 271] on button "Close" at bounding box center [446, 277] width 81 height 16
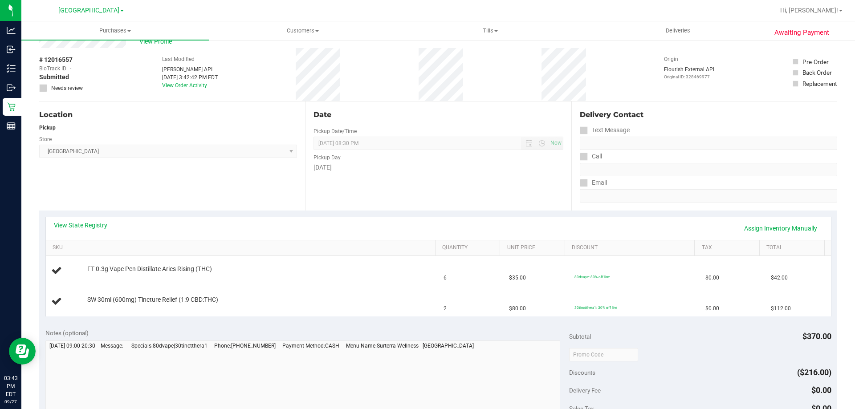
scroll to position [267, 0]
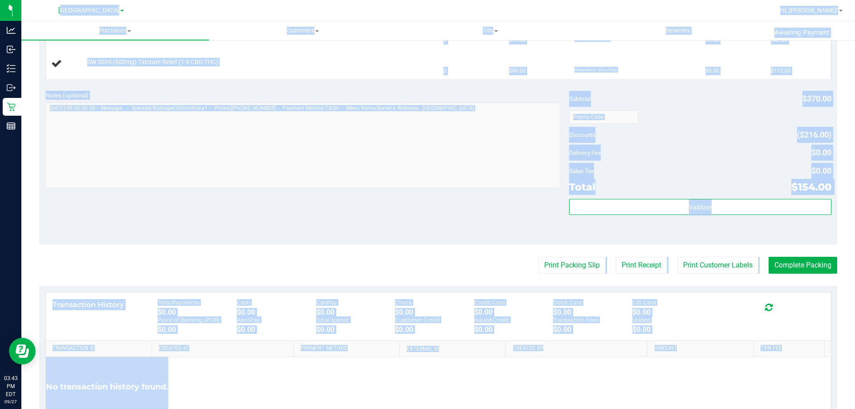
drag, startPoint x: 45, startPoint y: 6, endPoint x: 790, endPoint y: 357, distance: 823.9
click at [790, 357] on div "North Port WC Hi, Alan! Purchases Summary of purchases Fulfillment All purchase…" at bounding box center [437, 204] width 833 height 409
click at [790, 357] on div "No transaction history found." at bounding box center [438, 387] width 785 height 60
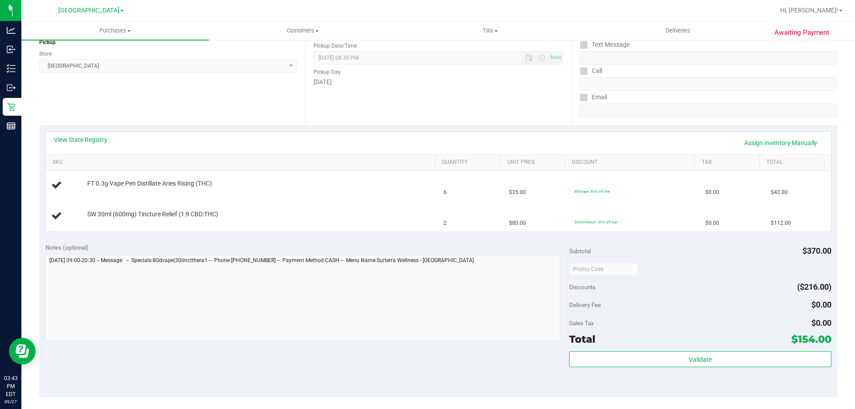
scroll to position [0, 0]
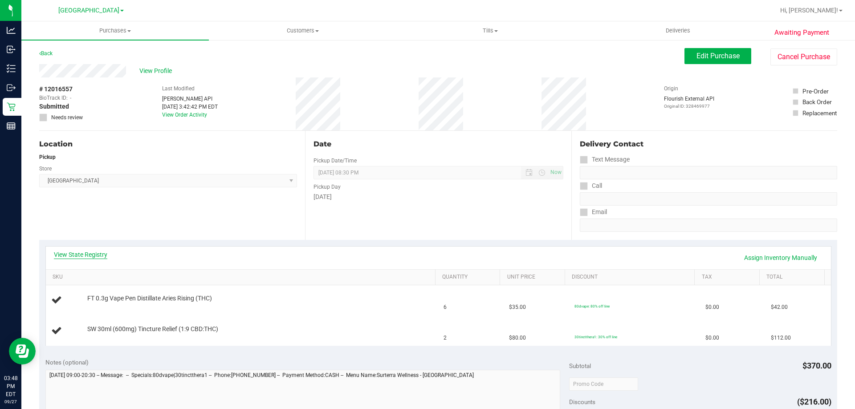
click at [81, 253] on link "View State Registry" at bounding box center [80, 254] width 53 height 9
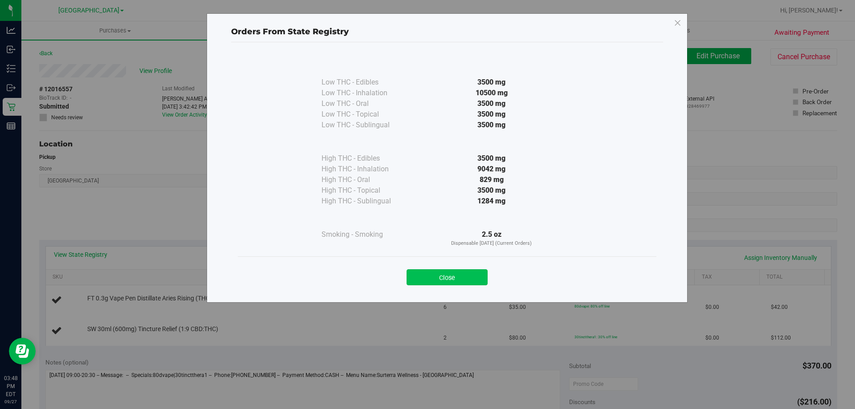
click at [458, 277] on button "Close" at bounding box center [446, 277] width 81 height 16
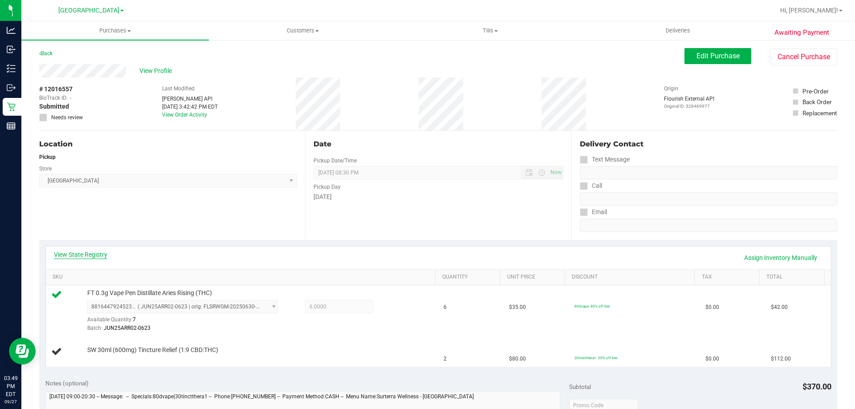
click at [85, 256] on link "View State Registry" at bounding box center [80, 254] width 53 height 9
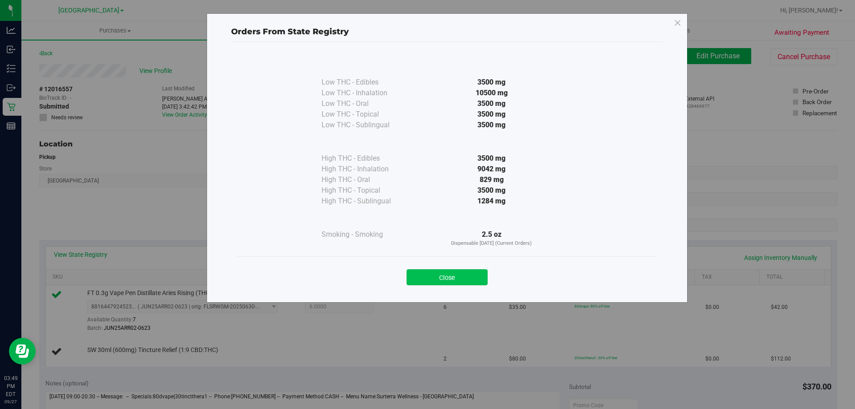
click at [450, 270] on button "Close" at bounding box center [446, 277] width 81 height 16
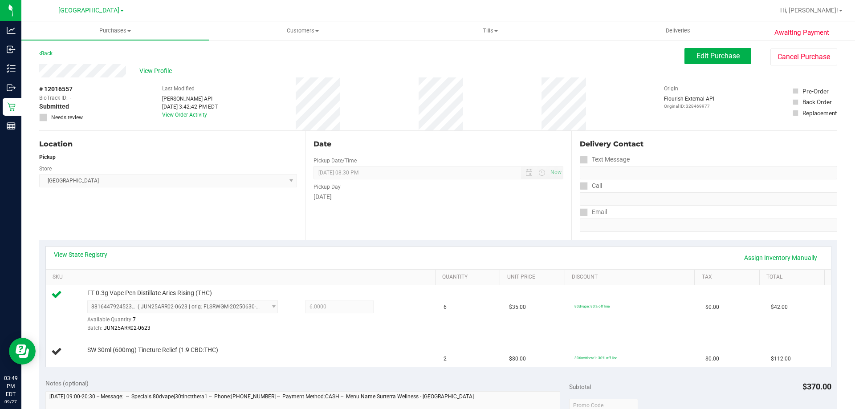
click at [298, 223] on div "Location Pickup Store North Port WC Select Store Bonita Springs WC Boynton Beac…" at bounding box center [172, 185] width 266 height 109
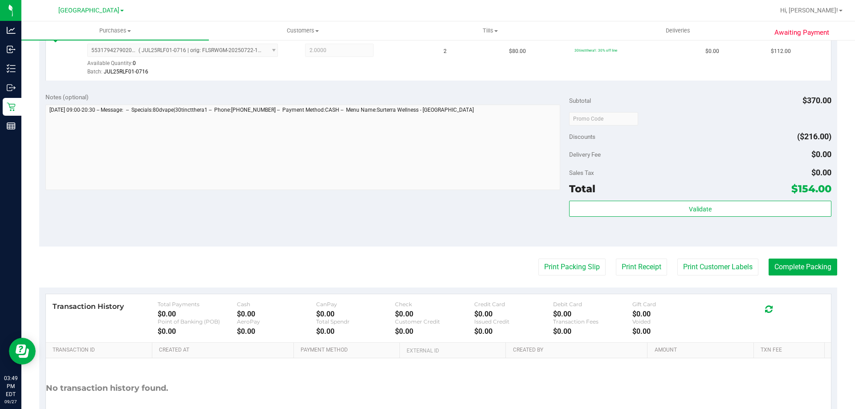
scroll to position [313, 0]
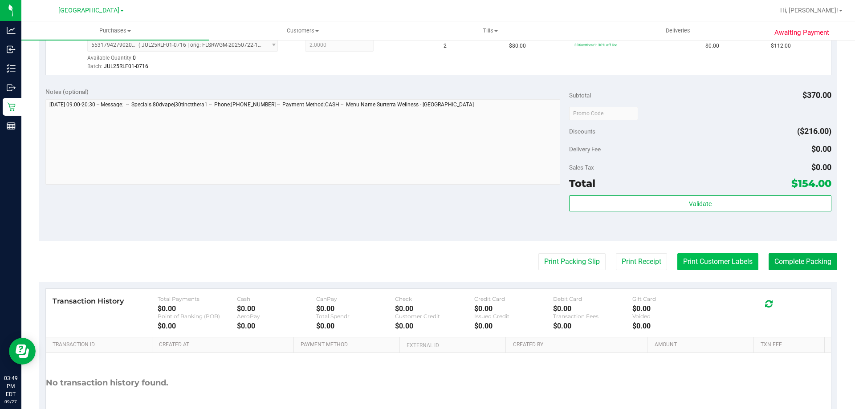
click at [717, 266] on button "Print Customer Labels" at bounding box center [717, 261] width 81 height 17
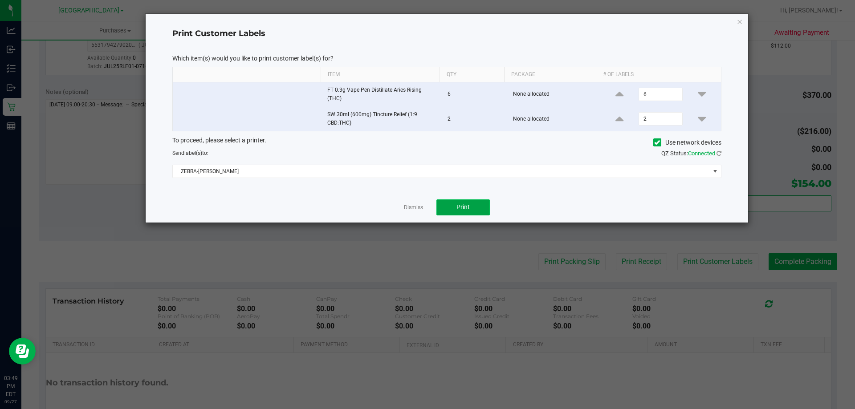
click at [471, 212] on button "Print" at bounding box center [462, 207] width 53 height 16
click at [409, 206] on link "Dismiss" at bounding box center [413, 208] width 19 height 8
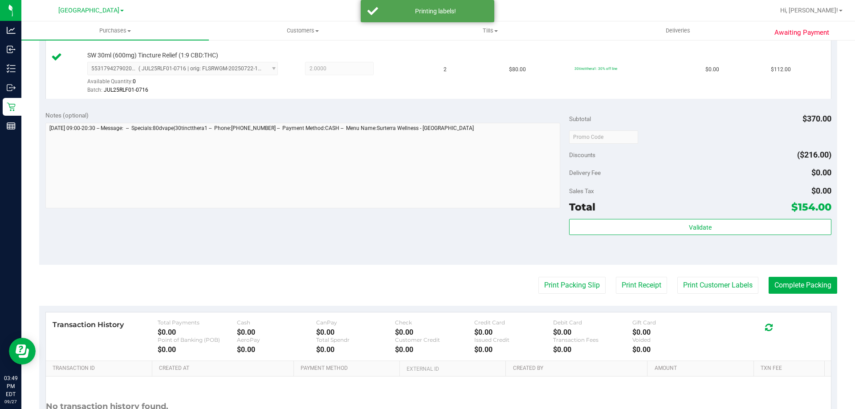
scroll to position [288, 0]
click at [567, 280] on button "Print Packing Slip" at bounding box center [571, 286] width 67 height 17
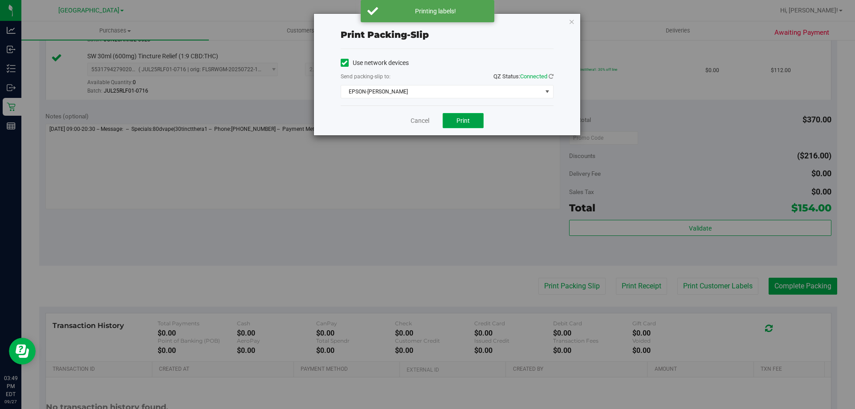
click at [471, 118] on button "Print" at bounding box center [462, 120] width 41 height 15
click at [416, 118] on link "Cancel" at bounding box center [419, 120] width 19 height 9
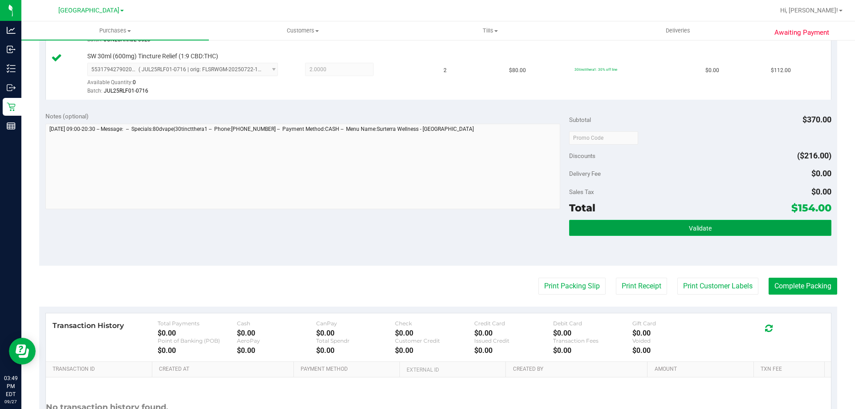
click at [621, 230] on button "Validate" at bounding box center [700, 228] width 262 height 16
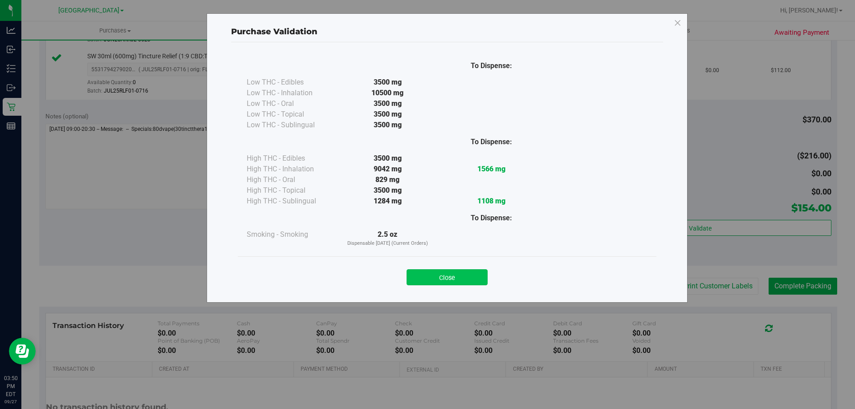
click at [438, 272] on button "Close" at bounding box center [446, 277] width 81 height 16
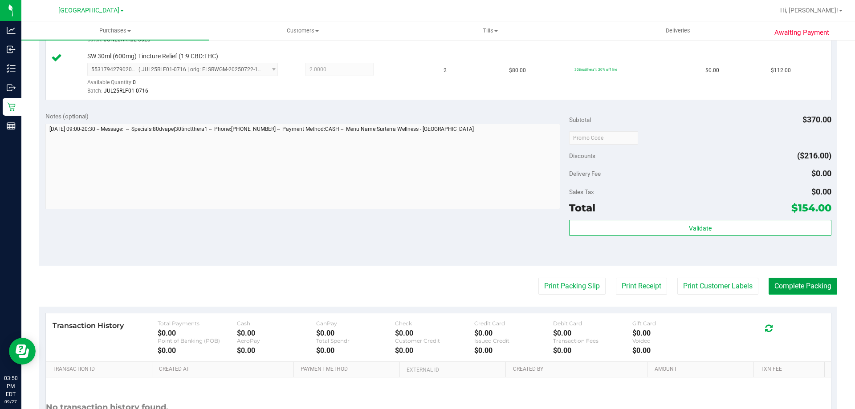
click at [801, 292] on button "Complete Packing" at bounding box center [802, 286] width 69 height 17
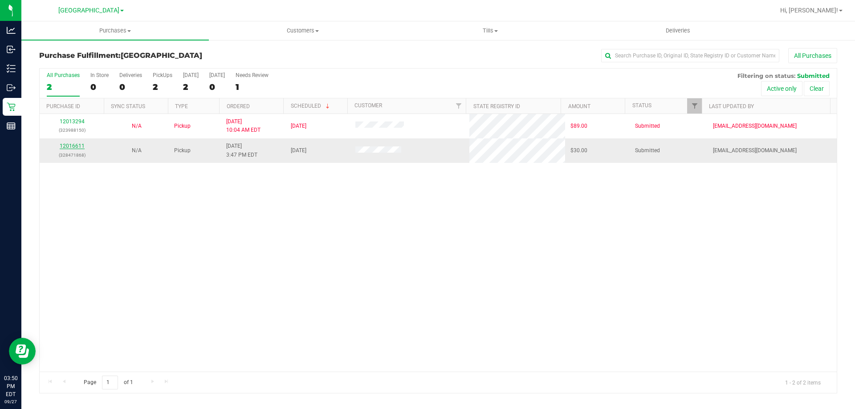
click at [71, 147] on link "12016611" at bounding box center [72, 146] width 25 height 6
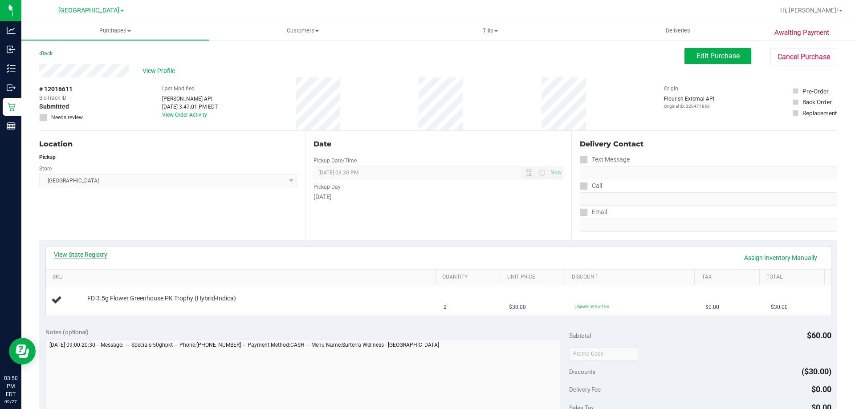
click at [85, 251] on link "View State Registry" at bounding box center [80, 254] width 53 height 9
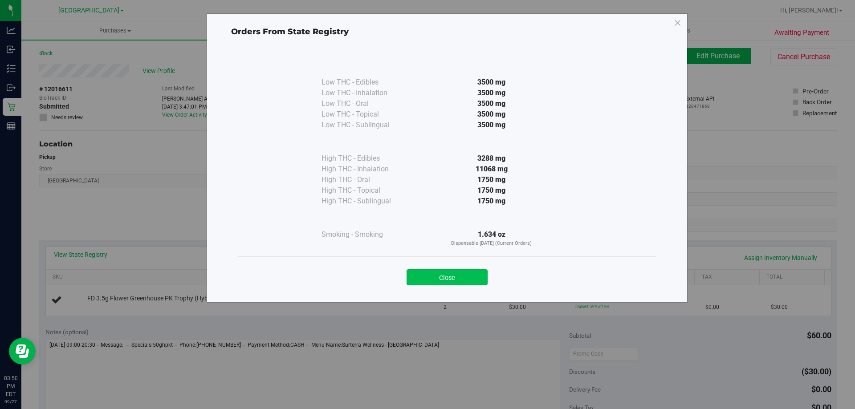
click at [463, 273] on button "Close" at bounding box center [446, 277] width 81 height 16
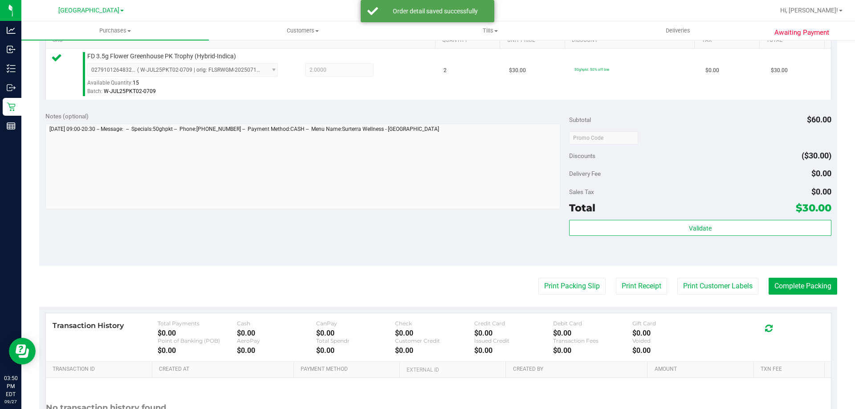
scroll to position [238, 0]
click at [731, 281] on button "Print Customer Labels" at bounding box center [717, 285] width 81 height 17
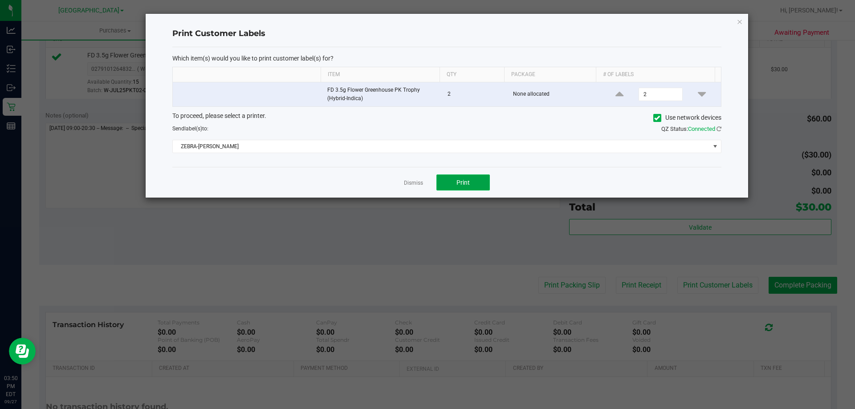
click at [473, 183] on button "Print" at bounding box center [462, 182] width 53 height 16
click at [412, 183] on link "Dismiss" at bounding box center [413, 183] width 19 height 8
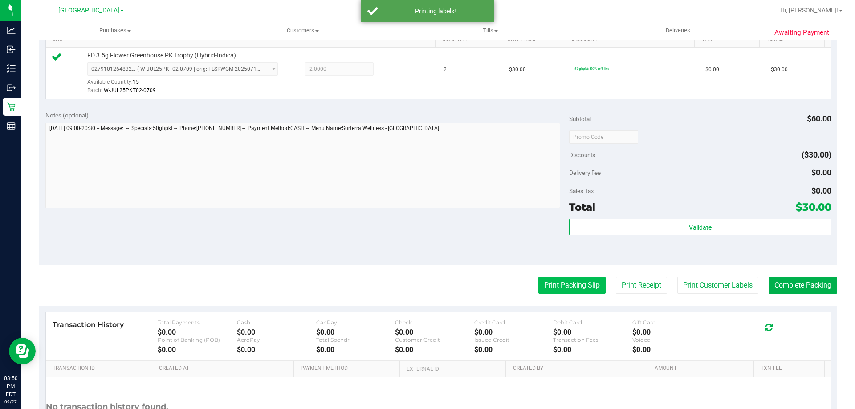
click at [566, 289] on button "Print Packing Slip" at bounding box center [571, 285] width 67 height 17
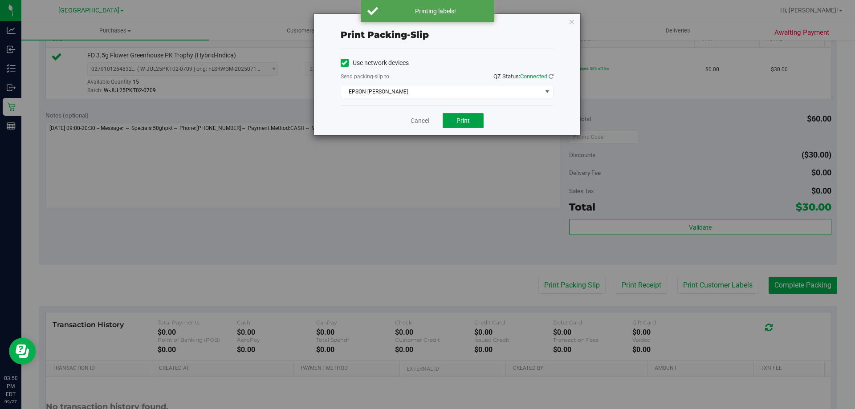
click at [466, 115] on button "Print" at bounding box center [462, 120] width 41 height 15
click at [414, 122] on link "Cancel" at bounding box center [419, 120] width 19 height 9
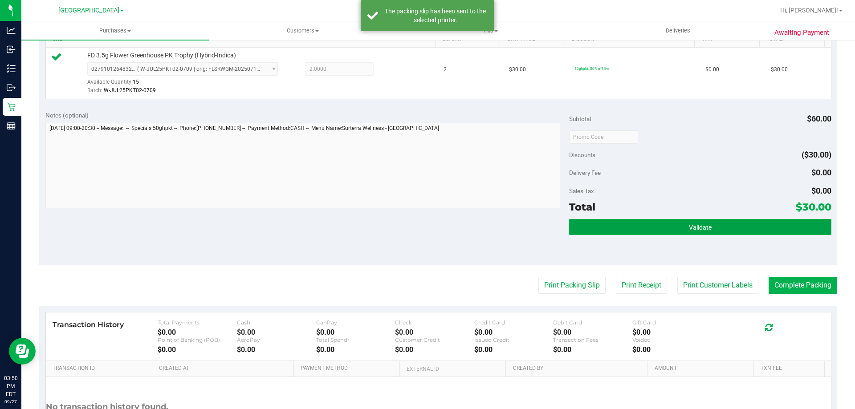
click at [612, 222] on button "Validate" at bounding box center [700, 227] width 262 height 16
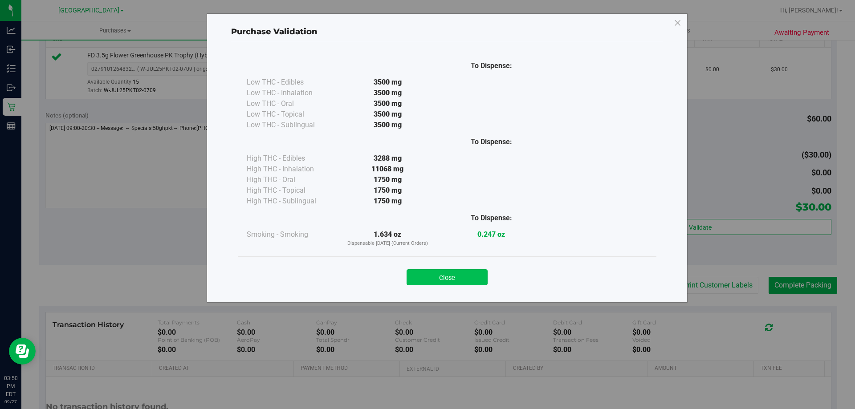
click at [444, 276] on button "Close" at bounding box center [446, 277] width 81 height 16
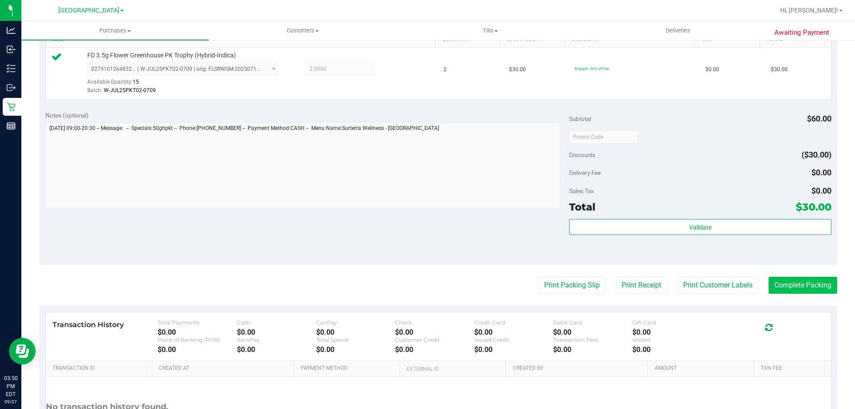
click at [789, 281] on button "Complete Packing" at bounding box center [802, 285] width 69 height 17
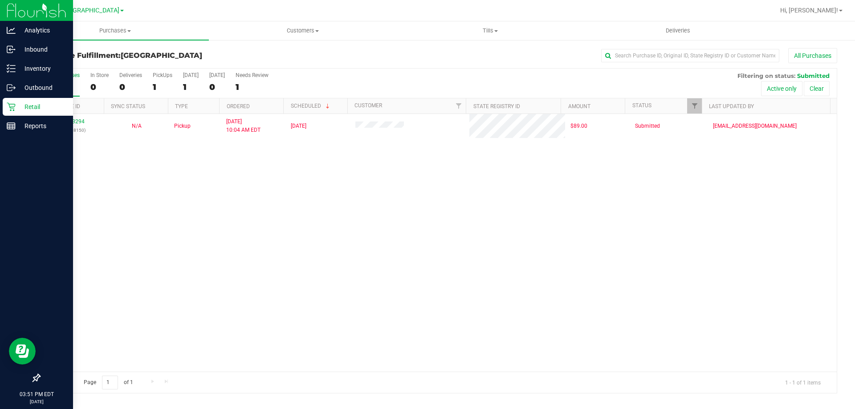
click at [39, 103] on p "Retail" at bounding box center [42, 106] width 53 height 11
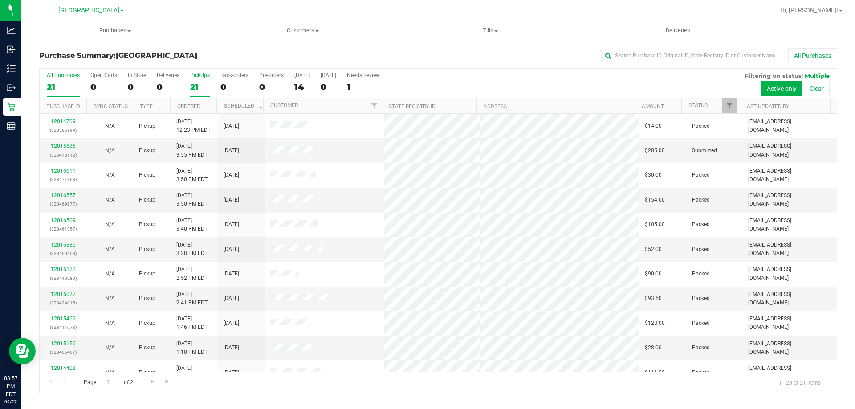
click at [200, 88] on div "21" at bounding box center [200, 87] width 20 height 10
click at [0, 0] on input "PickUps 21" at bounding box center [0, 0] width 0 height 0
click at [64, 151] on p "(328473512)" at bounding box center [63, 155] width 36 height 8
click at [65, 146] on link "12016686" at bounding box center [63, 146] width 25 height 6
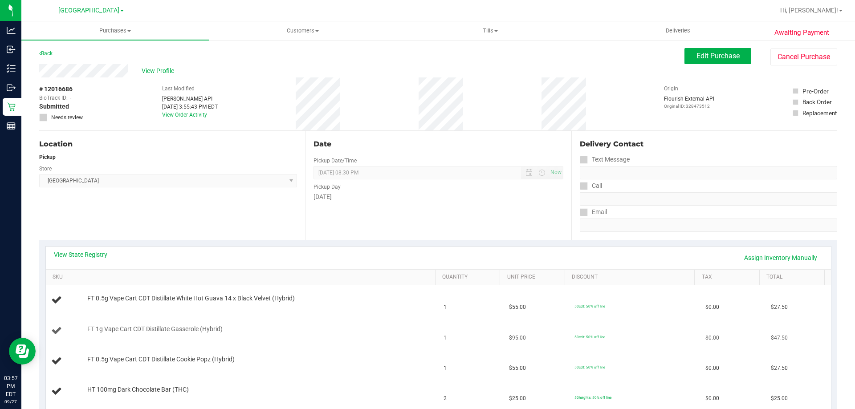
scroll to position [178, 0]
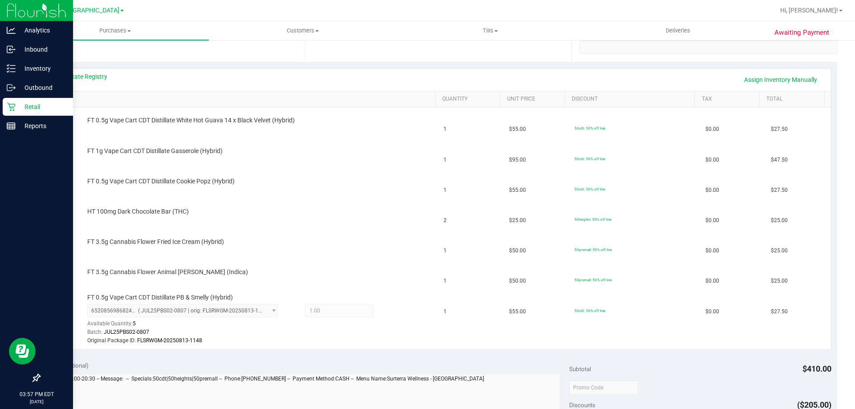
click at [32, 112] on p "Retail" at bounding box center [42, 106] width 53 height 11
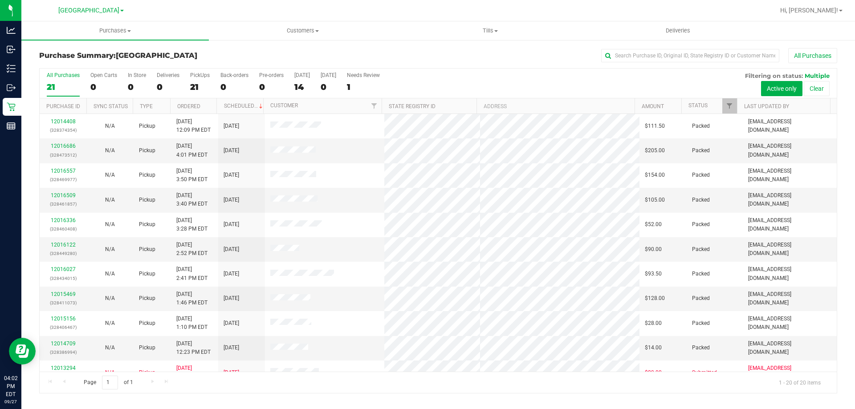
click at [196, 85] on div "21" at bounding box center [200, 87] width 20 height 10
click at [0, 0] on input "PickUps 21" at bounding box center [0, 0] width 0 height 0
click at [69, 84] on div "20" at bounding box center [63, 87] width 33 height 10
click at [0, 0] on input "All Purchases 20" at bounding box center [0, 0] width 0 height 0
click at [198, 87] on div "20" at bounding box center [200, 87] width 20 height 10
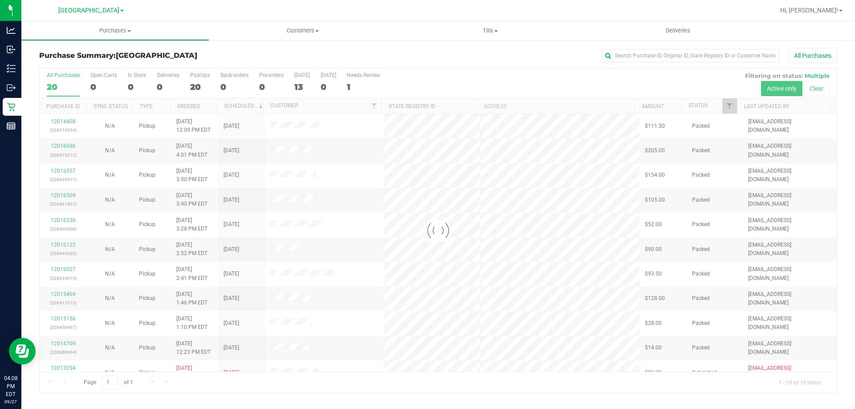
click at [205, 70] on div at bounding box center [438, 231] width 797 height 324
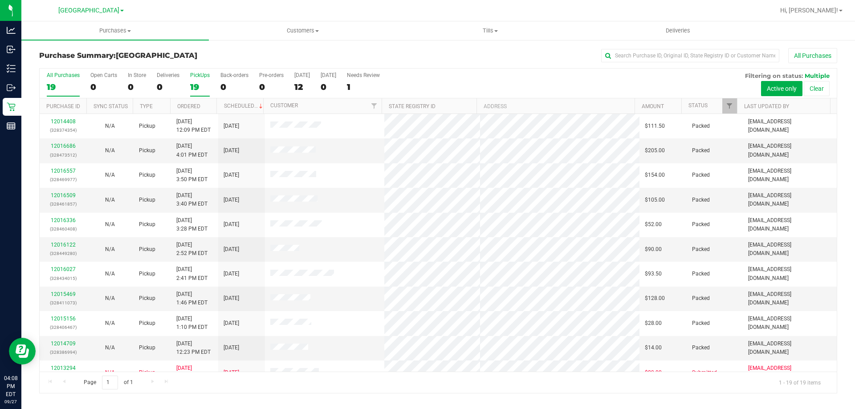
click at [197, 85] on div "19" at bounding box center [200, 87] width 20 height 10
click at [0, 0] on input "PickUps 19" at bounding box center [0, 0] width 0 height 0
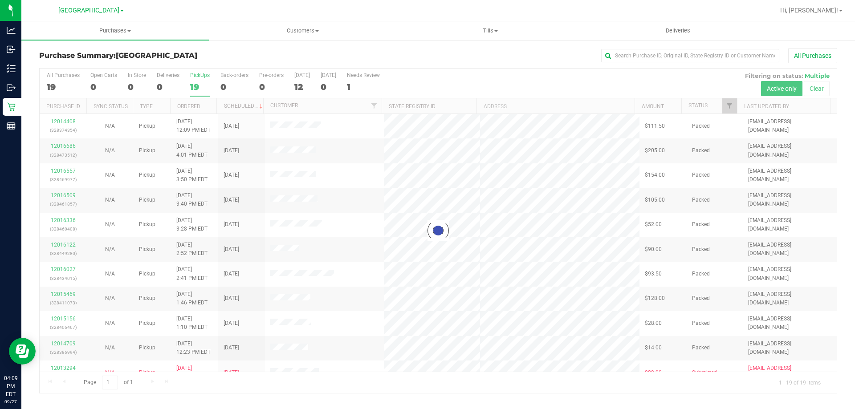
click at [46, 80] on div at bounding box center [438, 231] width 797 height 324
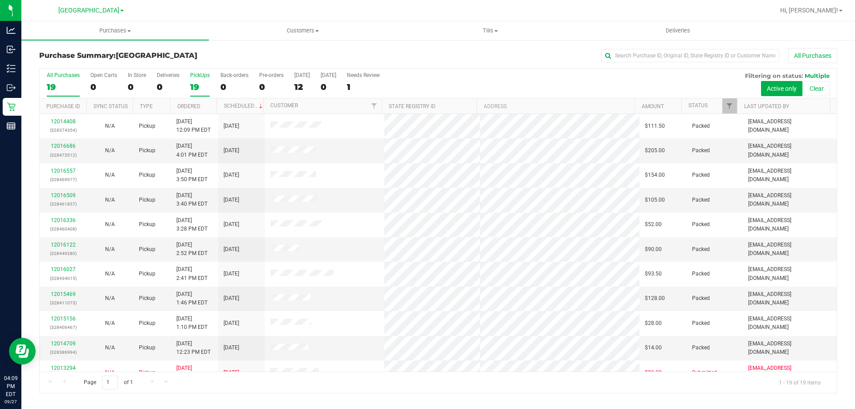
click at [62, 83] on div "19" at bounding box center [63, 87] width 33 height 10
click at [0, 0] on input "All Purchases 19" at bounding box center [0, 0] width 0 height 0
click at [203, 87] on div "19" at bounding box center [200, 87] width 20 height 10
click at [0, 0] on input "PickUps 19" at bounding box center [0, 0] width 0 height 0
drag, startPoint x: 69, startPoint y: 85, endPoint x: 68, endPoint y: 8, distance: 77.9
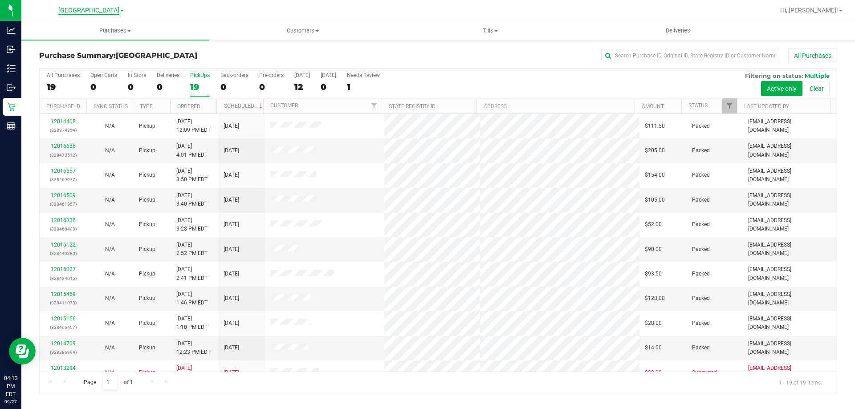
click at [69, 86] on div "19" at bounding box center [63, 87] width 33 height 10
click at [0, 0] on input "All Purchases 19" at bounding box center [0, 0] width 0 height 0
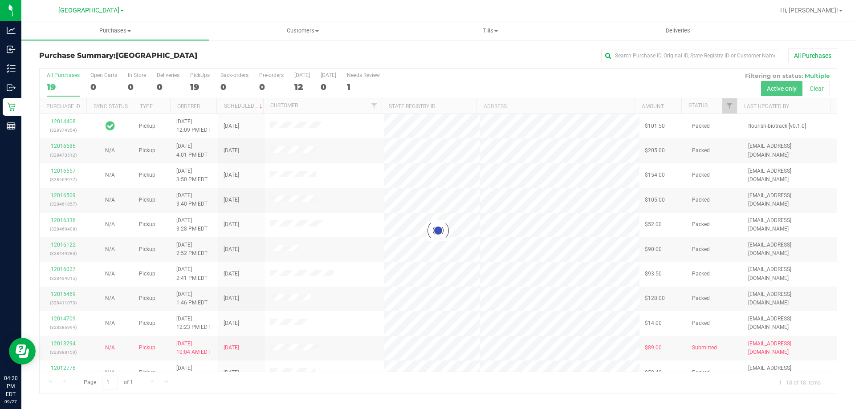
click at [669, 63] on div "Purchase Summary: [GEOGRAPHIC_DATA] All Purchases" at bounding box center [438, 58] width 798 height 20
click at [669, 55] on input "text" at bounding box center [690, 55] width 178 height 13
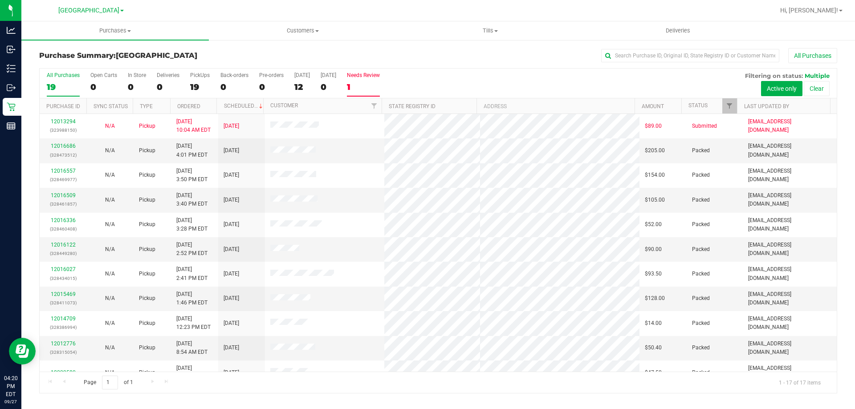
click at [357, 76] on div "Needs Review" at bounding box center [363, 75] width 33 height 6
click at [0, 0] on input "Needs Review 1" at bounding box center [0, 0] width 0 height 0
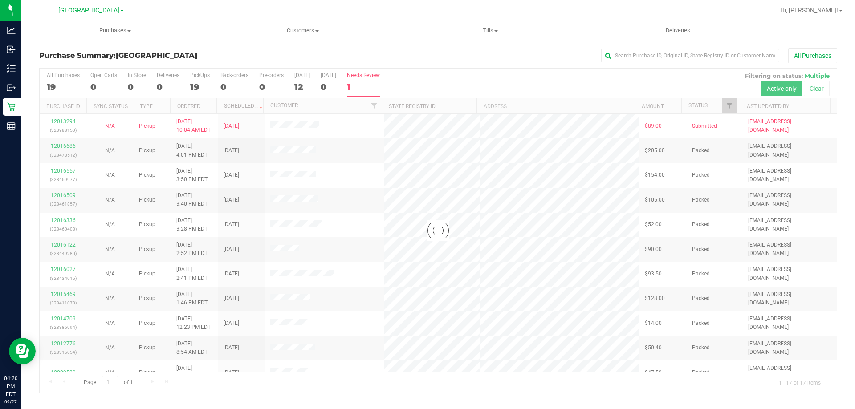
click at [342, 59] on div "All Purchases" at bounding box center [571, 55] width 532 height 15
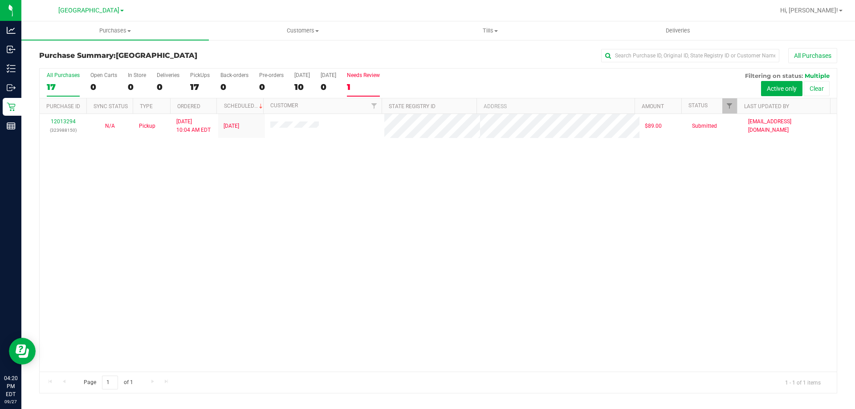
click at [69, 83] on div "17" at bounding box center [63, 87] width 33 height 10
click at [0, 0] on input "All Purchases 17" at bounding box center [0, 0] width 0 height 0
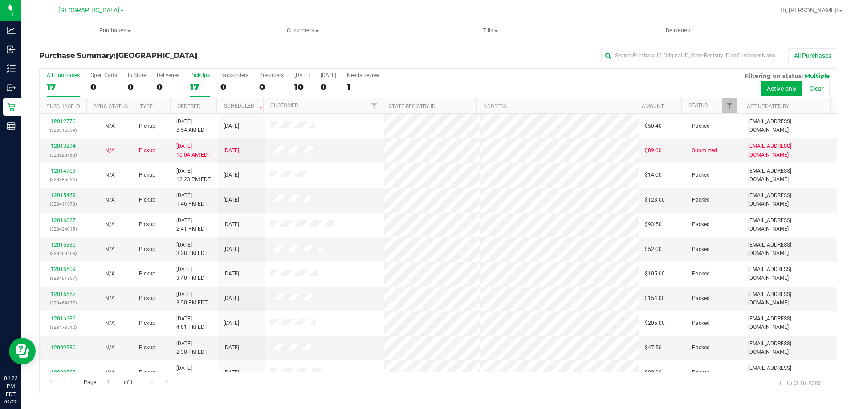
click at [192, 79] on label "PickUps 17" at bounding box center [200, 84] width 20 height 24
click at [0, 0] on input "PickUps 17" at bounding box center [0, 0] width 0 height 0
click at [62, 84] on div "16" at bounding box center [63, 87] width 33 height 10
click at [0, 0] on input "All Purchases 16" at bounding box center [0, 0] width 0 height 0
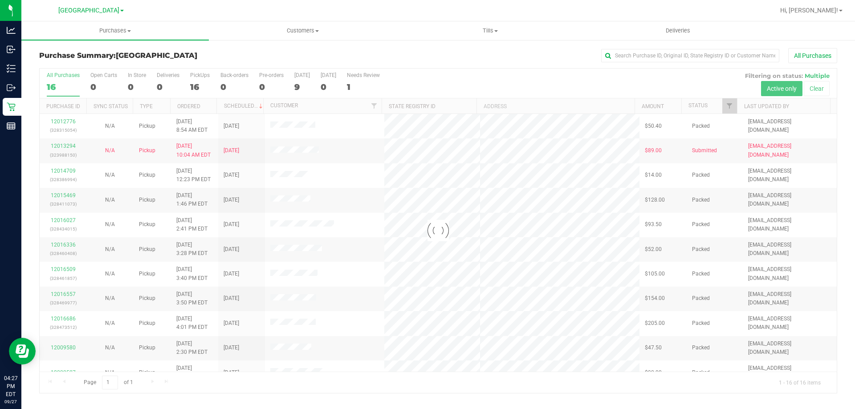
click at [199, 80] on div at bounding box center [438, 231] width 797 height 324
click at [198, 85] on div at bounding box center [438, 231] width 797 height 324
click at [195, 80] on div at bounding box center [438, 231] width 797 height 324
click at [197, 87] on div "16" at bounding box center [200, 87] width 20 height 10
click at [0, 0] on input "PickUps 16" at bounding box center [0, 0] width 0 height 0
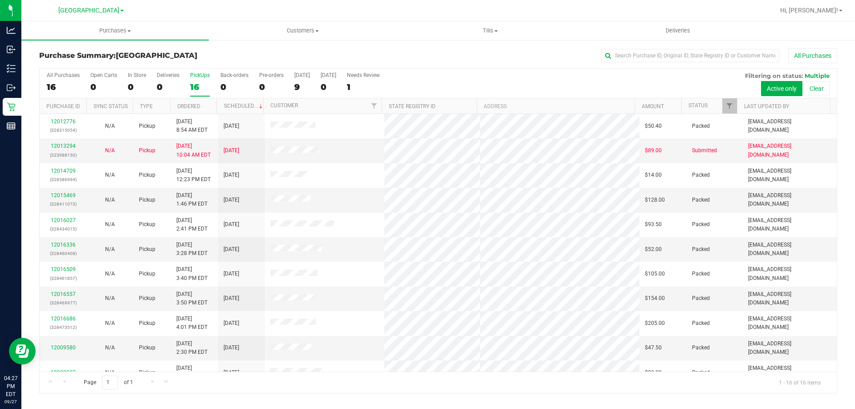
click at [81, 82] on div "All Purchases 16 Open Carts 0 In Store 0 Deliveries 0 PickUps 16 Back-orders 0 …" at bounding box center [438, 84] width 797 height 30
click at [76, 83] on div "16" at bounding box center [63, 87] width 33 height 10
click at [0, 0] on input "All Purchases 16" at bounding box center [0, 0] width 0 height 0
click at [203, 85] on div "16" at bounding box center [200, 87] width 20 height 10
click at [0, 0] on input "PickUps 16" at bounding box center [0, 0] width 0 height 0
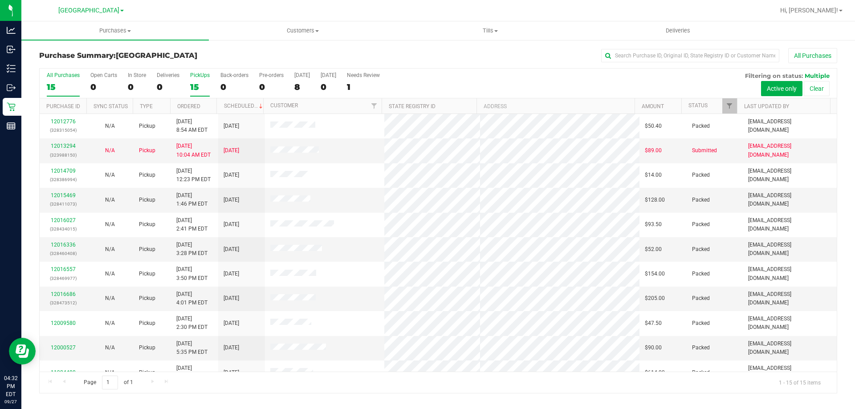
click at [60, 85] on div "15" at bounding box center [63, 87] width 33 height 10
click at [0, 0] on input "All Purchases 15" at bounding box center [0, 0] width 0 height 0
click at [190, 82] on div "15" at bounding box center [200, 87] width 20 height 10
click at [0, 0] on input "PickUps 15" at bounding box center [0, 0] width 0 height 0
click at [53, 88] on div "15" at bounding box center [63, 87] width 33 height 10
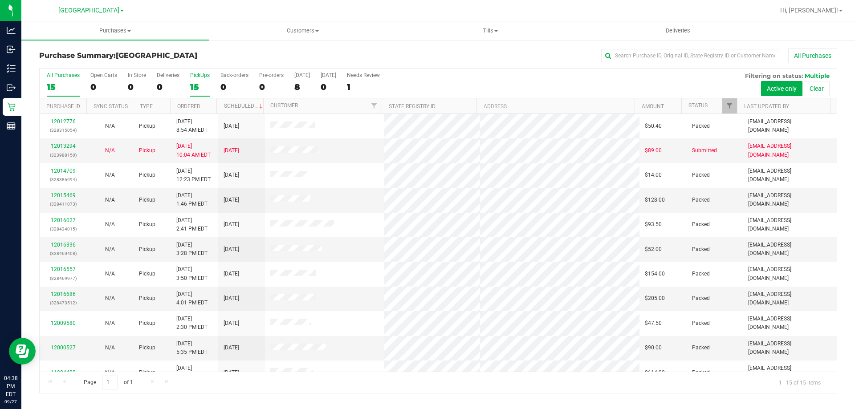
click at [0, 0] on input "All Purchases 15" at bounding box center [0, 0] width 0 height 0
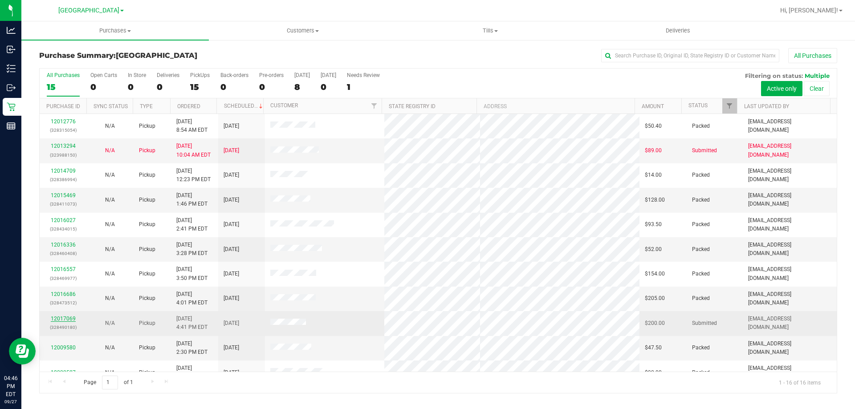
click at [58, 321] on link "12017069" at bounding box center [63, 319] width 25 height 6
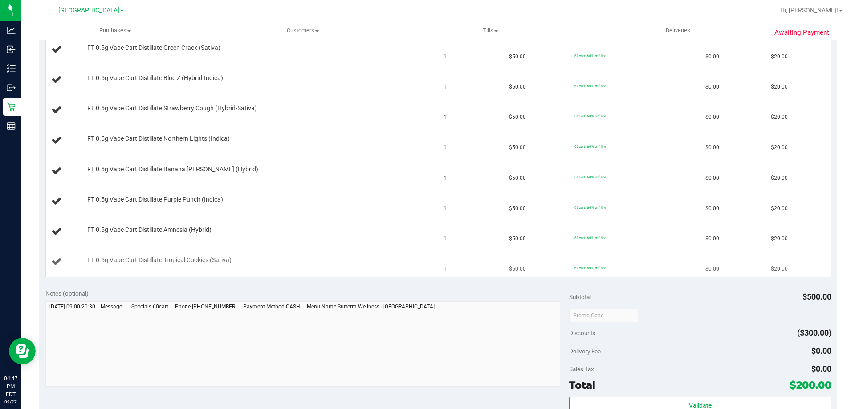
scroll to position [134, 0]
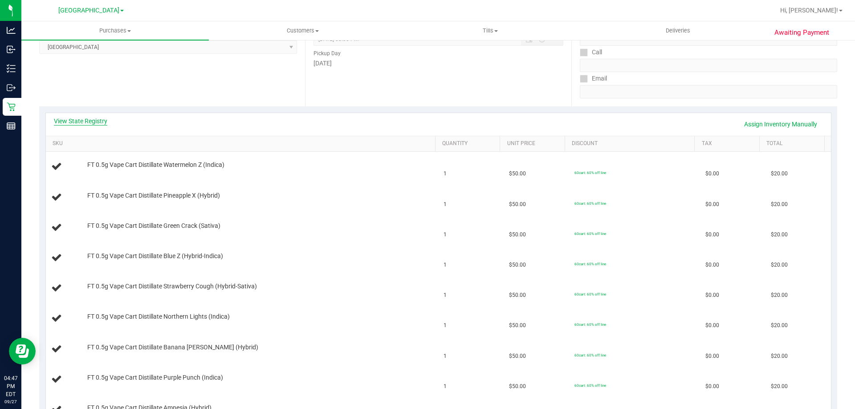
click at [60, 119] on link "View State Registry" at bounding box center [80, 121] width 53 height 9
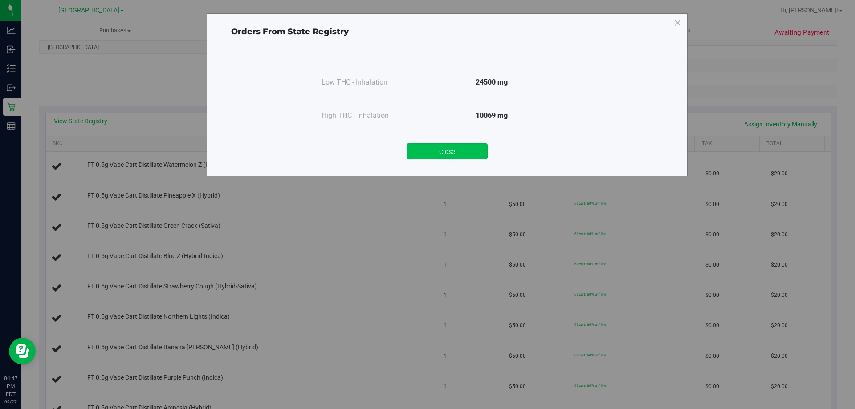
click at [433, 150] on button "Close" at bounding box center [446, 151] width 81 height 16
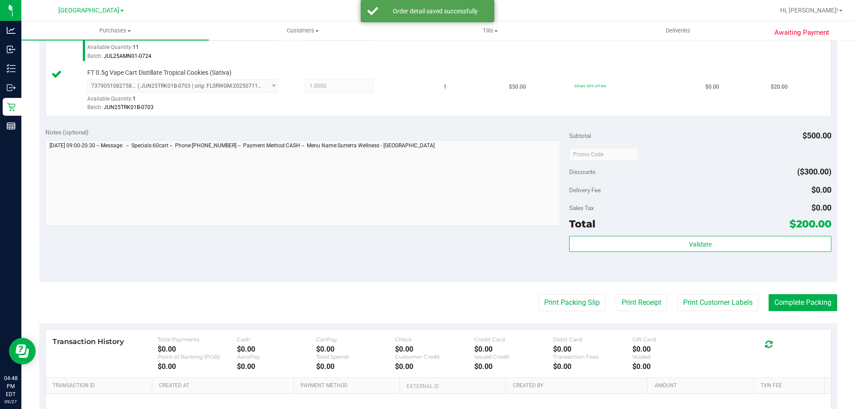
scroll to position [688, 0]
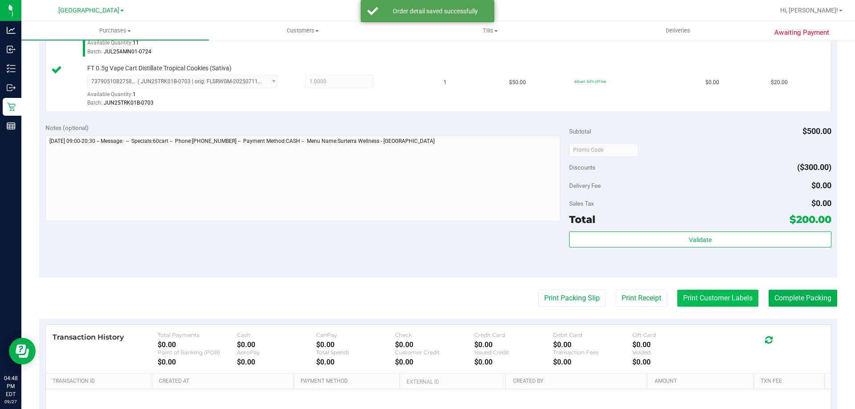
click at [709, 305] on button "Print Customer Labels" at bounding box center [717, 298] width 81 height 17
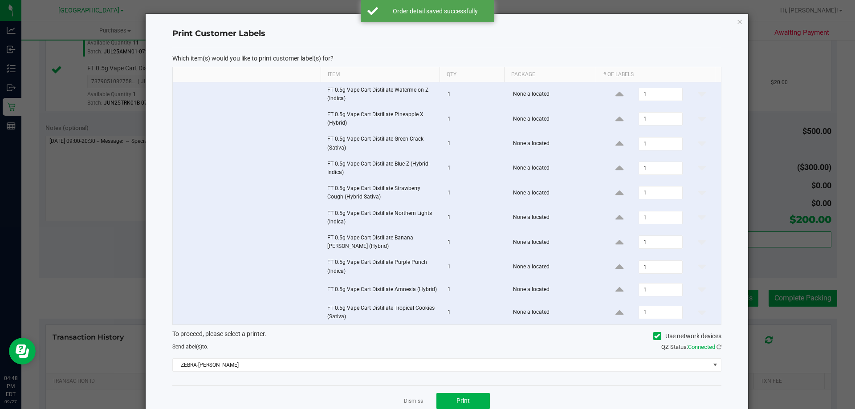
scroll to position [24, 0]
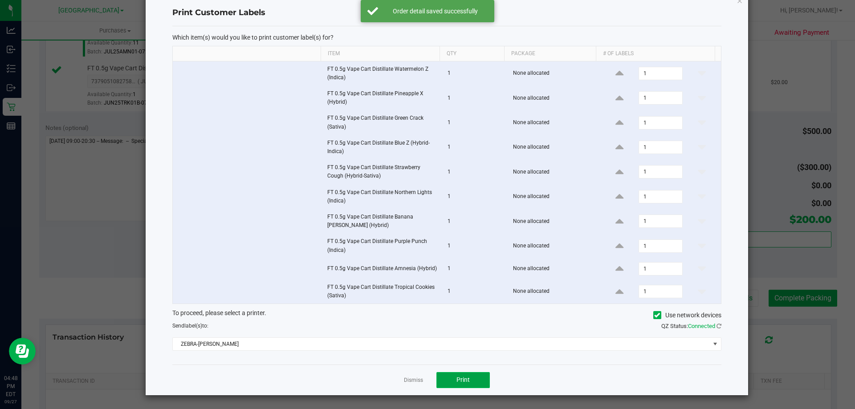
click at [461, 382] on span "Print" at bounding box center [462, 379] width 13 height 7
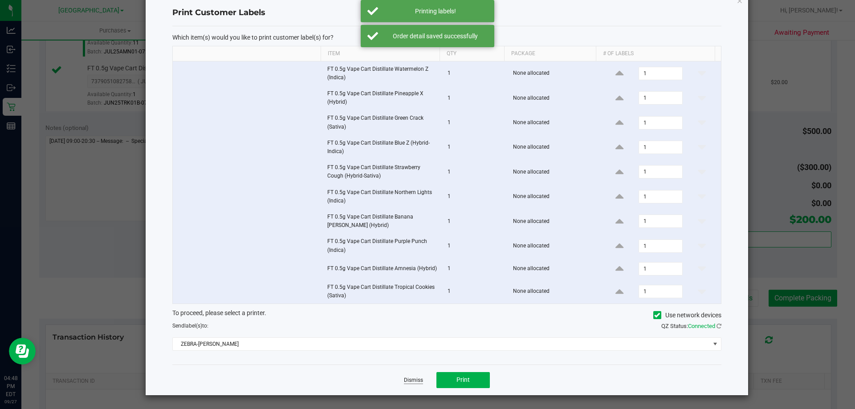
click at [408, 381] on link "Dismiss" at bounding box center [413, 381] width 19 height 8
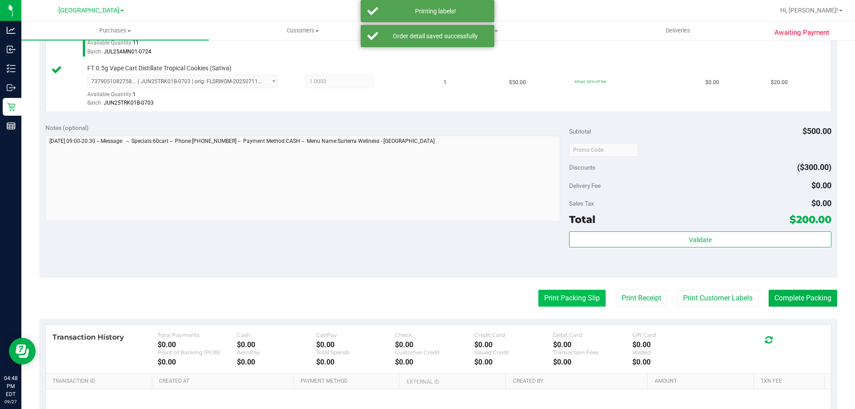
click at [561, 303] on button "Print Packing Slip" at bounding box center [571, 298] width 67 height 17
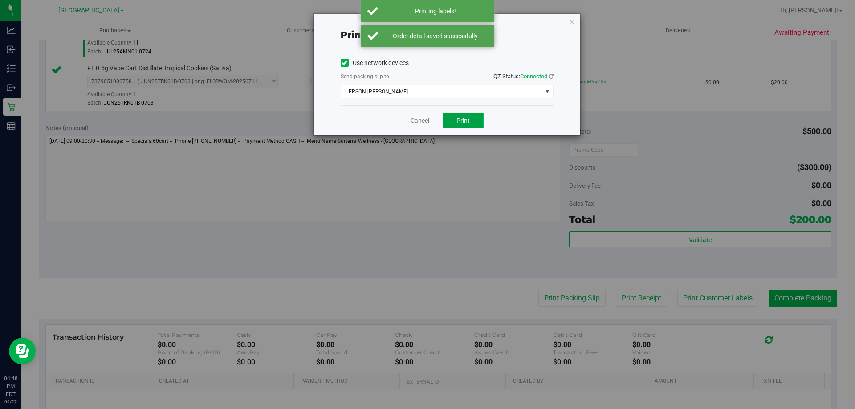
click at [474, 120] on button "Print" at bounding box center [462, 120] width 41 height 15
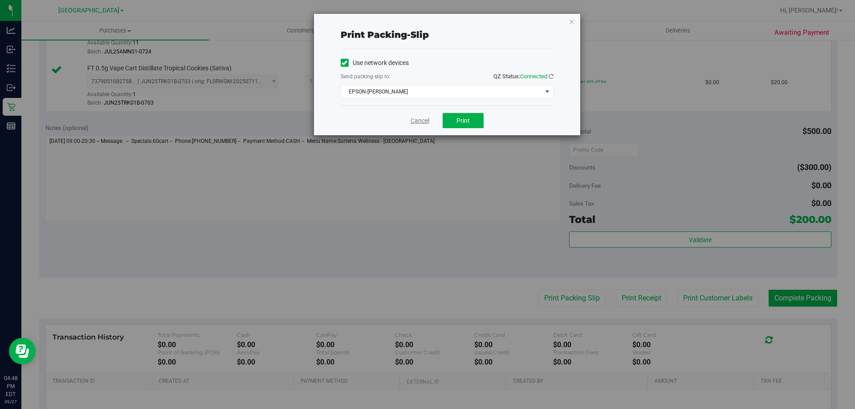
click at [413, 121] on link "Cancel" at bounding box center [419, 120] width 19 height 9
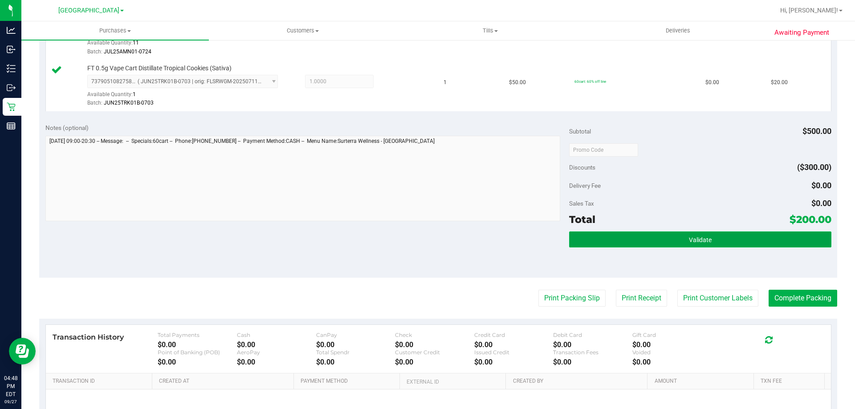
click at [608, 245] on button "Validate" at bounding box center [700, 239] width 262 height 16
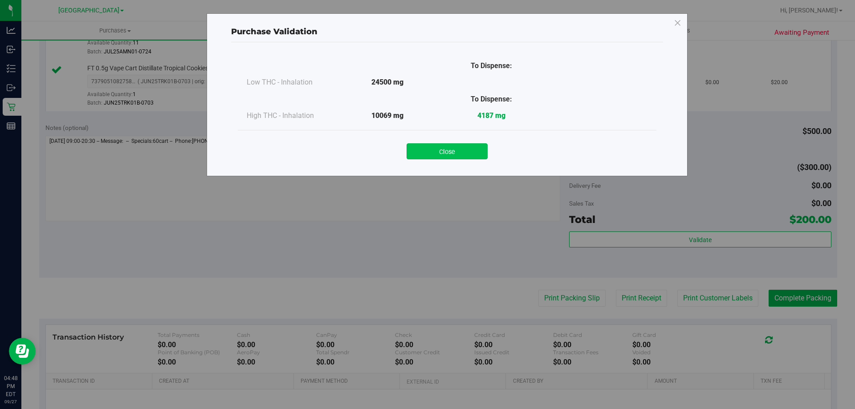
click at [433, 152] on button "Close" at bounding box center [446, 151] width 81 height 16
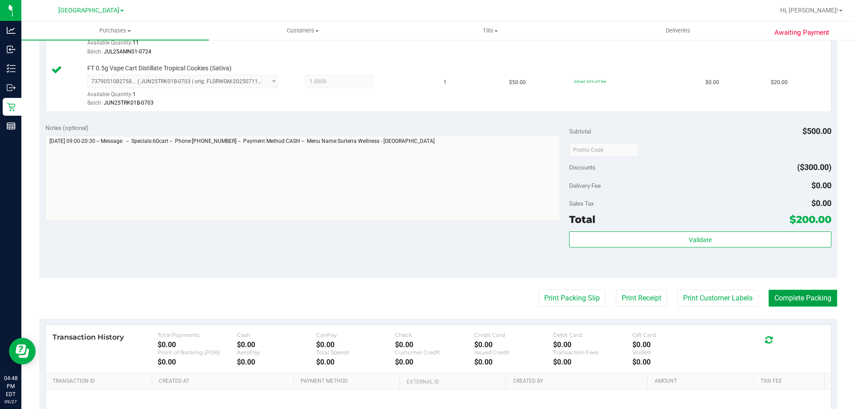
click at [811, 304] on button "Complete Packing" at bounding box center [802, 298] width 69 height 17
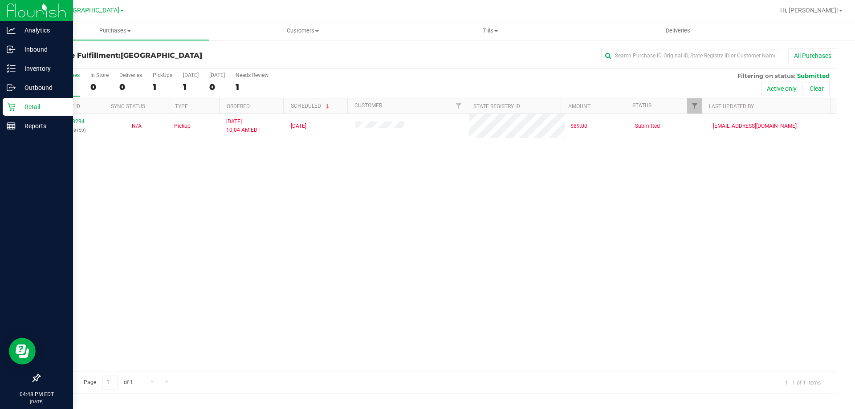
click at [17, 109] on p "Retail" at bounding box center [42, 106] width 53 height 11
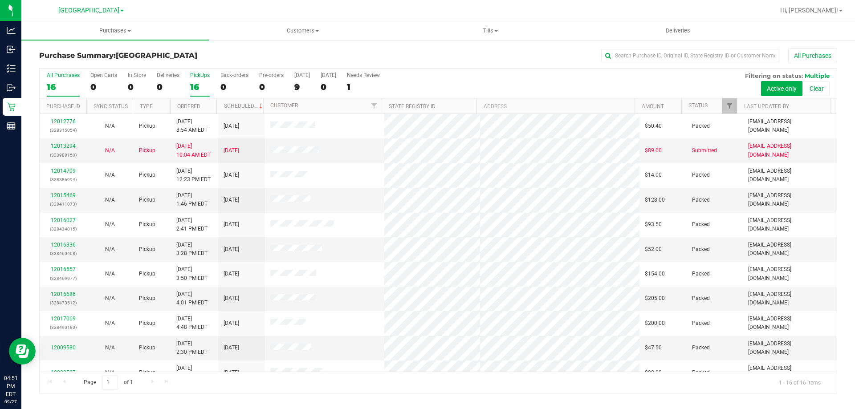
click at [196, 89] on div "16" at bounding box center [200, 87] width 20 height 10
click at [0, 0] on input "PickUps 16" at bounding box center [0, 0] width 0 height 0
click at [69, 77] on div "All Purchases" at bounding box center [63, 75] width 33 height 6
click at [0, 0] on input "All Purchases 16" at bounding box center [0, 0] width 0 height 0
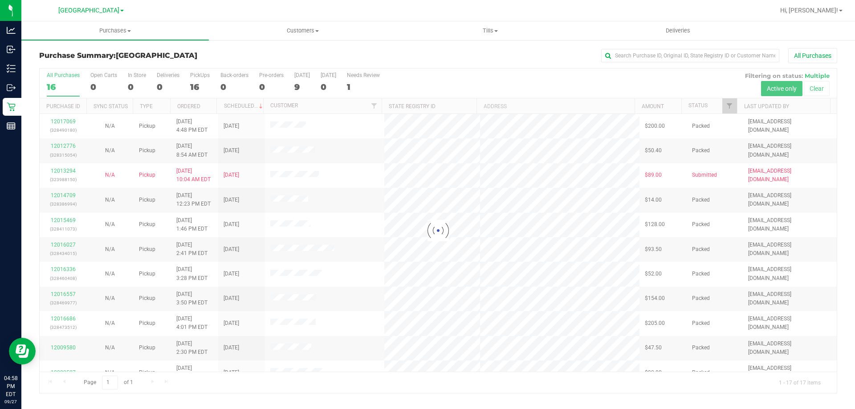
click at [204, 86] on div at bounding box center [438, 231] width 797 height 324
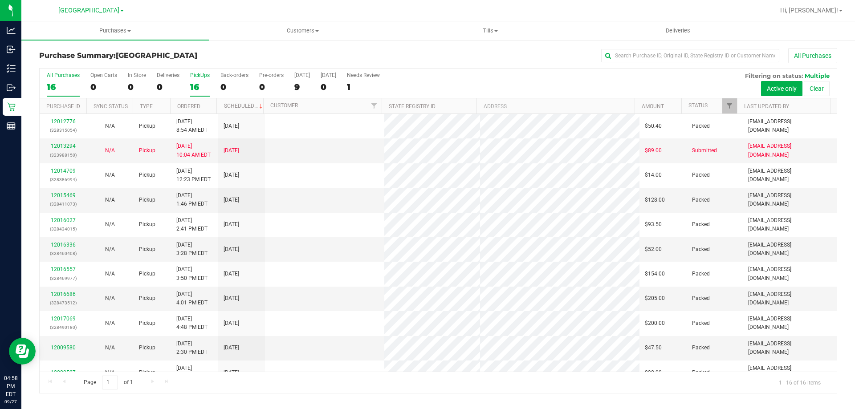
click at [194, 85] on div "16" at bounding box center [200, 87] width 20 height 10
click at [0, 0] on input "PickUps 16" at bounding box center [0, 0] width 0 height 0
click at [55, 83] on div "16" at bounding box center [63, 87] width 33 height 10
click at [0, 0] on input "All Purchases 16" at bounding box center [0, 0] width 0 height 0
click at [198, 84] on div "16" at bounding box center [200, 87] width 20 height 10
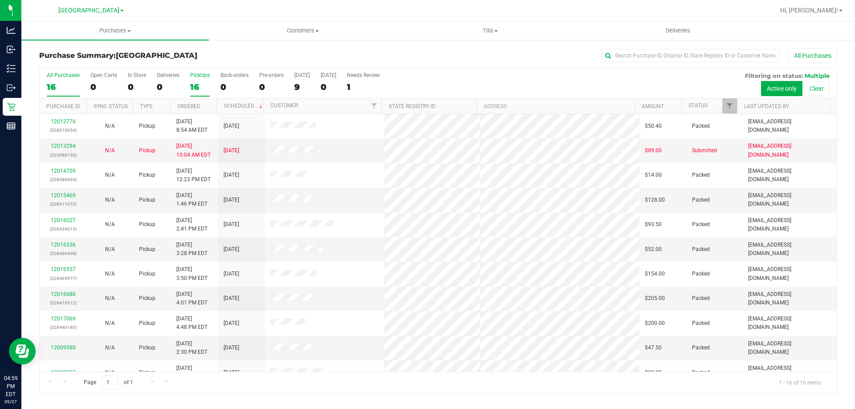
click at [0, 0] on input "PickUps 16" at bounding box center [0, 0] width 0 height 0
drag, startPoint x: 65, startPoint y: 85, endPoint x: 69, endPoint y: 22, distance: 62.4
click at [65, 85] on div "16" at bounding box center [63, 87] width 33 height 10
click at [0, 0] on input "All Purchases 16" at bounding box center [0, 0] width 0 height 0
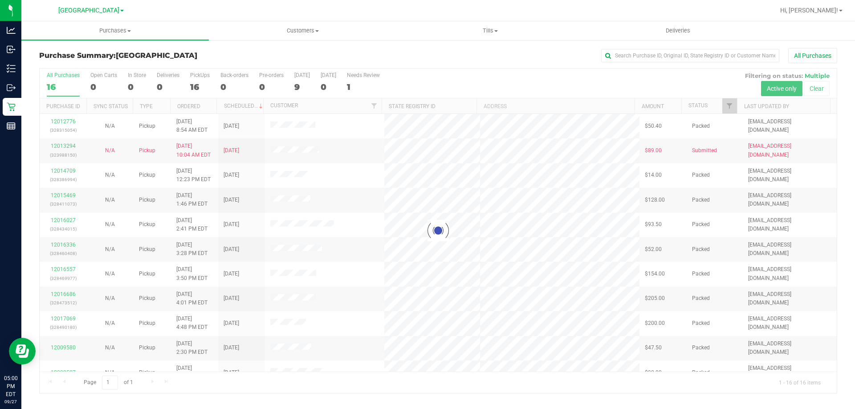
click at [198, 78] on div at bounding box center [438, 231] width 797 height 324
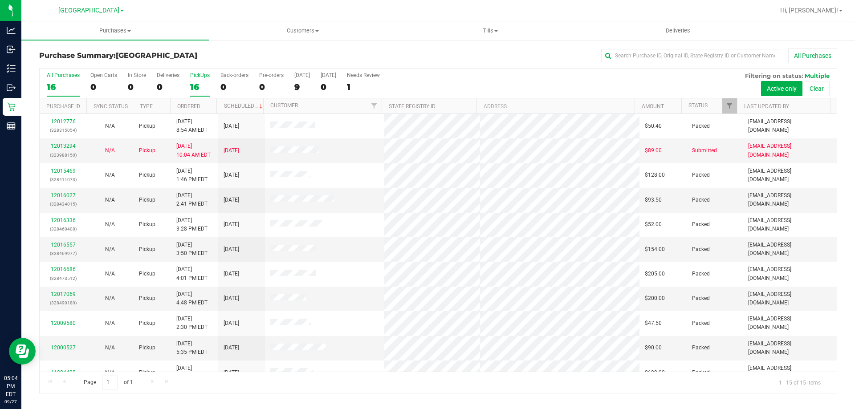
click at [198, 81] on label "PickUps 16" at bounding box center [200, 84] width 20 height 24
click at [0, 0] on input "PickUps 16" at bounding box center [0, 0] width 0 height 0
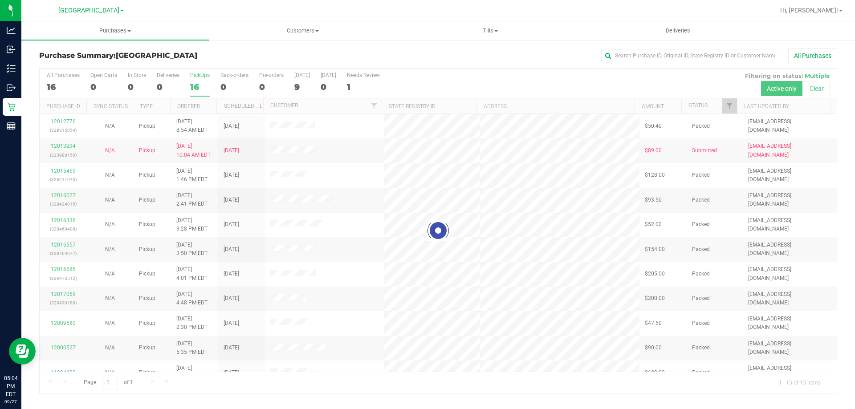
click at [69, 85] on div at bounding box center [438, 231] width 797 height 324
click at [68, 87] on div at bounding box center [438, 231] width 797 height 324
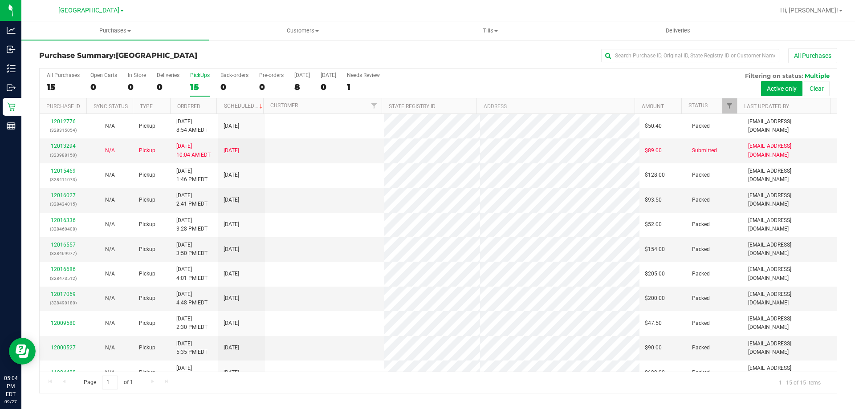
click at [60, 89] on div "15" at bounding box center [63, 87] width 33 height 10
click at [0, 0] on input "All Purchases 15" at bounding box center [0, 0] width 0 height 0
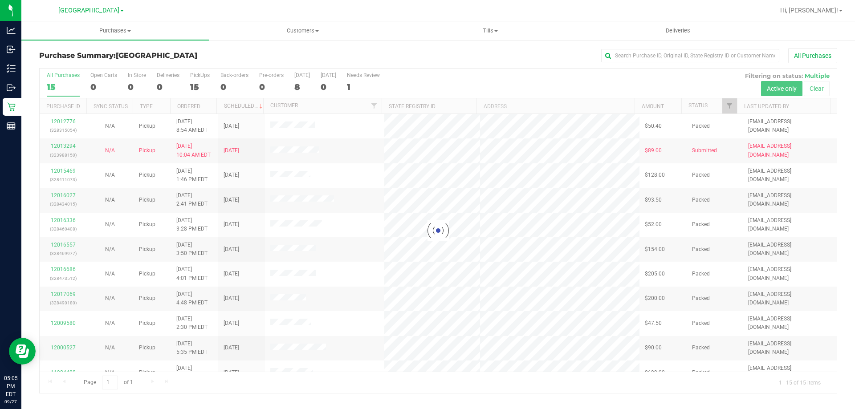
click at [210, 83] on div at bounding box center [438, 231] width 797 height 324
click at [661, 66] on div "Purchase Summary: [GEOGRAPHIC_DATA] All Purchases" at bounding box center [438, 58] width 798 height 20
click at [661, 57] on input "text" at bounding box center [690, 55] width 178 height 13
click at [71, 314] on div at bounding box center [438, 231] width 797 height 324
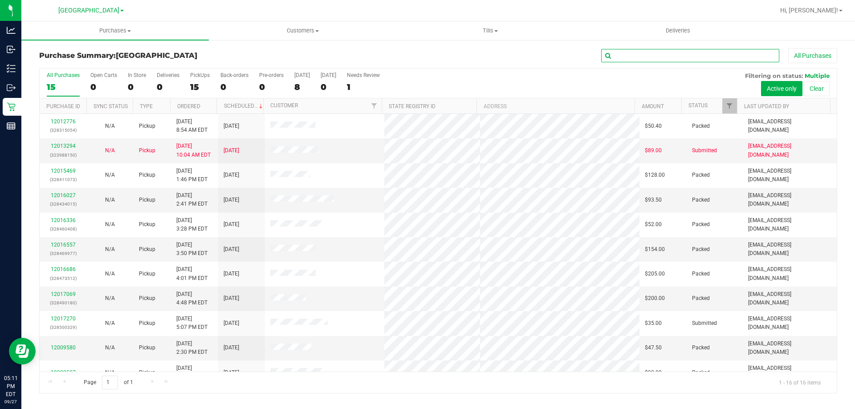
click at [625, 57] on input "text" at bounding box center [690, 55] width 178 height 13
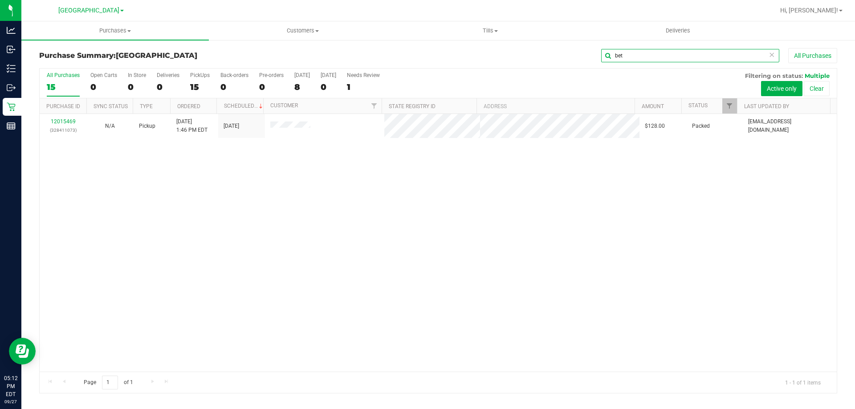
type input "bet"
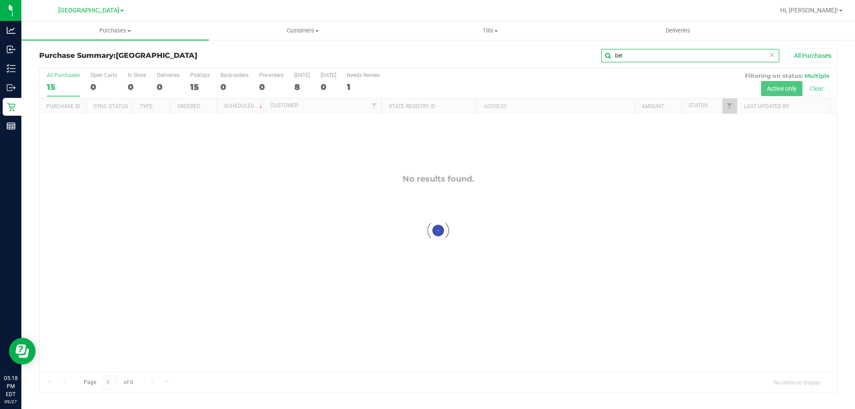
drag, startPoint x: 627, startPoint y: 54, endPoint x: 588, endPoint y: 61, distance: 40.1
click at [594, 60] on div "bet All Purchases" at bounding box center [571, 55] width 532 height 15
click at [197, 82] on div "15" at bounding box center [200, 87] width 20 height 10
click at [0, 0] on input "PickUps 15" at bounding box center [0, 0] width 0 height 0
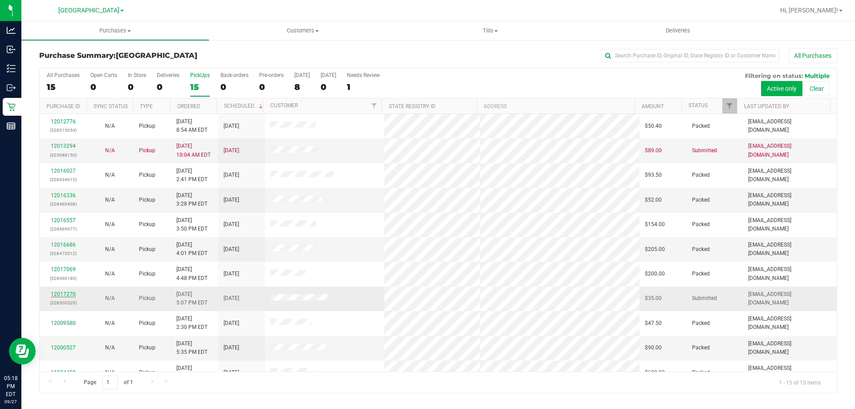
click at [61, 295] on link "12017270" at bounding box center [63, 294] width 25 height 6
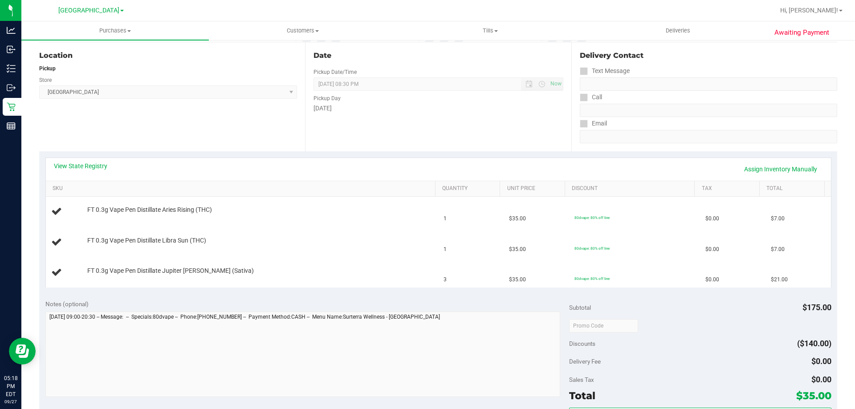
scroll to position [89, 0]
click at [99, 162] on link "View State Registry" at bounding box center [80, 165] width 53 height 9
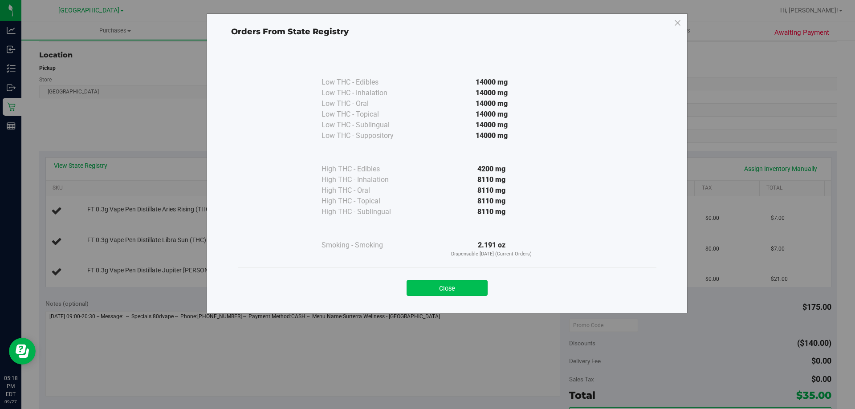
click at [465, 283] on button "Close" at bounding box center [446, 288] width 81 height 16
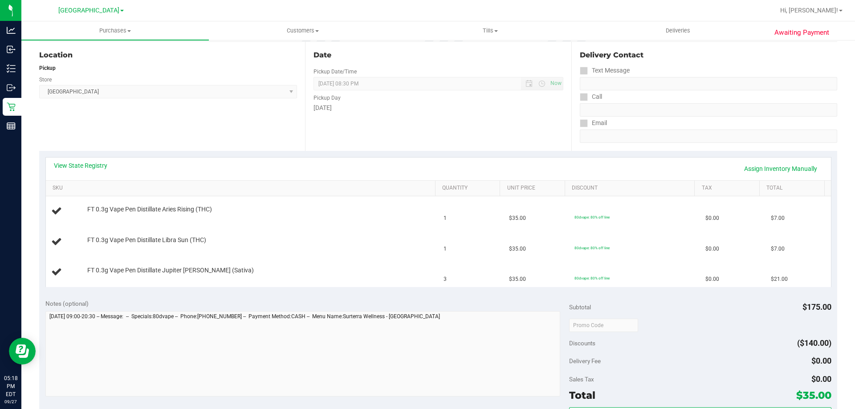
click at [405, 167] on div "View State Registry Assign Inventory Manually" at bounding box center [438, 168] width 769 height 15
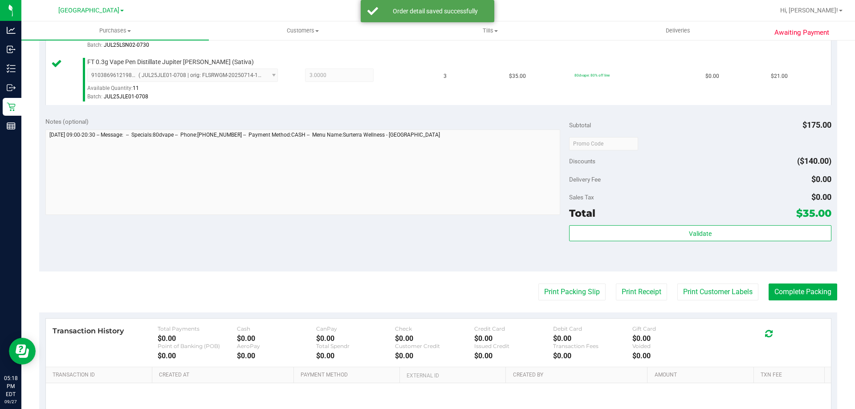
scroll to position [422, 0]
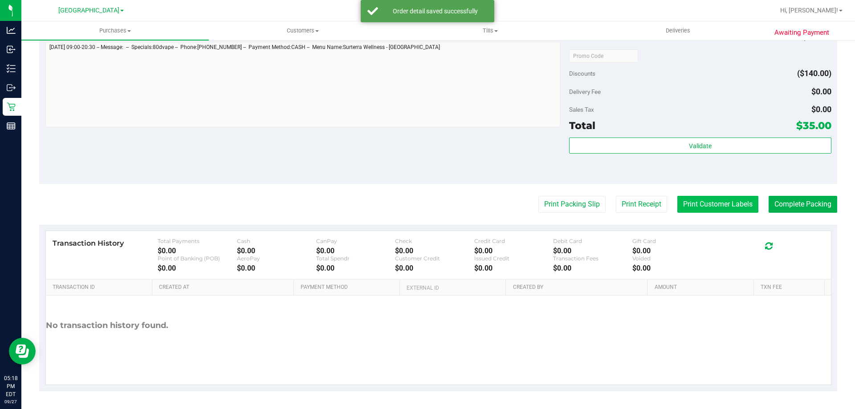
click at [726, 203] on button "Print Customer Labels" at bounding box center [717, 204] width 81 height 17
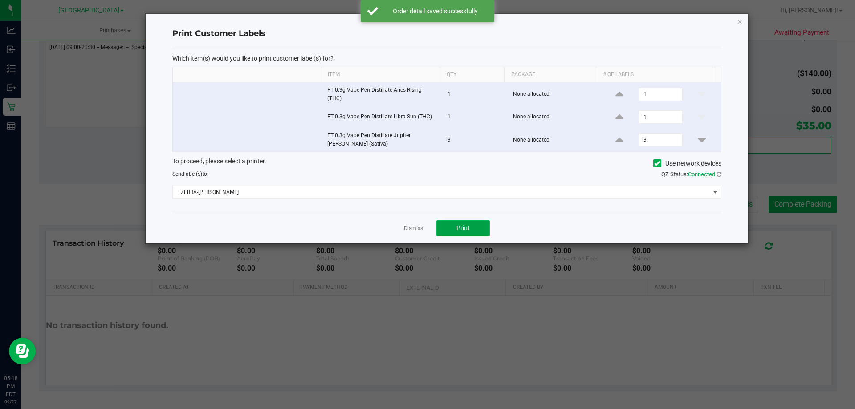
click at [470, 234] on button "Print" at bounding box center [462, 228] width 53 height 16
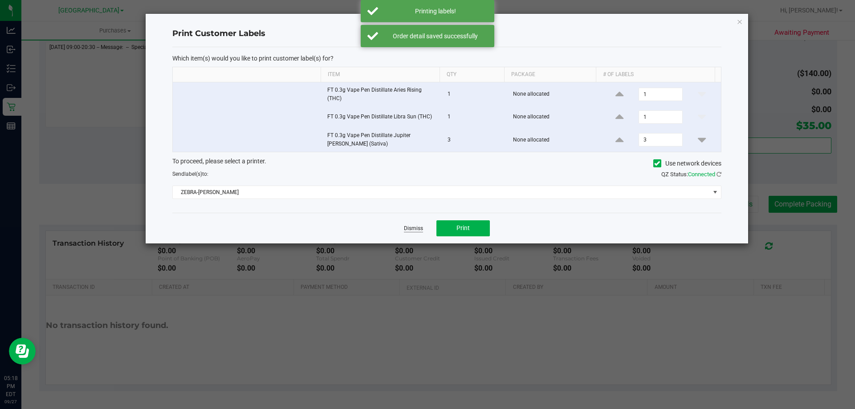
click at [409, 230] on link "Dismiss" at bounding box center [413, 229] width 19 height 8
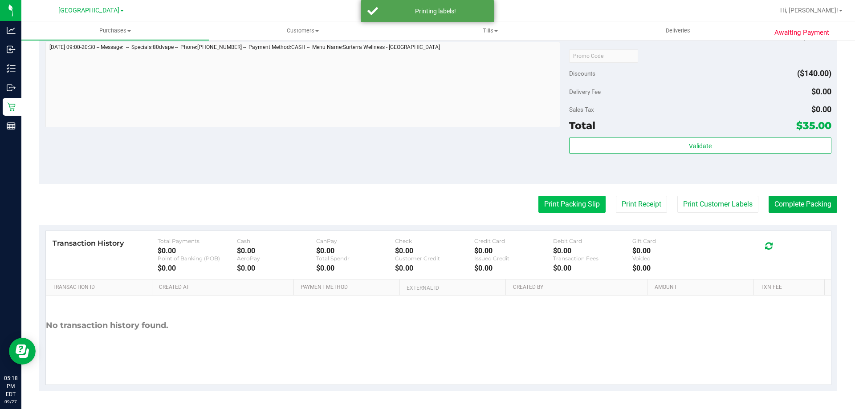
click at [562, 206] on button "Print Packing Slip" at bounding box center [571, 204] width 67 height 17
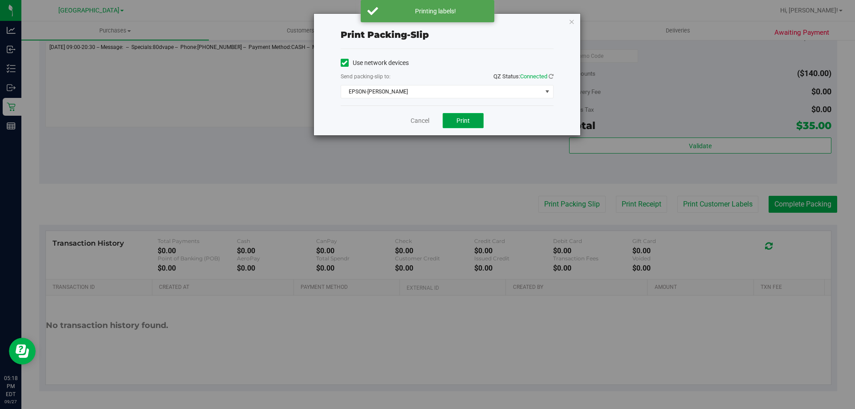
click at [477, 118] on button "Print" at bounding box center [462, 120] width 41 height 15
click at [417, 123] on link "Cancel" at bounding box center [419, 120] width 19 height 9
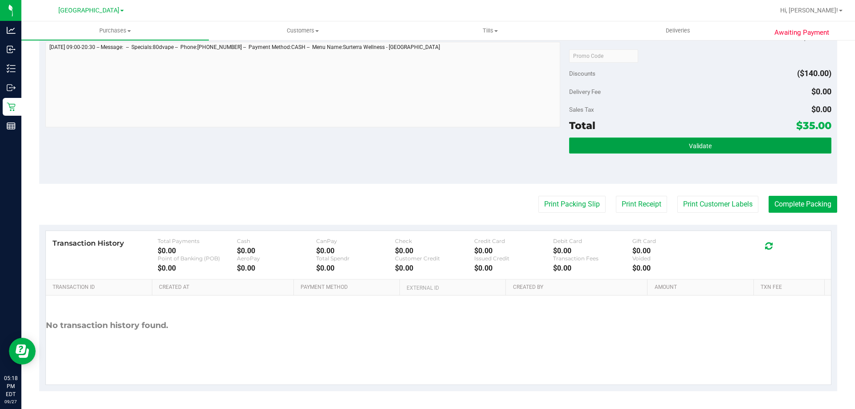
click at [614, 149] on button "Validate" at bounding box center [700, 146] width 262 height 16
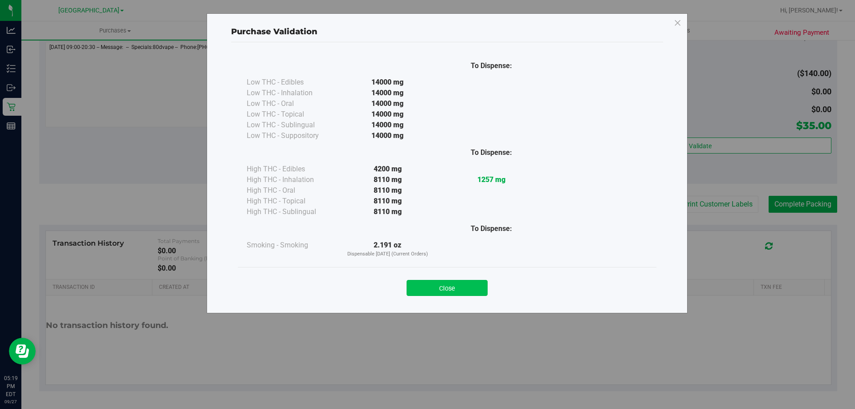
click at [442, 294] on button "Close" at bounding box center [446, 288] width 81 height 16
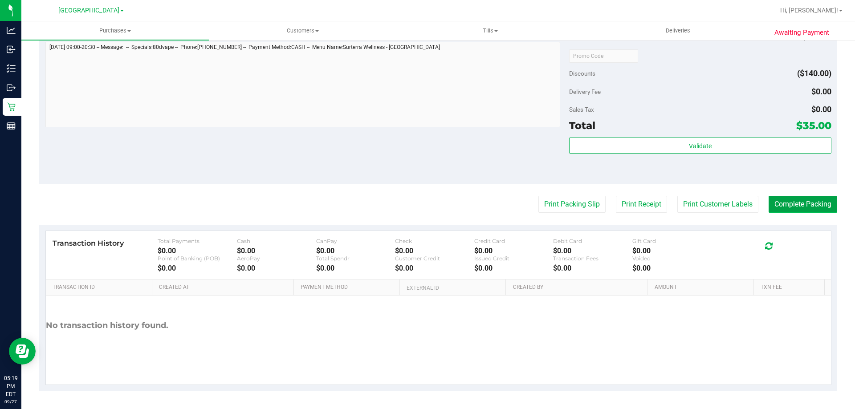
click at [807, 205] on button "Complete Packing" at bounding box center [802, 204] width 69 height 17
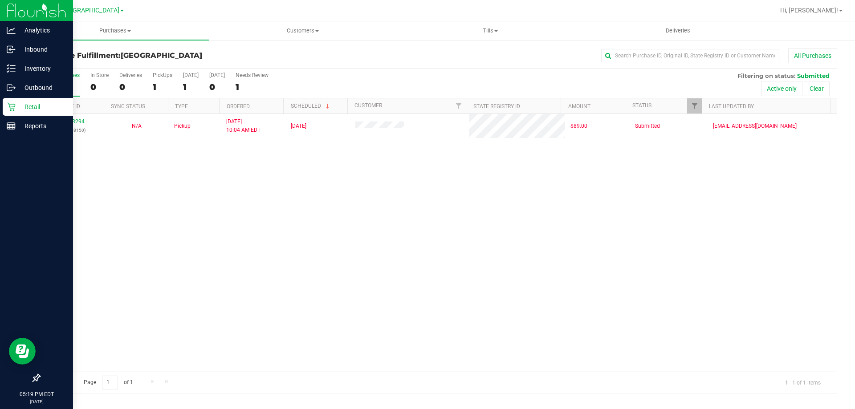
click at [18, 104] on p "Retail" at bounding box center [42, 106] width 53 height 11
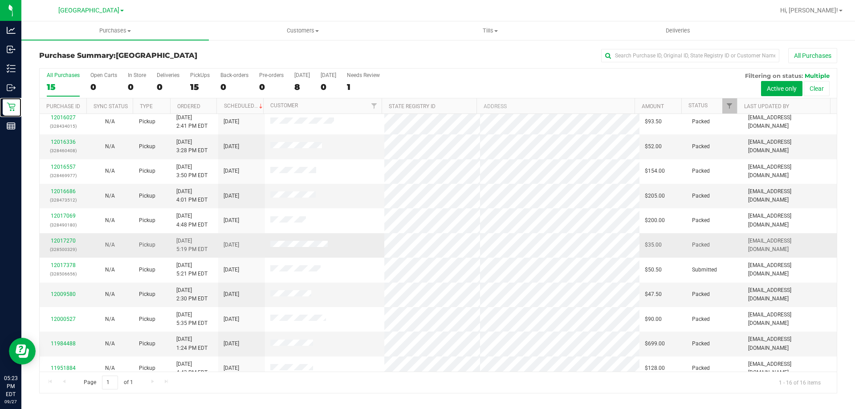
scroll to position [137, 0]
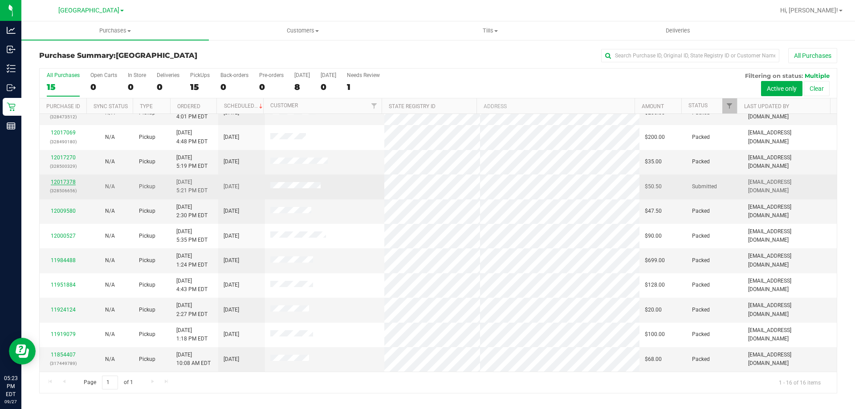
click at [65, 182] on link "12017378" at bounding box center [63, 182] width 25 height 6
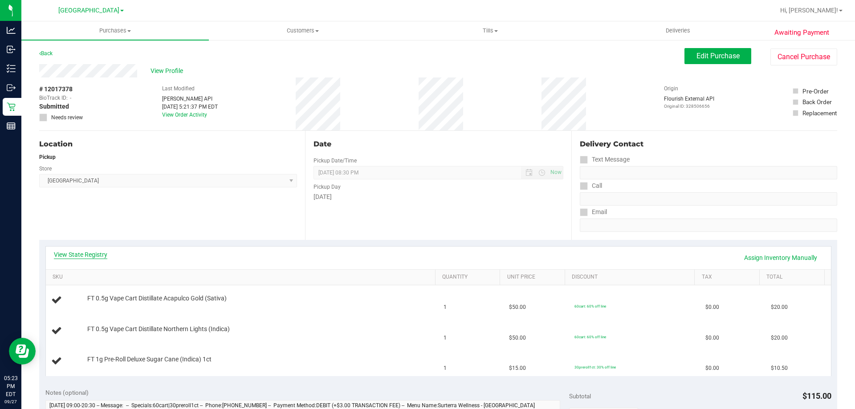
click at [101, 252] on link "View State Registry" at bounding box center [80, 254] width 53 height 9
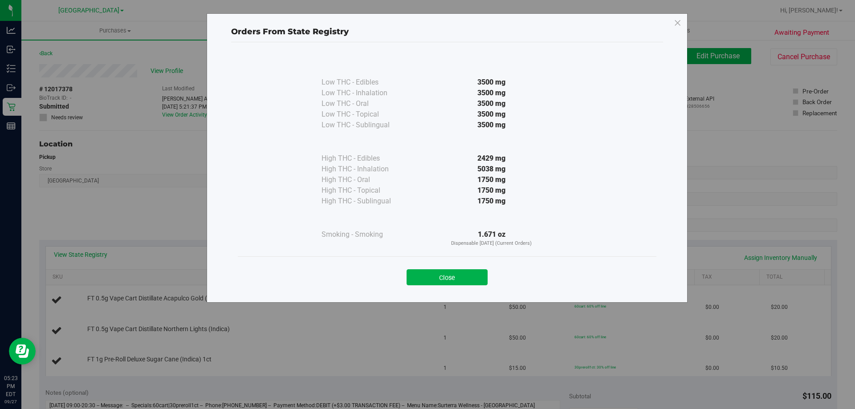
click at [454, 283] on button "Close" at bounding box center [446, 277] width 81 height 16
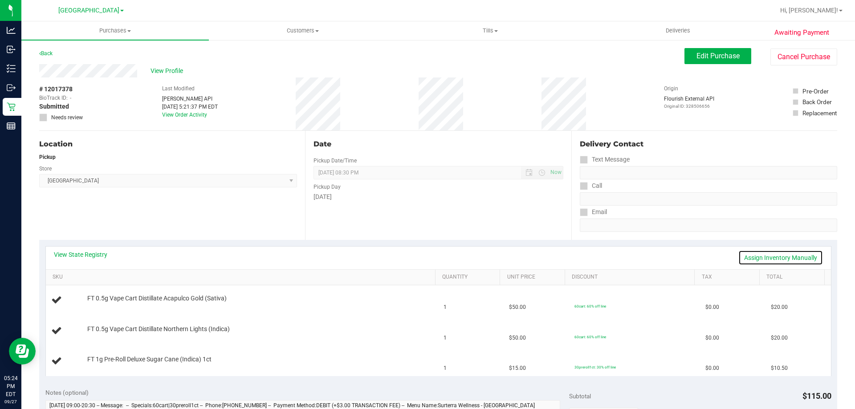
click at [769, 258] on link "Assign Inventory Manually" at bounding box center [780, 257] width 85 height 15
click at [801, 256] on link "Save & Exit" at bounding box center [802, 257] width 42 height 15
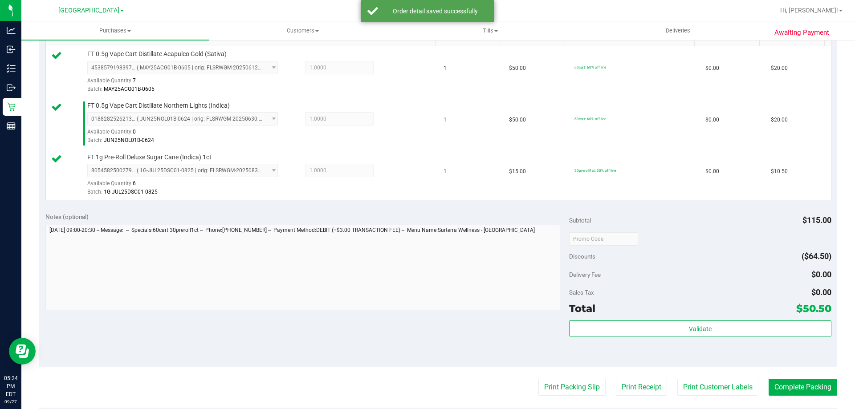
scroll to position [302, 0]
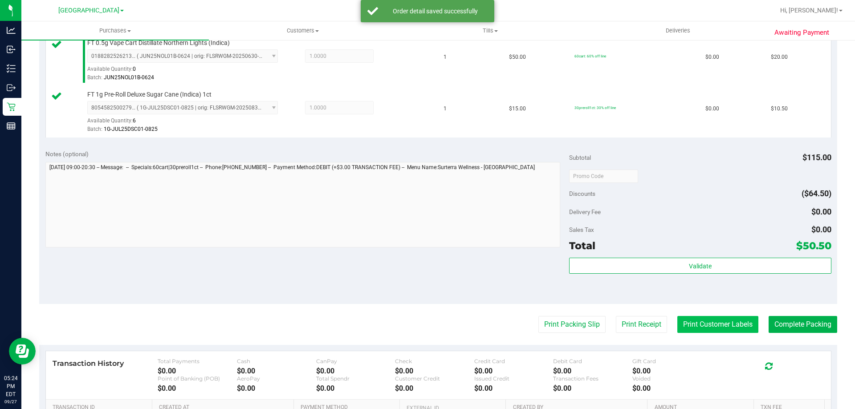
click at [716, 318] on button "Print Customer Labels" at bounding box center [717, 324] width 81 height 17
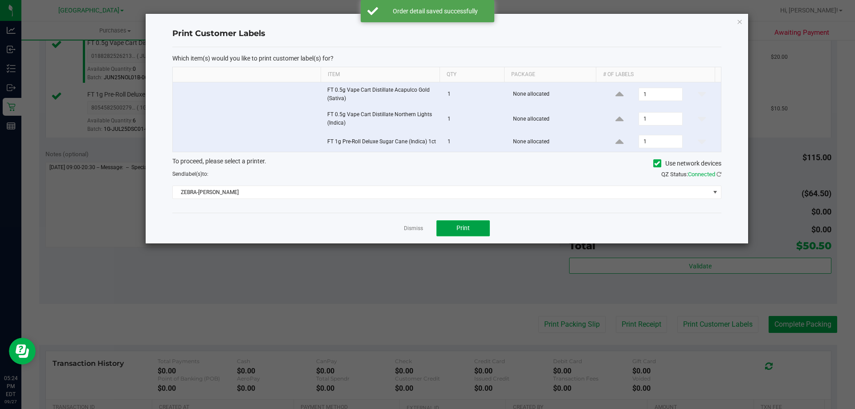
click at [473, 230] on button "Print" at bounding box center [462, 228] width 53 height 16
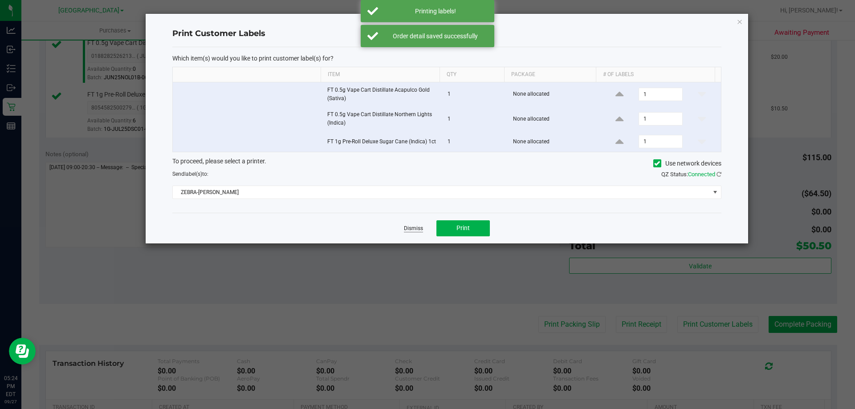
click at [414, 227] on link "Dismiss" at bounding box center [413, 229] width 19 height 8
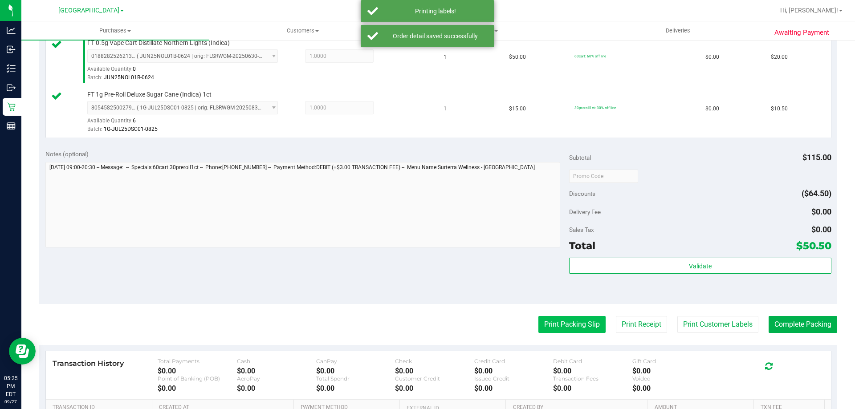
click at [566, 318] on button "Print Packing Slip" at bounding box center [571, 324] width 67 height 17
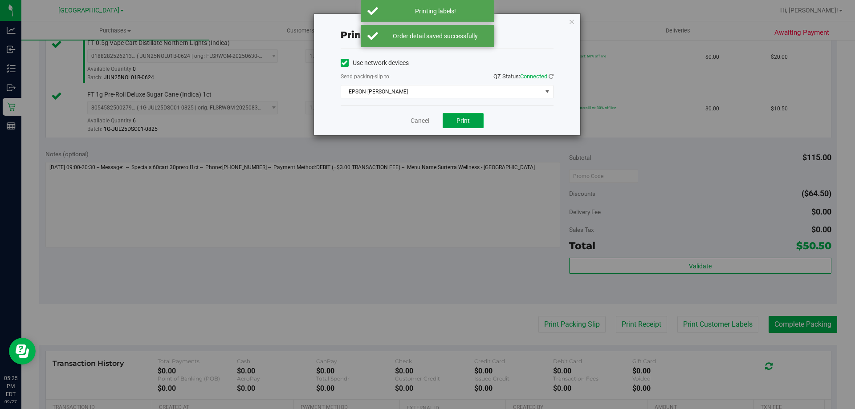
click at [465, 121] on span "Print" at bounding box center [462, 120] width 13 height 7
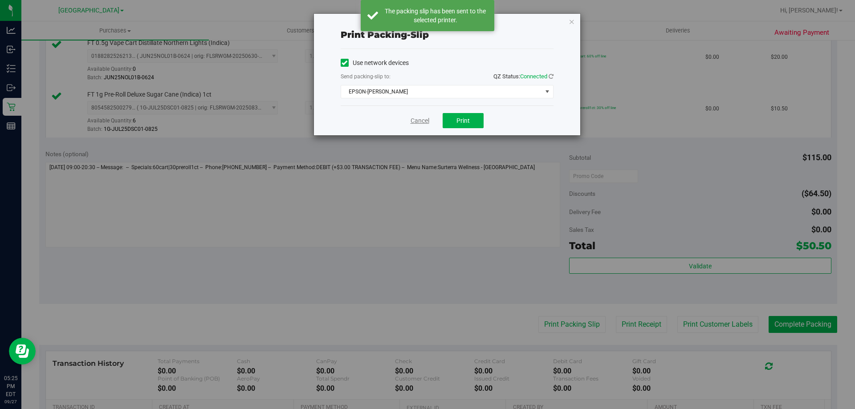
click at [417, 118] on link "Cancel" at bounding box center [419, 120] width 19 height 9
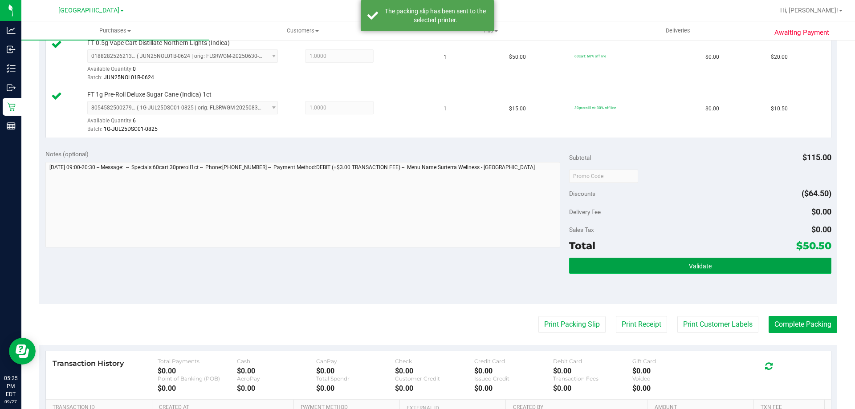
click at [621, 266] on button "Validate" at bounding box center [700, 266] width 262 height 16
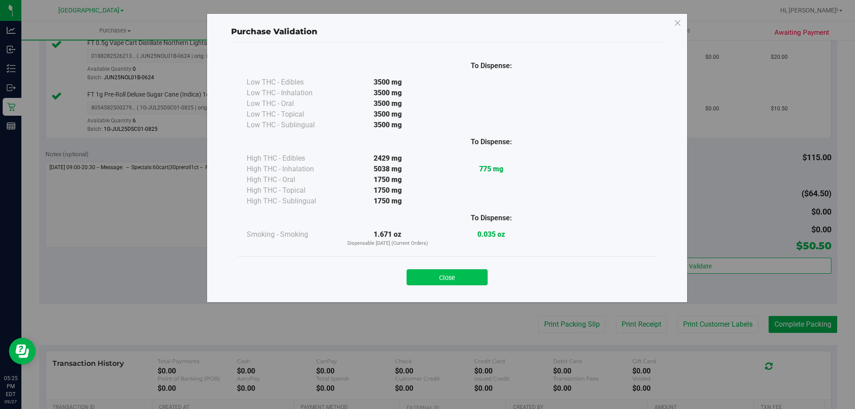
click at [454, 283] on button "Close" at bounding box center [446, 277] width 81 height 16
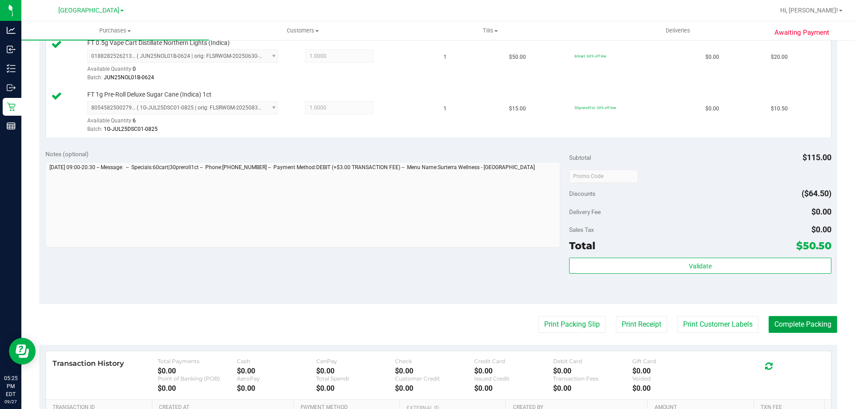
click at [792, 319] on button "Complete Packing" at bounding box center [802, 324] width 69 height 17
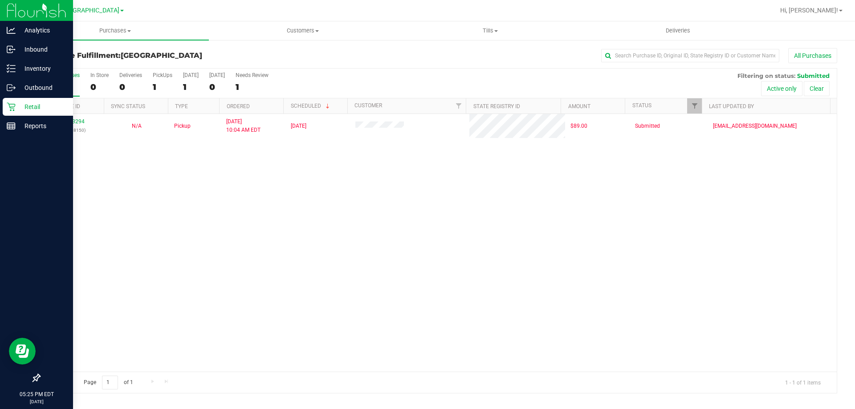
click at [35, 106] on p "Retail" at bounding box center [42, 106] width 53 height 11
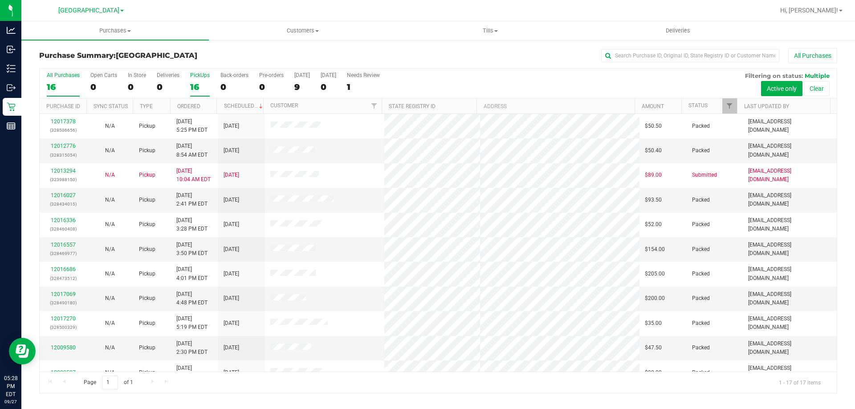
click at [200, 86] on div "16" at bounding box center [200, 87] width 20 height 10
click at [0, 0] on input "PickUps 16" at bounding box center [0, 0] width 0 height 0
click at [61, 87] on div "16" at bounding box center [63, 87] width 33 height 10
click at [0, 0] on input "All Purchases 16" at bounding box center [0, 0] width 0 height 0
click at [191, 79] on label "PickUps 16" at bounding box center [200, 84] width 20 height 24
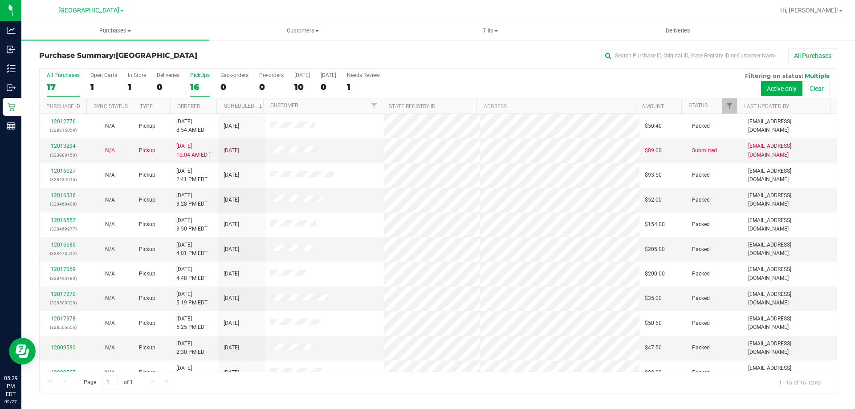
click at [0, 0] on input "PickUps 16" at bounding box center [0, 0] width 0 height 0
click at [53, 81] on label "All Purchases 16" at bounding box center [63, 84] width 33 height 24
click at [0, 0] on input "All Purchases 16" at bounding box center [0, 0] width 0 height 0
click at [199, 79] on label "PickUps 16" at bounding box center [200, 84] width 20 height 24
click at [0, 0] on input "PickUps 16" at bounding box center [0, 0] width 0 height 0
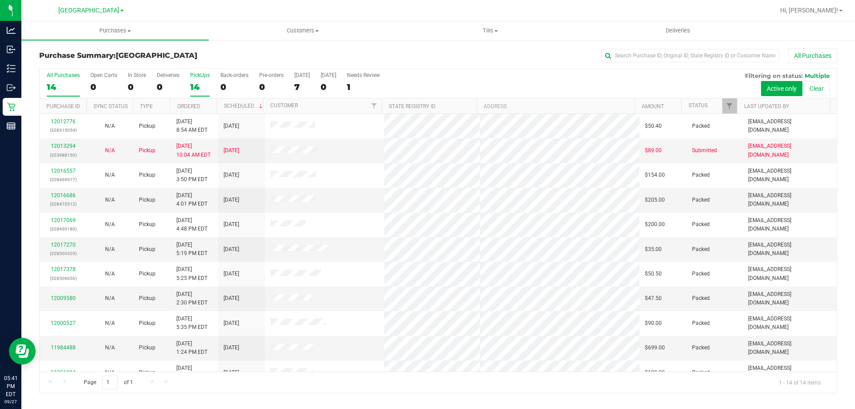
click at [65, 80] on label "All Purchases 14" at bounding box center [63, 84] width 33 height 24
click at [0, 0] on input "All Purchases 14" at bounding box center [0, 0] width 0 height 0
click at [292, 31] on span "Customers" at bounding box center [302, 31] width 186 height 8
click at [220, 50] on span "All customers" at bounding box center [241, 54] width 64 height 8
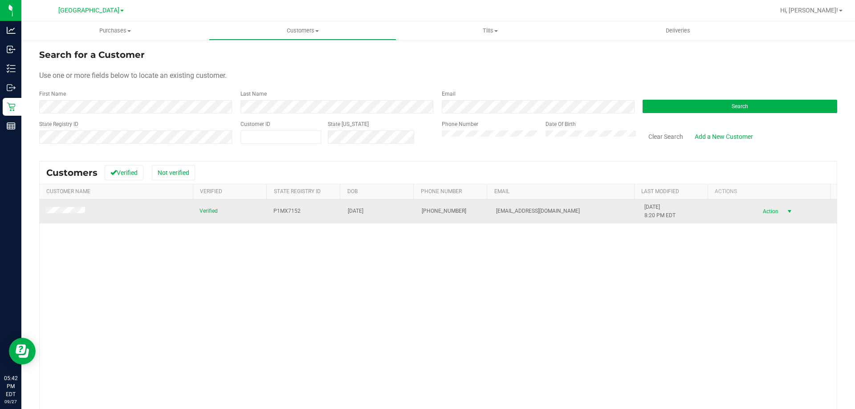
click at [766, 212] on span "Action" at bounding box center [768, 211] width 29 height 12
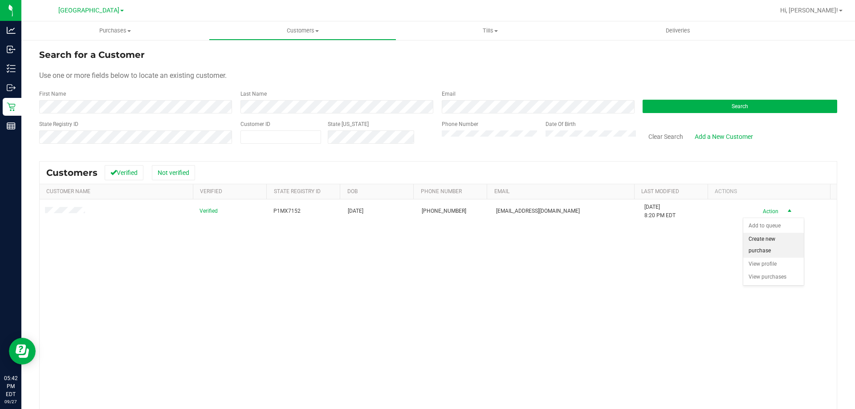
click at [768, 244] on li "Create new purchase" at bounding box center [773, 245] width 61 height 24
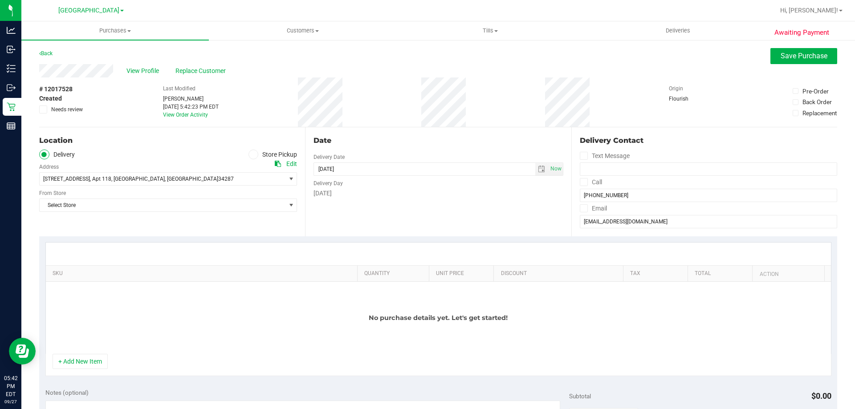
click at [248, 151] on span at bounding box center [253, 155] width 10 height 10
click at [0, 0] on input "Store Pickup" at bounding box center [0, 0] width 0 height 0
click at [215, 184] on span "Select Store" at bounding box center [163, 179] width 246 height 12
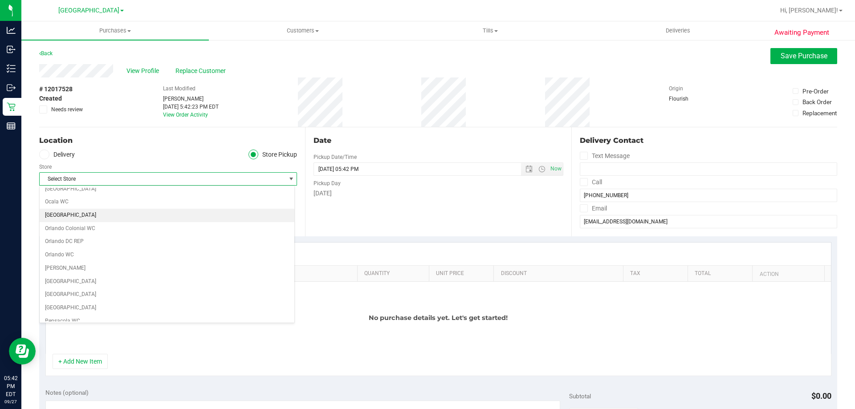
scroll to position [356, 0]
click at [113, 222] on li "[GEOGRAPHIC_DATA]" at bounding box center [167, 221] width 255 height 13
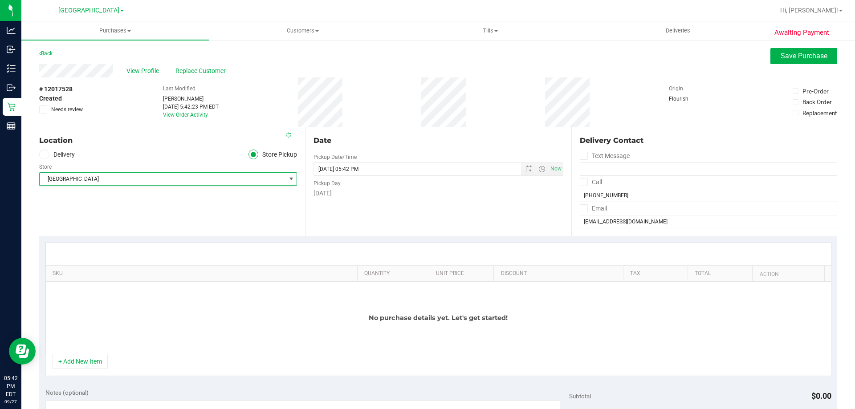
click at [148, 212] on div "Location Delivery Store Pickup Store North Port WC Select Store Bonita Springs …" at bounding box center [172, 181] width 266 height 109
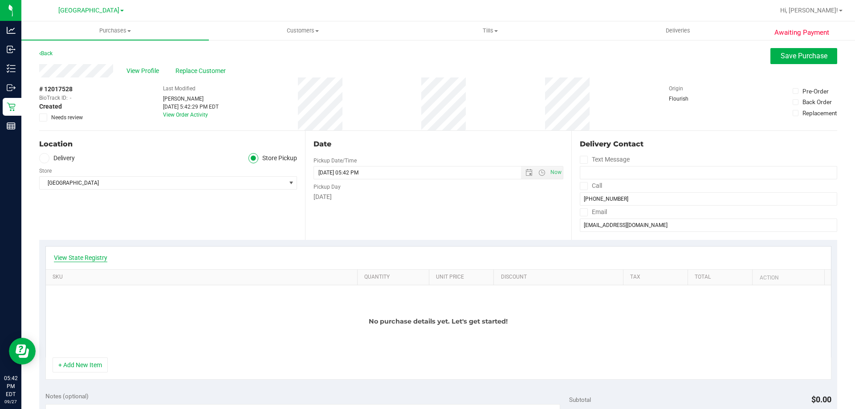
click at [73, 260] on link "View State Registry" at bounding box center [80, 257] width 53 height 9
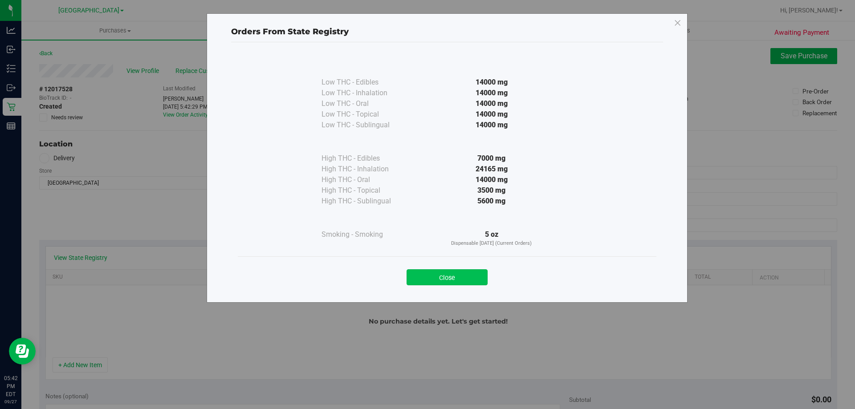
click at [446, 278] on button "Close" at bounding box center [446, 277] width 81 height 16
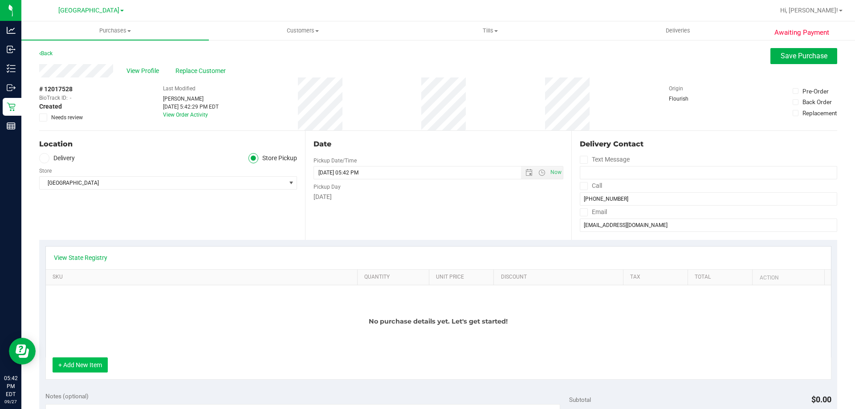
click at [91, 365] on button "+ Add New Item" at bounding box center [80, 364] width 55 height 15
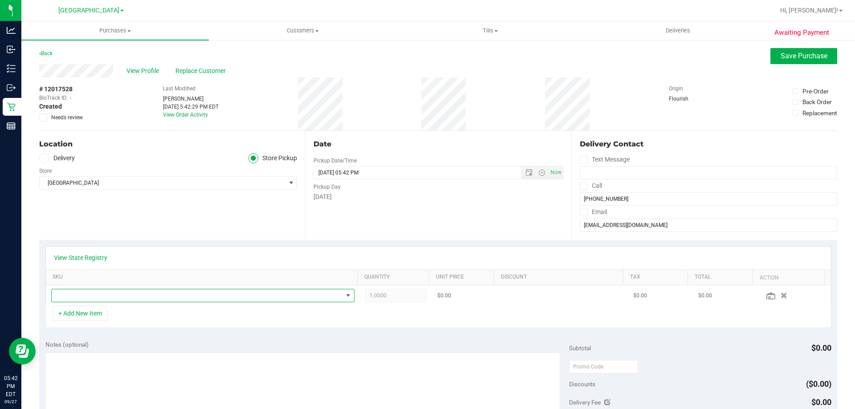
click at [201, 299] on span "NO DATA FOUND" at bounding box center [197, 295] width 291 height 12
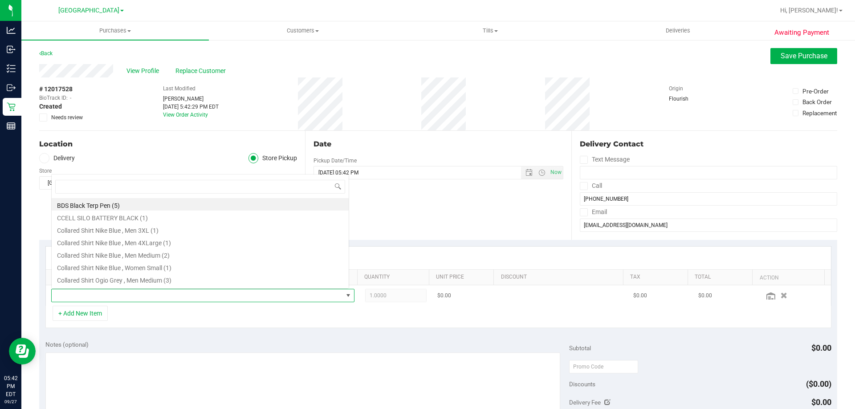
scroll to position [13, 295]
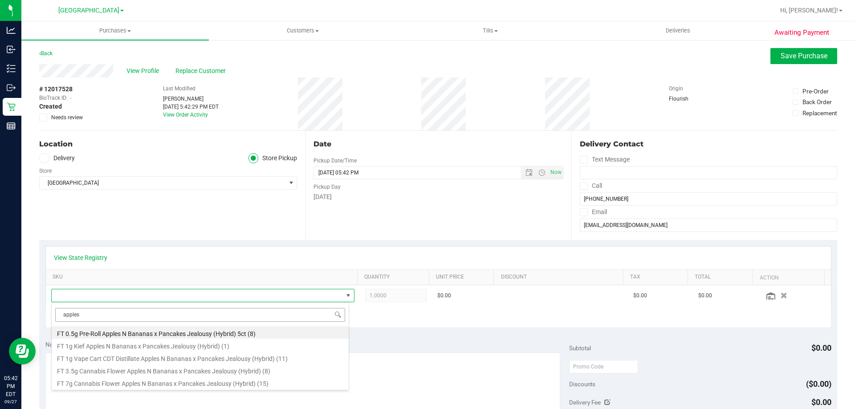
drag, startPoint x: 101, startPoint y: 318, endPoint x: 76, endPoint y: 320, distance: 24.6
click at [64, 320] on input "apples" at bounding box center [200, 315] width 290 height 14
type input "cdt"
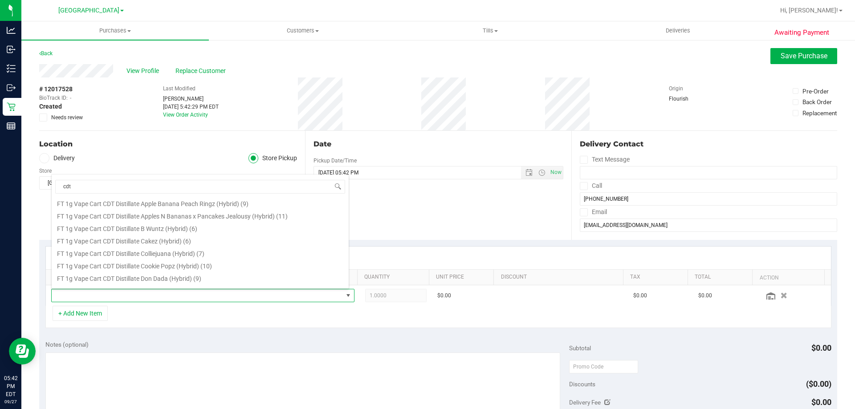
scroll to position [244, 0]
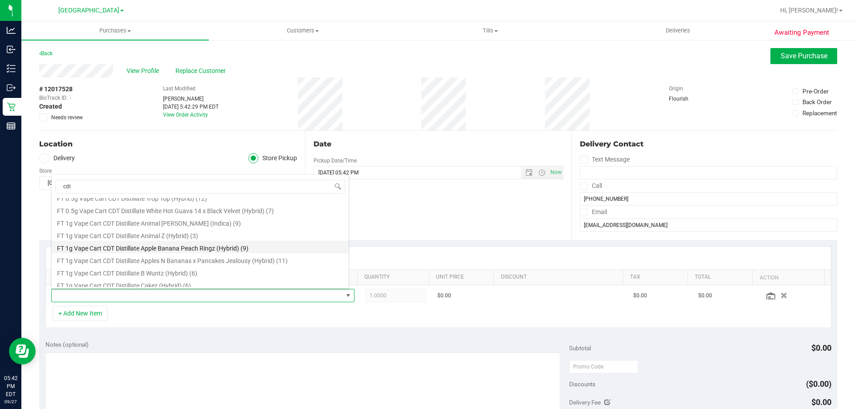
click at [249, 252] on li "FT 1g Vape Cart CDT Distillate Apple Banana Peach Ringz (Hybrid) (9)" at bounding box center [200, 247] width 297 height 12
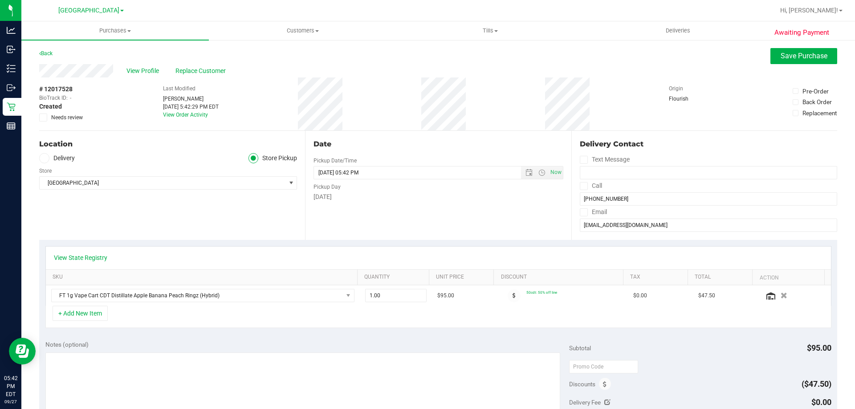
click at [228, 324] on div "+ Add New Item" at bounding box center [438, 317] width 786 height 22
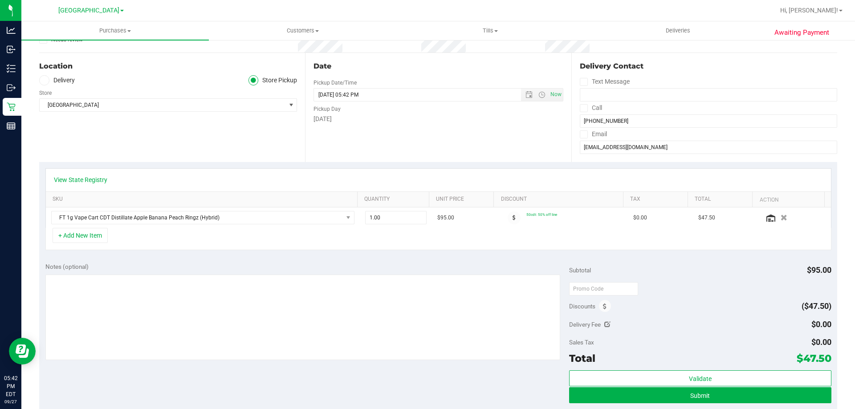
scroll to position [178, 0]
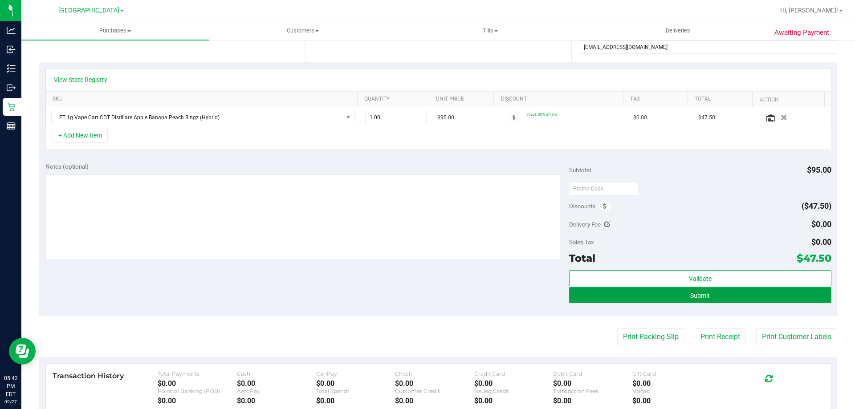
click at [581, 299] on button "Submit" at bounding box center [700, 295] width 262 height 16
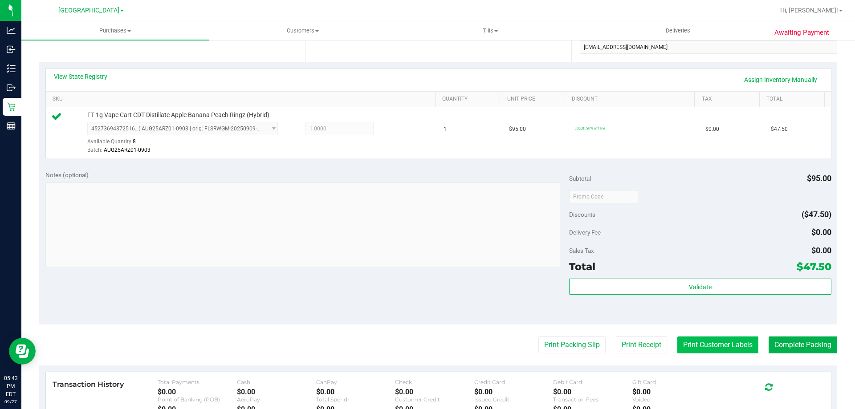
click at [712, 348] on button "Print Customer Labels" at bounding box center [717, 344] width 81 height 17
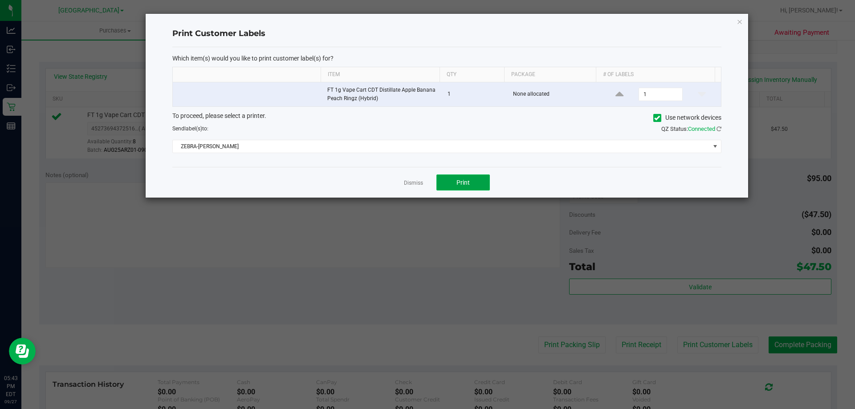
click at [479, 190] on button "Print" at bounding box center [462, 182] width 53 height 16
click at [405, 181] on link "Dismiss" at bounding box center [413, 183] width 19 height 8
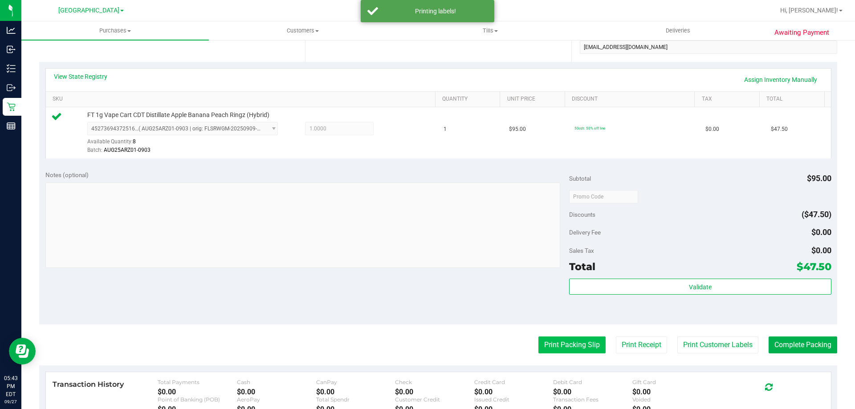
click at [555, 342] on button "Print Packing Slip" at bounding box center [571, 344] width 67 height 17
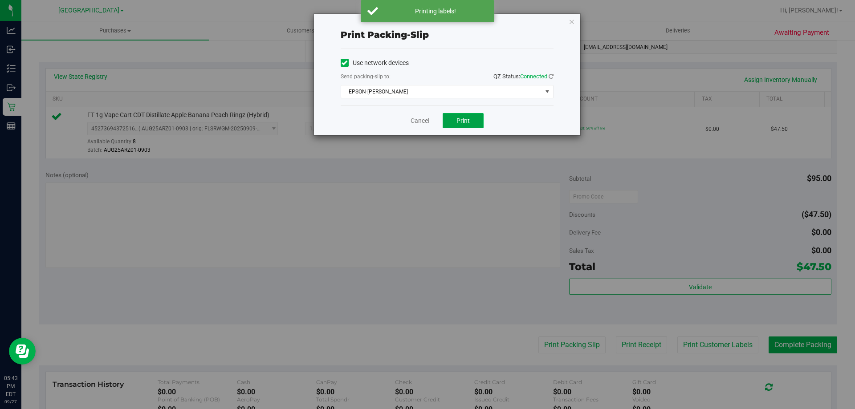
click at [466, 115] on button "Print" at bounding box center [462, 120] width 41 height 15
click at [414, 121] on link "Cancel" at bounding box center [419, 120] width 19 height 9
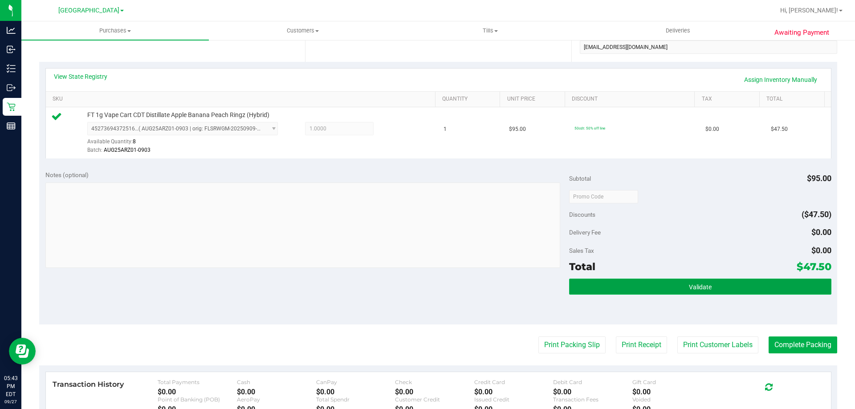
click at [608, 286] on button "Validate" at bounding box center [700, 287] width 262 height 16
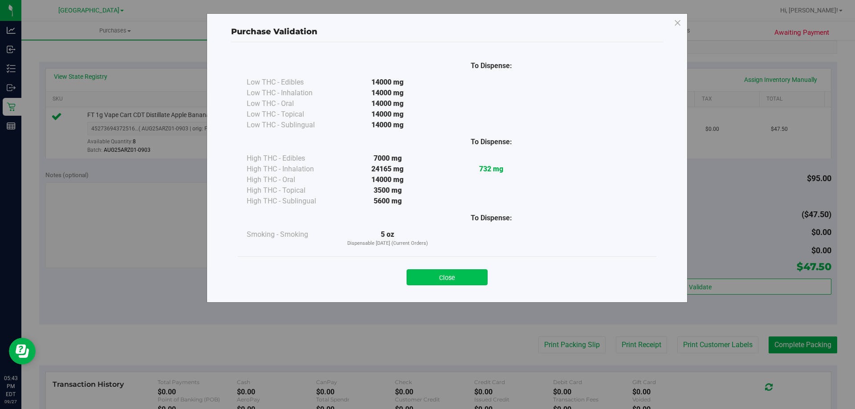
click at [453, 271] on button "Close" at bounding box center [446, 277] width 81 height 16
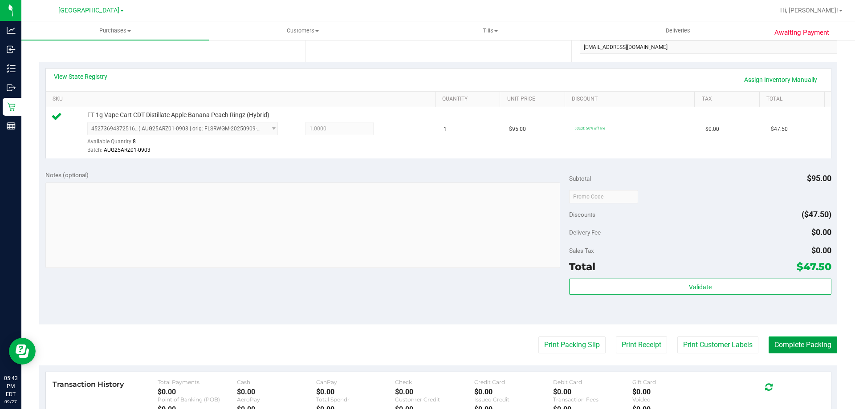
click at [802, 341] on button "Complete Packing" at bounding box center [802, 344] width 69 height 17
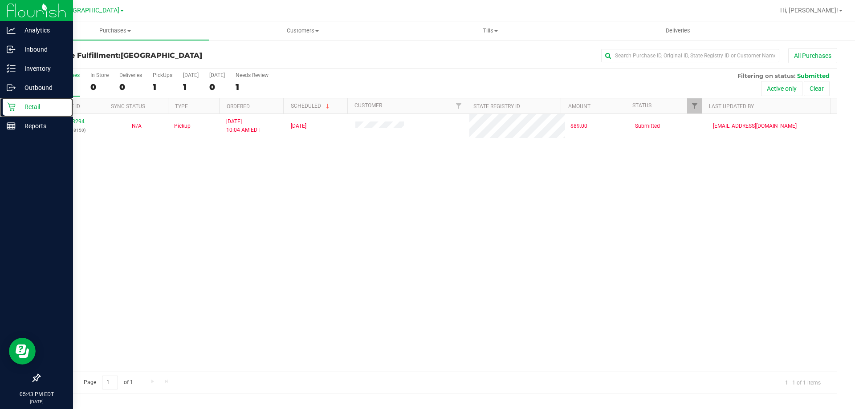
drag, startPoint x: 41, startPoint y: 104, endPoint x: 53, endPoint y: 11, distance: 93.4
click at [42, 104] on p "Retail" at bounding box center [42, 106] width 53 height 11
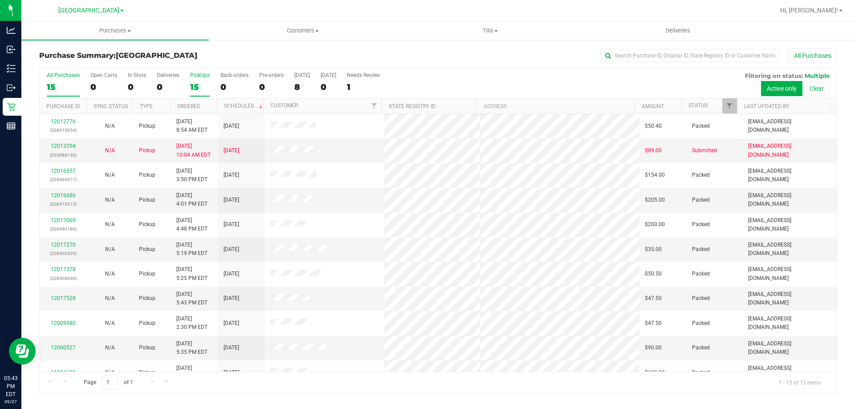
click at [202, 78] on label "PickUps 15" at bounding box center [200, 84] width 20 height 24
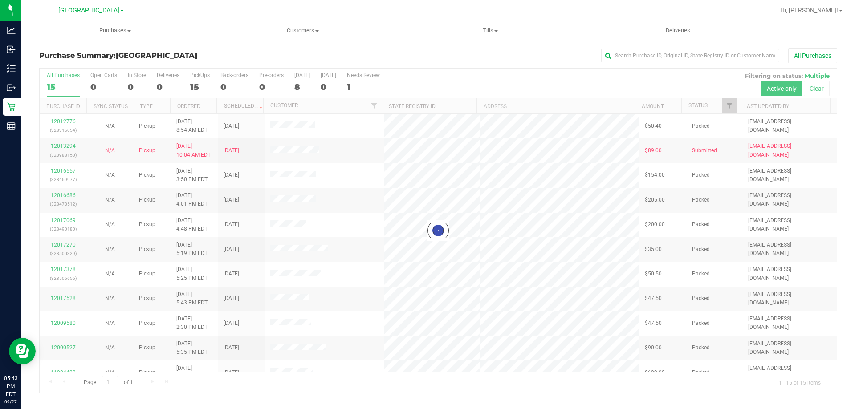
click at [199, 62] on div "Purchase Summary: [GEOGRAPHIC_DATA] All Purchases" at bounding box center [438, 58] width 798 height 20
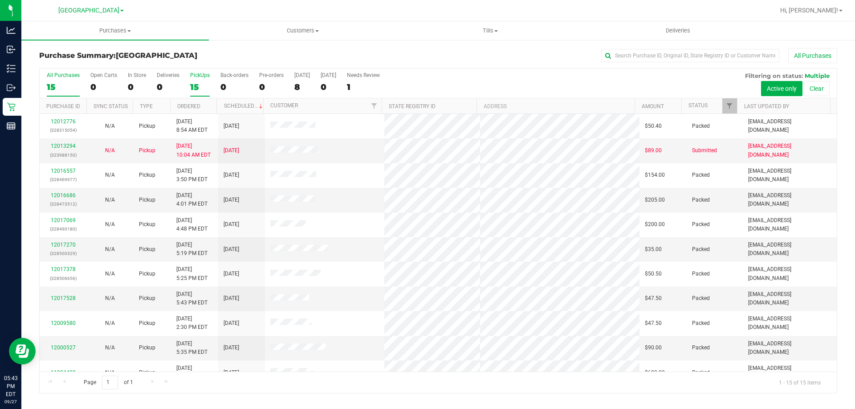
click at [204, 88] on div "15" at bounding box center [200, 87] width 20 height 10
click at [0, 0] on input "PickUps 15" at bounding box center [0, 0] width 0 height 0
click at [66, 96] on label "All Purchases 15" at bounding box center [63, 84] width 33 height 24
click at [0, 0] on input "All Purchases 15" at bounding box center [0, 0] width 0 height 0
click at [192, 80] on label "PickUps 15" at bounding box center [200, 84] width 20 height 24
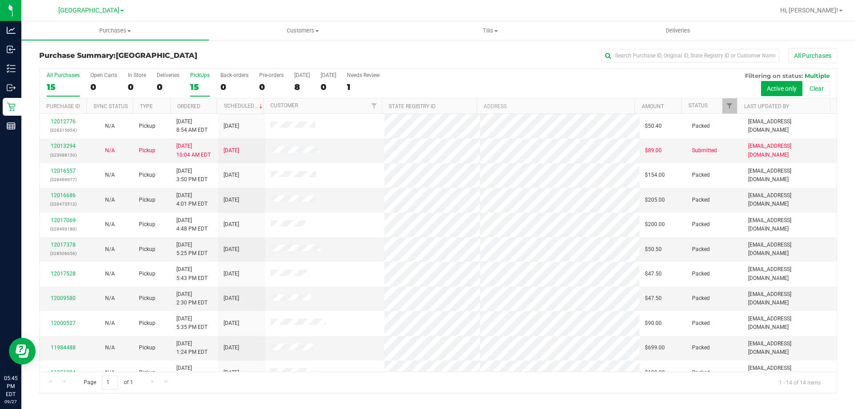
click at [0, 0] on input "PickUps 15" at bounding box center [0, 0] width 0 height 0
click at [53, 82] on div "14" at bounding box center [63, 87] width 33 height 10
click at [0, 0] on input "All Purchases 14" at bounding box center [0, 0] width 0 height 0
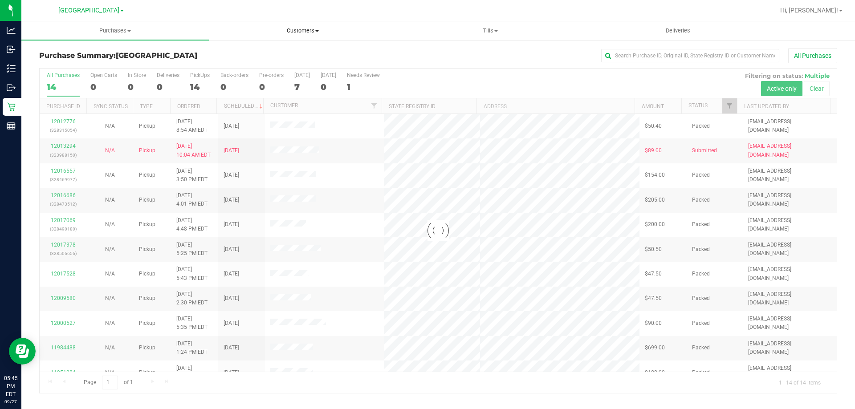
drag, startPoint x: 57, startPoint y: 7, endPoint x: 222, endPoint y: 48, distance: 169.7
click at [227, 38] on uib-tab-heading "Customers All customers Add a new customer All physicians" at bounding box center [302, 31] width 186 height 18
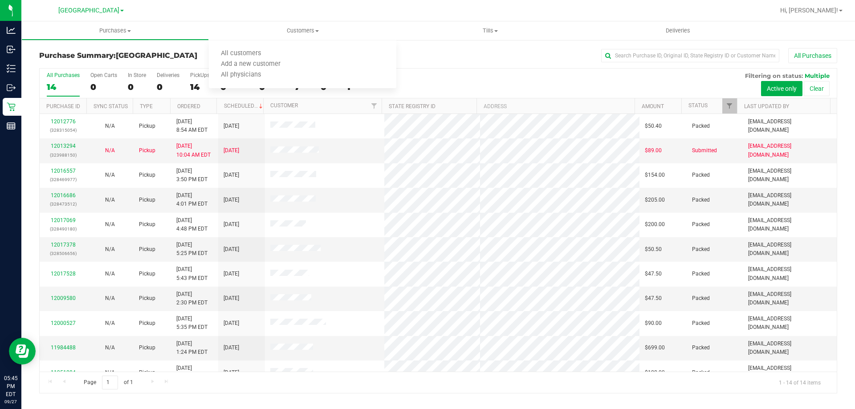
click at [200, 63] on div "Purchase Summary: [GEOGRAPHIC_DATA] All Purchases" at bounding box center [438, 58] width 798 height 20
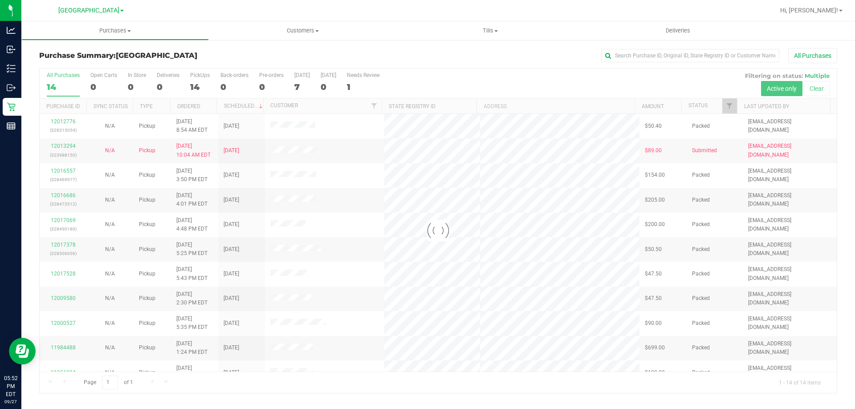
click at [201, 86] on div at bounding box center [438, 231] width 797 height 324
click at [192, 86] on div at bounding box center [438, 231] width 797 height 324
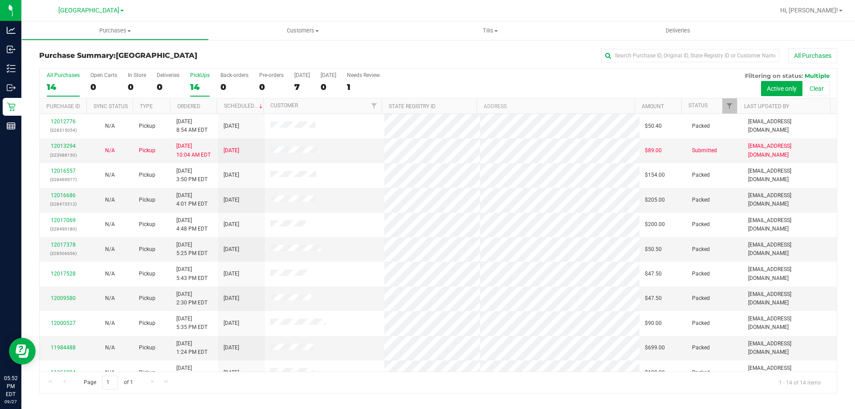
click at [195, 82] on div "14" at bounding box center [200, 87] width 20 height 10
click at [0, 0] on input "PickUps 14" at bounding box center [0, 0] width 0 height 0
click at [70, 83] on div "14" at bounding box center [63, 87] width 33 height 10
click at [0, 0] on input "All Purchases 14" at bounding box center [0, 0] width 0 height 0
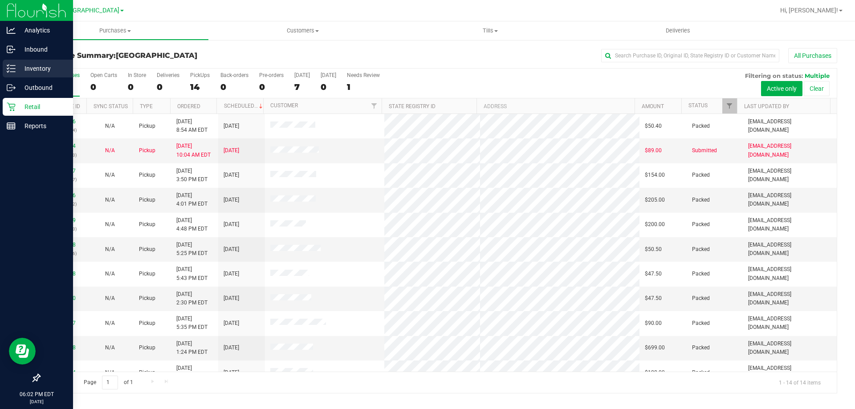
click at [19, 61] on div "Inventory" at bounding box center [38, 69] width 70 height 18
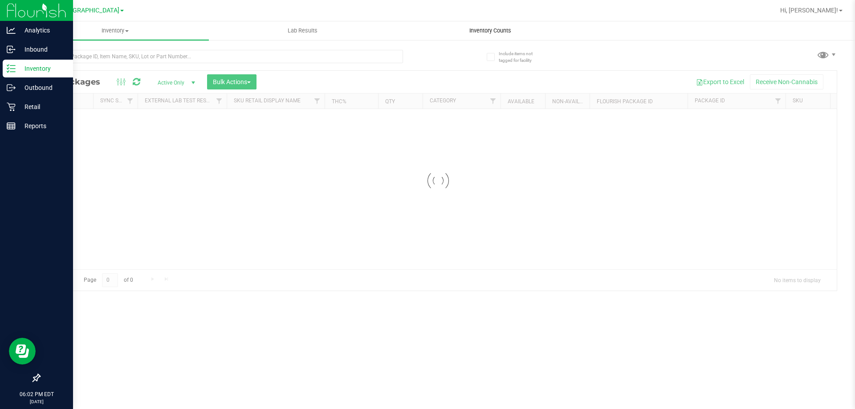
click at [495, 26] on uib-tab-heading "Inventory Counts" at bounding box center [490, 31] width 186 height 18
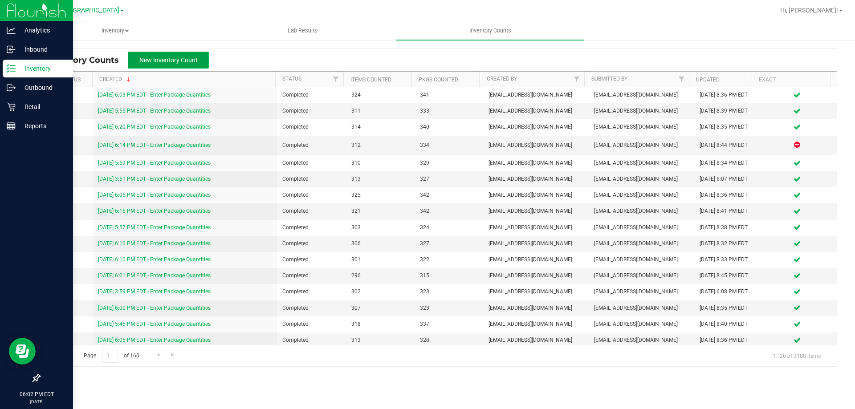
click at [162, 63] on span "New Inventory Count" at bounding box center [168, 60] width 58 height 7
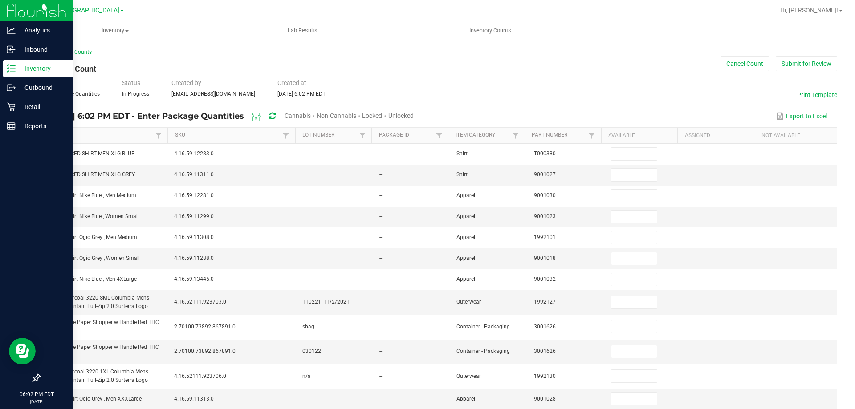
click at [413, 117] on span "Unlocked" at bounding box center [400, 115] width 25 height 7
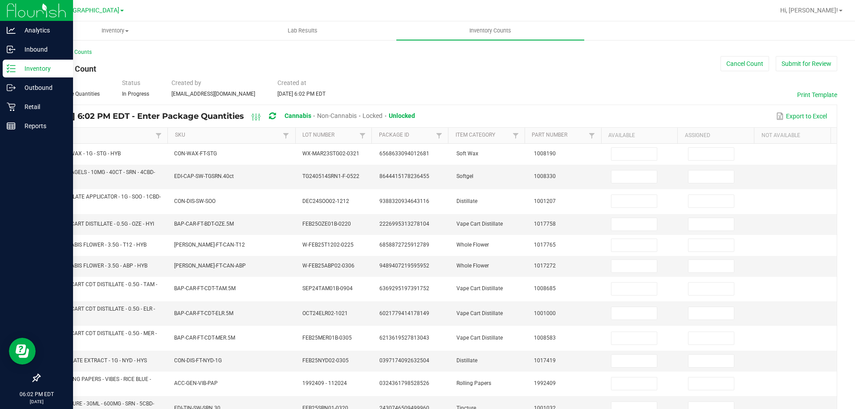
click at [110, 131] on th "Item" at bounding box center [103, 136] width 127 height 16
click at [111, 136] on link "Item" at bounding box center [101, 135] width 106 height 7
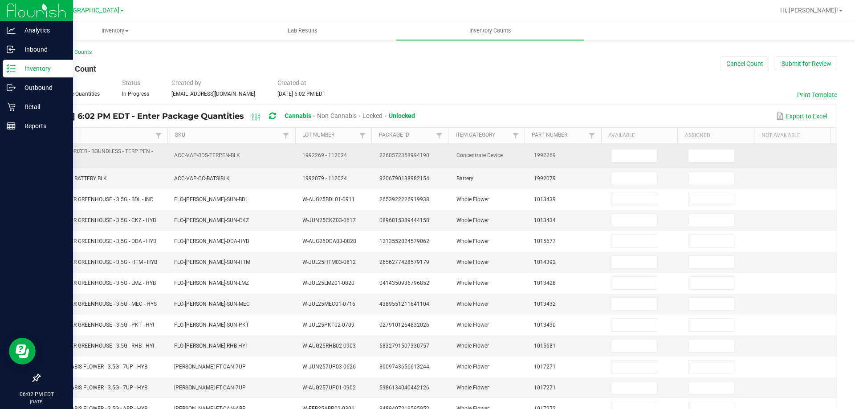
click at [112, 150] on span "BDS - VAPORIZER - BOUNDLESS - TERP PEN - BLACK" at bounding box center [98, 155] width 107 height 15
copy span "BDS - VAPORIZER - BOUNDLESS - TERP PEN - BLACK"
click at [618, 155] on input at bounding box center [633, 156] width 45 height 12
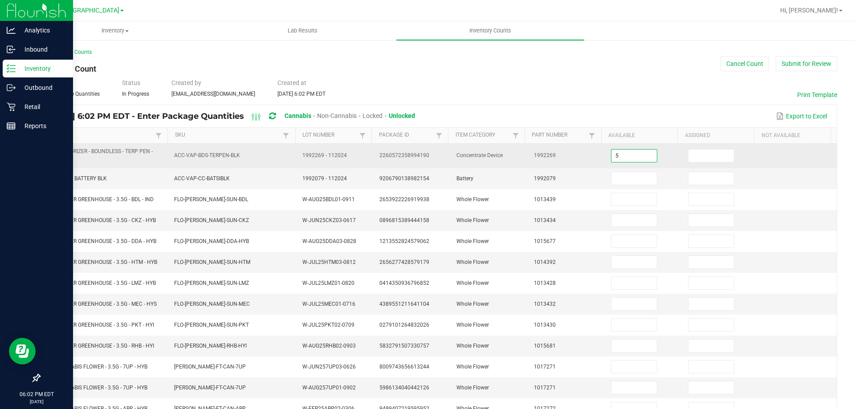
type input "5"
type input "0"
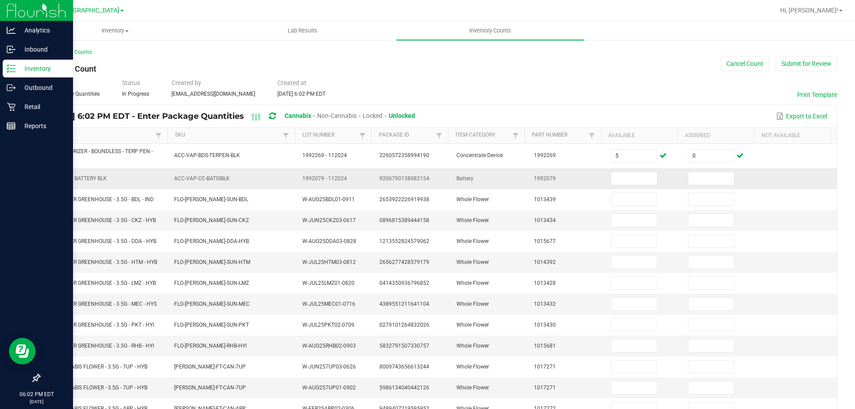
click at [86, 174] on span "CCELL SILO BATTERY BLK" at bounding box center [75, 178] width 61 height 8
copy span "CCELL SILO BATTERY BLK"
click at [624, 181] on input at bounding box center [633, 178] width 45 height 12
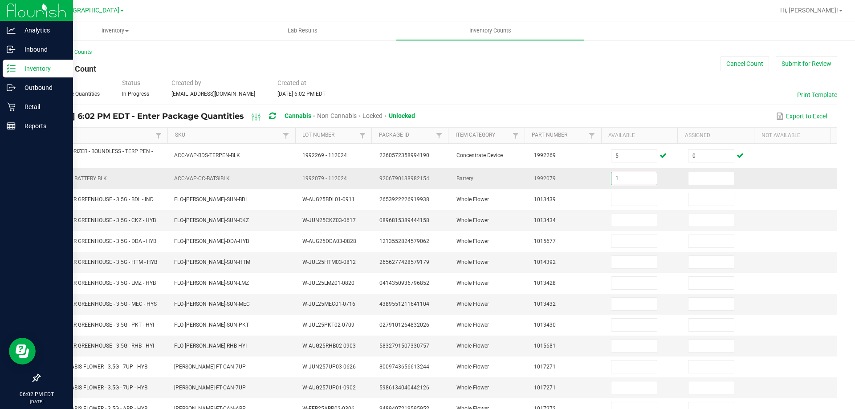
type input "1"
type input "0"
type input "20"
type input "0"
type input "6"
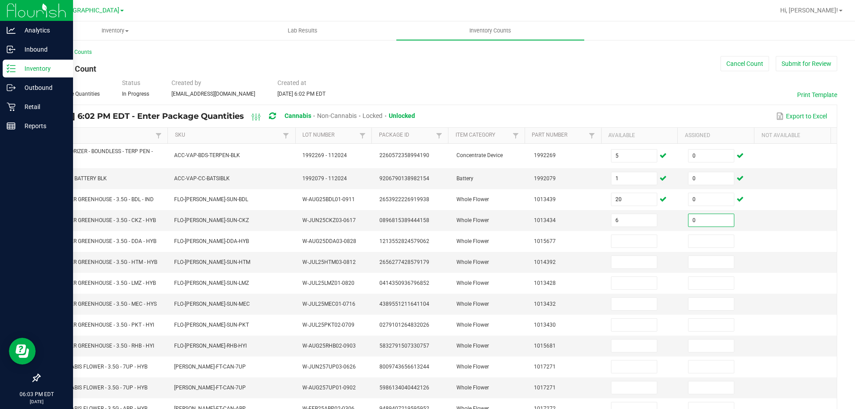
type input "0"
type input "9"
type input "0"
type input "15"
type input "0"
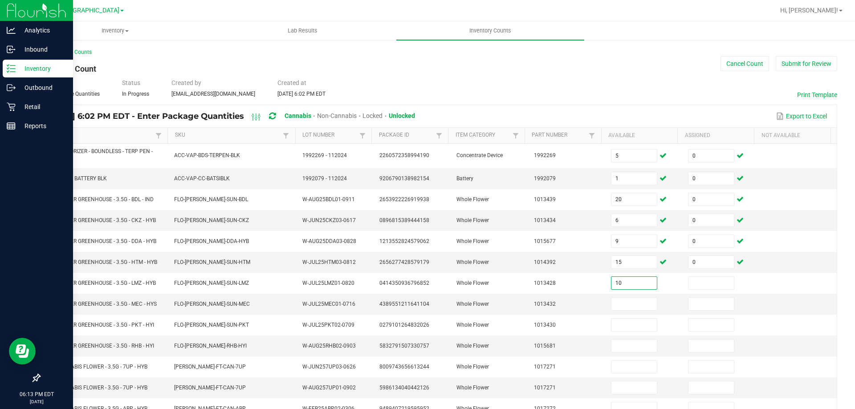
type input "10"
type input "0"
type input "1"
type input "0"
type input "15"
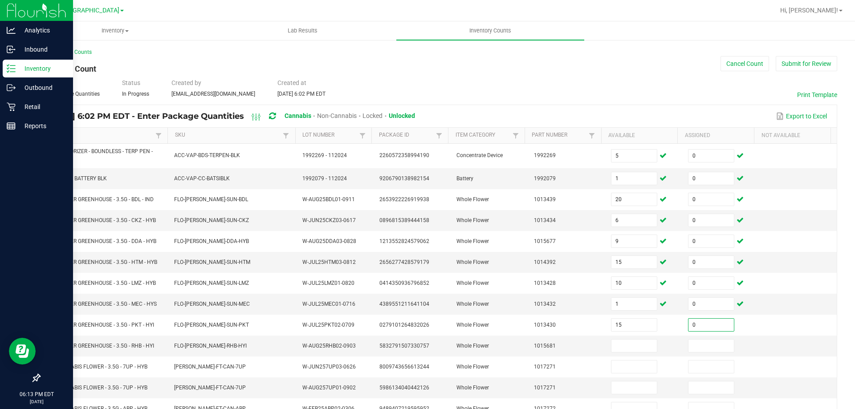
type input "0"
type input "6"
type input "0"
type input "1"
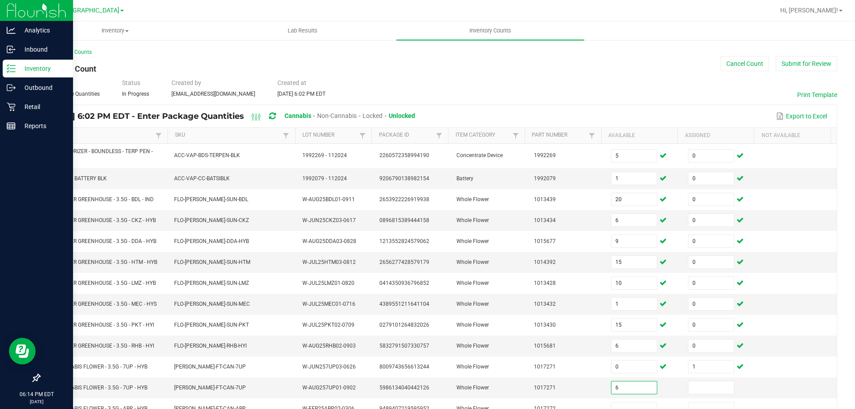
type input "6"
type input "0"
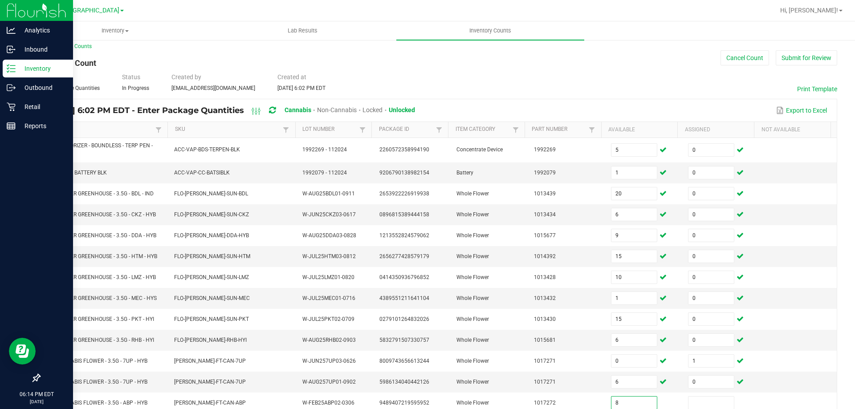
type input "8"
type input "0"
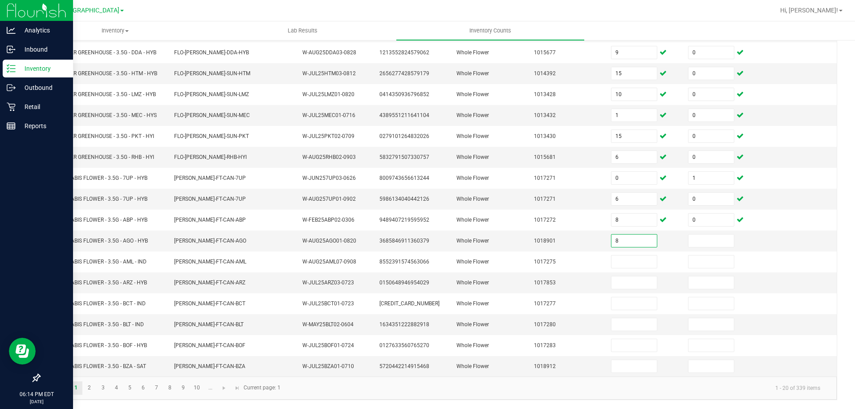
type input "8"
type input "0"
type input "12"
type input "0"
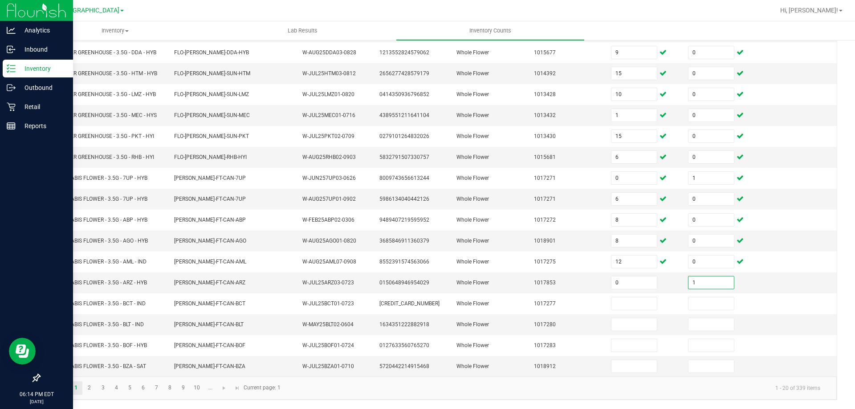
type input "1"
type input "19"
type input "0"
type input "4"
type input "0"
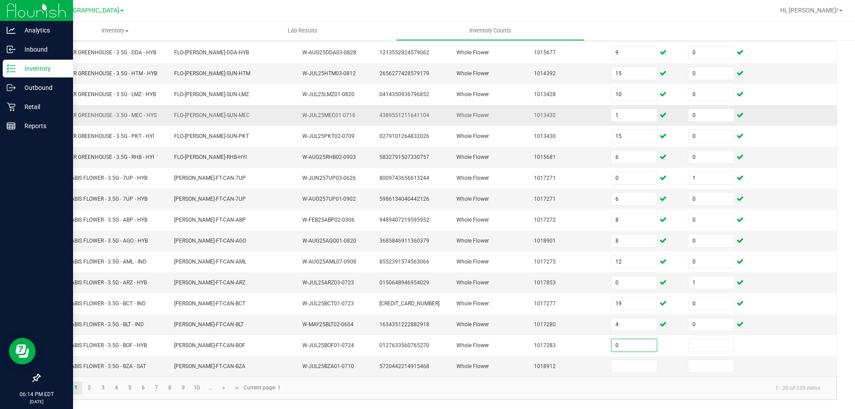
type input "0"
type input "8"
type input "0"
type input "2"
click at [93, 389] on link "2" at bounding box center [89, 387] width 13 height 13
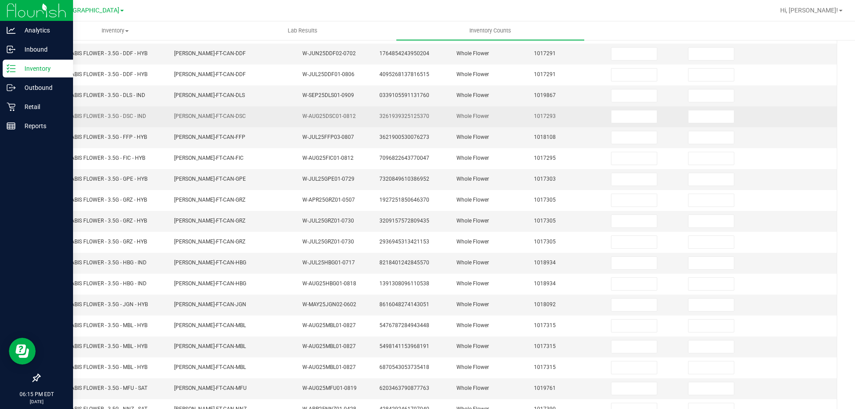
scroll to position [0, 0]
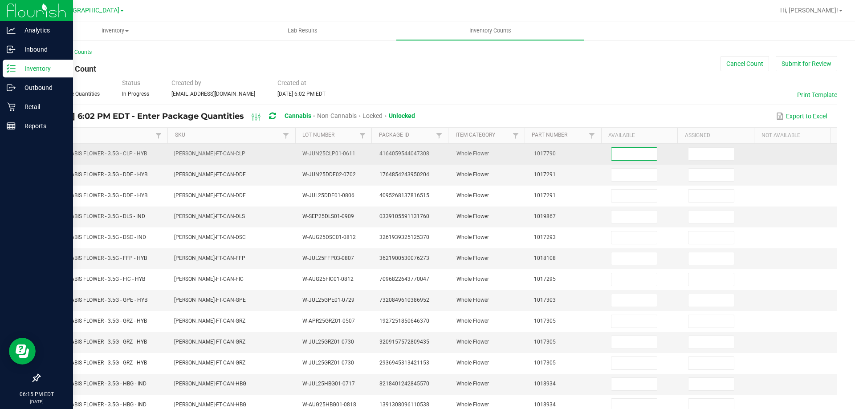
click at [633, 151] on input at bounding box center [633, 154] width 45 height 12
type input "0"
type input "1"
type input "0"
type input "2"
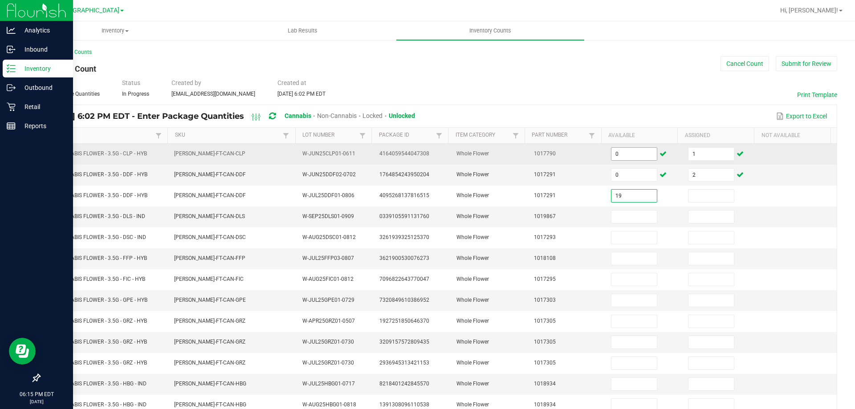
type input "19"
type input "0"
type input "12"
type input "0"
type input "9"
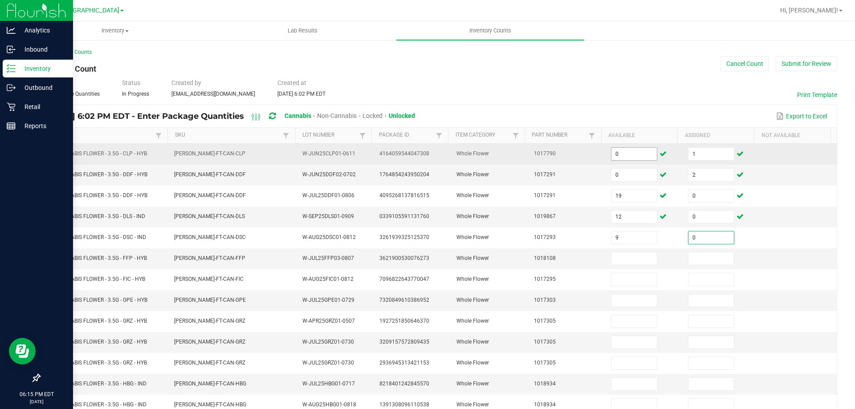
type input "0"
type input "19"
type input "0"
type input "13"
type input "0"
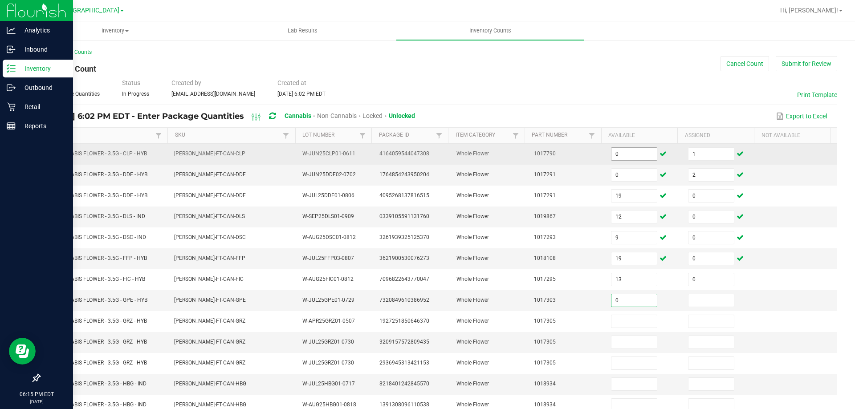
type input "0"
type input "2"
type input "0"
type input "1"
type input "0"
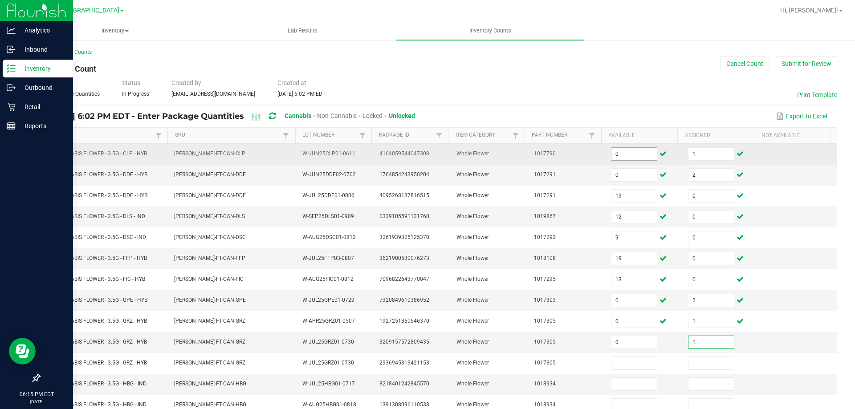
type input "1"
type input "2"
type input "12"
type input "0"
type input "3"
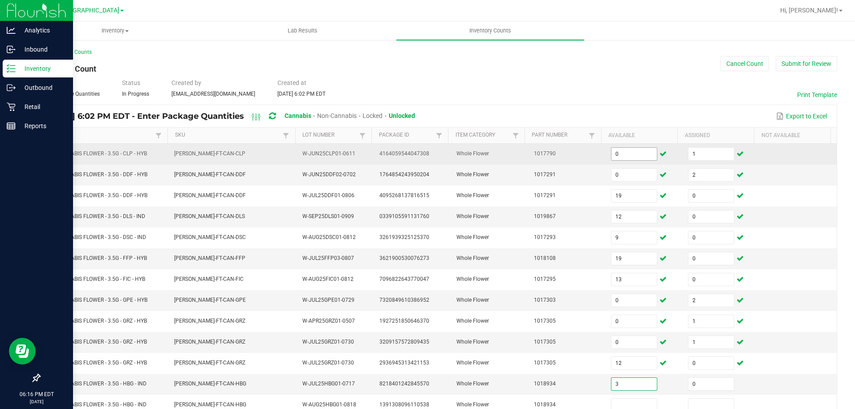
type input "0"
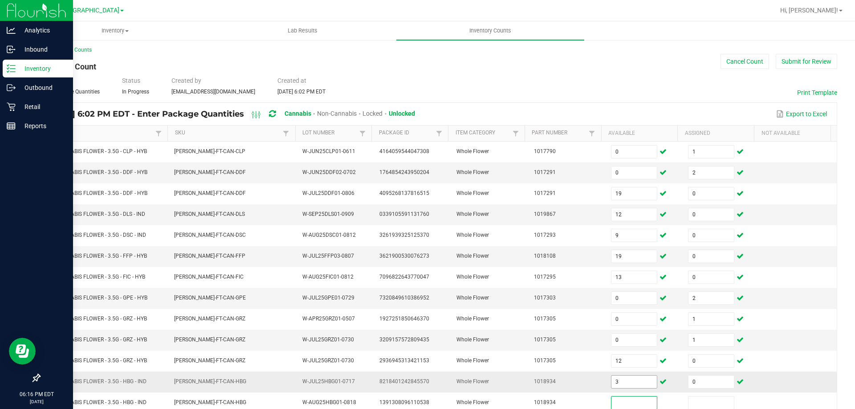
click at [630, 381] on input "3" at bounding box center [633, 382] width 45 height 12
type input "0"
type input "2"
type input "3"
type input "0"
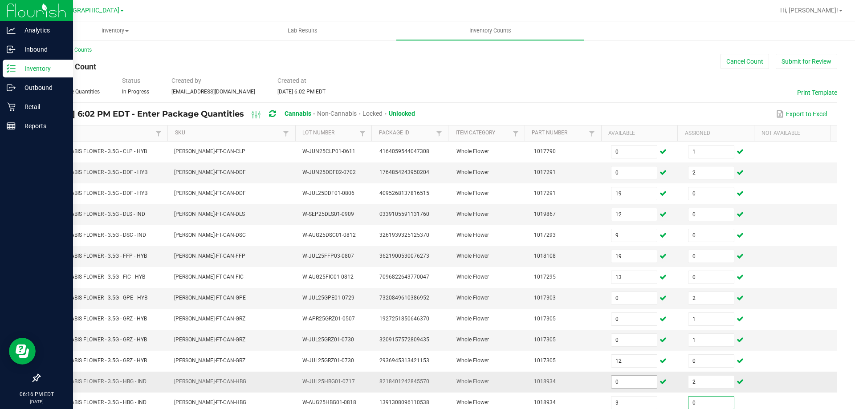
scroll to position [185, 0]
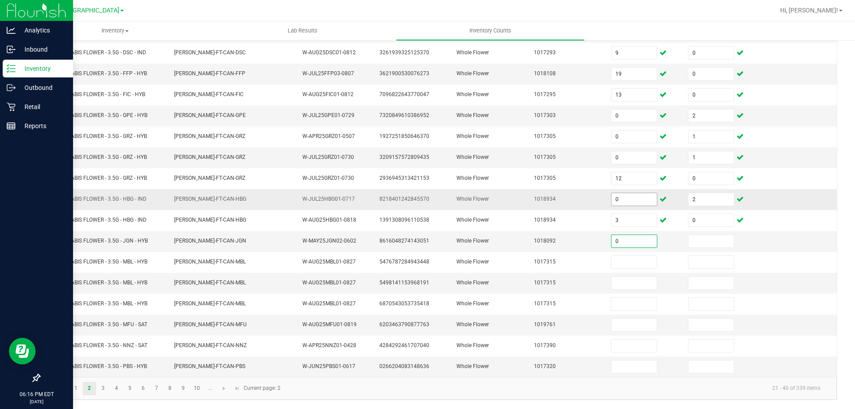
type input "0"
type input "3"
type input "0"
type input "4"
type input "0"
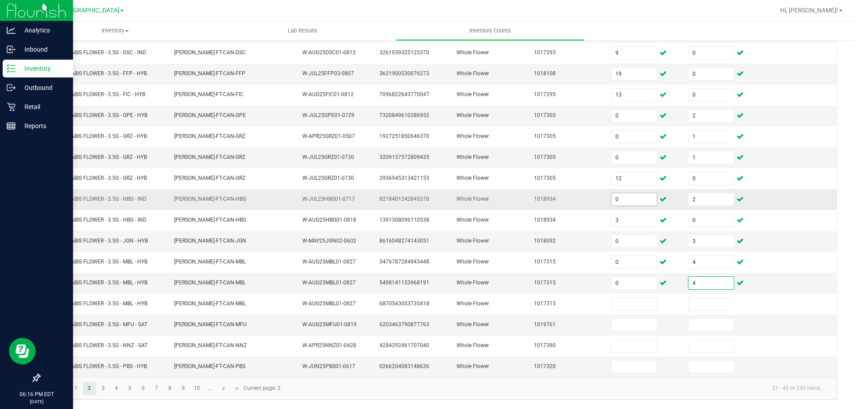
type input "4"
type input "15"
type input "0"
type input "18"
type input "0"
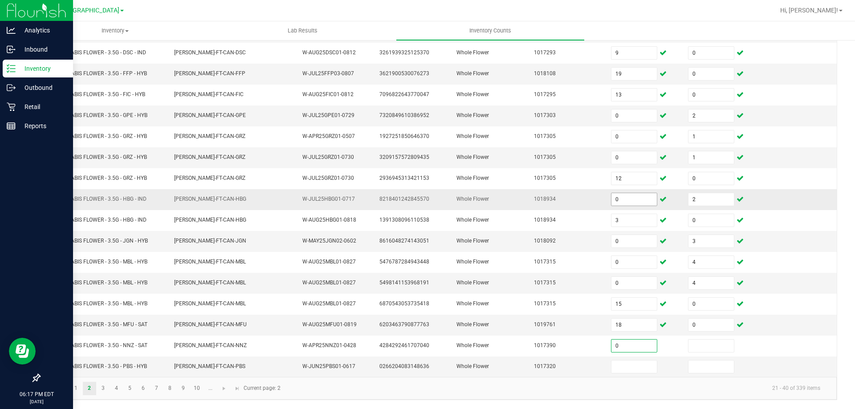
type input "0"
type input "1"
type input "14"
type input "0"
click at [101, 389] on link "3" at bounding box center [103, 388] width 13 height 13
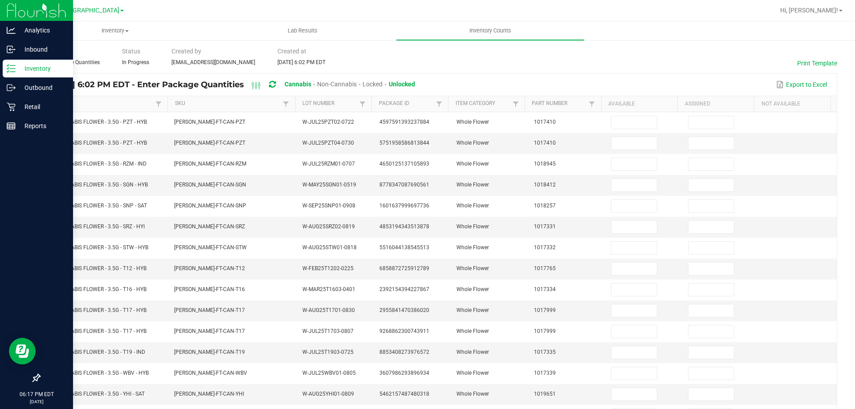
scroll to position [0, 0]
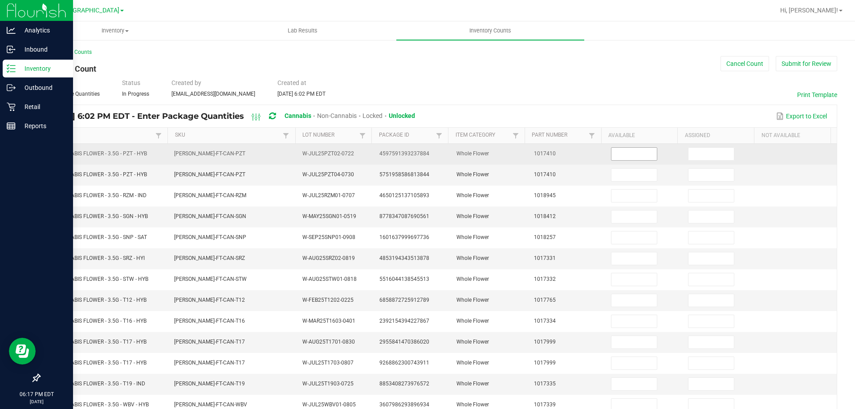
click at [611, 152] on input at bounding box center [633, 154] width 45 height 12
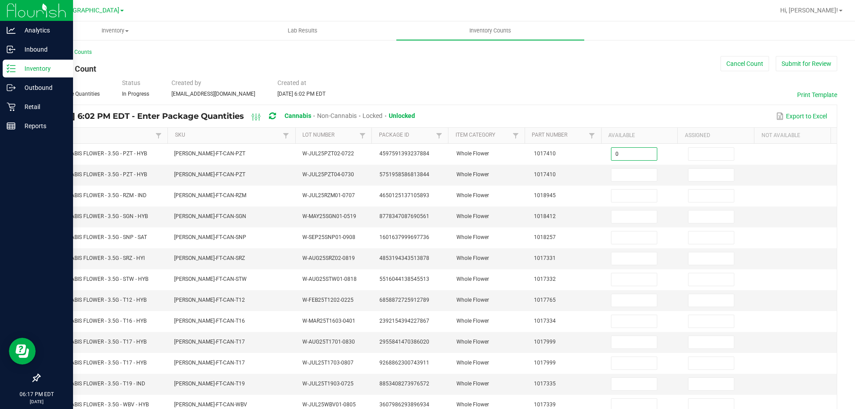
type input "0"
type input "2"
type input "9"
type input "0"
type input "7"
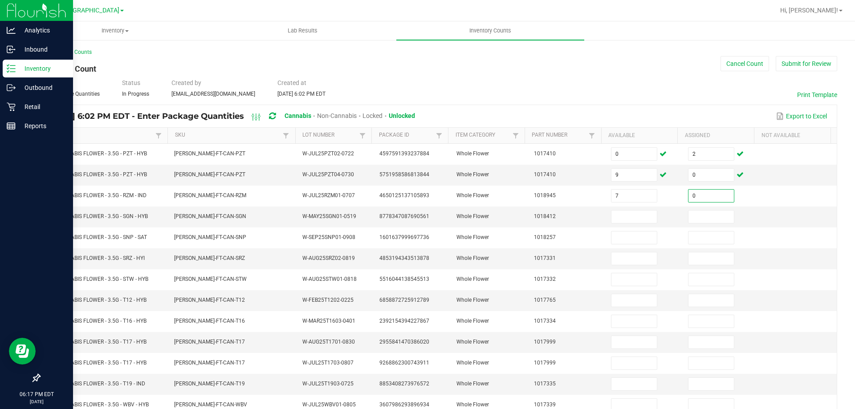
type input "0"
type input "1"
type input "0"
type input "2"
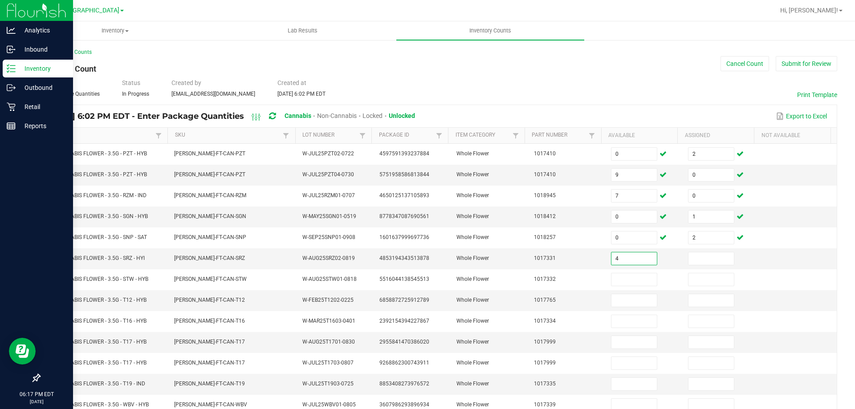
type input "4"
type input "0"
type input "12"
type input "0"
type input "27"
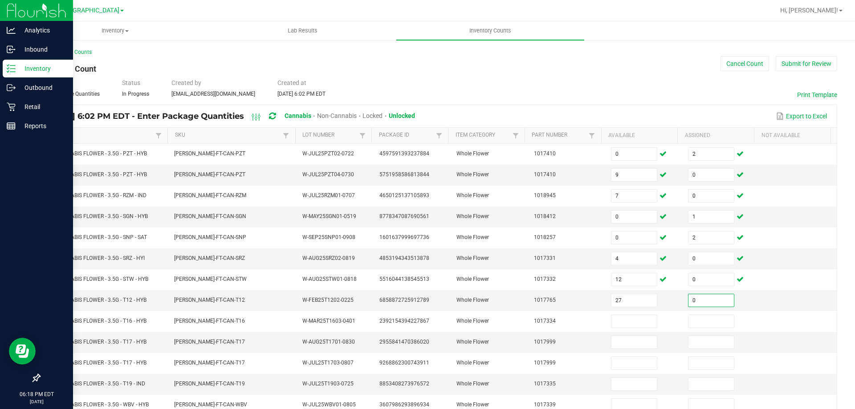
type input "0"
type input "1"
type input "6"
type input "0"
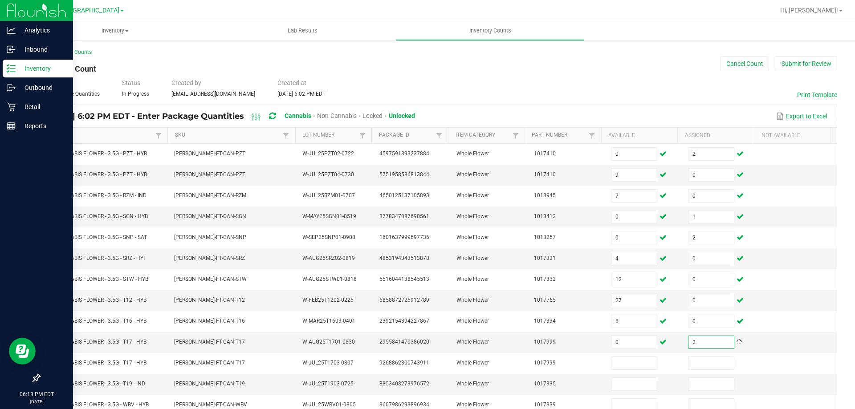
type input "2"
type input "5"
type input "0"
type input "16"
type input "0"
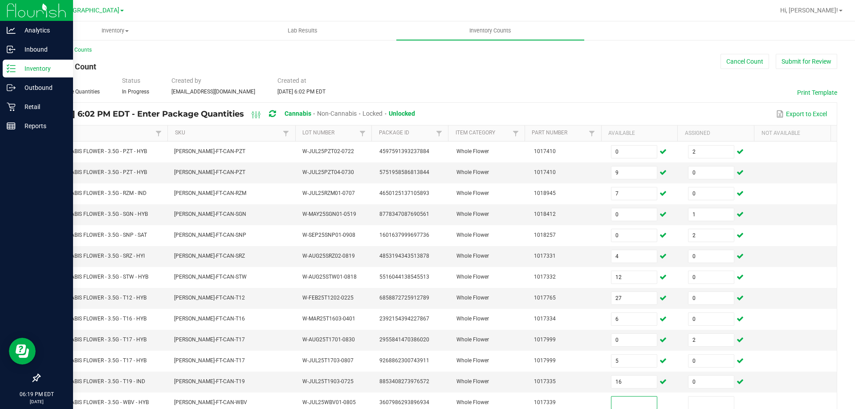
scroll to position [185, 0]
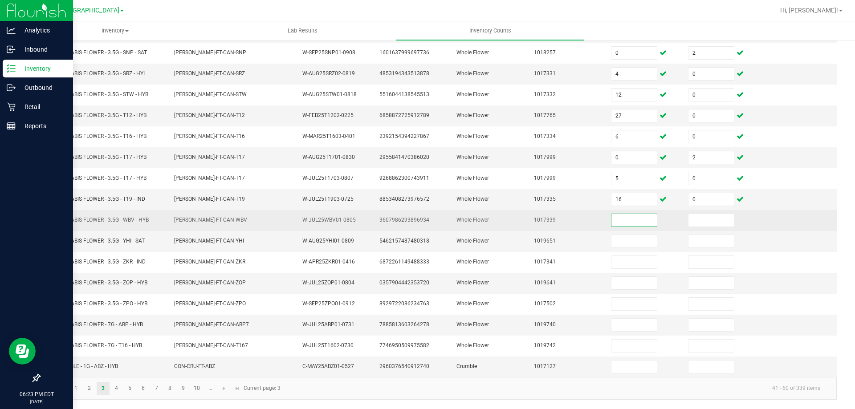
click at [629, 219] on input at bounding box center [633, 220] width 45 height 12
click at [619, 219] on input at bounding box center [633, 220] width 45 height 12
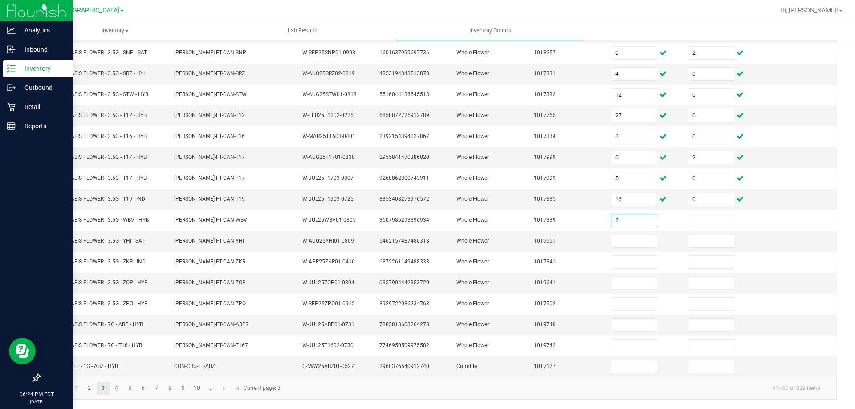
type input "2"
type input "0"
type input "2"
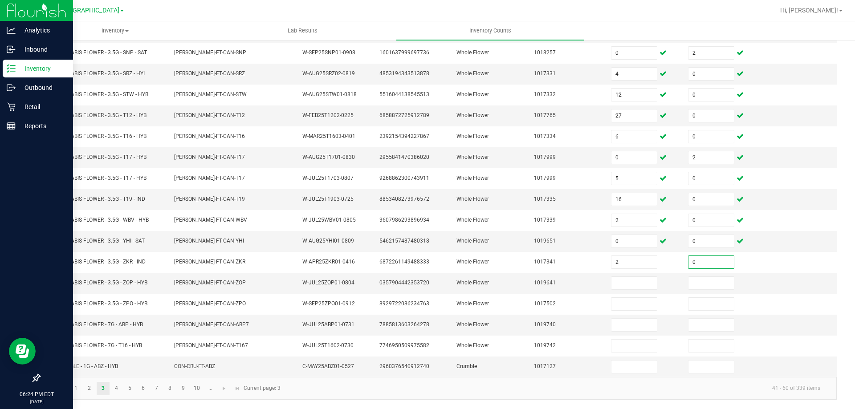
type input "0"
type input "3"
type input "0"
type input "19"
type input "0"
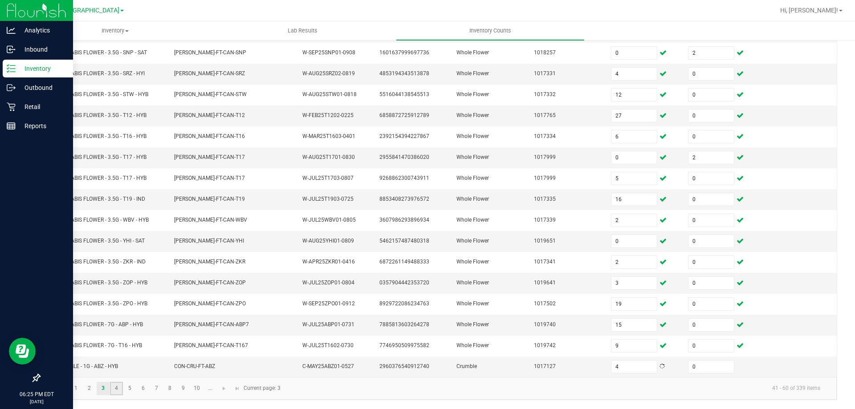
click at [116, 388] on link "4" at bounding box center [116, 388] width 13 height 13
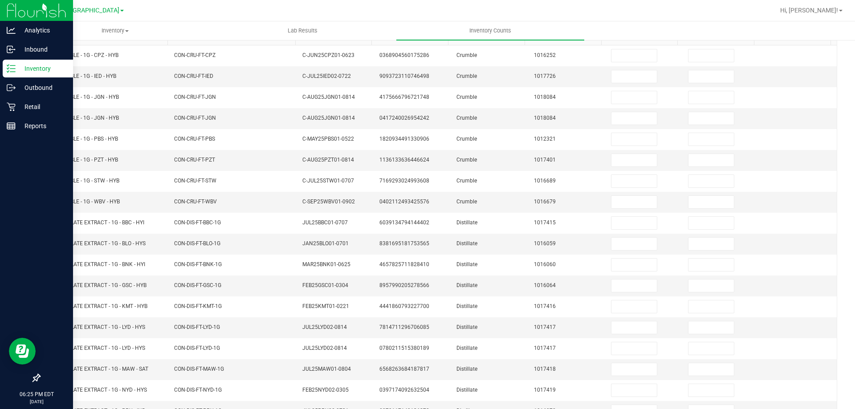
scroll to position [0, 0]
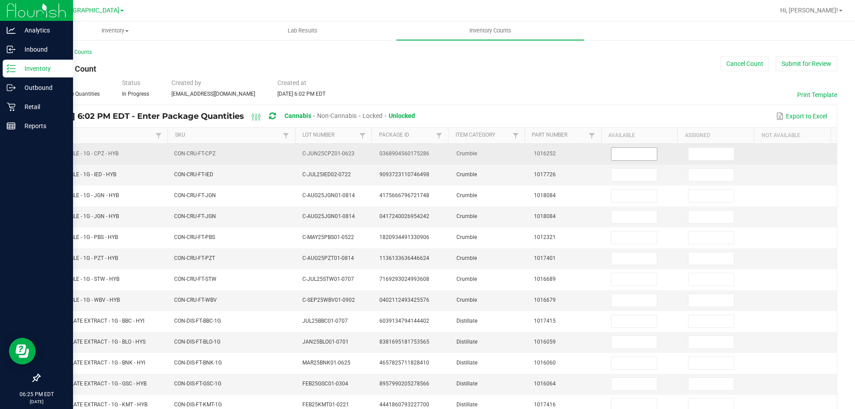
click at [620, 154] on input at bounding box center [633, 154] width 45 height 12
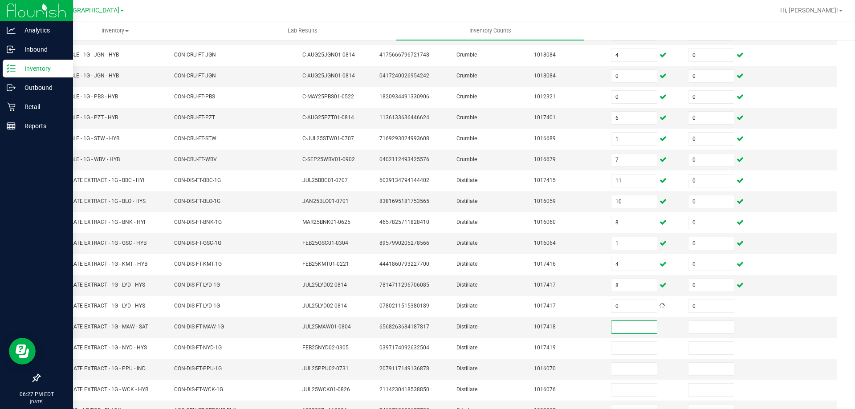
scroll to position [185, 0]
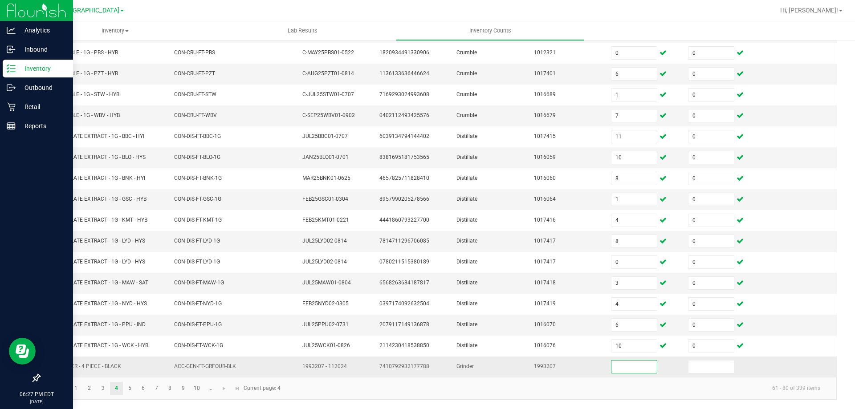
click at [632, 369] on input at bounding box center [633, 367] width 45 height 12
click at [93, 361] on td "FT - GRINDER - 4 PIECE - BLACK" at bounding box center [104, 367] width 129 height 20
click at [96, 365] on span "FT - GRINDER - 4 PIECE - BLACK" at bounding box center [83, 366] width 76 height 6
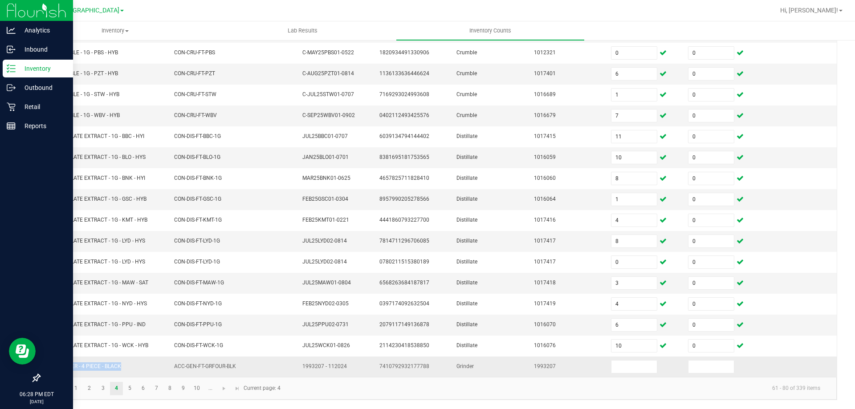
click at [96, 366] on span "FT - GRINDER - 4 PIECE - BLACK" at bounding box center [83, 366] width 76 height 6
copy span "FT - GRINDER - 4 PIECE - BLACK"
click at [624, 367] on input at bounding box center [633, 367] width 45 height 12
click at [688, 366] on input at bounding box center [710, 367] width 45 height 12
click at [658, 388] on kendo-pager-info "61 - 80 of 339 items" at bounding box center [556, 388] width 541 height 15
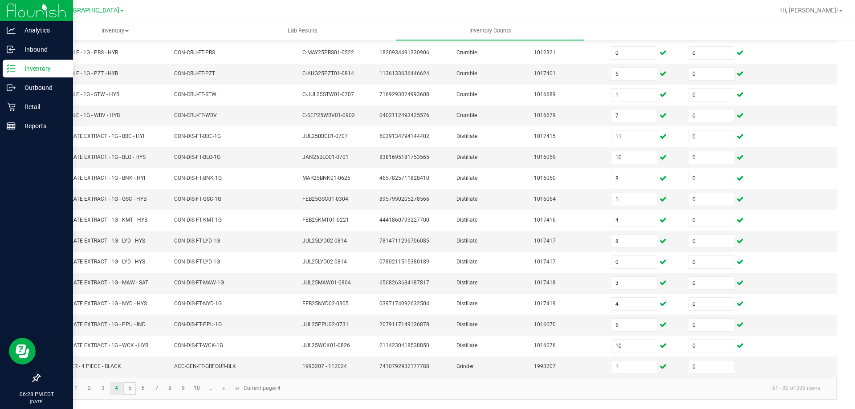
drag, startPoint x: 130, startPoint y: 390, endPoint x: 143, endPoint y: 379, distance: 17.0
click at [131, 390] on link "5" at bounding box center [129, 388] width 13 height 13
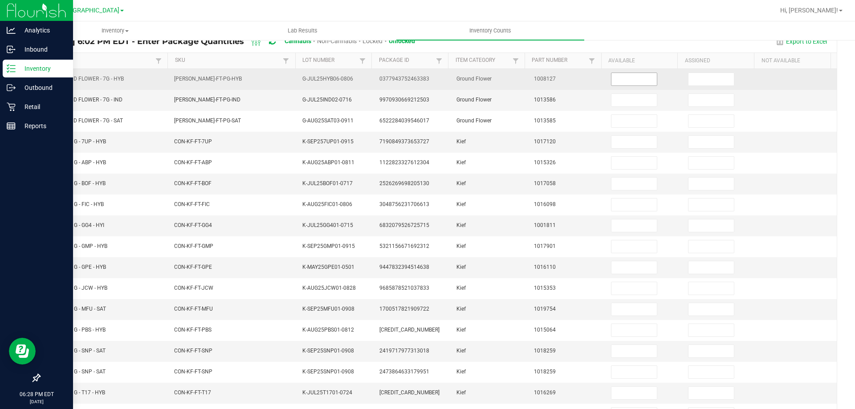
scroll to position [0, 0]
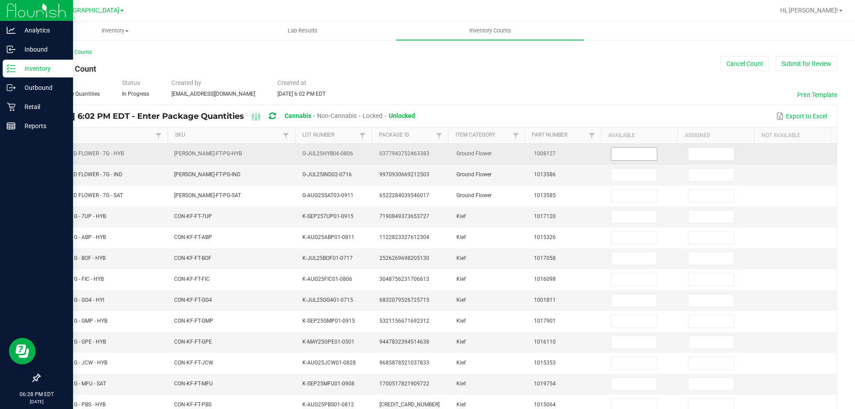
click at [625, 155] on input at bounding box center [633, 154] width 45 height 12
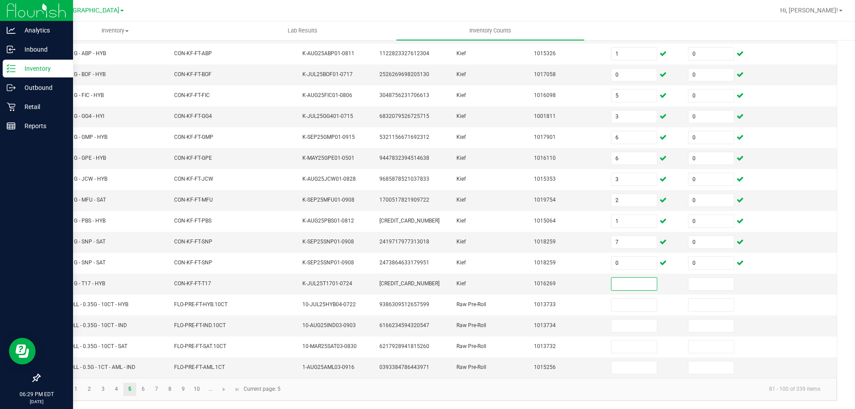
scroll to position [185, 0]
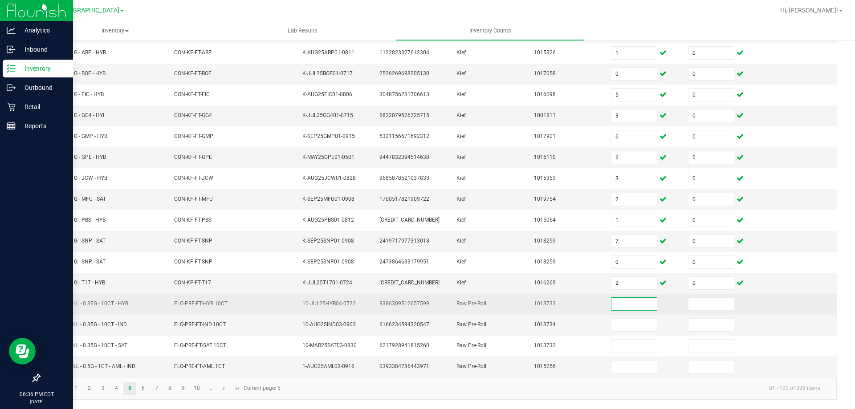
click at [611, 301] on input at bounding box center [633, 304] width 45 height 12
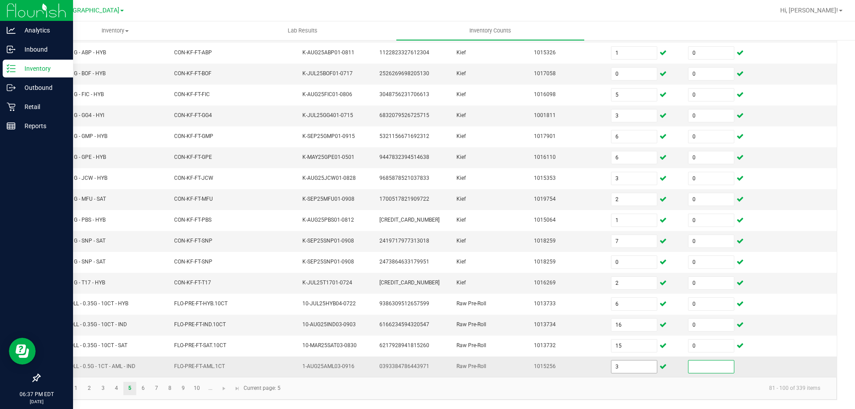
click at [631, 365] on input "3" at bounding box center [633, 367] width 45 height 12
click at [143, 388] on link "6" at bounding box center [143, 388] width 13 height 13
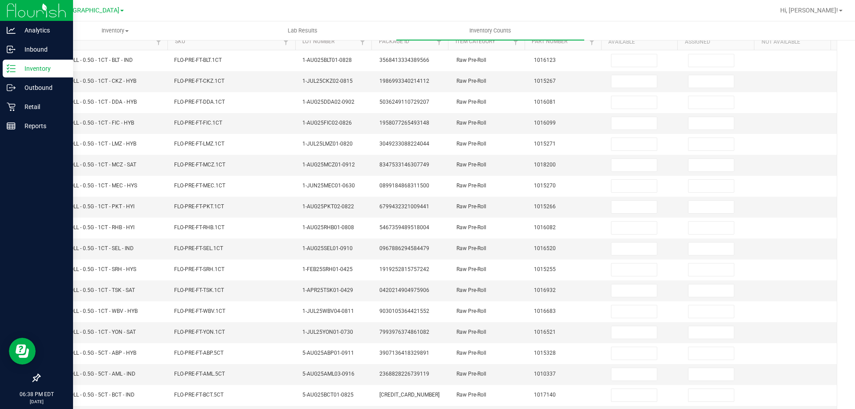
scroll to position [30, 0]
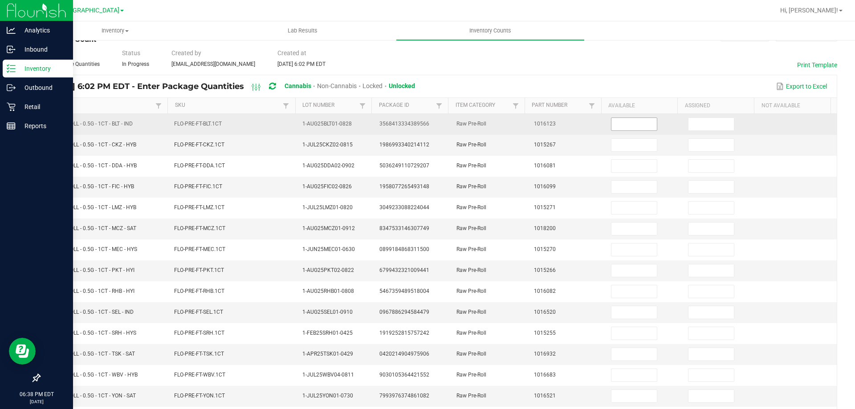
click at [623, 125] on input at bounding box center [633, 124] width 45 height 12
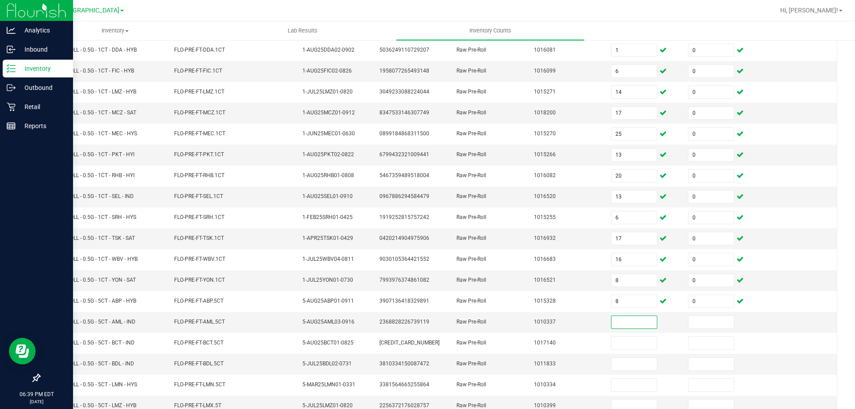
scroll to position [185, 0]
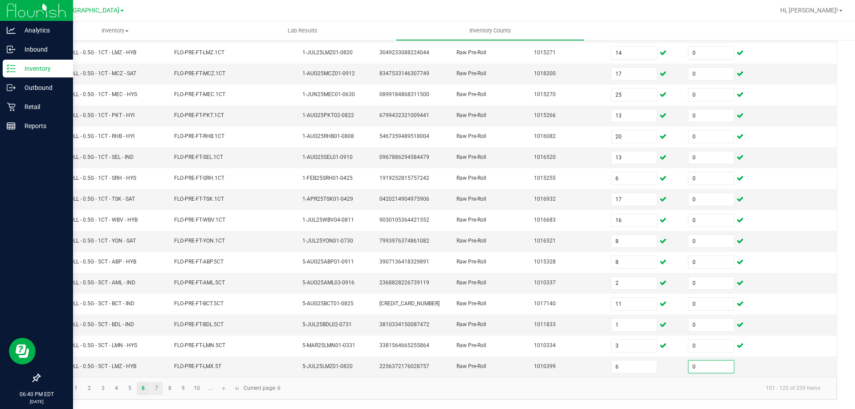
click at [156, 390] on link "7" at bounding box center [156, 388] width 13 height 13
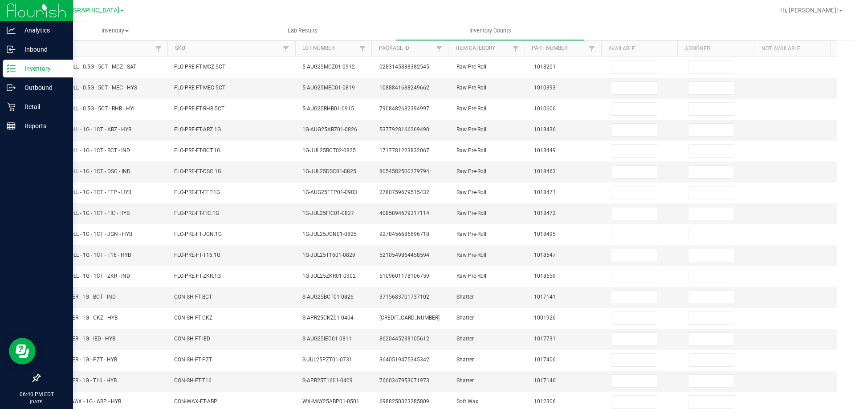
scroll to position [47, 0]
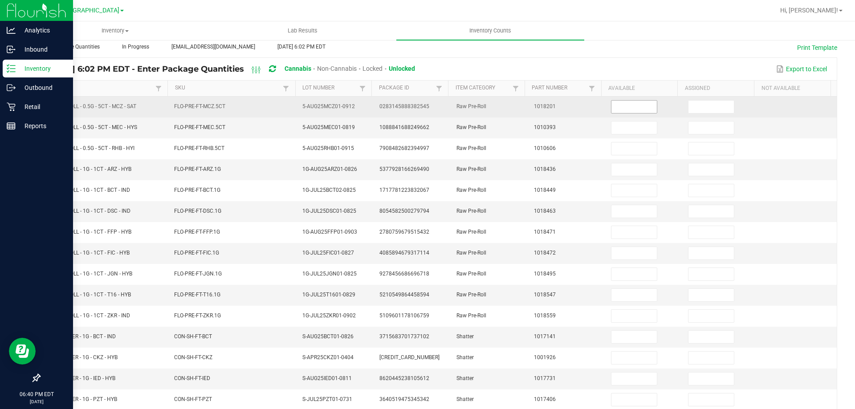
click at [627, 104] on input at bounding box center [633, 107] width 45 height 12
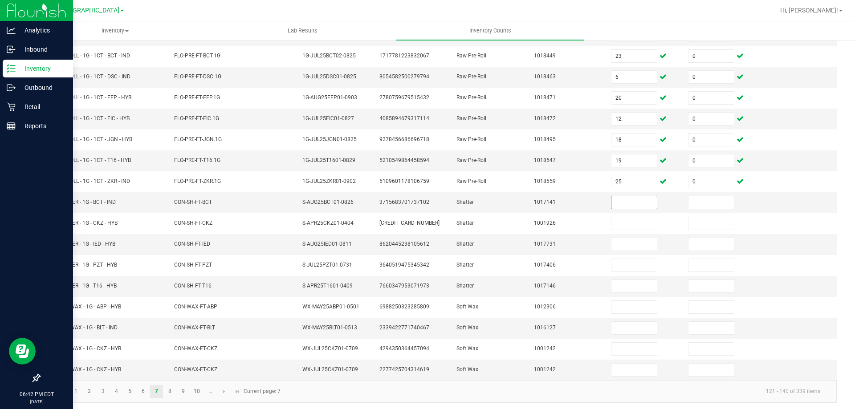
scroll to position [181, 0]
click at [622, 204] on input at bounding box center [633, 203] width 45 height 12
click at [171, 393] on link "8" at bounding box center [169, 392] width 13 height 13
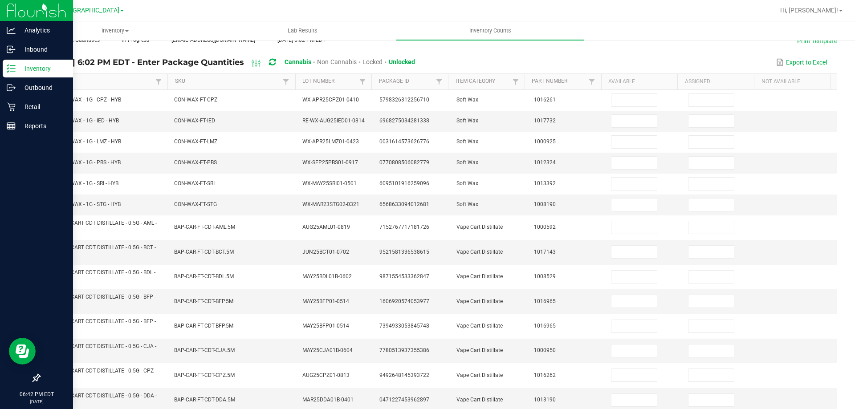
scroll to position [19, 0]
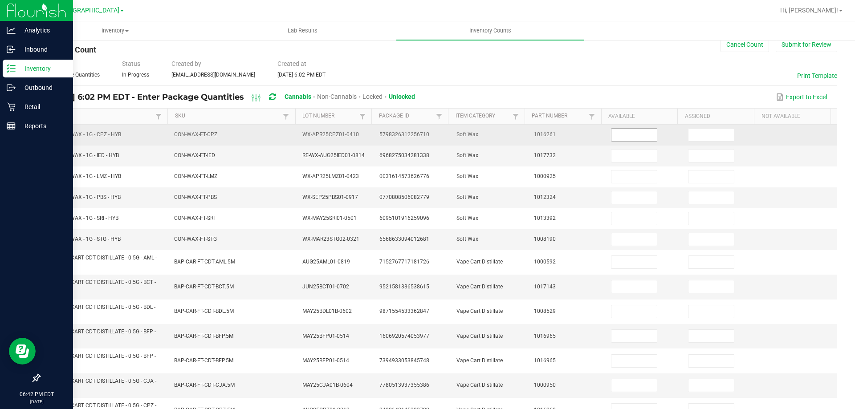
click at [623, 135] on input at bounding box center [633, 135] width 45 height 12
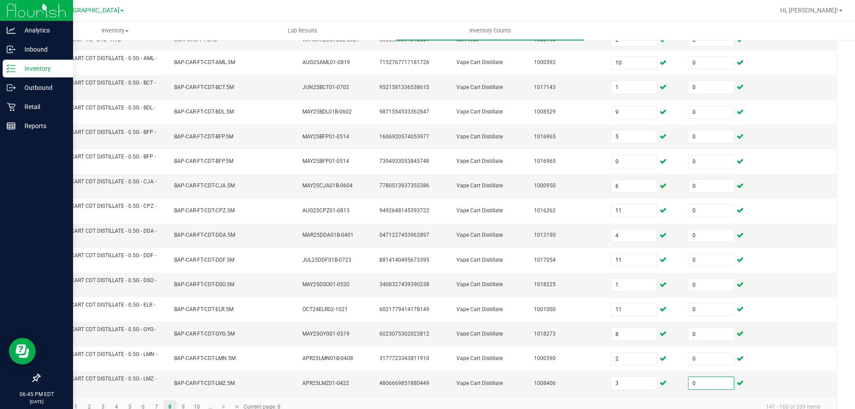
scroll to position [237, 0]
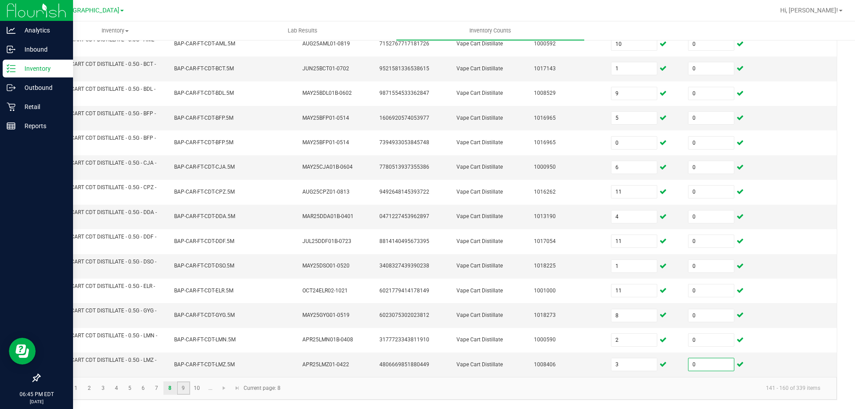
click at [183, 389] on link "9" at bounding box center [183, 387] width 13 height 13
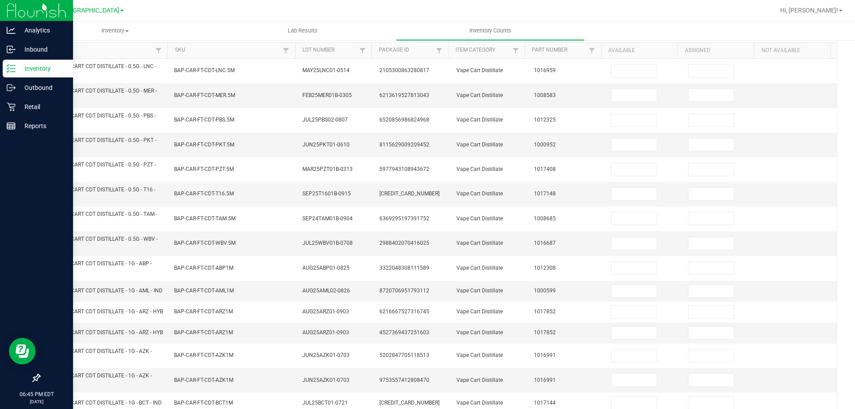
scroll to position [44, 0]
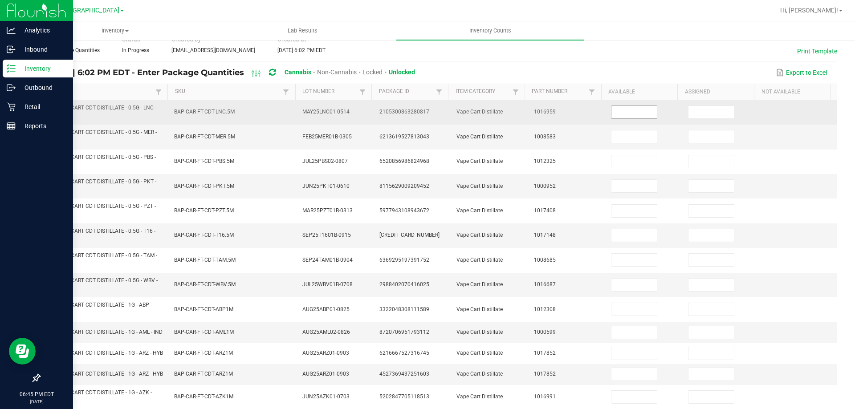
click at [623, 112] on input at bounding box center [633, 112] width 45 height 12
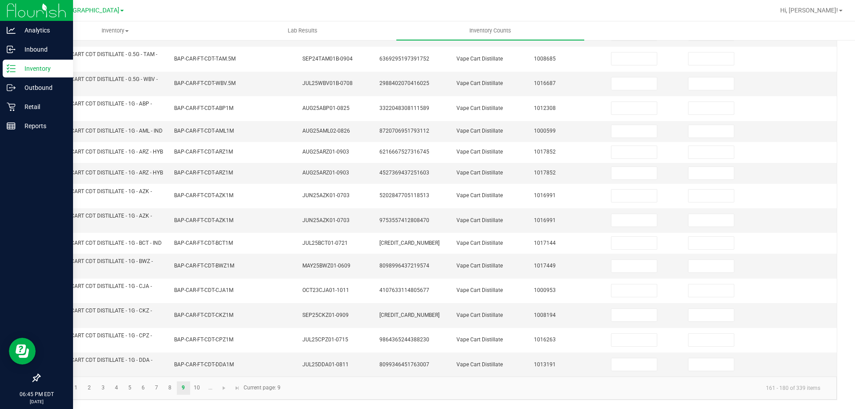
scroll to position [259, 0]
click at [170, 389] on link "8" at bounding box center [169, 387] width 13 height 13
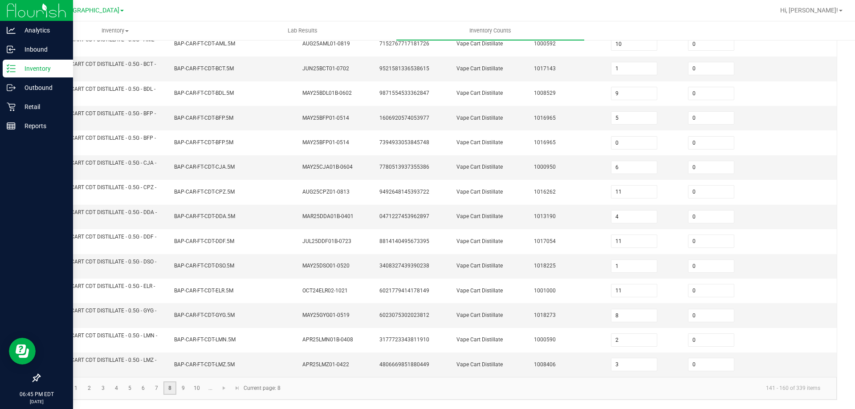
scroll to position [237, 0]
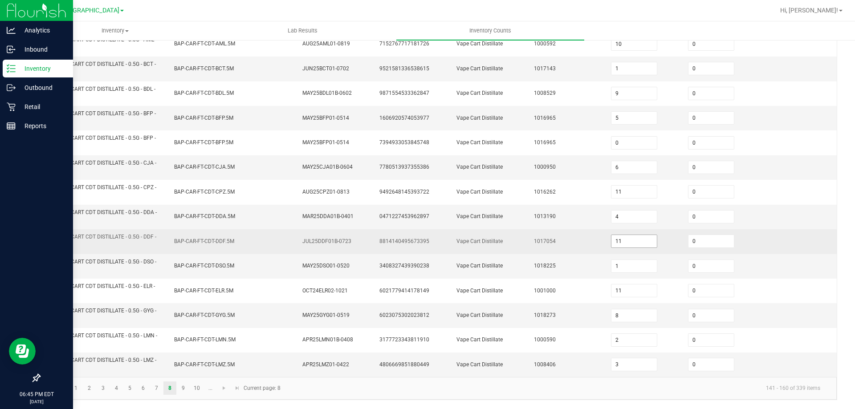
click at [629, 239] on input "11" at bounding box center [633, 241] width 45 height 12
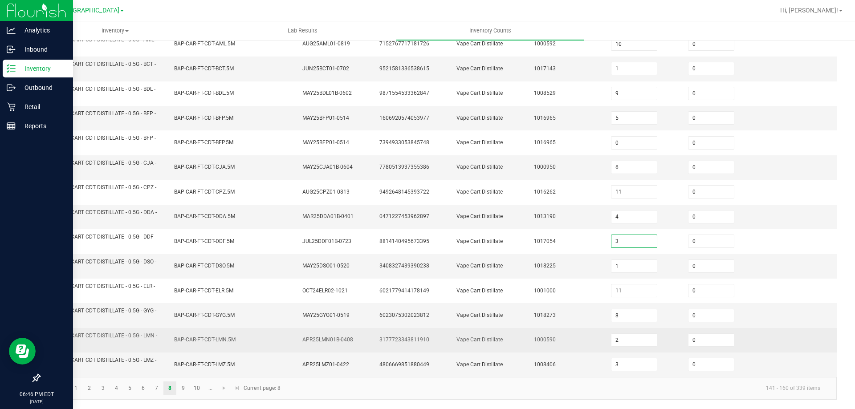
click at [484, 346] on td "Vape Cart Distillate" at bounding box center [489, 340] width 77 height 24
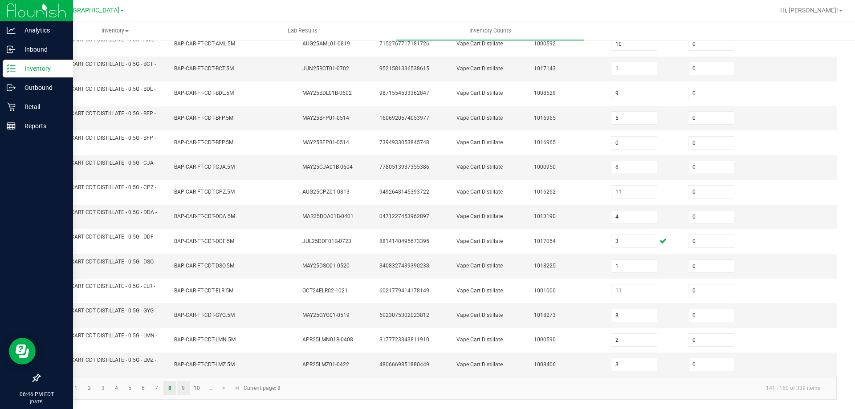
click at [183, 389] on link "9" at bounding box center [183, 387] width 13 height 13
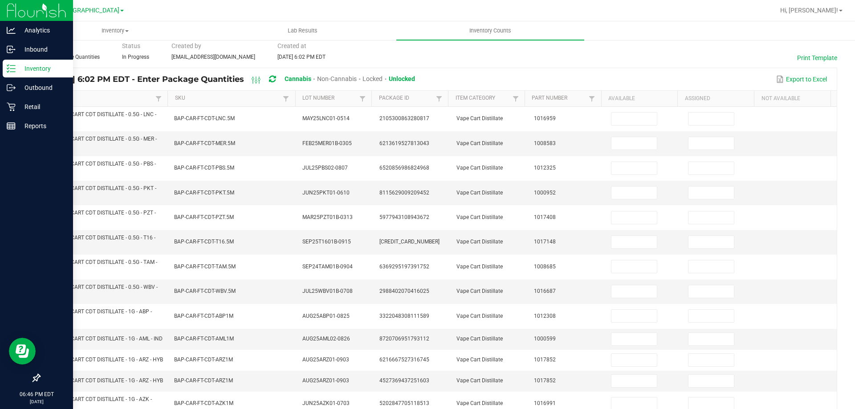
scroll to position [7, 0]
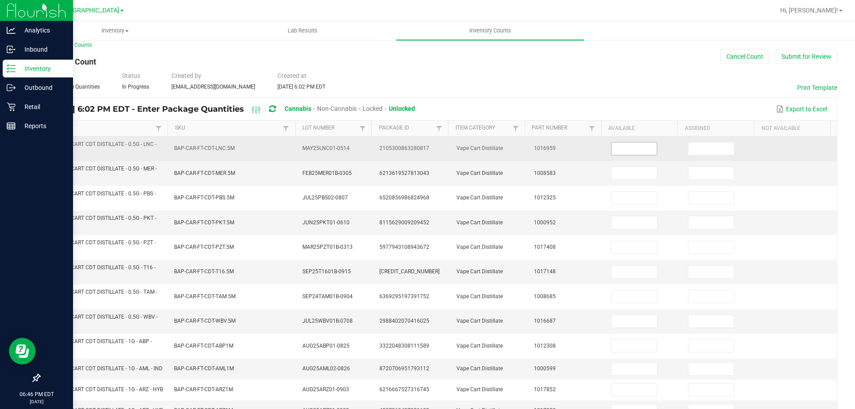
click at [619, 150] on input at bounding box center [633, 148] width 45 height 12
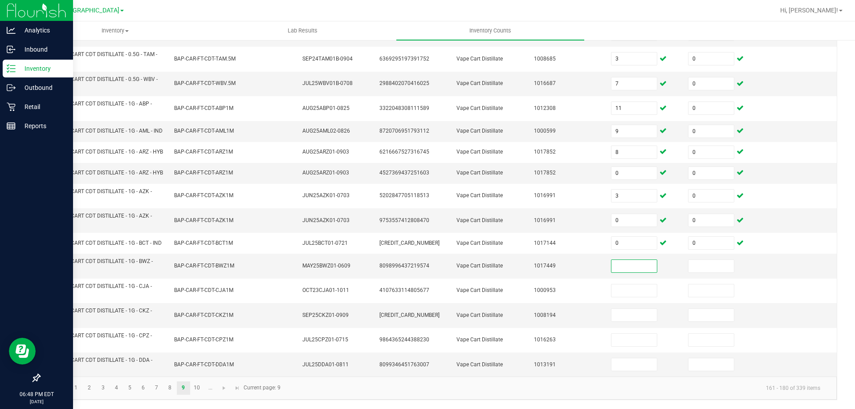
scroll to position [259, 0]
click at [197, 388] on link "10" at bounding box center [196, 387] width 13 height 13
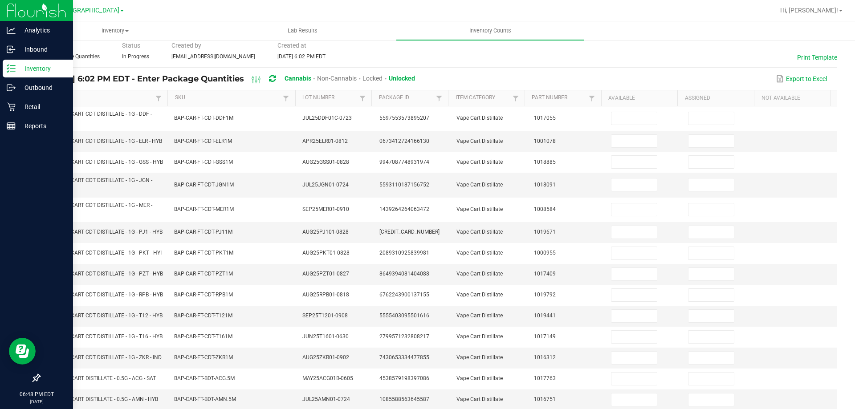
scroll to position [36, 0]
click at [625, 105] on th "Available" at bounding box center [639, 100] width 77 height 16
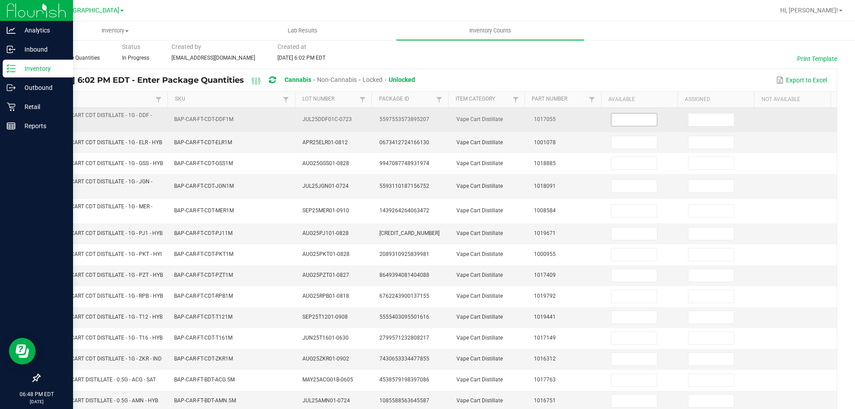
click at [620, 117] on input at bounding box center [633, 119] width 45 height 12
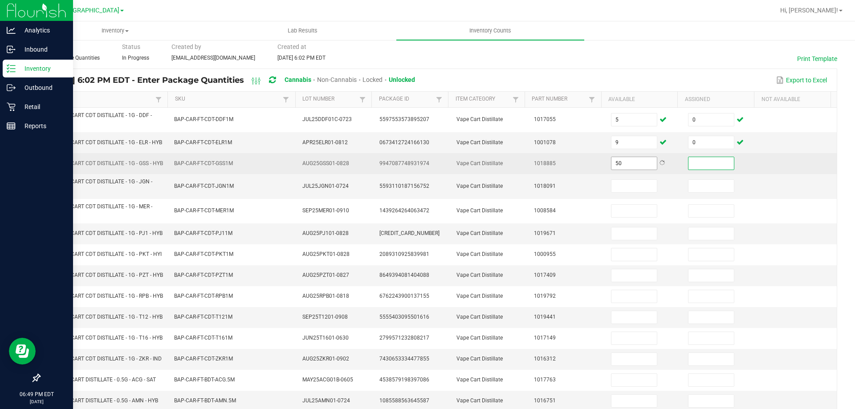
click at [623, 170] on input "50" at bounding box center [633, 163] width 45 height 12
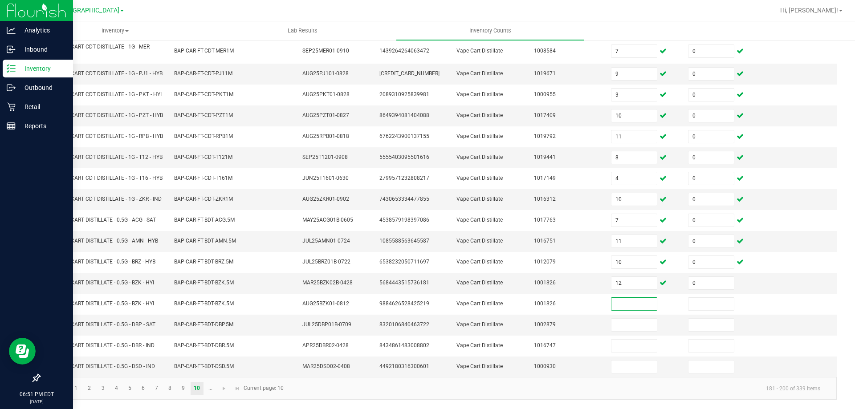
scroll to position [226, 0]
click at [213, 385] on link "..." at bounding box center [210, 388] width 13 height 13
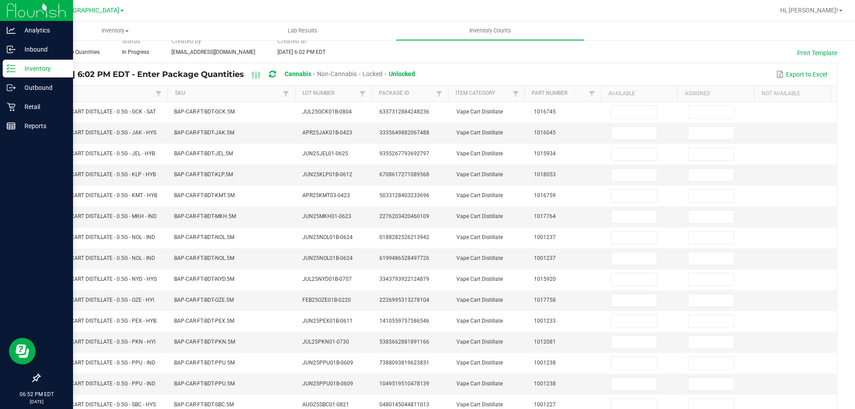
scroll to position [8, 0]
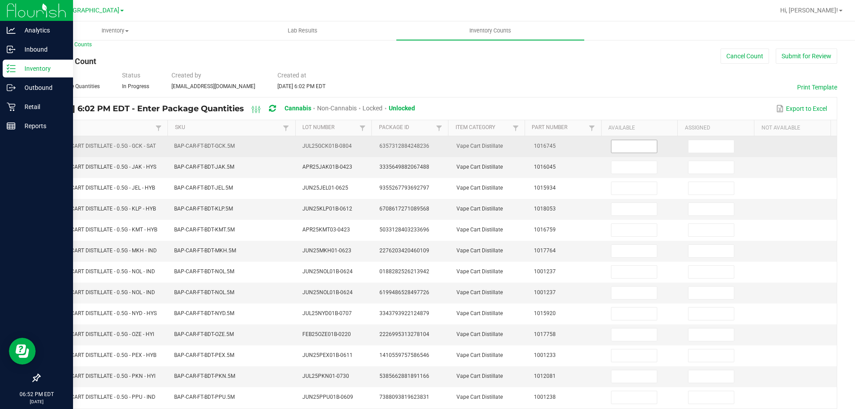
click at [629, 146] on input at bounding box center [633, 146] width 45 height 12
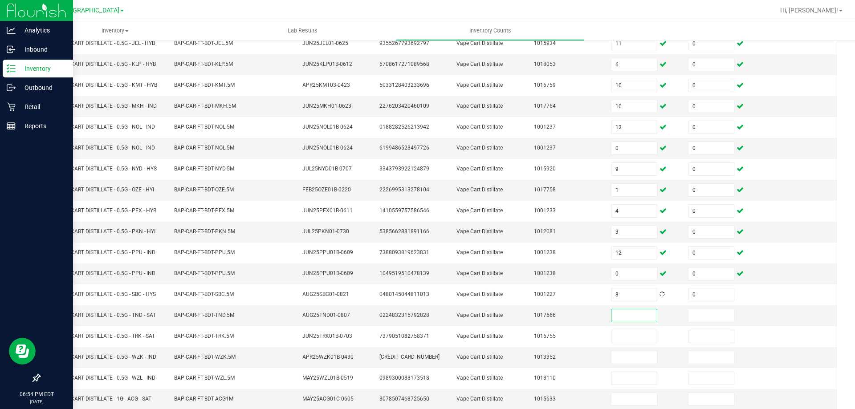
scroll to position [185, 0]
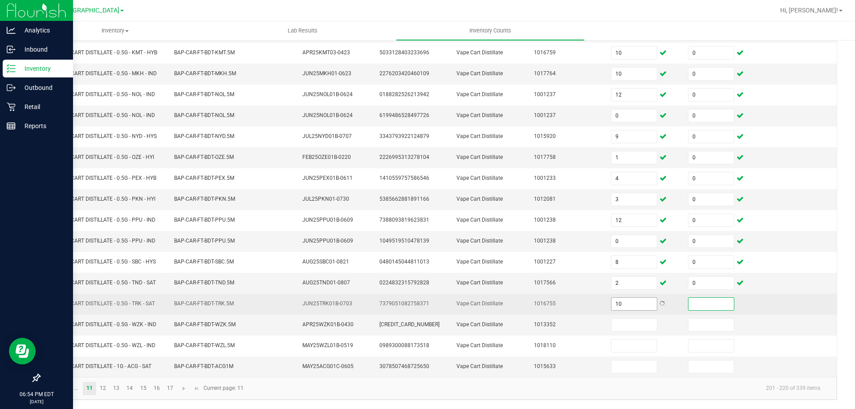
click at [619, 304] on input "10" at bounding box center [633, 304] width 45 height 12
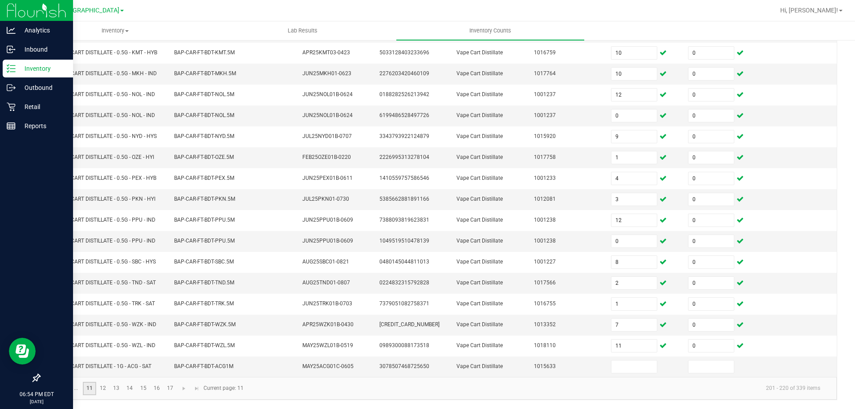
click at [92, 386] on link "11" at bounding box center [89, 388] width 13 height 13
click at [103, 391] on link "12" at bounding box center [103, 388] width 13 height 13
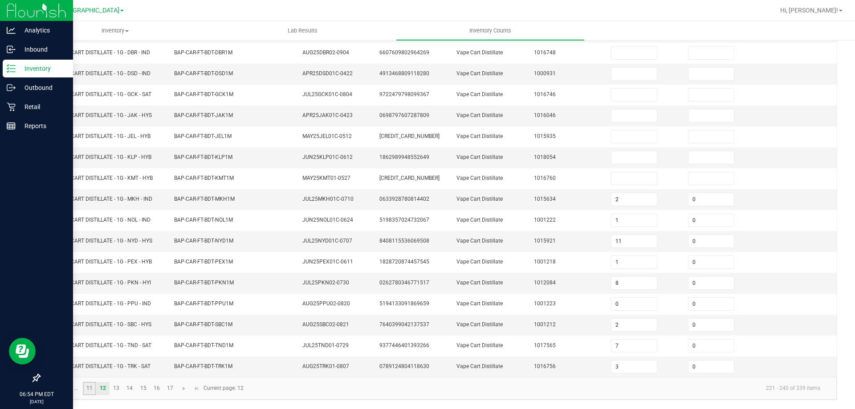
click at [91, 390] on link "11" at bounding box center [89, 388] width 13 height 13
click at [626, 364] on input at bounding box center [633, 367] width 45 height 12
click at [101, 389] on link "12" at bounding box center [103, 388] width 13 height 13
click at [90, 392] on link "11" at bounding box center [89, 388] width 13 height 13
click at [250, 200] on td "BAP-CAR-FT-BDT-PKN.5M" at bounding box center [233, 199] width 129 height 21
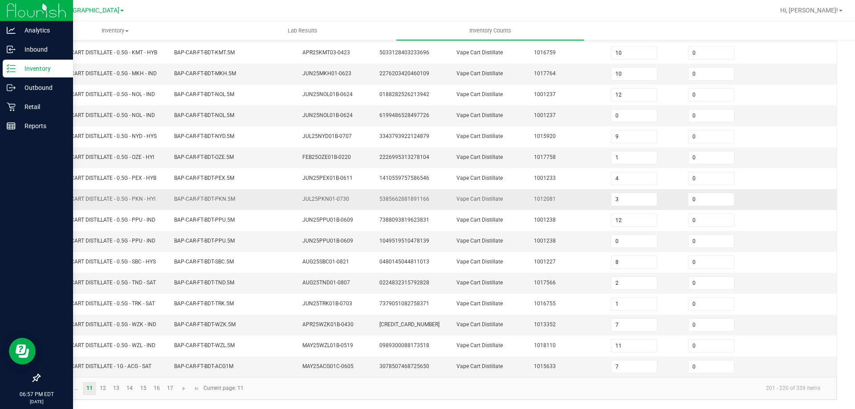
click at [257, 199] on td "BAP-CAR-FT-BDT-PKN.5M" at bounding box center [233, 199] width 129 height 21
click at [262, 199] on td "BAP-CAR-FT-BDT-PKN.5M" at bounding box center [233, 199] width 129 height 21
click at [103, 387] on link "12" at bounding box center [103, 388] width 13 height 13
click at [90, 393] on link "11" at bounding box center [89, 388] width 13 height 13
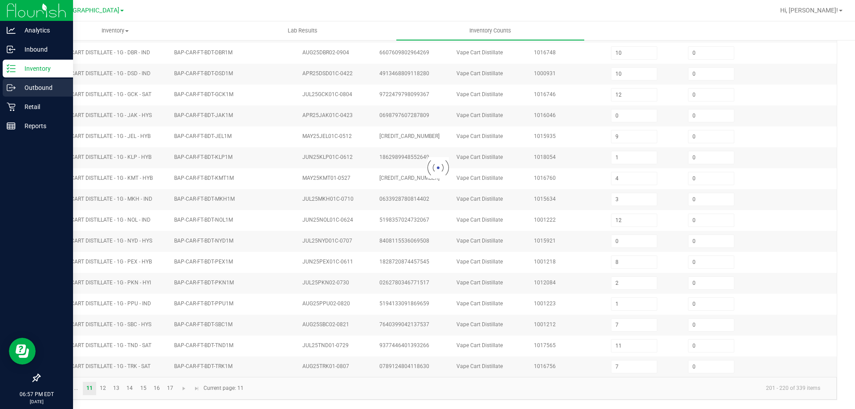
click at [4, 96] on div "Outbound" at bounding box center [38, 88] width 70 height 18
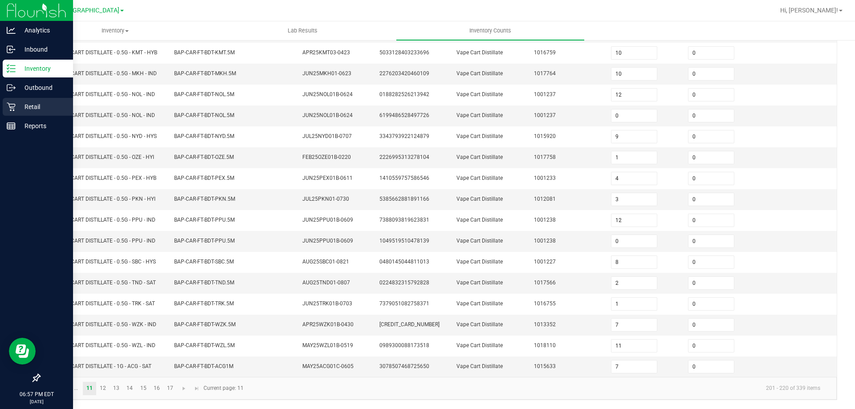
click at [2, 103] on link "Retail" at bounding box center [36, 107] width 73 height 19
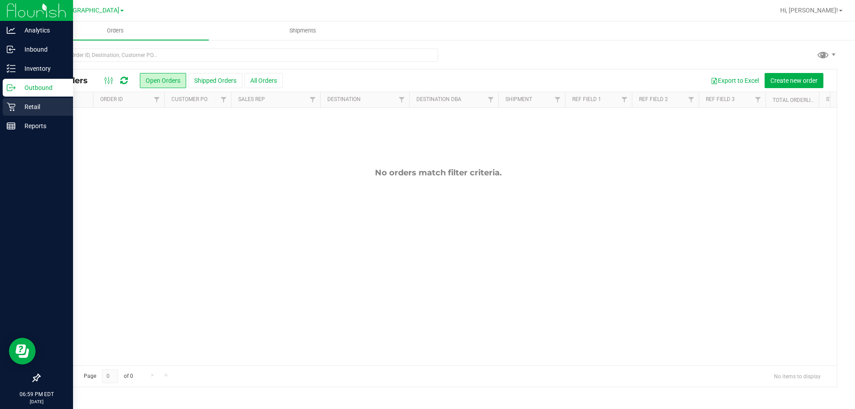
click at [16, 104] on p "Retail" at bounding box center [42, 106] width 53 height 11
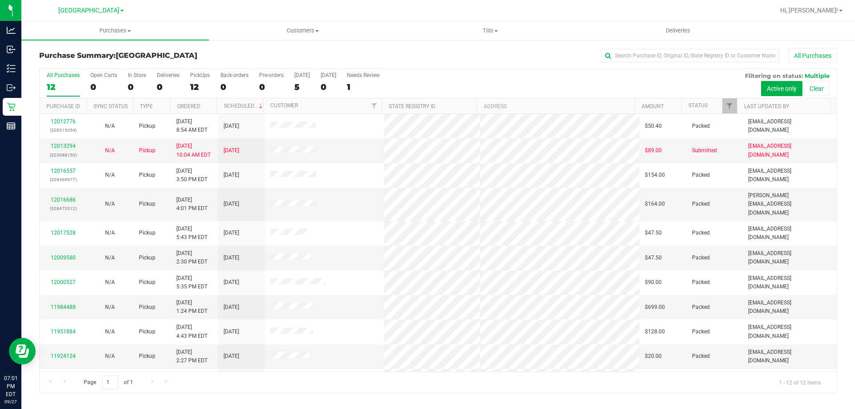
click at [189, 81] on div "All Purchases 12 Open Carts 0 In Store 0 Deliveries 0 PickUps 12 Back-orders 0 …" at bounding box center [438, 84] width 797 height 30
click at [204, 80] on label "PickUps 12" at bounding box center [200, 84] width 20 height 24
click at [0, 0] on input "PickUps 12" at bounding box center [0, 0] width 0 height 0
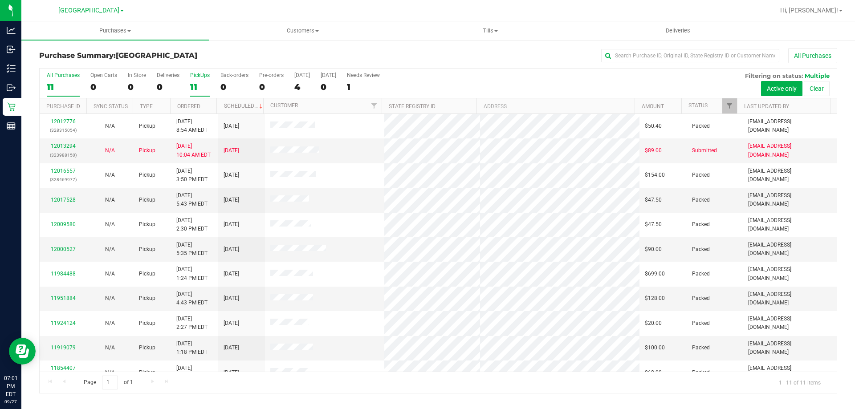
click at [55, 90] on div "11" at bounding box center [63, 87] width 33 height 10
click at [0, 0] on input "All Purchases 11" at bounding box center [0, 0] width 0 height 0
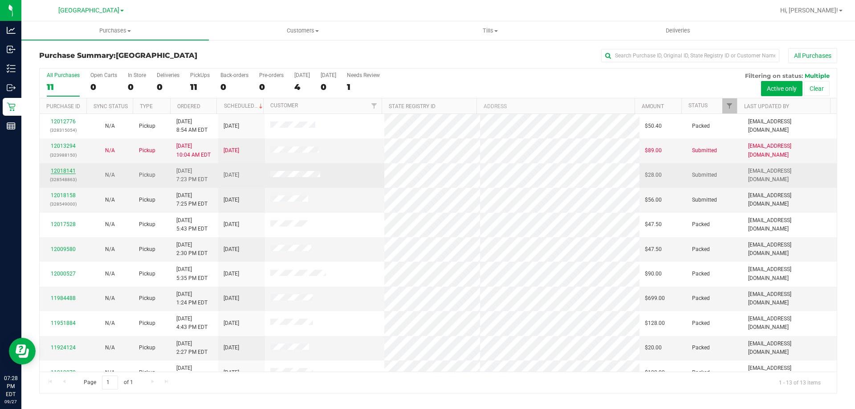
click at [66, 169] on link "12018141" at bounding box center [63, 171] width 25 height 6
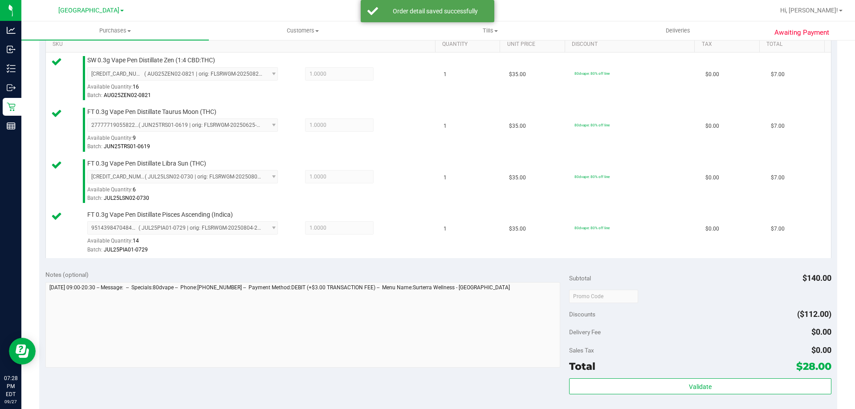
scroll to position [473, 0]
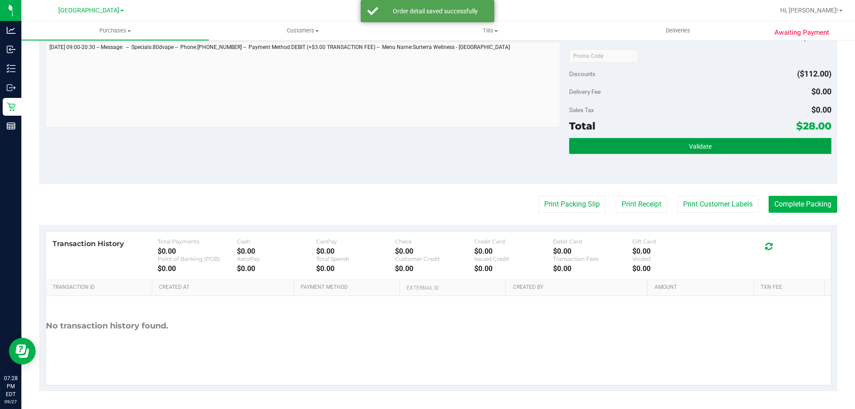
click at [735, 145] on button "Validate" at bounding box center [700, 146] width 262 height 16
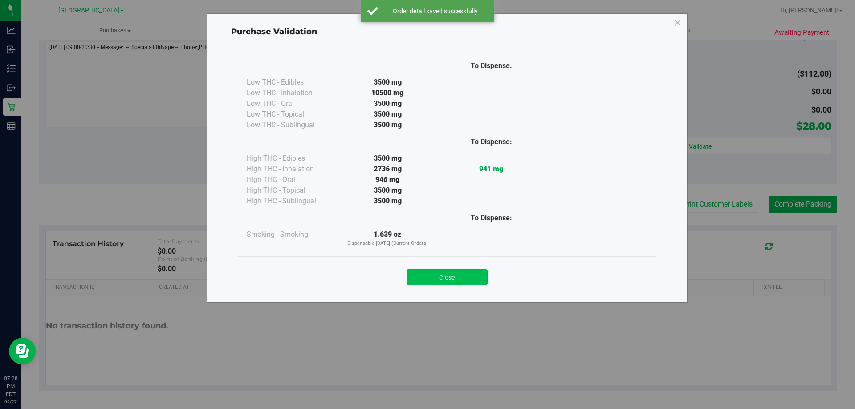
click at [462, 276] on button "Close" at bounding box center [446, 277] width 81 height 16
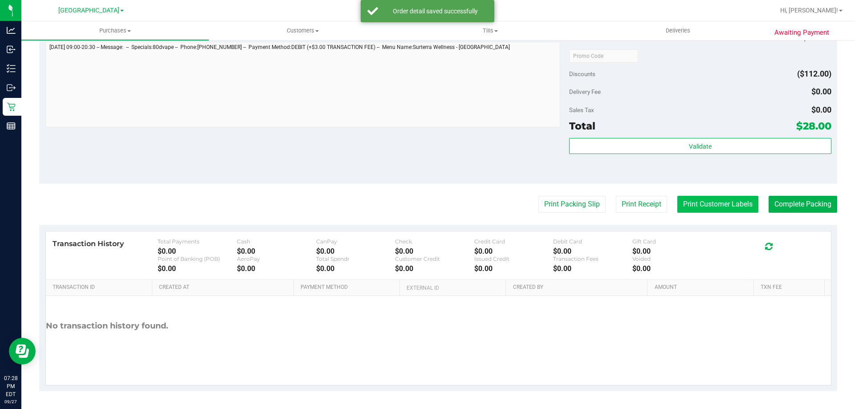
click at [727, 206] on button "Print Customer Labels" at bounding box center [717, 204] width 81 height 17
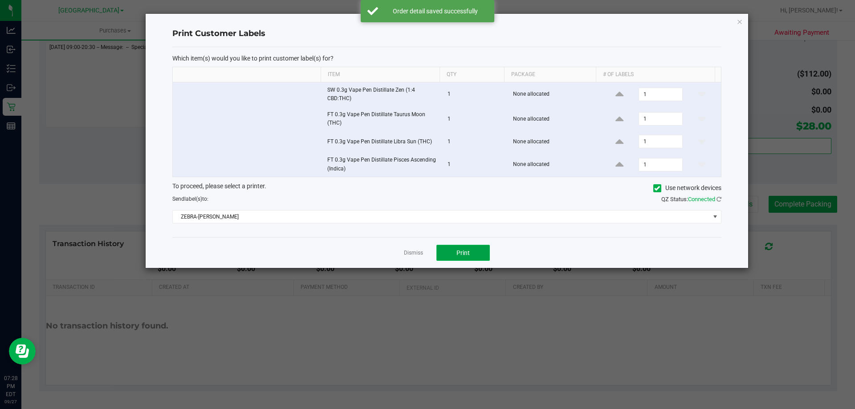
click at [476, 259] on button "Print" at bounding box center [462, 253] width 53 height 16
click at [410, 251] on link "Dismiss" at bounding box center [413, 253] width 19 height 8
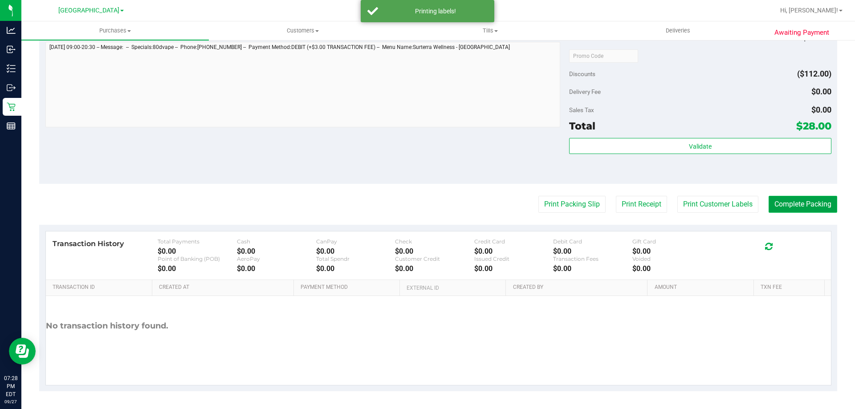
click at [785, 213] on button "Complete Packing" at bounding box center [802, 204] width 69 height 17
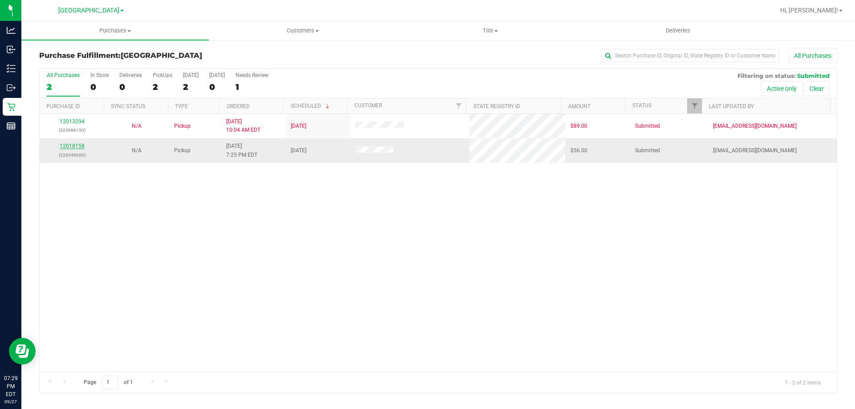
click at [76, 146] on link "12018158" at bounding box center [72, 146] width 25 height 6
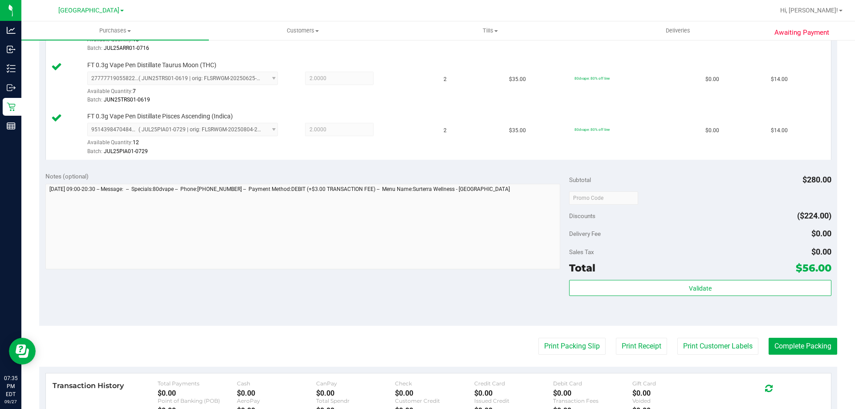
scroll to position [329, 0]
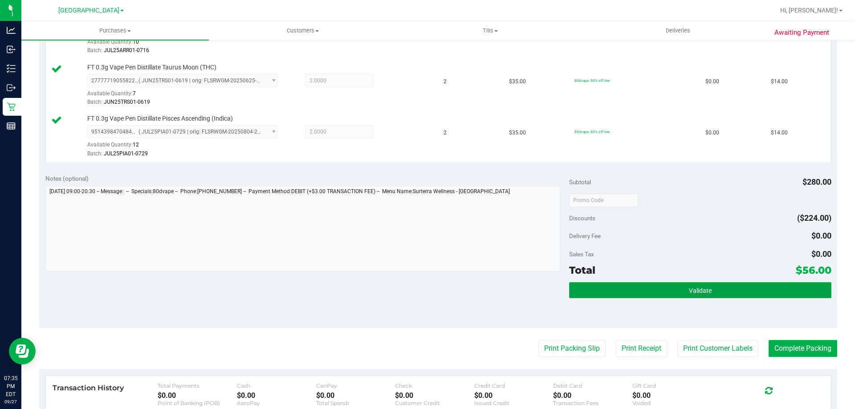
click at [699, 296] on button "Validate" at bounding box center [700, 290] width 262 height 16
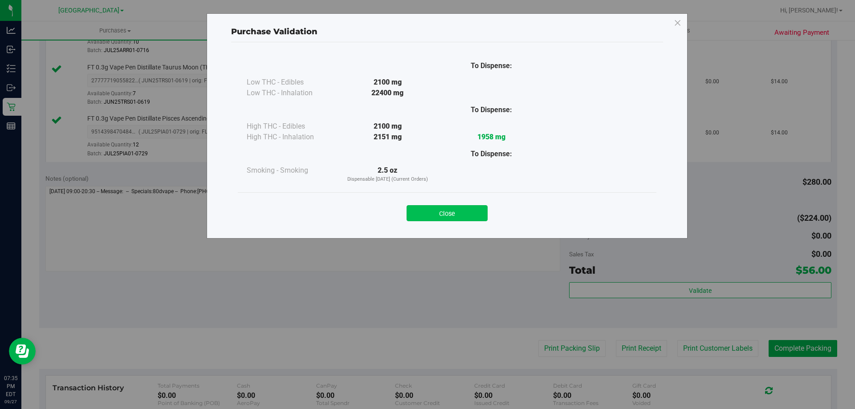
click at [454, 218] on button "Close" at bounding box center [446, 213] width 81 height 16
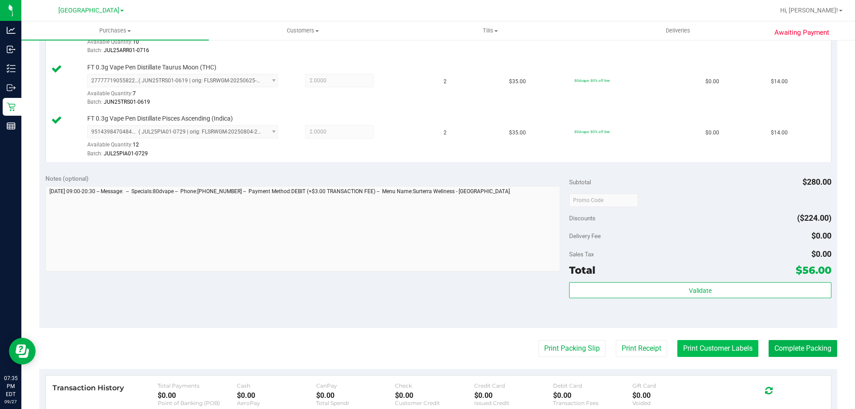
click at [709, 342] on button "Print Customer Labels" at bounding box center [717, 348] width 81 height 17
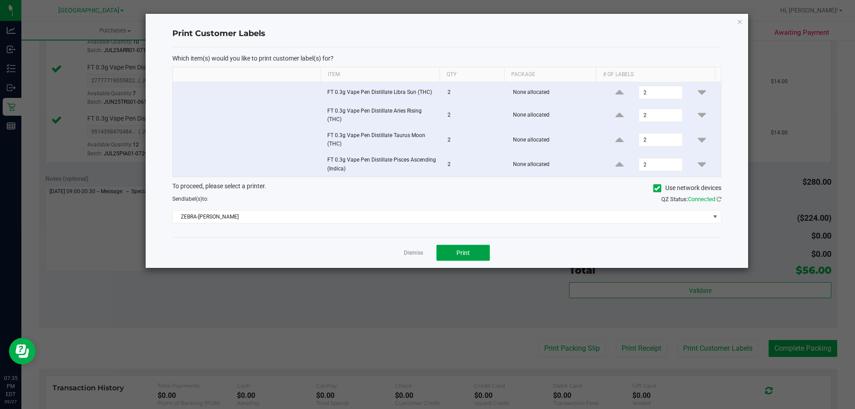
click at [464, 258] on button "Print" at bounding box center [462, 253] width 53 height 16
click at [414, 252] on link "Dismiss" at bounding box center [413, 253] width 19 height 8
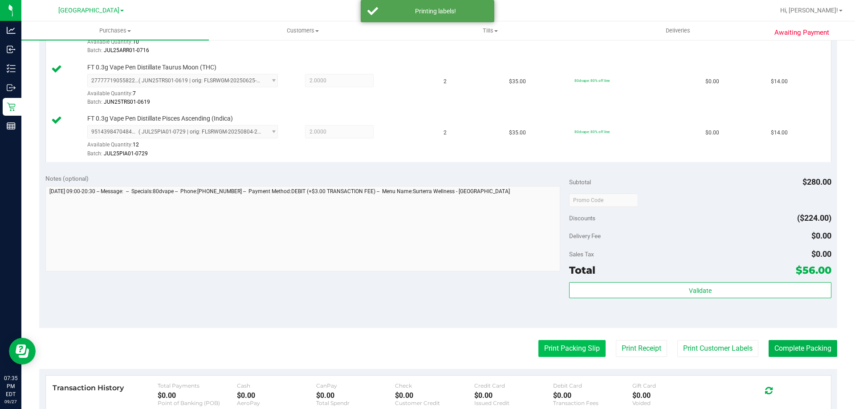
click at [584, 344] on button "Print Packing Slip" at bounding box center [571, 348] width 67 height 17
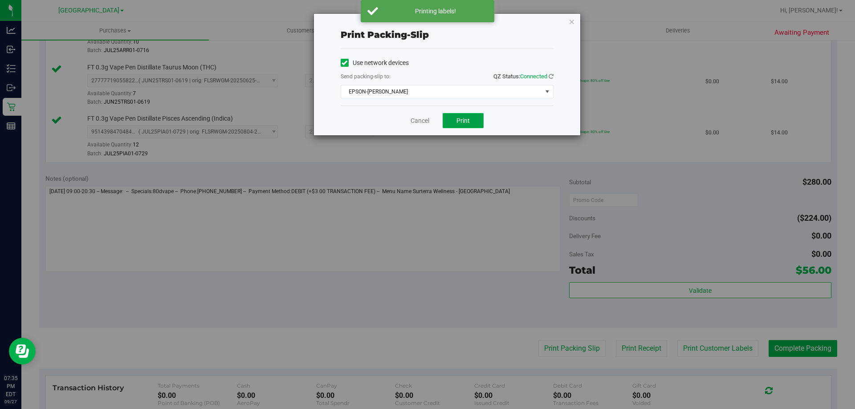
click at [461, 122] on span "Print" at bounding box center [462, 120] width 13 height 7
click at [416, 122] on link "Cancel" at bounding box center [419, 120] width 19 height 9
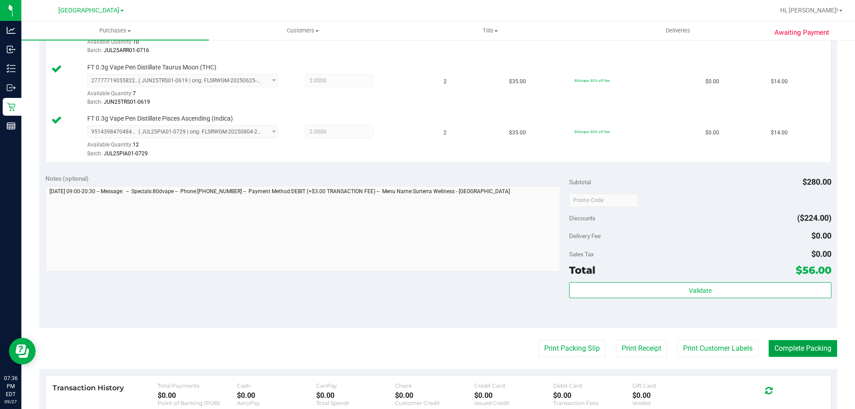
click at [795, 349] on button "Complete Packing" at bounding box center [802, 348] width 69 height 17
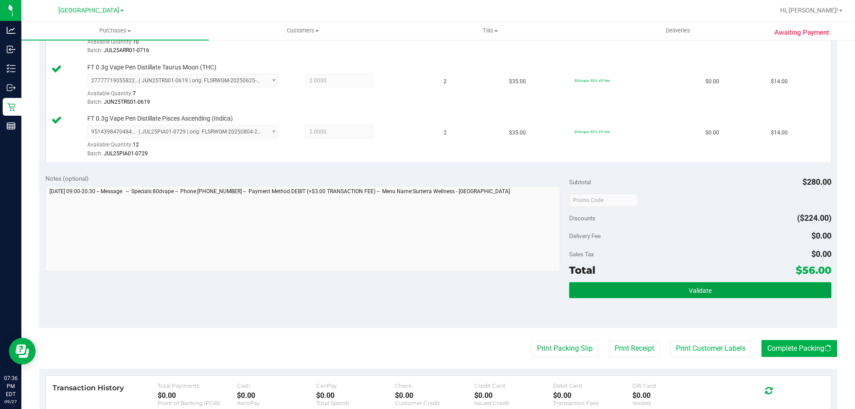
click at [723, 290] on button "Validate" at bounding box center [700, 290] width 262 height 16
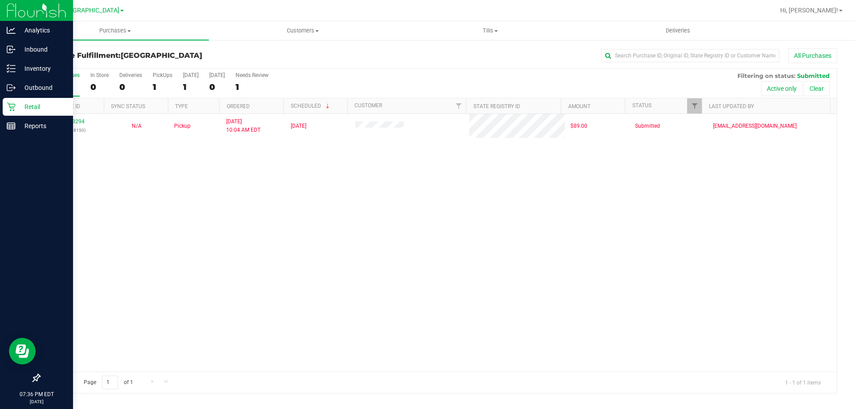
click at [12, 112] on div "Retail" at bounding box center [38, 107] width 70 height 18
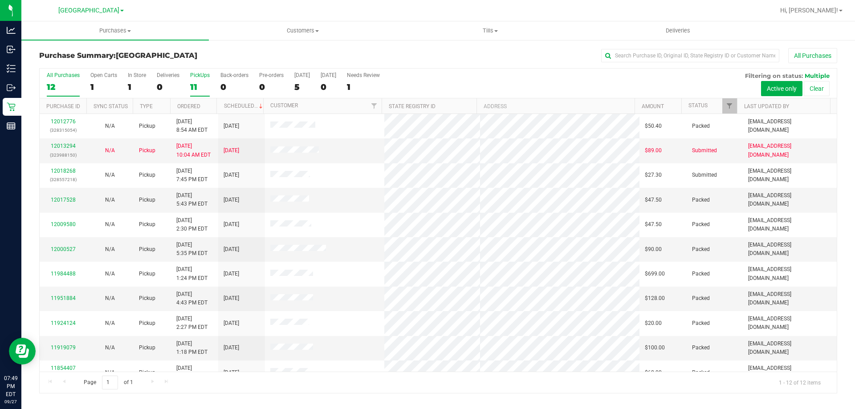
click at [202, 88] on div "11" at bounding box center [200, 87] width 20 height 10
click at [0, 0] on input "PickUps 11" at bounding box center [0, 0] width 0 height 0
click at [57, 88] on div "12" at bounding box center [63, 87] width 33 height 10
click at [0, 0] on input "All Purchases 12" at bounding box center [0, 0] width 0 height 0
click at [194, 77] on div "PickUps" at bounding box center [200, 75] width 20 height 6
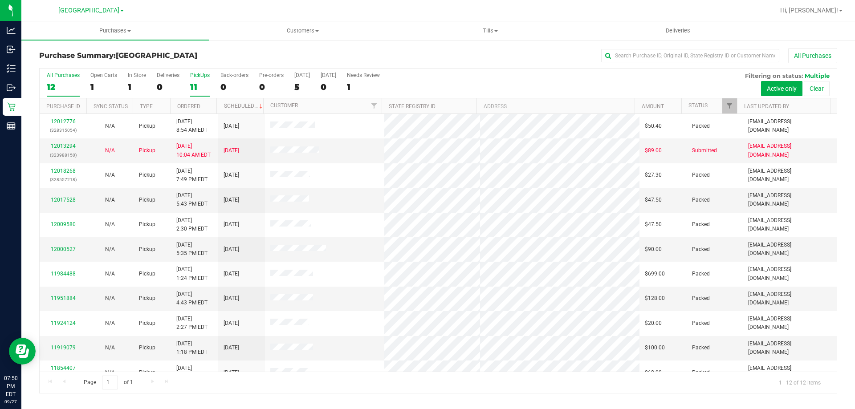
click at [0, 0] on input "PickUps 11" at bounding box center [0, 0] width 0 height 0
click at [68, 82] on div "11" at bounding box center [63, 87] width 33 height 10
click at [0, 0] on input "All Purchases 11" at bounding box center [0, 0] width 0 height 0
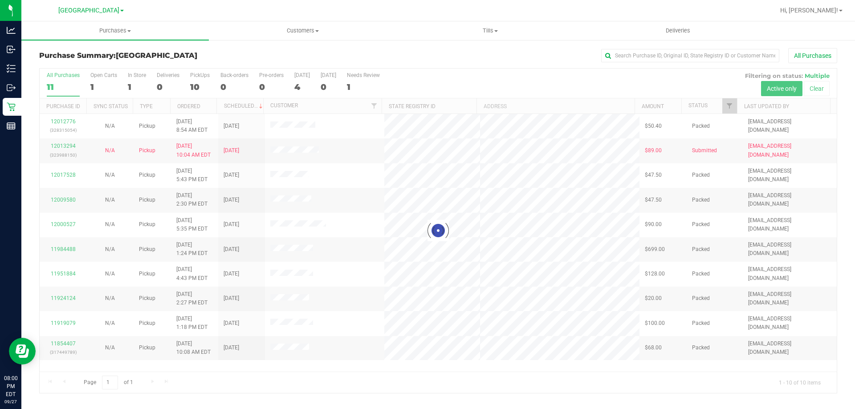
click at [195, 85] on div at bounding box center [438, 231] width 797 height 324
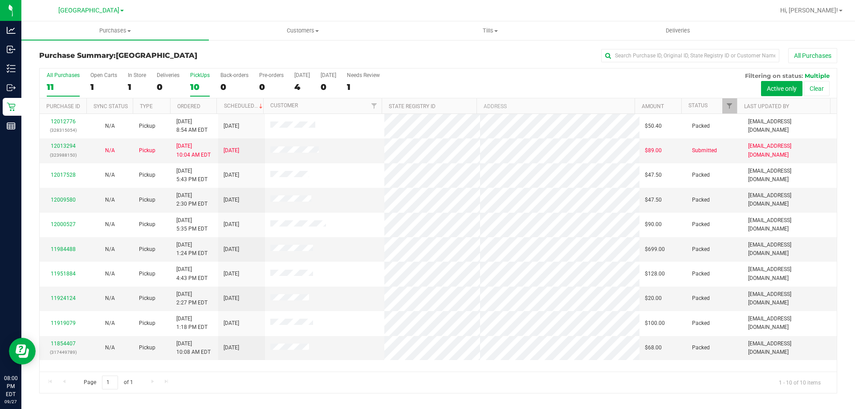
click at [199, 84] on div "10" at bounding box center [200, 87] width 20 height 10
click at [0, 0] on input "PickUps 10" at bounding box center [0, 0] width 0 height 0
click at [65, 82] on div "10" at bounding box center [63, 87] width 33 height 10
click at [0, 0] on input "All Purchases 10" at bounding box center [0, 0] width 0 height 0
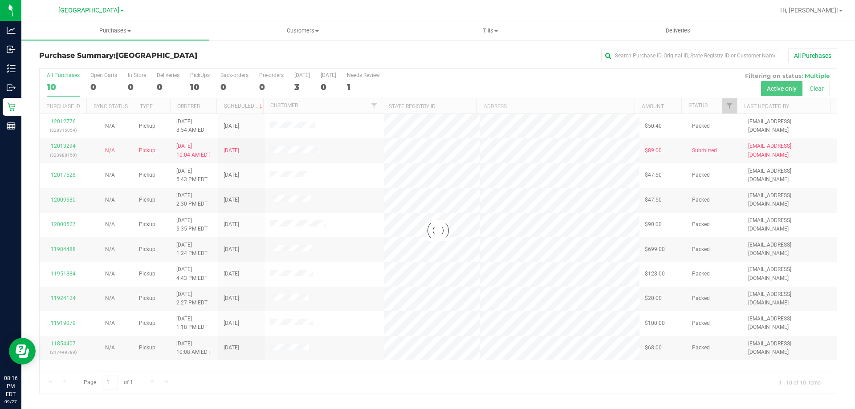
click at [188, 86] on div at bounding box center [438, 231] width 797 height 324
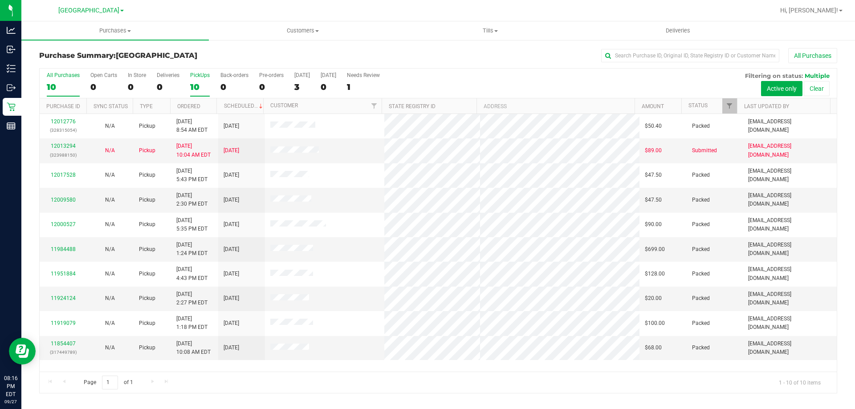
click at [201, 84] on div "10" at bounding box center [200, 87] width 20 height 10
click at [0, 0] on input "PickUps 10" at bounding box center [0, 0] width 0 height 0
click at [64, 146] on link "12013294" at bounding box center [63, 146] width 25 height 6
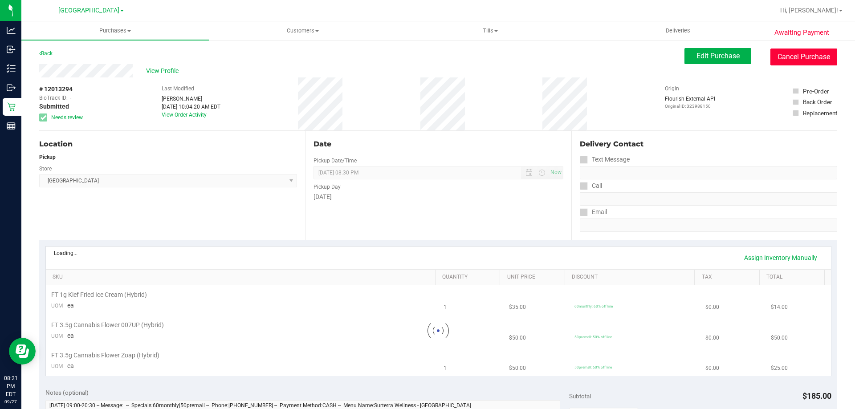
click at [802, 62] on button "Cancel Purchase" at bounding box center [803, 57] width 67 height 17
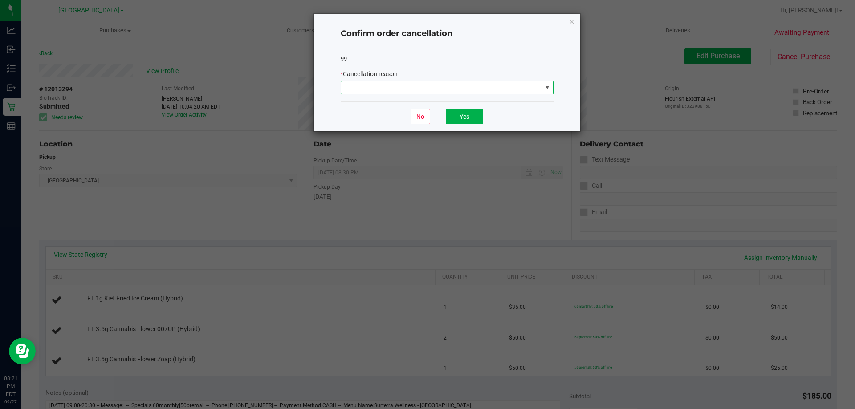
click at [425, 81] on span at bounding box center [441, 87] width 201 height 12
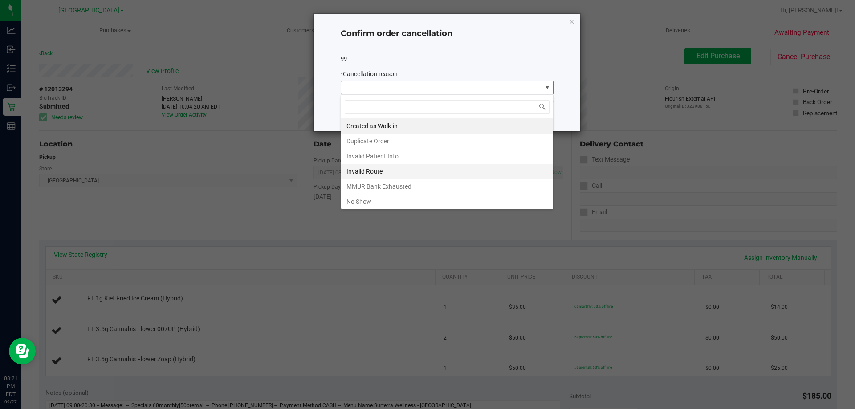
scroll to position [13, 213]
click at [373, 198] on li "No Show" at bounding box center [447, 201] width 212 height 15
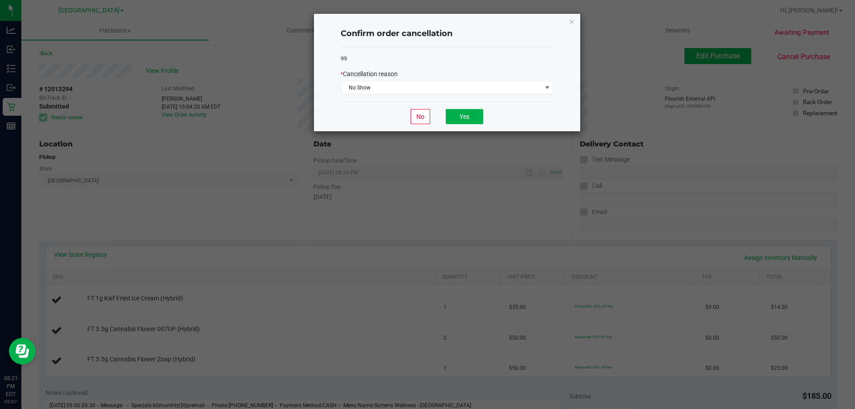
click at [468, 107] on div "No Yes" at bounding box center [446, 116] width 213 height 30
click at [467, 116] on button "Yes" at bounding box center [464, 116] width 37 height 15
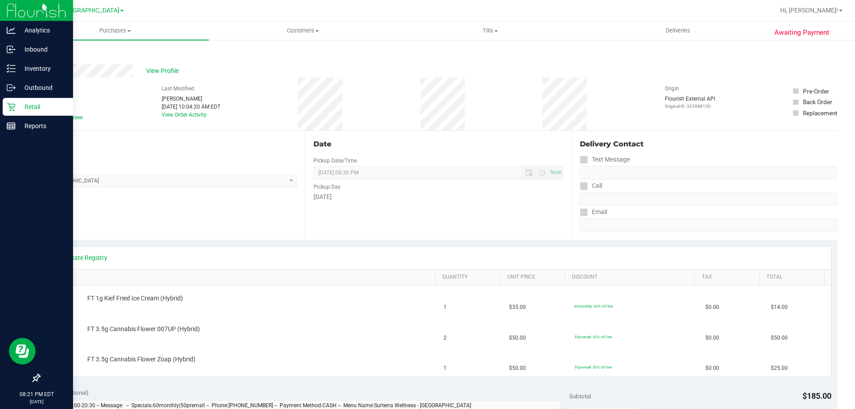
click at [8, 108] on icon at bounding box center [11, 106] width 9 height 9
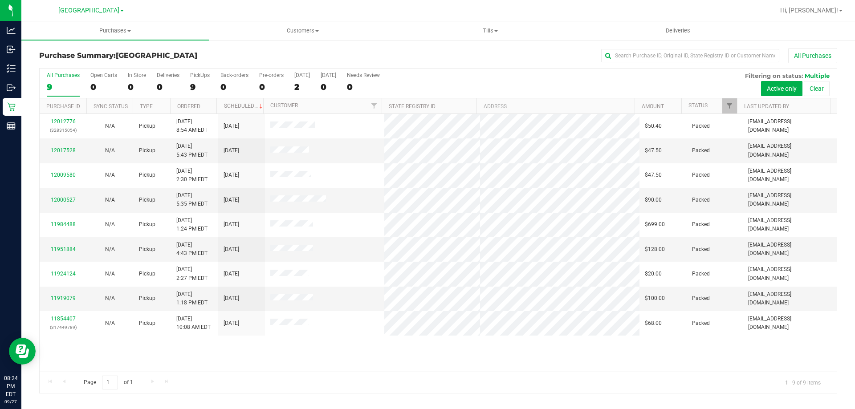
click at [253, 57] on h3 "Purchase Summary: North Port WC" at bounding box center [172, 56] width 266 height 8
click at [263, 51] on div "Purchase Summary: North Port WC All Purchases" at bounding box center [438, 58] width 798 height 20
click at [223, 56] on h3 "Purchase Summary: North Port WC" at bounding box center [172, 56] width 266 height 8
click at [204, 80] on label "PickUps 9" at bounding box center [200, 84] width 20 height 24
click at [0, 0] on input "PickUps 9" at bounding box center [0, 0] width 0 height 0
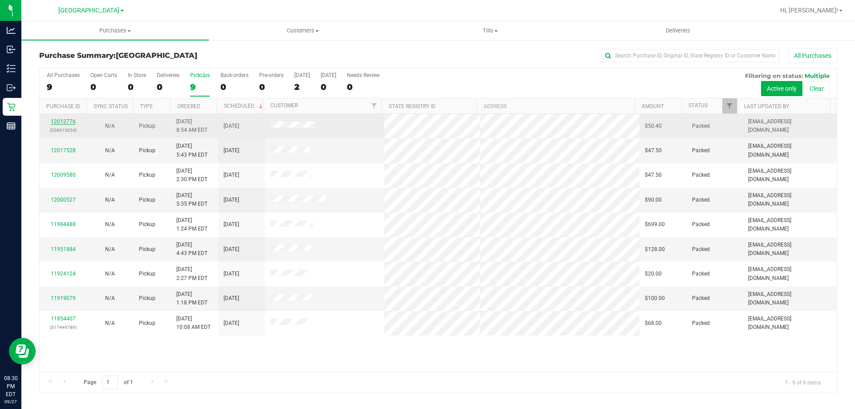
click at [59, 119] on link "12012776" at bounding box center [63, 121] width 25 height 6
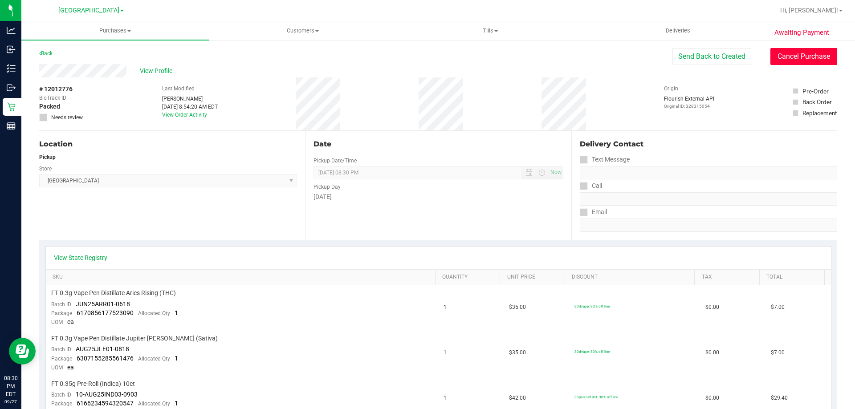
click at [800, 56] on button "Cancel Purchase" at bounding box center [803, 56] width 67 height 17
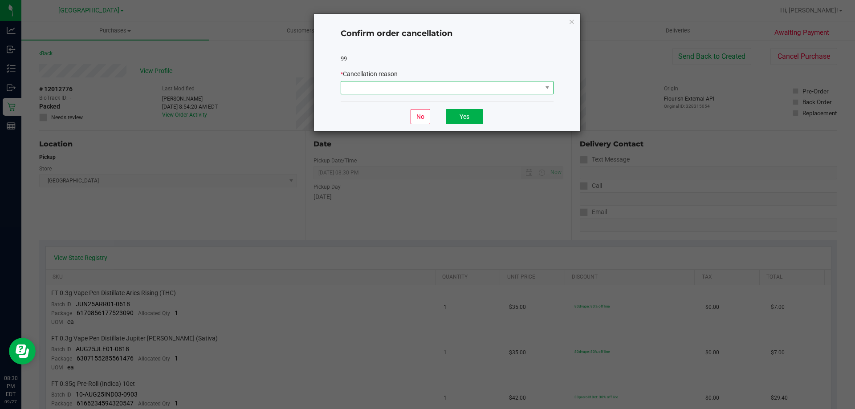
click at [450, 84] on span at bounding box center [441, 87] width 201 height 12
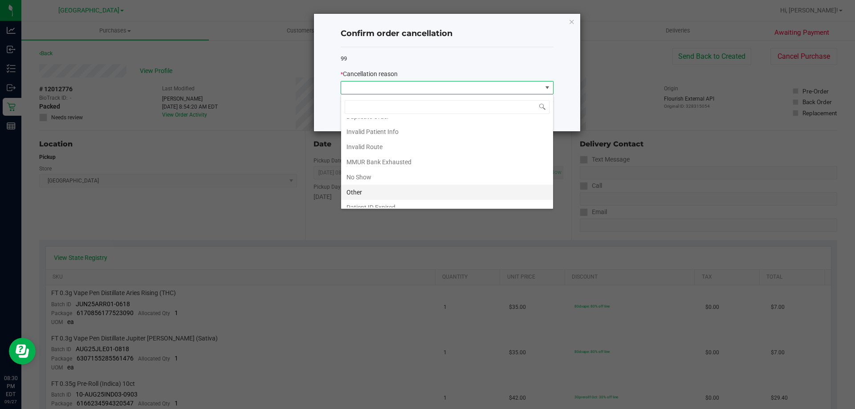
scroll to position [47, 0]
click at [387, 158] on li "No Show" at bounding box center [447, 154] width 212 height 15
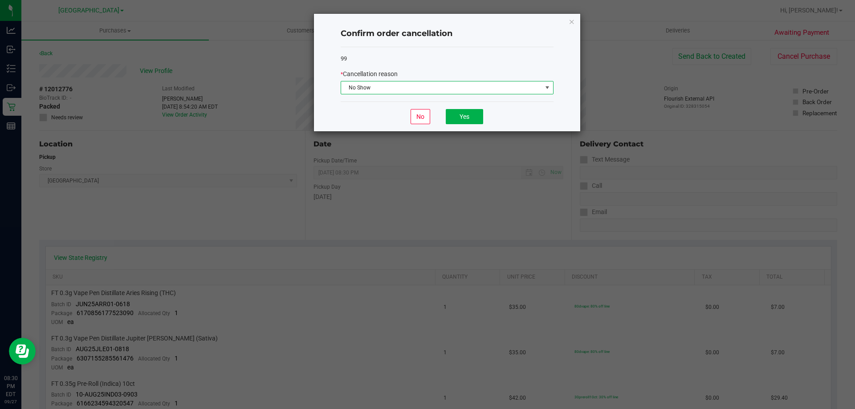
click at [461, 131] on div "No Yes" at bounding box center [446, 116] width 213 height 30
click at [469, 114] on button "Yes" at bounding box center [464, 116] width 37 height 15
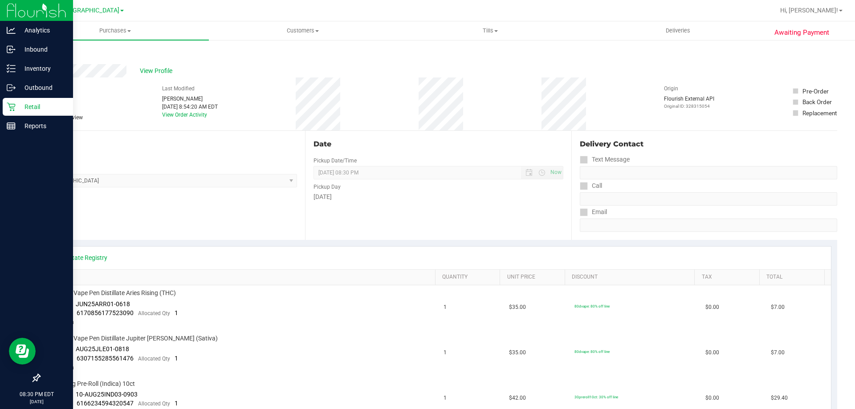
click at [41, 109] on p "Retail" at bounding box center [42, 106] width 53 height 11
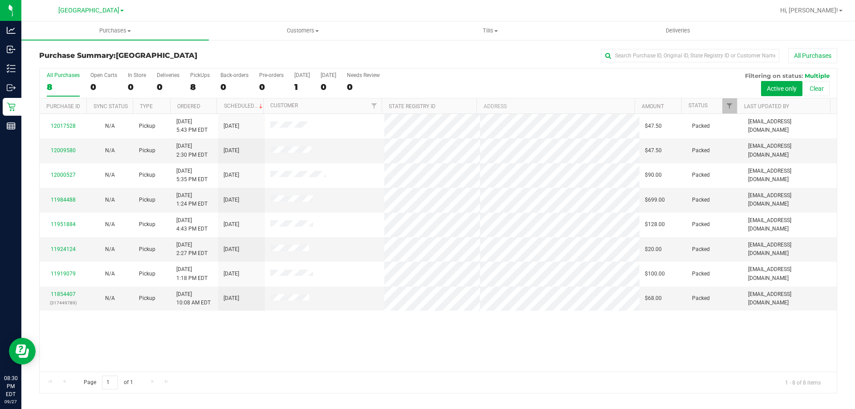
click at [199, 83] on div "8" at bounding box center [200, 87] width 20 height 10
click at [0, 0] on input "PickUps 8" at bounding box center [0, 0] width 0 height 0
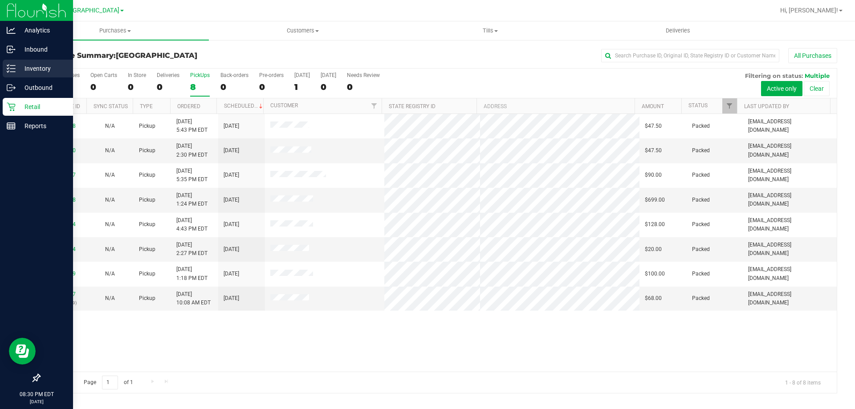
click at [18, 67] on p "Inventory" at bounding box center [42, 68] width 53 height 11
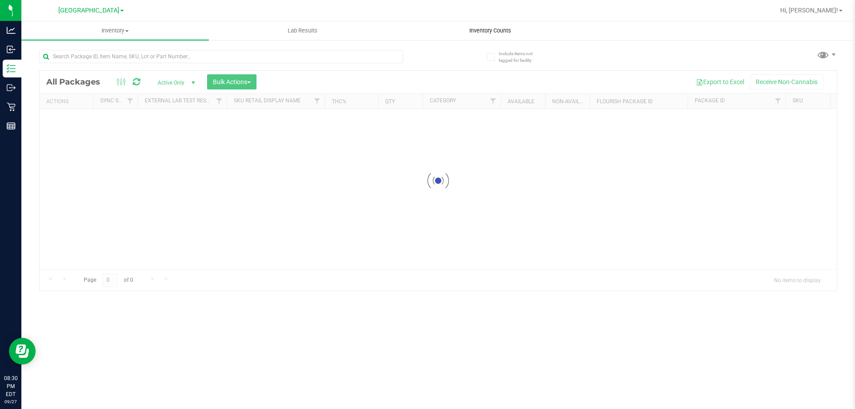
click at [484, 27] on span "Inventory Counts" at bounding box center [490, 31] width 66 height 8
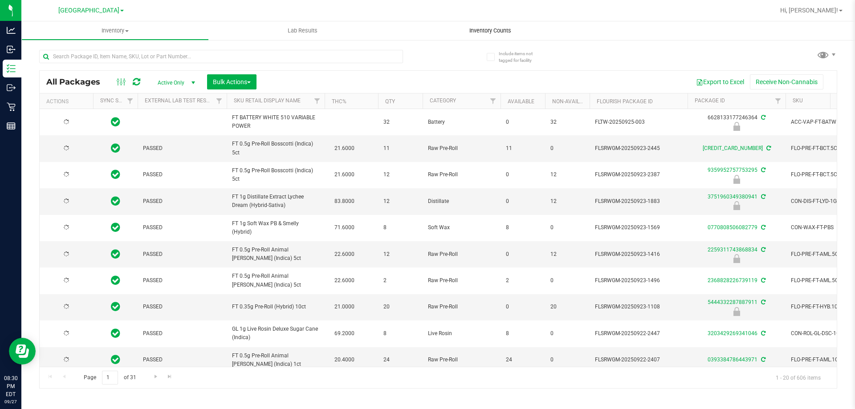
click at [484, 31] on span "Inventory Counts" at bounding box center [490, 31] width 66 height 8
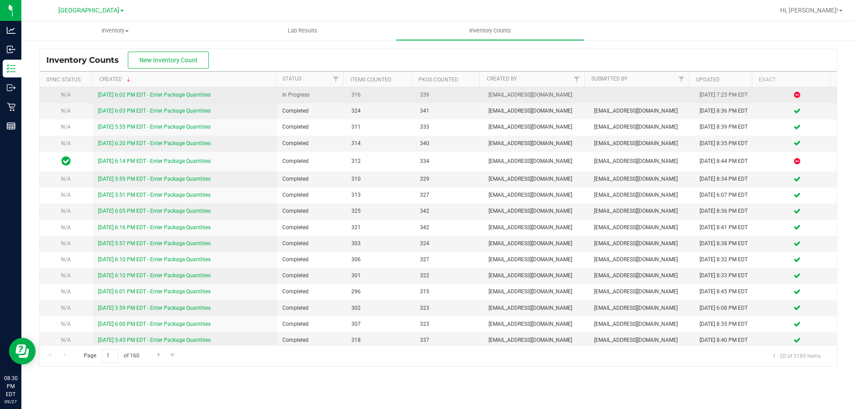
click at [122, 95] on link "9/27/25 6:02 PM EDT - Enter Package Quantities" at bounding box center [154, 95] width 113 height 6
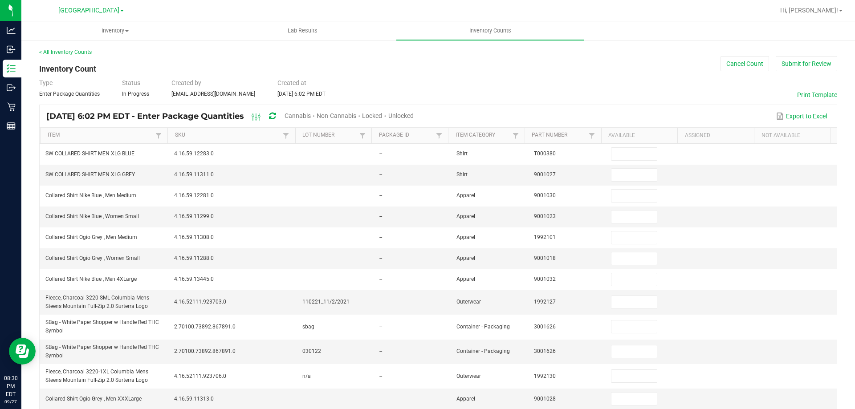
click at [413, 118] on span "Unlocked" at bounding box center [400, 115] width 25 height 7
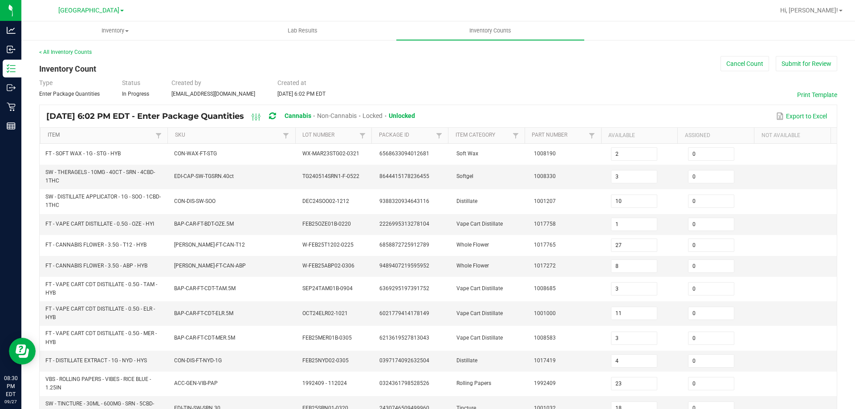
click at [105, 134] on link "Item" at bounding box center [101, 135] width 106 height 7
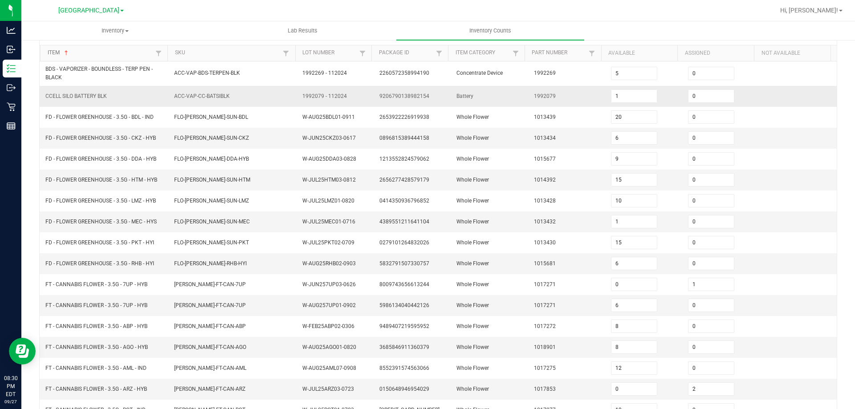
scroll to position [189, 0]
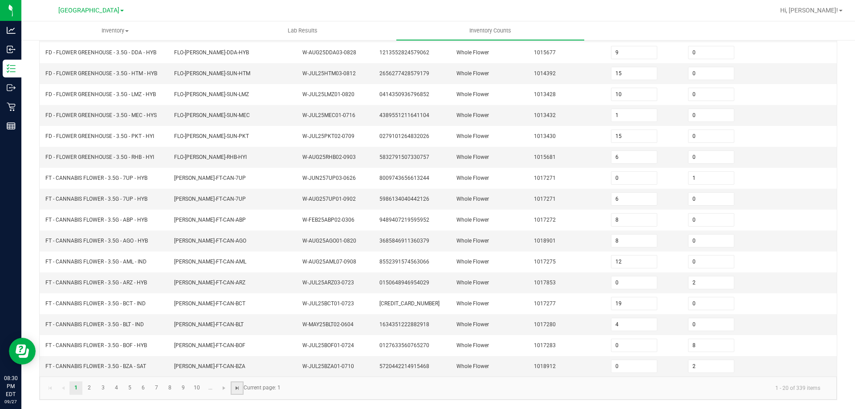
click at [236, 391] on span "Go to the last page" at bounding box center [237, 388] width 7 height 7
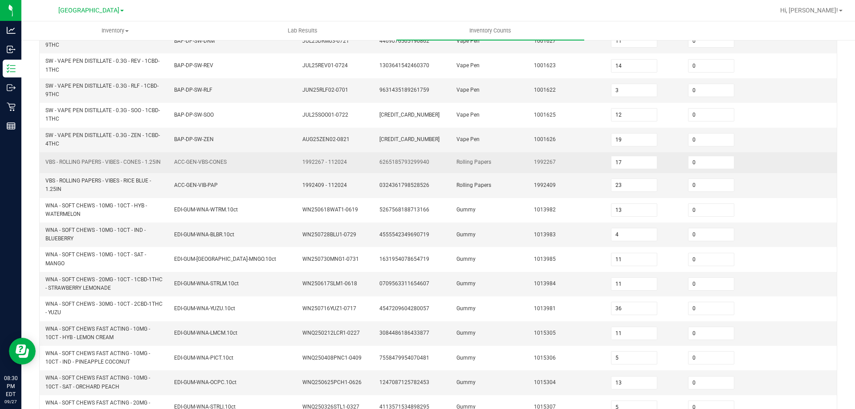
scroll to position [0, 0]
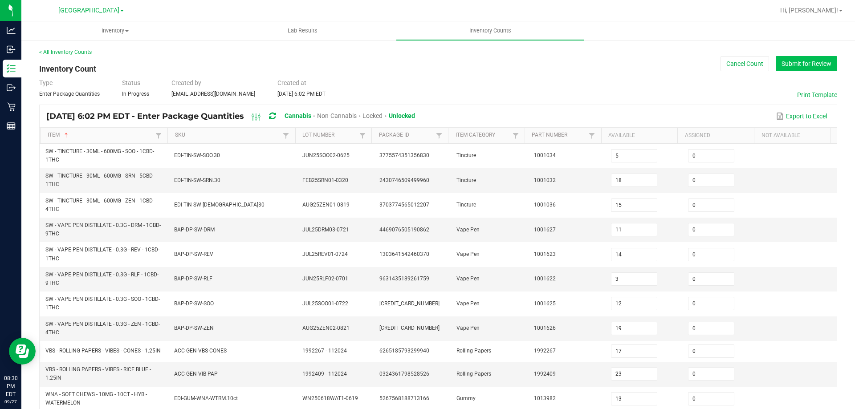
click at [795, 70] on button "Submit for Review" at bounding box center [805, 63] width 61 height 15
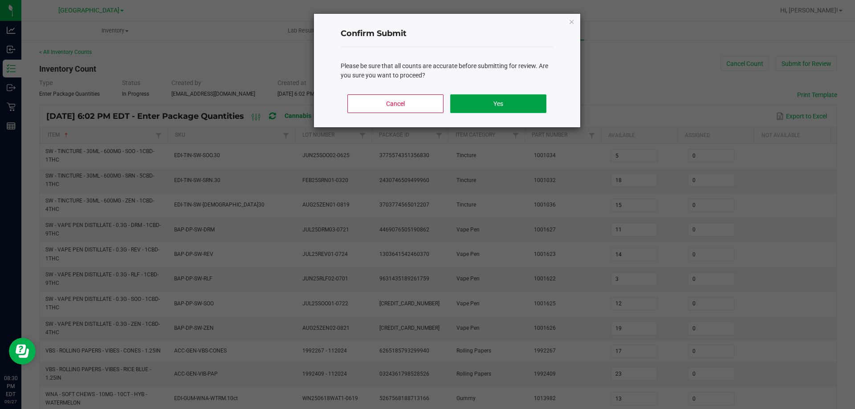
click at [487, 110] on button "Yes" at bounding box center [498, 103] width 96 height 19
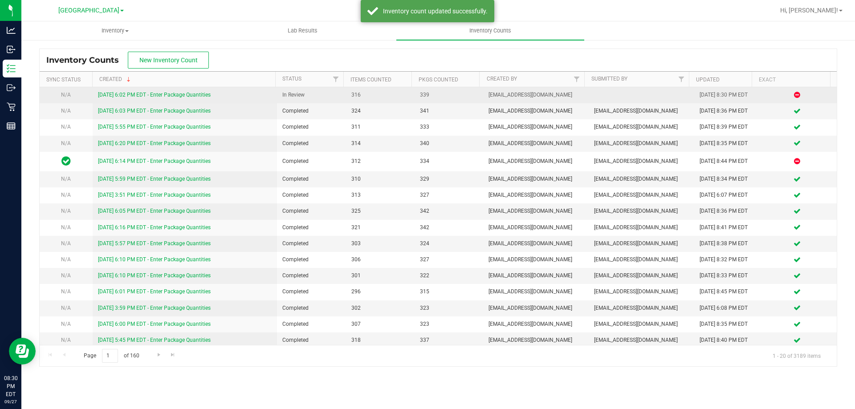
click at [167, 91] on div "9/27/25 6:02 PM EDT - Enter Package Quantities" at bounding box center [185, 95] width 174 height 8
click at [167, 93] on link "9/27/25 6:02 PM EDT - Enter Package Quantities" at bounding box center [154, 95] width 113 height 6
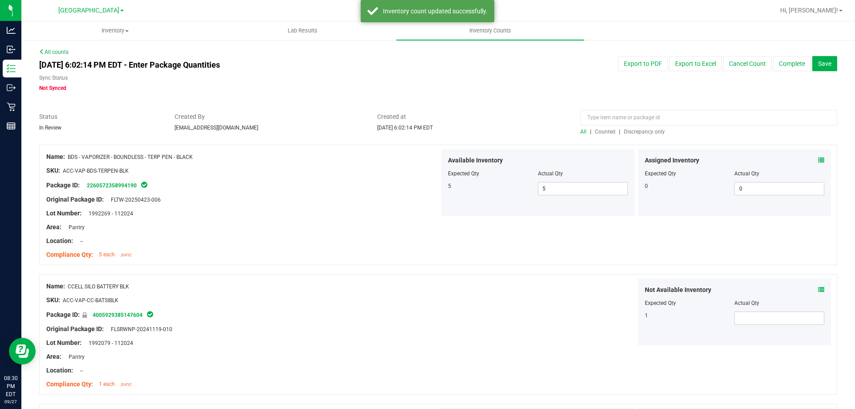
click at [624, 132] on span "Discrepancy only" at bounding box center [644, 132] width 41 height 6
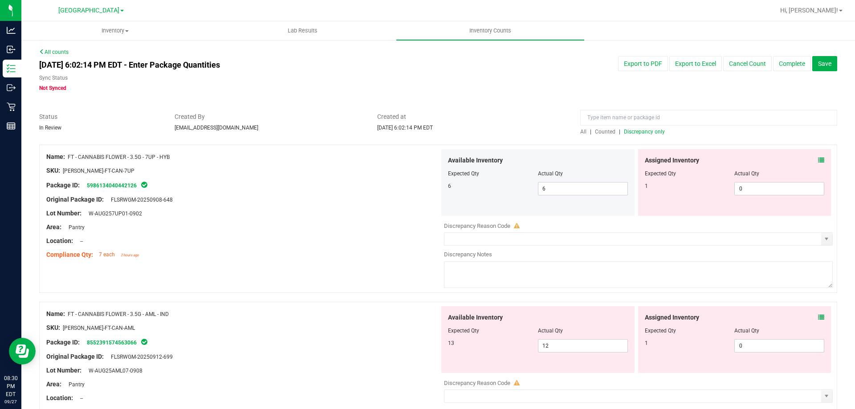
click at [818, 162] on icon at bounding box center [821, 160] width 6 height 6
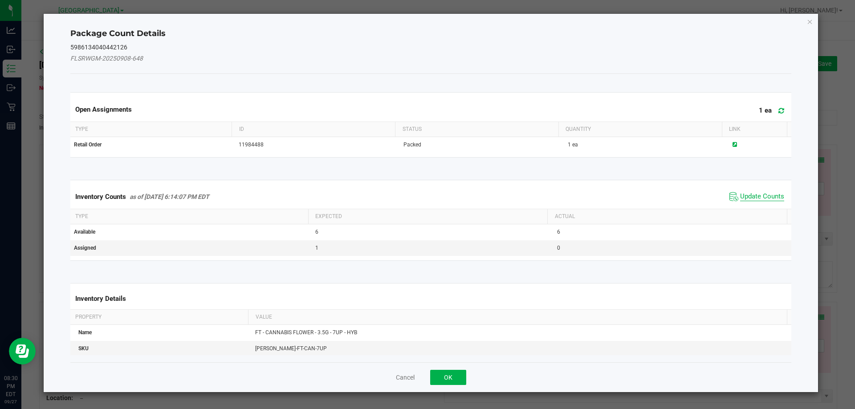
click at [755, 197] on span "Update Counts" at bounding box center [762, 196] width 44 height 9
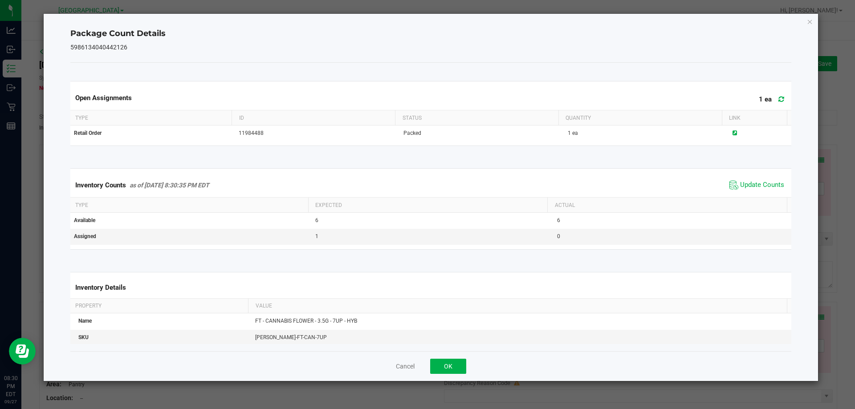
click at [452, 377] on div "Cancel OK" at bounding box center [430, 366] width 721 height 30
click at [456, 370] on button "OK" at bounding box center [448, 366] width 36 height 15
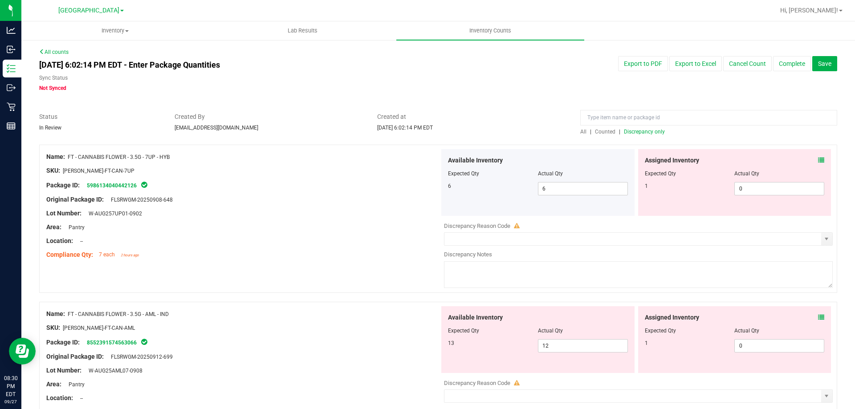
click at [818, 163] on span at bounding box center [821, 160] width 6 height 9
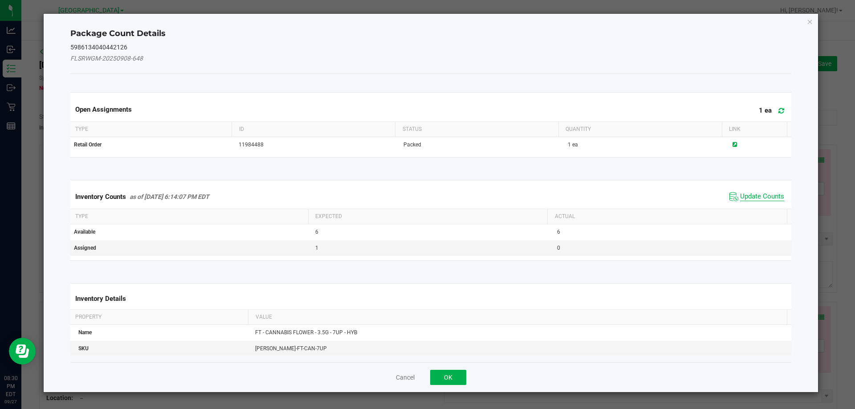
click at [760, 198] on span "Update Counts" at bounding box center [762, 196] width 44 height 9
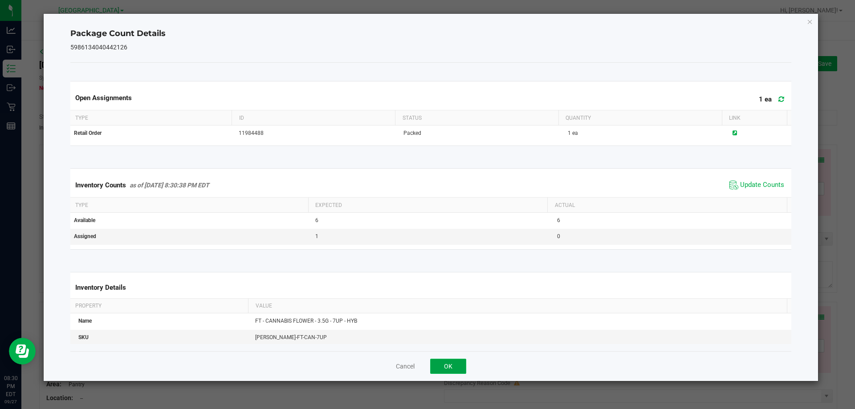
click at [450, 368] on button "OK" at bounding box center [448, 366] width 36 height 15
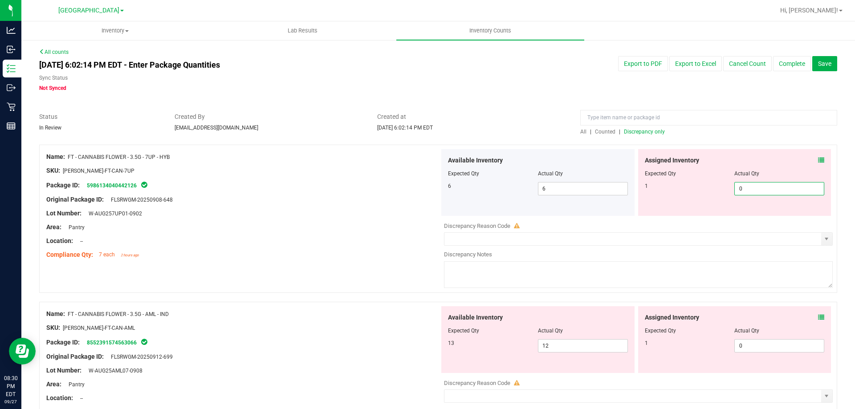
drag, startPoint x: 739, startPoint y: 188, endPoint x: 697, endPoint y: 172, distance: 45.1
click at [715, 185] on div "1 0 0" at bounding box center [734, 188] width 180 height 13
click at [697, 168] on div at bounding box center [734, 167] width 180 height 4
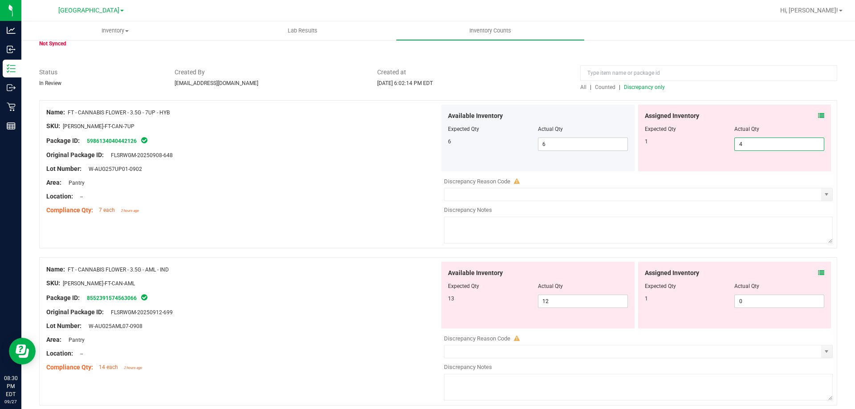
drag, startPoint x: 734, startPoint y: 150, endPoint x: 721, endPoint y: 151, distance: 12.6
click at [723, 151] on div "Assigned Inventory Expected Qty Actual Qty 1 4 4" at bounding box center [734, 138] width 193 height 67
click at [721, 151] on div "Assigned Inventory Expected Qty Actual Qty 1 1 1" at bounding box center [734, 138] width 193 height 67
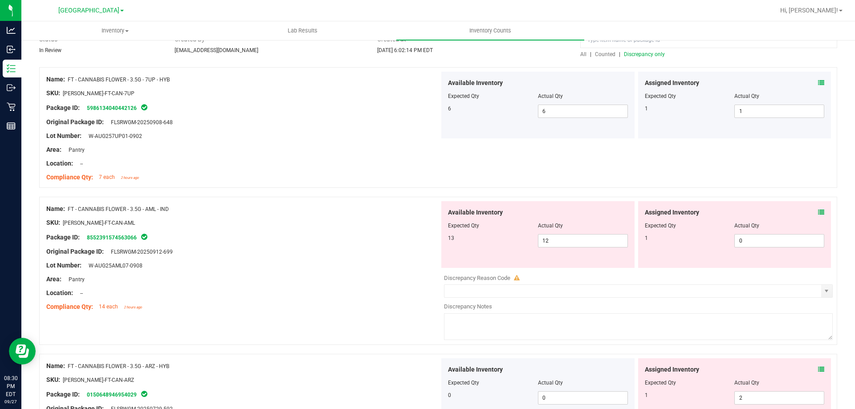
scroll to position [134, 0]
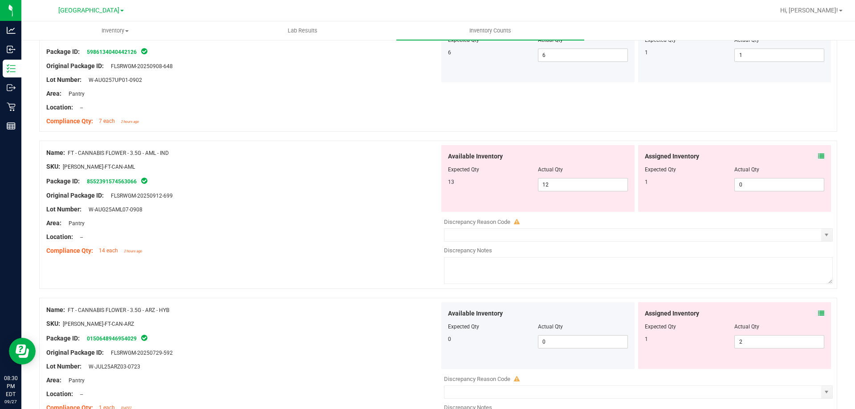
click at [818, 155] on icon at bounding box center [821, 156] width 6 height 6
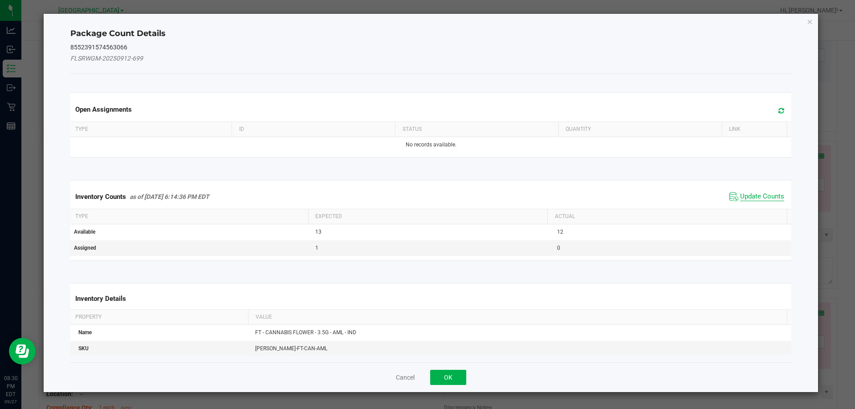
click at [761, 198] on span "Update Counts" at bounding box center [762, 196] width 44 height 9
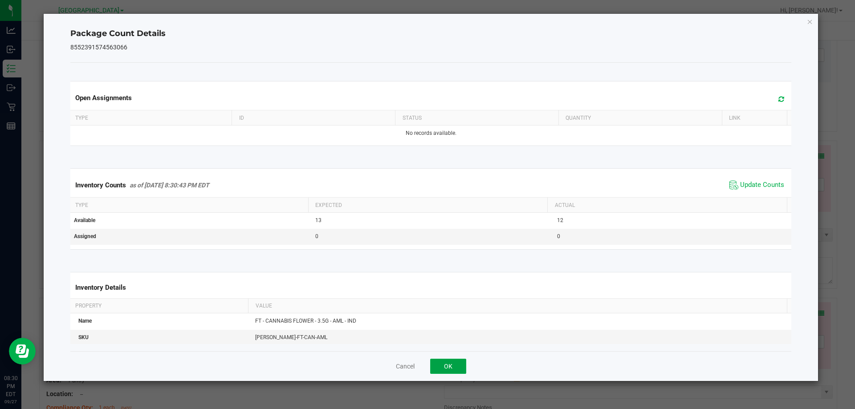
click at [458, 369] on button "OK" at bounding box center [448, 366] width 36 height 15
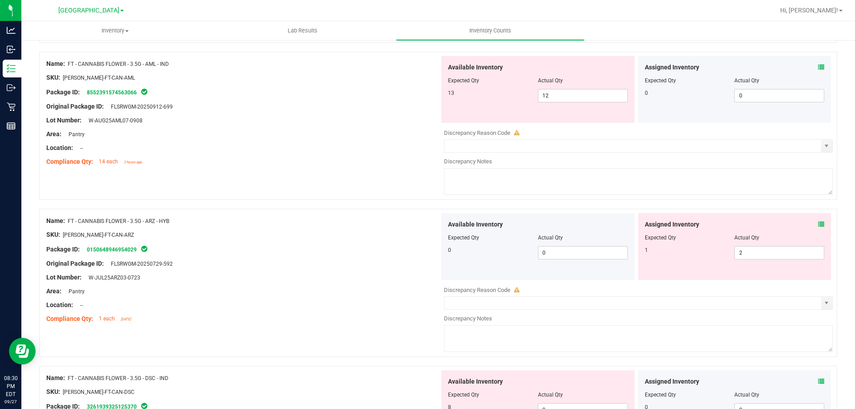
scroll to position [178, 0]
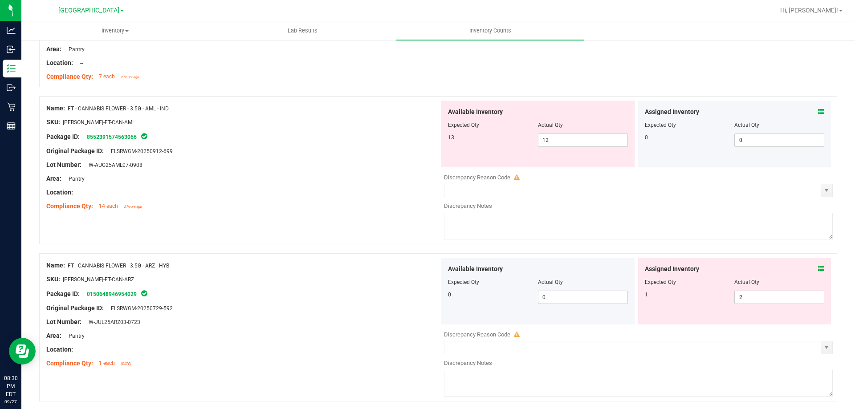
click at [818, 270] on icon at bounding box center [821, 269] width 6 height 6
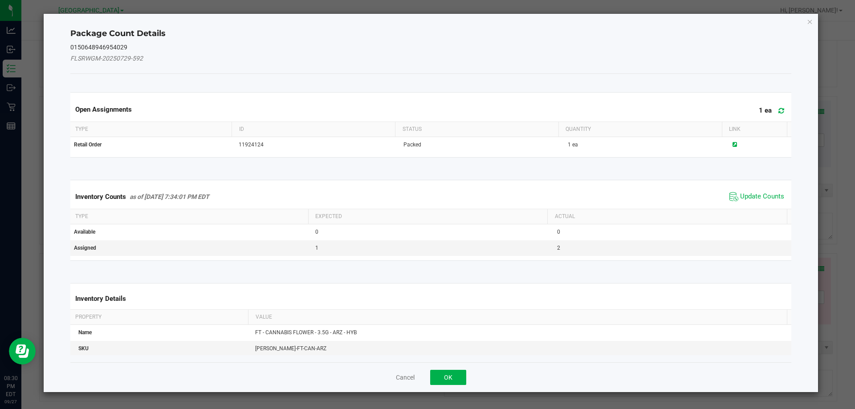
click at [752, 201] on span "Update Counts" at bounding box center [756, 196] width 59 height 13
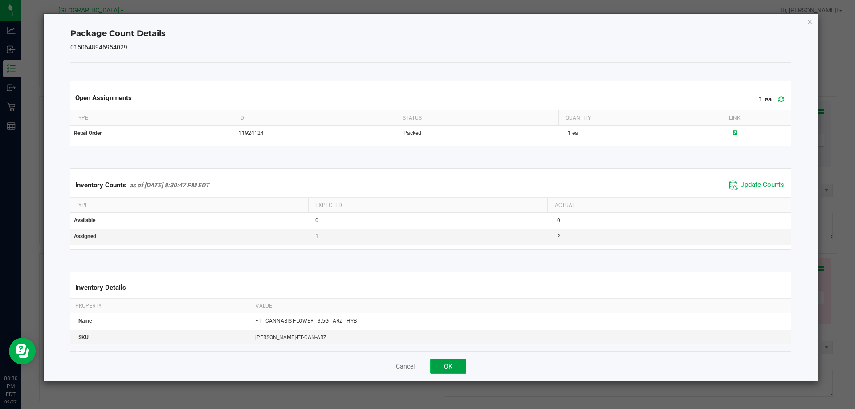
click at [439, 369] on button "OK" at bounding box center [448, 366] width 36 height 15
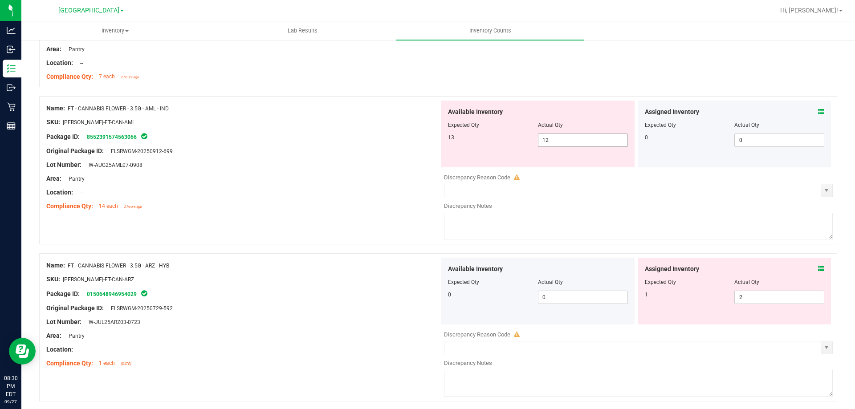
drag, startPoint x: 548, startPoint y: 142, endPoint x: 515, endPoint y: 145, distance: 33.6
click at [519, 144] on div "13 12 12" at bounding box center [538, 140] width 180 height 13
click at [370, 180] on div "Area: Pantry" at bounding box center [242, 178] width 393 height 9
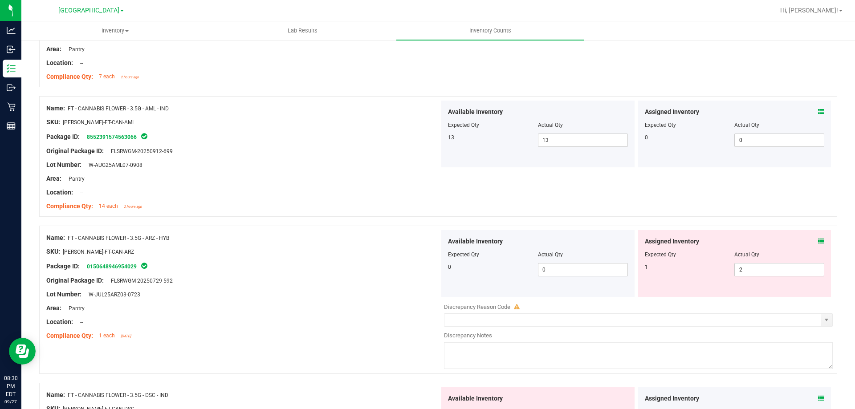
click at [818, 241] on icon at bounding box center [821, 241] width 6 height 6
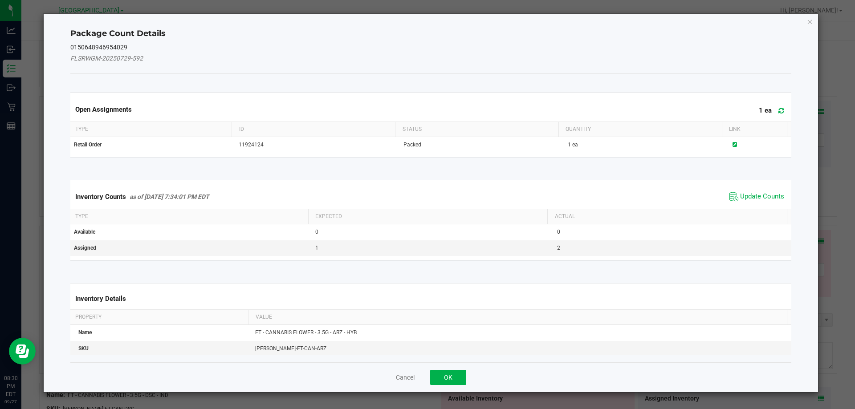
click at [762, 186] on div "Inventory Counts as of Sep 27, 2025 7:34:01 PM EDT Update Counts" at bounding box center [431, 197] width 725 height 24
click at [758, 199] on span "Update Counts" at bounding box center [762, 196] width 44 height 9
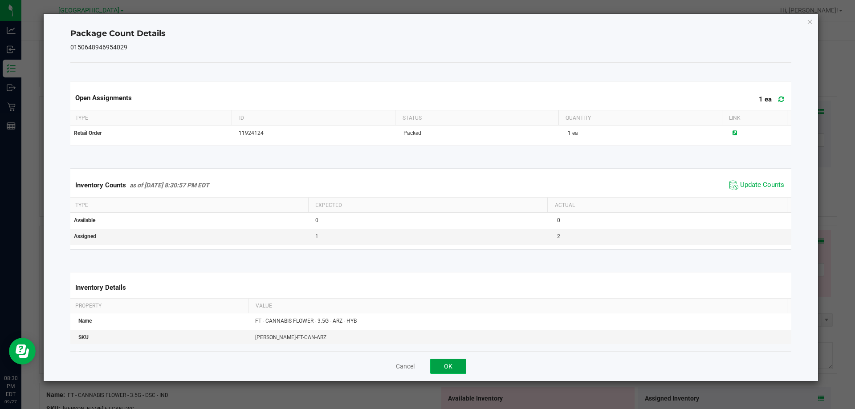
drag, startPoint x: 451, startPoint y: 364, endPoint x: 788, endPoint y: 301, distance: 342.8
click at [451, 365] on button "OK" at bounding box center [448, 366] width 36 height 15
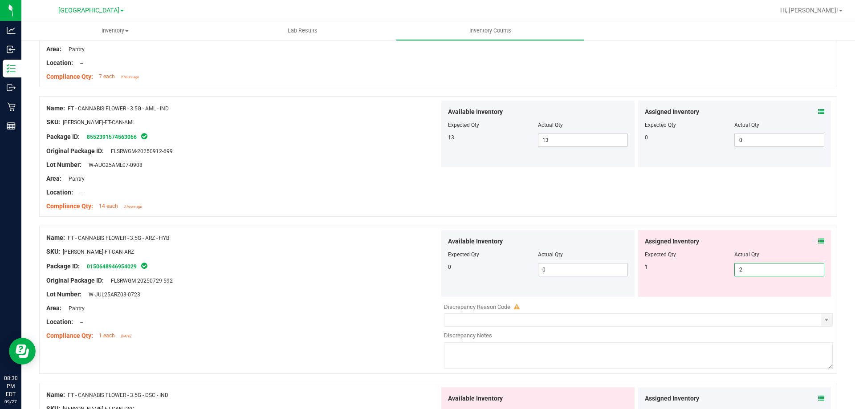
drag, startPoint x: 732, startPoint y: 269, endPoint x: 712, endPoint y: 252, distance: 26.8
click at [712, 265] on div "1 2 2" at bounding box center [734, 269] width 180 height 13
click at [710, 215] on div "Name: FT - CANNABIS FLOWER - 3.5G - AML - IND SKU: FLO-BUD-FT-CAN-AML Package I…" at bounding box center [438, 156] width 798 height 121
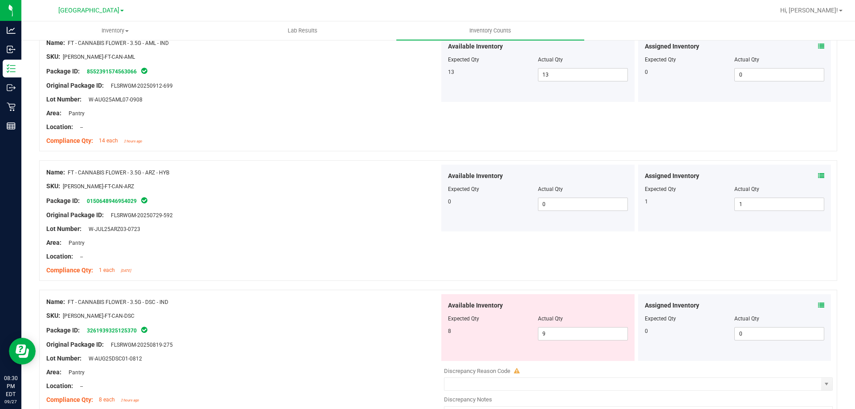
scroll to position [356, 0]
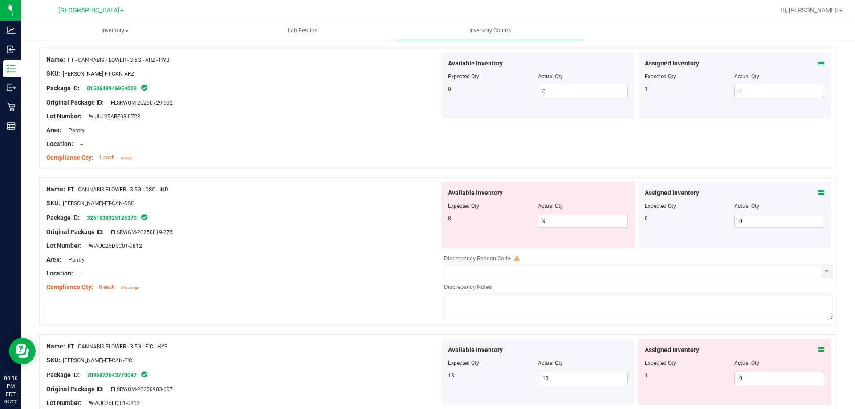
click at [818, 193] on icon at bounding box center [821, 193] width 6 height 6
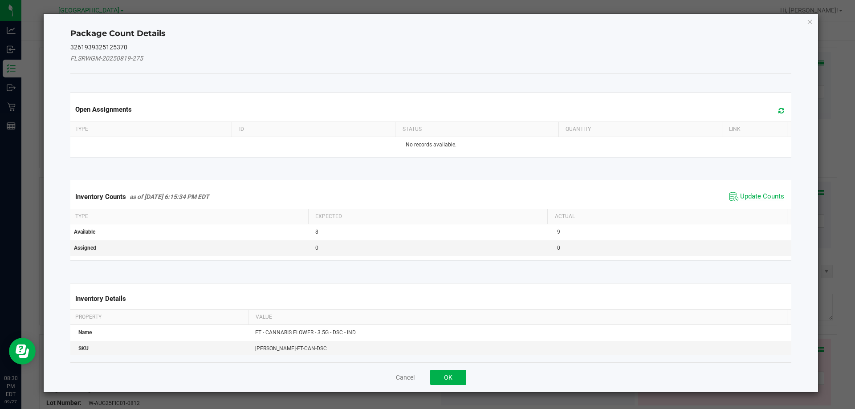
click at [754, 200] on span "Update Counts" at bounding box center [762, 196] width 44 height 9
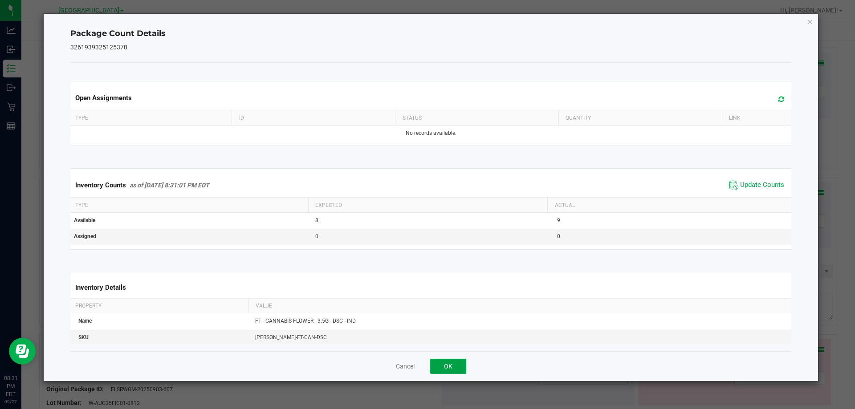
click at [445, 366] on button "OK" at bounding box center [448, 366] width 36 height 15
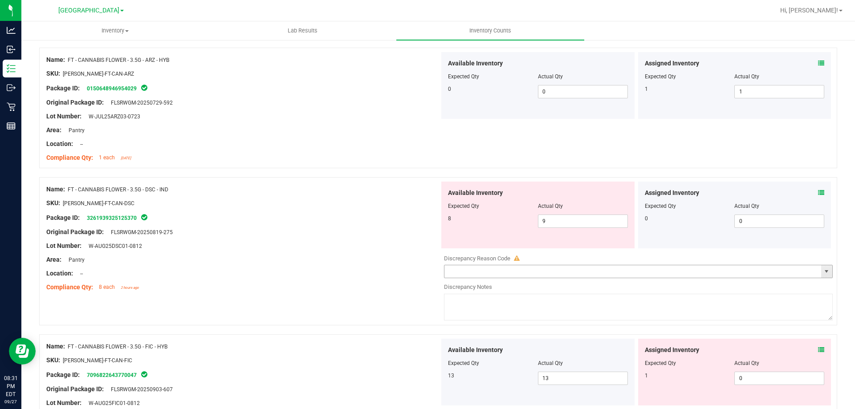
scroll to position [445, 0]
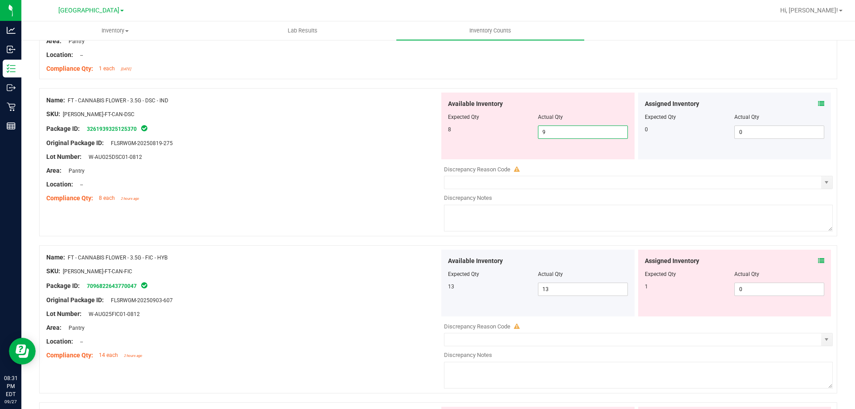
drag, startPoint x: 530, startPoint y: 132, endPoint x: 426, endPoint y: 162, distance: 108.8
click at [499, 136] on div "8 9 9" at bounding box center [538, 132] width 180 height 13
click at [383, 180] on div "Location: --" at bounding box center [242, 184] width 393 height 9
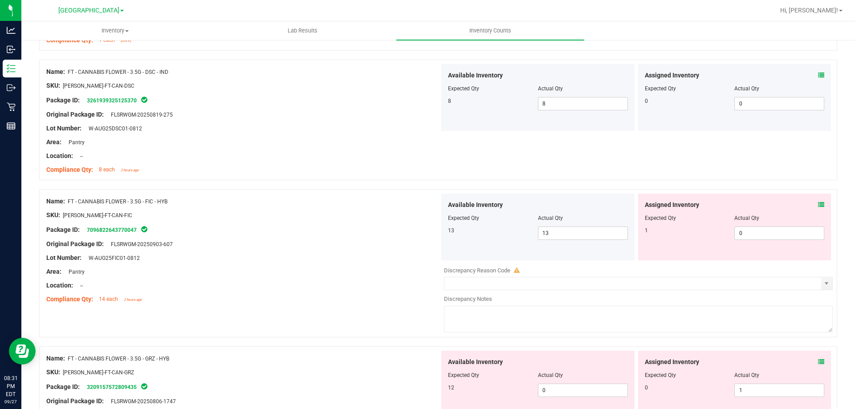
scroll to position [490, 0]
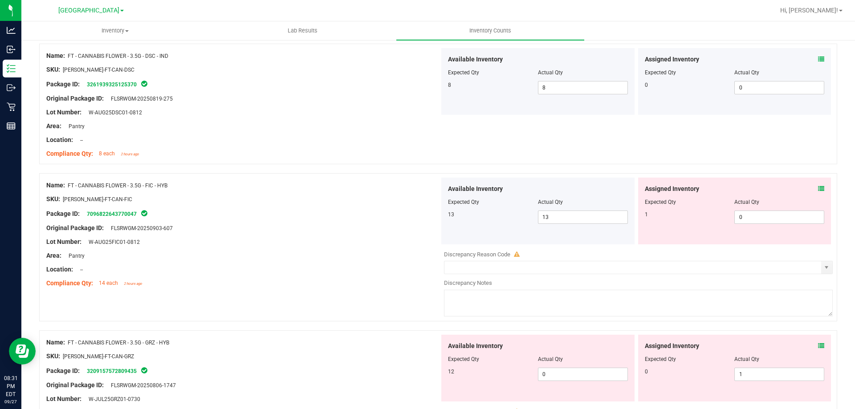
click at [818, 188] on icon at bounding box center [821, 189] width 6 height 6
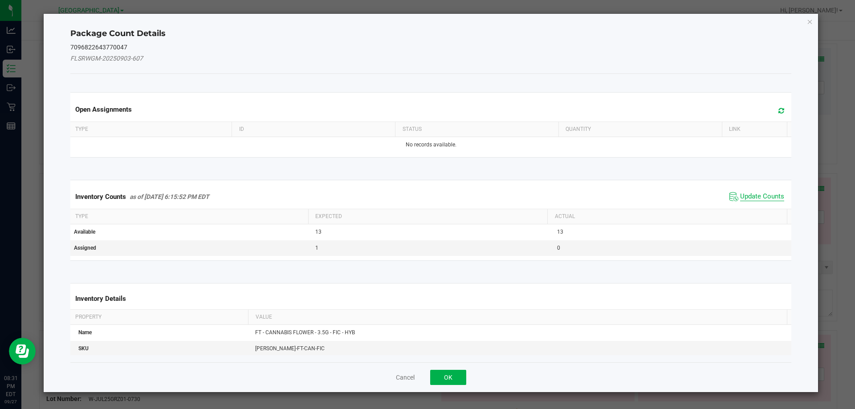
click at [753, 200] on span "Update Counts" at bounding box center [762, 196] width 44 height 9
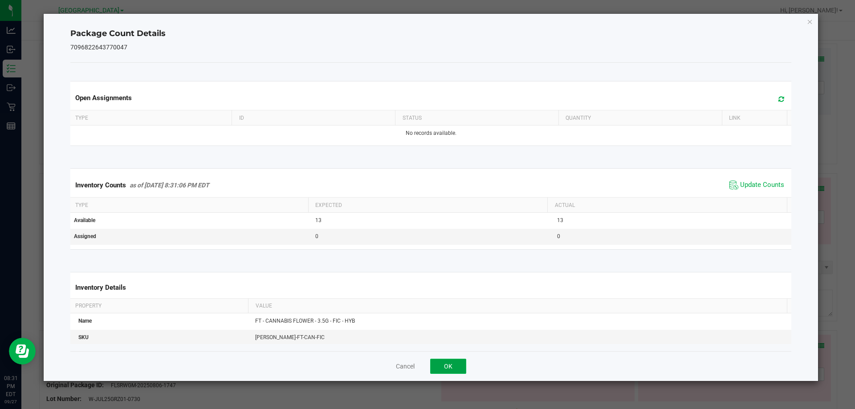
click at [452, 369] on button "OK" at bounding box center [448, 366] width 36 height 15
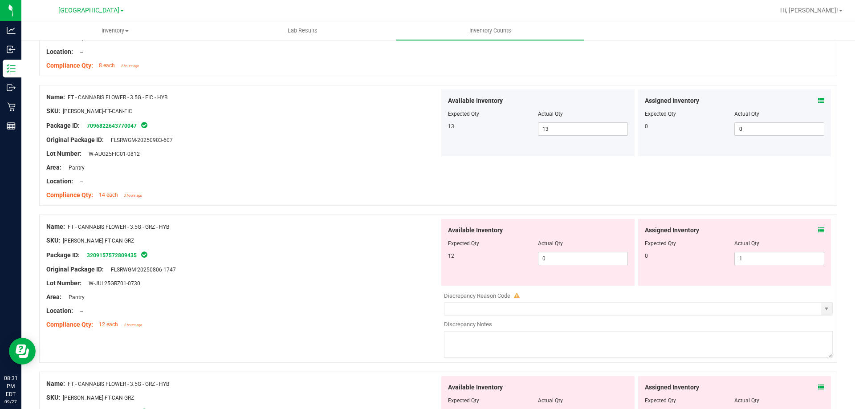
scroll to position [579, 0]
drag, startPoint x: 816, startPoint y: 222, endPoint x: 814, endPoint y: 229, distance: 7.9
click at [816, 226] on div "Assigned Inventory Expected Qty Actual Qty 0 1 1" at bounding box center [734, 251] width 193 height 67
click at [818, 229] on icon at bounding box center [821, 229] width 6 height 6
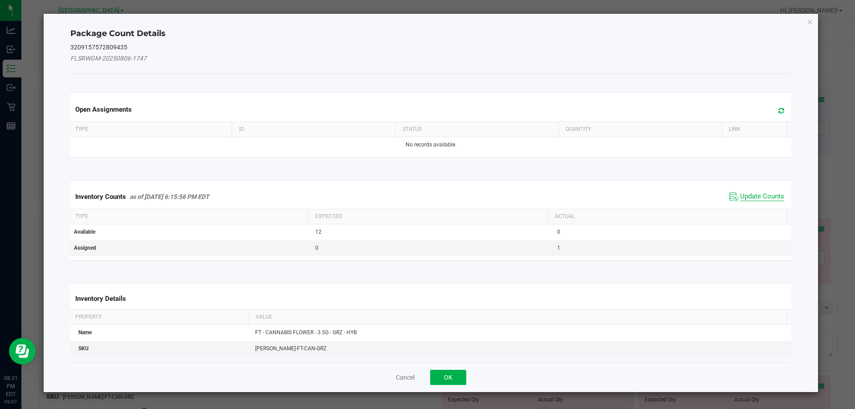
click at [749, 198] on span "Update Counts" at bounding box center [762, 196] width 44 height 9
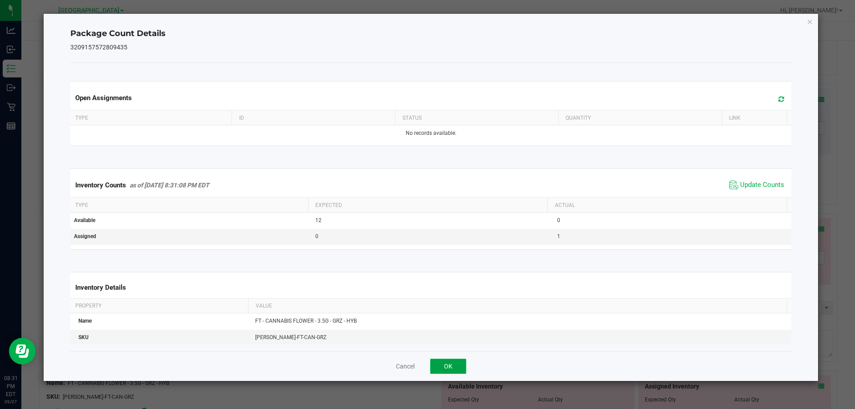
click at [450, 362] on button "OK" at bounding box center [448, 366] width 36 height 15
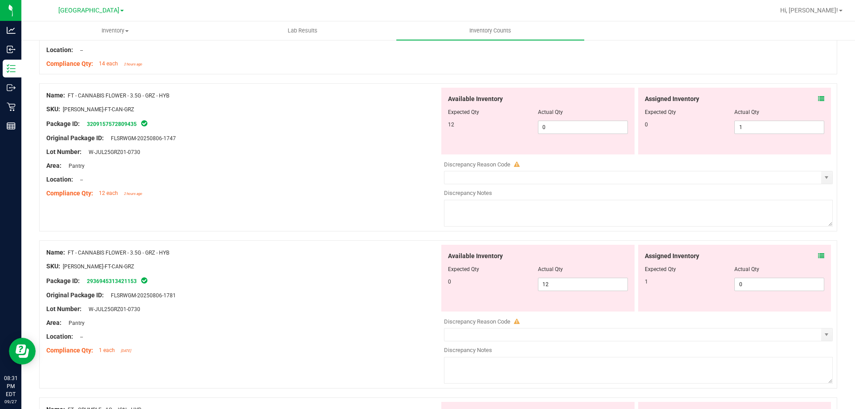
scroll to position [712, 0]
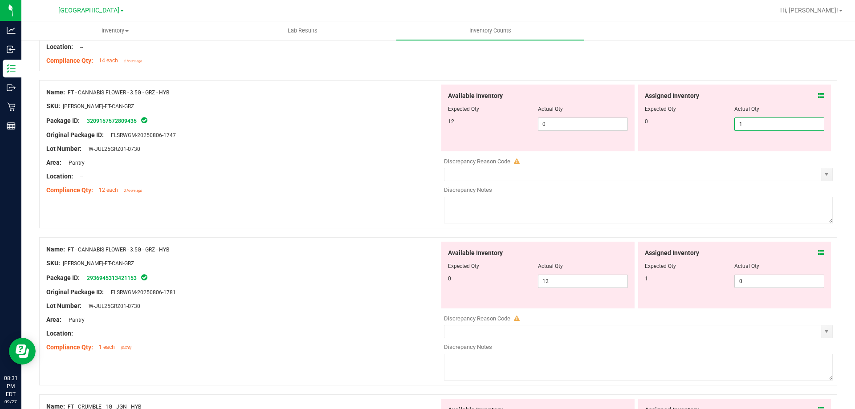
drag, startPoint x: 750, startPoint y: 125, endPoint x: 605, endPoint y: 144, distance: 145.5
click at [645, 139] on div "Assigned Inventory Expected Qty Actual Qty 0 1 1" at bounding box center [734, 118] width 193 height 67
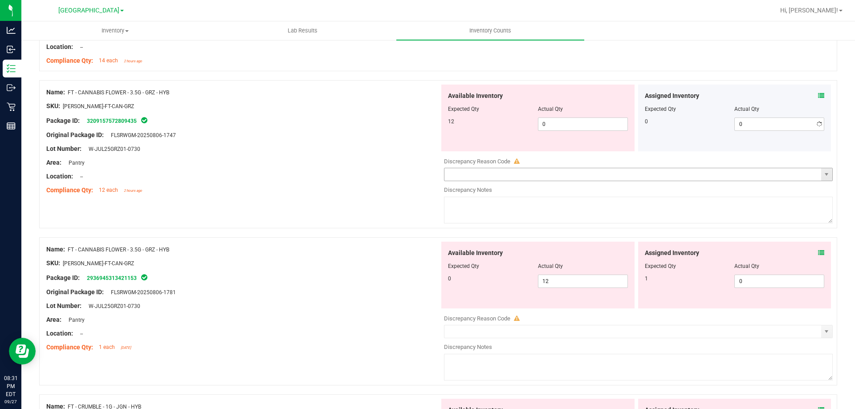
drag, startPoint x: 478, startPoint y: 167, endPoint x: 490, endPoint y: 172, distance: 13.0
click at [476, 167] on div at bounding box center [638, 167] width 389 height 2
drag, startPoint x: 751, startPoint y: 281, endPoint x: 500, endPoint y: 250, distance: 253.0
click at [543, 256] on div "Available Inventory Expected Qty Actual Qty 0 12 12 0 0" at bounding box center [635, 275] width 393 height 67
click at [473, 245] on div "Available Inventory Expected Qty Actual Qty 0 12 12" at bounding box center [537, 275] width 193 height 67
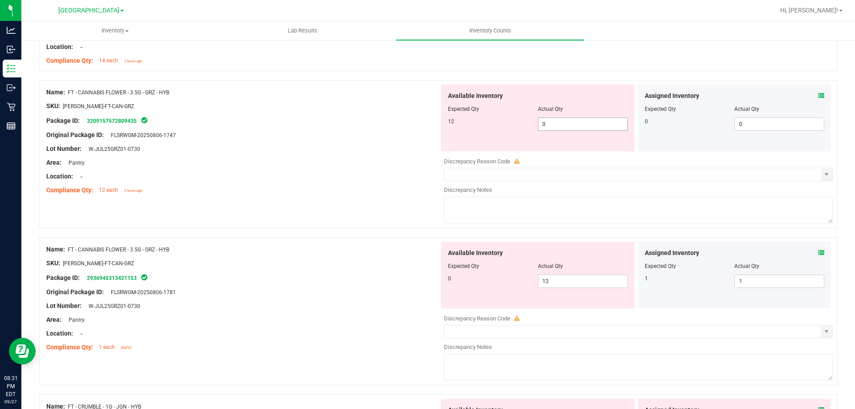
drag, startPoint x: 563, startPoint y: 123, endPoint x: 464, endPoint y: 122, distance: 99.3
click at [473, 122] on div "12 0 0" at bounding box center [538, 124] width 180 height 13
drag, startPoint x: 420, startPoint y: 123, endPoint x: 537, endPoint y: 231, distance: 159.4
click at [420, 124] on div "Package ID: 3209157572809435" at bounding box center [242, 120] width 393 height 11
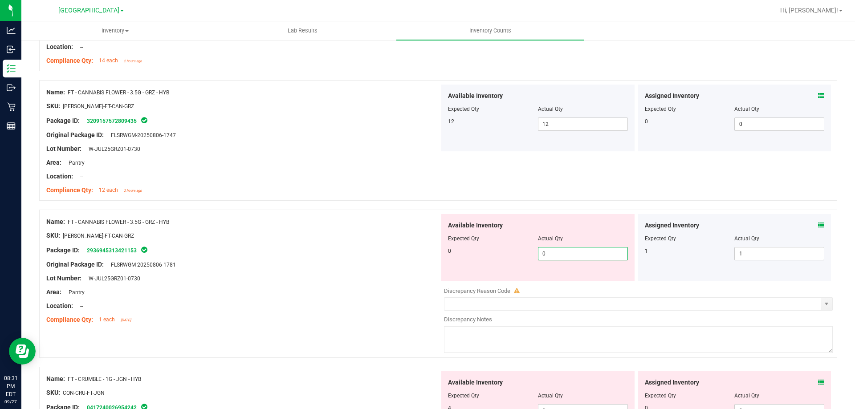
drag, startPoint x: 547, startPoint y: 254, endPoint x: 430, endPoint y: 237, distance: 118.3
click at [431, 237] on div "Name: FT - CANNABIS FLOWER - 3.5G - GRZ - HYB SKU: FLO-BUD-FT-CAN-GRZ Package I…" at bounding box center [438, 284] width 798 height 148
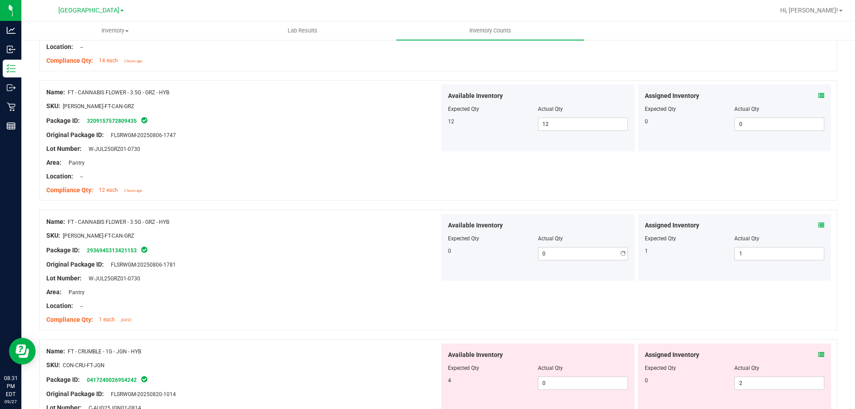
click at [430, 237] on div "SKU: FLO-BUD-FT-CAN-GRZ" at bounding box center [242, 235] width 393 height 9
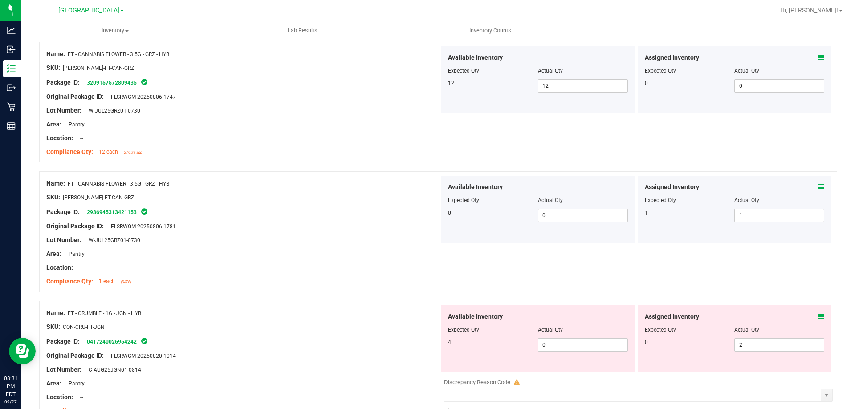
scroll to position [890, 0]
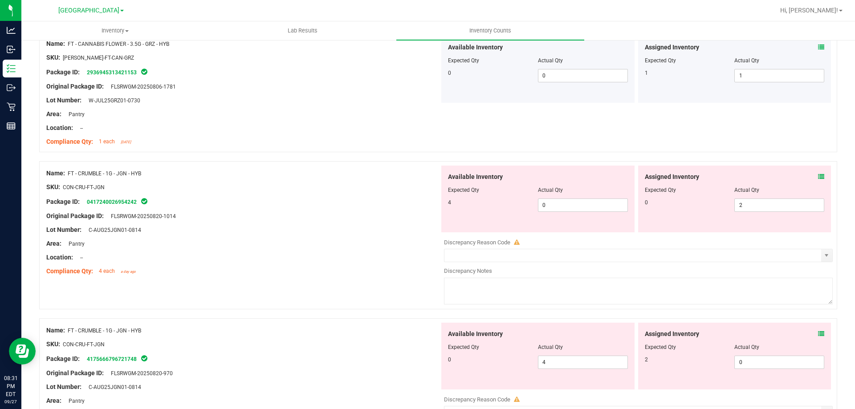
click at [818, 176] on icon at bounding box center [821, 177] width 6 height 6
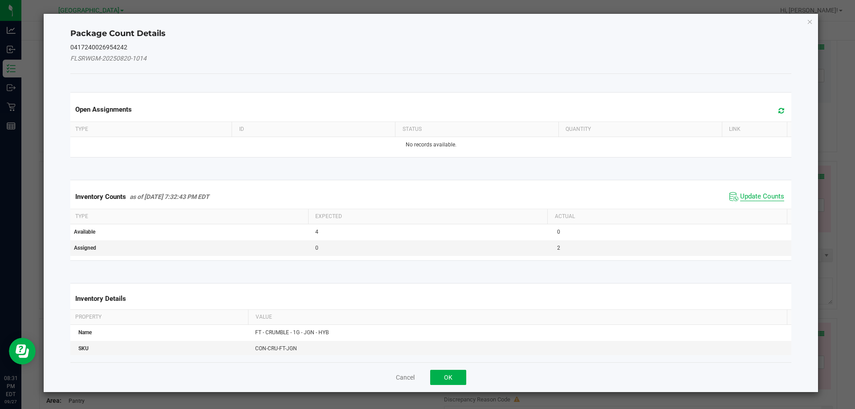
click at [754, 197] on span "Update Counts" at bounding box center [762, 196] width 44 height 9
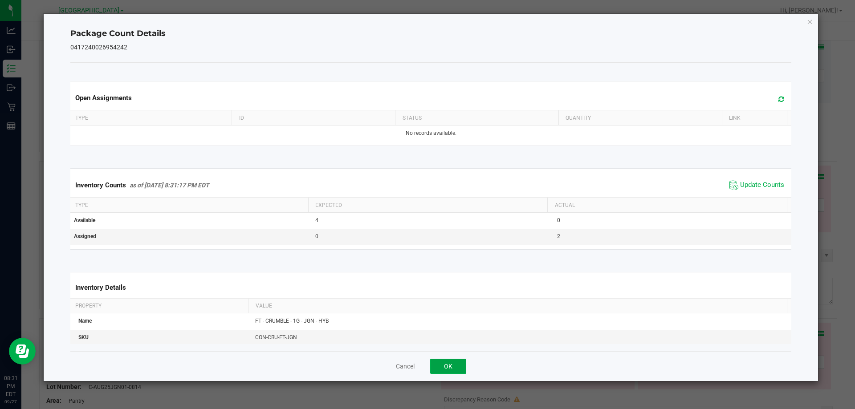
click at [443, 370] on button "OK" at bounding box center [448, 366] width 36 height 15
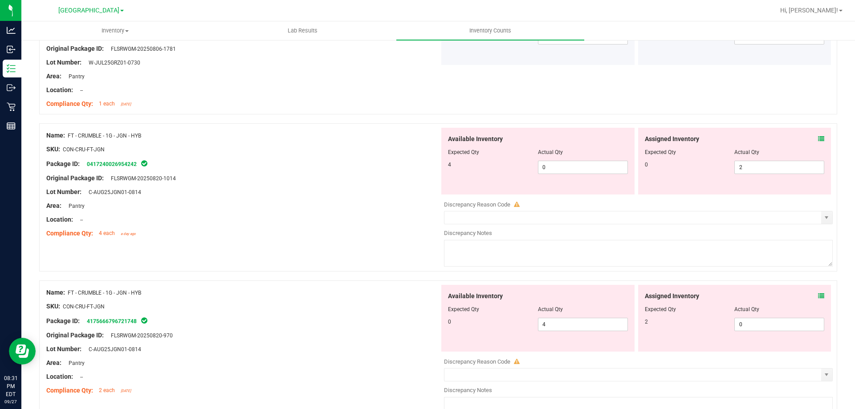
scroll to position [979, 0]
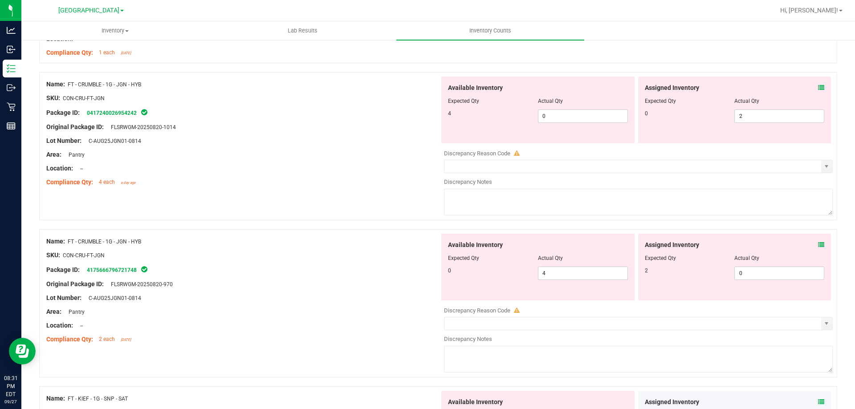
click at [818, 247] on icon at bounding box center [821, 245] width 6 height 6
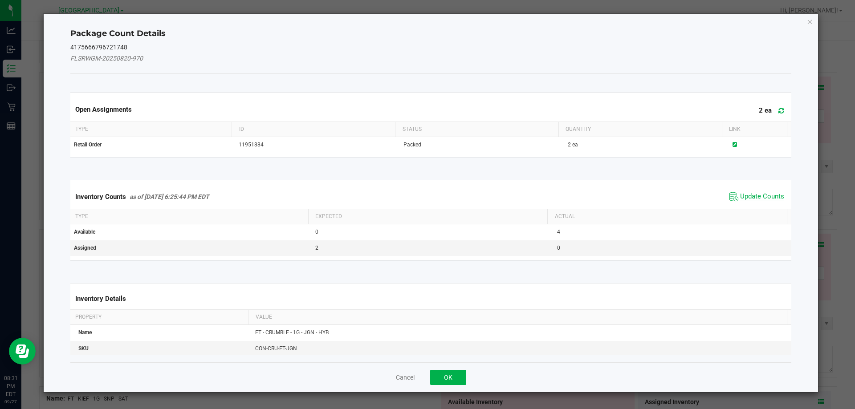
click at [761, 193] on span "Update Counts" at bounding box center [762, 196] width 44 height 9
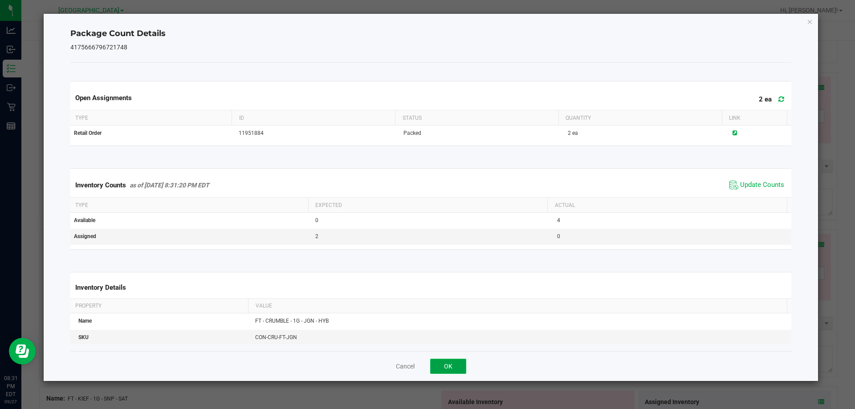
click at [452, 364] on button "OK" at bounding box center [448, 366] width 36 height 15
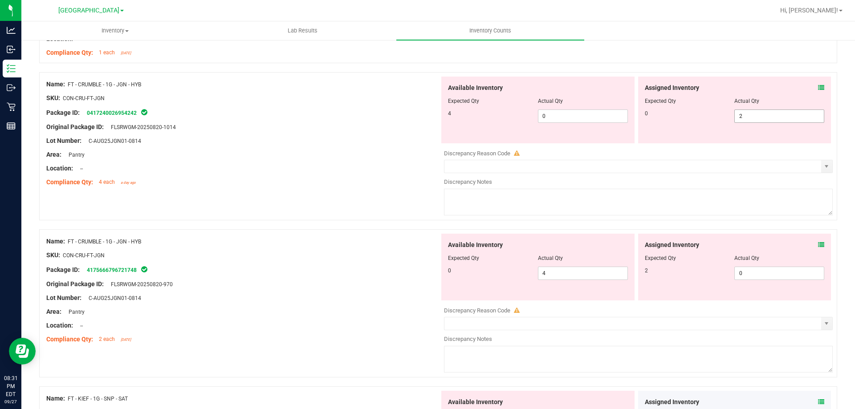
drag, startPoint x: 757, startPoint y: 116, endPoint x: 548, endPoint y: 145, distance: 210.7
click at [653, 116] on div "0 2 2" at bounding box center [734, 115] width 180 height 13
drag, startPoint x: 483, startPoint y: 164, endPoint x: 586, endPoint y: 200, distance: 108.5
click at [484, 165] on input "text" at bounding box center [632, 166] width 377 height 12
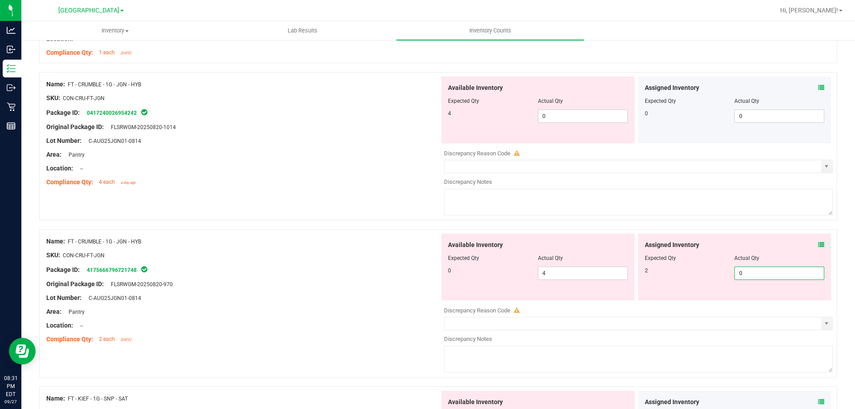
drag, startPoint x: 734, startPoint y: 277, endPoint x: 601, endPoint y: 258, distance: 133.5
click at [621, 262] on div "Available Inventory Expected Qty Actual Qty 0 4 4 0 0" at bounding box center [635, 267] width 393 height 67
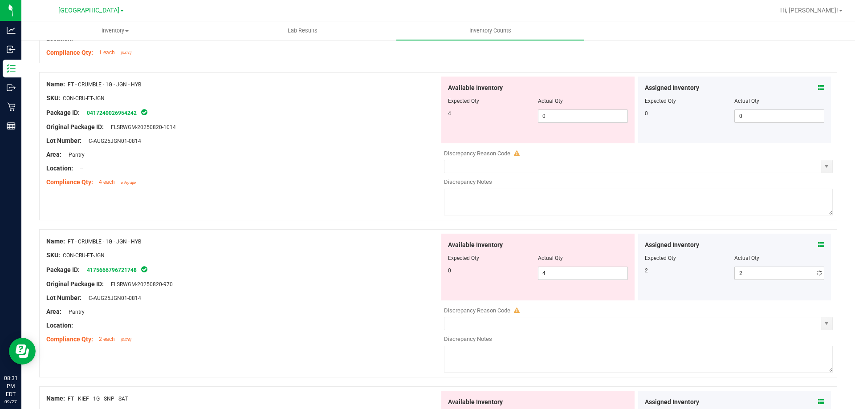
click at [485, 240] on span "Available Inventory" at bounding box center [475, 244] width 55 height 9
drag, startPoint x: 526, startPoint y: 115, endPoint x: 367, endPoint y: 125, distance: 159.2
click at [477, 115] on div "4 0 0" at bounding box center [538, 115] width 180 height 13
click at [377, 135] on div at bounding box center [242, 134] width 393 height 4
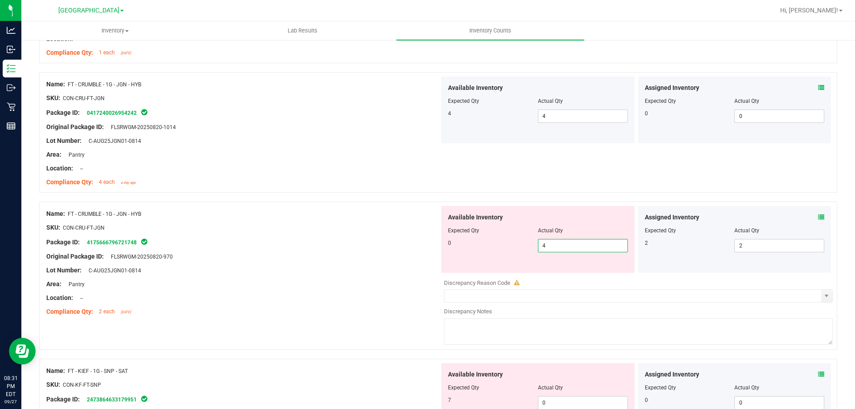
drag, startPoint x: 490, startPoint y: 242, endPoint x: 451, endPoint y: 233, distance: 39.8
click at [483, 240] on div "0 4 4" at bounding box center [538, 245] width 180 height 13
click at [442, 230] on div "Available Inventory Expected Qty Actual Qty 0 4 0" at bounding box center [537, 239] width 193 height 67
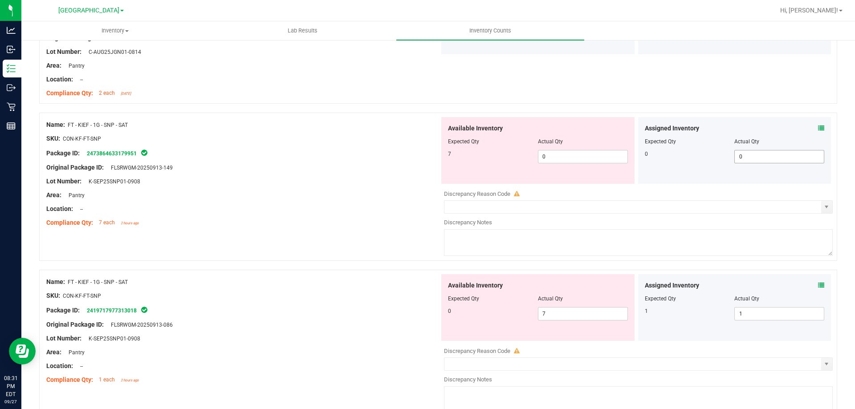
scroll to position [1202, 0]
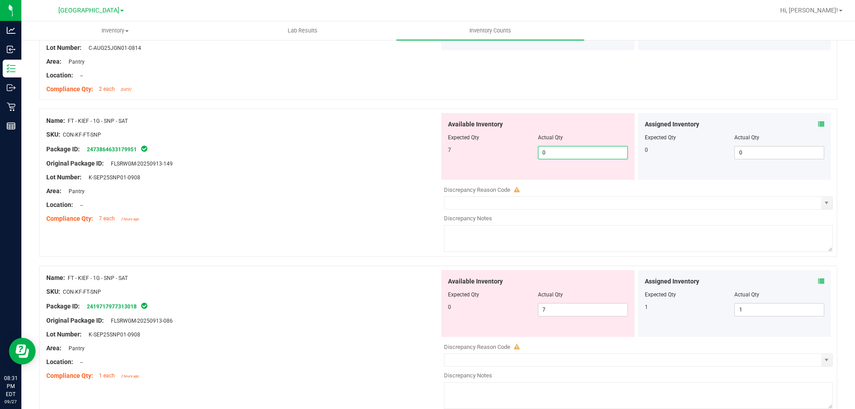
drag, startPoint x: 555, startPoint y: 154, endPoint x: 486, endPoint y: 151, distance: 69.5
click at [494, 153] on div "7 0 0" at bounding box center [538, 152] width 180 height 13
click at [429, 158] on div at bounding box center [242, 156] width 393 height 4
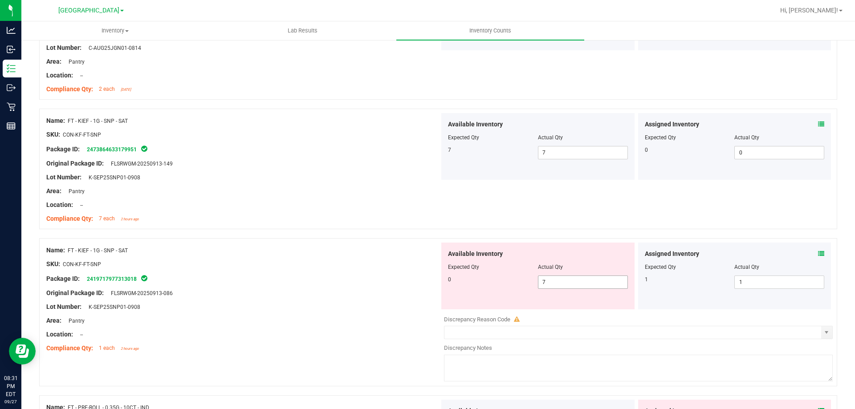
drag, startPoint x: 550, startPoint y: 283, endPoint x: 469, endPoint y: 273, distance: 81.6
click at [476, 274] on div "Available Inventory Expected Qty Actual Qty 0 7 7" at bounding box center [537, 276] width 193 height 67
click at [426, 259] on div at bounding box center [242, 257] width 393 height 4
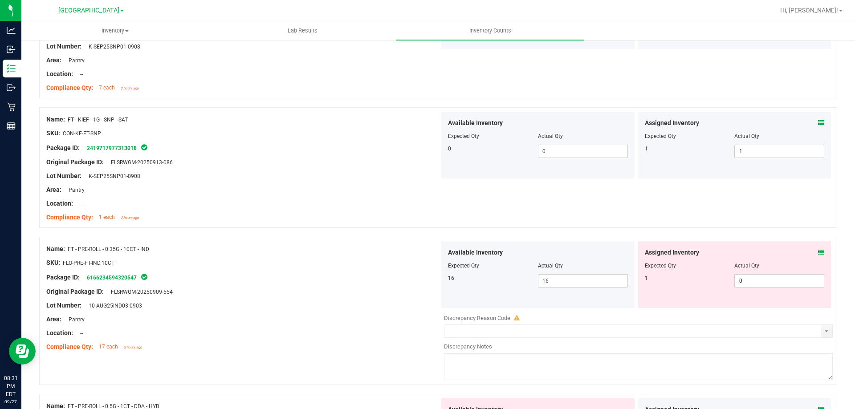
scroll to position [1424, 0]
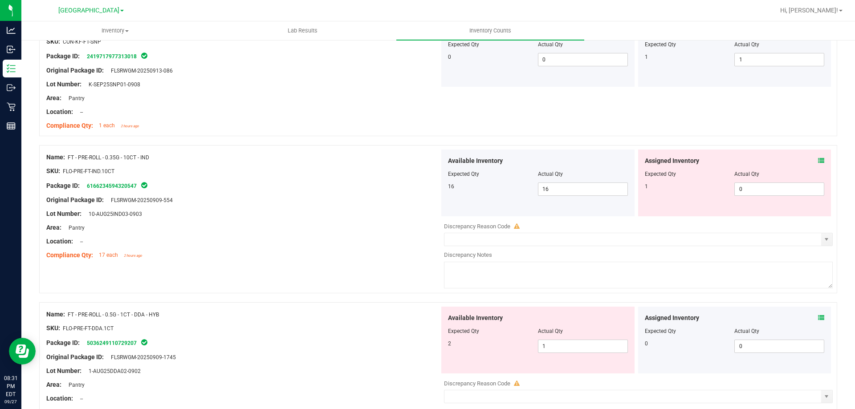
click at [820, 157] on div "Assigned Inventory Expected Qty Actual Qty 1 0 0" at bounding box center [734, 183] width 193 height 67
click at [818, 158] on icon at bounding box center [821, 161] width 6 height 6
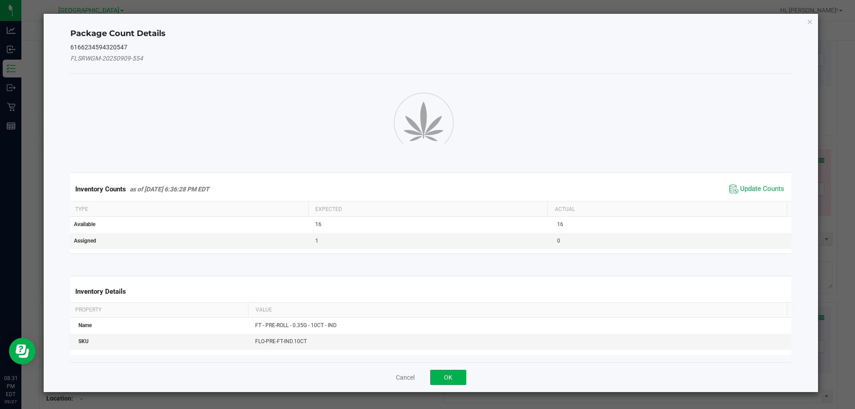
click at [811, 165] on div "Package Count Details 6166234594320547 FLSRWGM-20250909-554 Inventory Counts as…" at bounding box center [431, 203] width 774 height 378
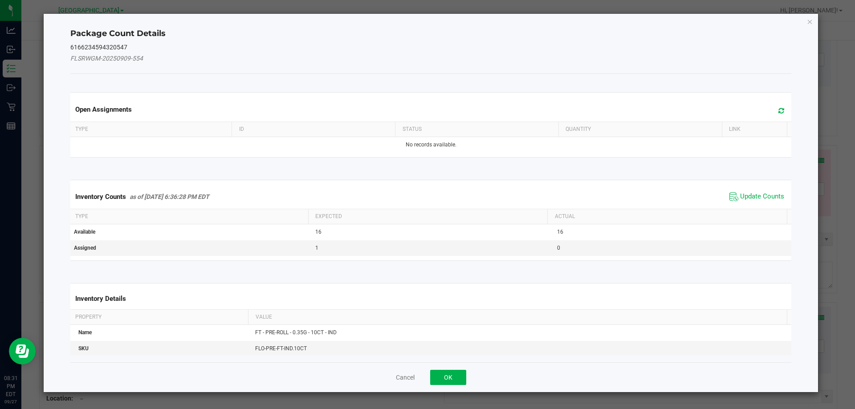
click at [761, 191] on span "Update Counts" at bounding box center [756, 196] width 59 height 13
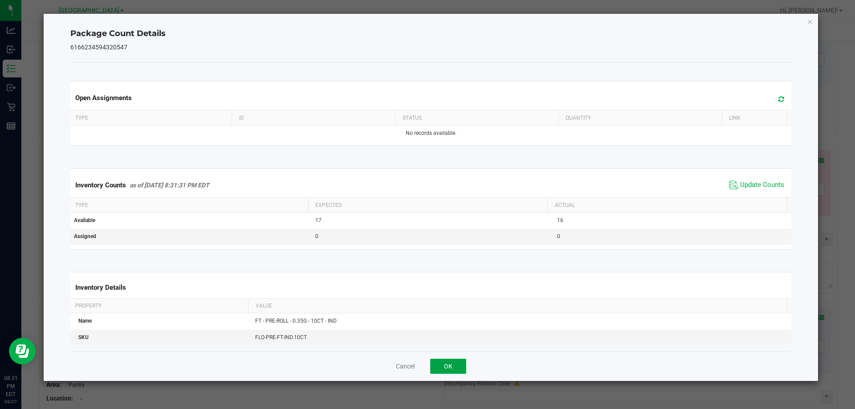
click at [446, 365] on button "OK" at bounding box center [448, 366] width 36 height 15
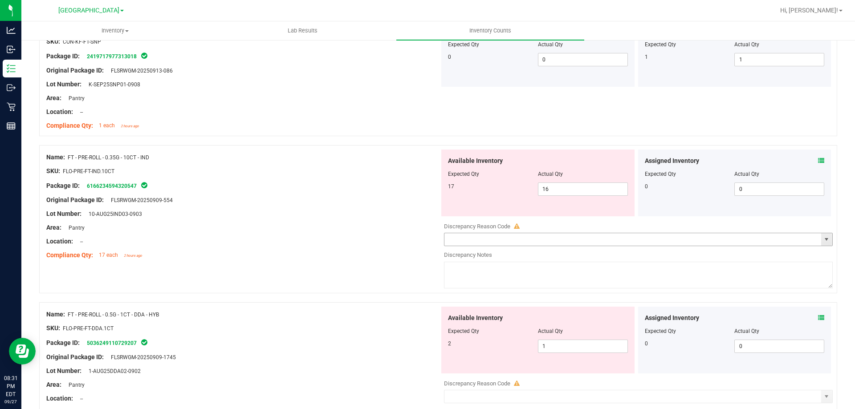
scroll to position [1469, 0]
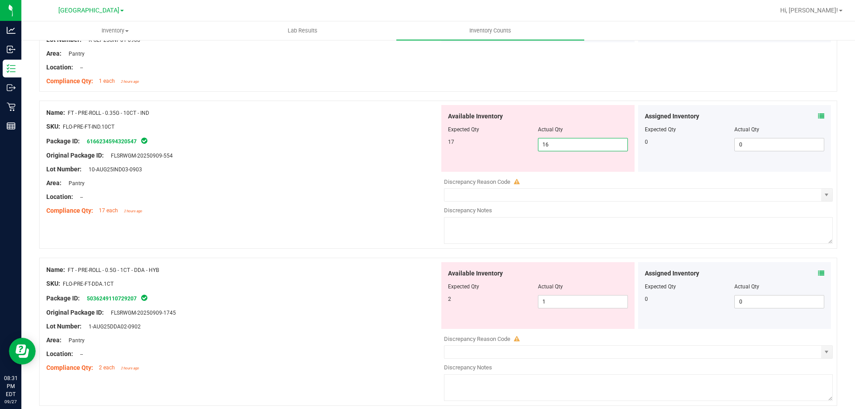
drag, startPoint x: 576, startPoint y: 146, endPoint x: 500, endPoint y: 147, distance: 76.1
click at [503, 146] on div "17 16 16" at bounding box center [538, 144] width 180 height 13
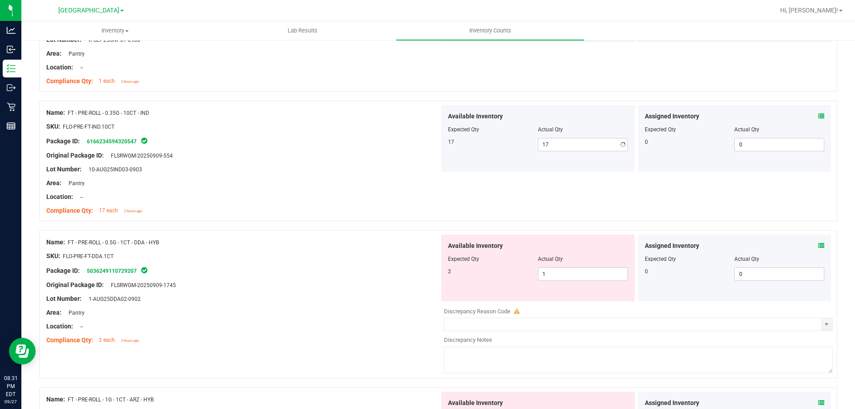
click at [417, 207] on div "Compliance Qty: 17 each 2 hours ago" at bounding box center [242, 210] width 393 height 9
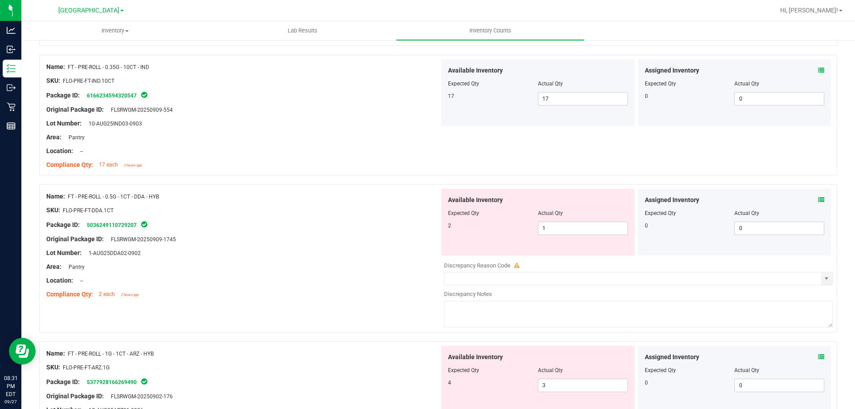
scroll to position [1558, 0]
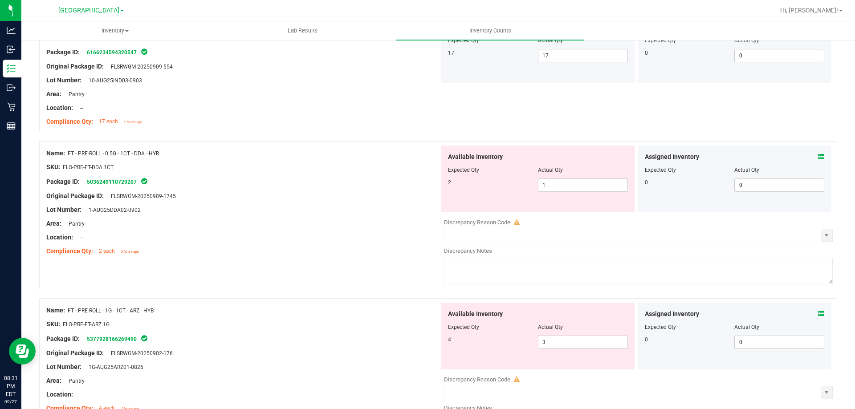
click at [818, 158] on icon at bounding box center [821, 157] width 6 height 6
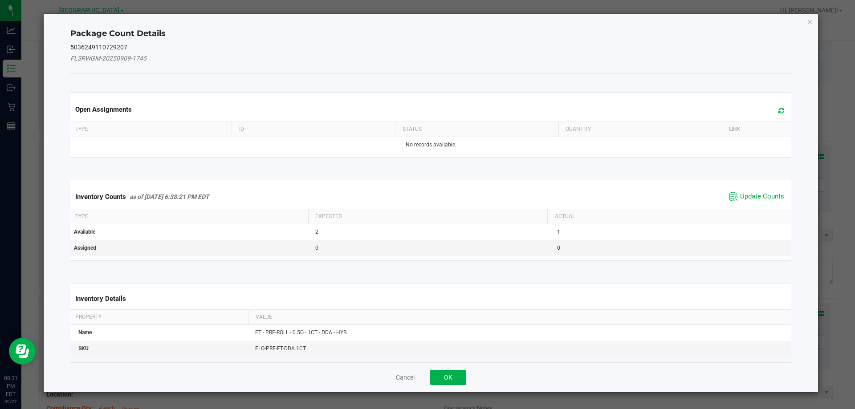
click at [769, 198] on span "Update Counts" at bounding box center [762, 196] width 44 height 9
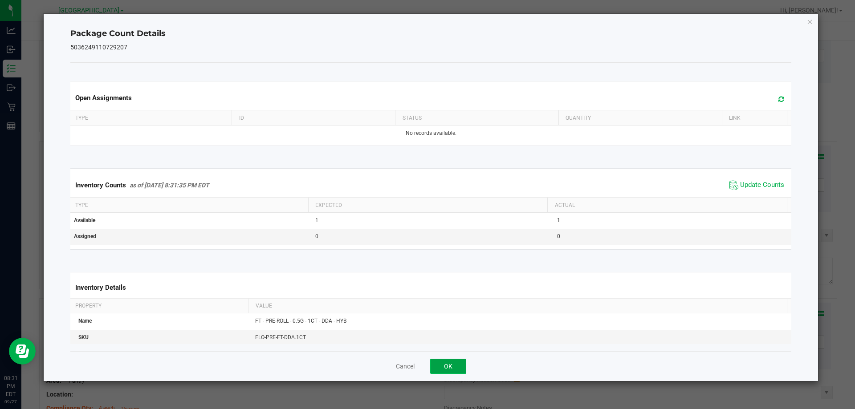
click at [462, 368] on button "OK" at bounding box center [448, 366] width 36 height 15
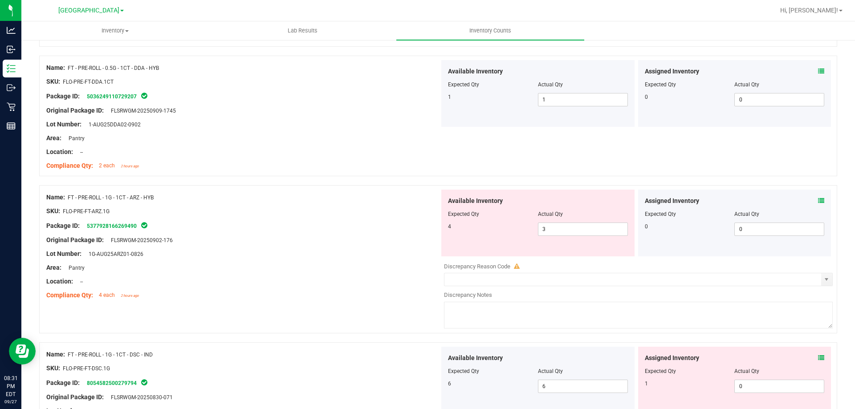
scroll to position [1647, 0]
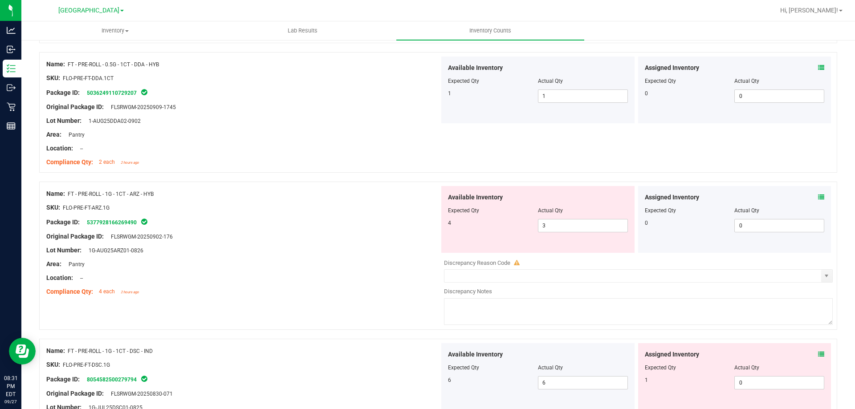
click at [810, 199] on div "Assigned Inventory" at bounding box center [734, 197] width 180 height 9
click at [818, 199] on icon at bounding box center [821, 197] width 6 height 6
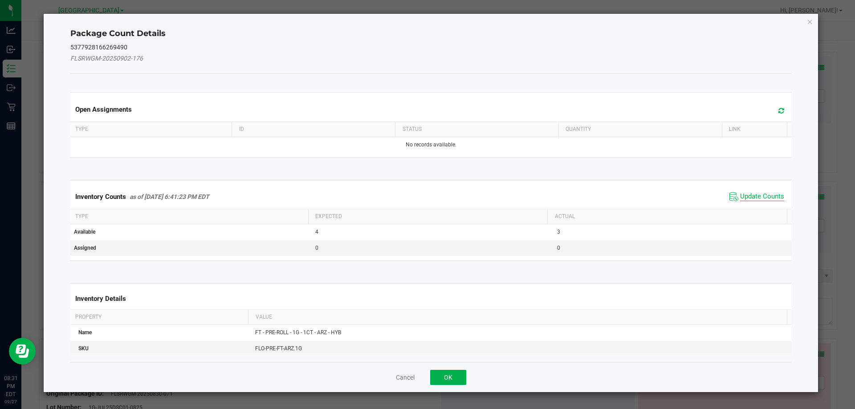
click at [763, 196] on span "Update Counts" at bounding box center [762, 196] width 44 height 9
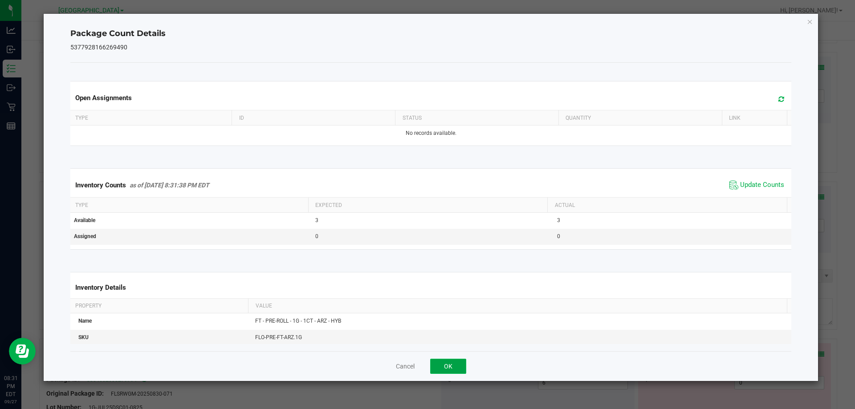
click at [445, 370] on button "OK" at bounding box center [448, 366] width 36 height 15
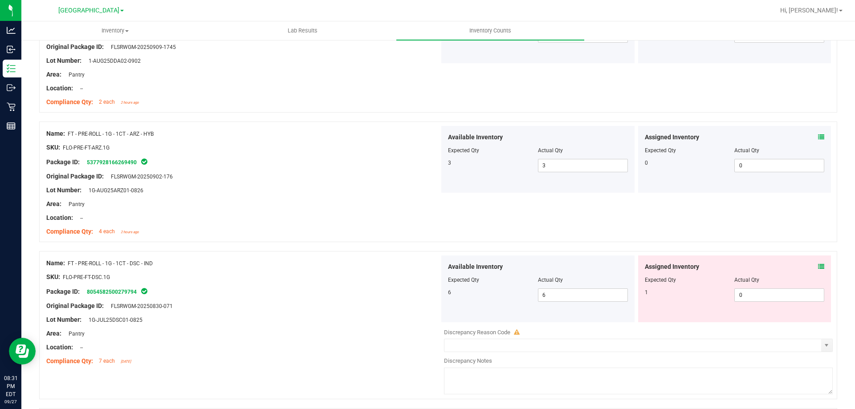
scroll to position [1780, 0]
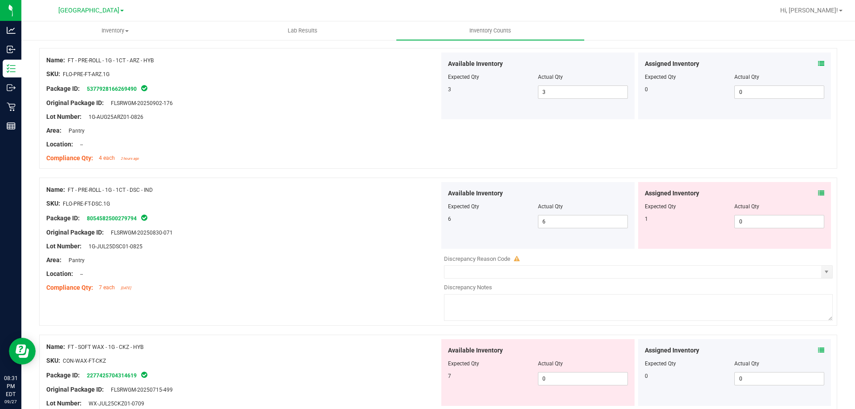
click at [818, 190] on icon at bounding box center [821, 193] width 6 height 6
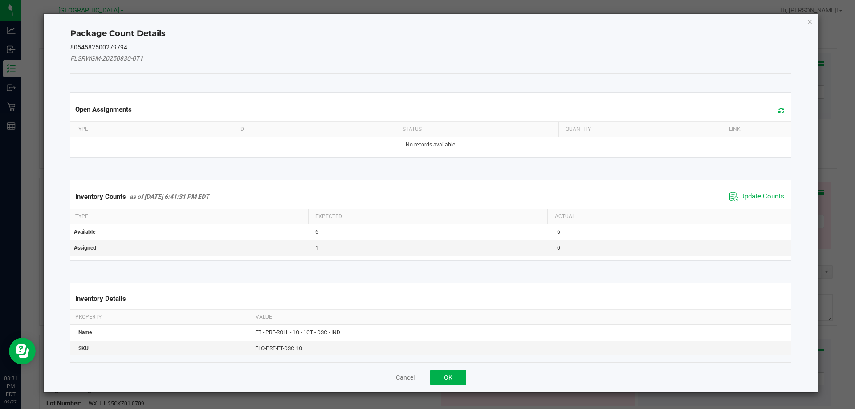
click at [754, 196] on span "Update Counts" at bounding box center [762, 196] width 44 height 9
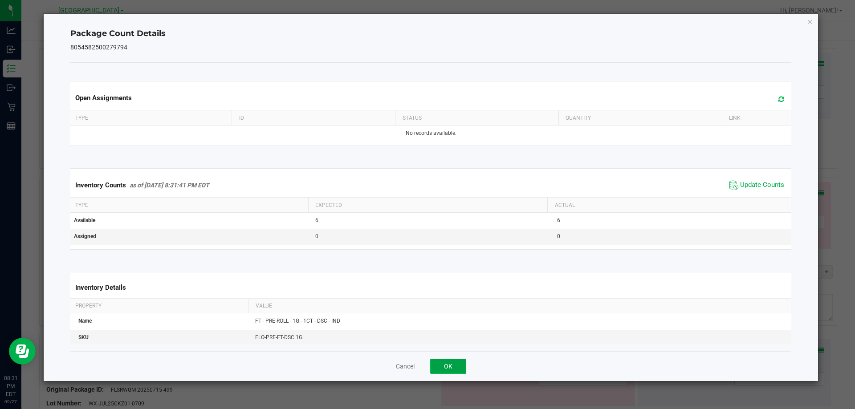
click at [457, 371] on button "OK" at bounding box center [448, 366] width 36 height 15
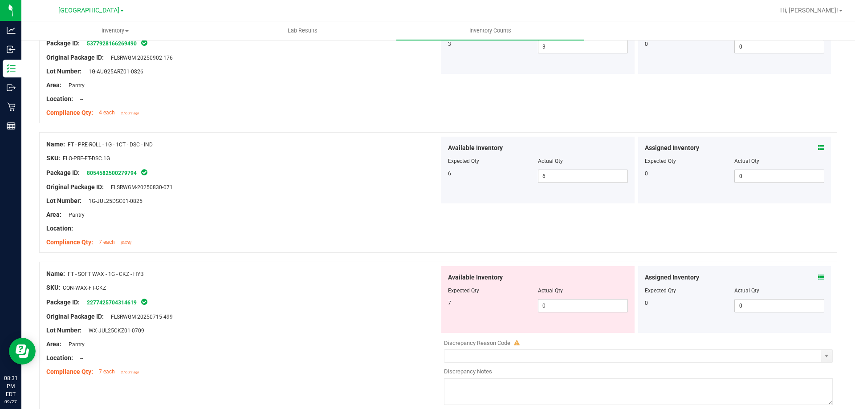
scroll to position [1869, 0]
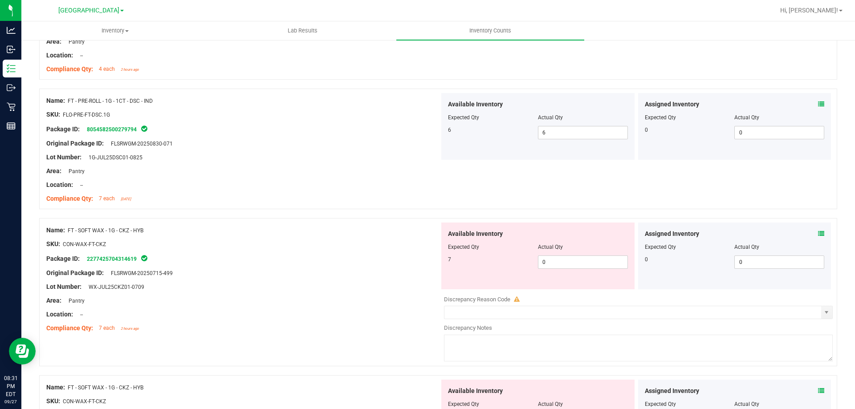
click at [818, 235] on icon at bounding box center [821, 234] width 6 height 6
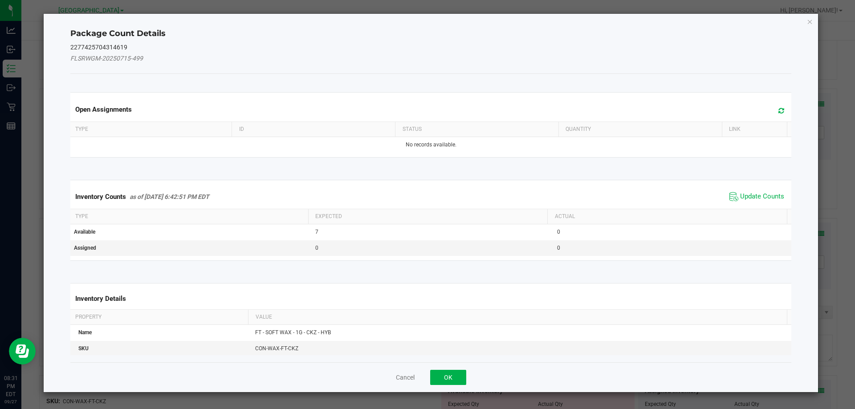
drag, startPoint x: 756, startPoint y: 202, endPoint x: 751, endPoint y: 203, distance: 5.4
click at [755, 201] on span "Update Counts" at bounding box center [756, 196] width 59 height 13
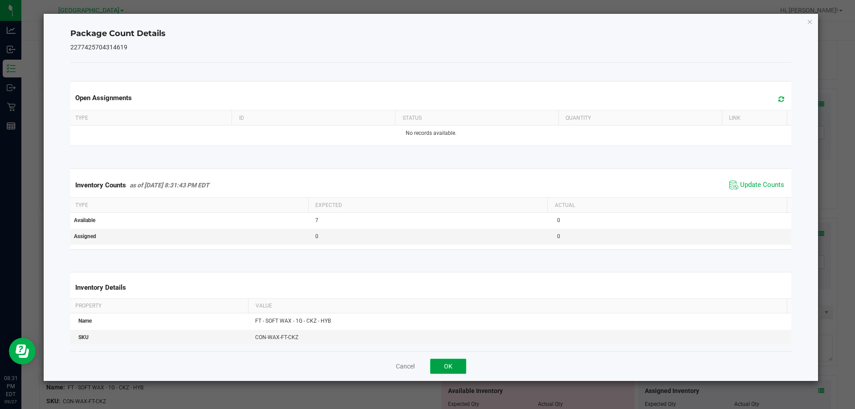
click at [437, 365] on button "OK" at bounding box center [448, 366] width 36 height 15
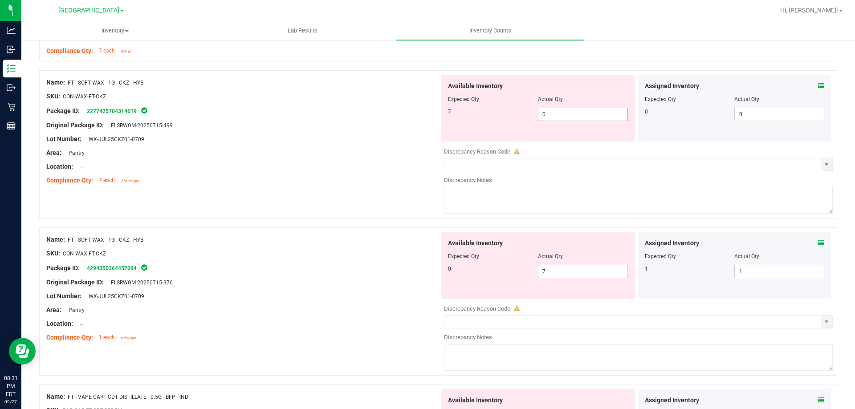
scroll to position [2003, 0]
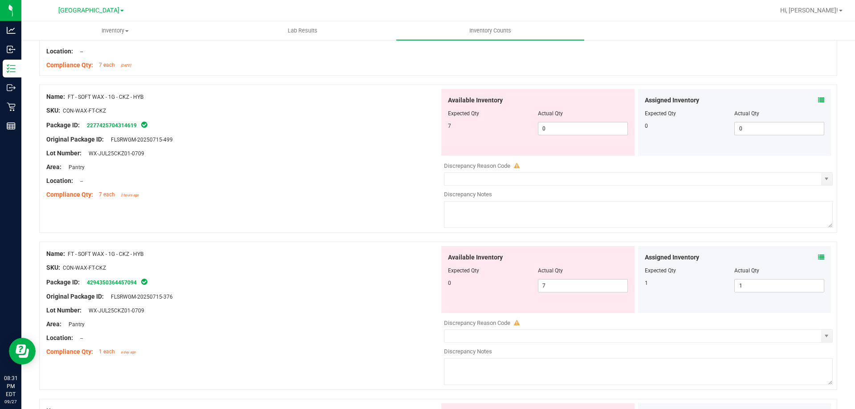
drag, startPoint x: 582, startPoint y: 136, endPoint x: 466, endPoint y: 119, distance: 117.3
click at [529, 129] on div "Available Inventory Expected Qty Actual Qty 7 0 0" at bounding box center [537, 122] width 193 height 67
click at [439, 129] on div "Available Inventory Expected Qty Actual Qty 7 0 0" at bounding box center [537, 122] width 197 height 67
drag, startPoint x: 557, startPoint y: 131, endPoint x: 455, endPoint y: 128, distance: 101.5
click at [456, 128] on div "7 0 0" at bounding box center [538, 128] width 180 height 13
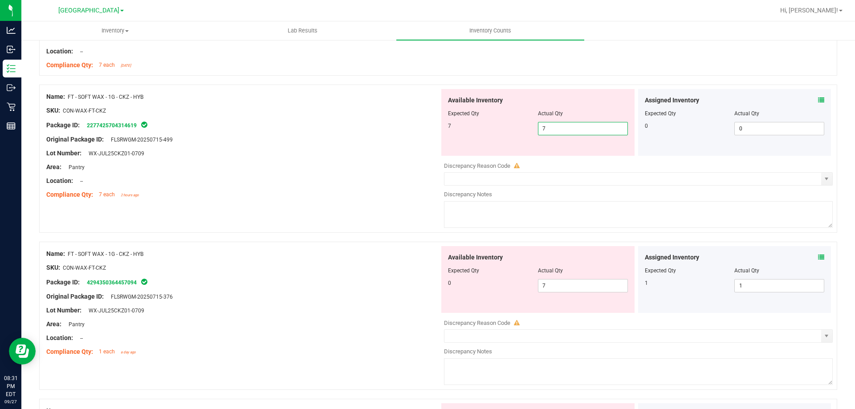
drag, startPoint x: 415, startPoint y: 139, endPoint x: 568, endPoint y: 207, distance: 168.2
click at [416, 140] on div "Original Package ID: FLSRWGM-20250715-499" at bounding box center [242, 139] width 393 height 9
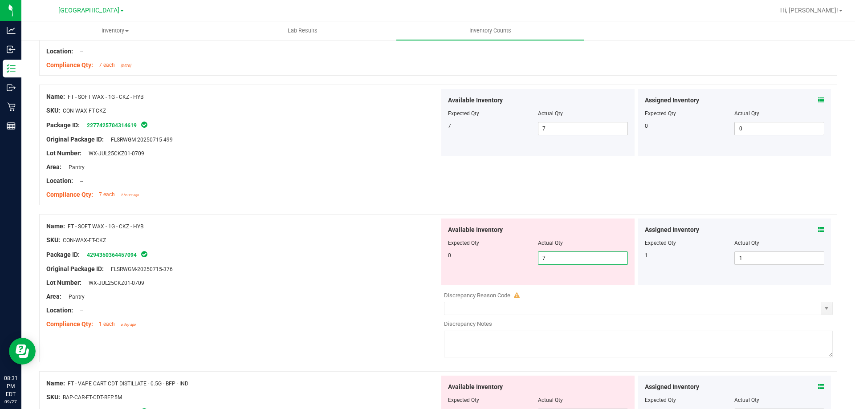
drag, startPoint x: 557, startPoint y: 256, endPoint x: 472, endPoint y: 248, distance: 84.9
click at [503, 257] on div "0 7 7" at bounding box center [538, 257] width 180 height 13
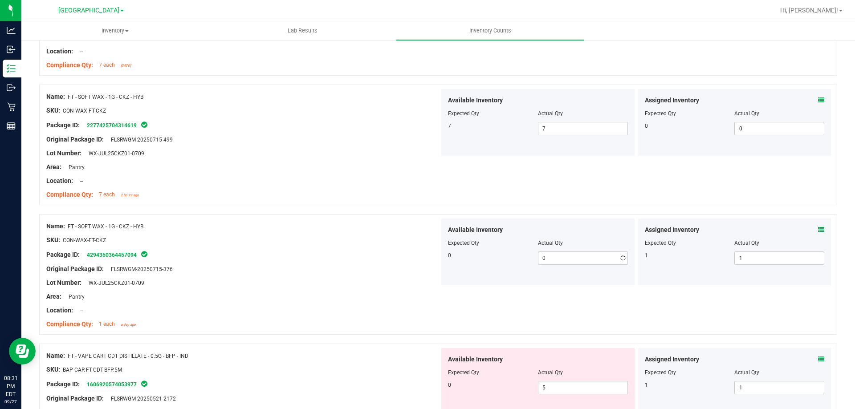
click at [464, 243] on span "Expected Qty" at bounding box center [463, 243] width 31 height 6
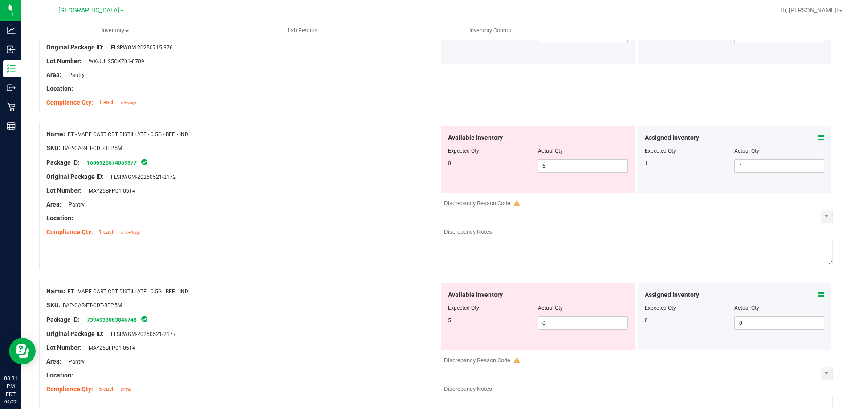
scroll to position [2225, 0]
drag, startPoint x: 564, startPoint y: 166, endPoint x: 437, endPoint y: 154, distance: 128.3
click at [451, 155] on div "Available Inventory Expected Qty Actual Qty 0 5 5" at bounding box center [537, 159] width 193 height 67
click at [386, 153] on div at bounding box center [242, 154] width 393 height 4
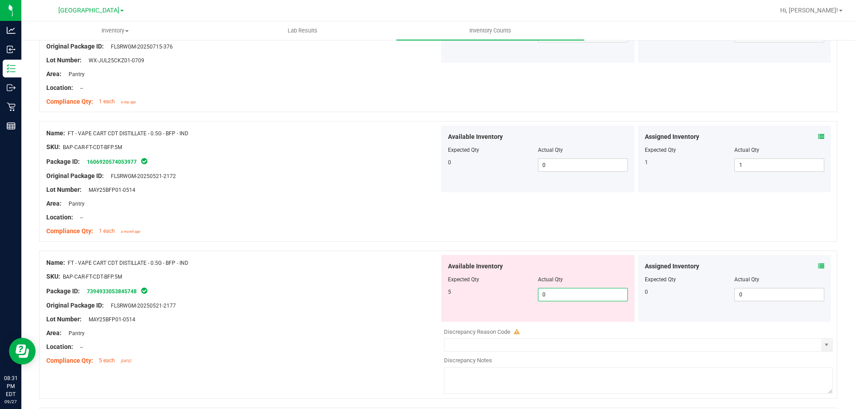
drag, startPoint x: 548, startPoint y: 299, endPoint x: 498, endPoint y: 292, distance: 50.4
click at [498, 292] on div "5 0 0" at bounding box center [538, 294] width 180 height 13
click at [381, 261] on div "Name: FT - VAPE CART CDT DISTILLATE - 0.5G - BFP - IND" at bounding box center [242, 262] width 393 height 9
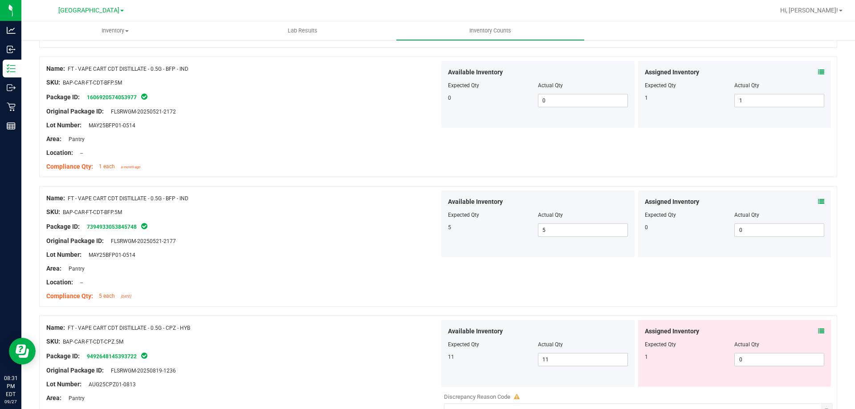
scroll to position [2359, 0]
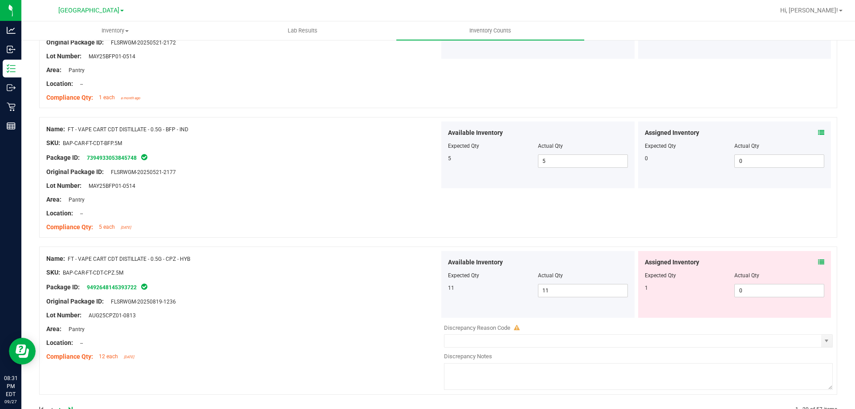
click at [818, 262] on icon at bounding box center [821, 262] width 6 height 6
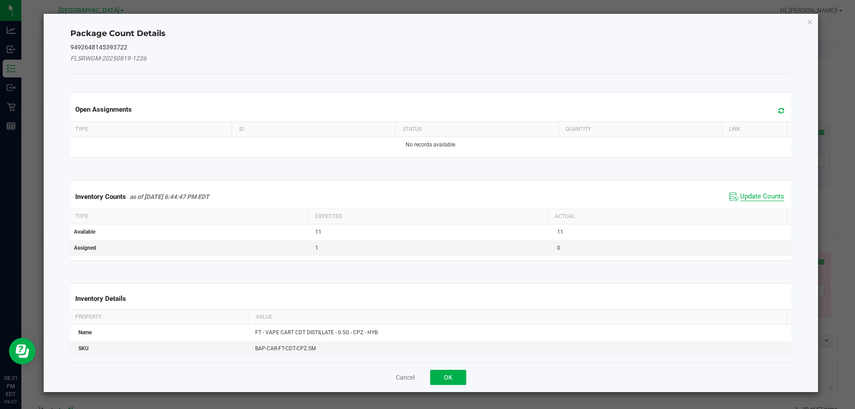
click at [750, 194] on span "Update Counts" at bounding box center [762, 196] width 44 height 9
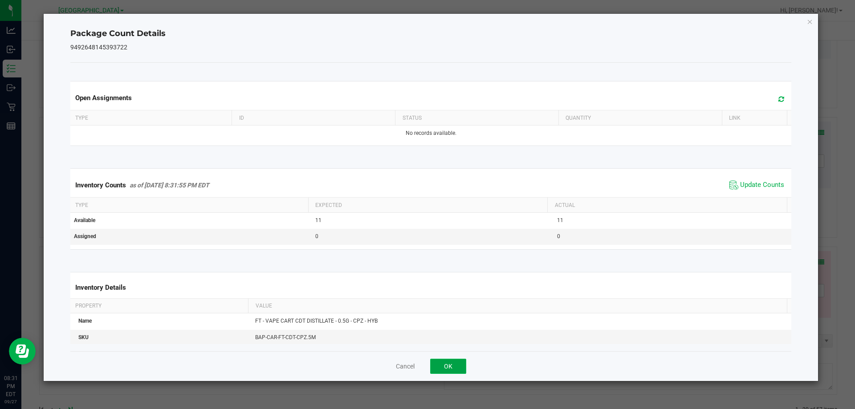
click at [450, 365] on button "OK" at bounding box center [448, 366] width 36 height 15
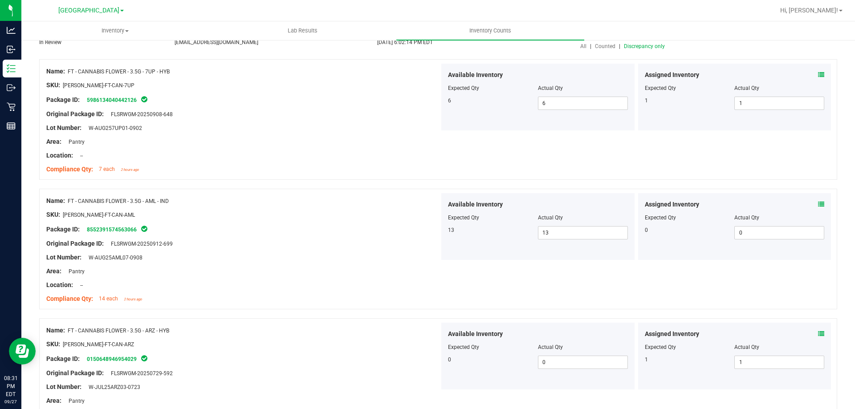
scroll to position [0, 0]
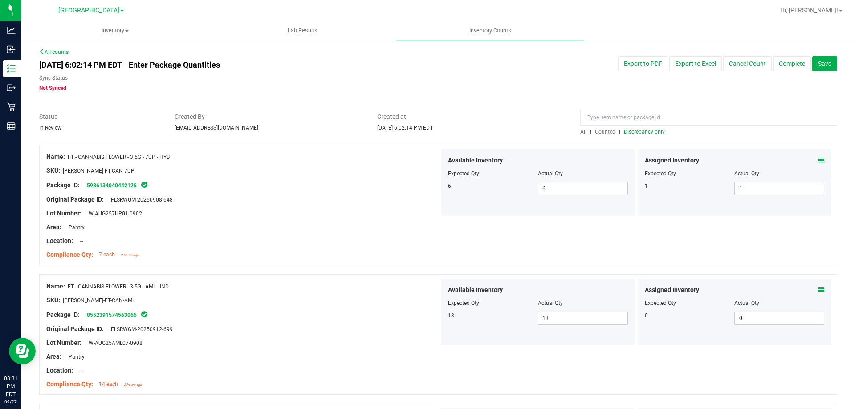
click at [629, 134] on span "Discrepancy only" at bounding box center [644, 132] width 41 height 6
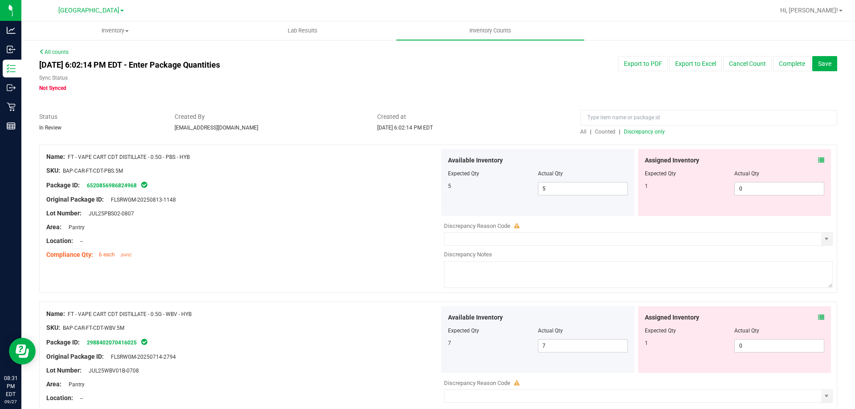
click at [818, 162] on icon at bounding box center [821, 160] width 6 height 6
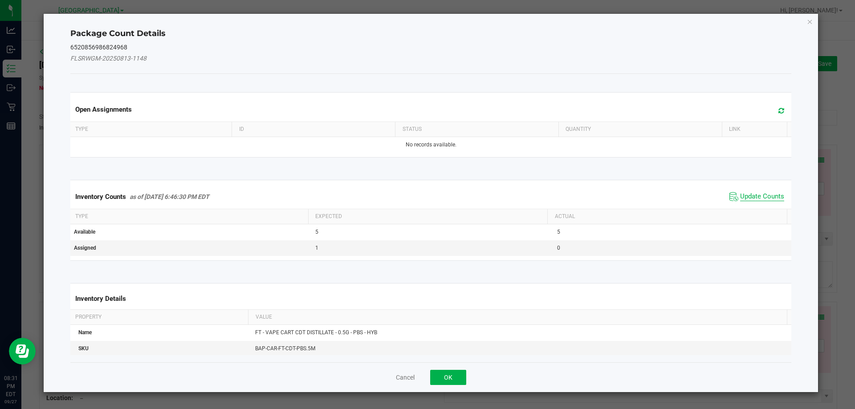
click at [755, 196] on span "Update Counts" at bounding box center [762, 196] width 44 height 9
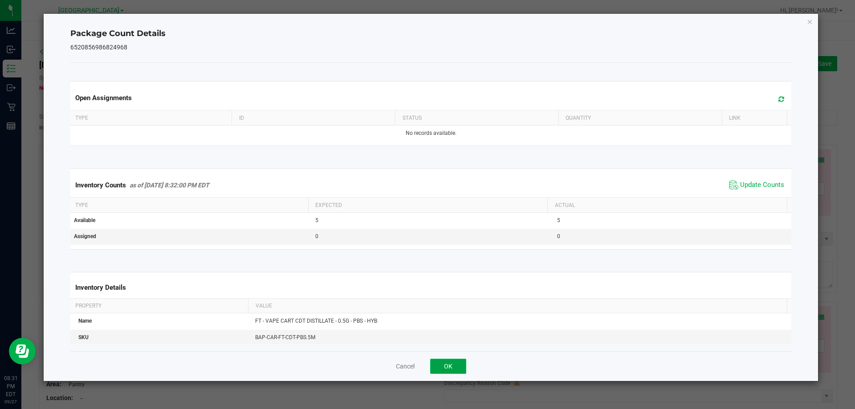
click at [453, 362] on button "OK" at bounding box center [448, 366] width 36 height 15
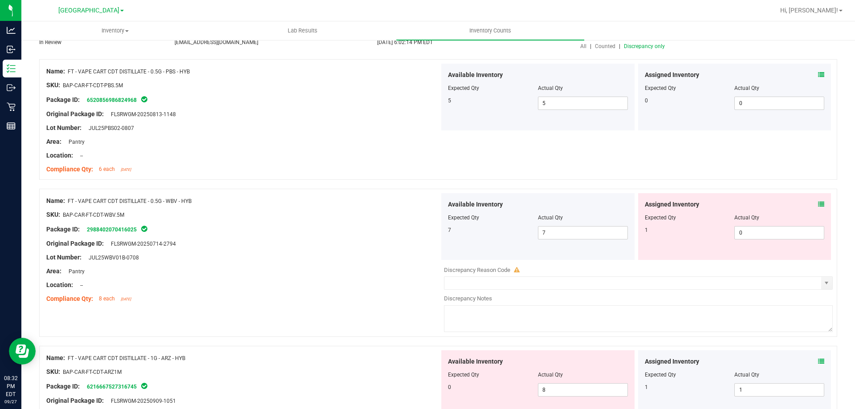
scroll to position [89, 0]
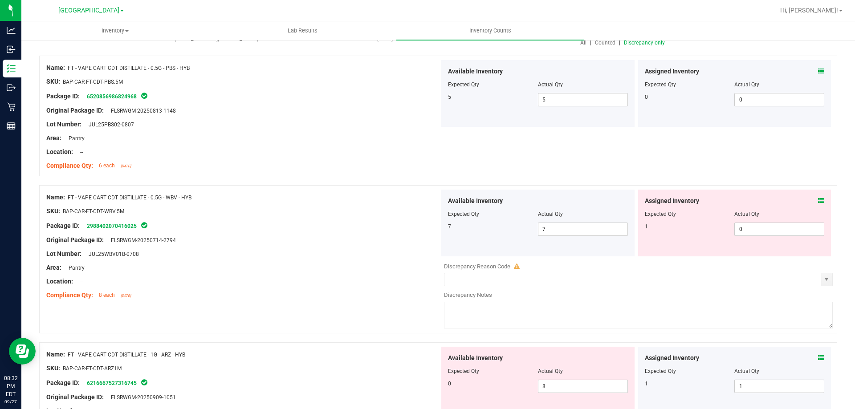
click at [818, 197] on div "Assigned Inventory Expected Qty Actual Qty 1 0 0" at bounding box center [734, 223] width 193 height 67
click at [818, 203] on icon at bounding box center [821, 201] width 6 height 6
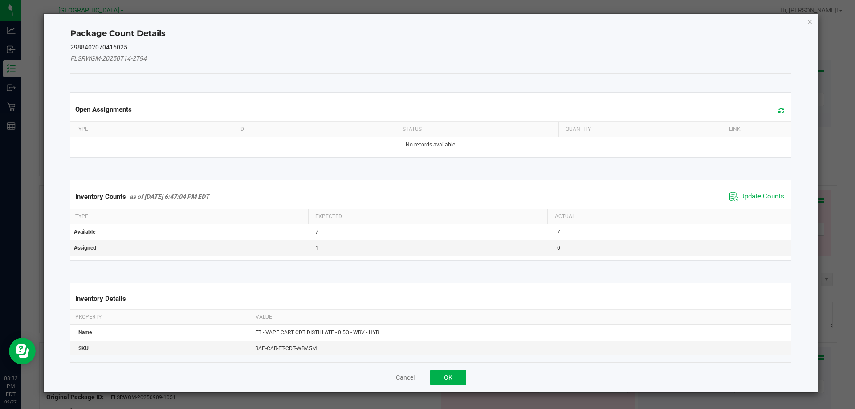
click at [749, 195] on span "Update Counts" at bounding box center [762, 196] width 44 height 9
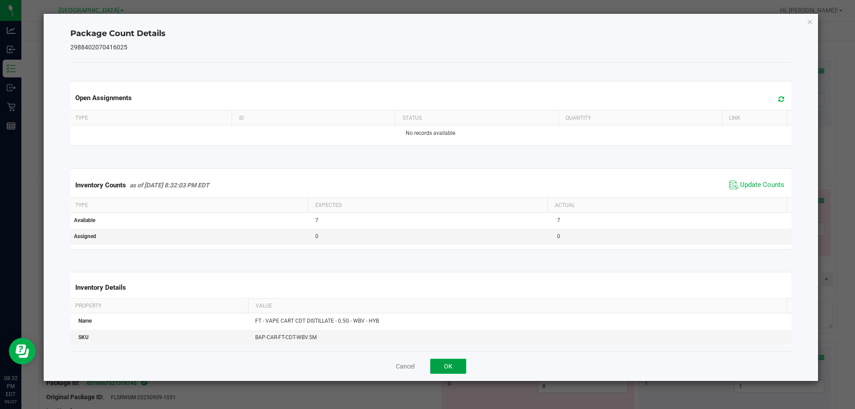
click at [449, 364] on button "OK" at bounding box center [448, 366] width 36 height 15
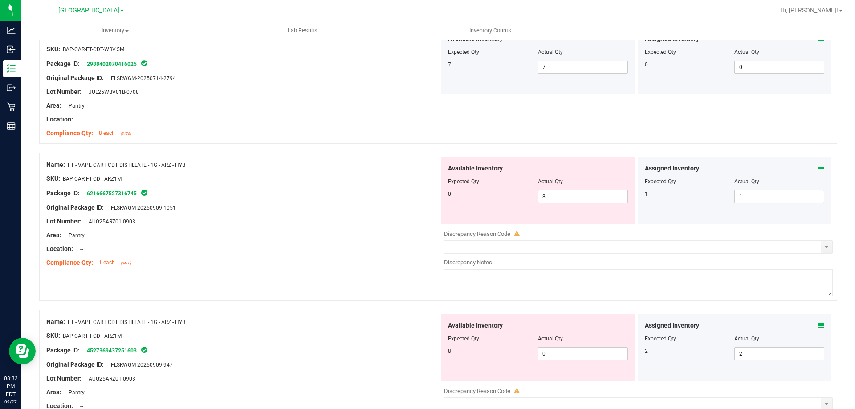
scroll to position [267, 0]
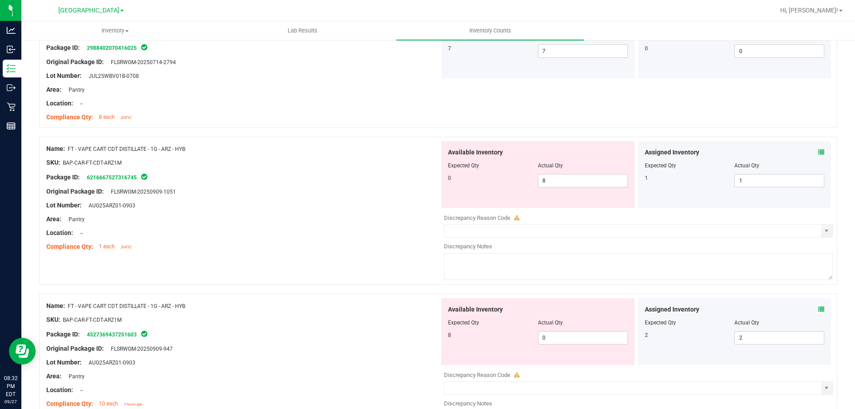
drag, startPoint x: 531, startPoint y: 184, endPoint x: 453, endPoint y: 184, distance: 77.9
click at [466, 184] on div "0 8 8" at bounding box center [538, 180] width 180 height 13
click at [410, 186] on div at bounding box center [242, 184] width 393 height 4
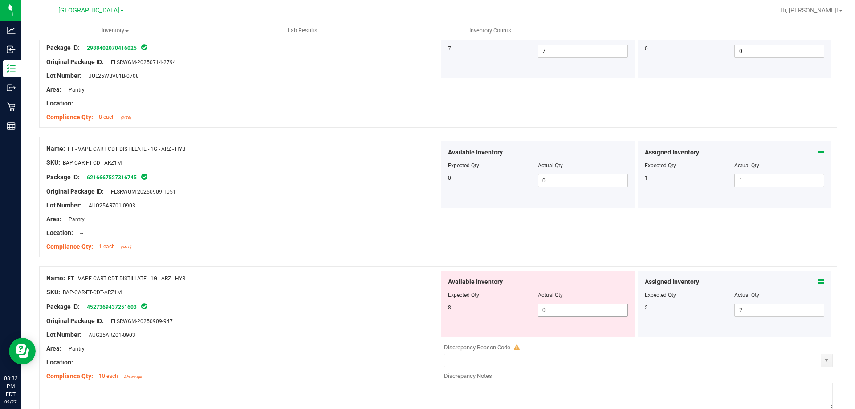
drag, startPoint x: 551, startPoint y: 310, endPoint x: 463, endPoint y: 307, distance: 88.2
click at [470, 308] on div "8 0 0" at bounding box center [538, 310] width 180 height 13
click at [397, 233] on div "Location: --" at bounding box center [242, 232] width 393 height 9
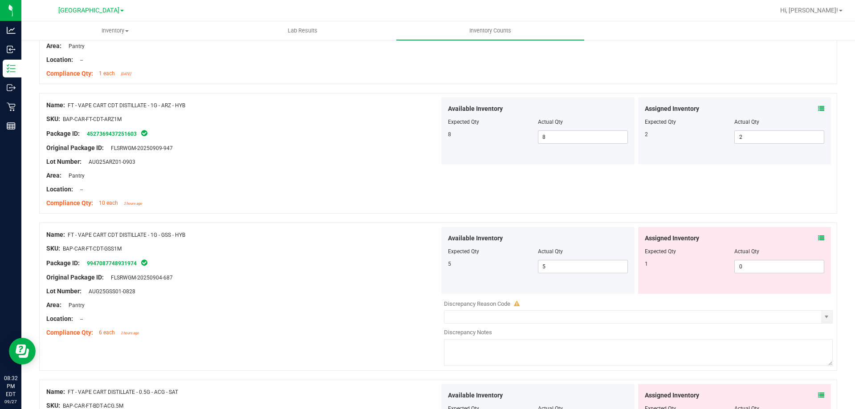
scroll to position [445, 0]
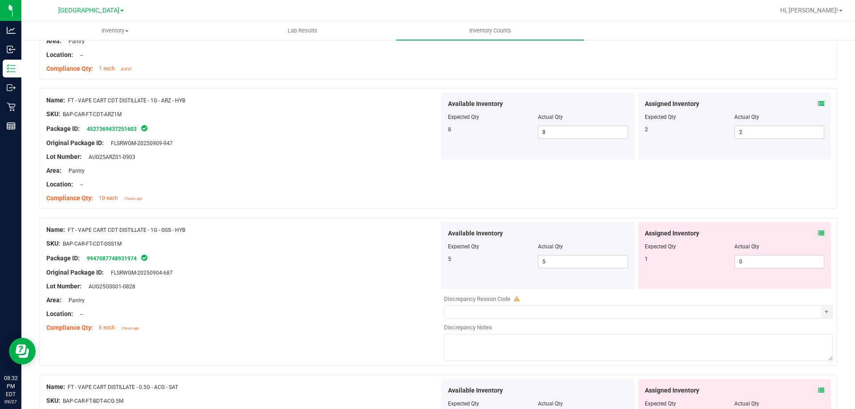
click at [818, 234] on icon at bounding box center [821, 233] width 6 height 6
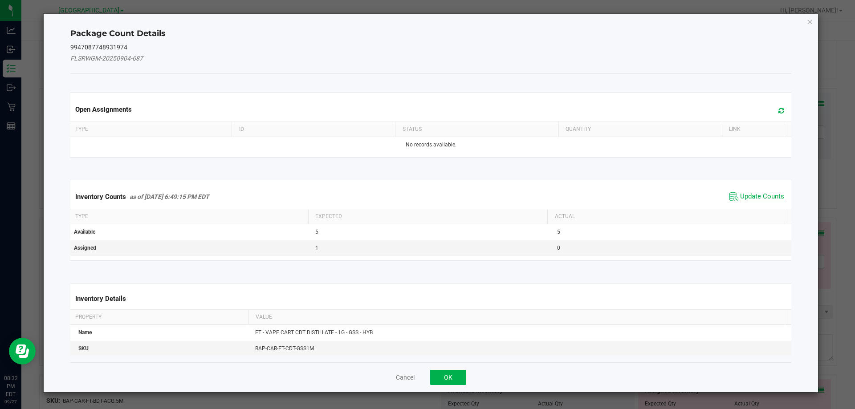
click at [752, 194] on span "Update Counts" at bounding box center [762, 196] width 44 height 9
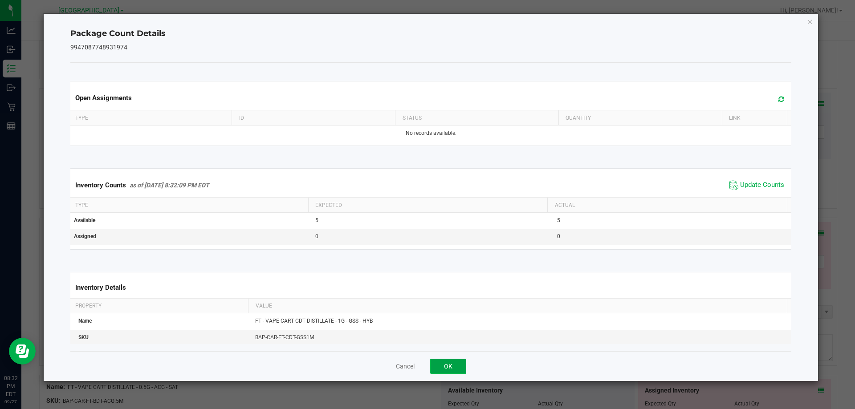
click at [450, 360] on button "OK" at bounding box center [448, 366] width 36 height 15
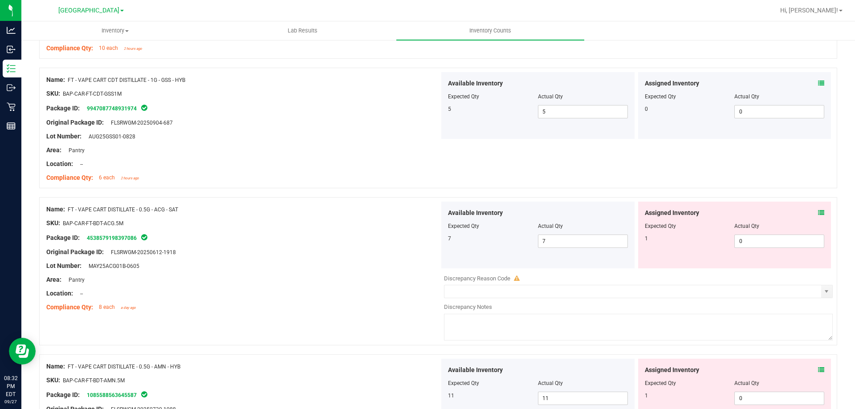
scroll to position [623, 0]
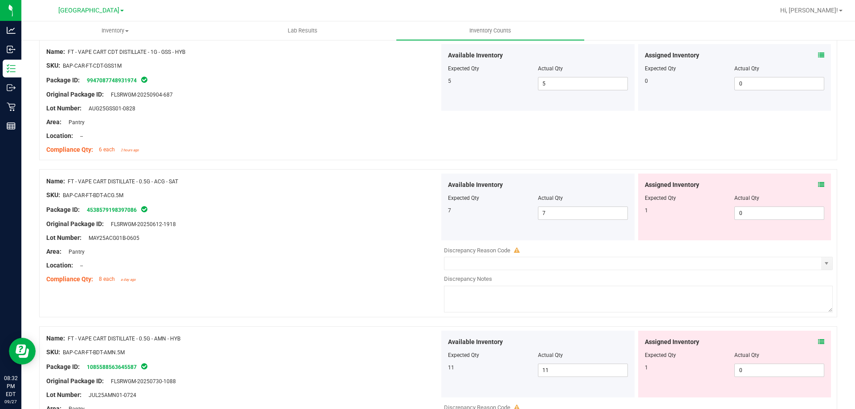
click at [818, 183] on icon at bounding box center [821, 185] width 6 height 6
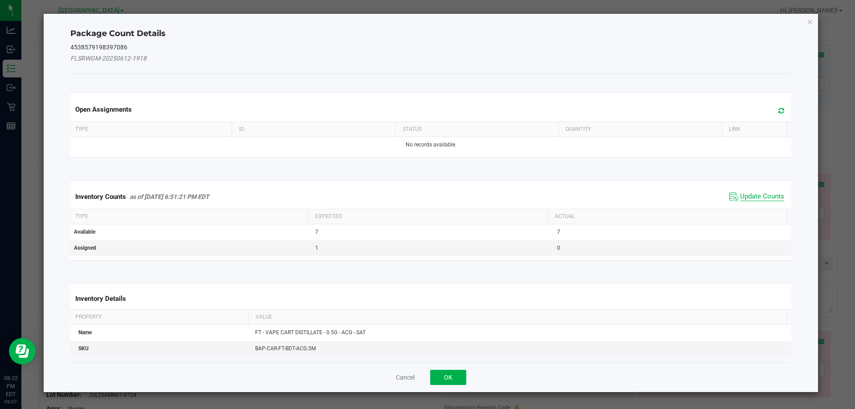
click at [758, 193] on span "Update Counts" at bounding box center [762, 196] width 44 height 9
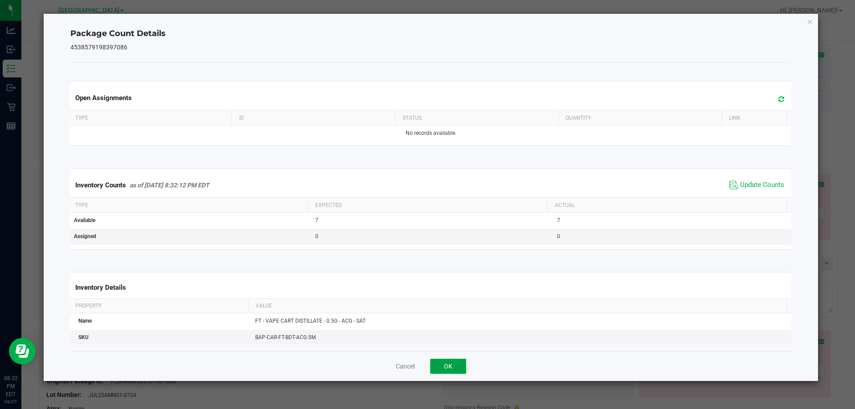
click at [446, 366] on button "OK" at bounding box center [448, 366] width 36 height 15
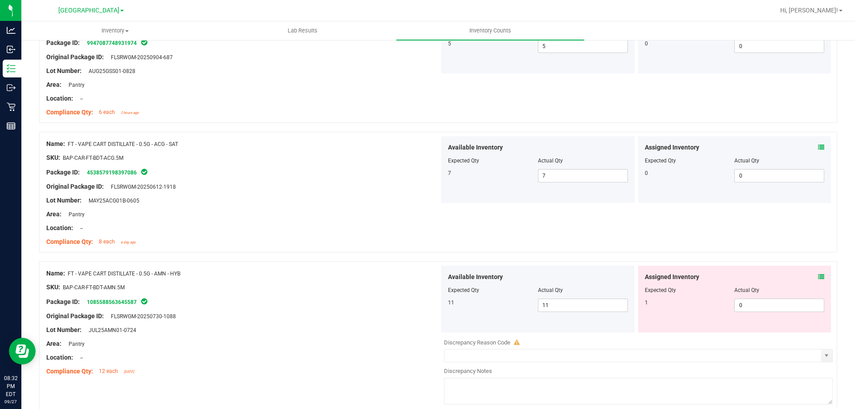
scroll to position [712, 0]
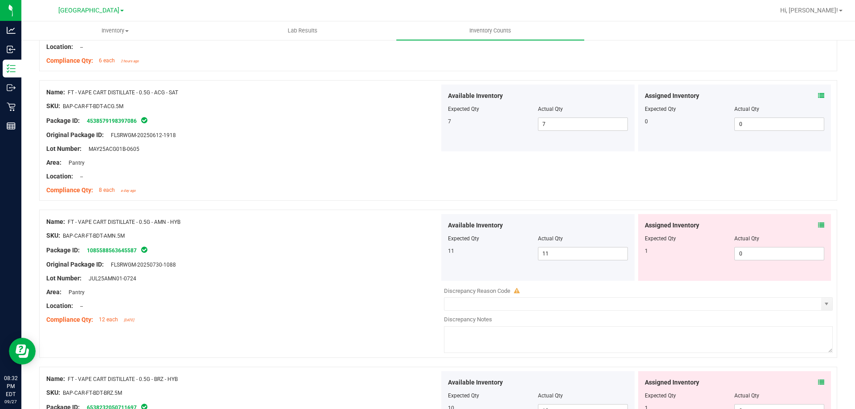
click at [818, 225] on icon at bounding box center [821, 225] width 6 height 6
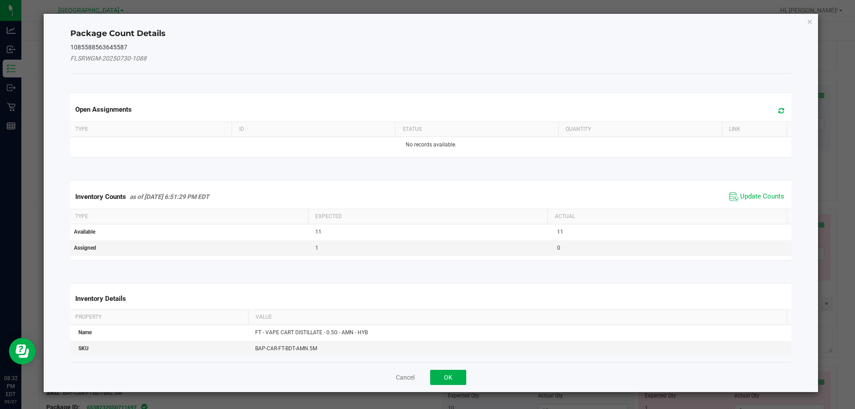
click at [732, 193] on span "Update Counts" at bounding box center [756, 196] width 59 height 13
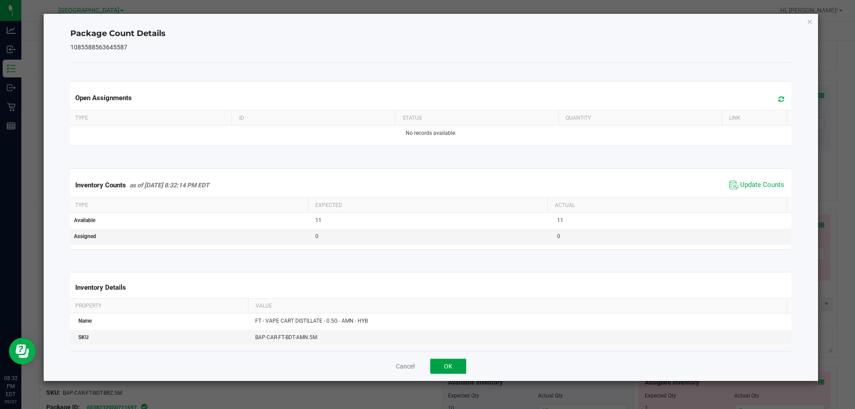
click at [452, 367] on button "OK" at bounding box center [448, 366] width 36 height 15
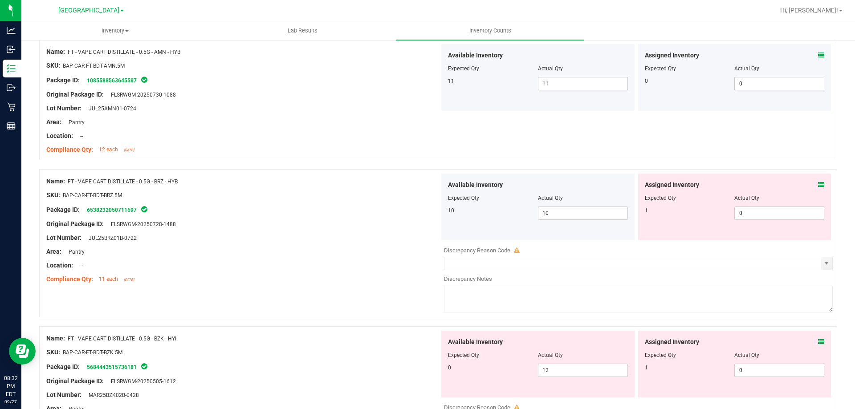
scroll to position [890, 0]
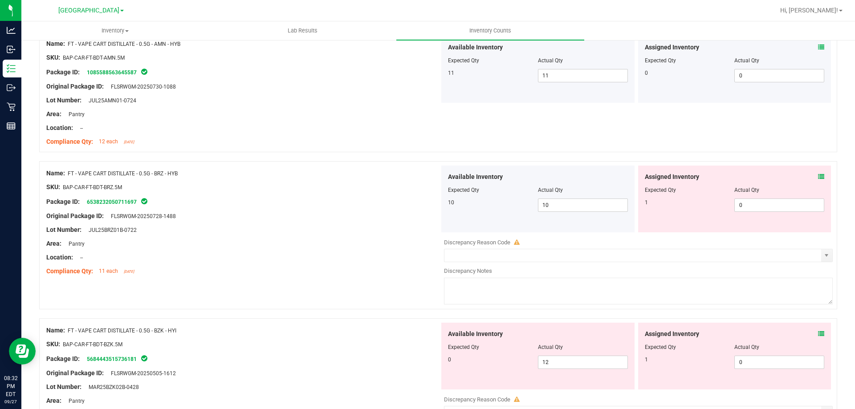
click at [818, 177] on icon at bounding box center [821, 177] width 6 height 6
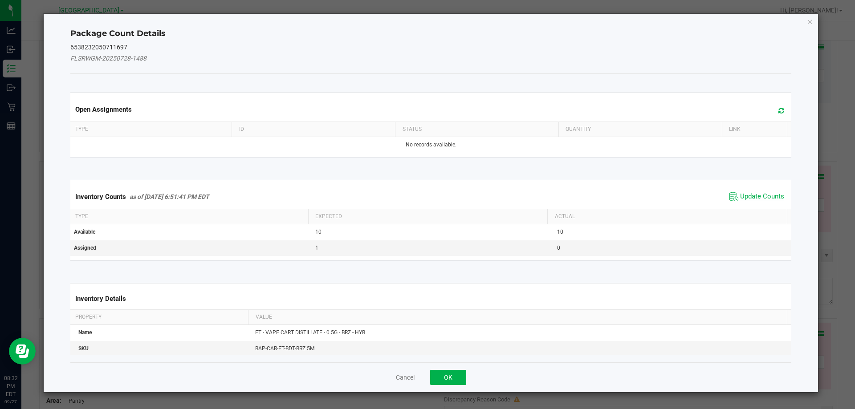
click at [757, 199] on span "Update Counts" at bounding box center [762, 196] width 44 height 9
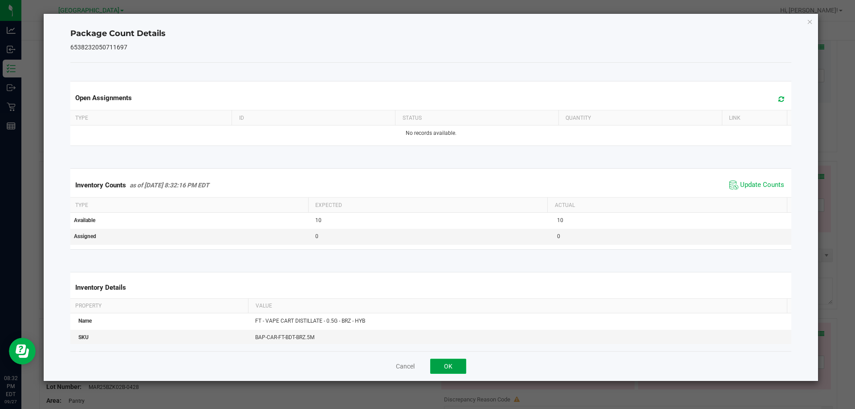
click at [449, 372] on button "OK" at bounding box center [448, 366] width 36 height 15
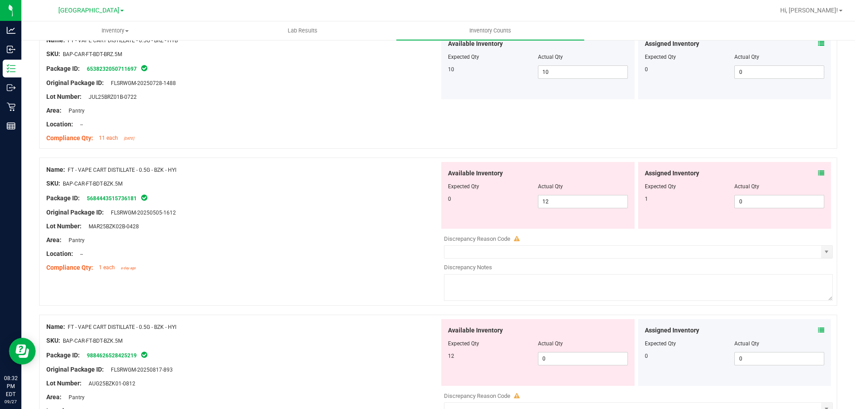
scroll to position [1024, 0]
click at [818, 170] on icon at bounding box center [821, 173] width 6 height 6
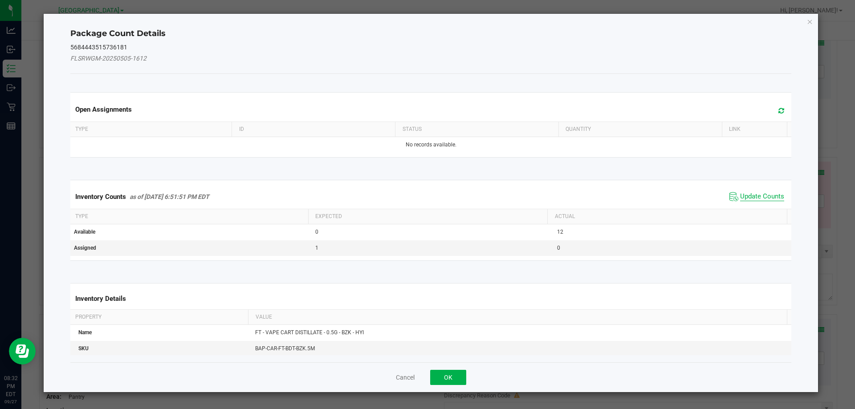
click at [760, 195] on span "Update Counts" at bounding box center [762, 196] width 44 height 9
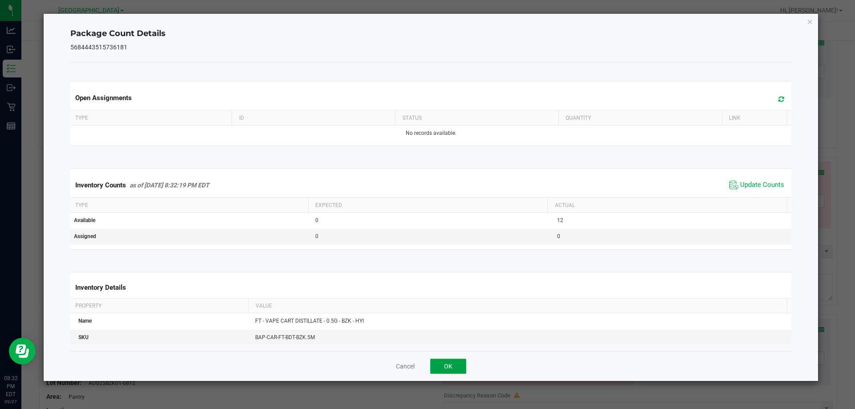
click at [458, 371] on button "OK" at bounding box center [448, 366] width 36 height 15
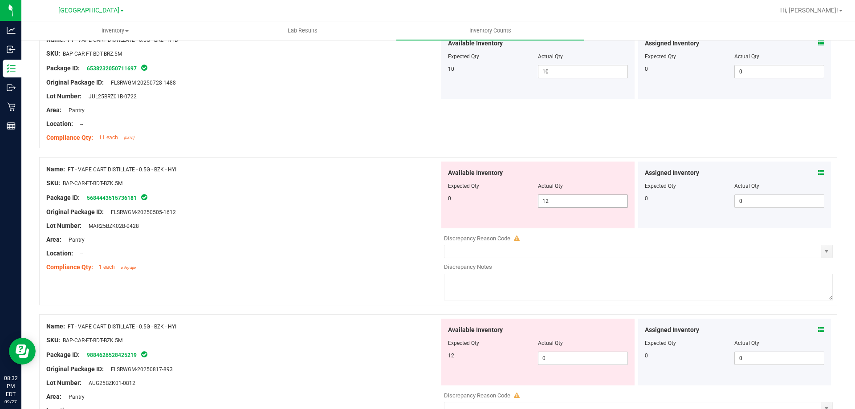
click at [496, 196] on div "0 12 12" at bounding box center [538, 201] width 180 height 13
click at [414, 196] on div "Package ID: 5684443515736181" at bounding box center [242, 197] width 393 height 11
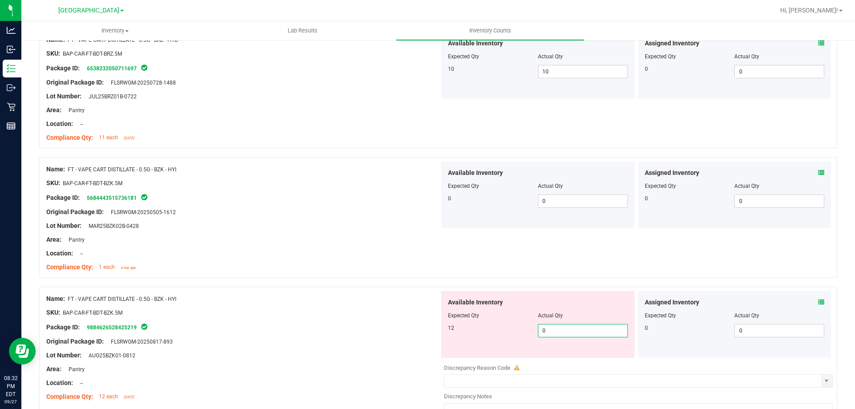
drag, startPoint x: 553, startPoint y: 336, endPoint x: 483, endPoint y: 325, distance: 71.1
click at [491, 327] on div "12 0 0" at bounding box center [538, 330] width 180 height 13
click at [402, 306] on div at bounding box center [242, 306] width 393 height 4
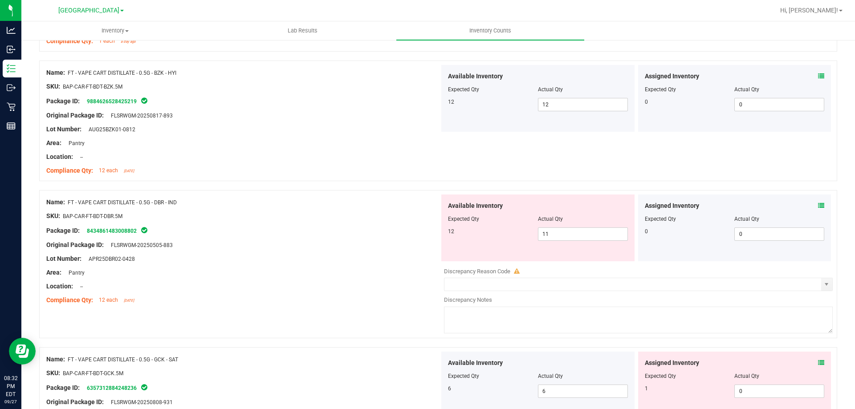
scroll to position [1335, 0]
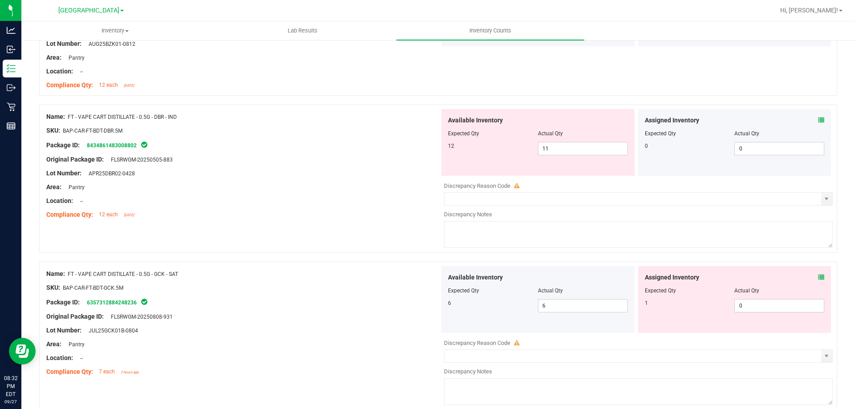
click at [818, 122] on icon at bounding box center [821, 120] width 6 height 6
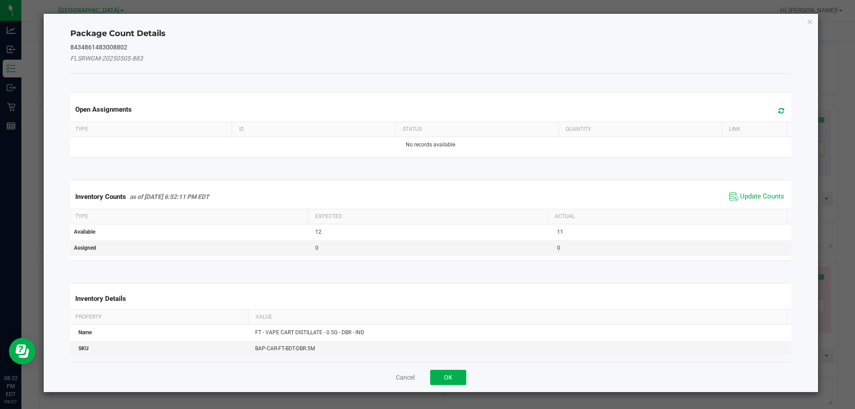
click at [757, 190] on span "Update Counts" at bounding box center [756, 196] width 59 height 13
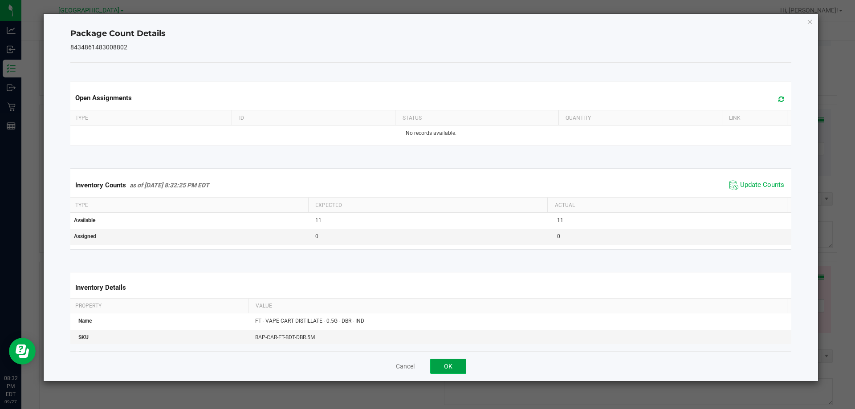
click at [451, 370] on button "OK" at bounding box center [448, 366] width 36 height 15
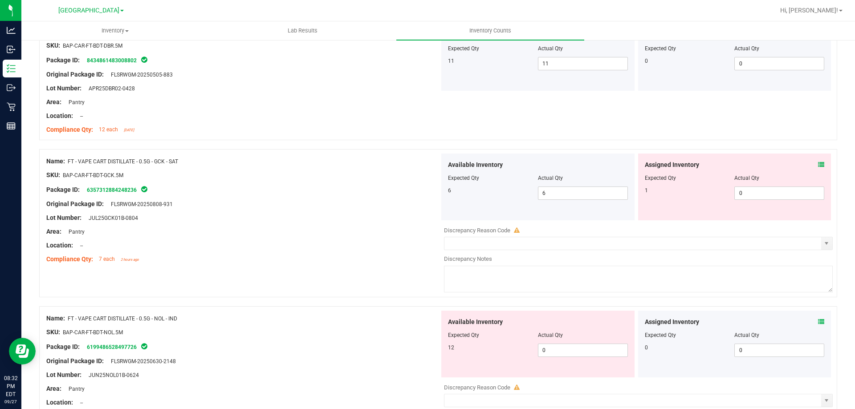
scroll to position [1424, 0]
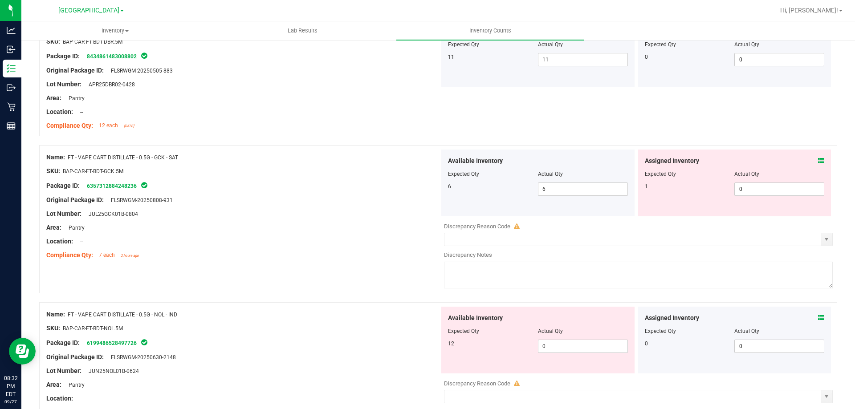
click at [818, 159] on icon at bounding box center [821, 161] width 6 height 6
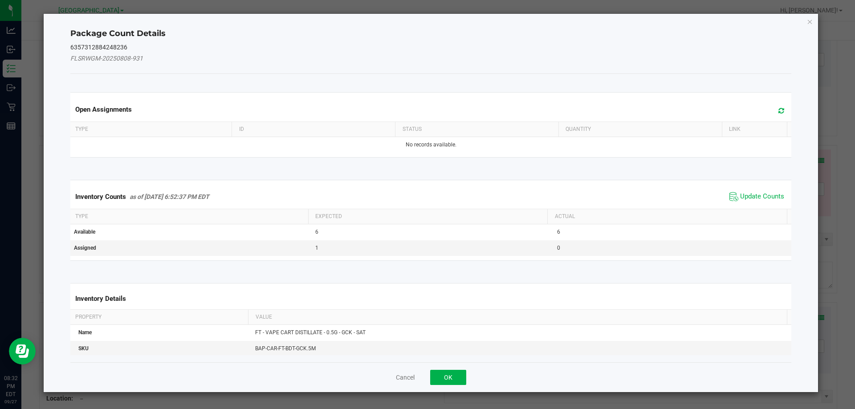
click at [744, 201] on span "Update Counts" at bounding box center [756, 196] width 59 height 13
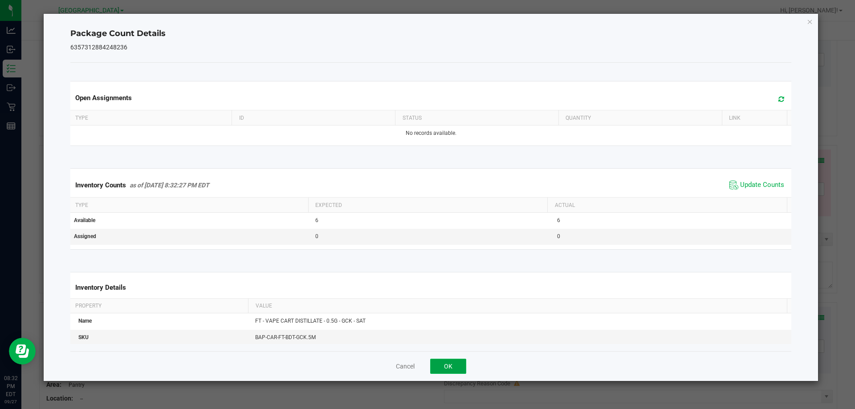
click at [449, 368] on button "OK" at bounding box center [448, 366] width 36 height 15
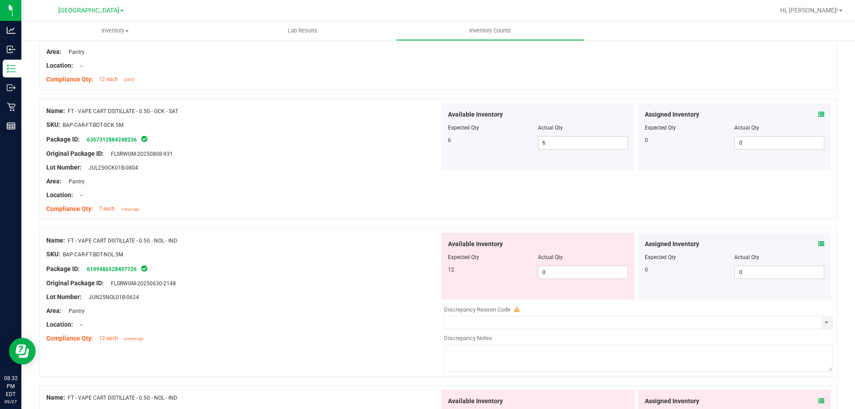
scroll to position [1513, 0]
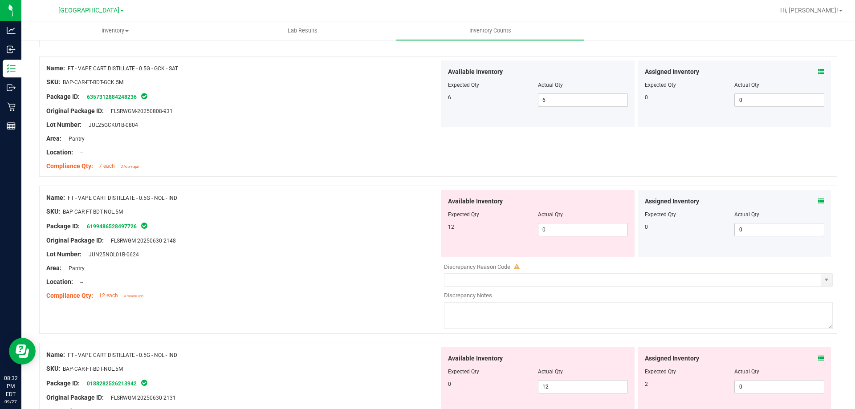
click at [818, 201] on div "Assigned Inventory Expected Qty Actual Qty 0 0 0" at bounding box center [734, 223] width 193 height 67
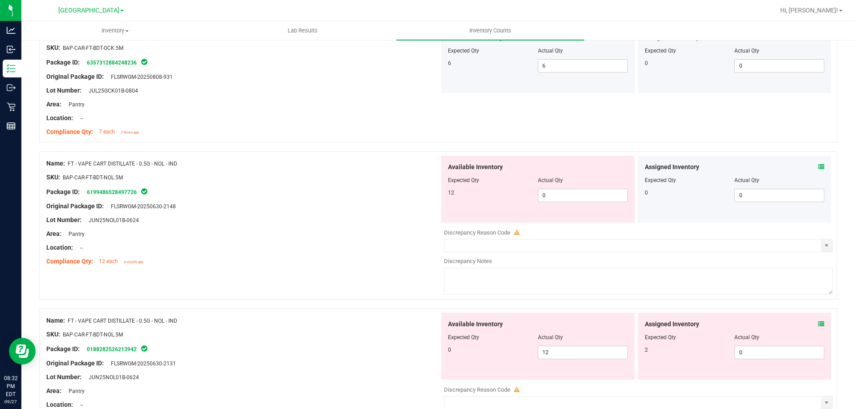
scroll to position [1691, 0]
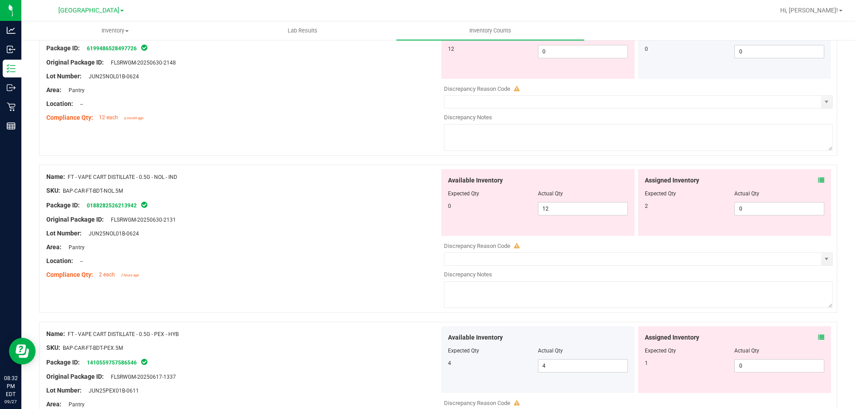
click at [818, 180] on icon at bounding box center [821, 180] width 6 height 6
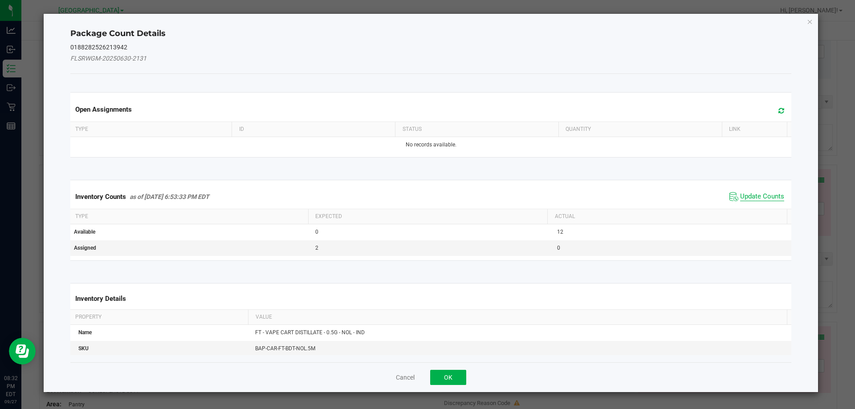
click at [755, 194] on span "Update Counts" at bounding box center [762, 196] width 44 height 9
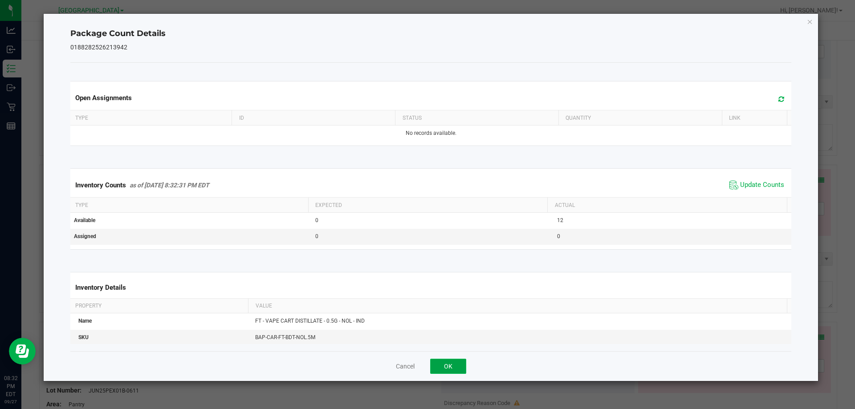
click at [450, 365] on button "OK" at bounding box center [448, 366] width 36 height 15
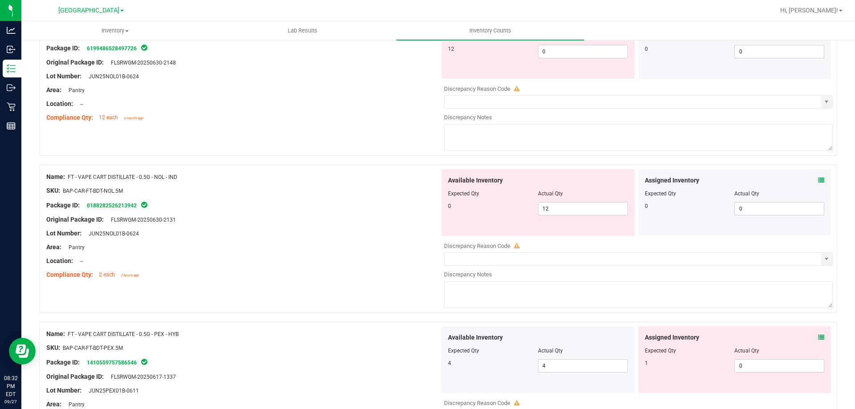
scroll to position [1602, 0]
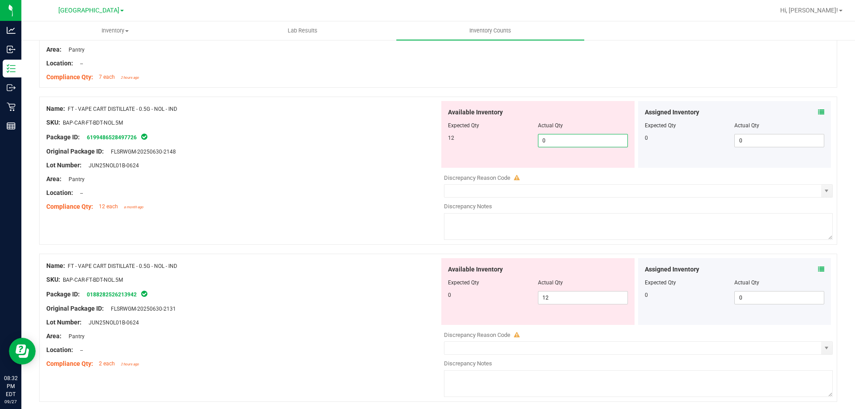
drag, startPoint x: 483, startPoint y: 144, endPoint x: 473, endPoint y: 144, distance: 10.7
click at [475, 144] on div "12 0 0" at bounding box center [538, 140] width 180 height 13
click at [434, 155] on div "Original Package ID: FLSRWGM-20250630-2148" at bounding box center [242, 151] width 393 height 9
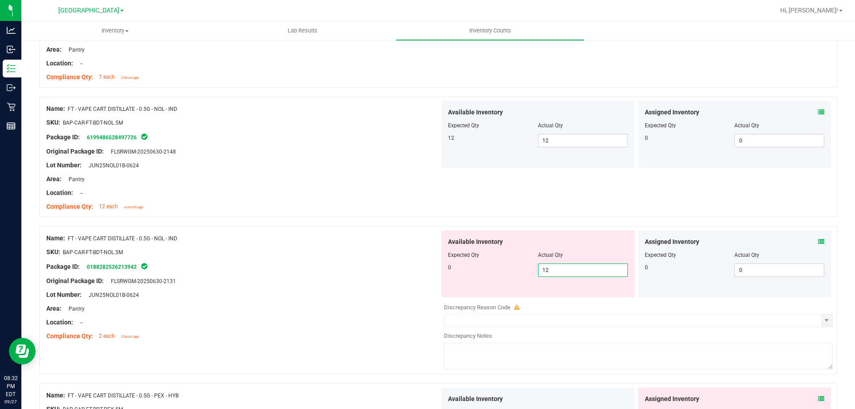
drag, startPoint x: 572, startPoint y: 272, endPoint x: 402, endPoint y: 240, distance: 173.3
click at [482, 259] on div "Available Inventory Expected Qty Actual Qty 0 12 12" at bounding box center [537, 264] width 193 height 67
click at [397, 239] on div "Name: FT - VAPE CART DISTILLATE - 0.5G - NOL - IND" at bounding box center [242, 238] width 393 height 9
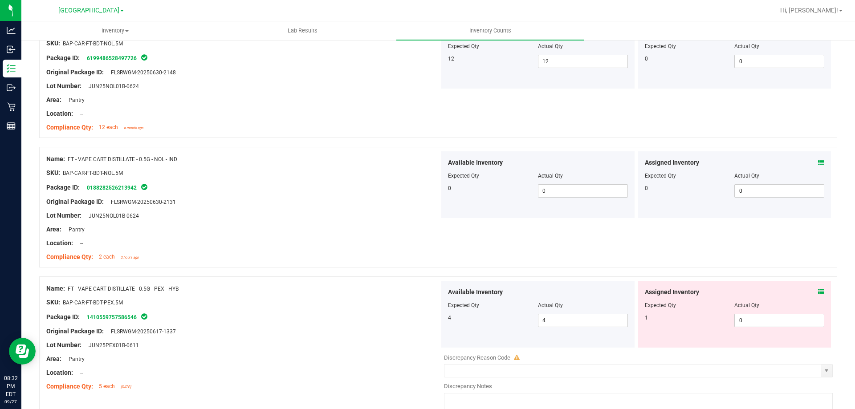
scroll to position [1780, 0]
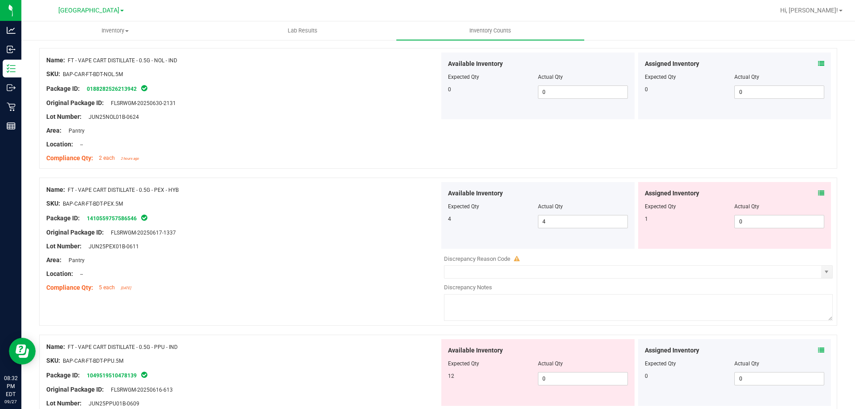
click at [818, 192] on icon at bounding box center [821, 193] width 6 height 6
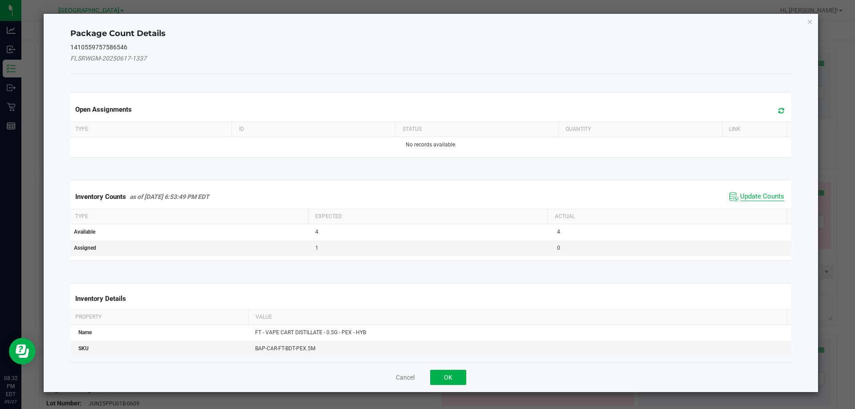
click at [756, 198] on span "Update Counts" at bounding box center [762, 196] width 44 height 9
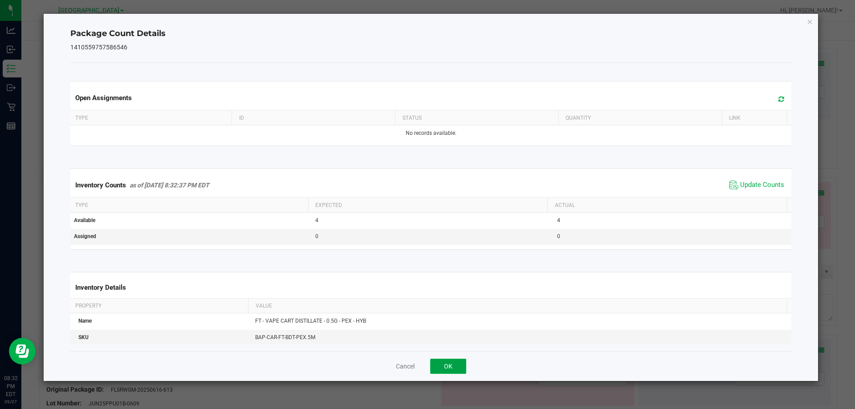
click at [437, 370] on button "OK" at bounding box center [448, 366] width 36 height 15
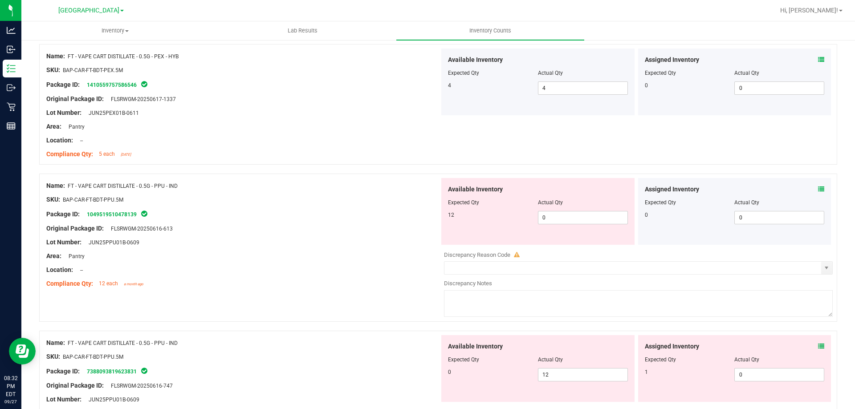
scroll to position [1958, 0]
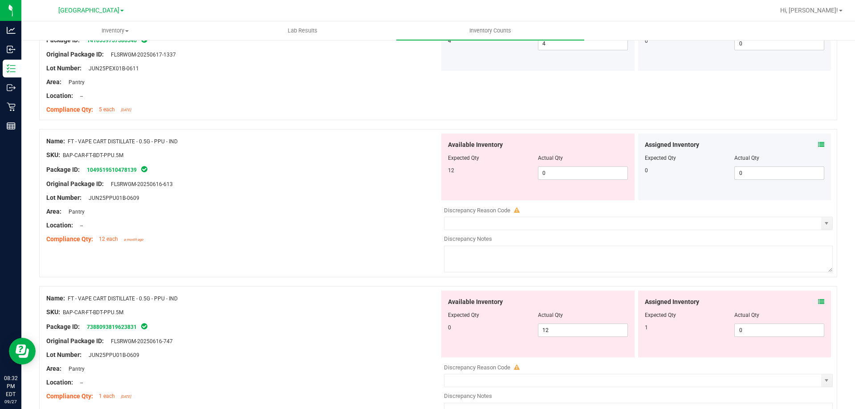
click at [814, 307] on div at bounding box center [734, 309] width 180 height 4
click at [818, 303] on icon at bounding box center [821, 302] width 6 height 6
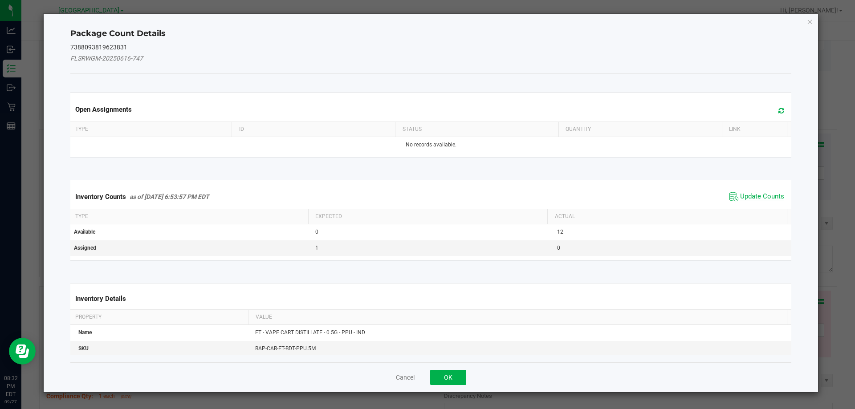
click at [756, 195] on span "Update Counts" at bounding box center [762, 196] width 44 height 9
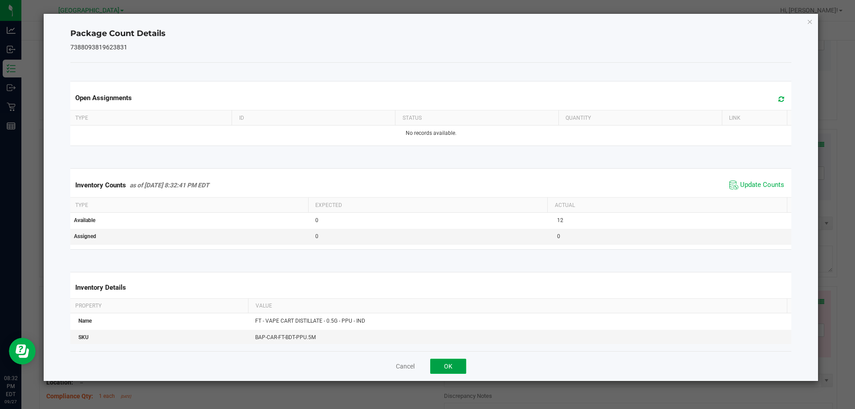
click at [447, 363] on button "OK" at bounding box center [448, 366] width 36 height 15
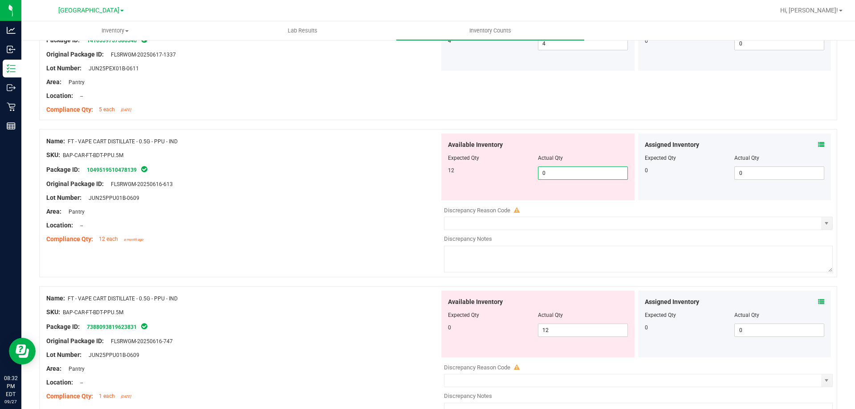
drag, startPoint x: 568, startPoint y: 174, endPoint x: 399, endPoint y: 161, distance: 169.2
click at [441, 159] on div "Available Inventory Expected Qty Actual Qty 12 0 0" at bounding box center [537, 167] width 193 height 67
click at [360, 175] on div at bounding box center [242, 177] width 393 height 4
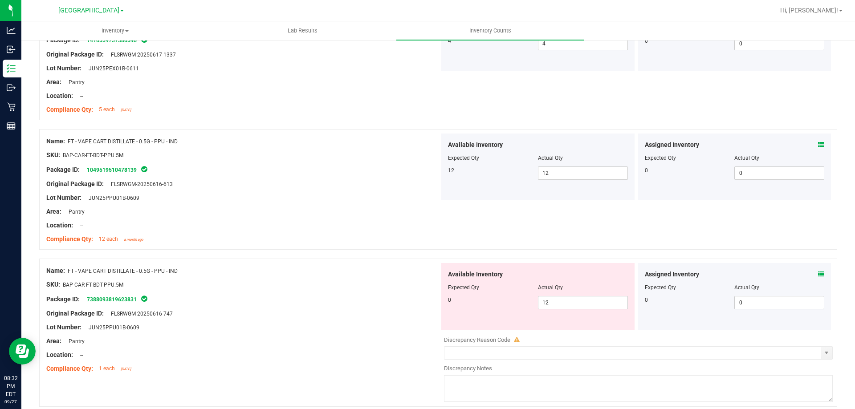
drag, startPoint x: 546, startPoint y: 294, endPoint x: 538, endPoint y: 293, distance: 8.1
click at [538, 293] on div at bounding box center [538, 294] width 180 height 4
click at [490, 290] on div "Available Inventory Expected Qty Actual Qty 0 12 12" at bounding box center [537, 296] width 193 height 67
drag, startPoint x: 561, startPoint y: 305, endPoint x: 449, endPoint y: 291, distance: 113.6
click at [449, 291] on div "Available Inventory Expected Qty Actual Qty 0 12 12" at bounding box center [537, 296] width 193 height 67
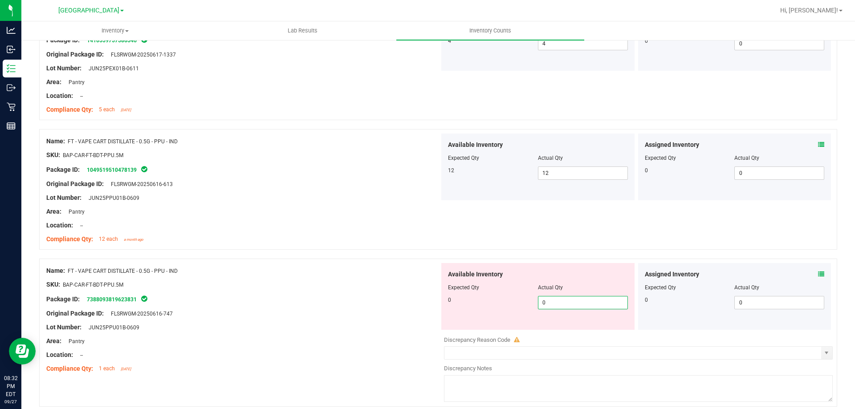
click at [448, 289] on span "Expected Qty" at bounding box center [463, 287] width 31 height 6
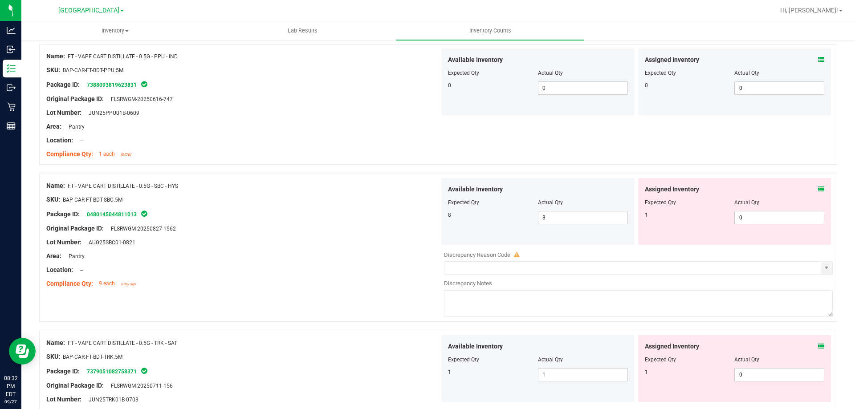
scroll to position [2181, 0]
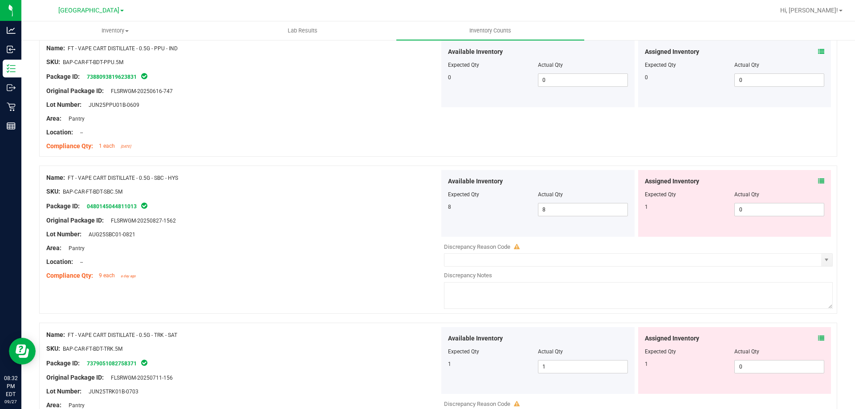
click at [818, 182] on icon at bounding box center [821, 181] width 6 height 6
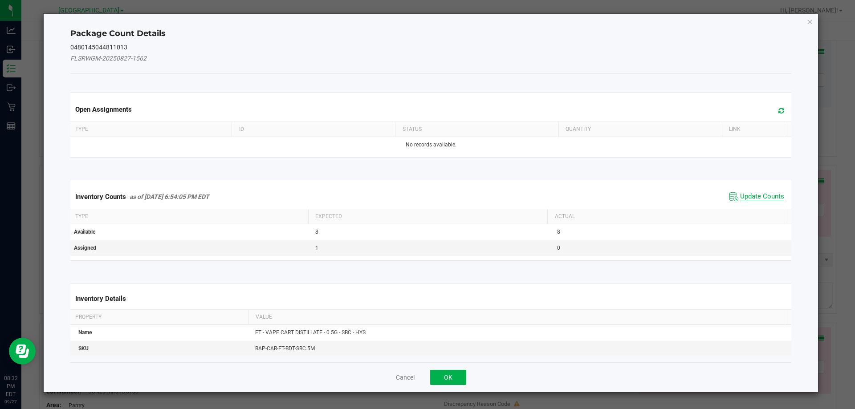
click at [759, 198] on span "Update Counts" at bounding box center [762, 196] width 44 height 9
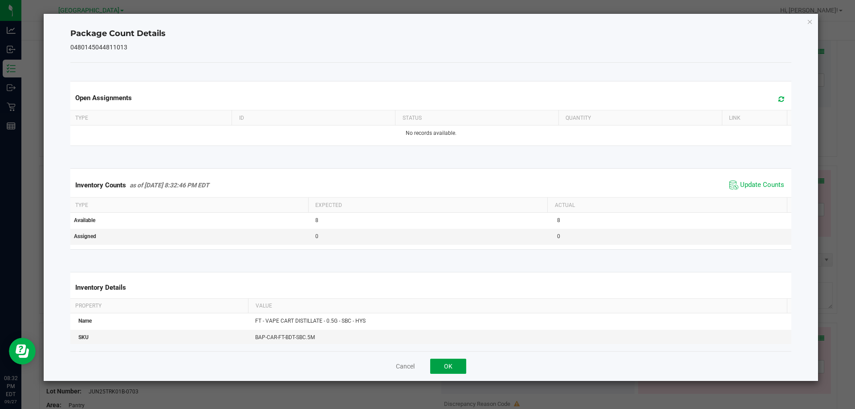
click at [447, 367] on button "OK" at bounding box center [448, 366] width 36 height 15
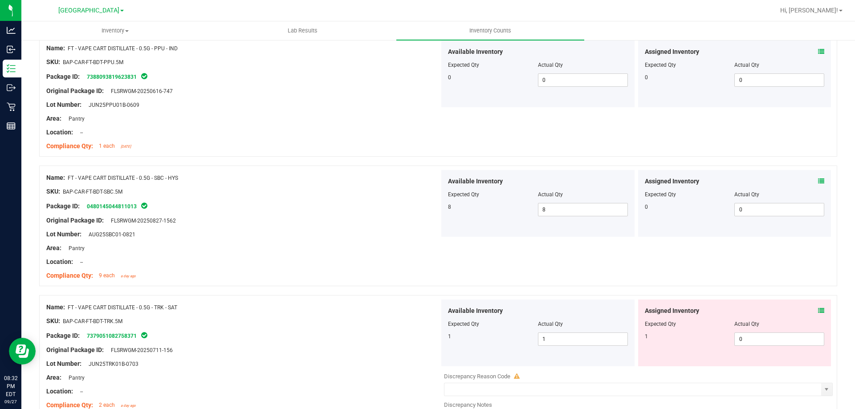
click at [811, 310] on div "Assigned Inventory" at bounding box center [734, 310] width 180 height 9
click at [818, 308] on icon at bounding box center [821, 311] width 6 height 6
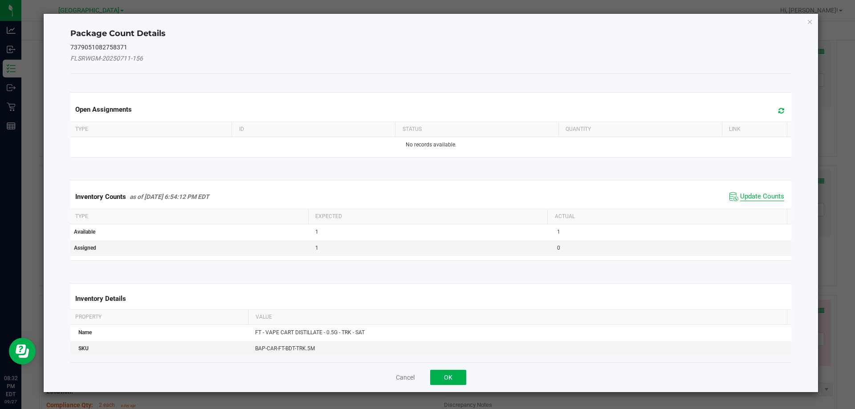
click at [740, 196] on span "Update Counts" at bounding box center [762, 196] width 44 height 9
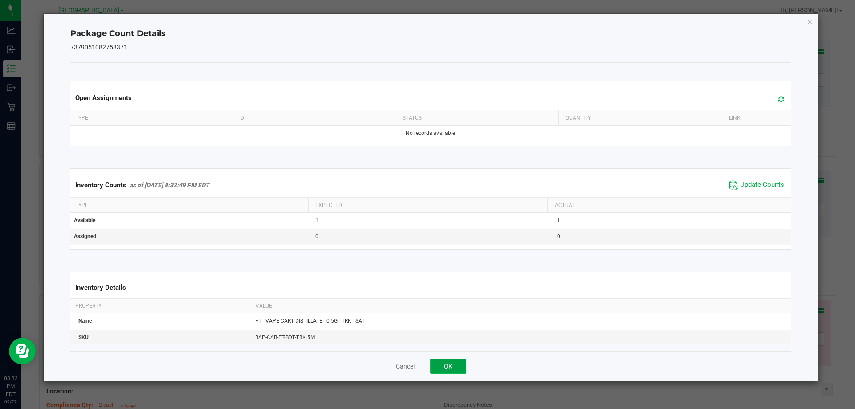
click at [458, 362] on button "OK" at bounding box center [448, 366] width 36 height 15
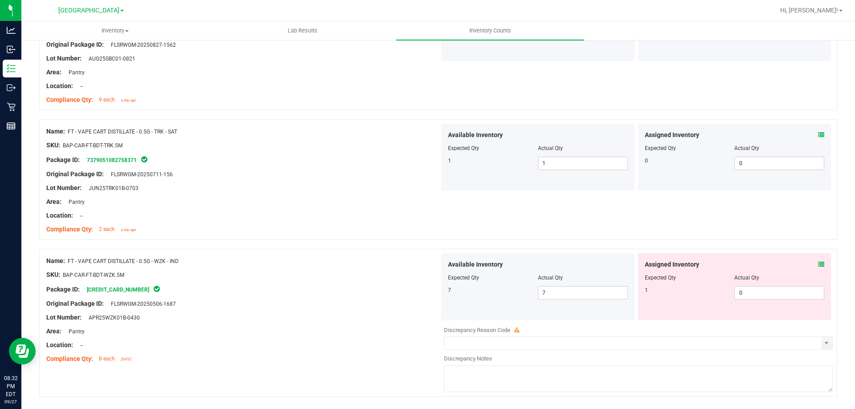
scroll to position [2359, 0]
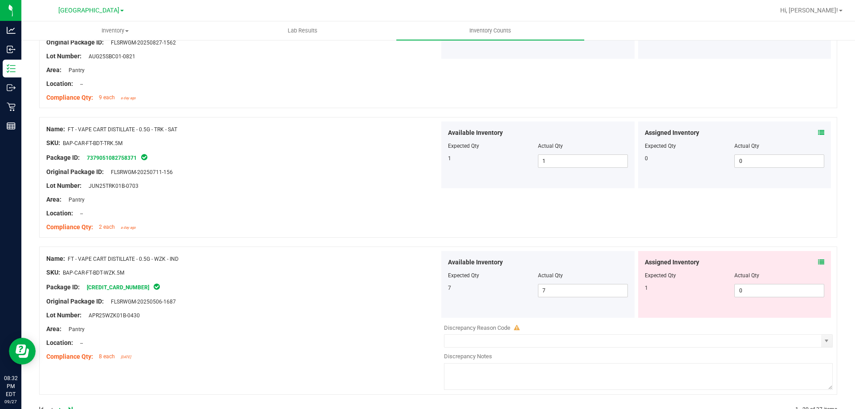
click at [818, 262] on icon at bounding box center [821, 262] width 6 height 6
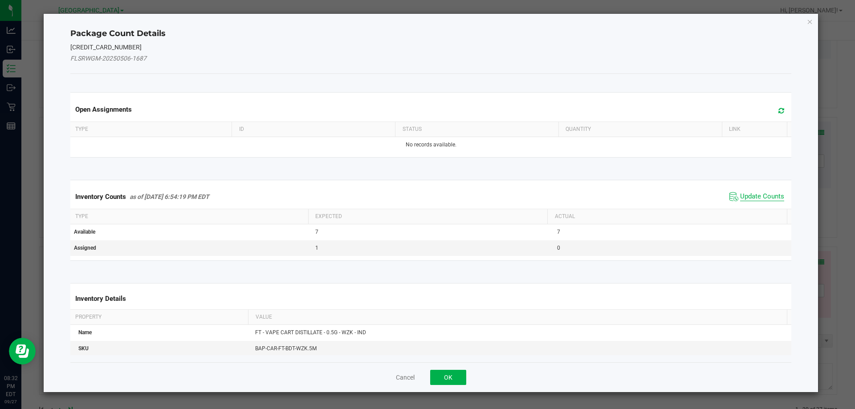
click at [744, 198] on span "Update Counts" at bounding box center [762, 196] width 44 height 9
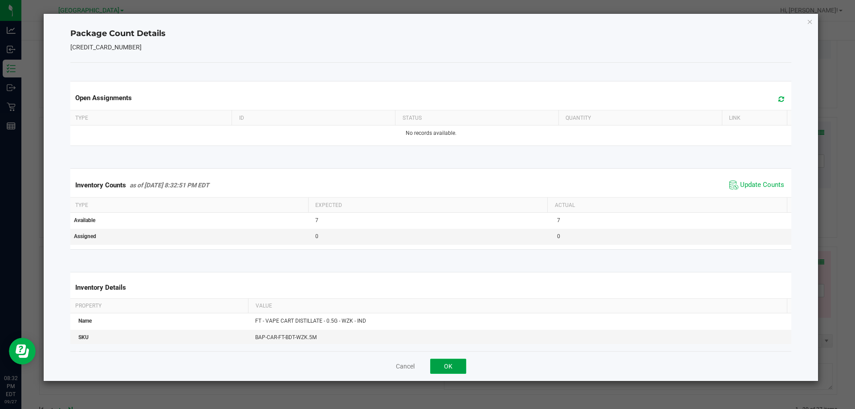
click at [458, 360] on button "OK" at bounding box center [448, 366] width 36 height 15
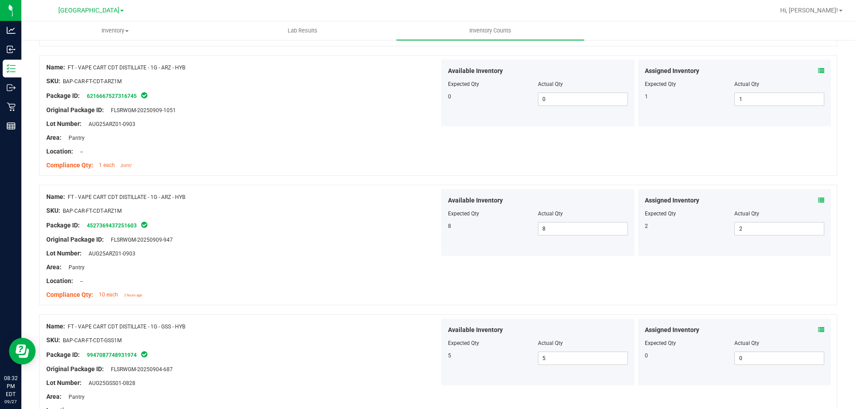
scroll to position [0, 0]
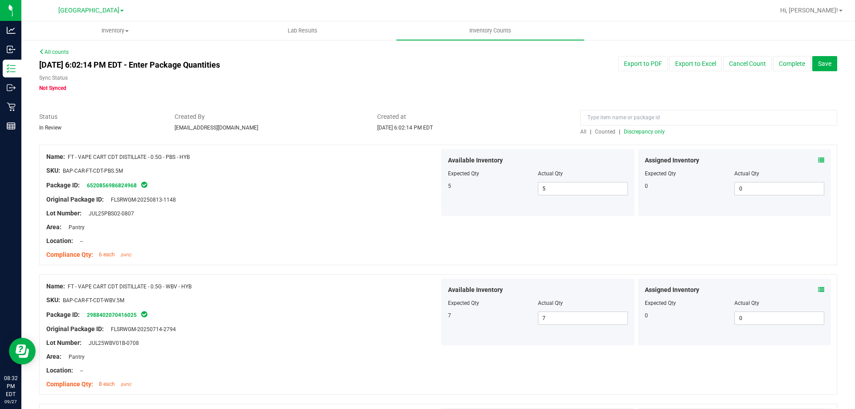
click at [639, 132] on span "Discrepancy only" at bounding box center [644, 132] width 41 height 6
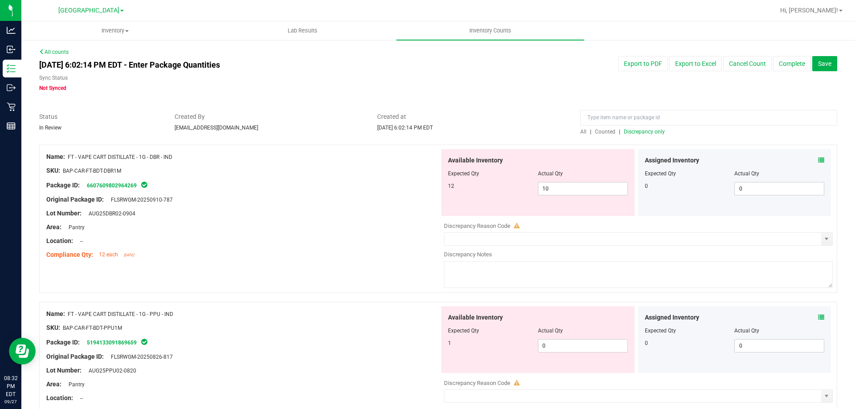
click at [818, 158] on icon at bounding box center [821, 160] width 6 height 6
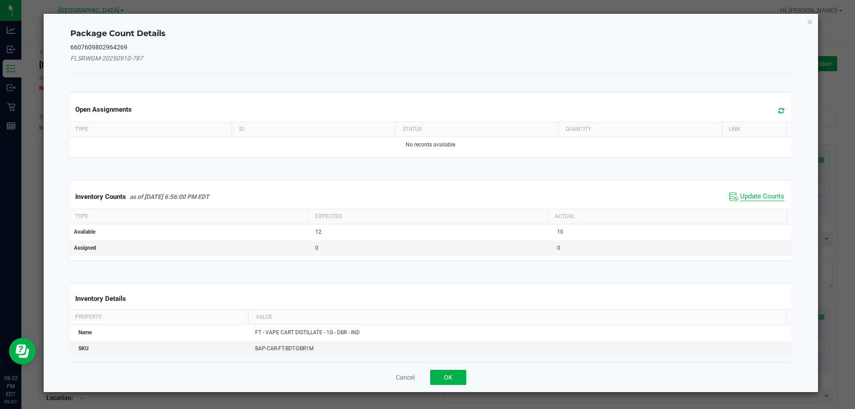
click at [750, 194] on span "Update Counts" at bounding box center [762, 196] width 44 height 9
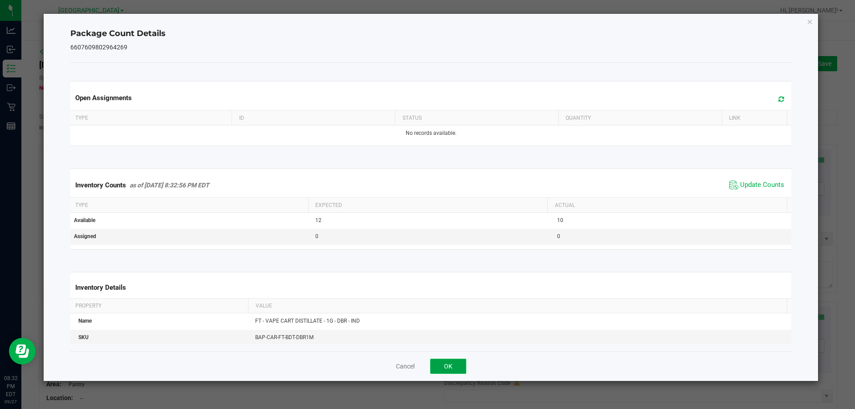
click at [450, 370] on button "OK" at bounding box center [448, 366] width 36 height 15
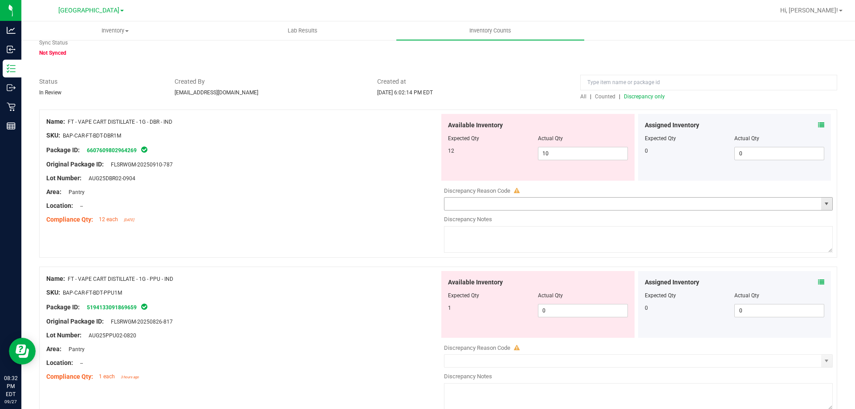
scroll to position [89, 0]
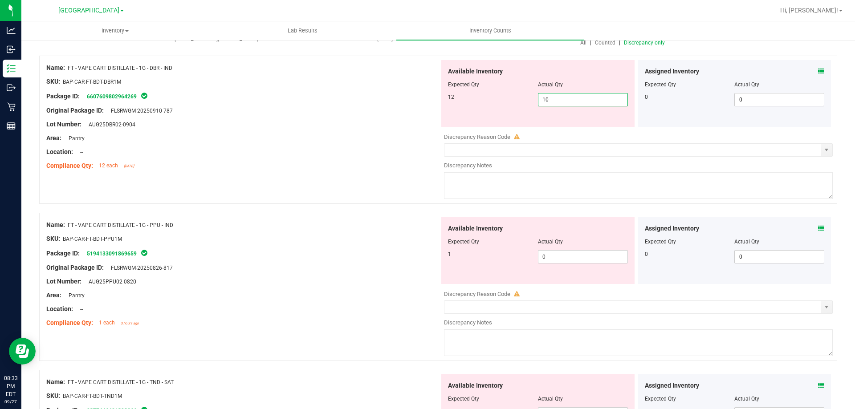
drag, startPoint x: 560, startPoint y: 99, endPoint x: 481, endPoint y: 102, distance: 79.3
click at [486, 101] on div "12 10 10" at bounding box center [538, 99] width 180 height 13
click at [323, 191] on div "Name: FT - VAPE CART DISTILLATE - 1G - DBR - IND SKU: BAP-CAR-FT-BDT-DBR1M Pack…" at bounding box center [438, 130] width 798 height 148
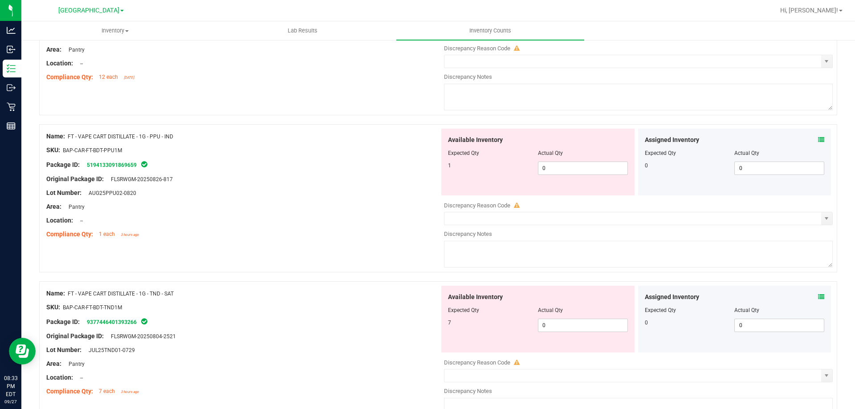
scroll to position [178, 0]
click at [818, 141] on icon at bounding box center [821, 139] width 6 height 6
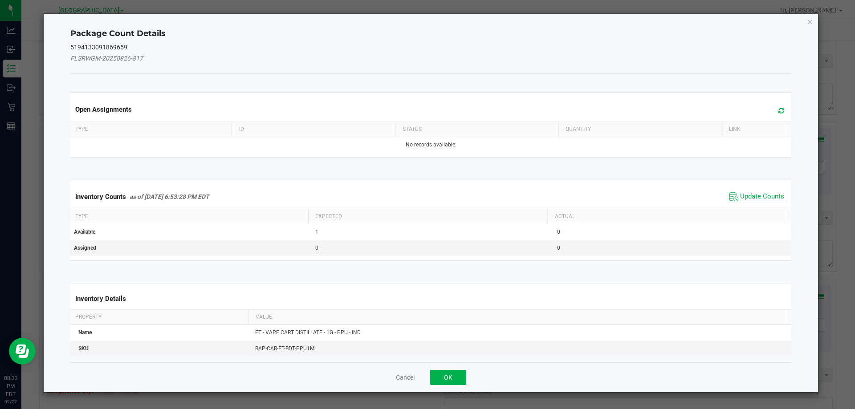
drag, startPoint x: 744, startPoint y: 195, endPoint x: 741, endPoint y: 199, distance: 5.1
click at [744, 195] on span "Update Counts" at bounding box center [762, 196] width 44 height 9
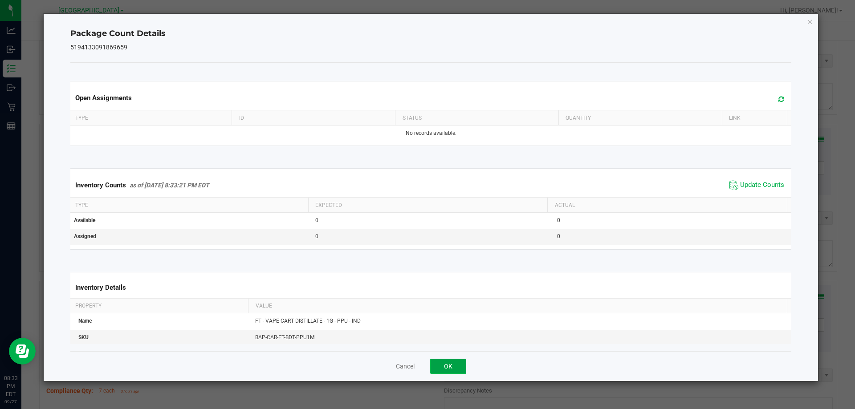
click at [449, 372] on button "OK" at bounding box center [448, 366] width 36 height 15
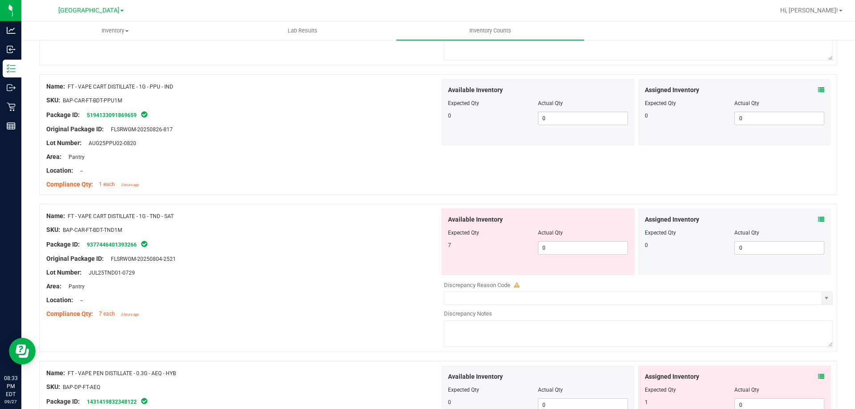
scroll to position [312, 0]
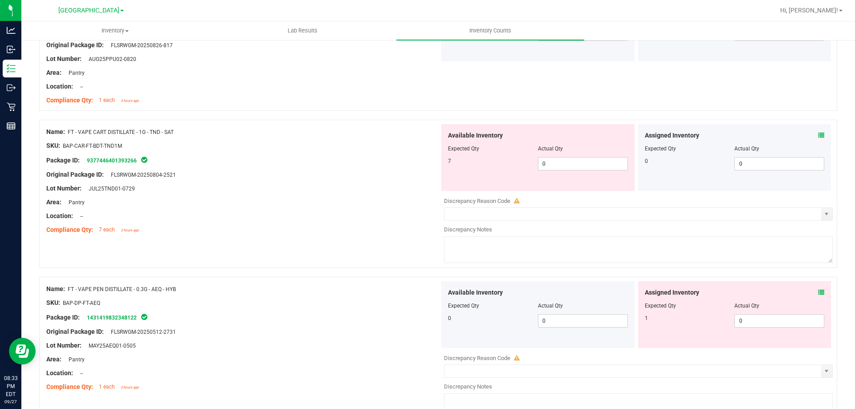
click at [809, 134] on div "Assigned Inventory" at bounding box center [734, 135] width 180 height 9
click at [818, 137] on icon at bounding box center [821, 135] width 6 height 6
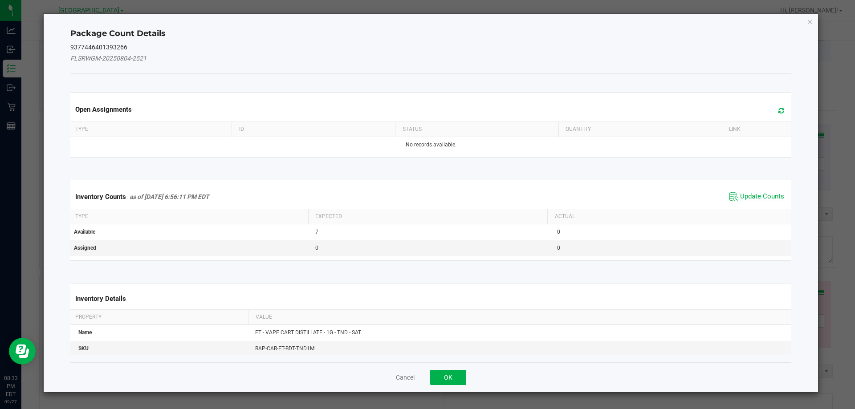
drag, startPoint x: 748, startPoint y: 197, endPoint x: 551, endPoint y: 309, distance: 226.1
click at [747, 197] on span "Update Counts" at bounding box center [762, 196] width 44 height 9
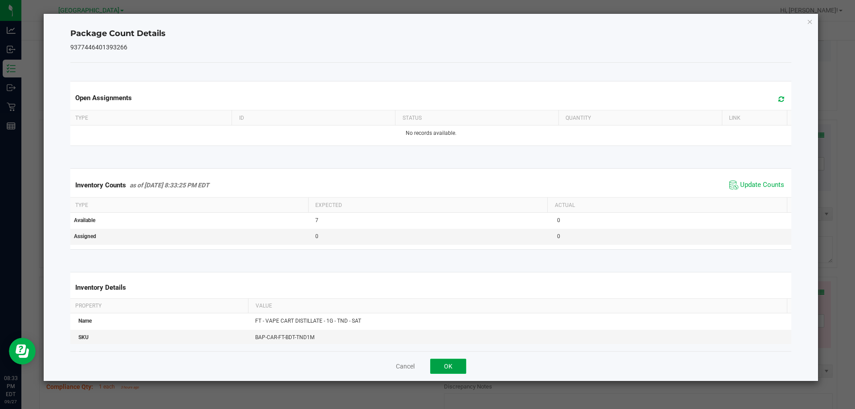
click at [445, 362] on button "OK" at bounding box center [448, 366] width 36 height 15
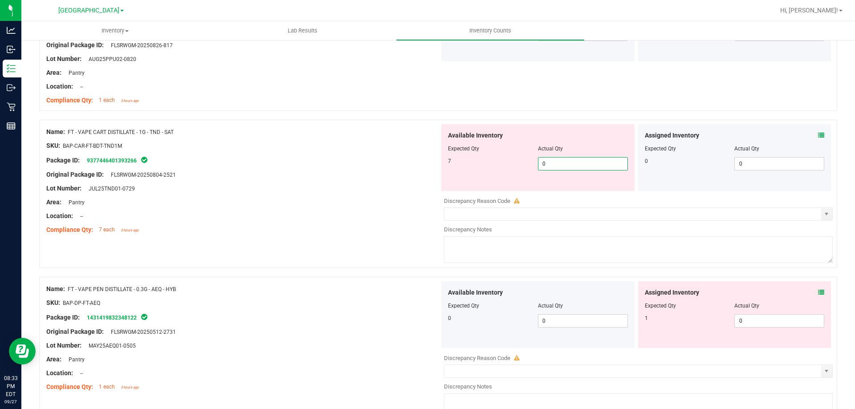
drag, startPoint x: 535, startPoint y: 165, endPoint x: 377, endPoint y: 166, distance: 158.9
click at [441, 165] on div "Available Inventory Expected Qty Actual Qty 7 0 0" at bounding box center [537, 157] width 193 height 67
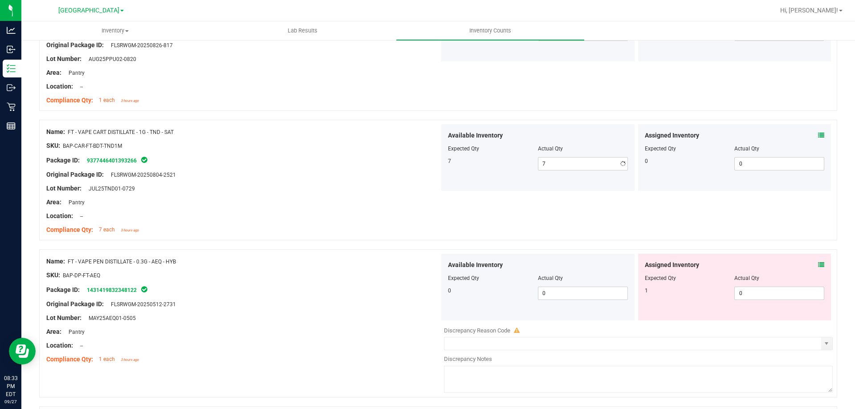
click at [373, 166] on div at bounding box center [242, 168] width 393 height 4
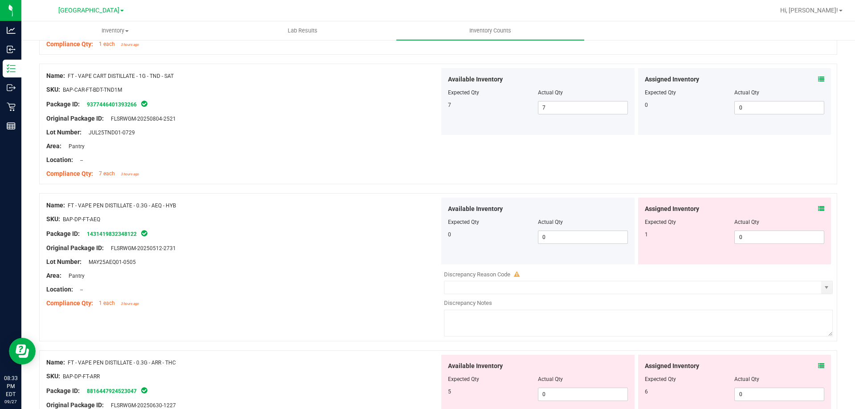
scroll to position [401, 0]
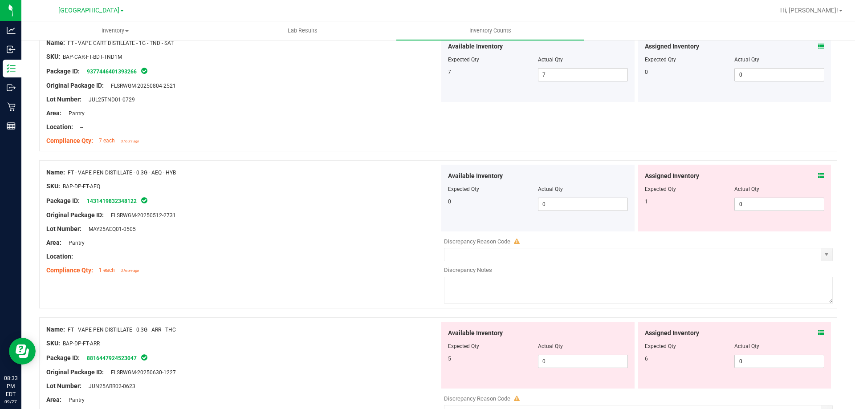
click at [818, 174] on icon at bounding box center [821, 176] width 6 height 6
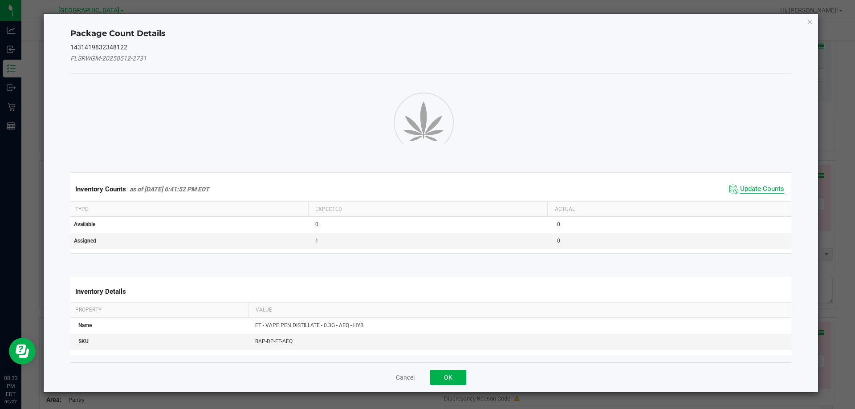
click at [750, 187] on span "Update Counts" at bounding box center [762, 189] width 44 height 9
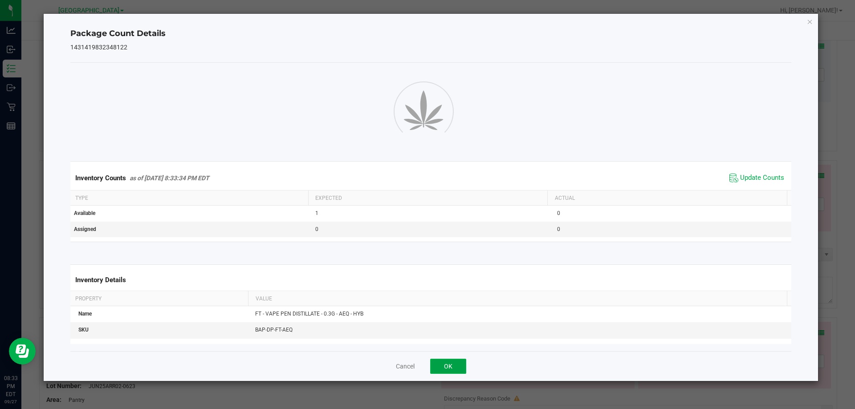
click at [432, 363] on button "OK" at bounding box center [448, 366] width 36 height 15
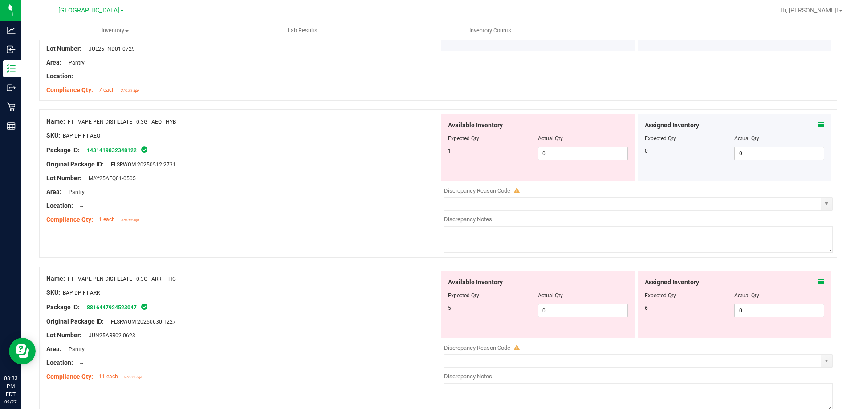
scroll to position [445, 0]
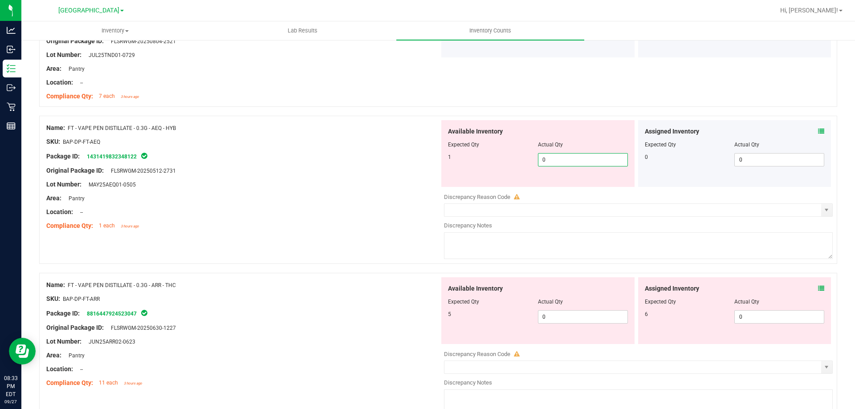
drag, startPoint x: 604, startPoint y: 161, endPoint x: 497, endPoint y: 164, distance: 107.3
click at [497, 164] on div "1 0 0" at bounding box center [538, 159] width 180 height 13
click at [397, 170] on div "Original Package ID: FLSRWGM-20250512-2731" at bounding box center [242, 170] width 393 height 9
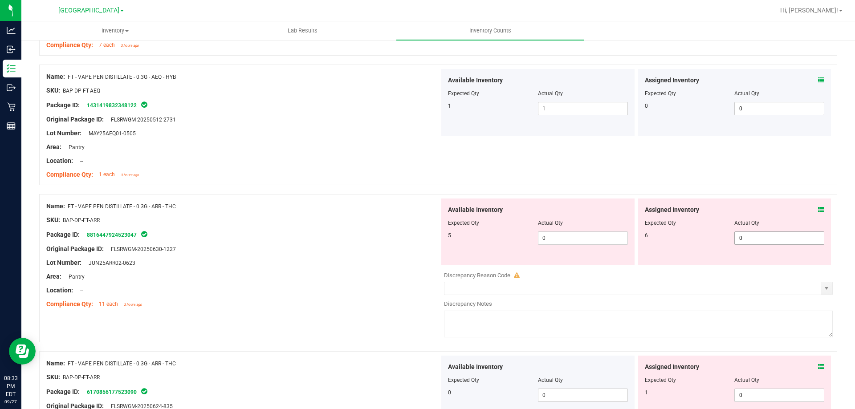
scroll to position [534, 0]
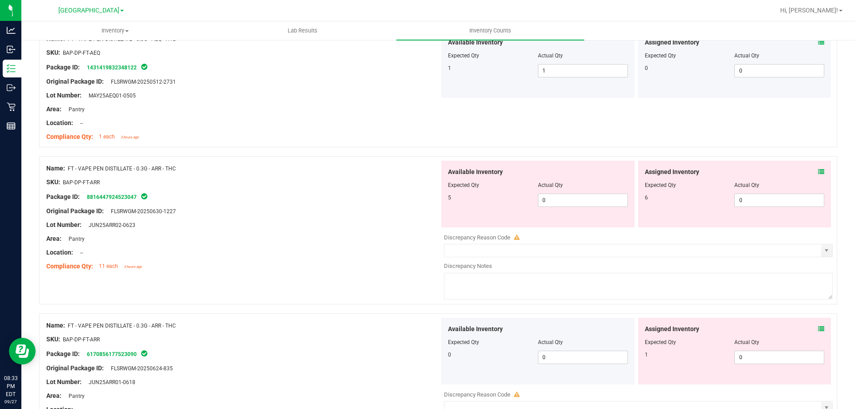
click at [818, 174] on icon at bounding box center [821, 172] width 6 height 6
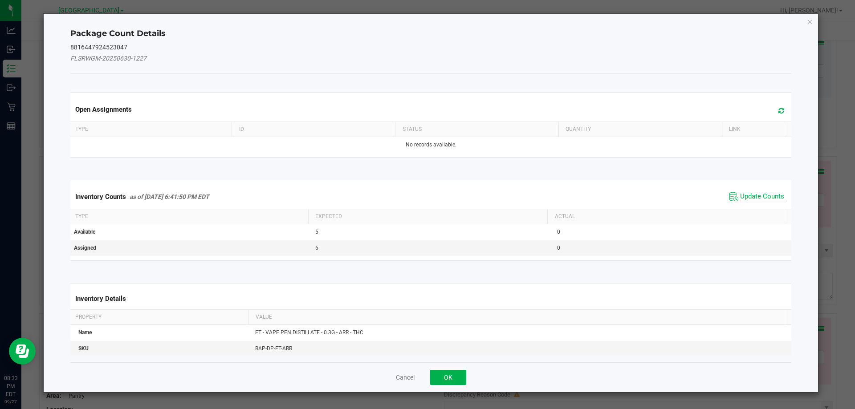
click at [763, 195] on span "Update Counts" at bounding box center [762, 196] width 44 height 9
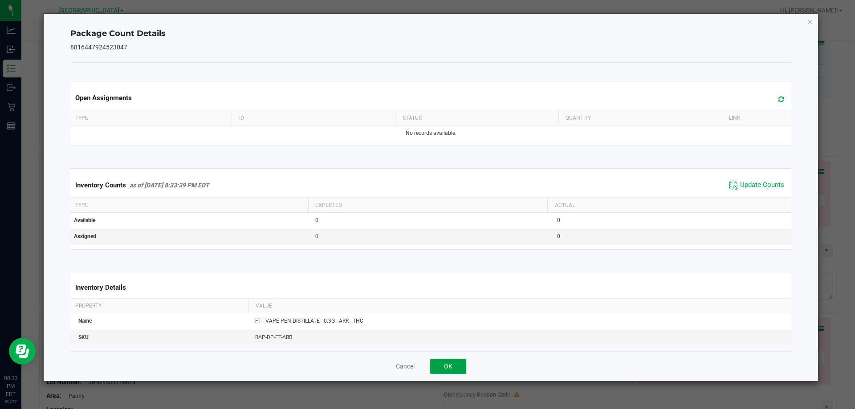
click at [449, 362] on button "OK" at bounding box center [448, 366] width 36 height 15
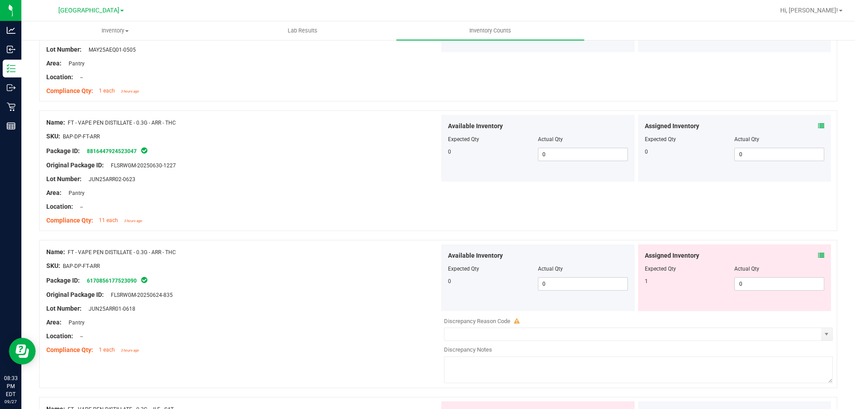
scroll to position [623, 0]
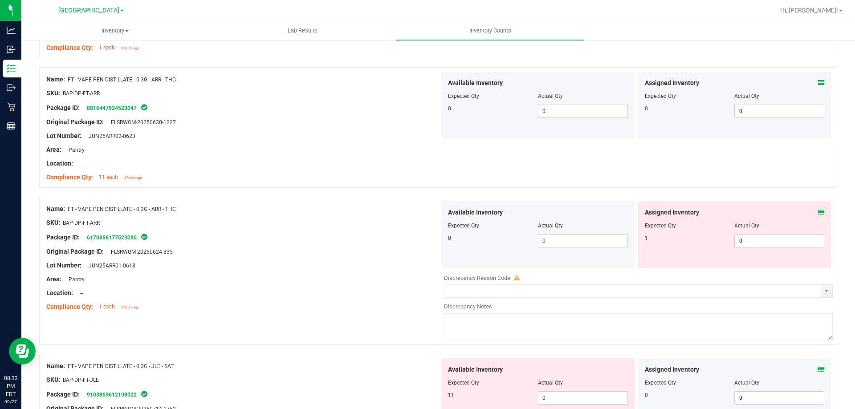
click at [818, 213] on icon at bounding box center [821, 212] width 6 height 6
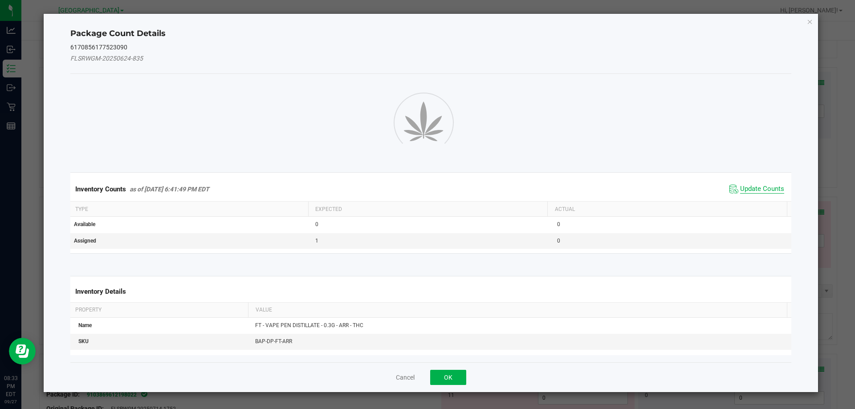
click at [747, 186] on span "Update Counts" at bounding box center [762, 189] width 44 height 9
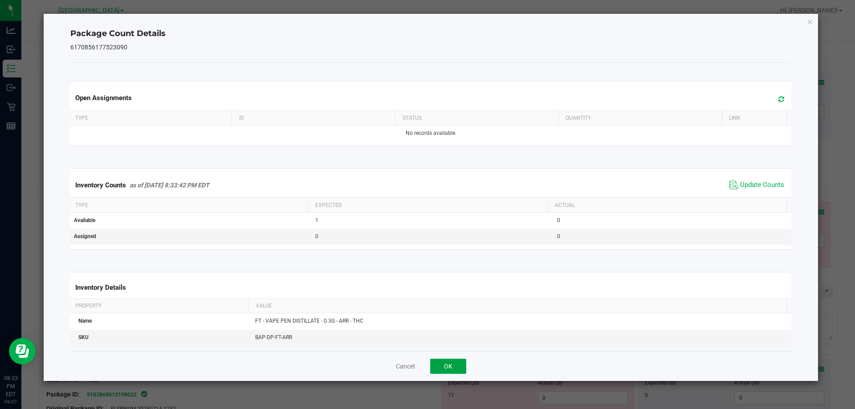
click at [442, 366] on button "OK" at bounding box center [448, 366] width 36 height 15
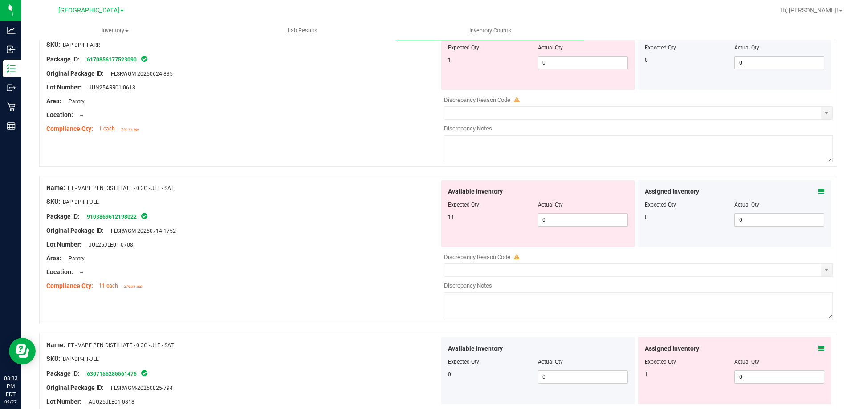
scroll to position [712, 0]
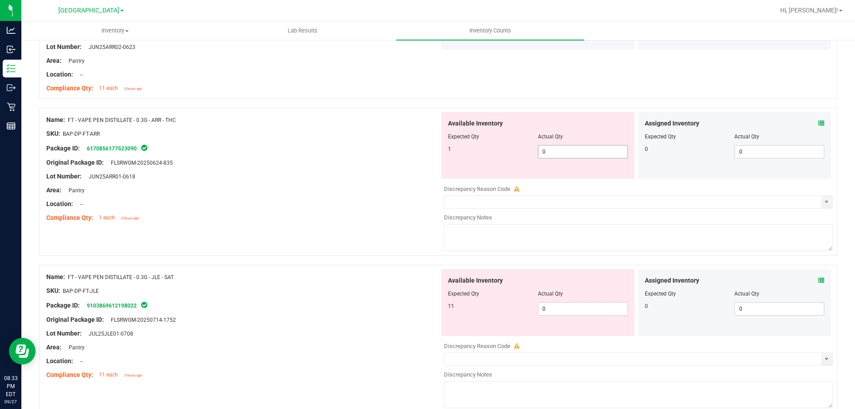
click at [498, 155] on div "1 0 0" at bounding box center [538, 151] width 180 height 13
click at [429, 160] on div "Original Package ID: FLSRWGM-20250624-835" at bounding box center [242, 162] width 393 height 9
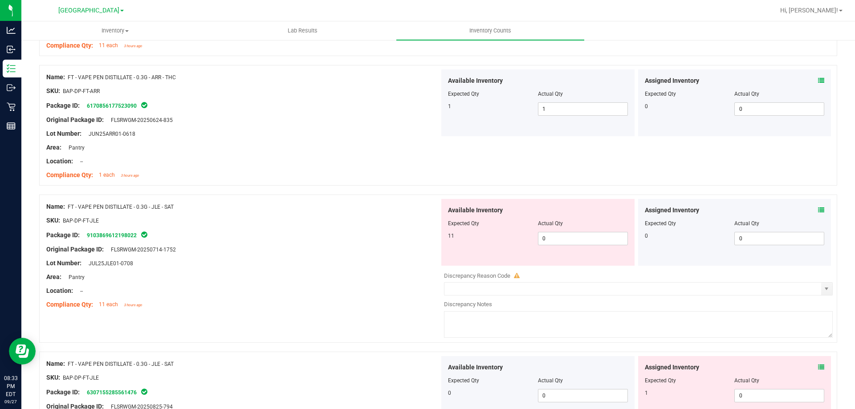
scroll to position [801, 0]
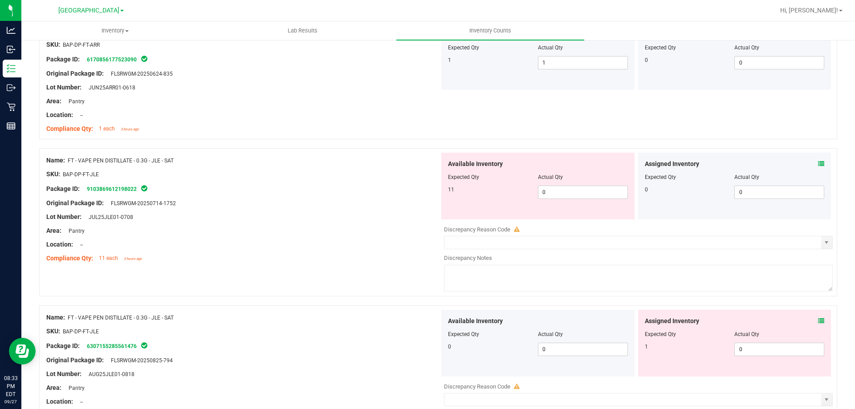
click at [818, 320] on icon at bounding box center [821, 321] width 6 height 6
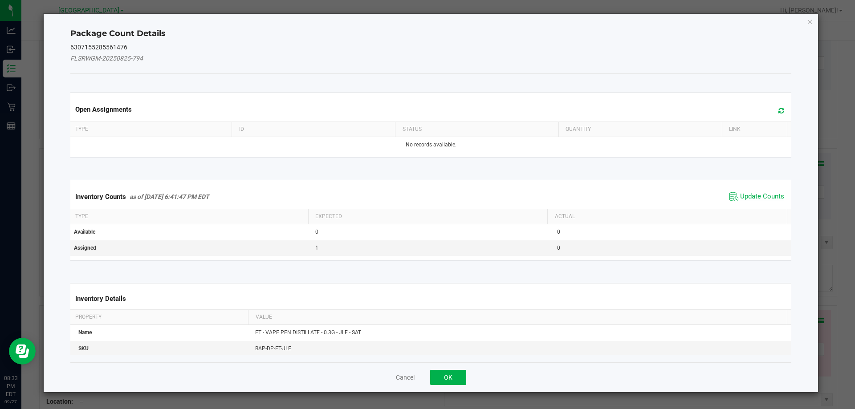
click at [758, 200] on span "Update Counts" at bounding box center [762, 196] width 44 height 9
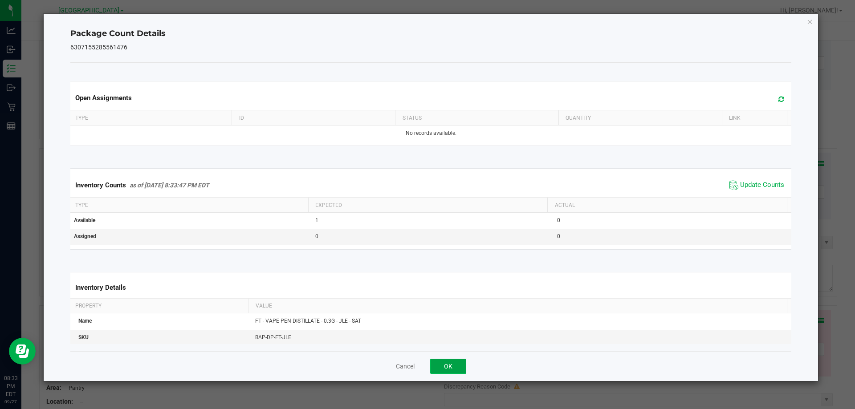
click at [450, 366] on button "OK" at bounding box center [448, 366] width 36 height 15
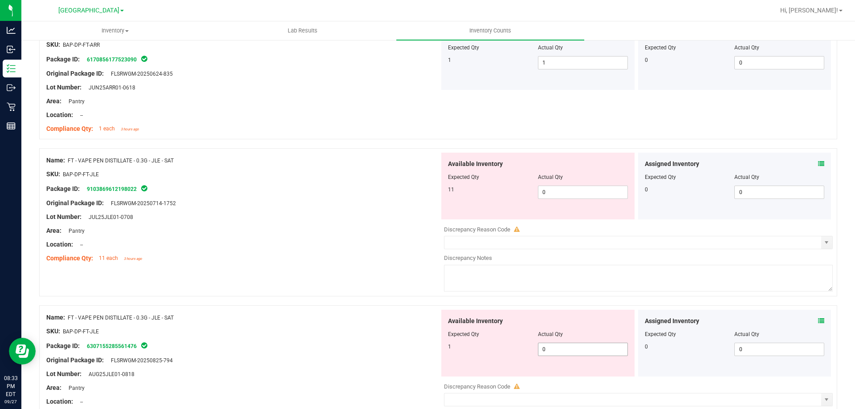
drag, startPoint x: 545, startPoint y: 354, endPoint x: 443, endPoint y: 337, distance: 102.8
click at [453, 340] on div "Available Inventory Expected Qty Actual Qty 1 0 0" at bounding box center [537, 343] width 193 height 67
click at [394, 303] on div at bounding box center [438, 300] width 798 height 9
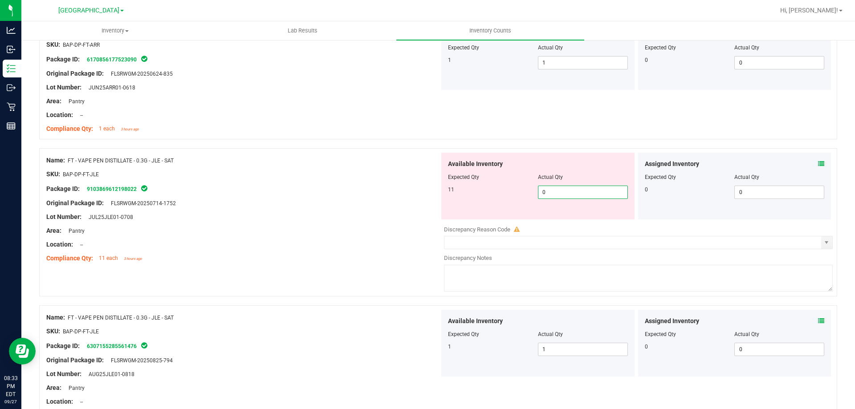
drag, startPoint x: 577, startPoint y: 187, endPoint x: 503, endPoint y: 187, distance: 73.4
click at [503, 187] on div "11 0 0" at bounding box center [538, 192] width 180 height 13
click at [162, 159] on span "FT - VAPE PEN DISTILLATE - 0.3G - JLE - SAT" at bounding box center [121, 161] width 106 height 6
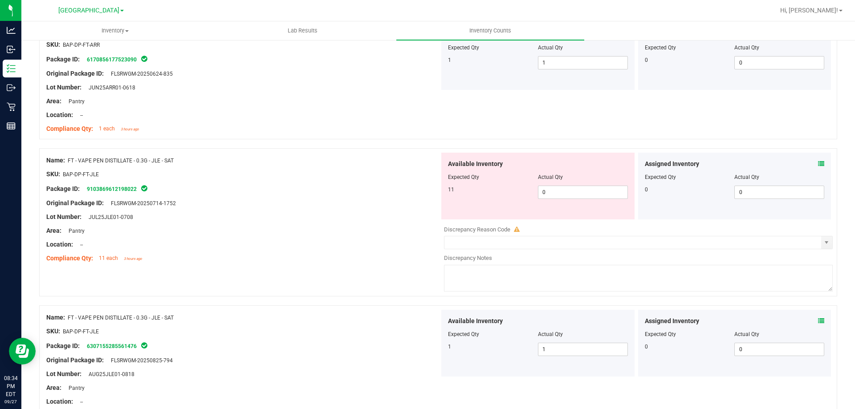
drag, startPoint x: 162, startPoint y: 159, endPoint x: 193, endPoint y: 144, distance: 34.2
click at [193, 144] on div at bounding box center [438, 143] width 798 height 9
drag, startPoint x: 154, startPoint y: 162, endPoint x: 69, endPoint y: 162, distance: 85.9
click at [69, 162] on div "Name: FT - VAPE PEN DISTILLATE - 0.3G - JLE - SAT" at bounding box center [242, 160] width 393 height 9
copy span "FT - VAPE PEN DISTILLATE - 0.3G - JLE - SAT"
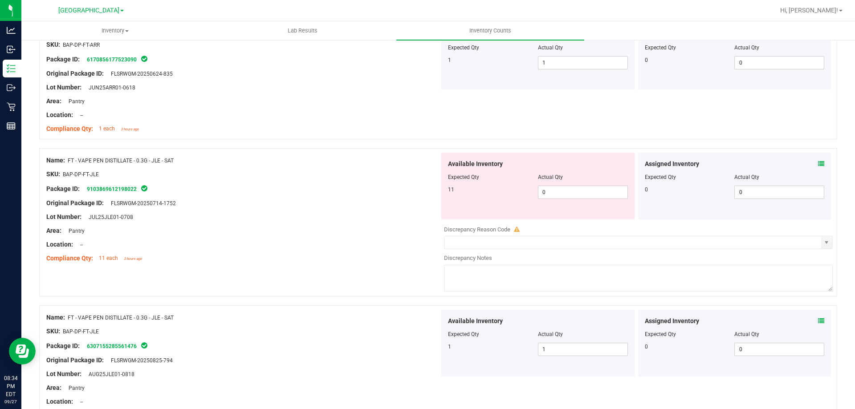
click at [200, 194] on div at bounding box center [242, 196] width 393 height 4
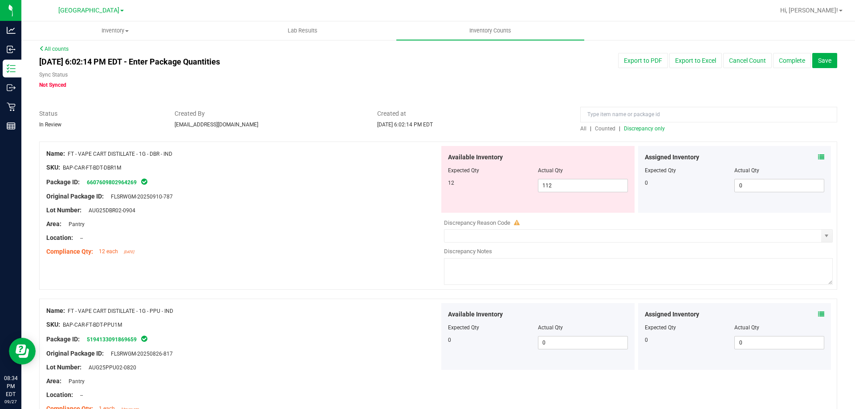
scroll to position [0, 0]
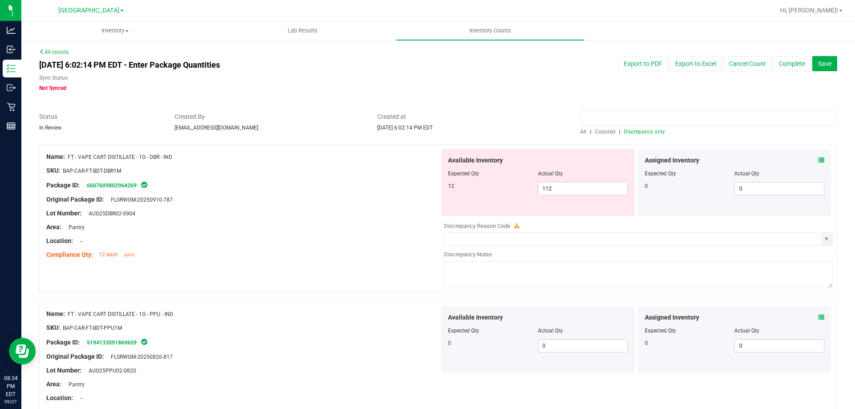
paste input "FT - VAPE PEN DISTILLATE - 0.3G - JLE - SAT"
click at [580, 132] on span "All" at bounding box center [583, 132] width 6 height 6
click at [818, 161] on icon at bounding box center [821, 160] width 6 height 6
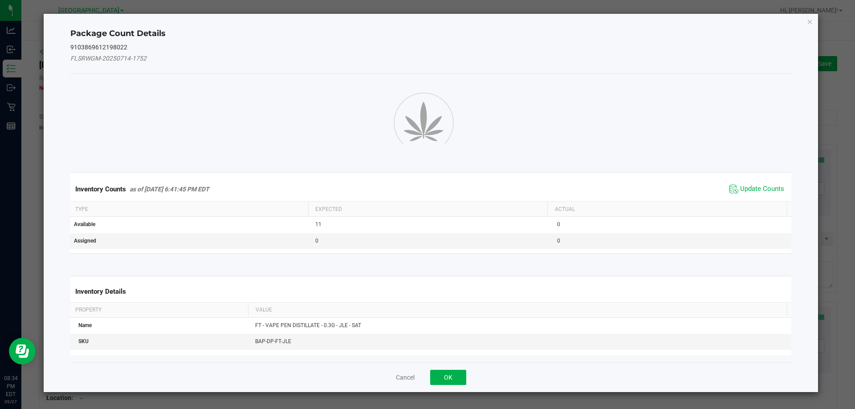
click at [767, 181] on div "Inventory Counts as of Sep 27, 2025 6:41:45 PM EDT Update Counts" at bounding box center [431, 189] width 725 height 24
click at [762, 186] on span "Update Counts" at bounding box center [762, 189] width 44 height 9
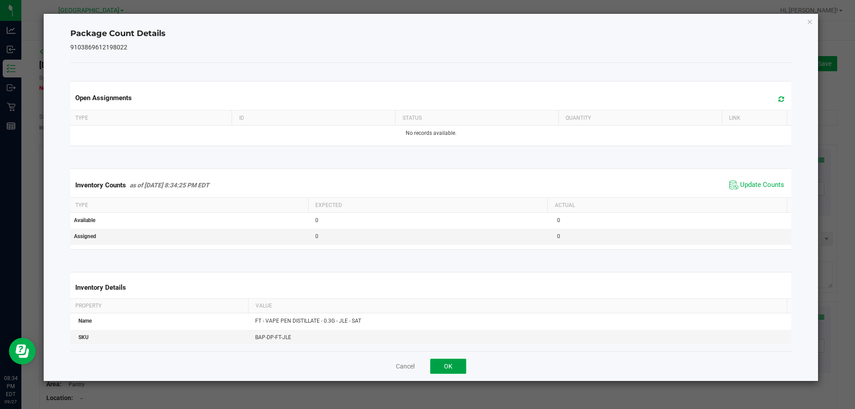
click at [458, 369] on button "OK" at bounding box center [448, 366] width 36 height 15
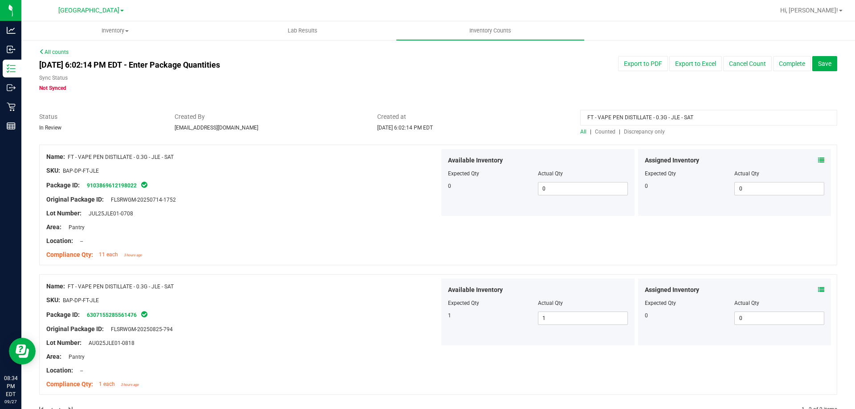
drag, startPoint x: 669, startPoint y: 120, endPoint x: 517, endPoint y: 126, distance: 151.9
click at [487, 119] on div "Status In Review Created By asams@liveparallel.com Created at Sep 27, 2025 6:02…" at bounding box center [437, 124] width 811 height 24
click at [627, 134] on span "Discrepancy only" at bounding box center [644, 132] width 41 height 6
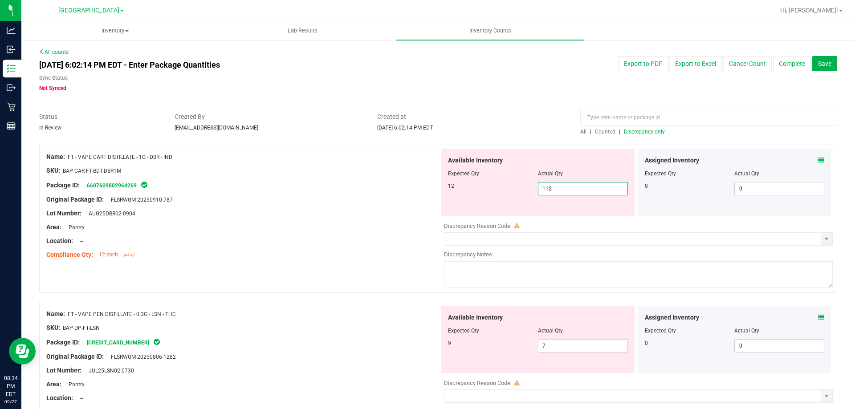
drag, startPoint x: 521, startPoint y: 189, endPoint x: 478, endPoint y: 189, distance: 43.2
click at [491, 189] on div "12 112 112" at bounding box center [538, 188] width 180 height 13
click at [373, 191] on div at bounding box center [242, 192] width 393 height 4
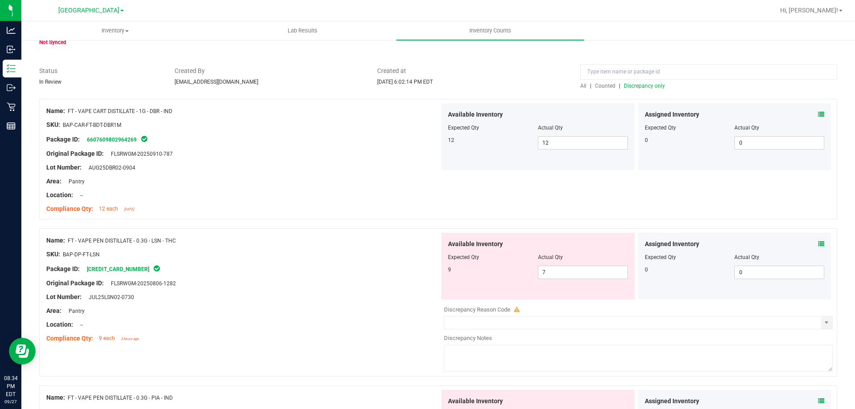
scroll to position [89, 0]
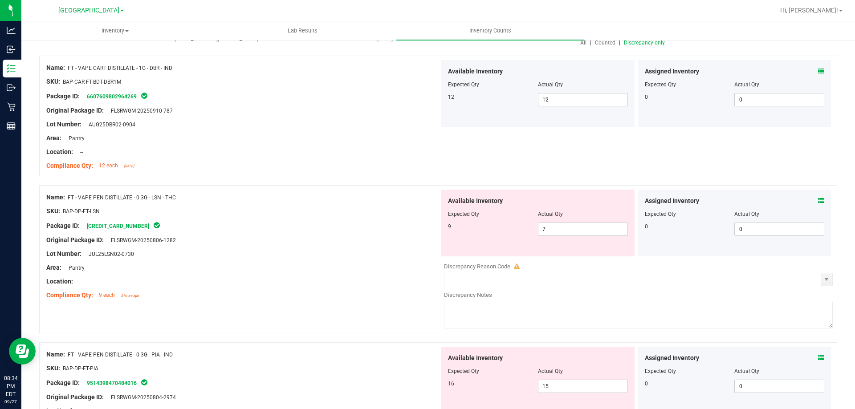
click at [818, 199] on icon at bounding box center [821, 201] width 6 height 6
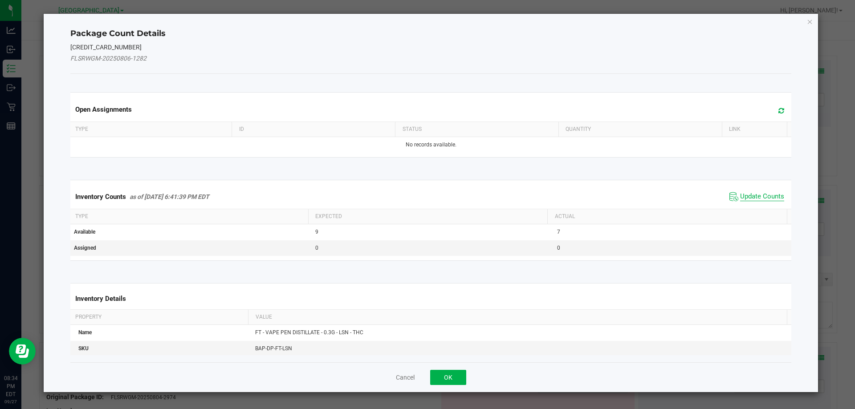
click at [766, 196] on span "Update Counts" at bounding box center [762, 196] width 44 height 9
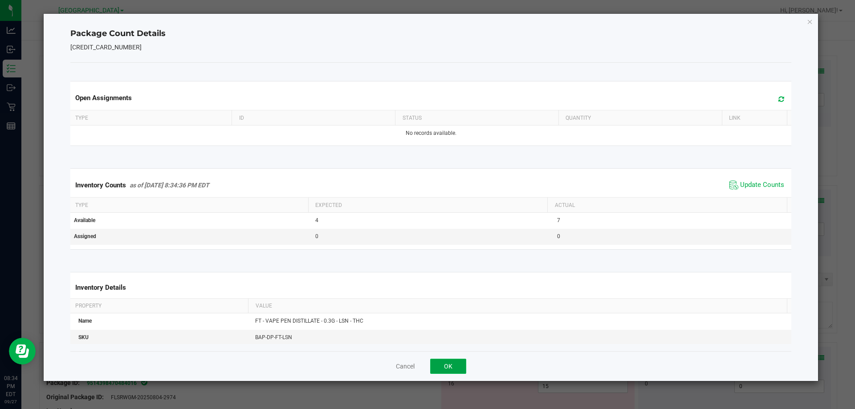
click at [443, 365] on button "OK" at bounding box center [448, 366] width 36 height 15
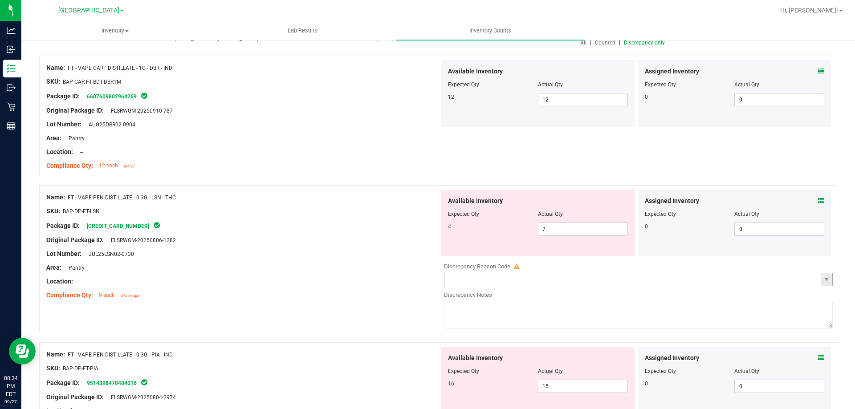
scroll to position [178, 0]
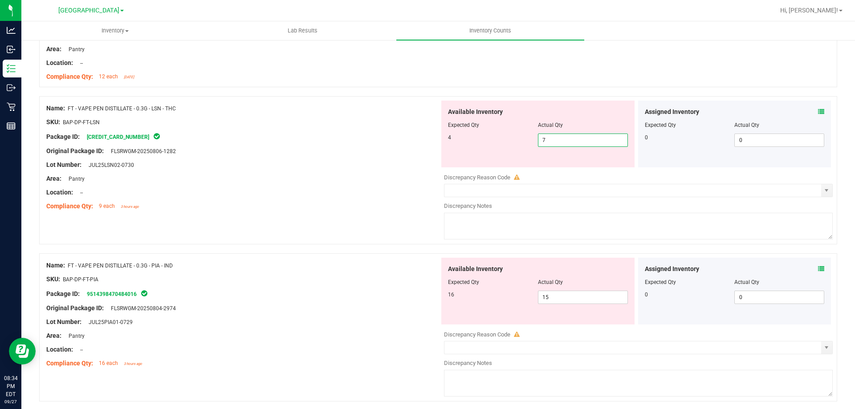
drag, startPoint x: 567, startPoint y: 144, endPoint x: 473, endPoint y: 150, distance: 94.1
click at [482, 150] on div "Available Inventory Expected Qty Actual Qty 4 7 7" at bounding box center [537, 134] width 193 height 67
click at [349, 164] on div "Lot Number: JUL25LSN02-0730" at bounding box center [242, 164] width 393 height 9
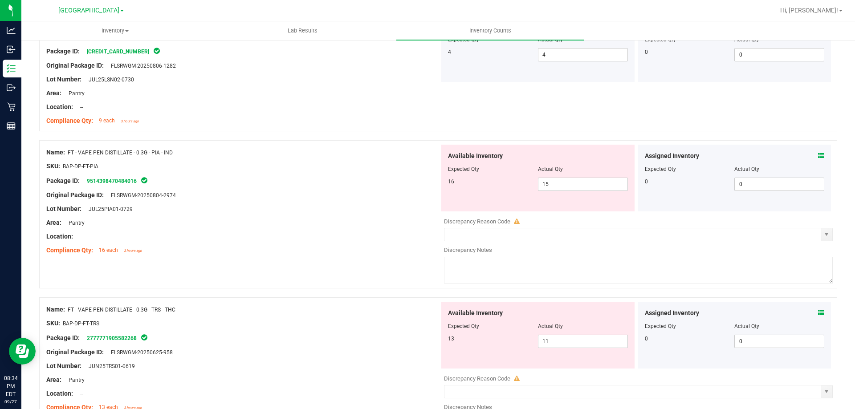
scroll to position [267, 0]
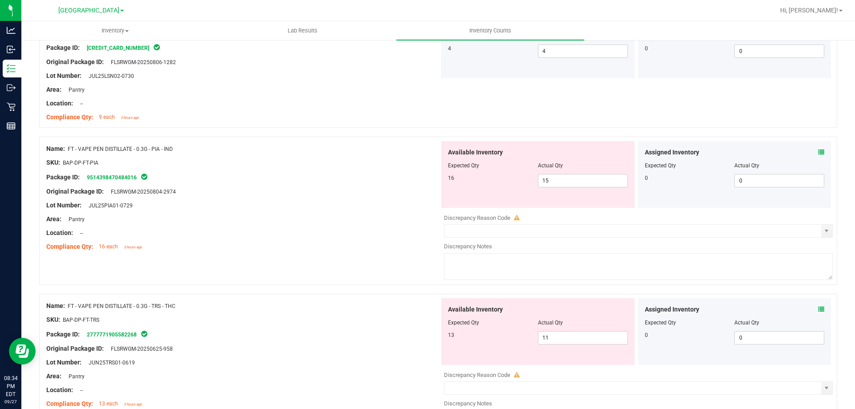
click at [818, 152] on icon at bounding box center [821, 152] width 6 height 6
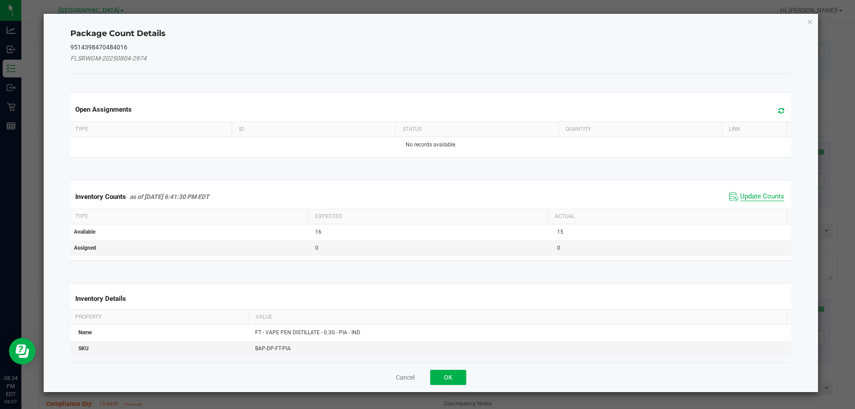
click at [755, 198] on span "Update Counts" at bounding box center [762, 196] width 44 height 9
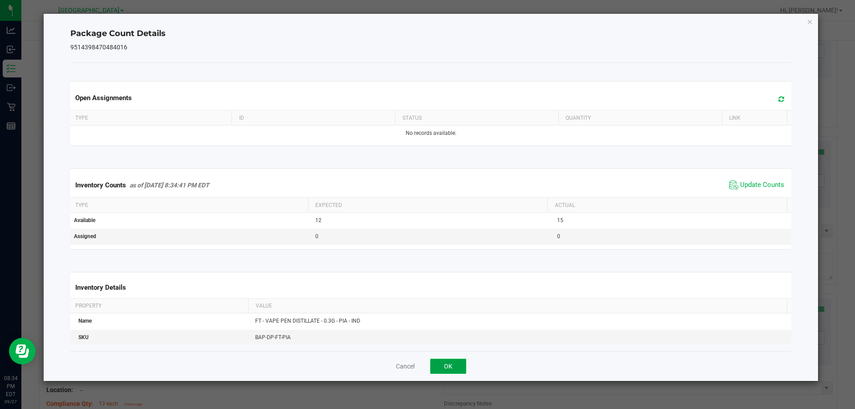
click at [451, 362] on button "OK" at bounding box center [448, 366] width 36 height 15
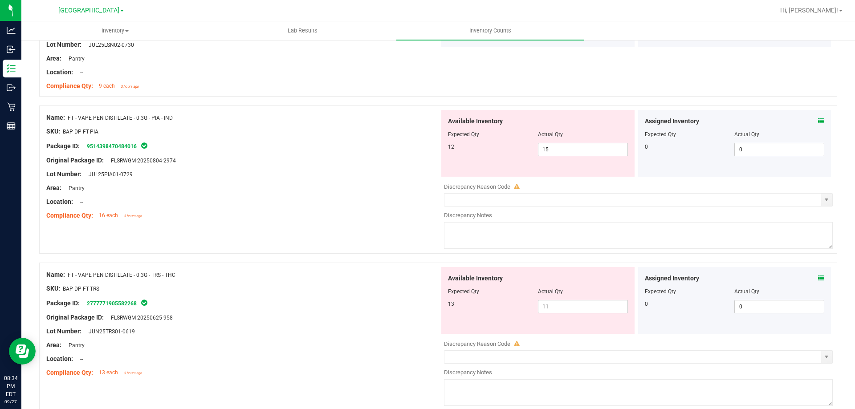
scroll to position [356, 0]
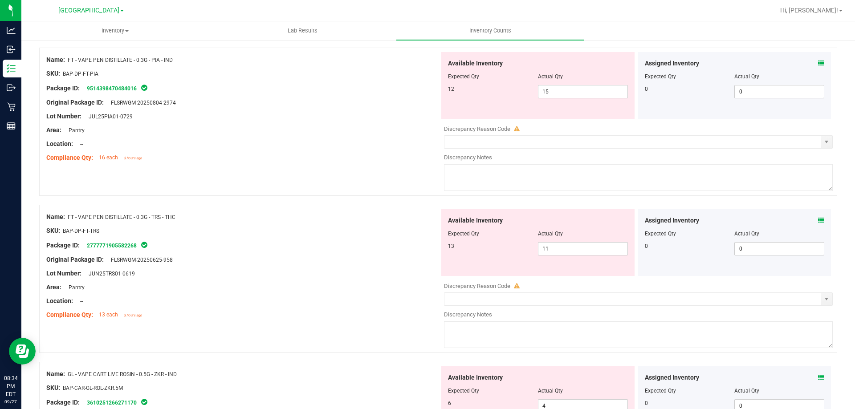
click at [815, 226] on div at bounding box center [734, 227] width 180 height 4
click at [818, 221] on icon at bounding box center [821, 220] width 6 height 6
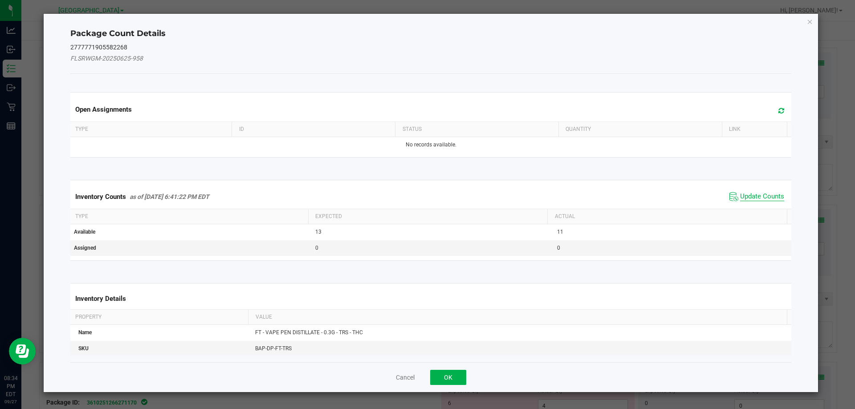
click at [743, 195] on span "Update Counts" at bounding box center [762, 196] width 44 height 9
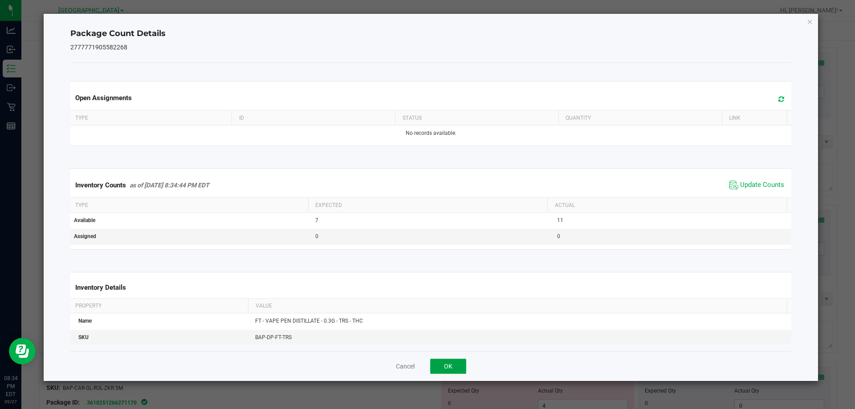
click at [445, 365] on button "OK" at bounding box center [448, 366] width 36 height 15
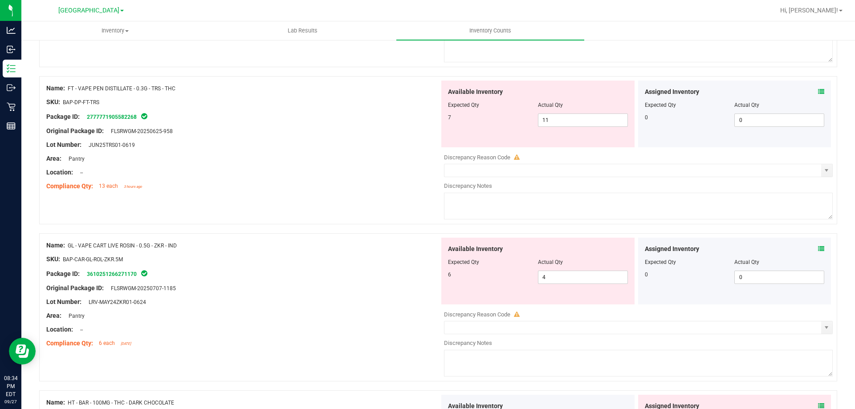
scroll to position [490, 0]
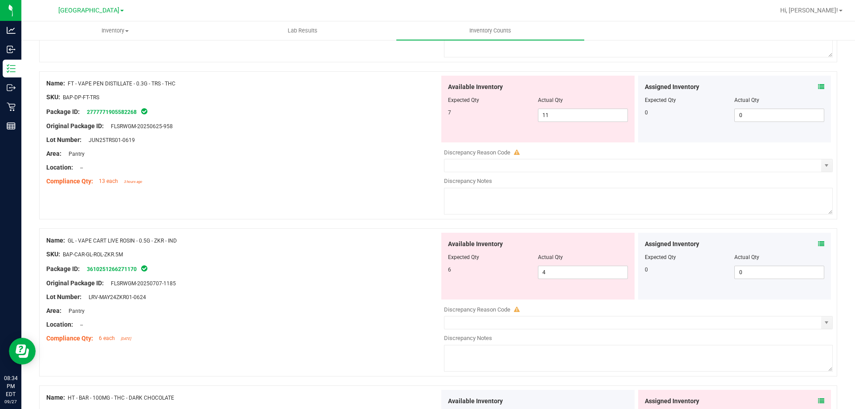
click at [811, 243] on div "Assigned Inventory" at bounding box center [734, 243] width 180 height 9
click at [818, 244] on icon at bounding box center [821, 244] width 6 height 6
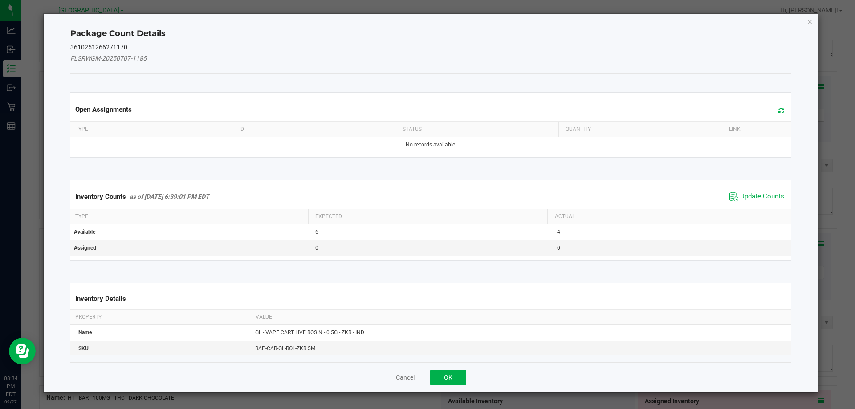
click at [762, 203] on div "Inventory Counts as of Sep 27, 2025 6:39:01 PM EDT Update Counts" at bounding box center [431, 197] width 725 height 24
click at [756, 195] on span "Update Counts" at bounding box center [762, 196] width 44 height 9
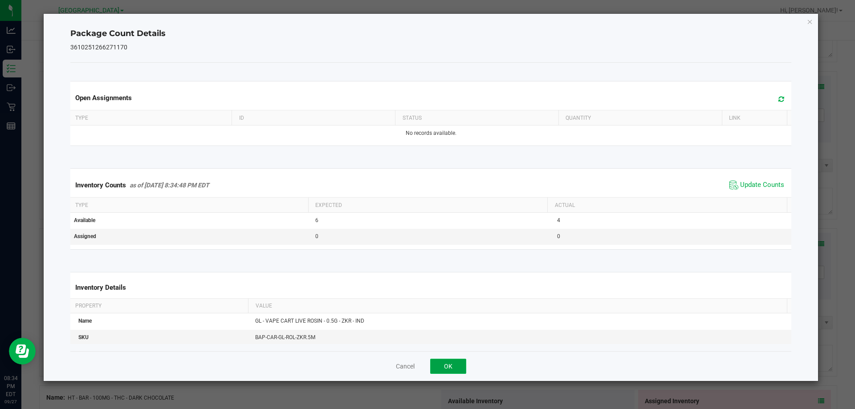
click at [447, 364] on button "OK" at bounding box center [448, 366] width 36 height 15
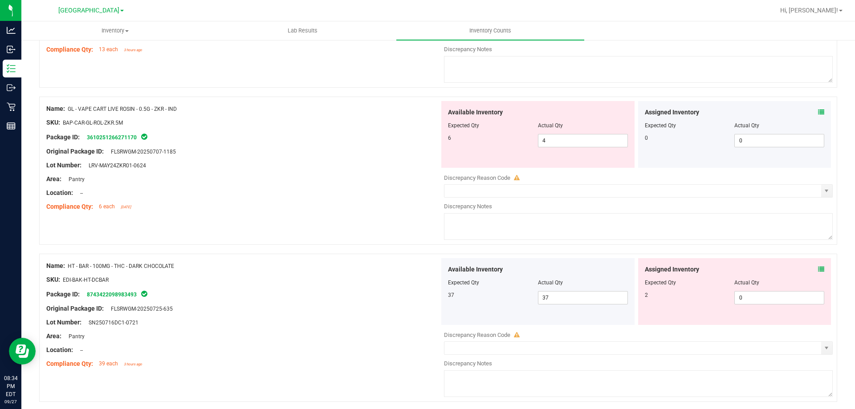
scroll to position [623, 0]
click at [818, 268] on icon at bounding box center [821, 267] width 6 height 6
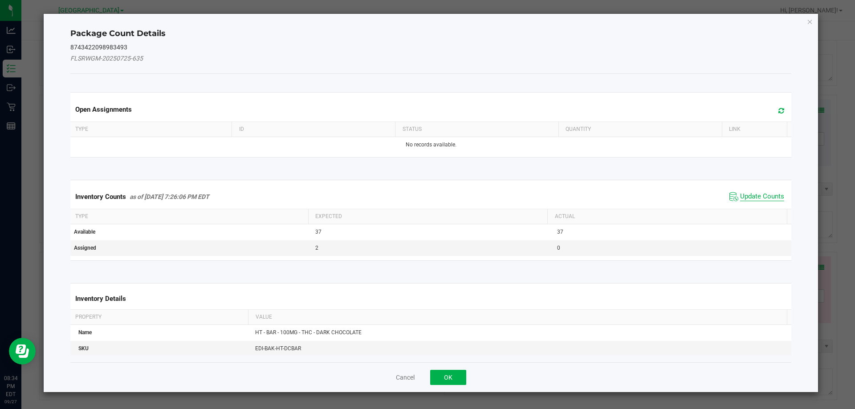
click at [763, 194] on span "Update Counts" at bounding box center [762, 196] width 44 height 9
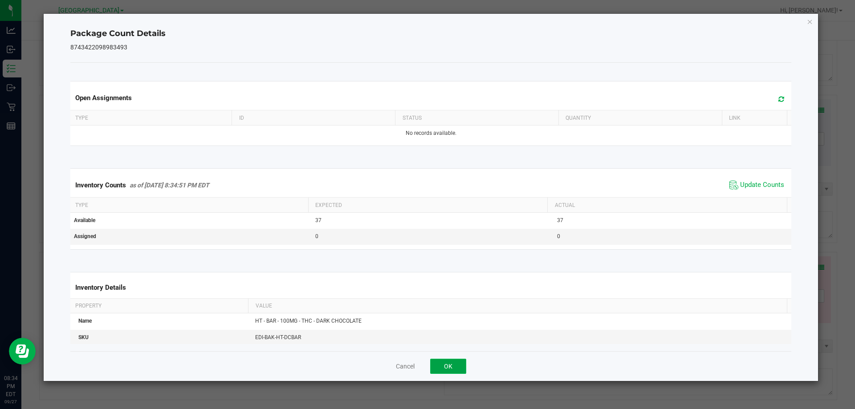
click at [454, 371] on button "OK" at bounding box center [448, 366] width 36 height 15
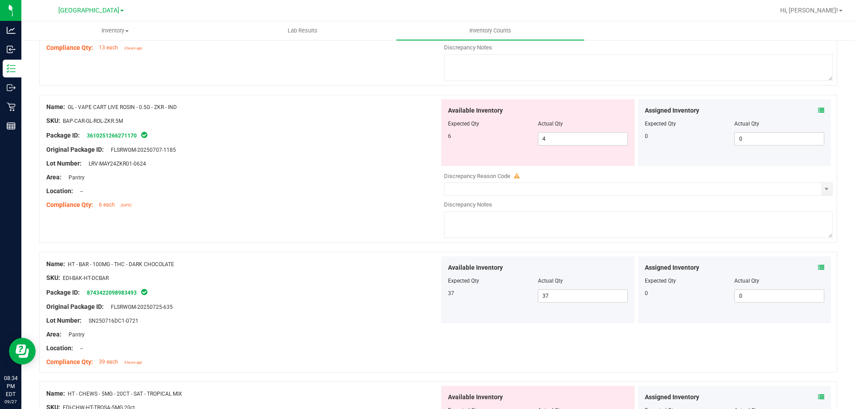
scroll to position [801, 0]
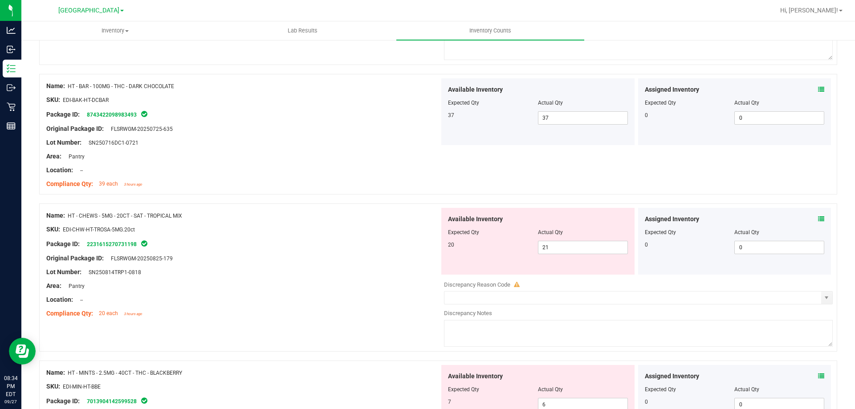
click at [818, 219] on icon at bounding box center [821, 219] width 6 height 6
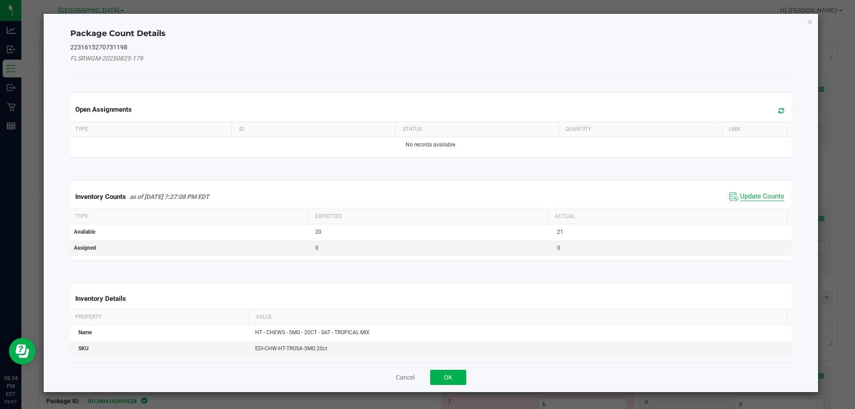
click at [750, 196] on span "Update Counts" at bounding box center [762, 196] width 44 height 9
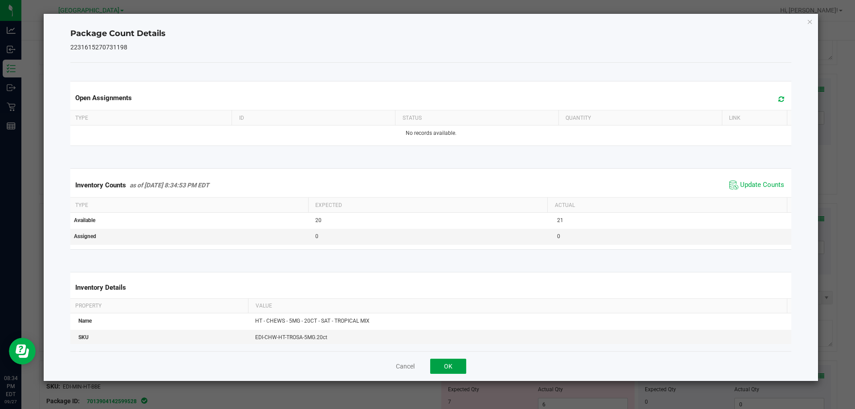
click at [450, 373] on button "OK" at bounding box center [448, 366] width 36 height 15
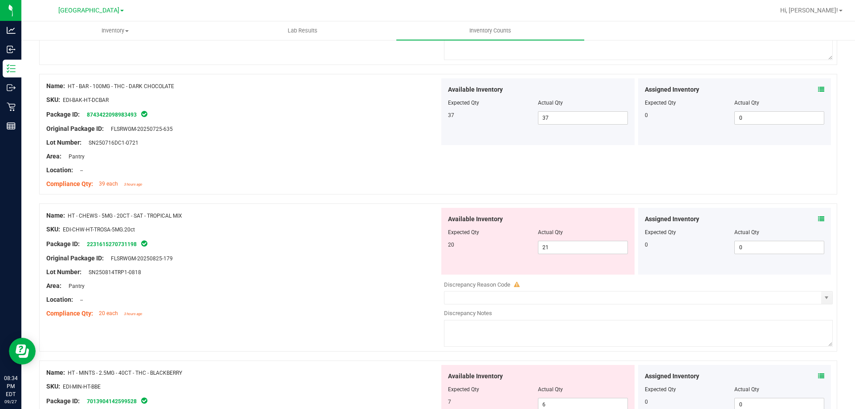
scroll to position [935, 0]
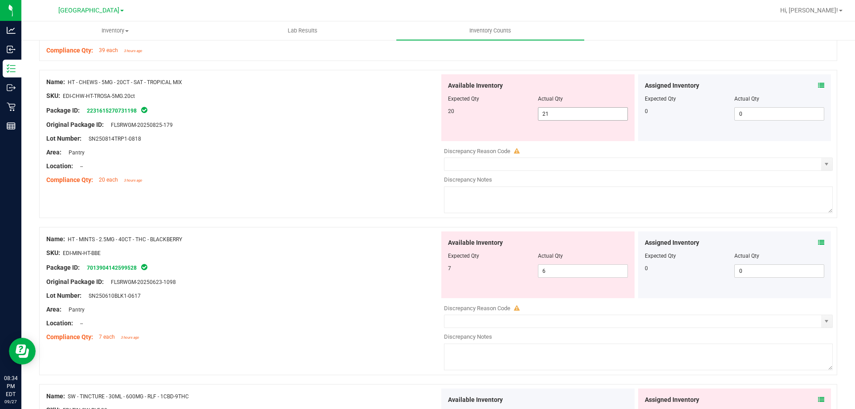
click at [493, 115] on div "20 21 21" at bounding box center [538, 113] width 180 height 13
click at [423, 139] on div "Lot Number: SN250814TRP1-0818" at bounding box center [242, 138] width 393 height 9
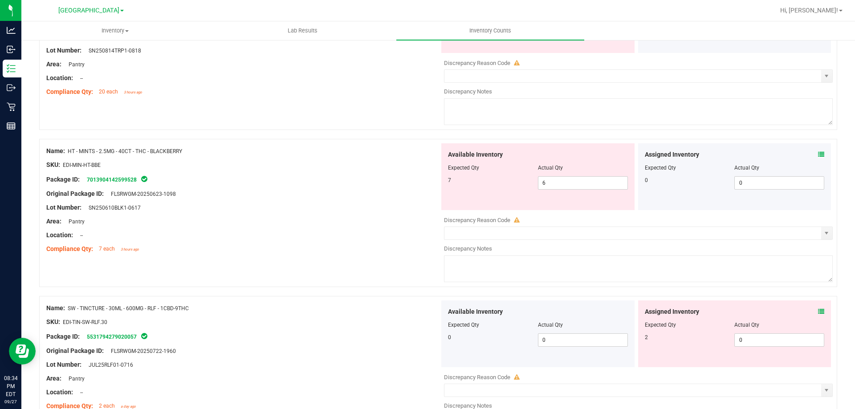
scroll to position [1024, 0]
click at [818, 156] on icon at bounding box center [821, 153] width 6 height 6
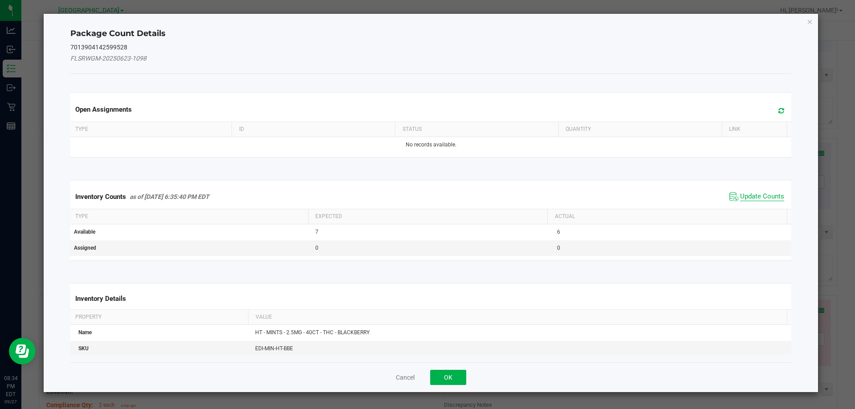
click at [758, 193] on span "Update Counts" at bounding box center [762, 196] width 44 height 9
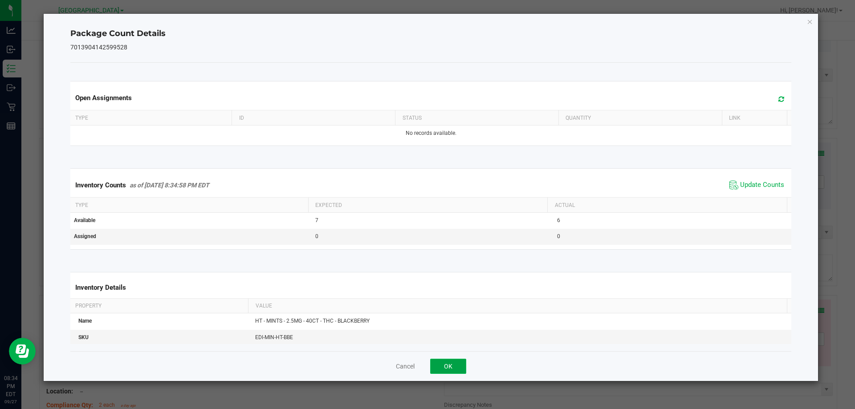
click at [442, 365] on button "OK" at bounding box center [448, 366] width 36 height 15
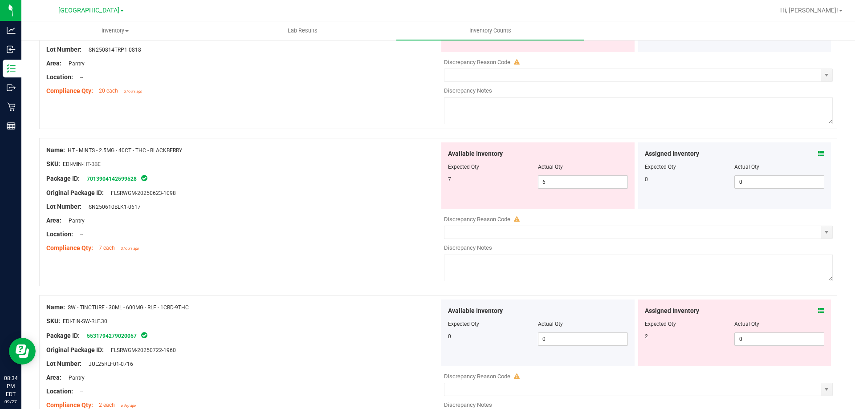
scroll to position [1113, 0]
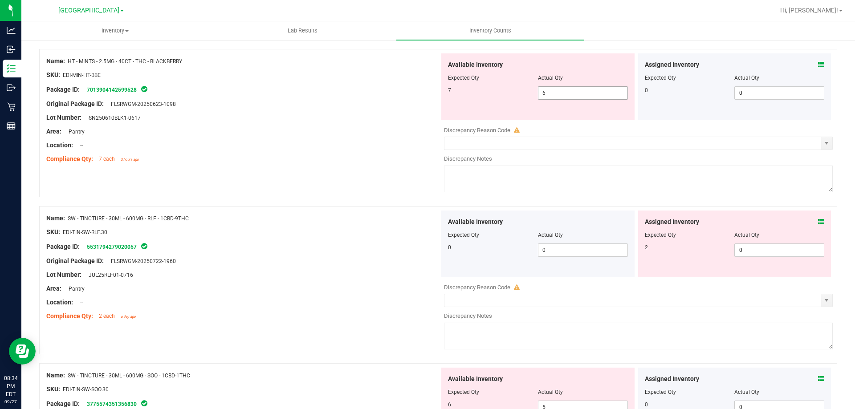
click at [528, 93] on div "7 6 6" at bounding box center [538, 92] width 180 height 13
click at [425, 110] on div at bounding box center [242, 111] width 393 height 4
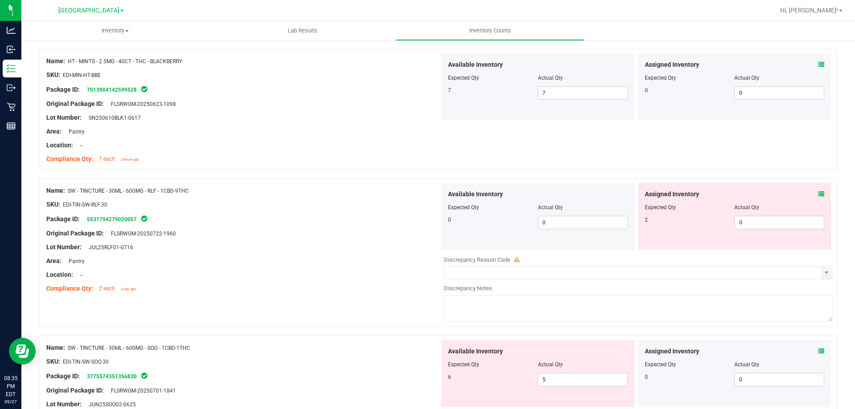
click at [818, 194] on icon at bounding box center [821, 194] width 6 height 6
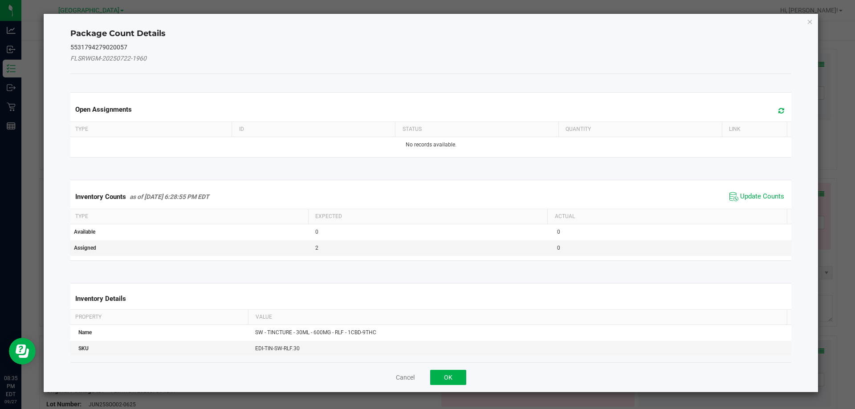
click at [770, 191] on span "Update Counts" at bounding box center [756, 196] width 59 height 13
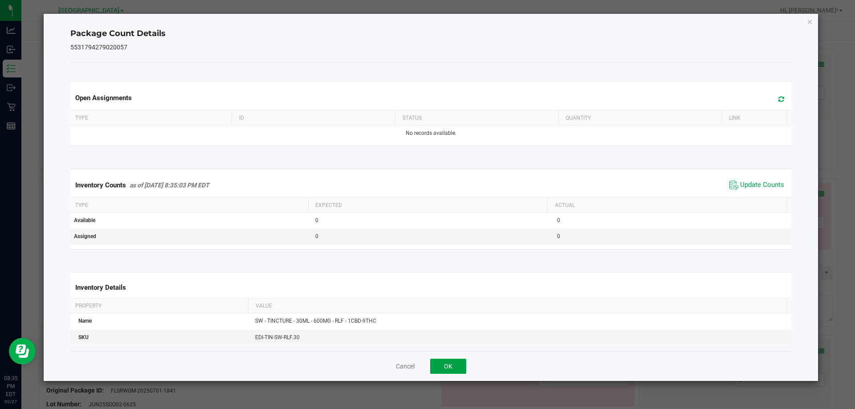
drag, startPoint x: 464, startPoint y: 364, endPoint x: 452, endPoint y: 365, distance: 12.1
click at [452, 365] on button "OK" at bounding box center [448, 366] width 36 height 15
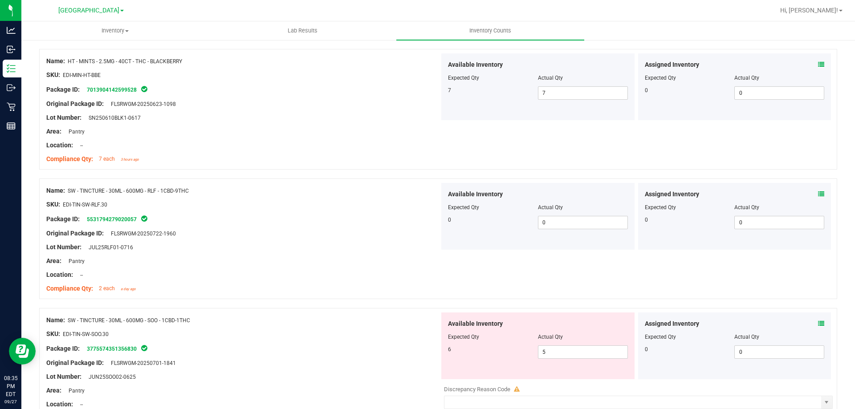
drag, startPoint x: 452, startPoint y: 365, endPoint x: 460, endPoint y: 359, distance: 10.1
click at [453, 365] on div "Available Inventory Expected Qty Actual Qty 6 5 5" at bounding box center [537, 345] width 193 height 67
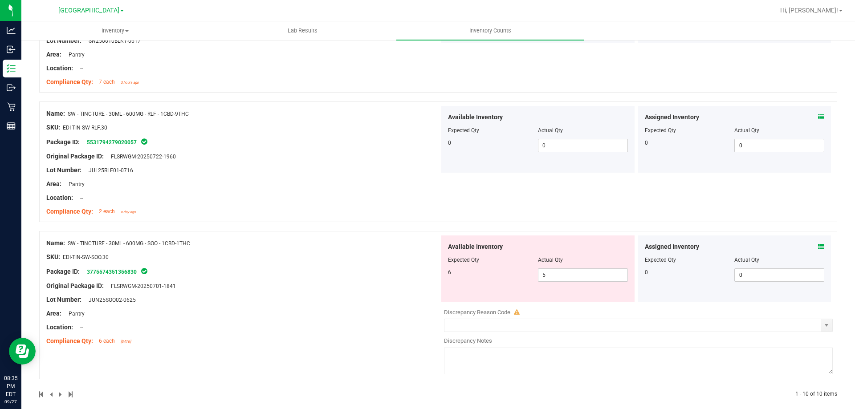
scroll to position [1199, 0]
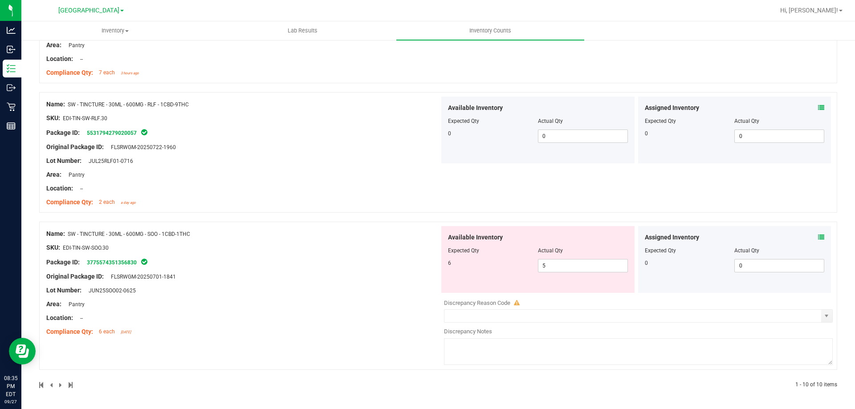
click at [818, 237] on icon at bounding box center [821, 237] width 6 height 6
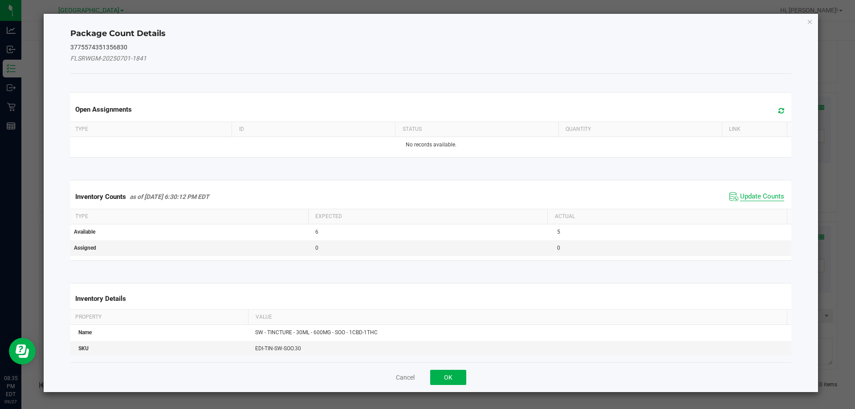
click at [759, 196] on span "Update Counts" at bounding box center [762, 196] width 44 height 9
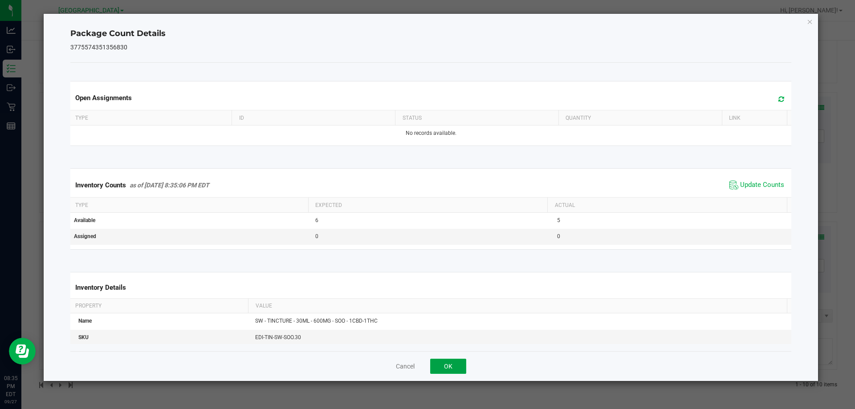
drag, startPoint x: 449, startPoint y: 362, endPoint x: 455, endPoint y: 362, distance: 6.7
click at [449, 362] on button "OK" at bounding box center [448, 366] width 36 height 15
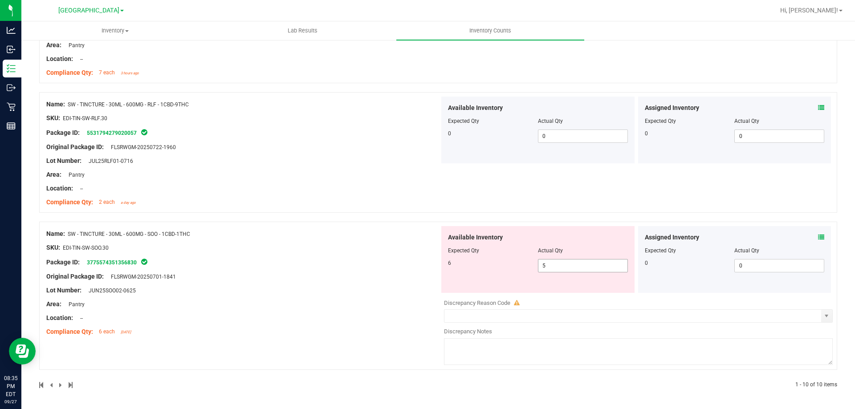
drag, startPoint x: 561, startPoint y: 261, endPoint x: 492, endPoint y: 265, distance: 69.1
click at [494, 265] on div "6 5 5" at bounding box center [538, 265] width 180 height 13
drag, startPoint x: 410, startPoint y: 256, endPoint x: 773, endPoint y: 305, distance: 365.6
click at [428, 256] on div "Name: SW - TINCTURE - 30ML - 600MG - SOO - 1CBD-1THC SKU: EDI-TIN-SW-SOO.30 Pac…" at bounding box center [242, 282] width 393 height 113
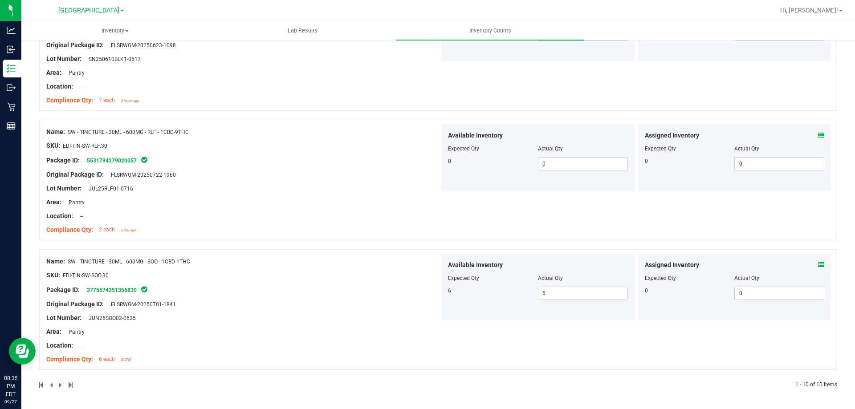
scroll to position [0, 0]
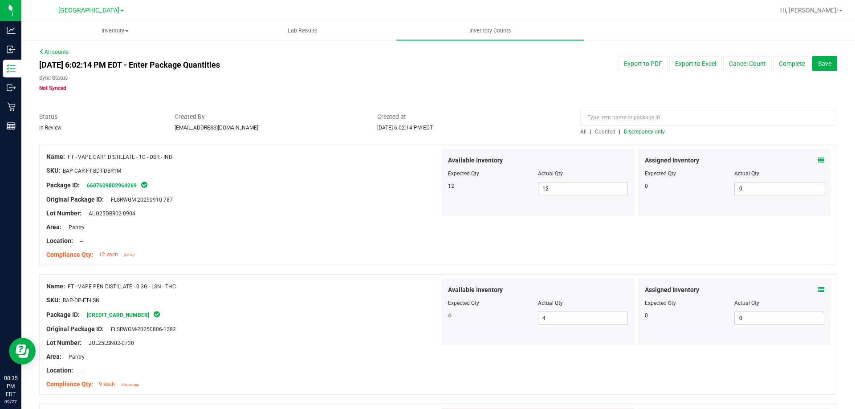
click at [644, 131] on span "Discrepancy only" at bounding box center [644, 132] width 41 height 6
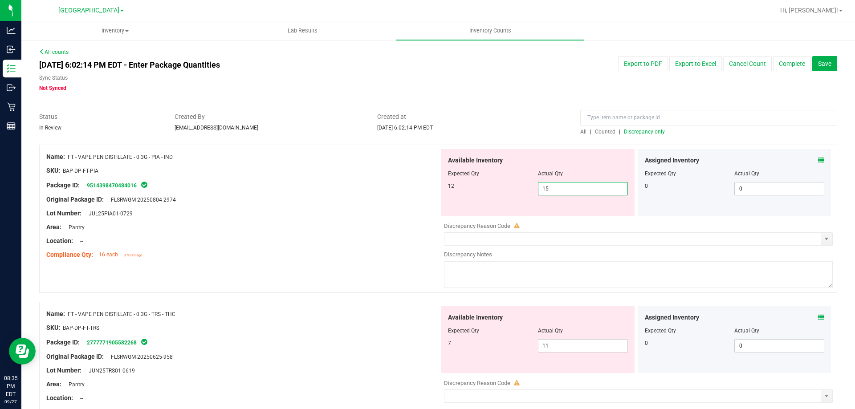
drag, startPoint x: 545, startPoint y: 195, endPoint x: 313, endPoint y: 202, distance: 232.0
click at [469, 200] on div "Available Inventory Expected Qty Actual Qty 12 15 15" at bounding box center [537, 182] width 193 height 67
click at [313, 202] on div "Original Package ID: FLSRWGM-20250804-2974" at bounding box center [242, 199] width 393 height 9
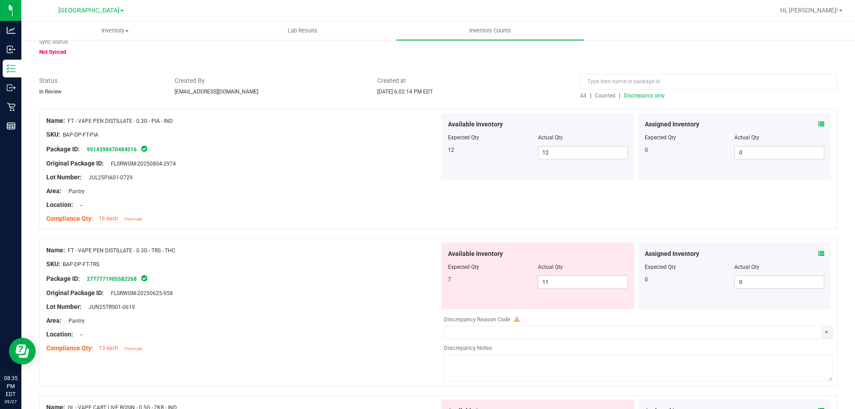
scroll to position [89, 0]
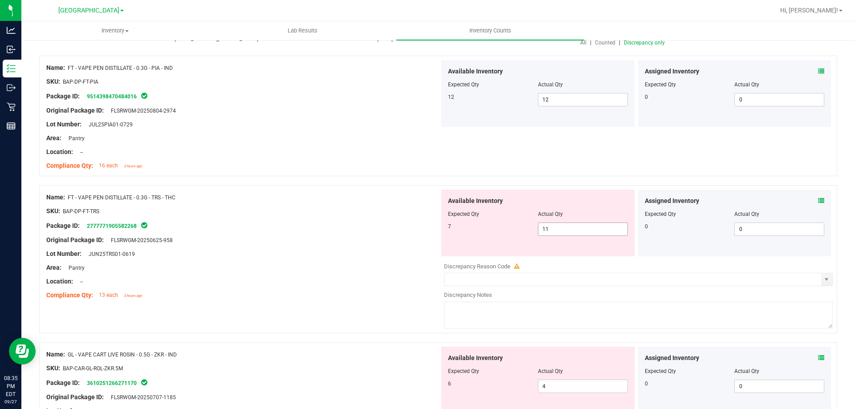
drag, startPoint x: 521, startPoint y: 229, endPoint x: 489, endPoint y: 229, distance: 32.0
click at [489, 229] on div "7 11 11" at bounding box center [538, 229] width 180 height 13
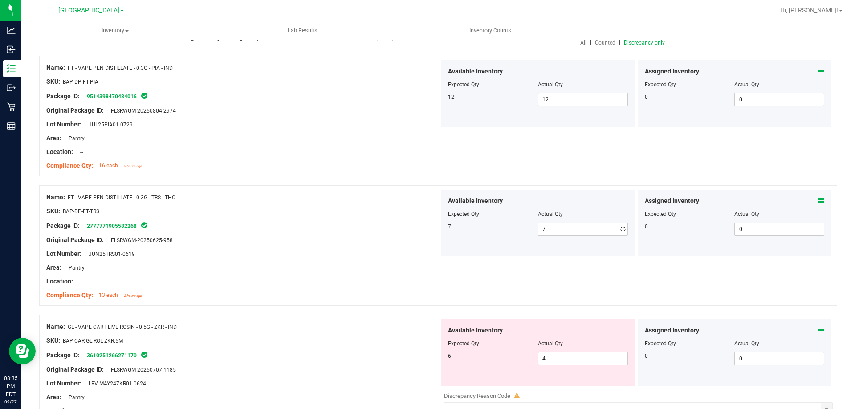
click at [413, 218] on div at bounding box center [242, 218] width 393 height 4
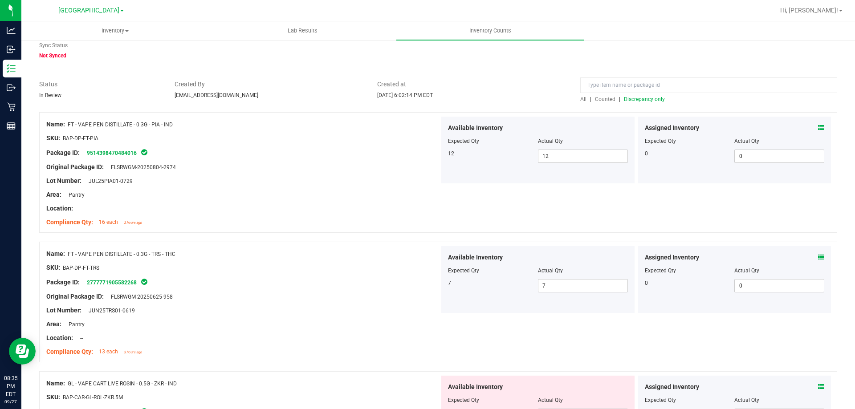
scroll to position [0, 0]
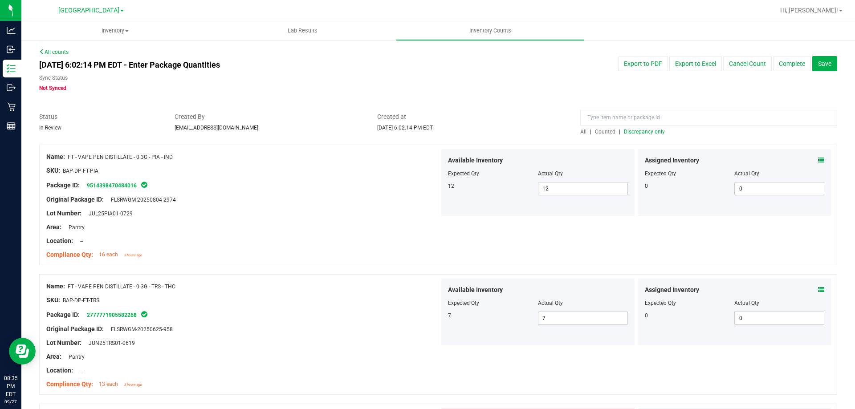
click at [625, 134] on span "Discrepancy only" at bounding box center [644, 132] width 41 height 6
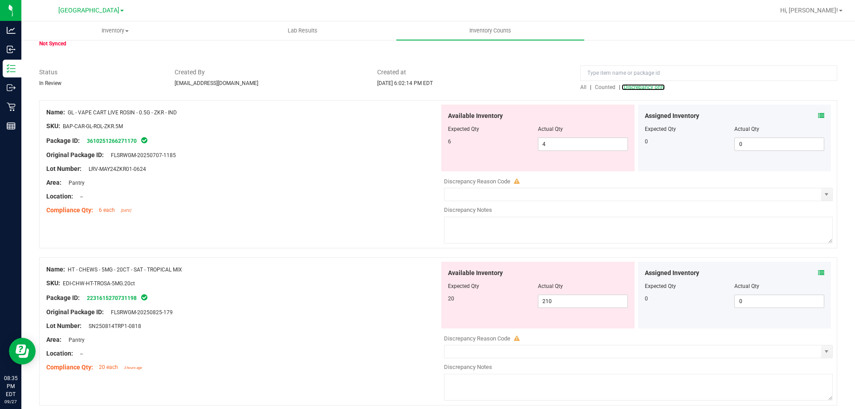
scroll to position [80, 0]
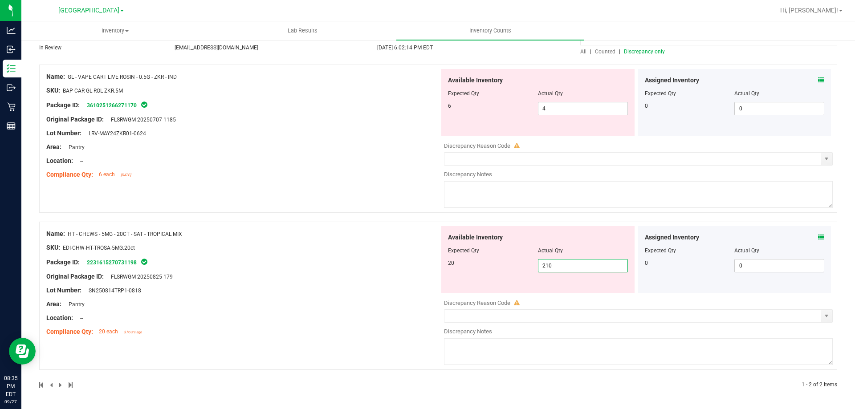
click at [504, 271] on div "20 210 210" at bounding box center [538, 265] width 180 height 13
click at [414, 254] on div at bounding box center [242, 254] width 393 height 4
drag, startPoint x: 504, startPoint y: 268, endPoint x: 483, endPoint y: 266, distance: 21.0
click at [483, 266] on div "20 210 210" at bounding box center [538, 265] width 180 height 13
click at [361, 257] on div "Name: HT - CHEWS - 5MG - 20CT - SAT - TROPICAL MIX SKU: EDI-CHW-HT-TROSA-5MG.20…" at bounding box center [242, 282] width 393 height 113
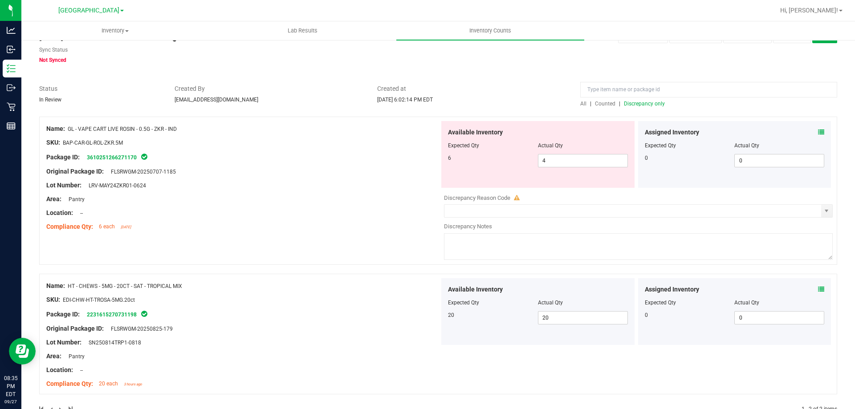
scroll to position [8, 0]
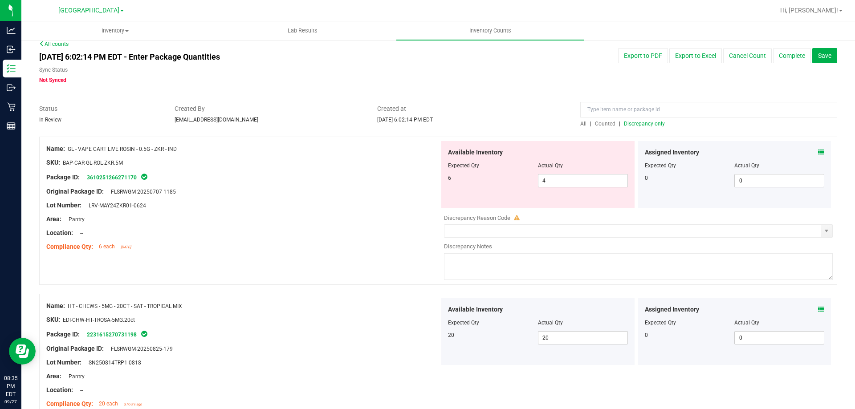
click at [626, 122] on span "Discrepancy only" at bounding box center [644, 124] width 41 height 6
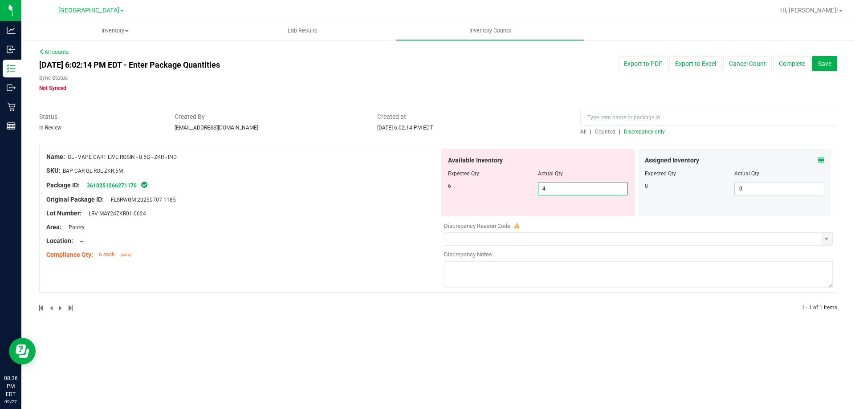
drag, startPoint x: 546, startPoint y: 193, endPoint x: 496, endPoint y: 192, distance: 49.9
click at [502, 191] on div "6 4 4" at bounding box center [538, 188] width 180 height 13
click at [427, 199] on div "Original Package ID: FLSRWGM-20250707-1185" at bounding box center [242, 199] width 393 height 9
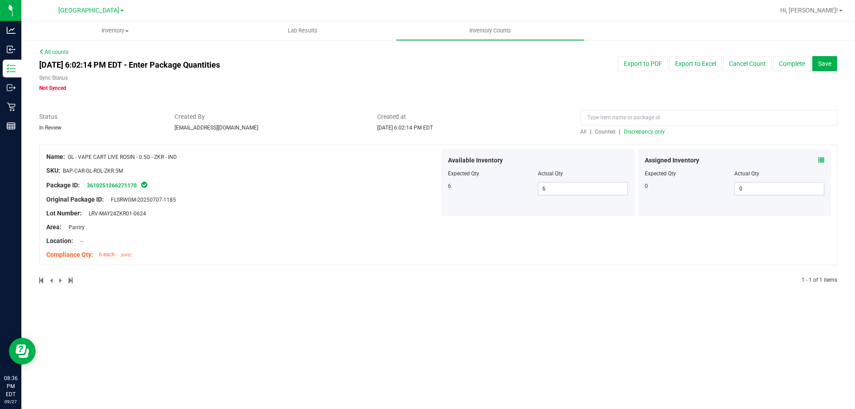
click at [655, 133] on span "Discrepancy only" at bounding box center [644, 132] width 41 height 6
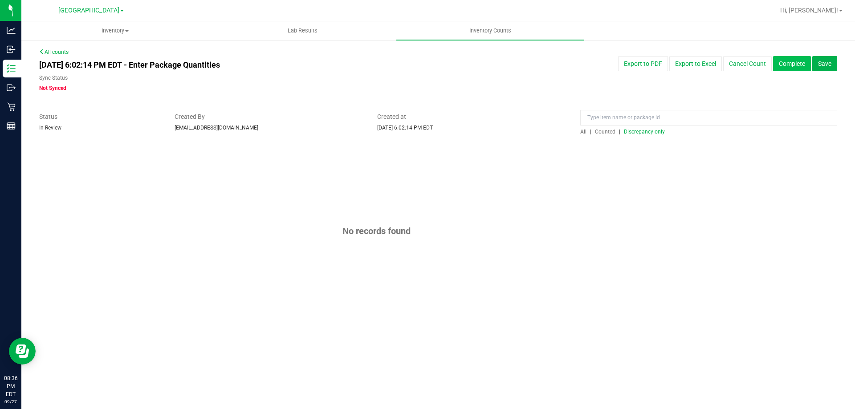
click at [793, 66] on button "Complete" at bounding box center [792, 63] width 38 height 15
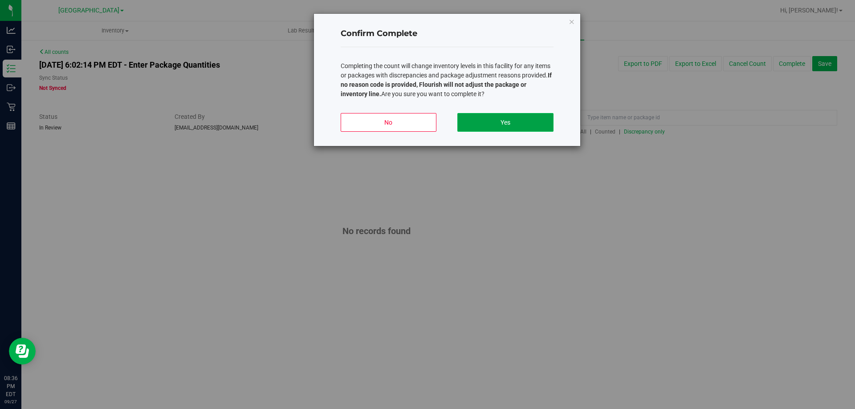
click at [511, 131] on button "Yes" at bounding box center [505, 122] width 96 height 19
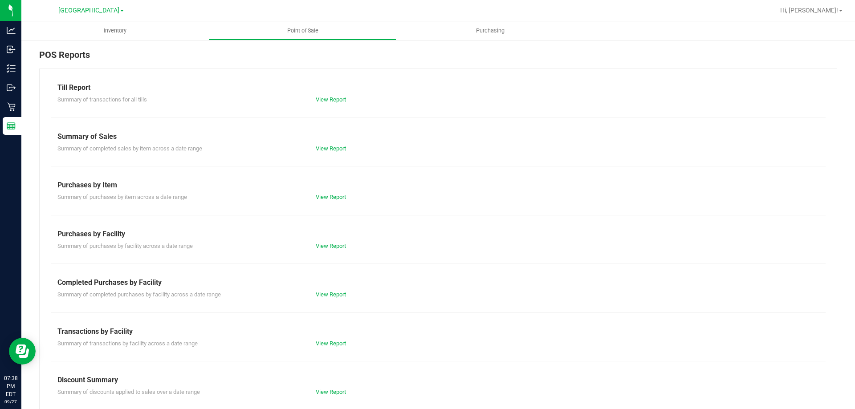
click at [332, 341] on link "View Report" at bounding box center [331, 343] width 30 height 7
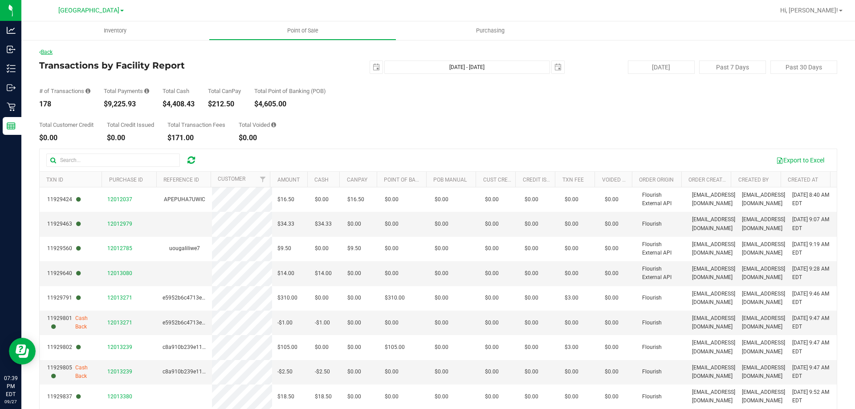
click at [41, 53] on link "Back" at bounding box center [45, 52] width 13 height 6
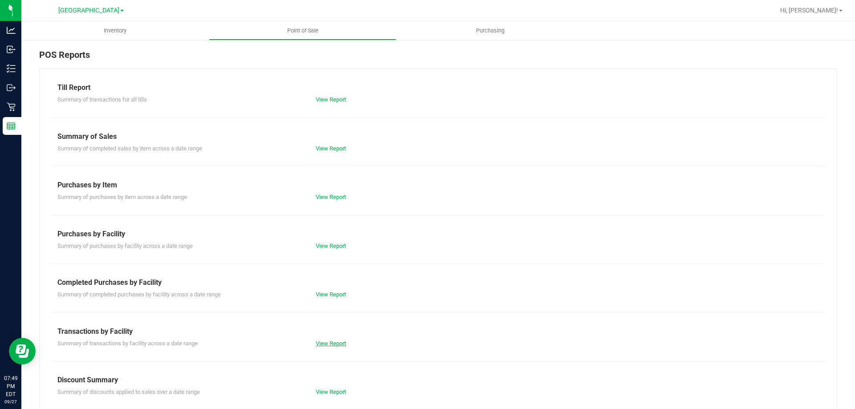
click at [338, 342] on link "View Report" at bounding box center [331, 343] width 30 height 7
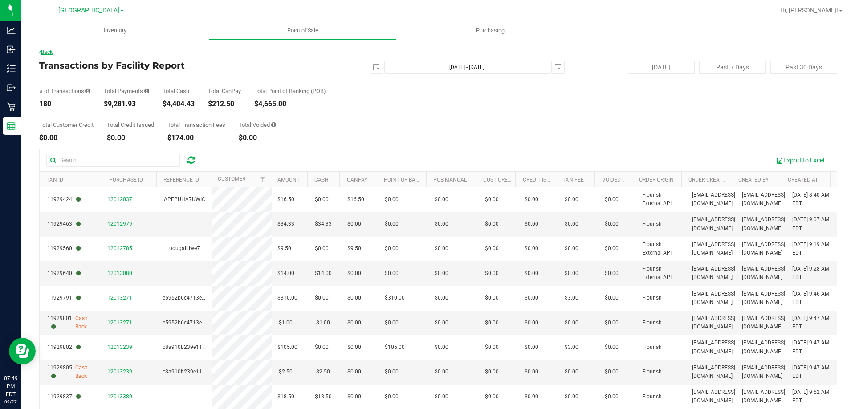
click at [45, 51] on link "Back" at bounding box center [45, 52] width 13 height 6
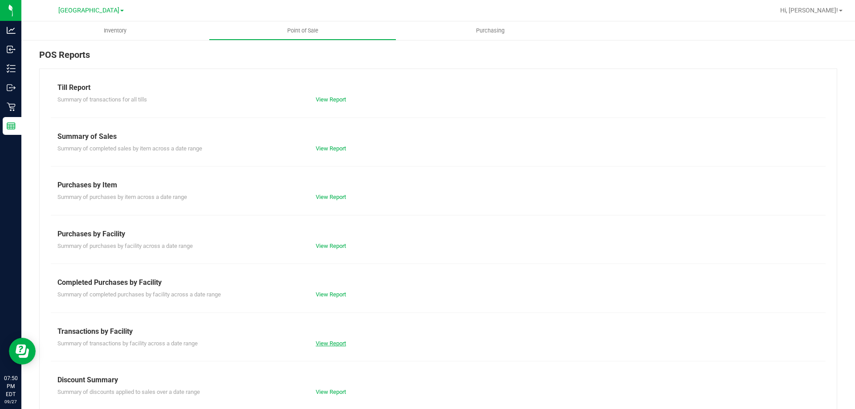
click at [330, 345] on link "View Report" at bounding box center [331, 343] width 30 height 7
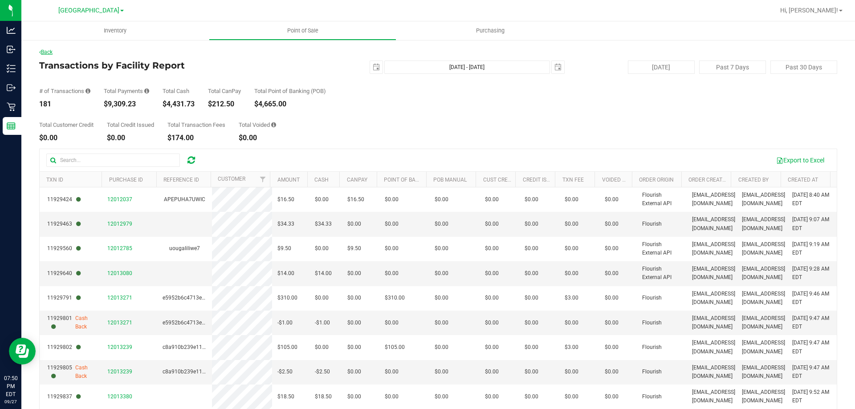
click at [50, 52] on link "Back" at bounding box center [45, 52] width 13 height 6
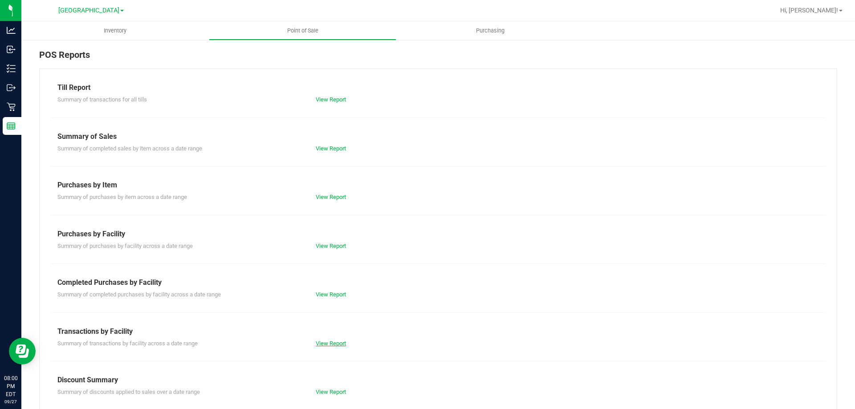
click at [333, 342] on link "View Report" at bounding box center [331, 343] width 30 height 7
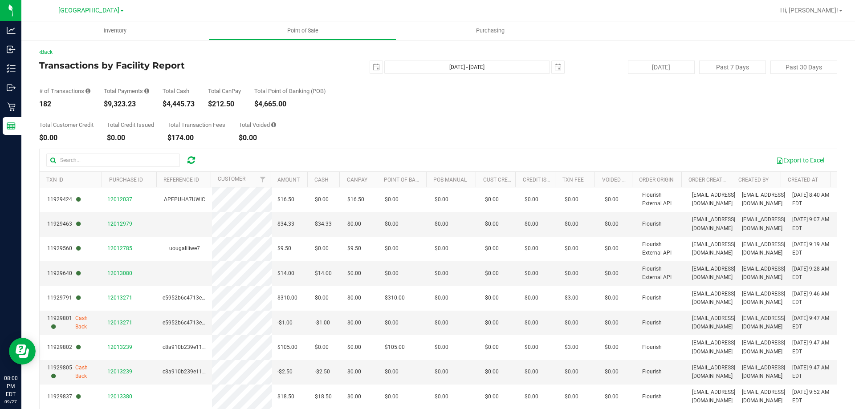
click at [50, 57] on div "Back Transactions by Facility Report [DATE] [DATE] - [DATE] [DATE] [DATE] Past …" at bounding box center [438, 257] width 798 height 419
click at [51, 53] on link "Back" at bounding box center [45, 52] width 13 height 6
